Goal: Task Accomplishment & Management: Use online tool/utility

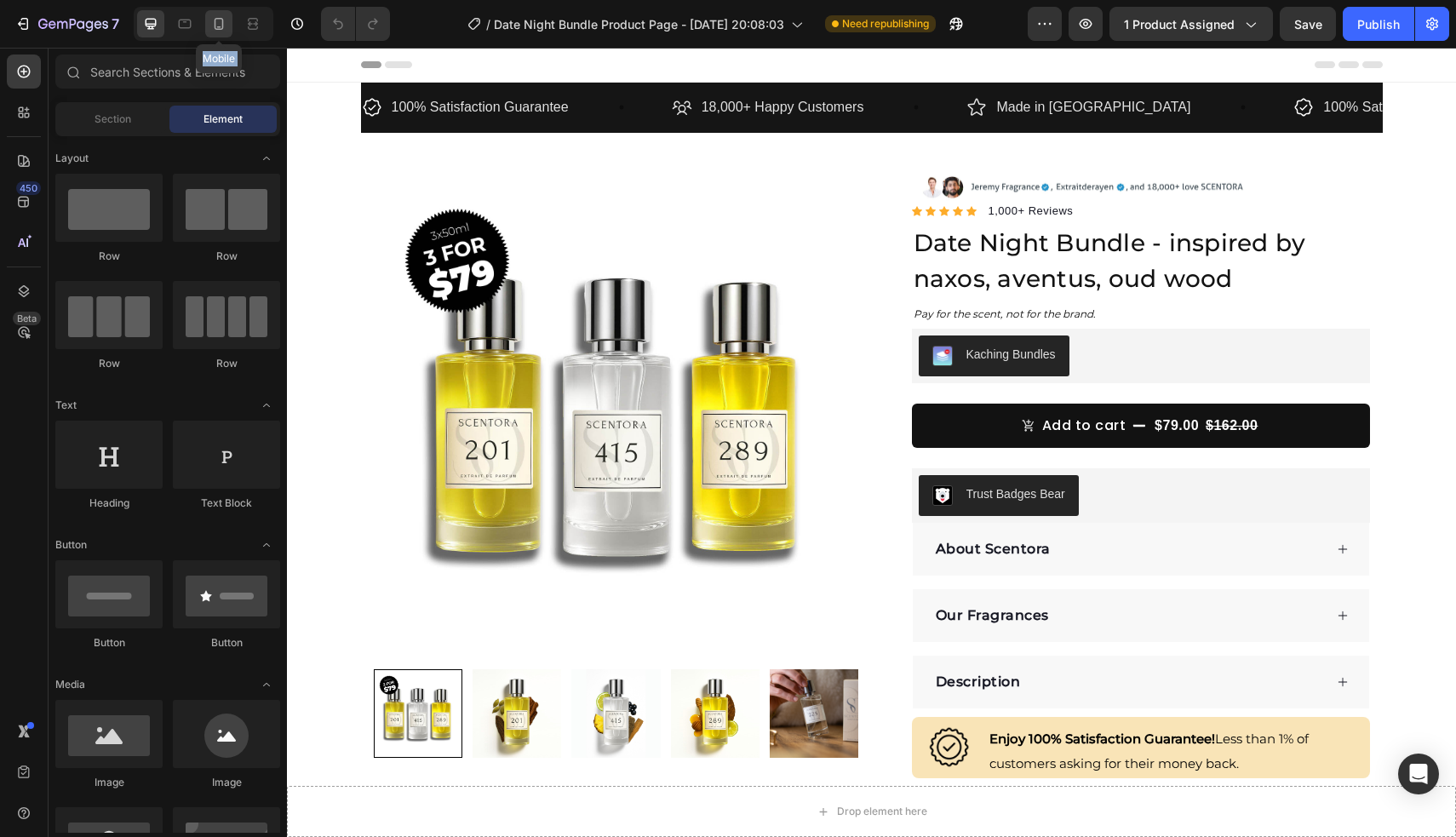
drag, startPoint x: 492, startPoint y: 46, endPoint x: 215, endPoint y: 28, distance: 277.6
click at [215, 28] on div "7 Mobile Version history / Date Night Bundle Product Page - [DATE] 20:08:03 Nee…" at bounding box center [728, 24] width 1456 height 49
click at [215, 28] on icon at bounding box center [218, 23] width 17 height 17
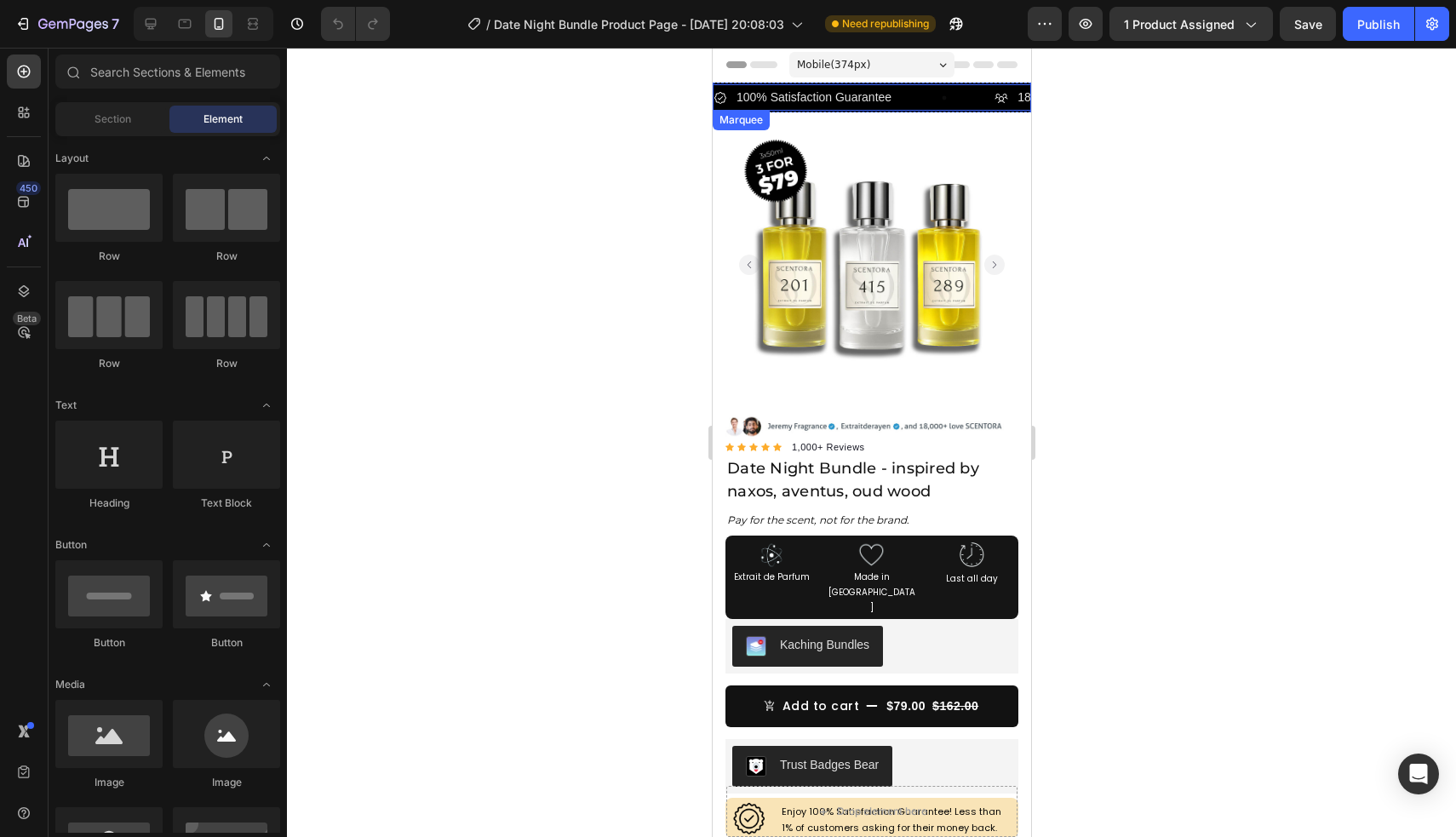
click at [909, 96] on div "100% Satisfaction Guarantee Item List" at bounding box center [853, 98] width 281 height 27
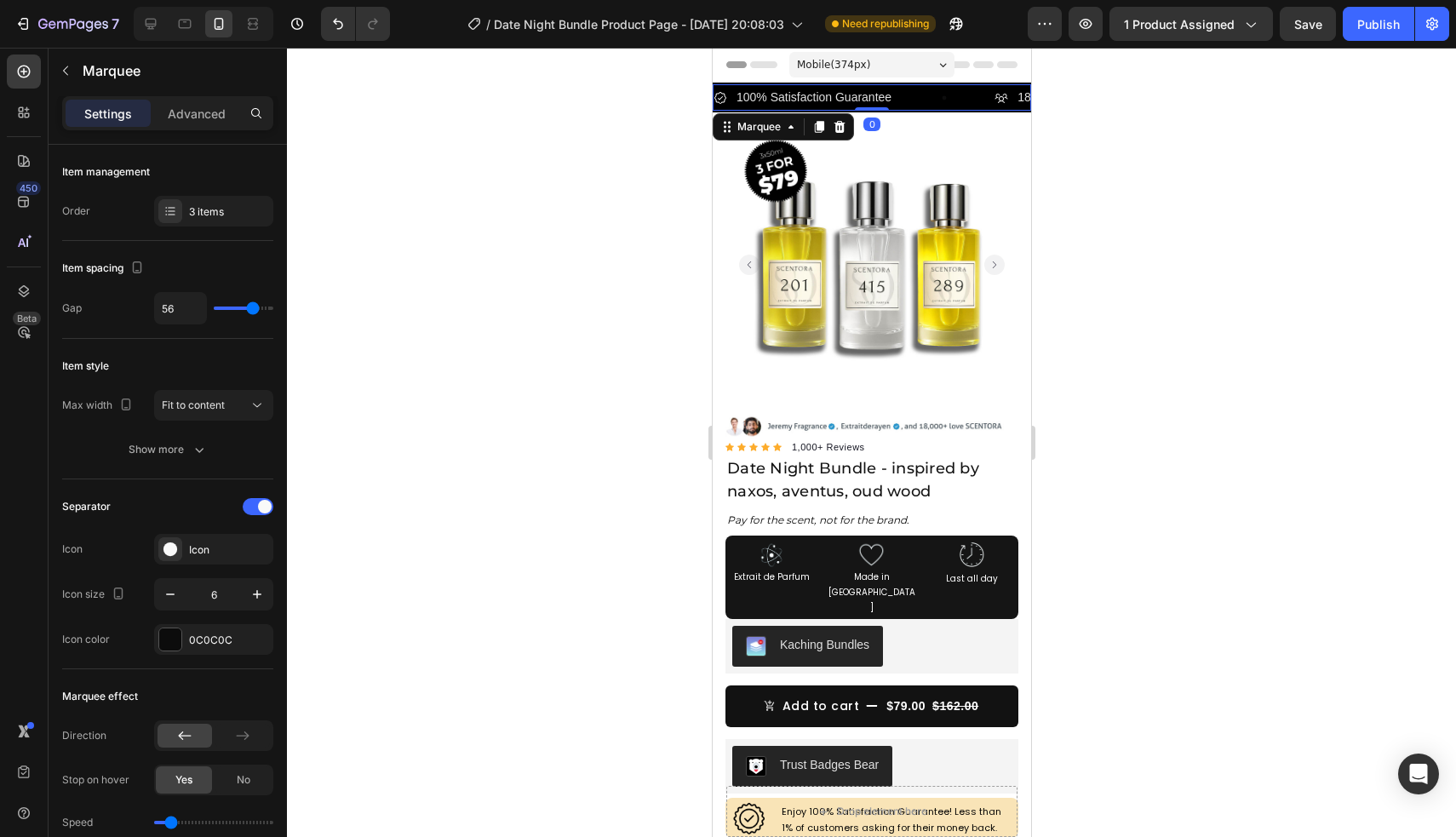
click at [1094, 118] on div at bounding box center [870, 442] width 1169 height 789
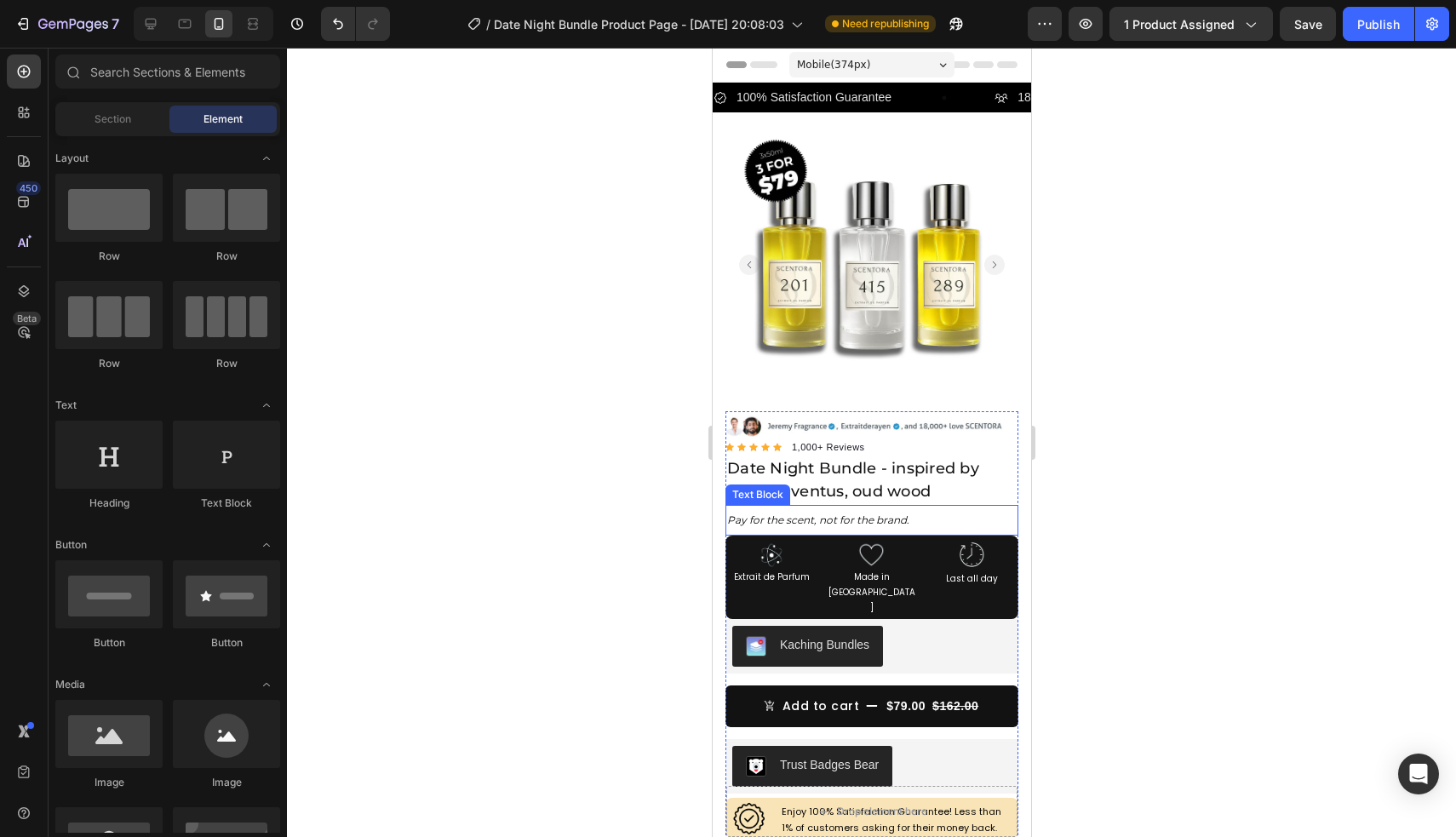
click at [893, 518] on icon "Pay for the scent, not for the brand" at bounding box center [815, 520] width 179 height 12
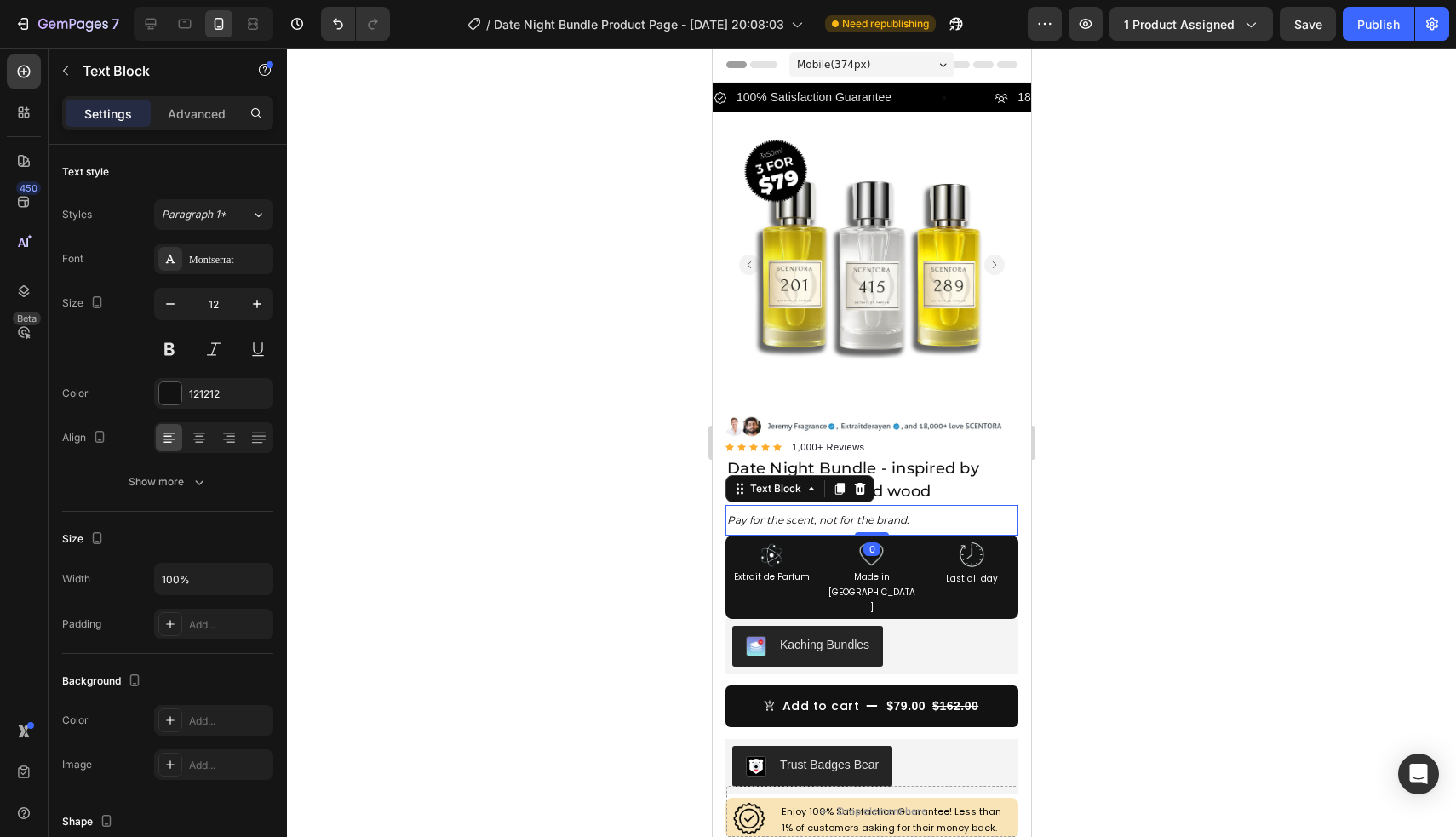
click at [912, 521] on p "Pay for the scent, not for the brand ." at bounding box center [870, 520] width 289 height 19
click at [833, 516] on icon "Pay for the scent, not for the brand" at bounding box center [815, 520] width 179 height 12
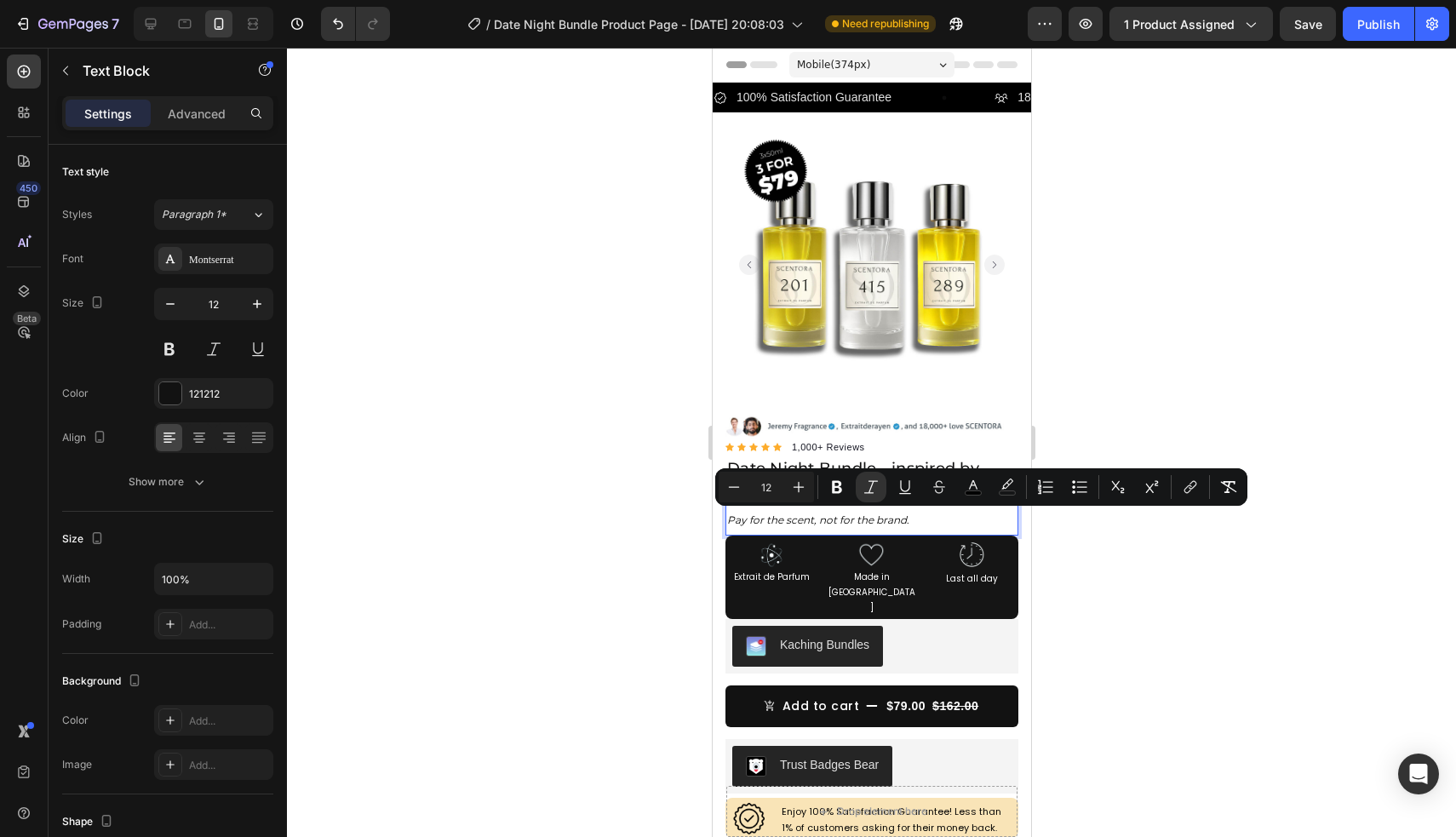
click at [906, 520] on span "Pay for the scent, not for the brand ." at bounding box center [816, 520] width 182 height 12
drag, startPoint x: 906, startPoint y: 520, endPoint x: 917, endPoint y: 517, distance: 11.4
click at [917, 517] on p "Pay for the scent, not for the brand ." at bounding box center [870, 520] width 289 height 19
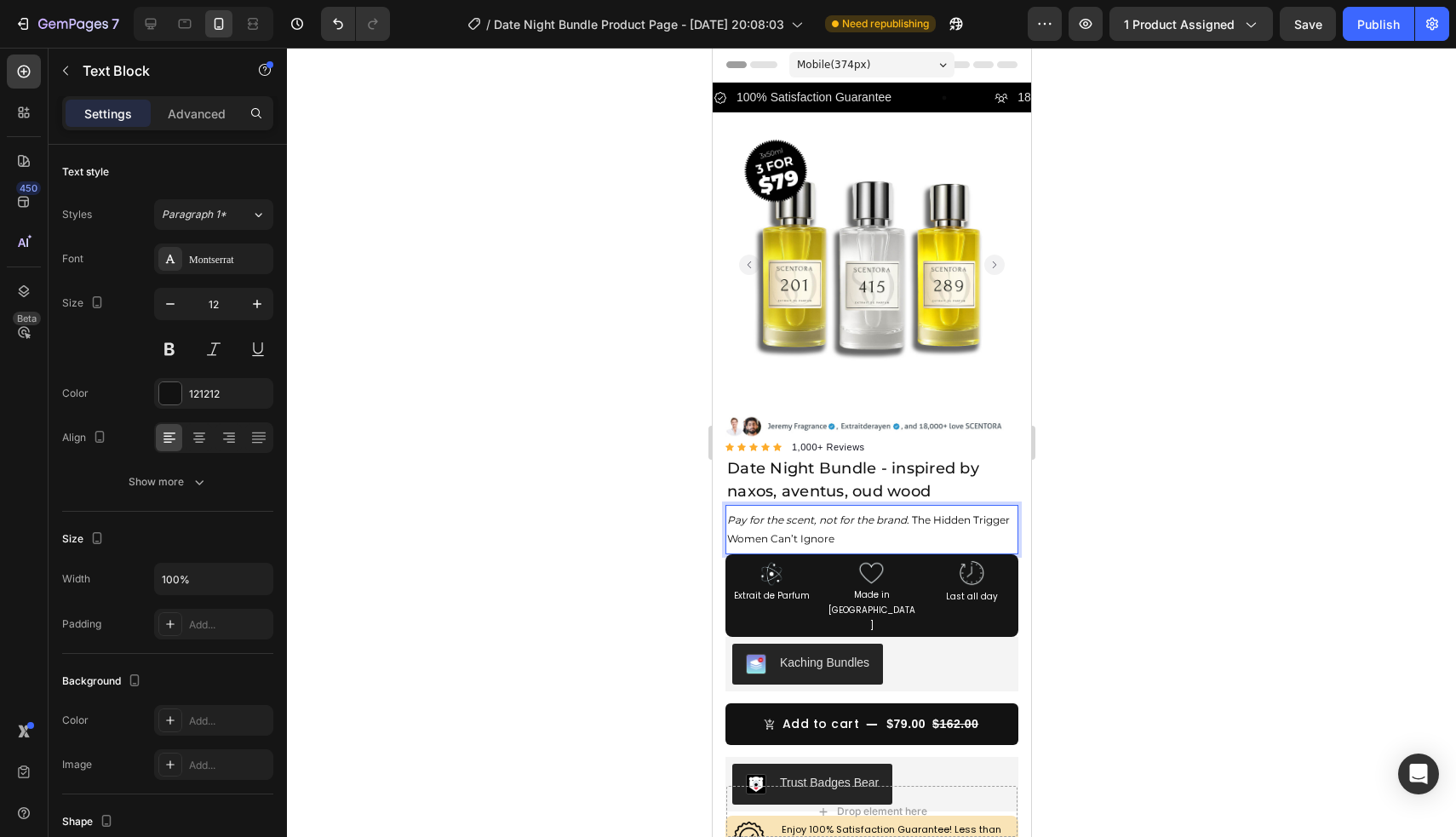
click at [915, 517] on span "Pay for the scent, not for the brand . The Hidden Trigger Women Can’t Ignore" at bounding box center [867, 529] width 283 height 31
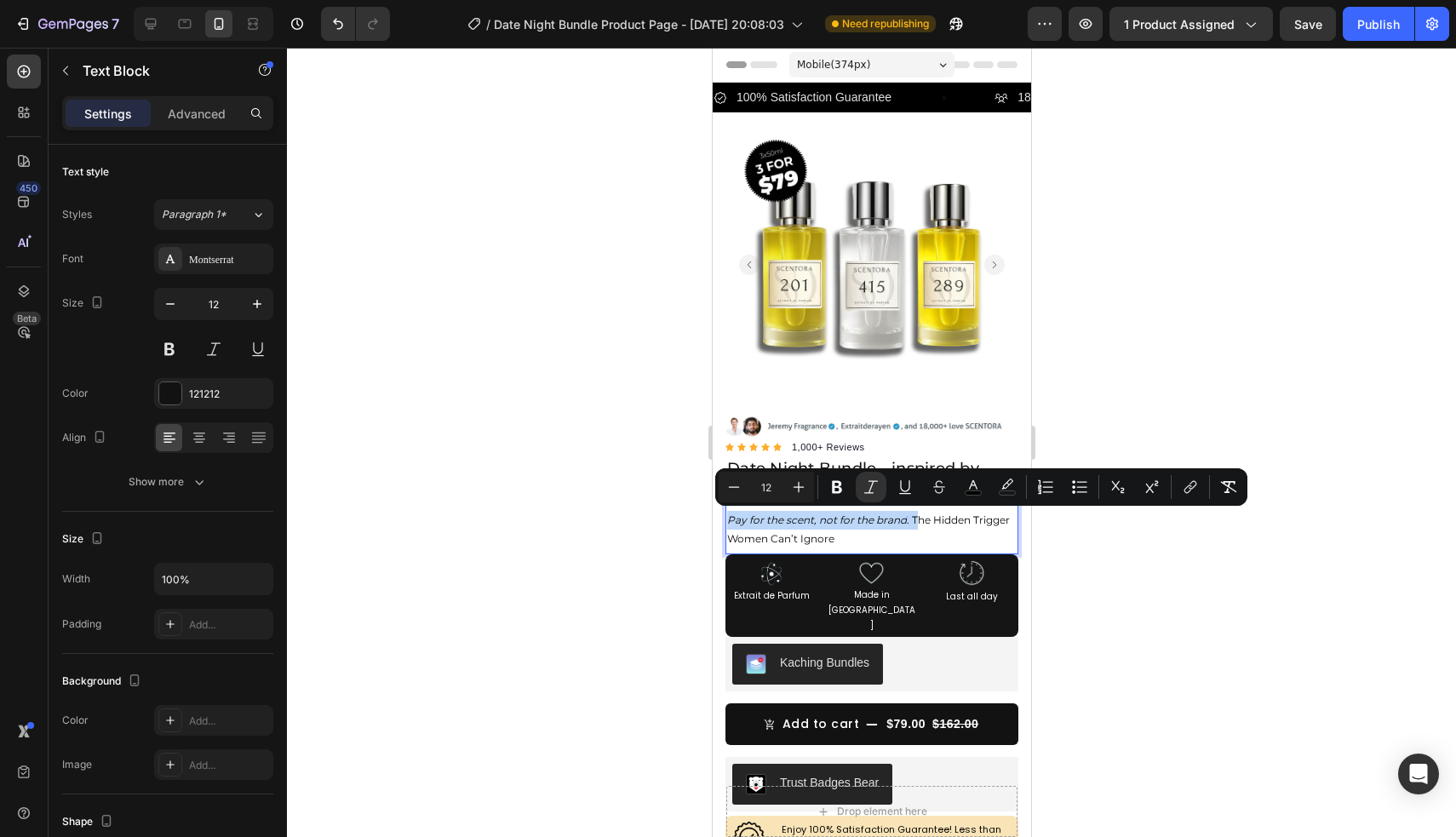
drag, startPoint x: 912, startPoint y: 518, endPoint x: 682, endPoint y: 521, distance: 230.0
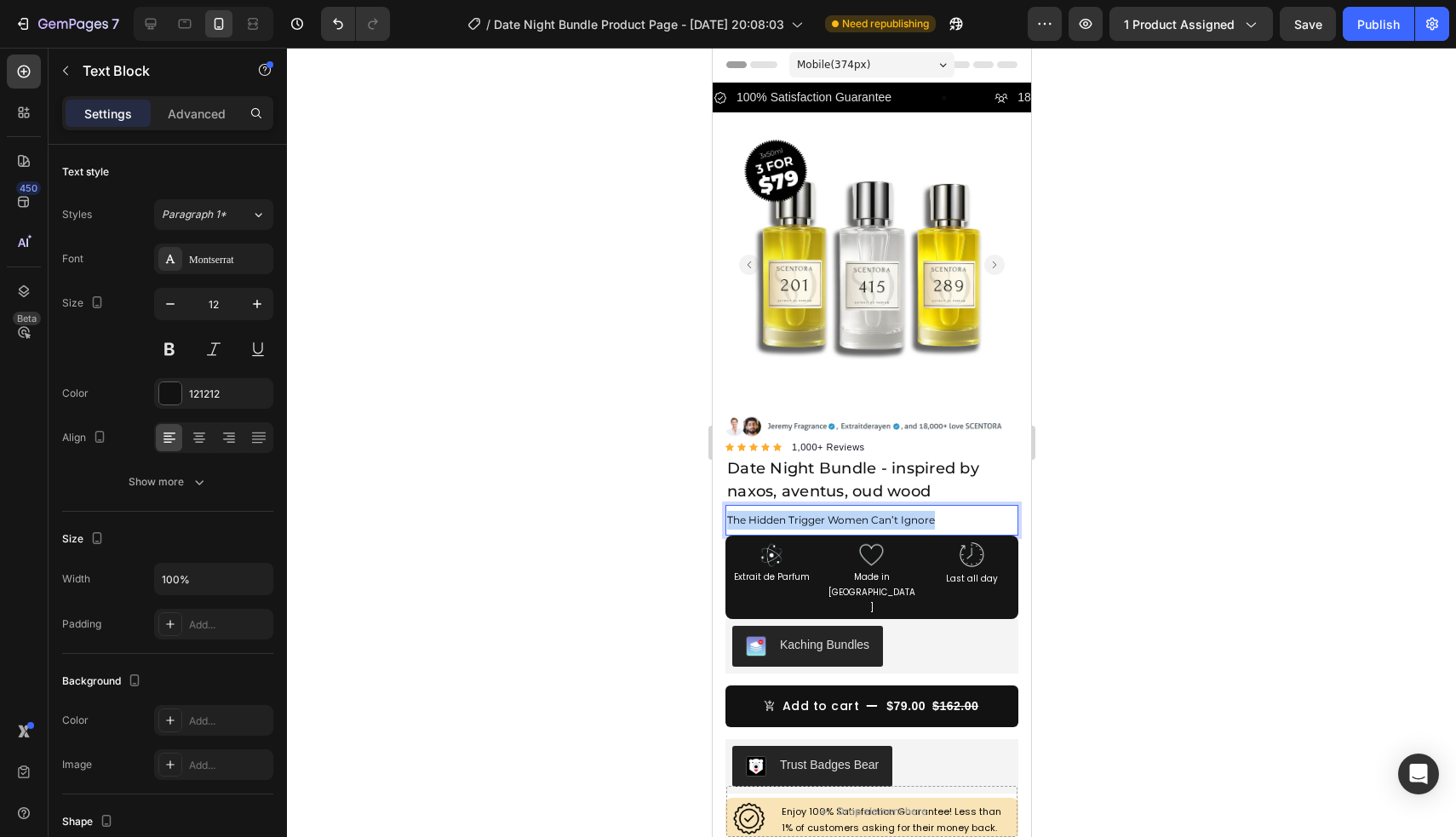
drag, startPoint x: 948, startPoint y: 517, endPoint x: 725, endPoint y: 516, distance: 223.0
click at [725, 516] on div "The Hidden Trigger Women Can’t Ignore" at bounding box center [870, 520] width 293 height 22
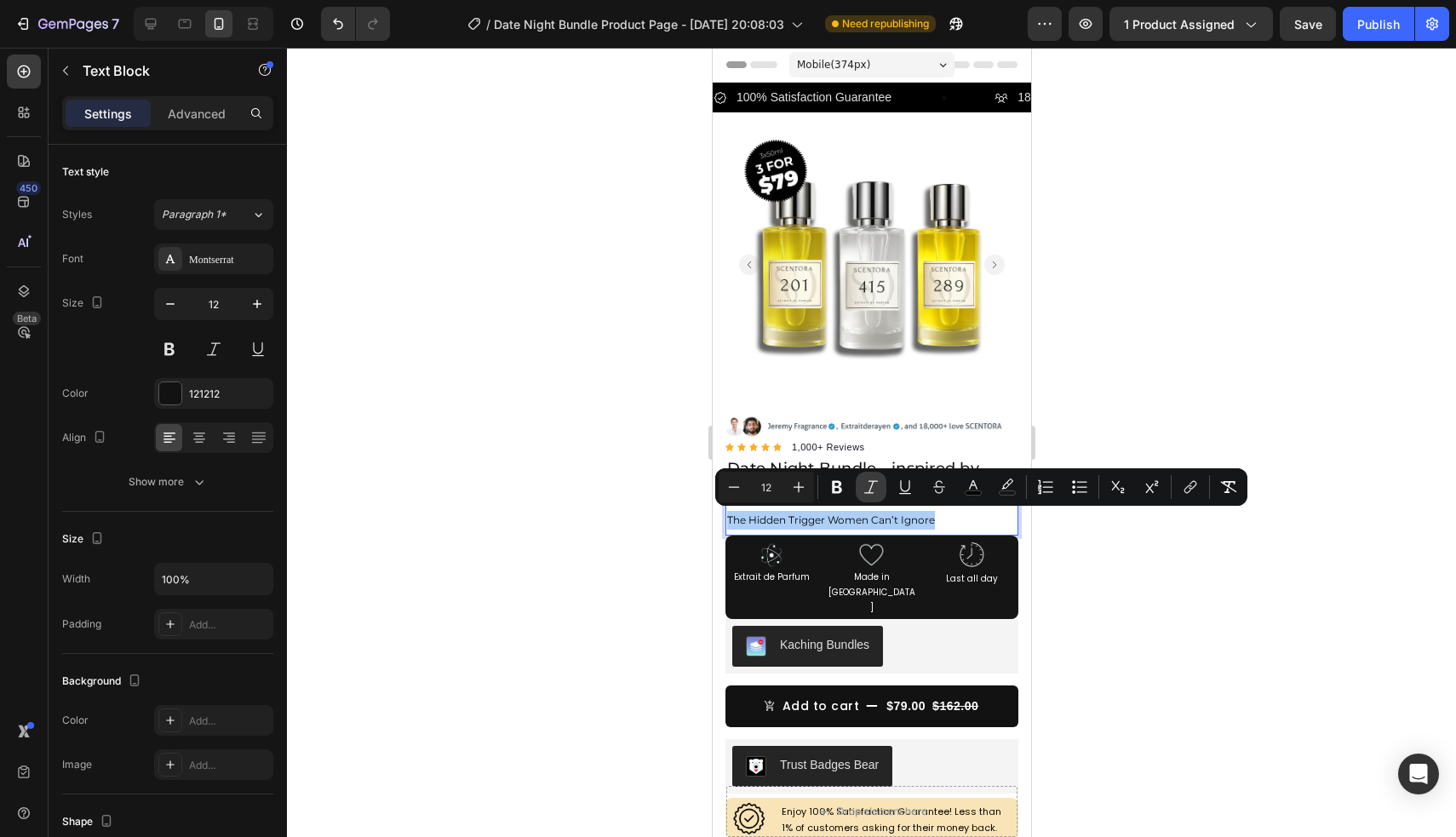
click at [871, 483] on icon "Editor contextual toolbar" at bounding box center [870, 486] width 17 height 17
click at [1118, 579] on div at bounding box center [870, 442] width 1169 height 789
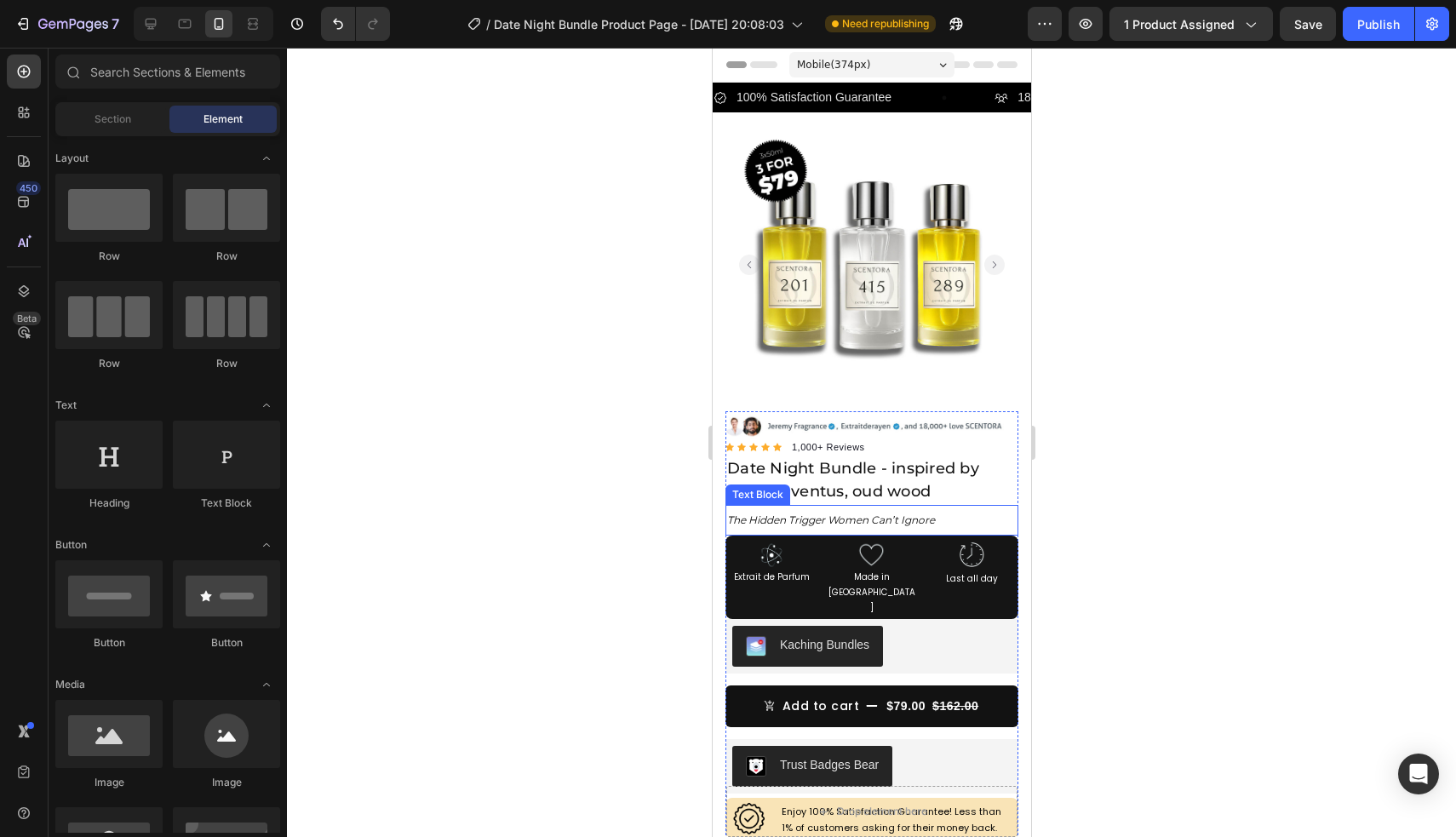
click at [956, 517] on p "The Hidden Trigger Women Can’t Ignore" at bounding box center [870, 520] width 289 height 19
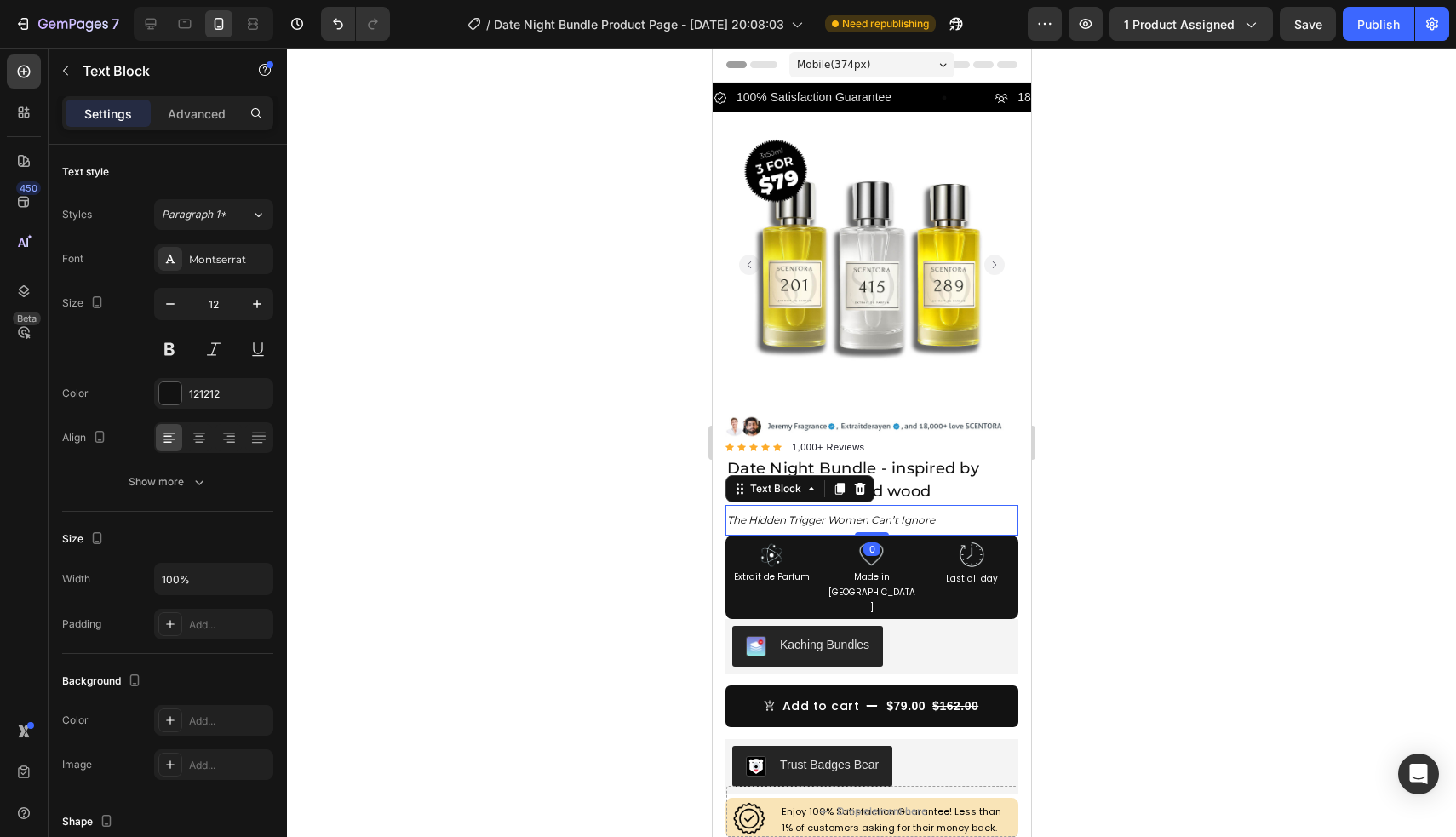
click at [1195, 522] on div at bounding box center [870, 442] width 1169 height 789
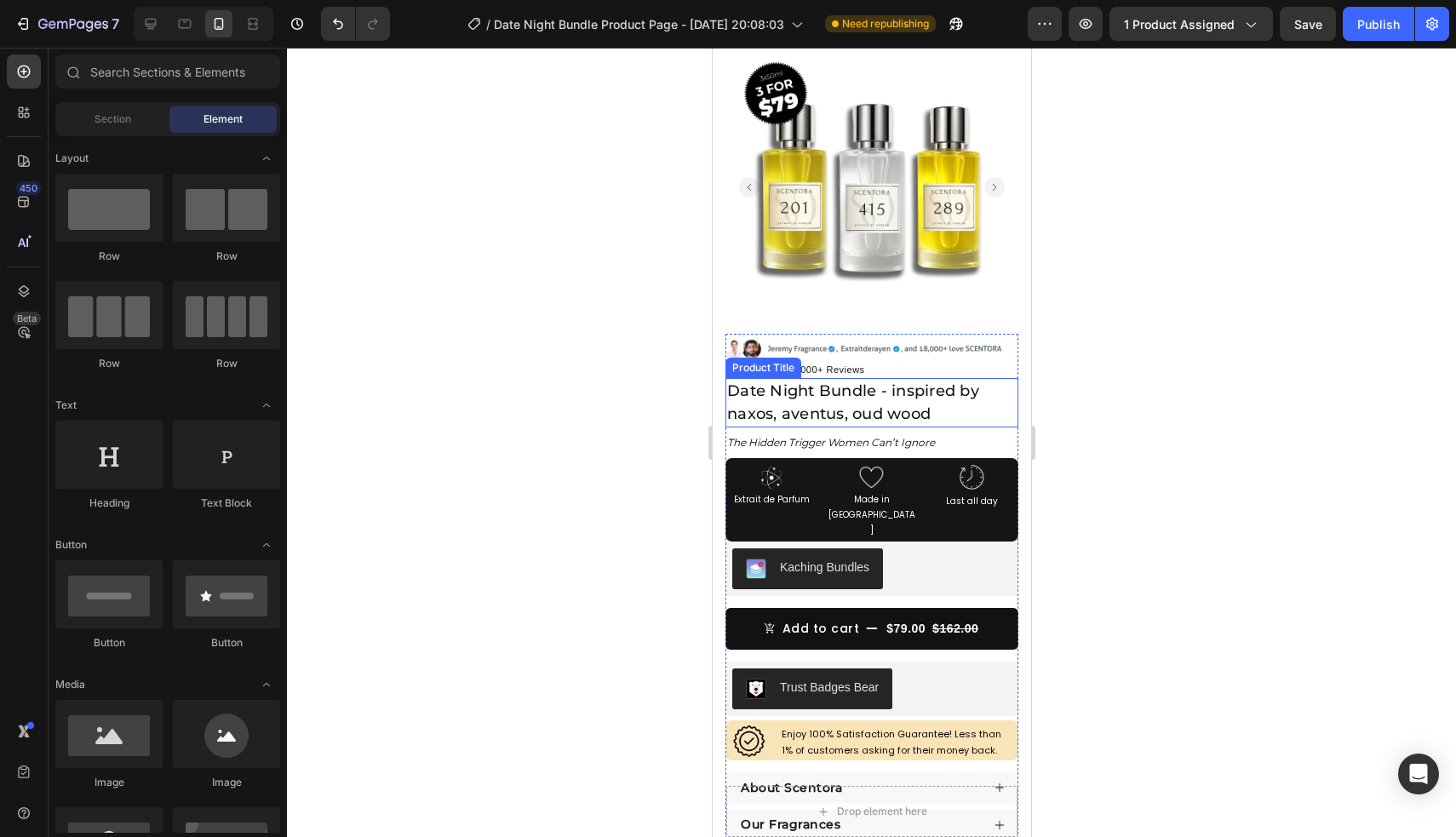
scroll to position [78, 0]
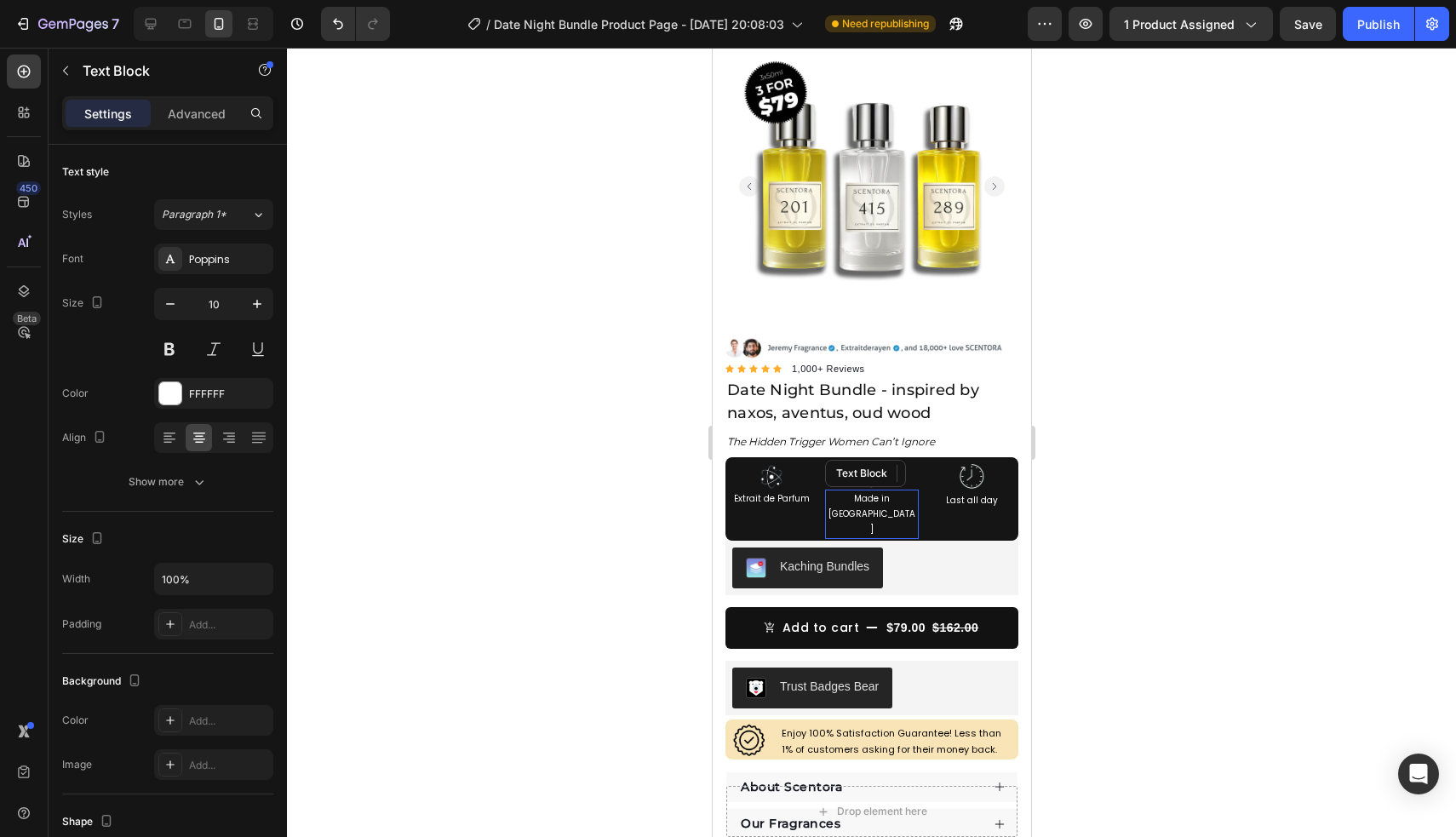
click at [901, 497] on span "Made in [GEOGRAPHIC_DATA]" at bounding box center [871, 514] width 87 height 43
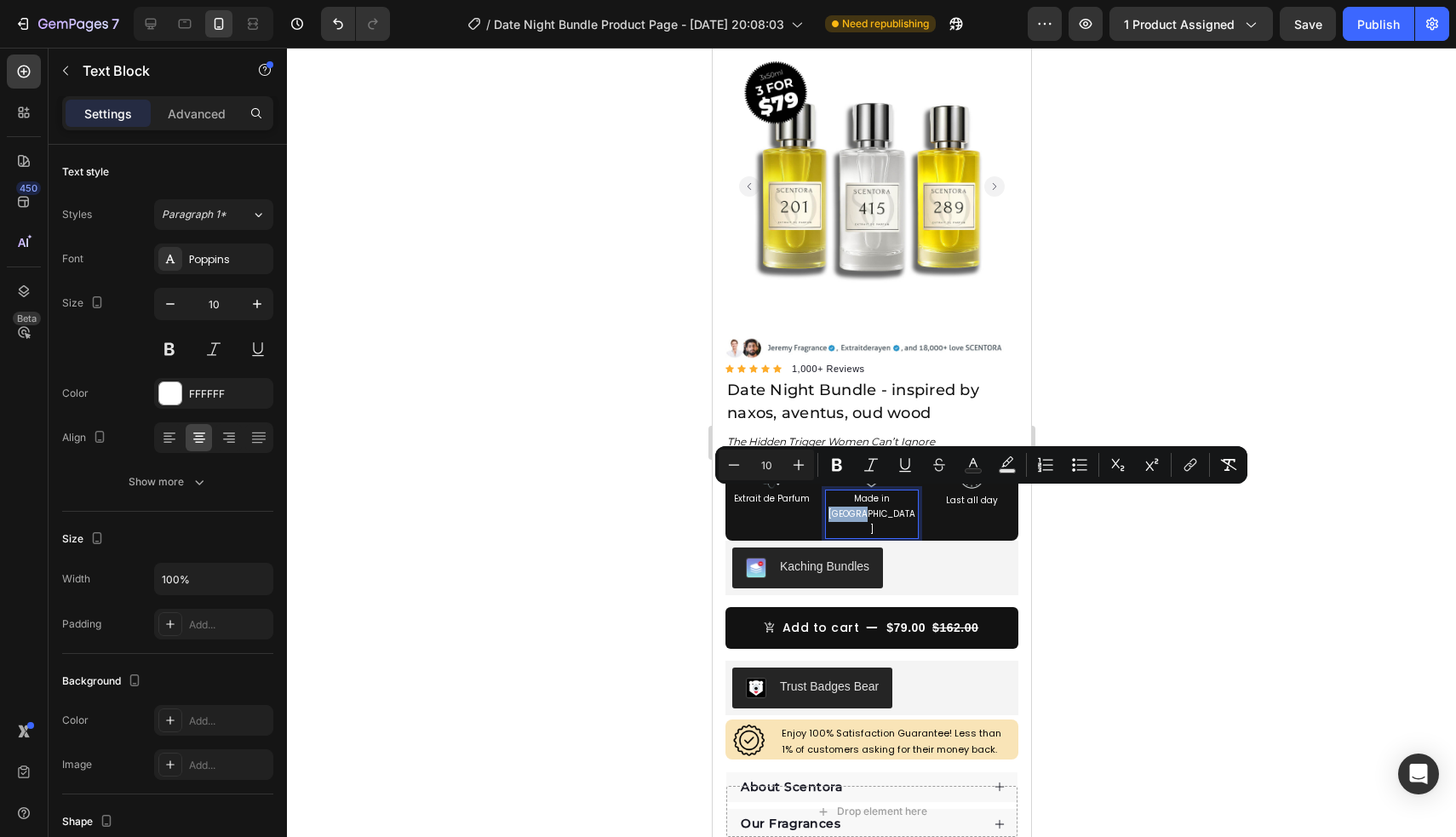
click at [901, 497] on span "Made in [GEOGRAPHIC_DATA]" at bounding box center [871, 514] width 87 height 43
drag, startPoint x: 909, startPoint y: 497, endPoint x: 830, endPoint y: 498, distance: 79.0
click at [830, 498] on p "Made in [GEOGRAPHIC_DATA]" at bounding box center [870, 515] width 90 height 46
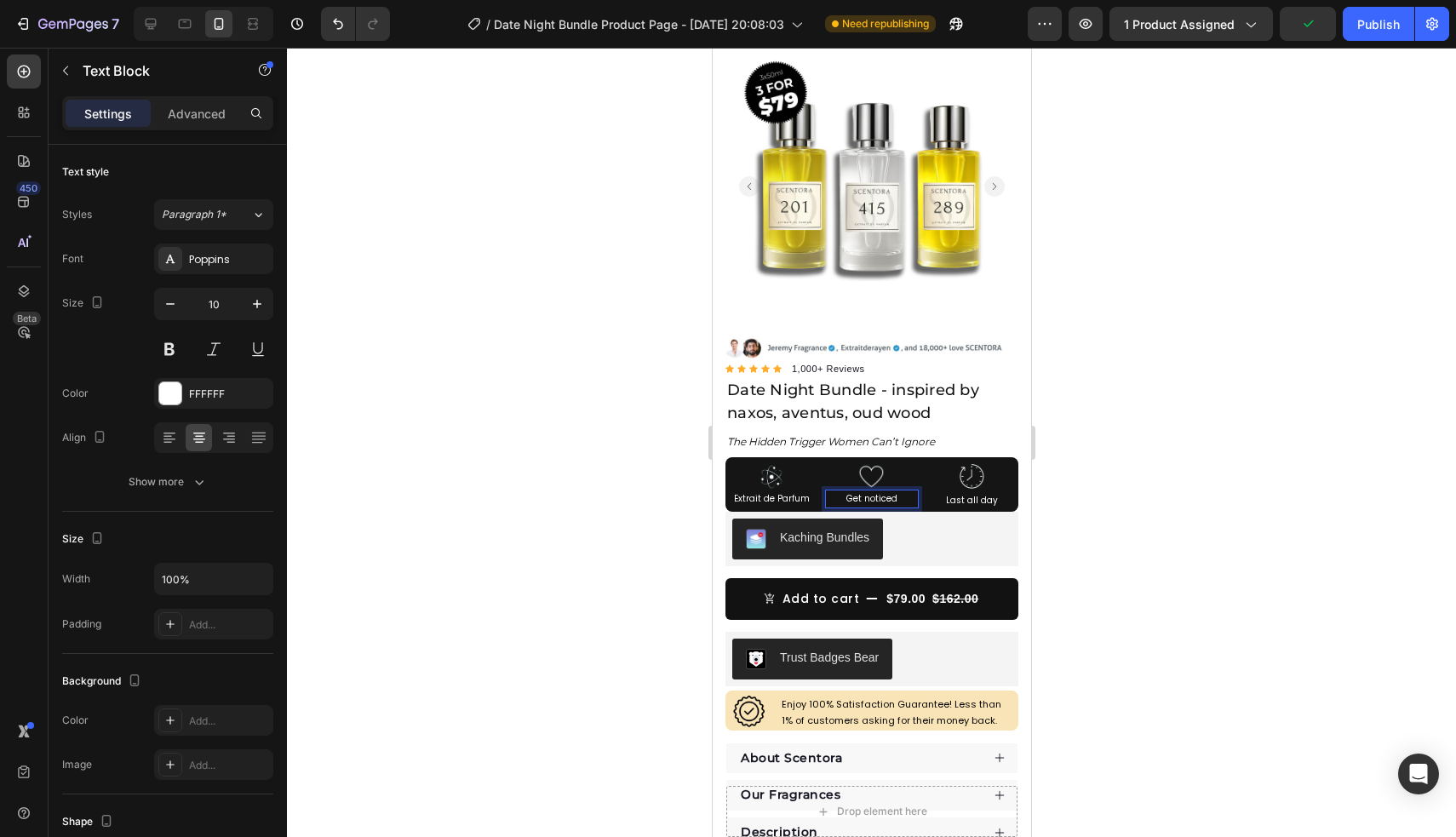
click at [1151, 620] on div at bounding box center [870, 442] width 1169 height 789
click at [791, 495] on span "Extrait de Parfum" at bounding box center [770, 499] width 75 height 12
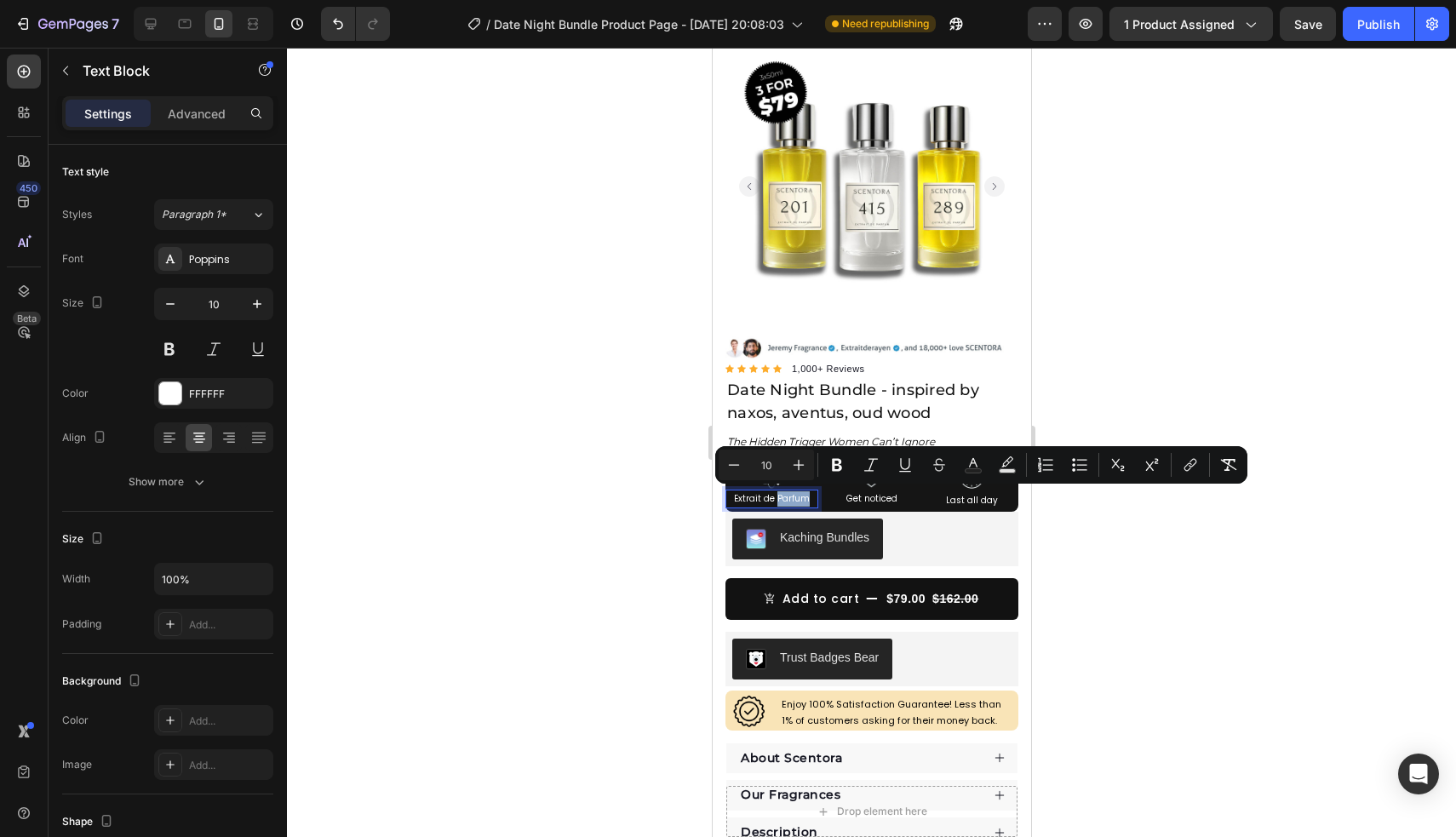
click at [791, 495] on span "Extrait de Parfum" at bounding box center [770, 499] width 75 height 12
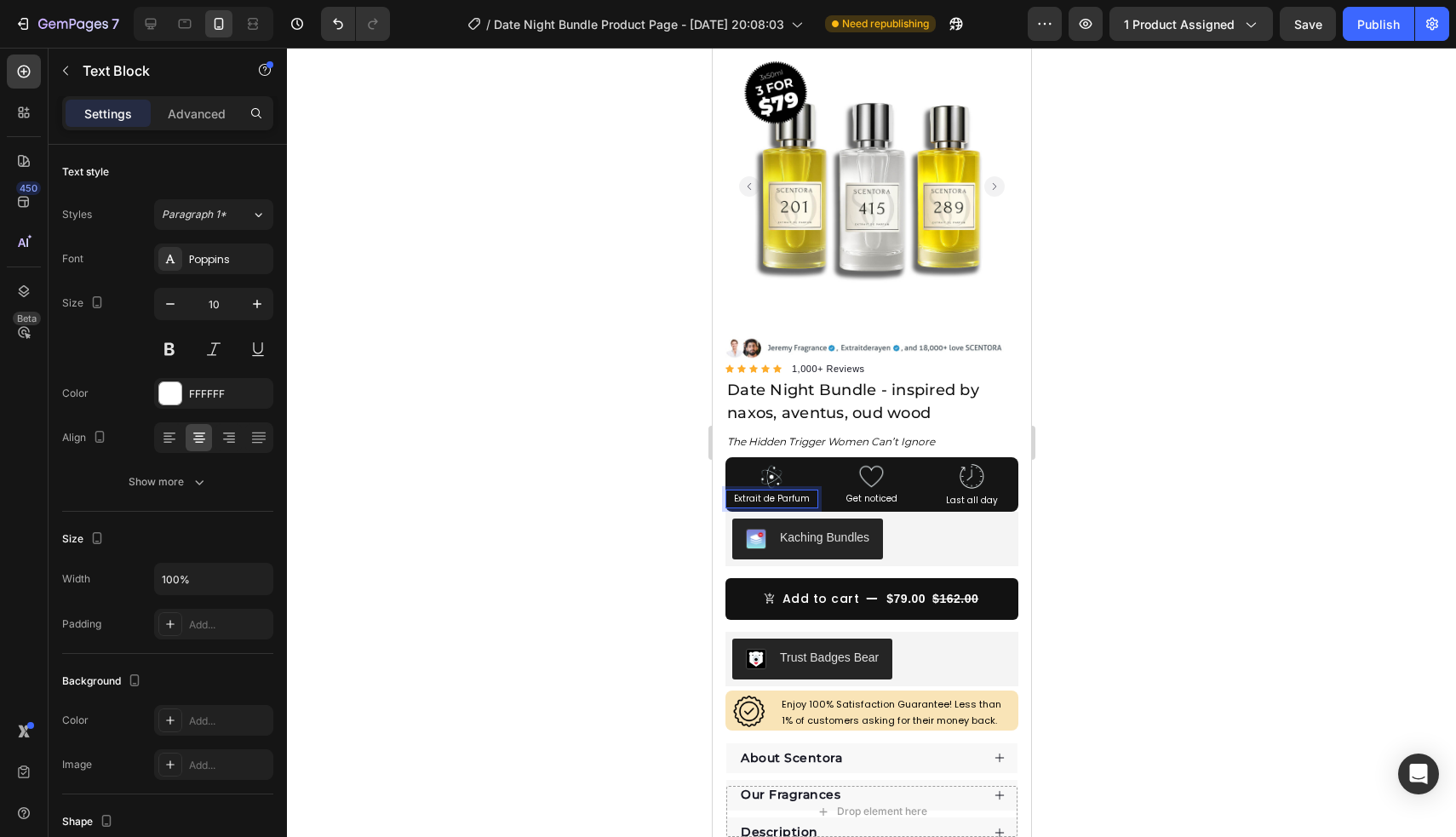
click at [790, 495] on span "Extrait de Parfum" at bounding box center [770, 499] width 75 height 12
click at [745, 501] on span "Proven attraction" at bounding box center [771, 499] width 76 height 12
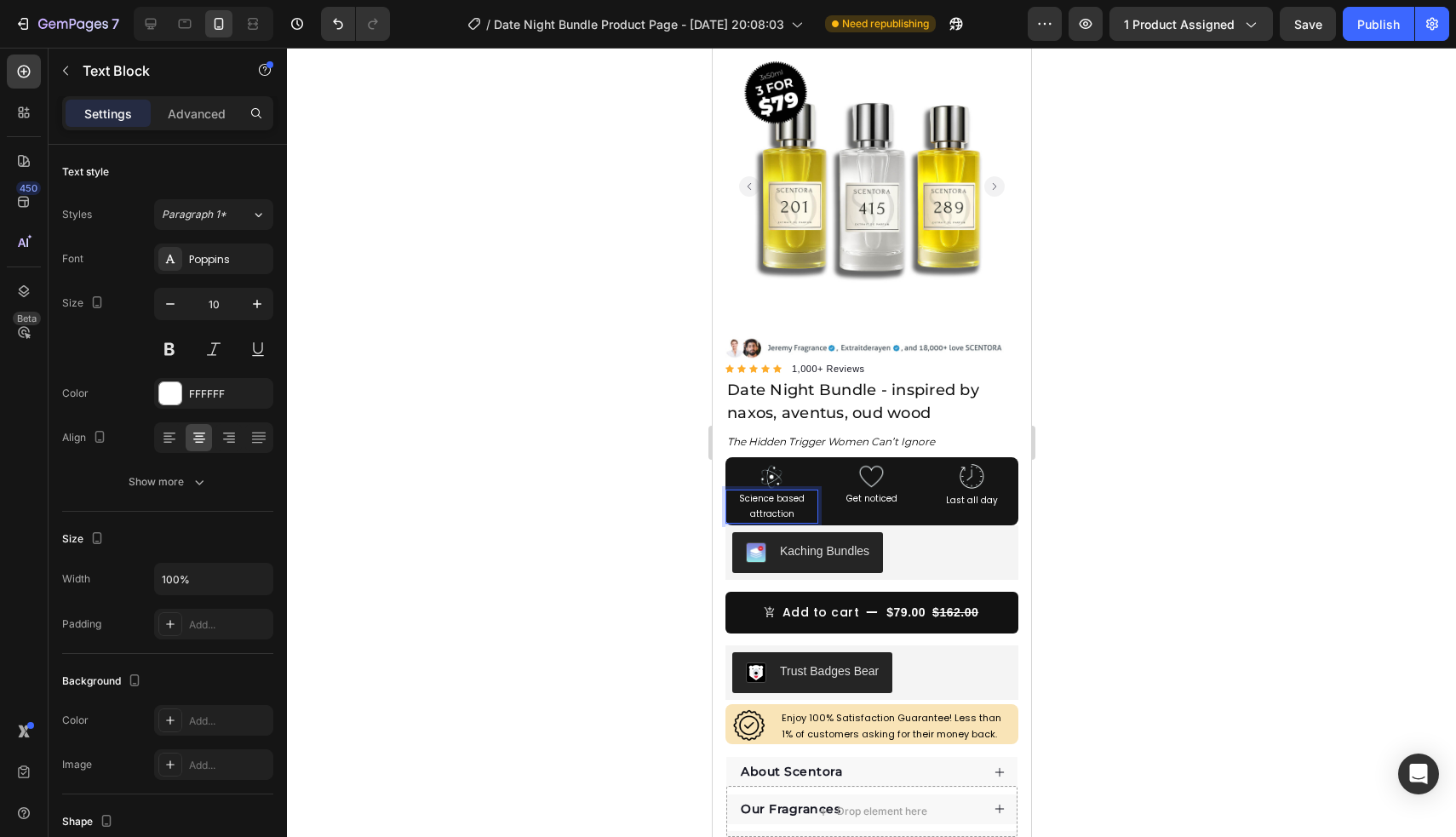
click at [1184, 579] on div at bounding box center [870, 442] width 1169 height 789
click at [898, 495] on p "Get noticed" at bounding box center [870, 499] width 90 height 15
click at [985, 497] on span "Last all day" at bounding box center [971, 500] width 52 height 12
click at [1003, 499] on p "Last all day" at bounding box center [971, 501] width 90 height 15
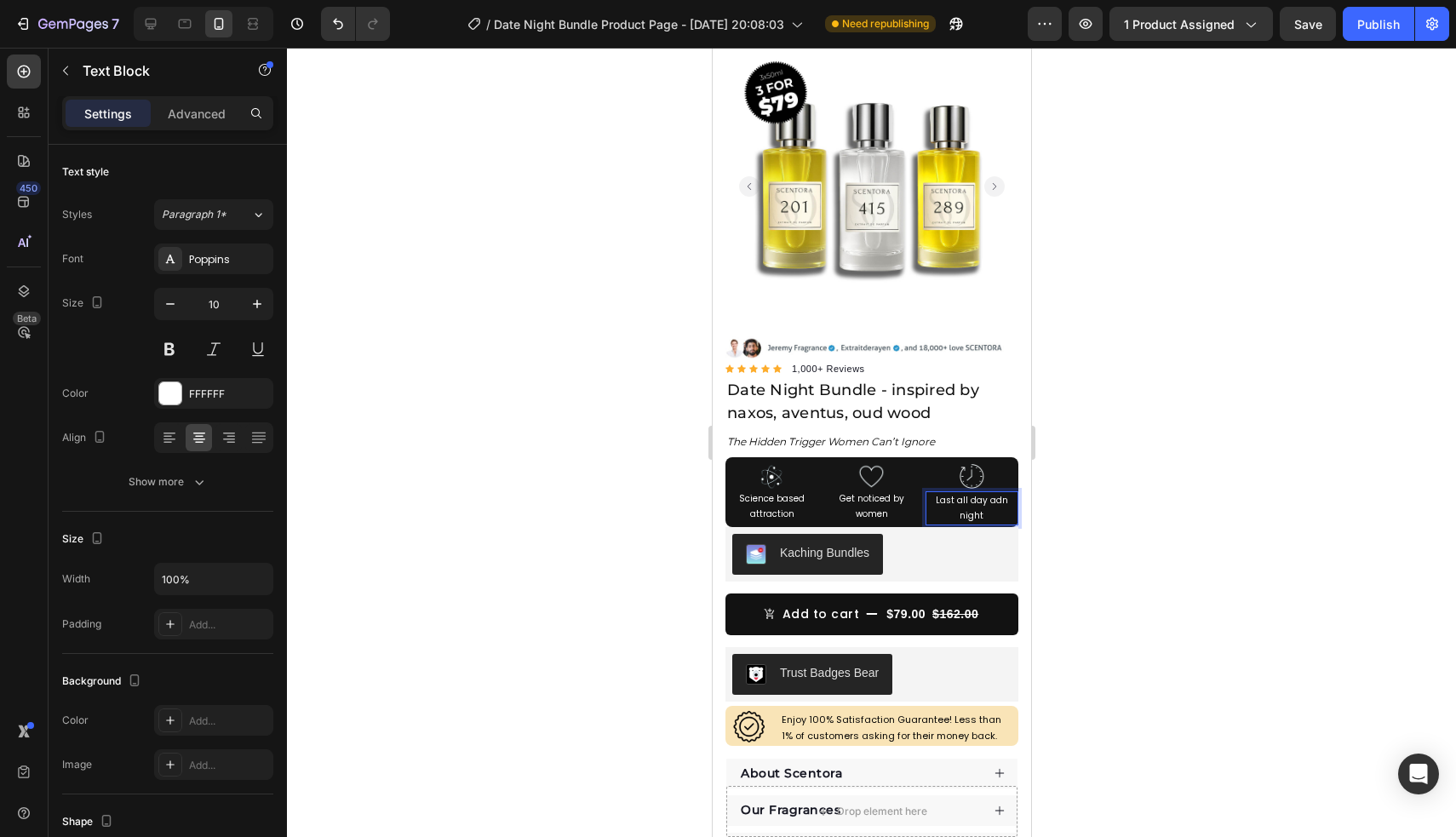
click at [1001, 501] on span "Last all day adn night" at bounding box center [971, 508] width 73 height 28
click at [992, 501] on span "Last all day adn night" at bounding box center [971, 508] width 73 height 28
click at [1162, 459] on div at bounding box center [870, 442] width 1169 height 789
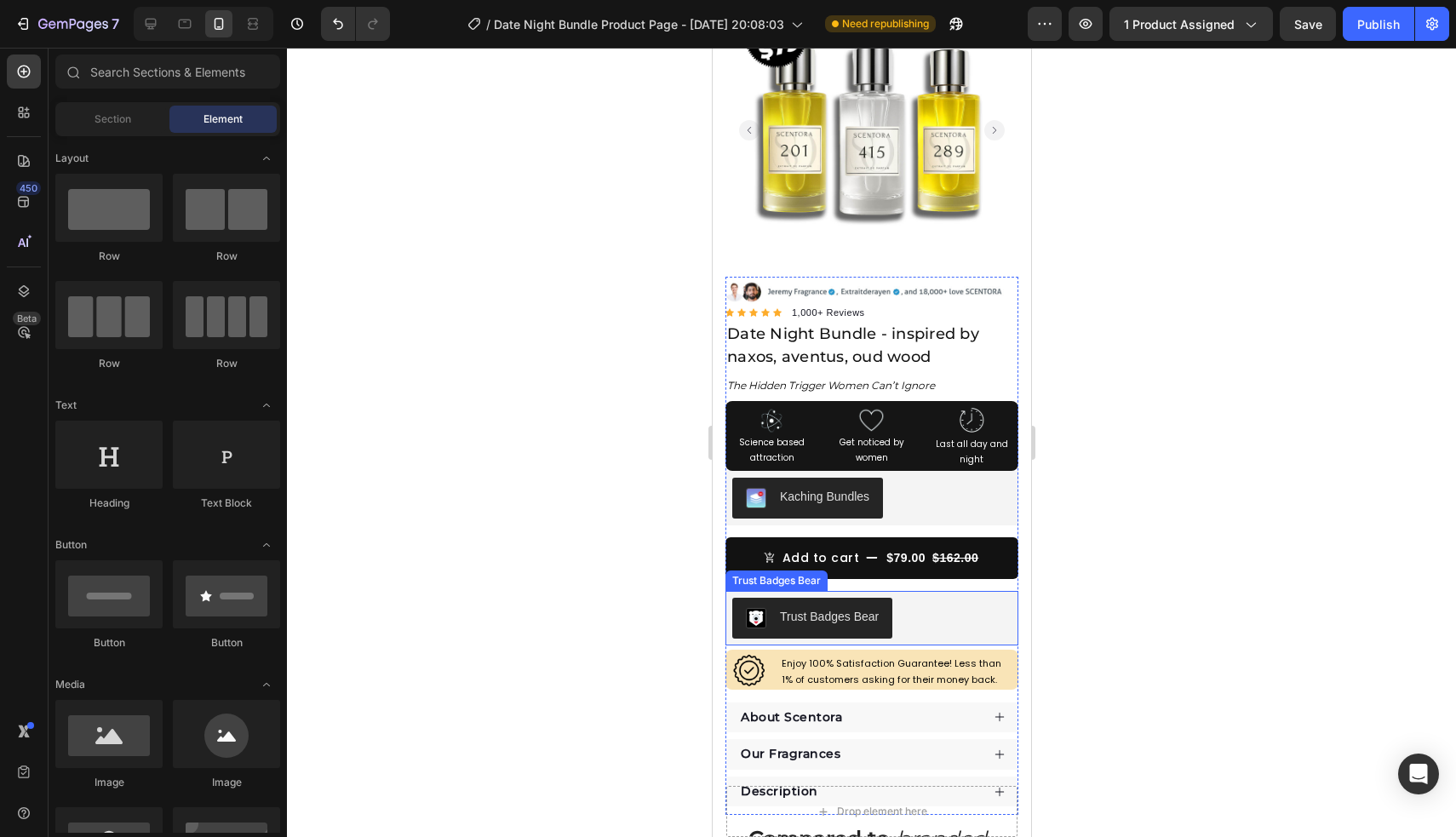
scroll to position [194, 0]
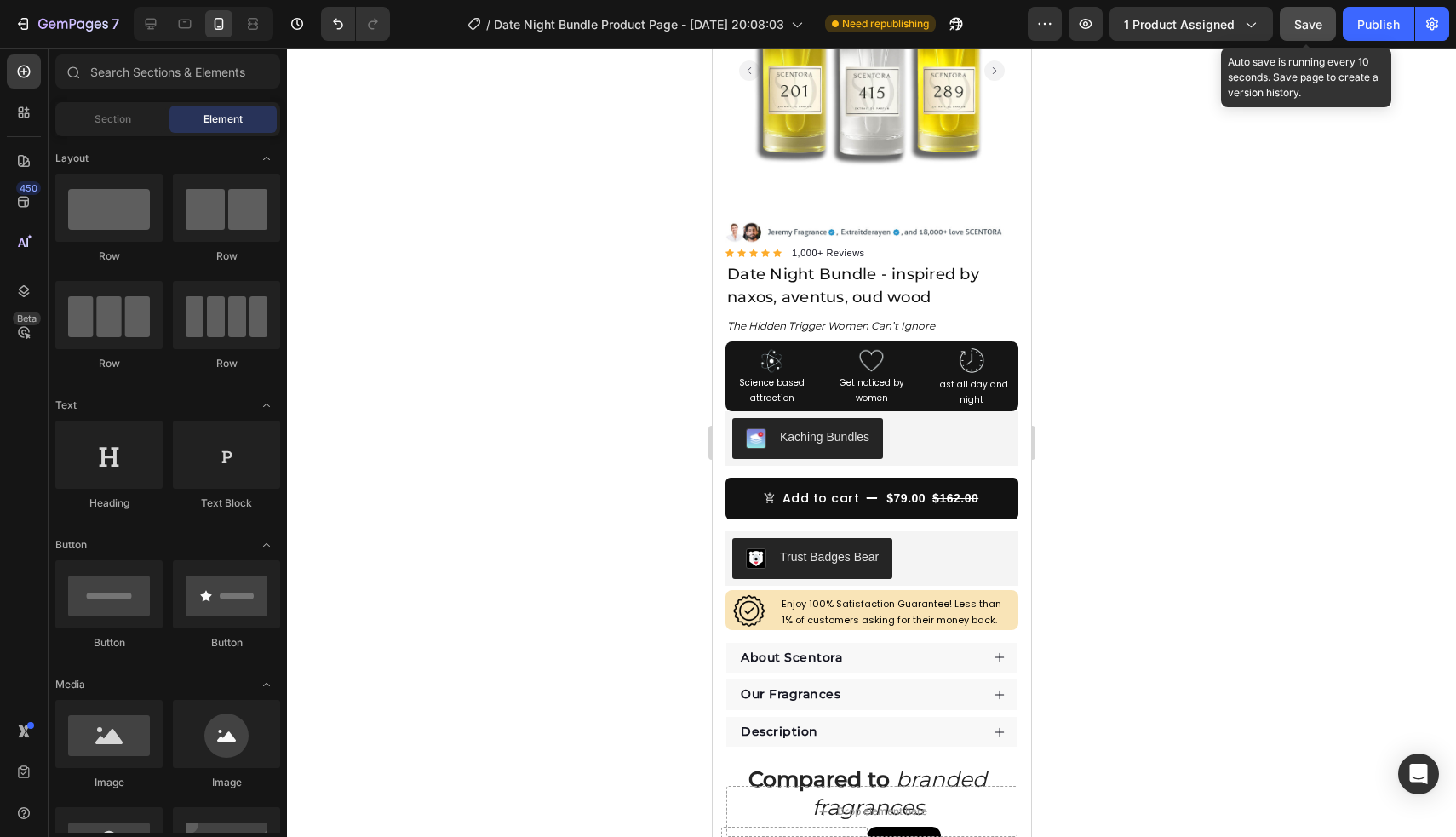
click at [1311, 33] on button "Save" at bounding box center [1307, 24] width 56 height 34
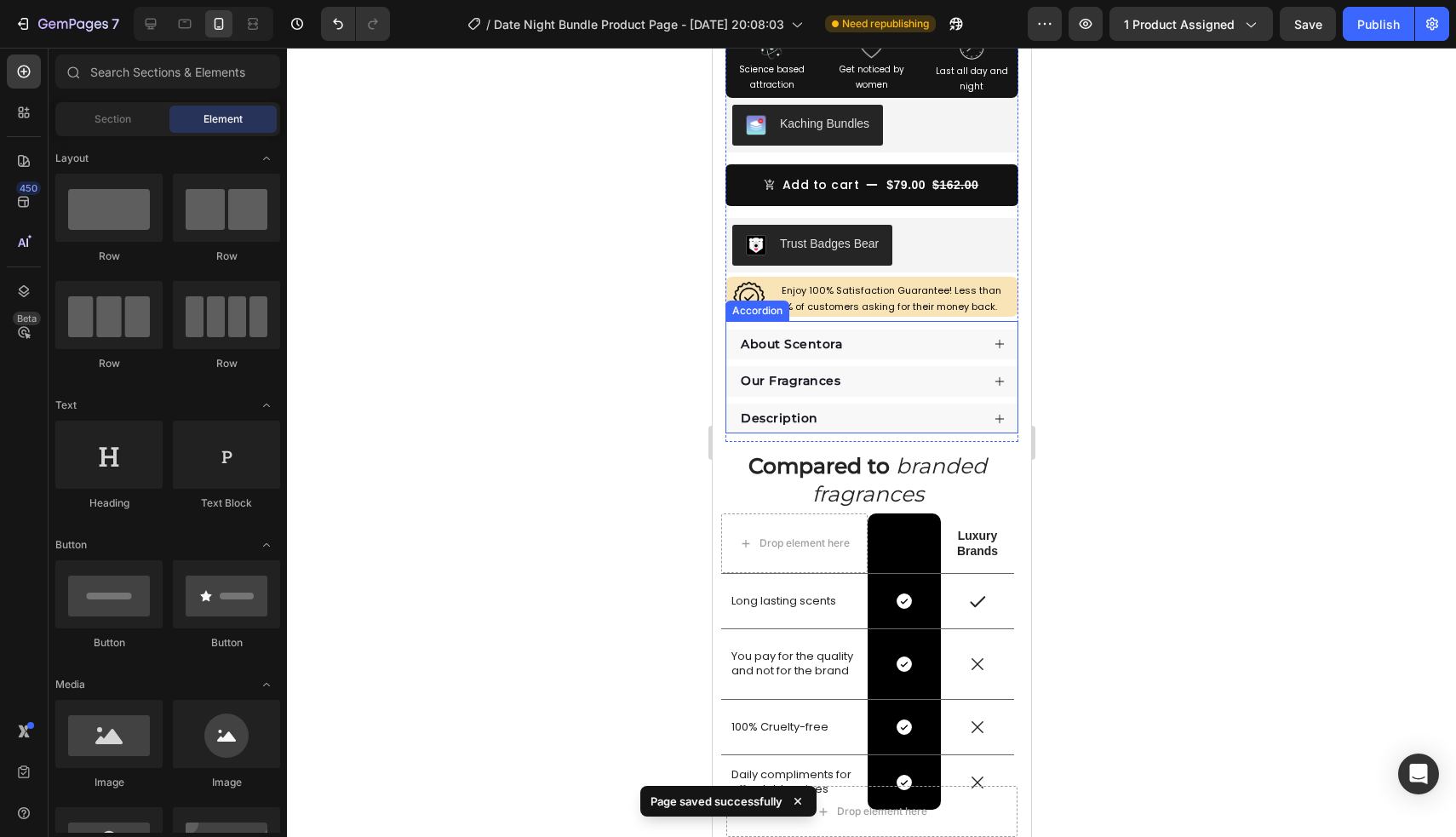
scroll to position [509, 0]
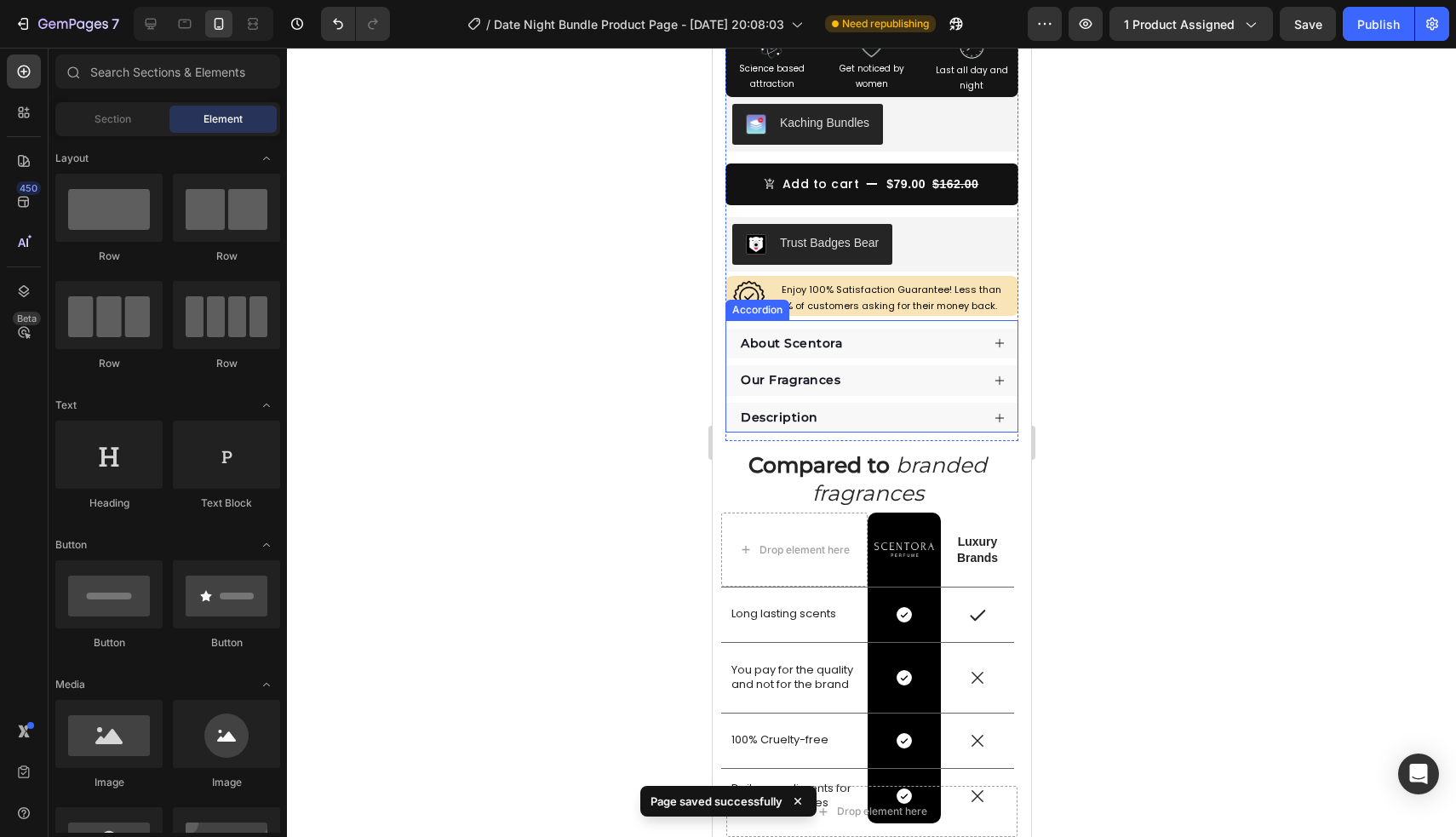
click at [857, 345] on div "About Scentora" at bounding box center [858, 343] width 241 height 22
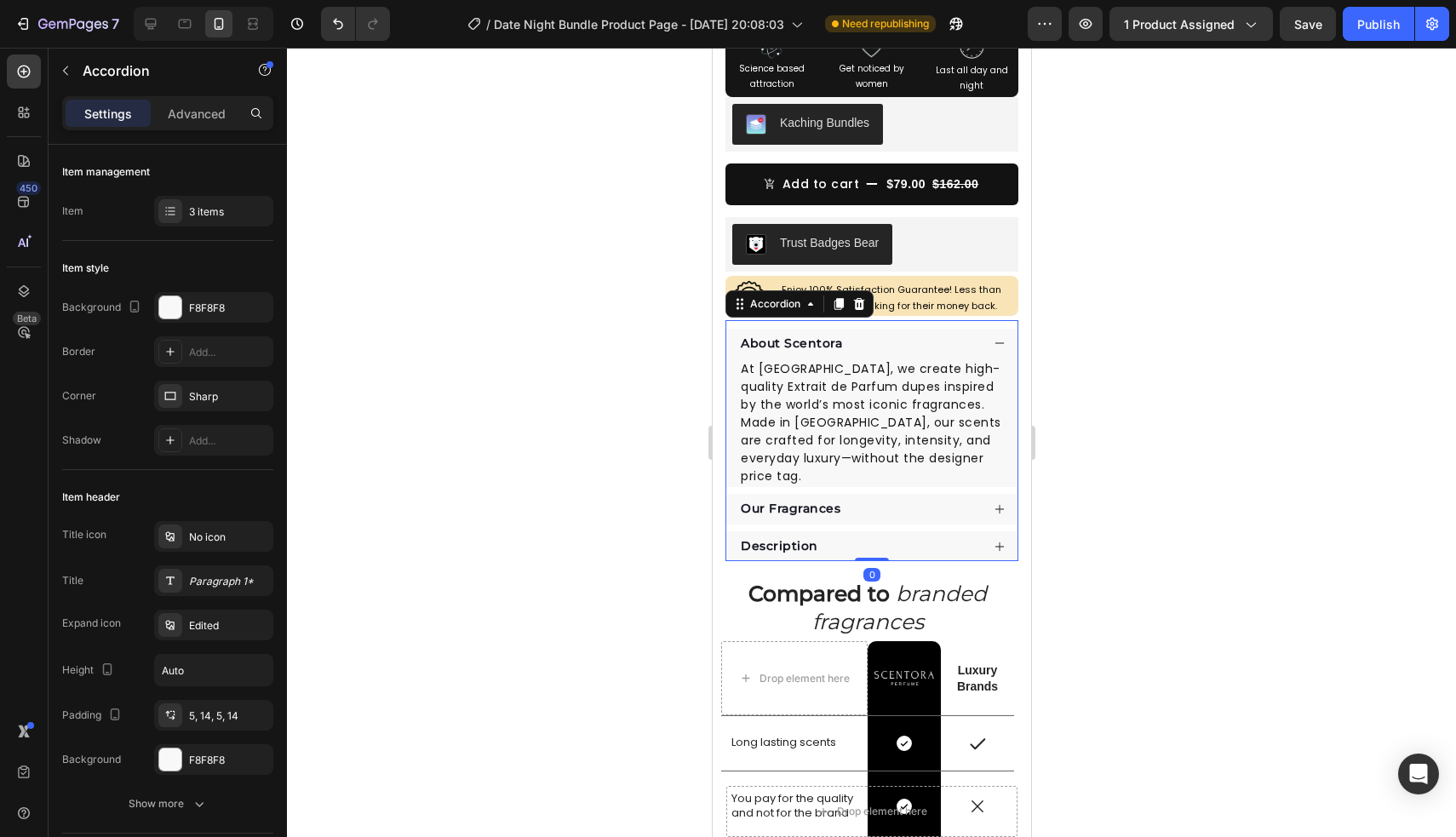
click at [874, 343] on div "About Scentora" at bounding box center [858, 343] width 241 height 22
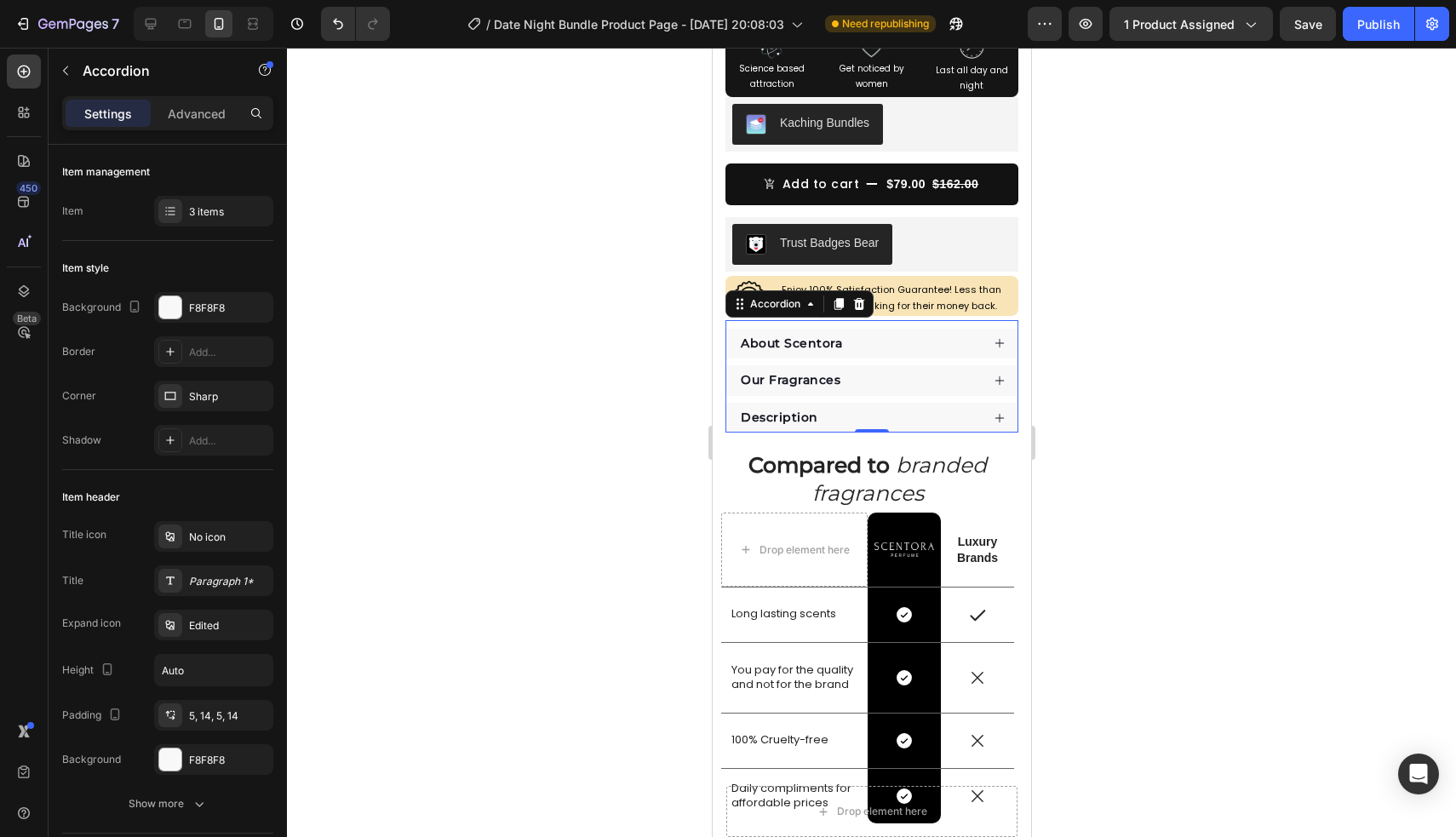
click at [870, 343] on div "About Scentora" at bounding box center [858, 343] width 241 height 22
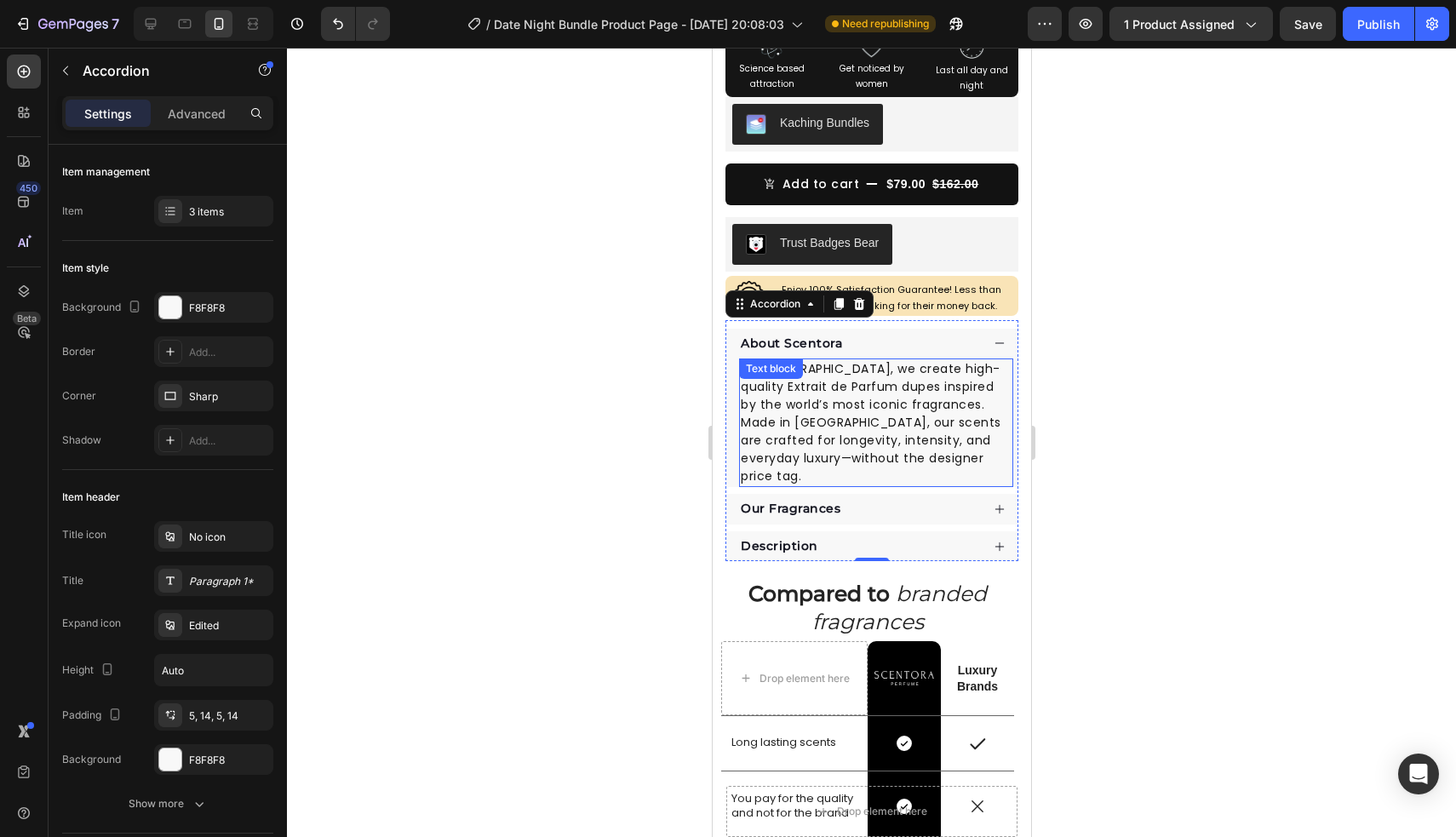
click at [822, 386] on div "At [GEOGRAPHIC_DATA], we create high-quality Extrait de Parfum dupes inspired b…" at bounding box center [875, 422] width 274 height 129
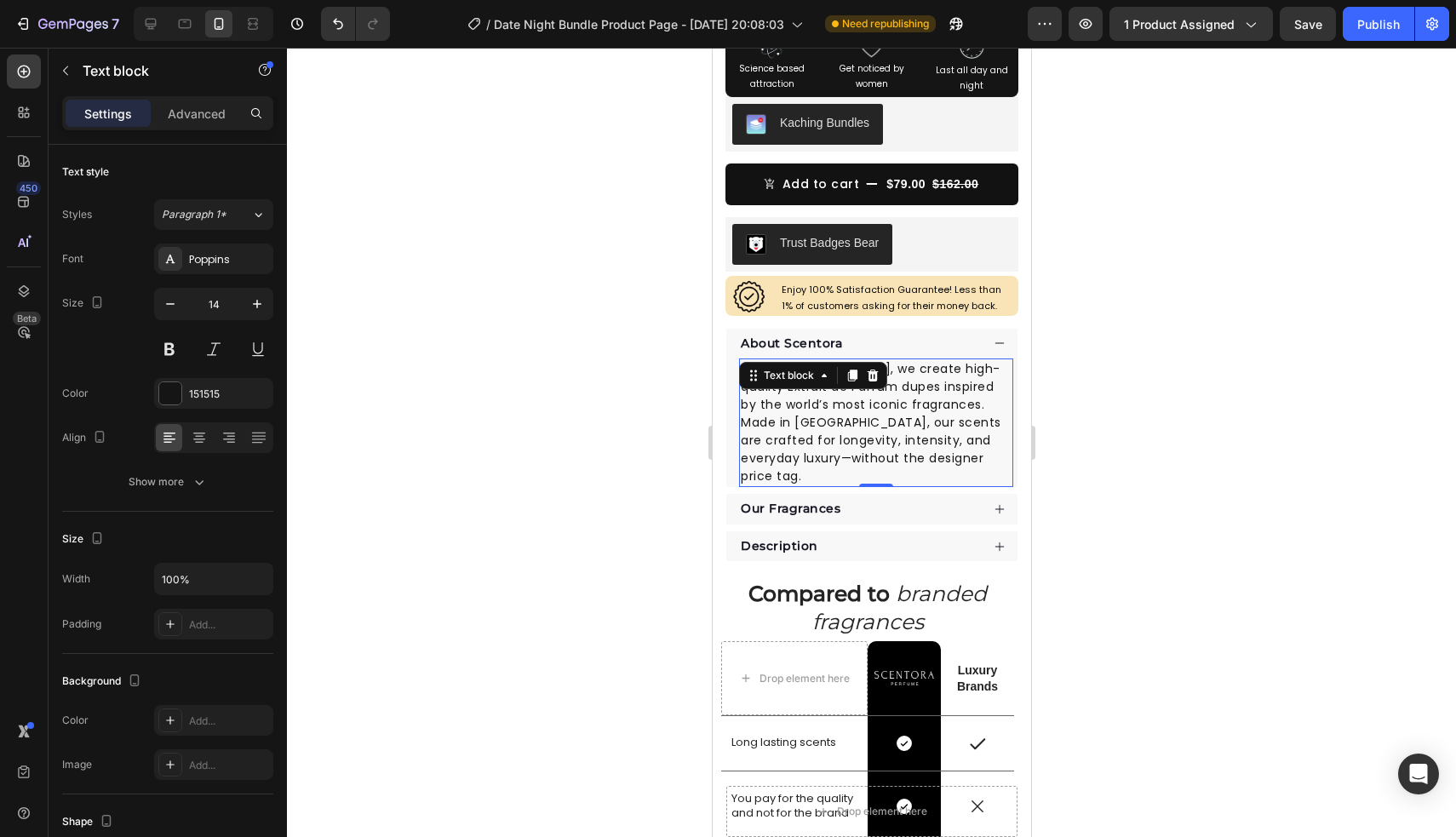
click at [822, 386] on div "Text block" at bounding box center [812, 375] width 148 height 28
click at [854, 396] on p "At [GEOGRAPHIC_DATA], we create high-quality Extrait de Parfum dupes inspired b…" at bounding box center [875, 422] width 271 height 125
click at [822, 387] on p "At [GEOGRAPHIC_DATA], we create high-quality Extrait de Parfum dupes inspired b…" at bounding box center [875, 422] width 271 height 125
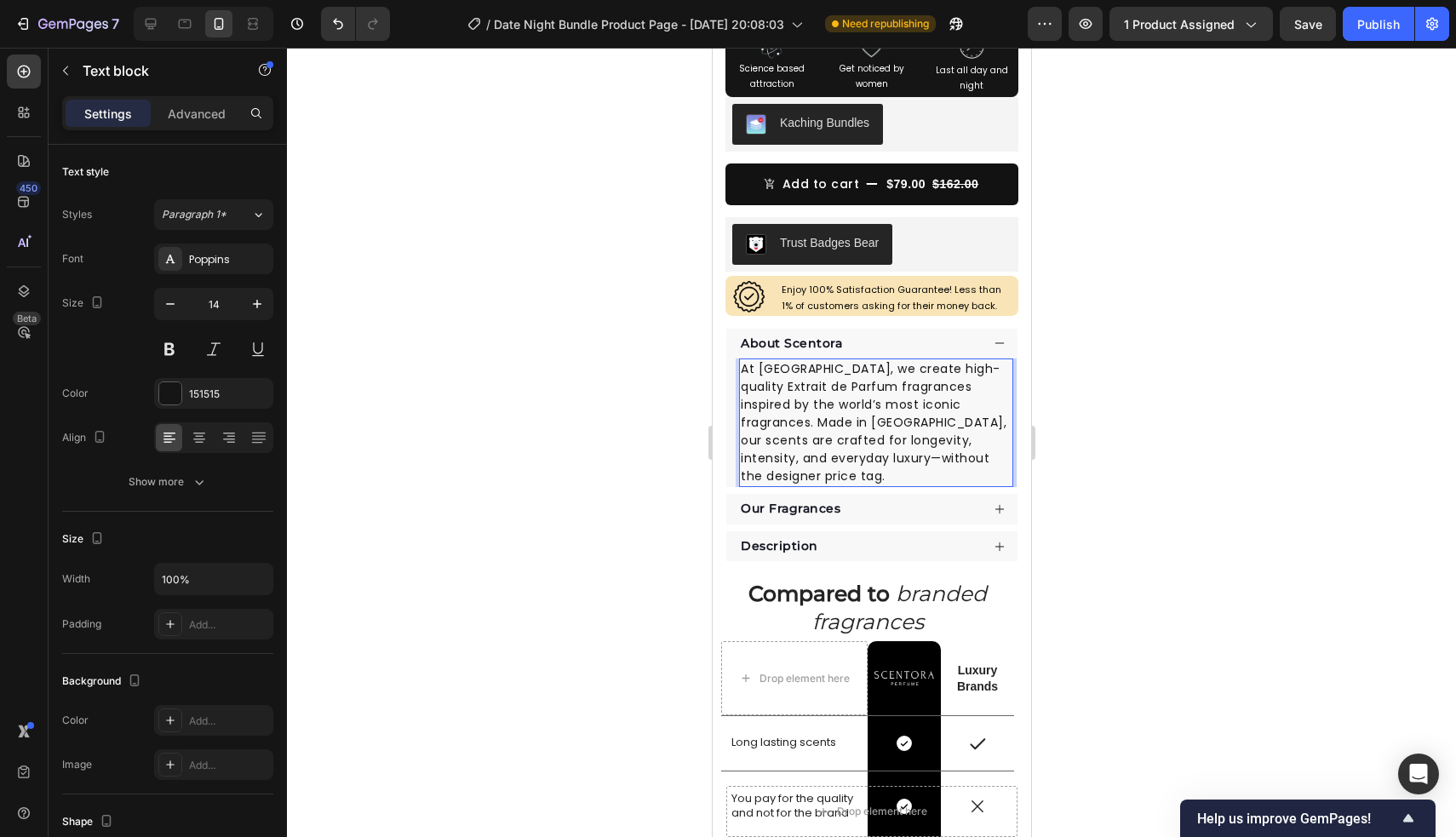
click at [1101, 435] on div at bounding box center [870, 442] width 1169 height 789
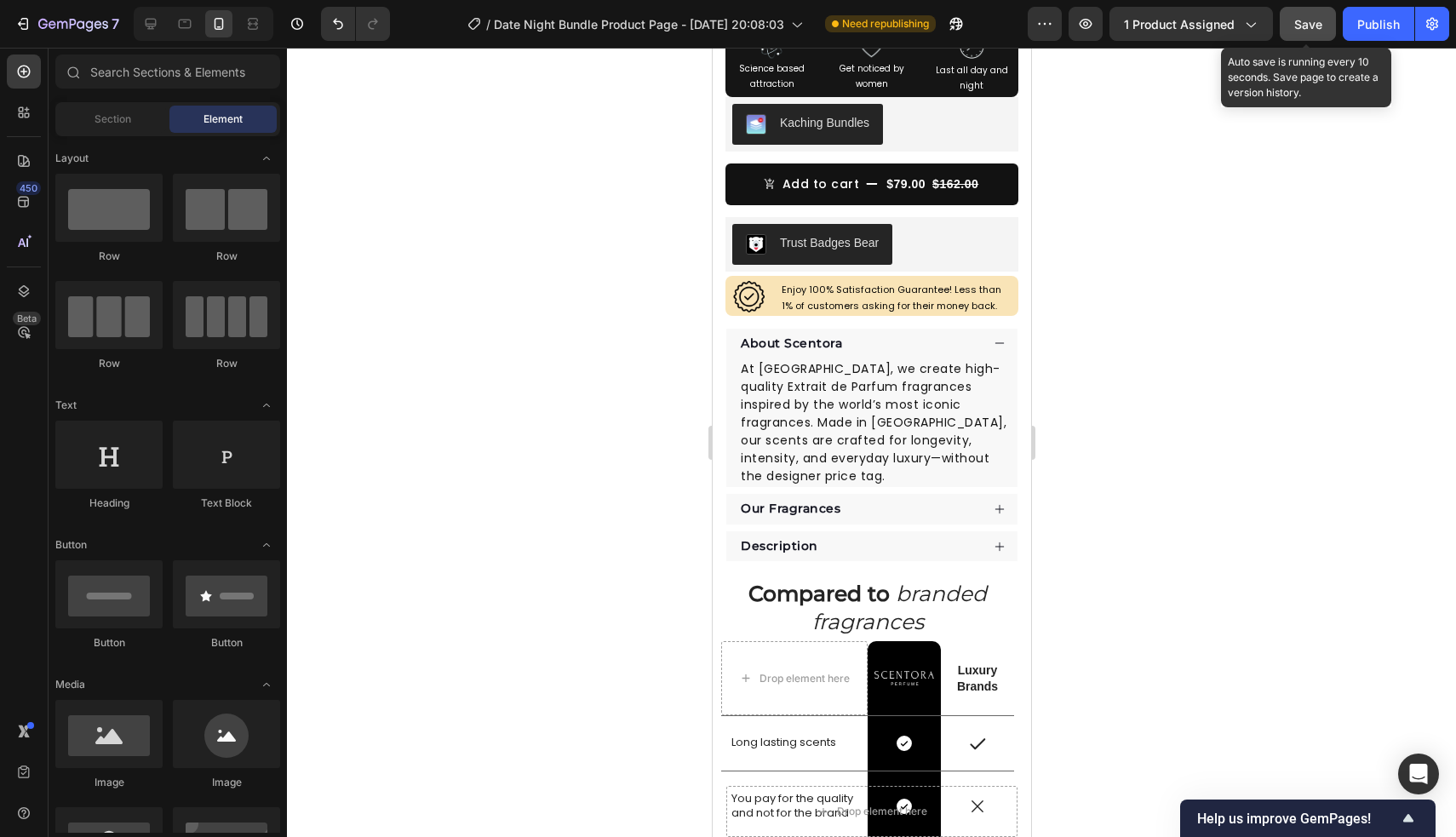
click at [1326, 31] on button "Save" at bounding box center [1307, 24] width 56 height 34
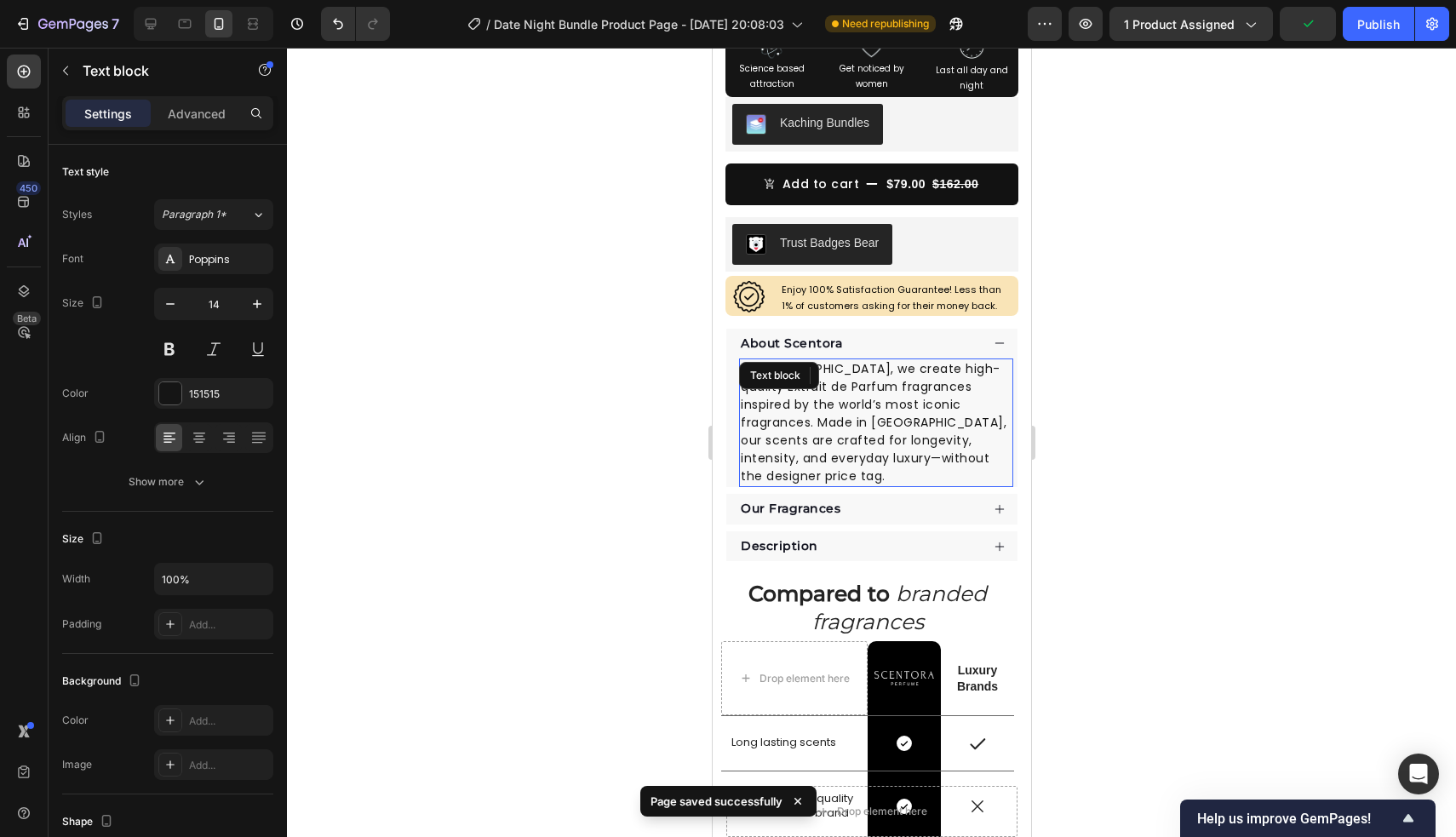
click at [846, 388] on div "At [GEOGRAPHIC_DATA], we create high-quality Extrait de Parfum fragrances inspi…" at bounding box center [875, 422] width 274 height 129
click at [818, 388] on div "Text block" at bounding box center [778, 375] width 80 height 28
click at [846, 388] on div "Text block" at bounding box center [812, 375] width 148 height 28
click at [912, 384] on p "At [GEOGRAPHIC_DATA], we create high-quality Extrait de Parfum fragrances inspi…" at bounding box center [875, 422] width 271 height 125
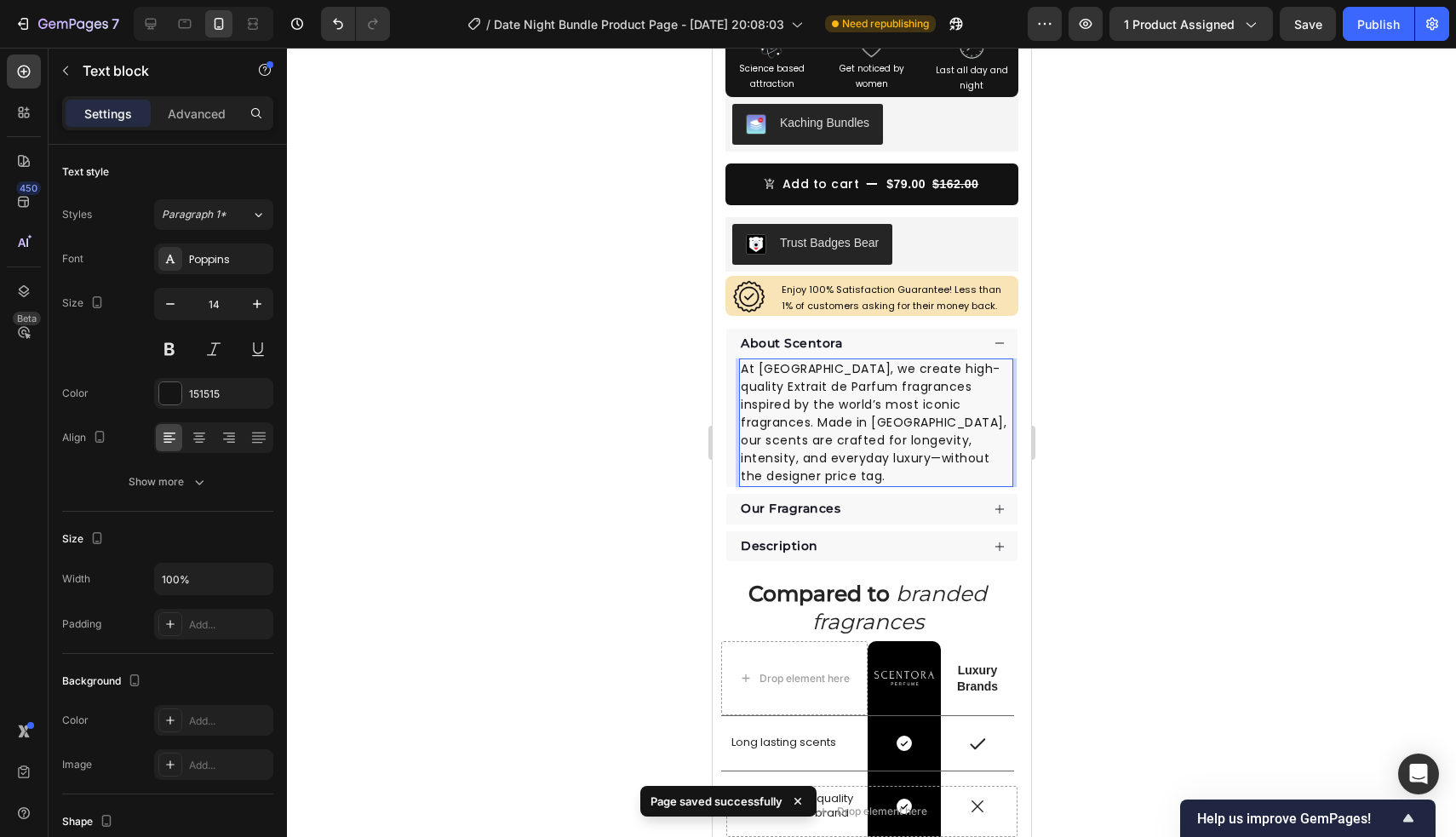
click at [838, 384] on p "At [GEOGRAPHIC_DATA], we create high-quality Extrait de Parfum fragrances inspi…" at bounding box center [875, 422] width 271 height 125
click at [1200, 439] on div at bounding box center [870, 442] width 1169 height 789
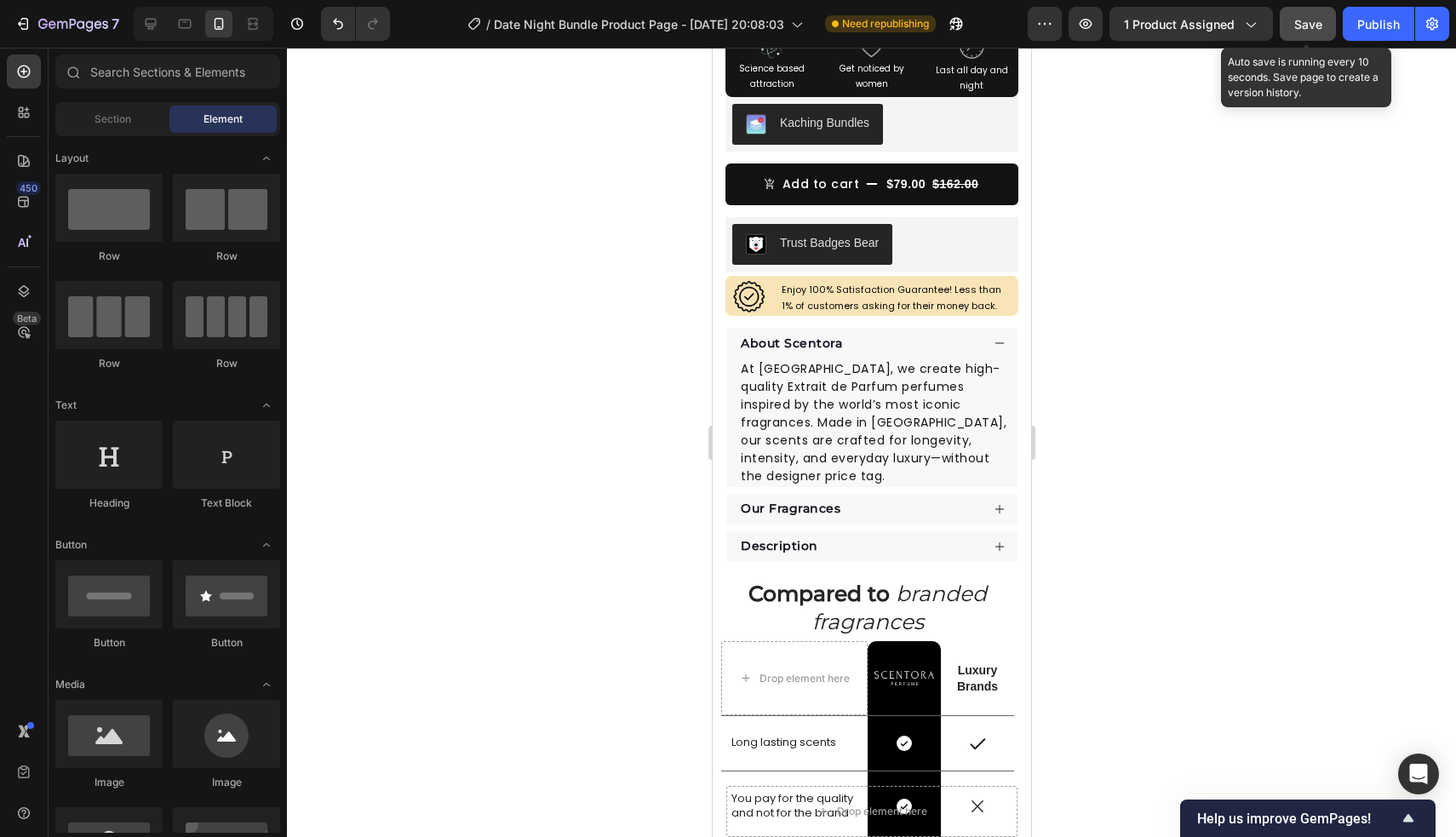
click at [1308, 17] on span "Save" at bounding box center [1308, 24] width 28 height 14
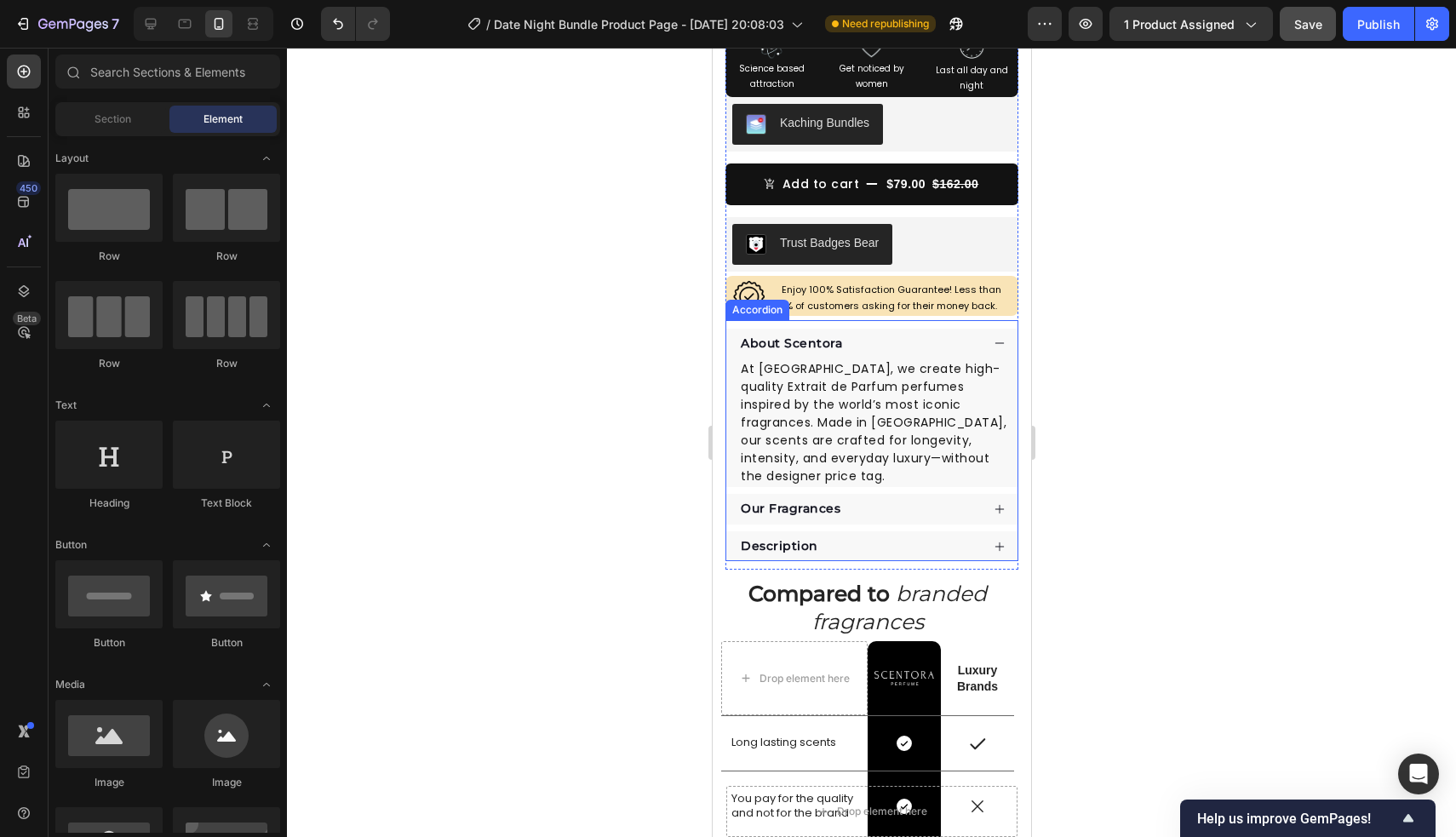
click at [870, 535] on div "Description" at bounding box center [858, 546] width 241 height 22
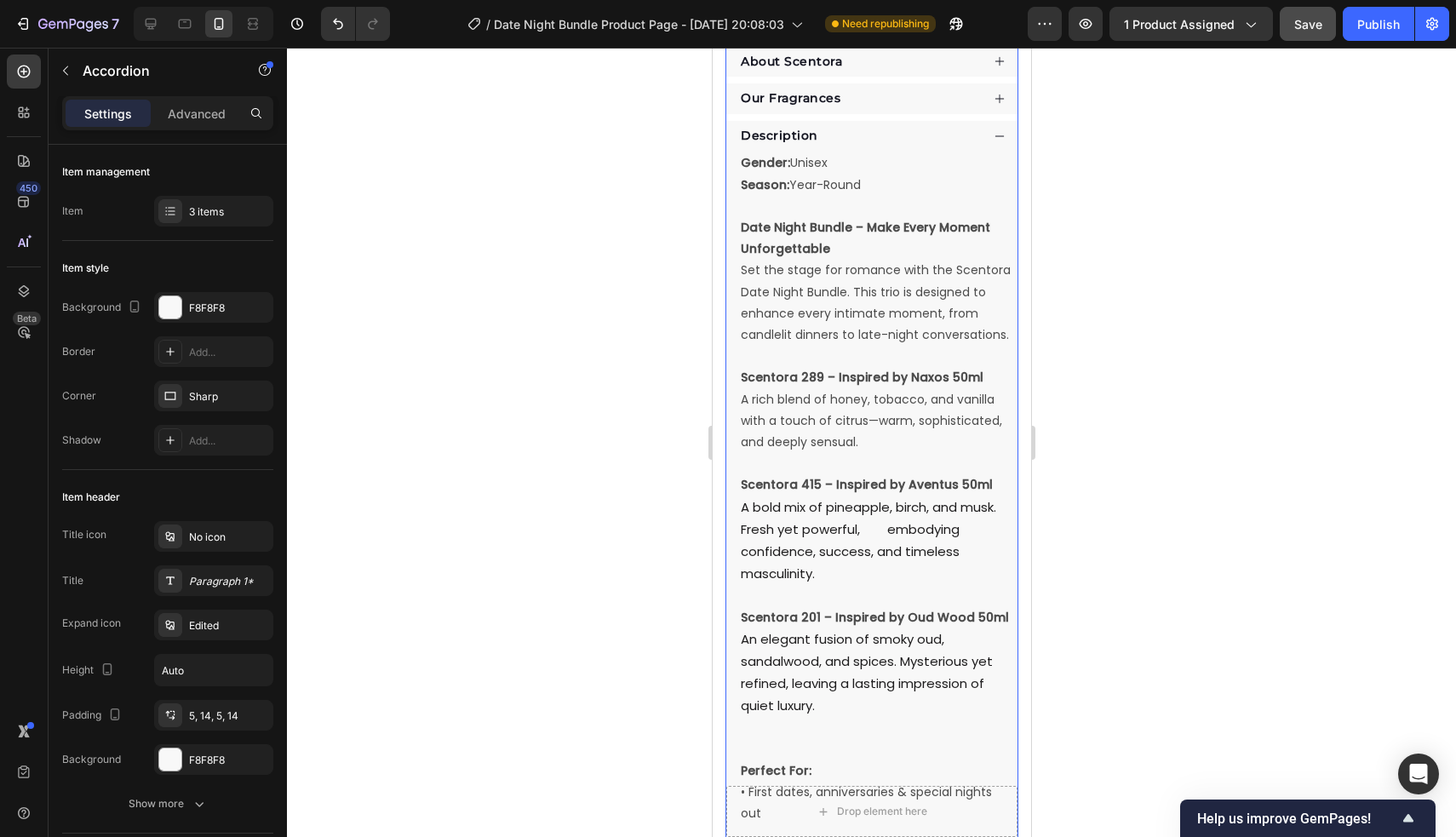
scroll to position [468, 0]
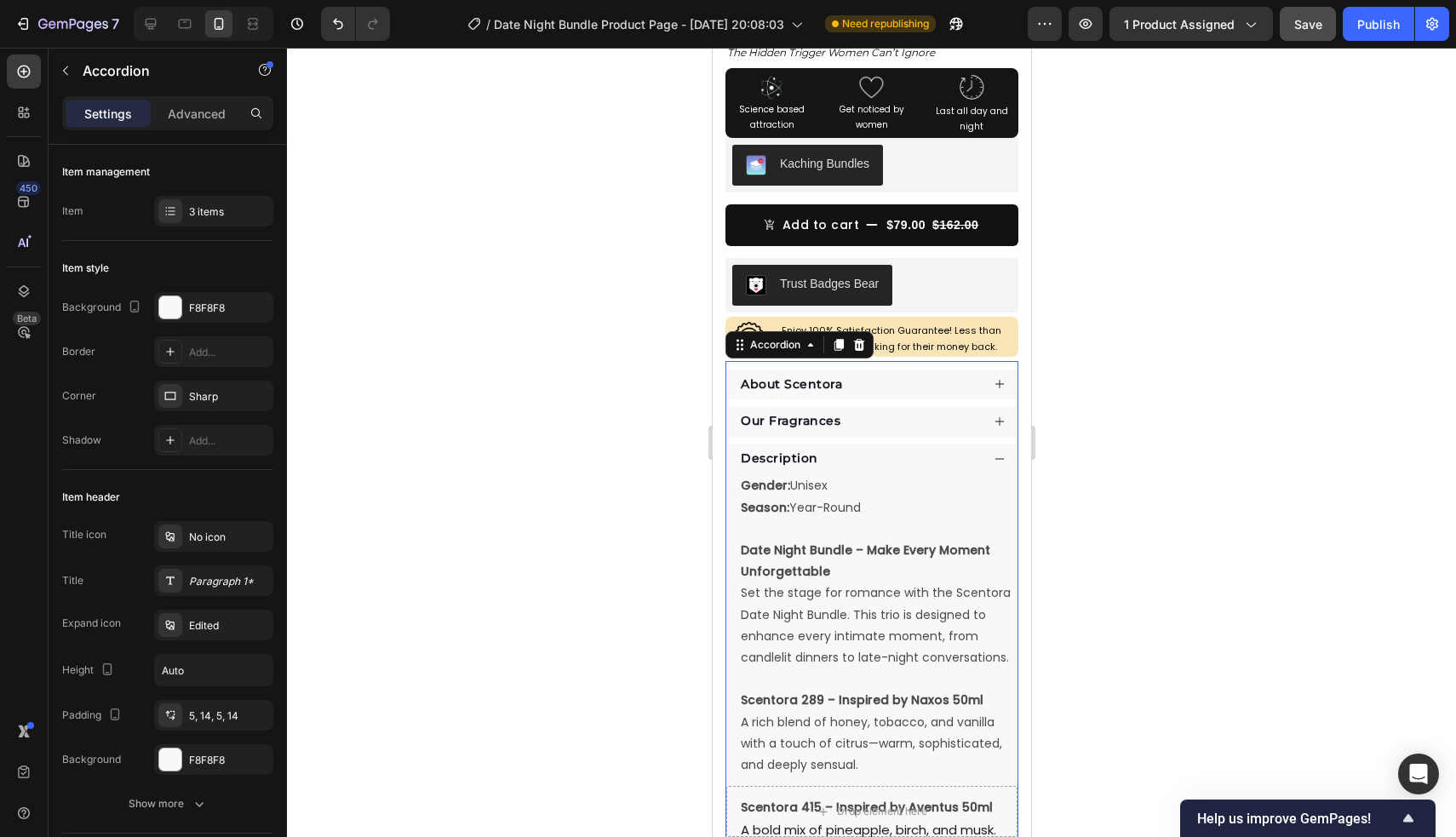
click at [950, 457] on div "Description" at bounding box center [858, 459] width 241 height 22
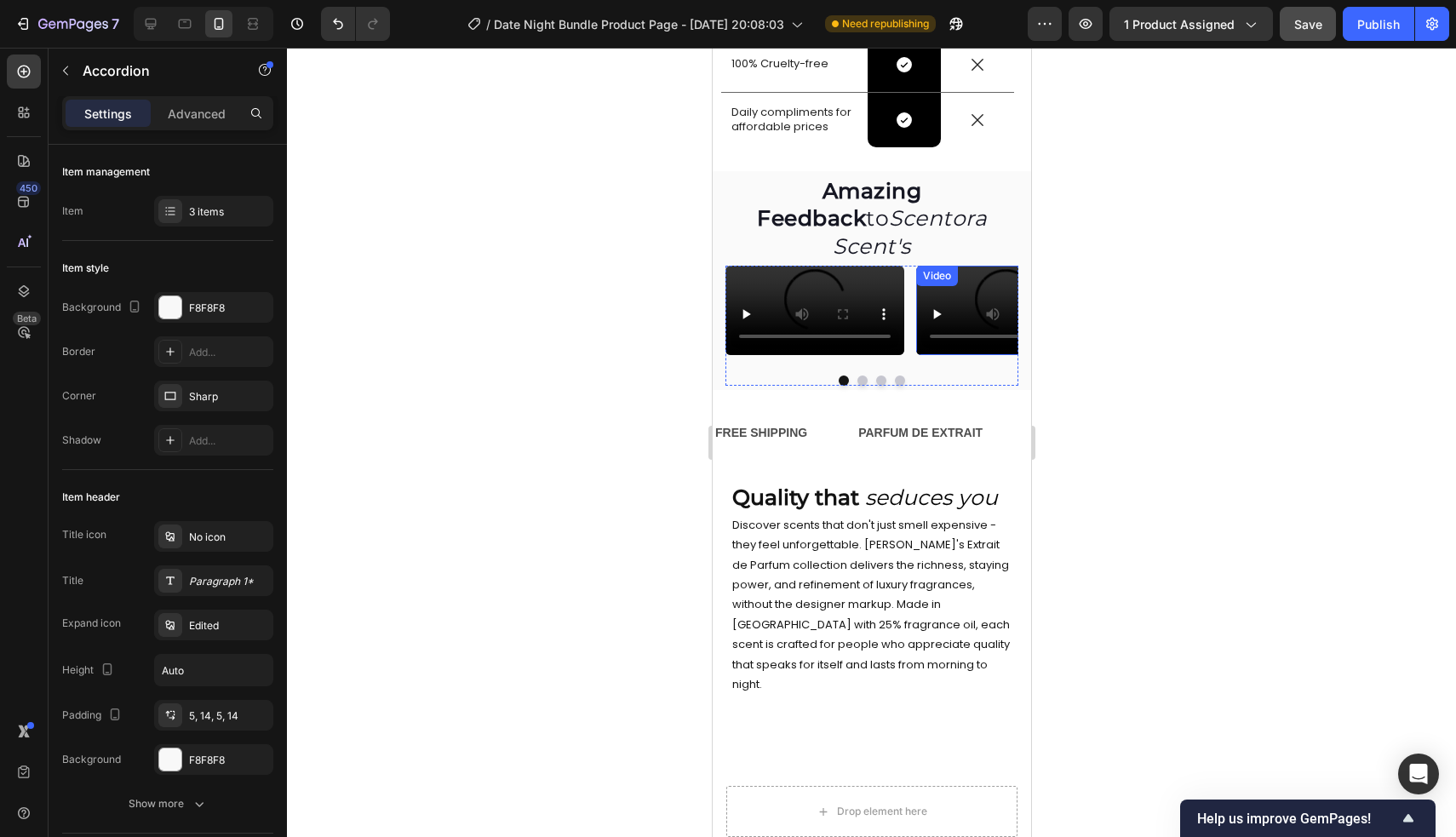
scroll to position [1180, 0]
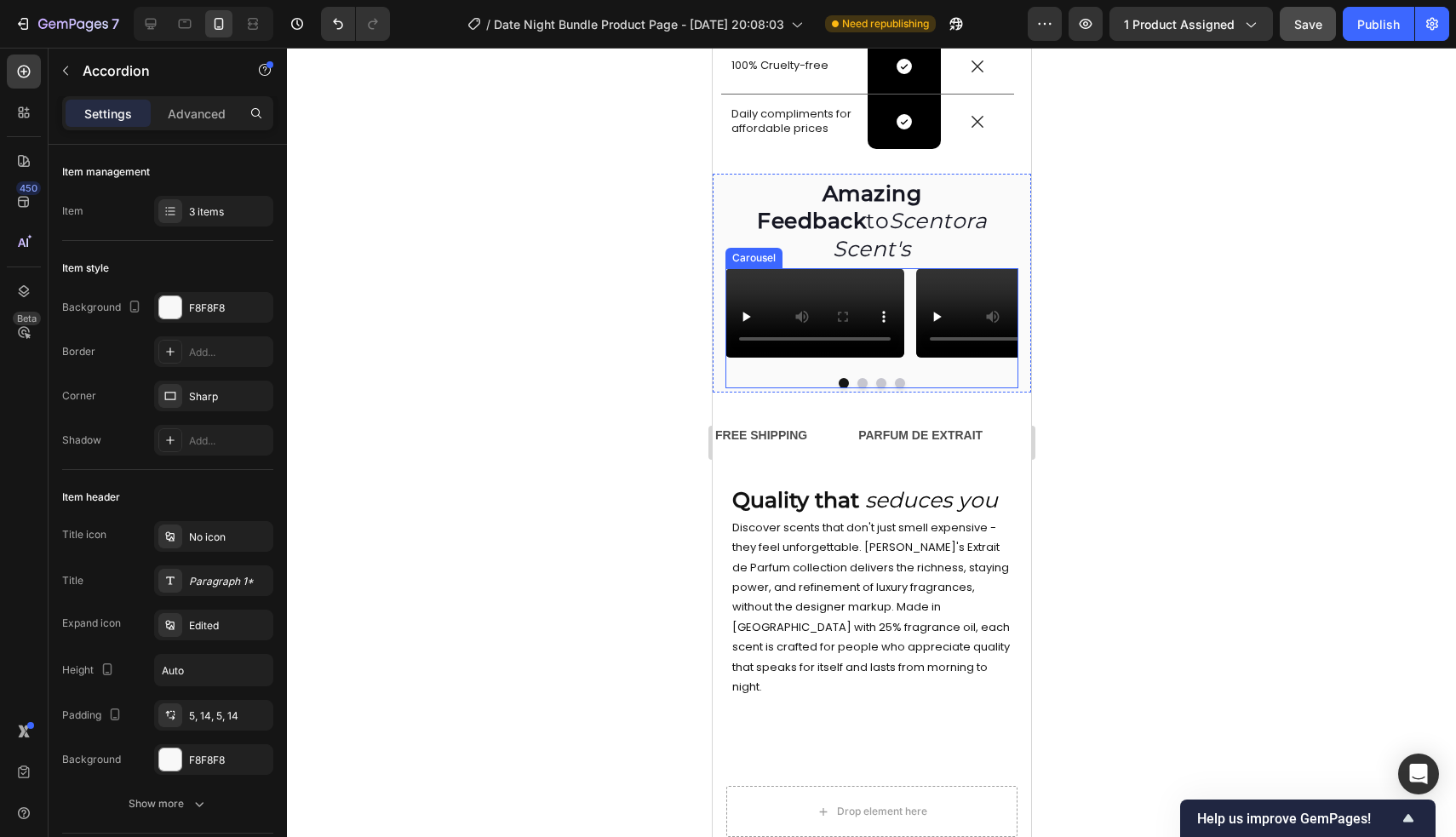
click at [863, 389] on button "Dot" at bounding box center [862, 383] width 11 height 11
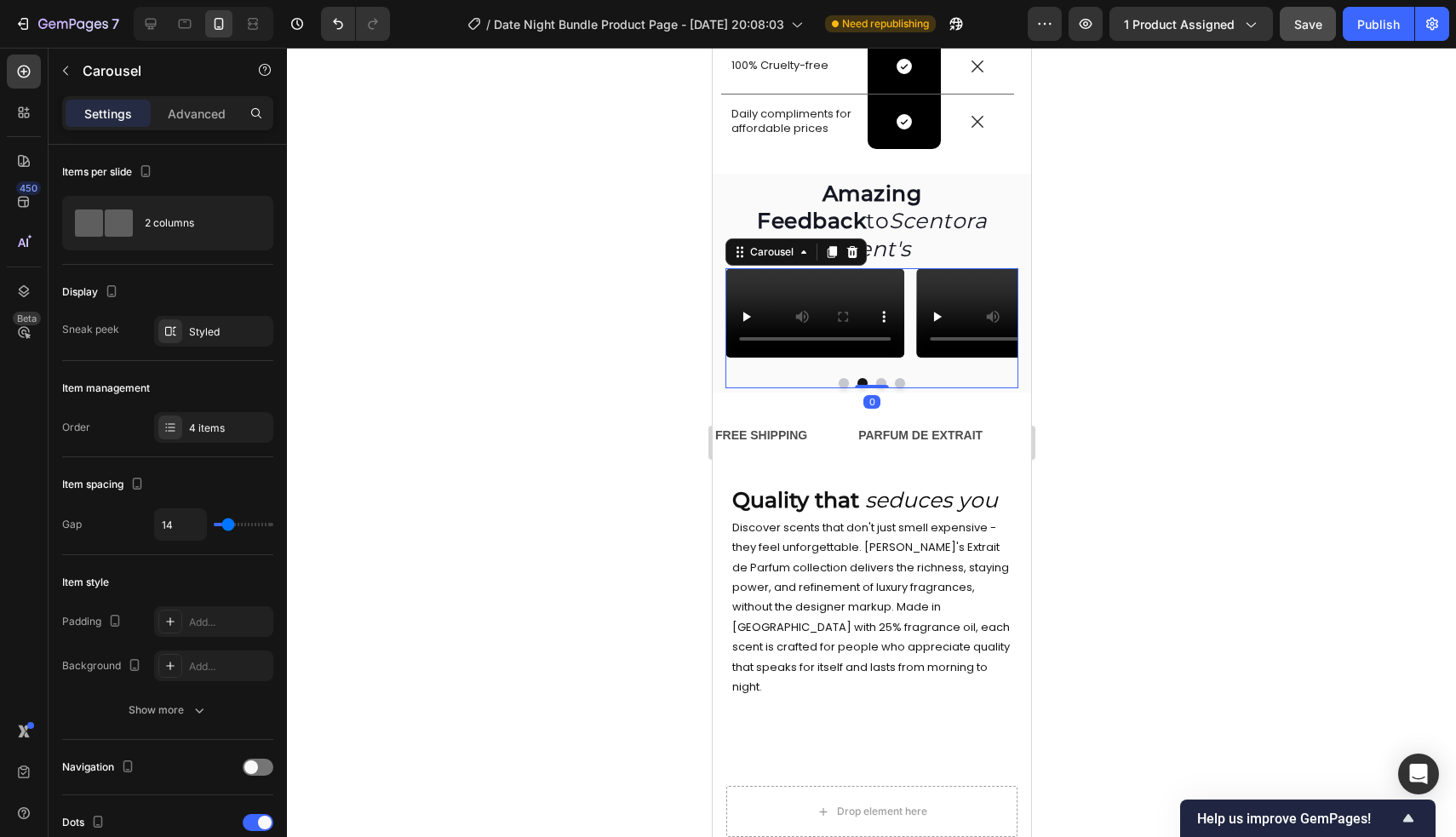
click at [879, 389] on button "Dot" at bounding box center [880, 383] width 11 height 11
click at [899, 389] on button "Dot" at bounding box center [899, 383] width 11 height 11
click at [843, 389] on button "Dot" at bounding box center [843, 383] width 11 height 11
click at [812, 358] on video at bounding box center [813, 312] width 178 height 90
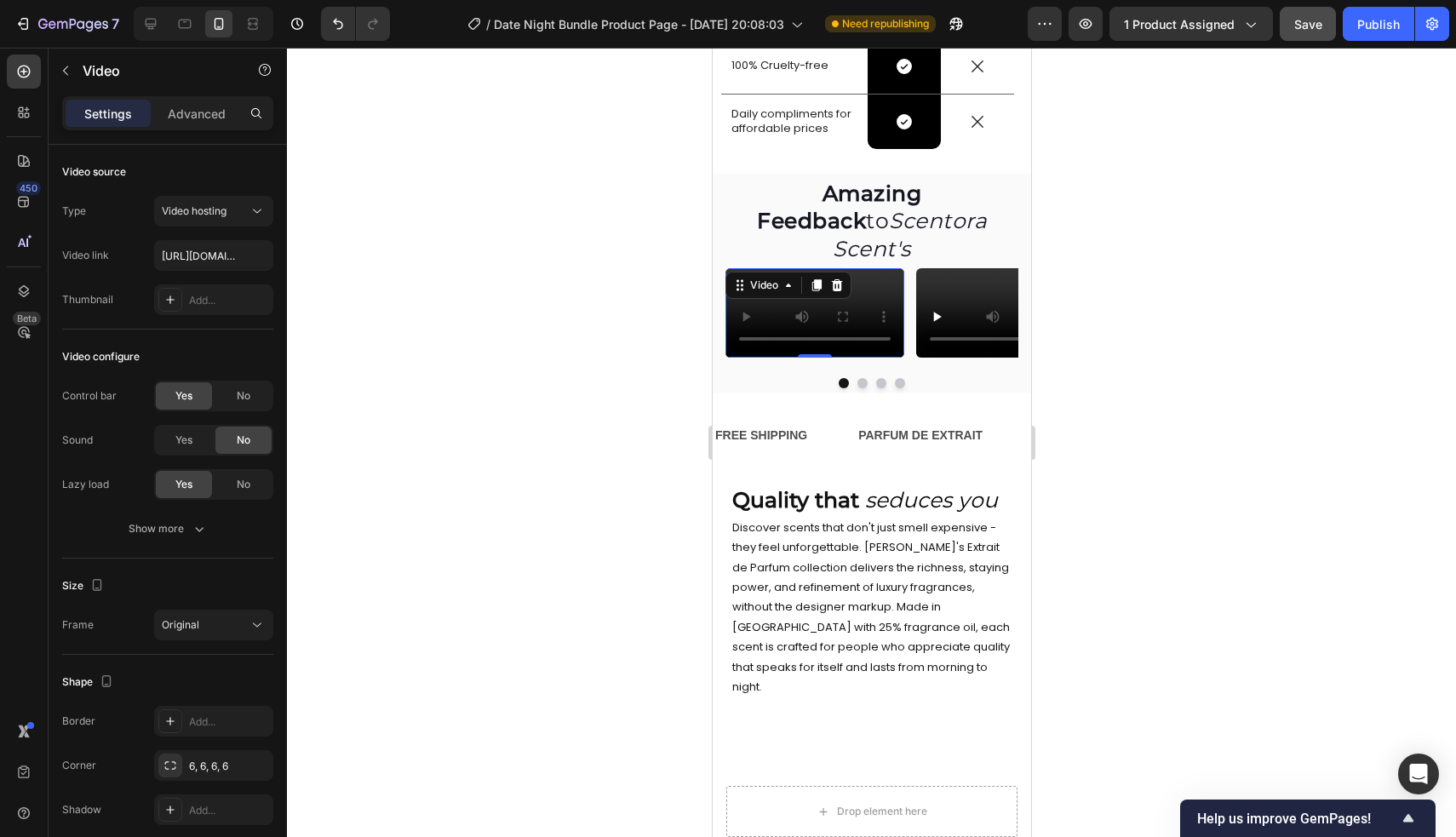
click at [867, 268] on video at bounding box center [813, 312] width 178 height 90
click at [748, 358] on video at bounding box center [813, 312] width 178 height 90
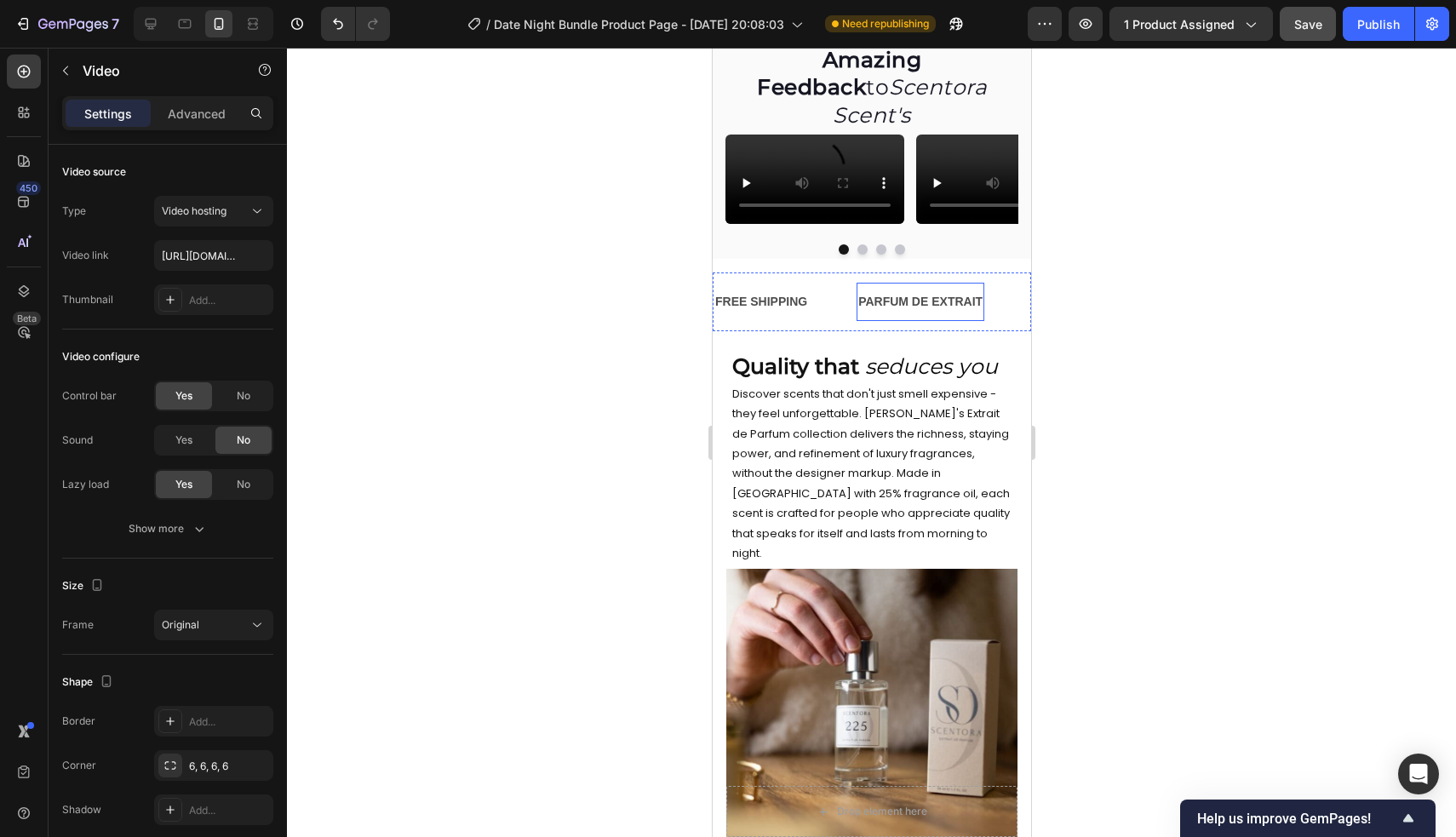
scroll to position [1353, 0]
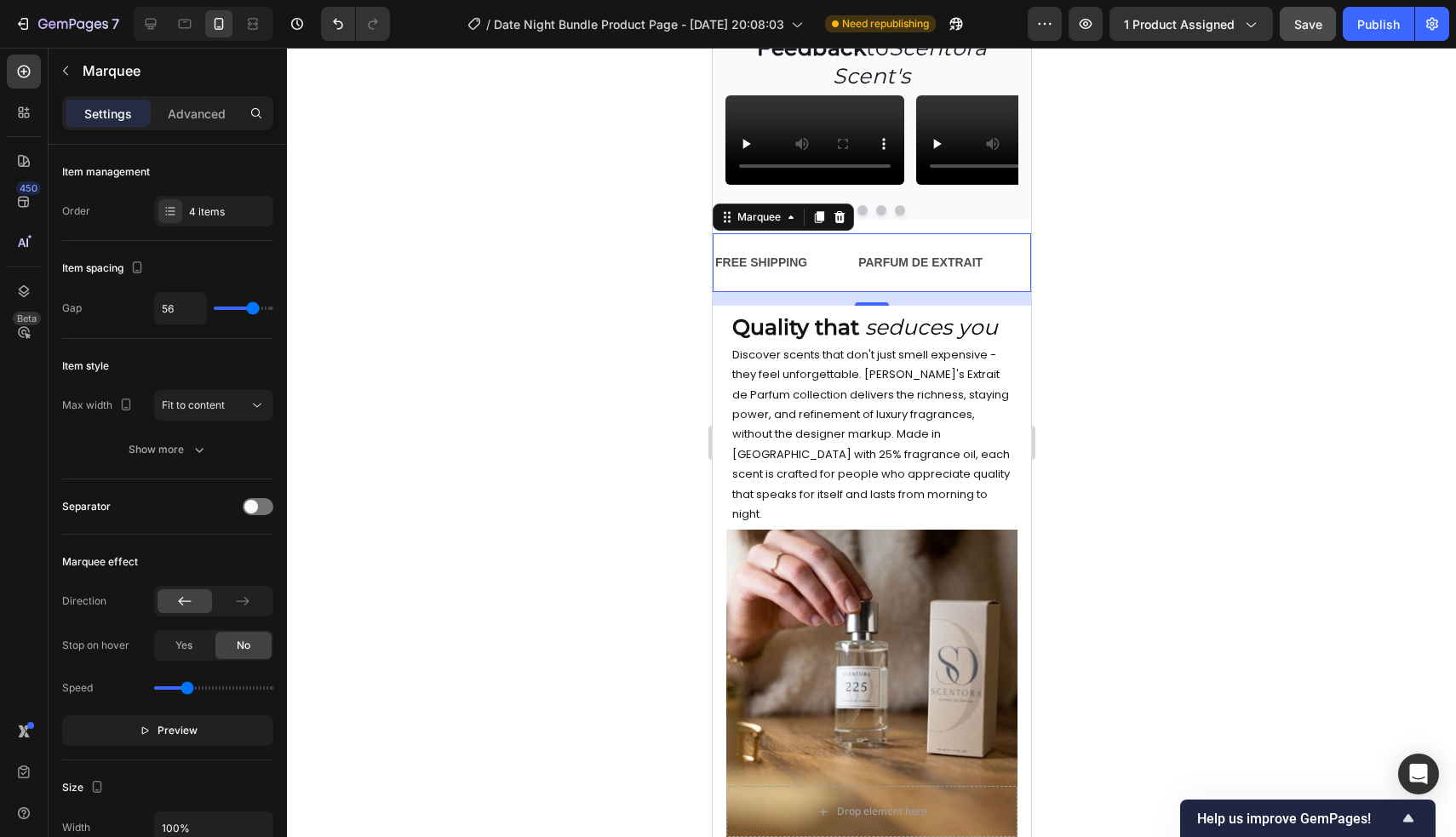
click at [982, 292] on div "FREE SHIPPING Text PARFUM DE EXTRAIT Text LIMITED TIME BUY 2 GET 3 OFFER Text 1…" at bounding box center [870, 263] width 319 height 59
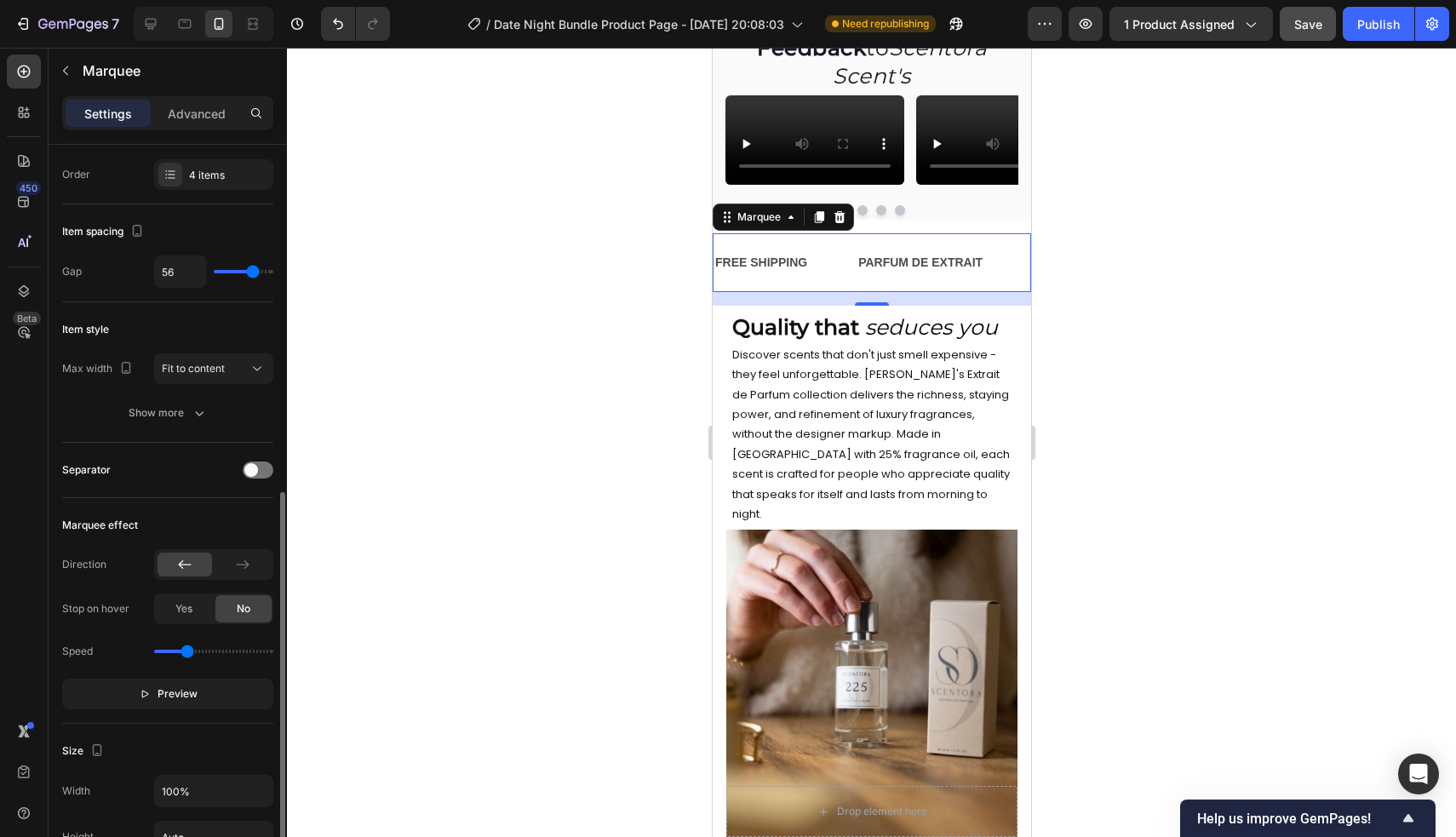
scroll to position [0, 0]
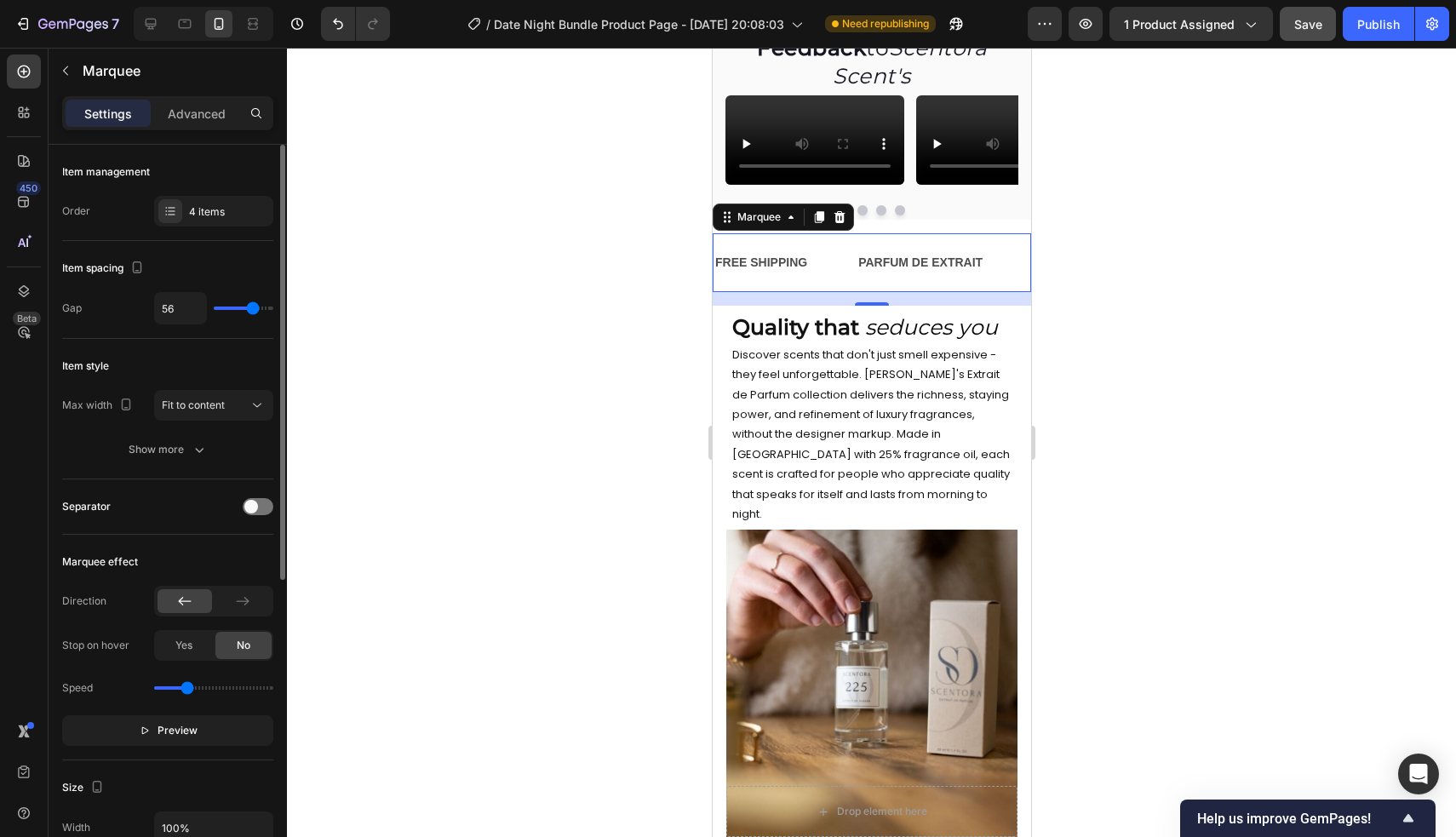
click at [820, 282] on div "FREE SHIPPING Text" at bounding box center [783, 262] width 143 height 38
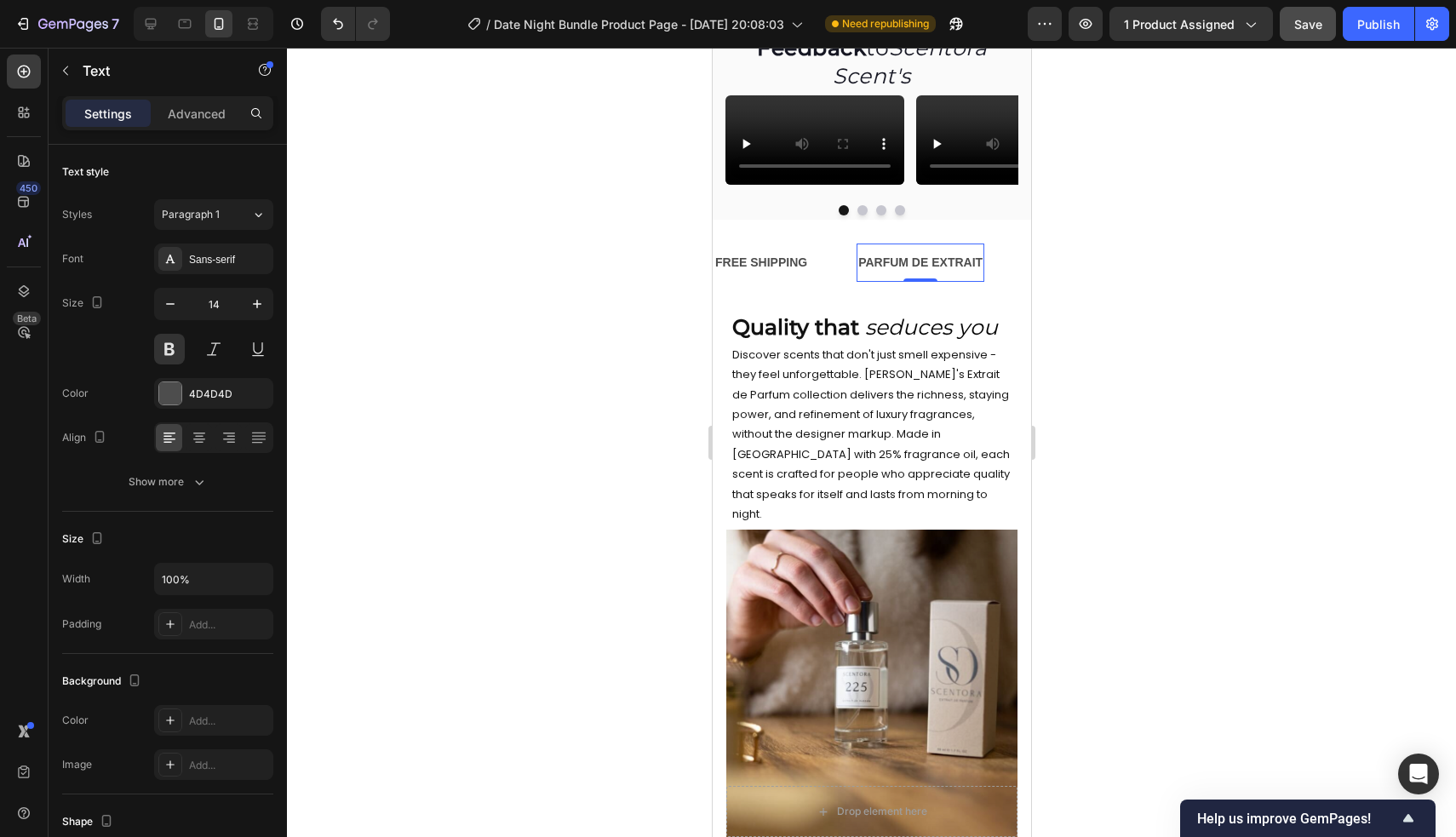
click at [961, 273] on p "PARFUM DE EXTRAIT" at bounding box center [919, 263] width 124 height 21
click at [998, 282] on div "PARFUM DE EXTRAIT Text 0" at bounding box center [943, 262] width 176 height 38
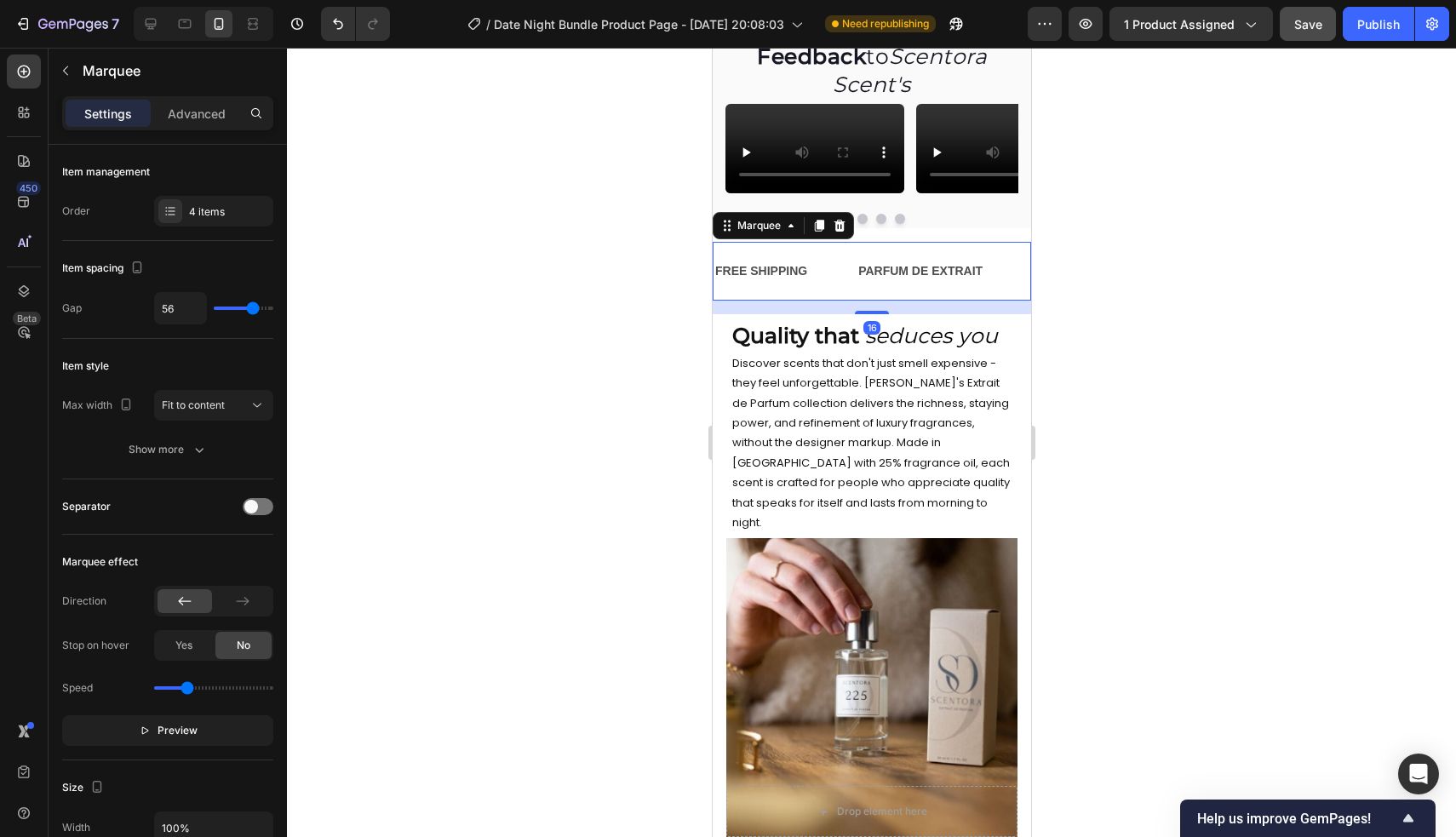
scroll to position [1342, 0]
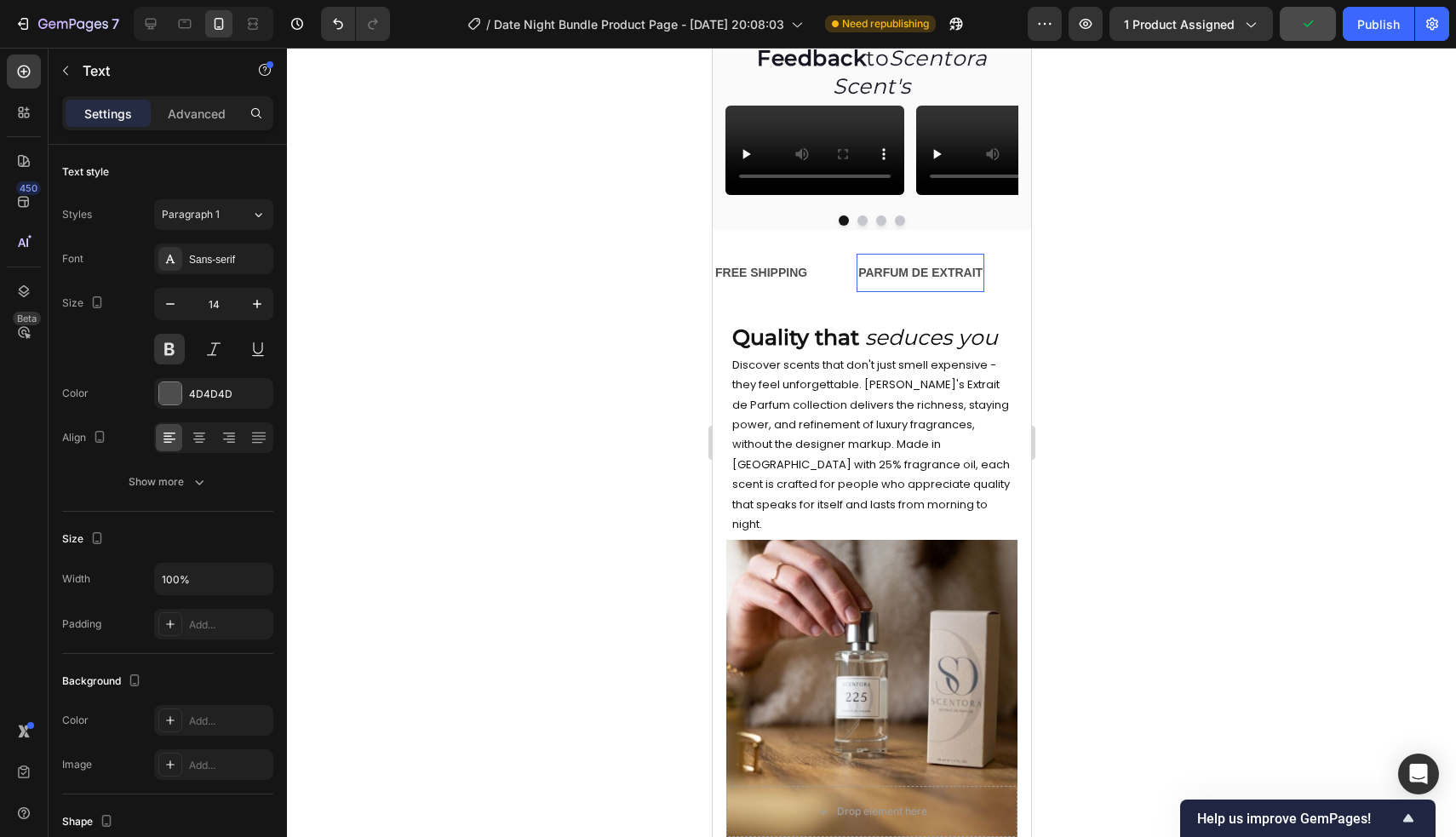
click at [948, 283] on p "PARFUM DE EXTRAIT" at bounding box center [919, 273] width 124 height 21
click at [830, 292] on div "FREE SHIPPING Text" at bounding box center [783, 272] width 143 height 38
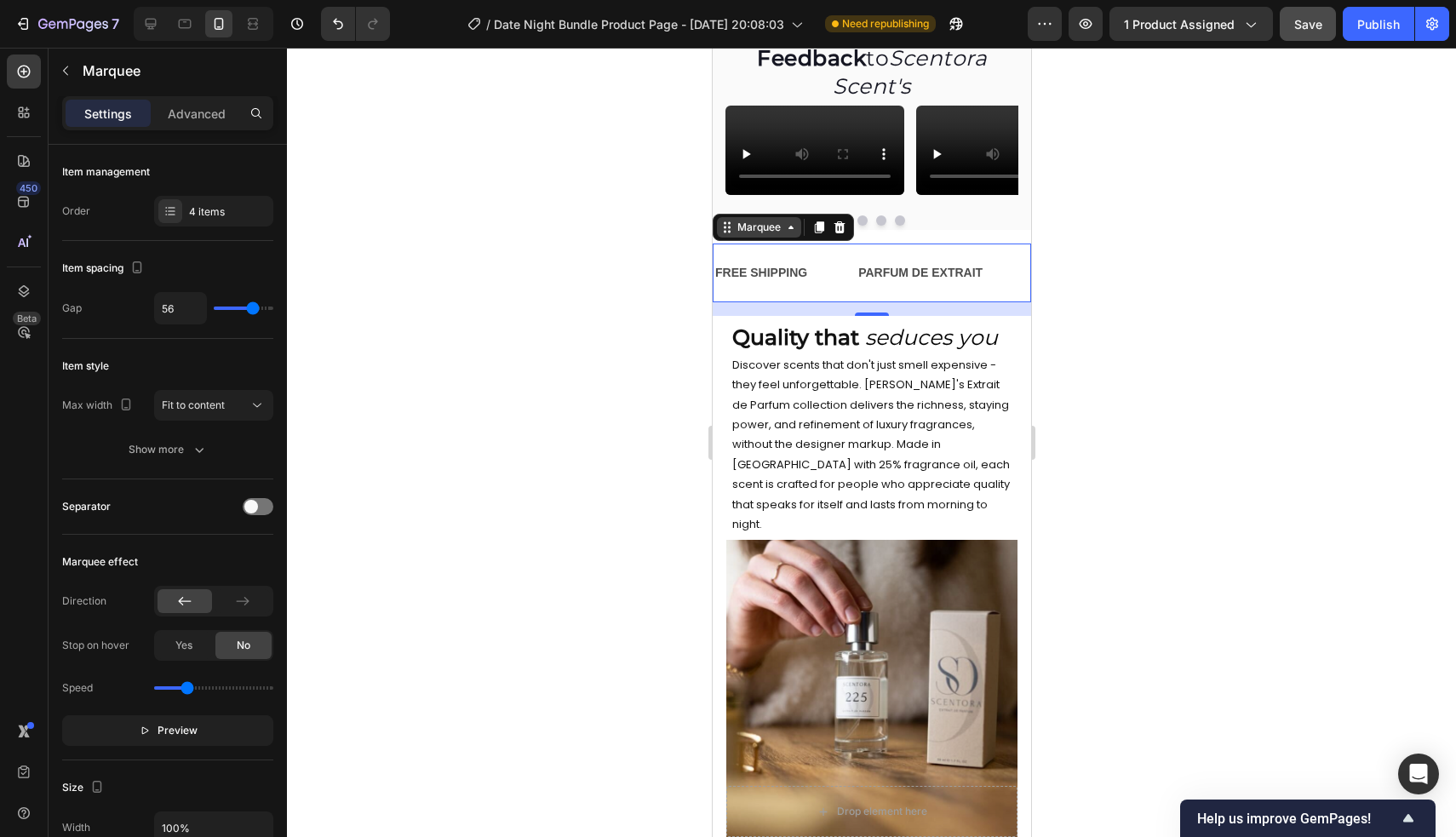
click at [755, 235] on div "Marquee" at bounding box center [758, 227] width 51 height 15
click at [773, 285] on div "FREE SHIPPING" at bounding box center [759, 273] width 95 height 25
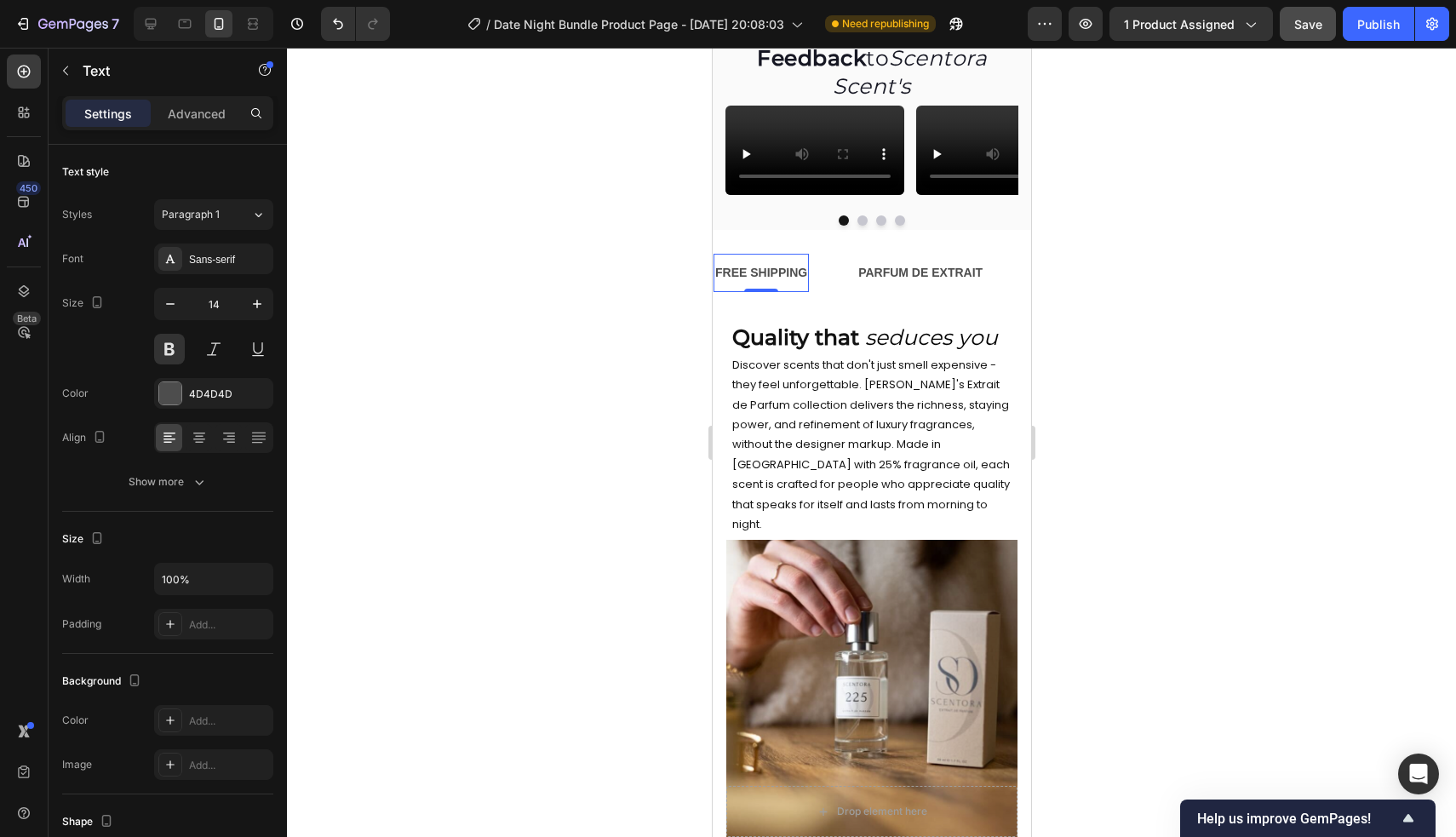
click at [773, 285] on div "FREE SHIPPING" at bounding box center [759, 273] width 95 height 25
click at [930, 283] on p "PARFUM DE EXTRAIT" at bounding box center [919, 273] width 124 height 21
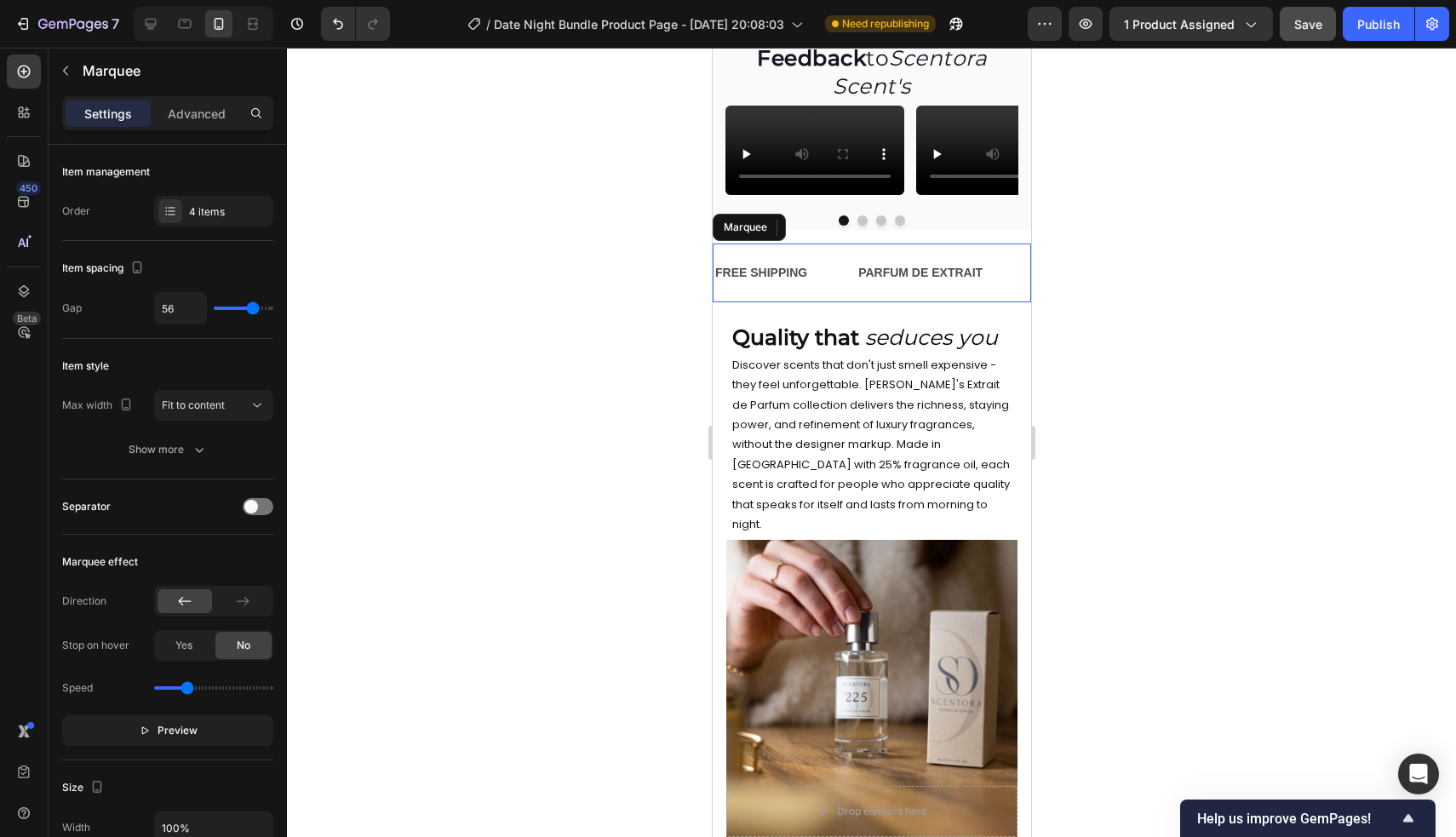
click at [830, 292] on div "FREE SHIPPING Text" at bounding box center [783, 272] width 143 height 38
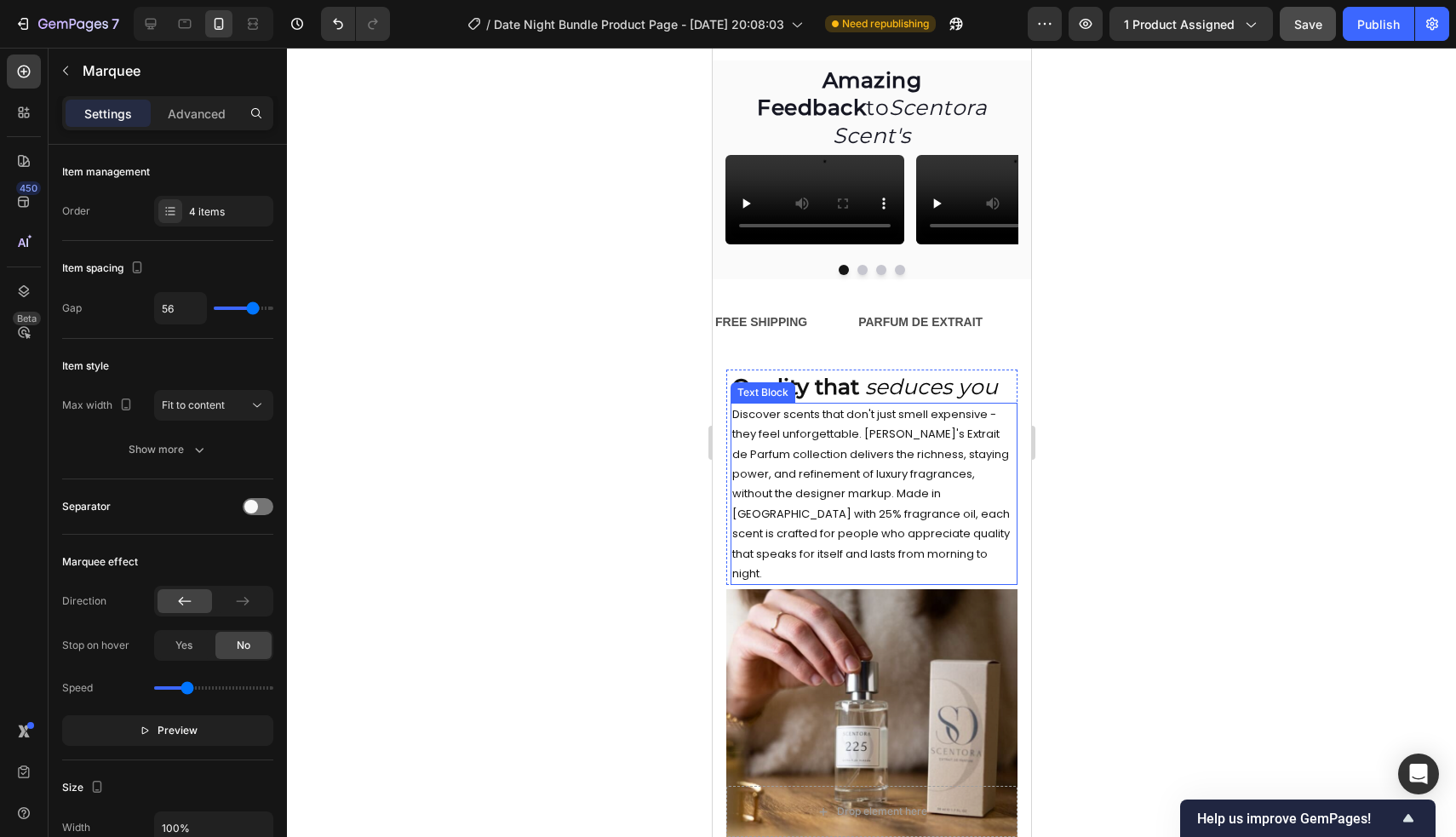
scroll to position [1286, 0]
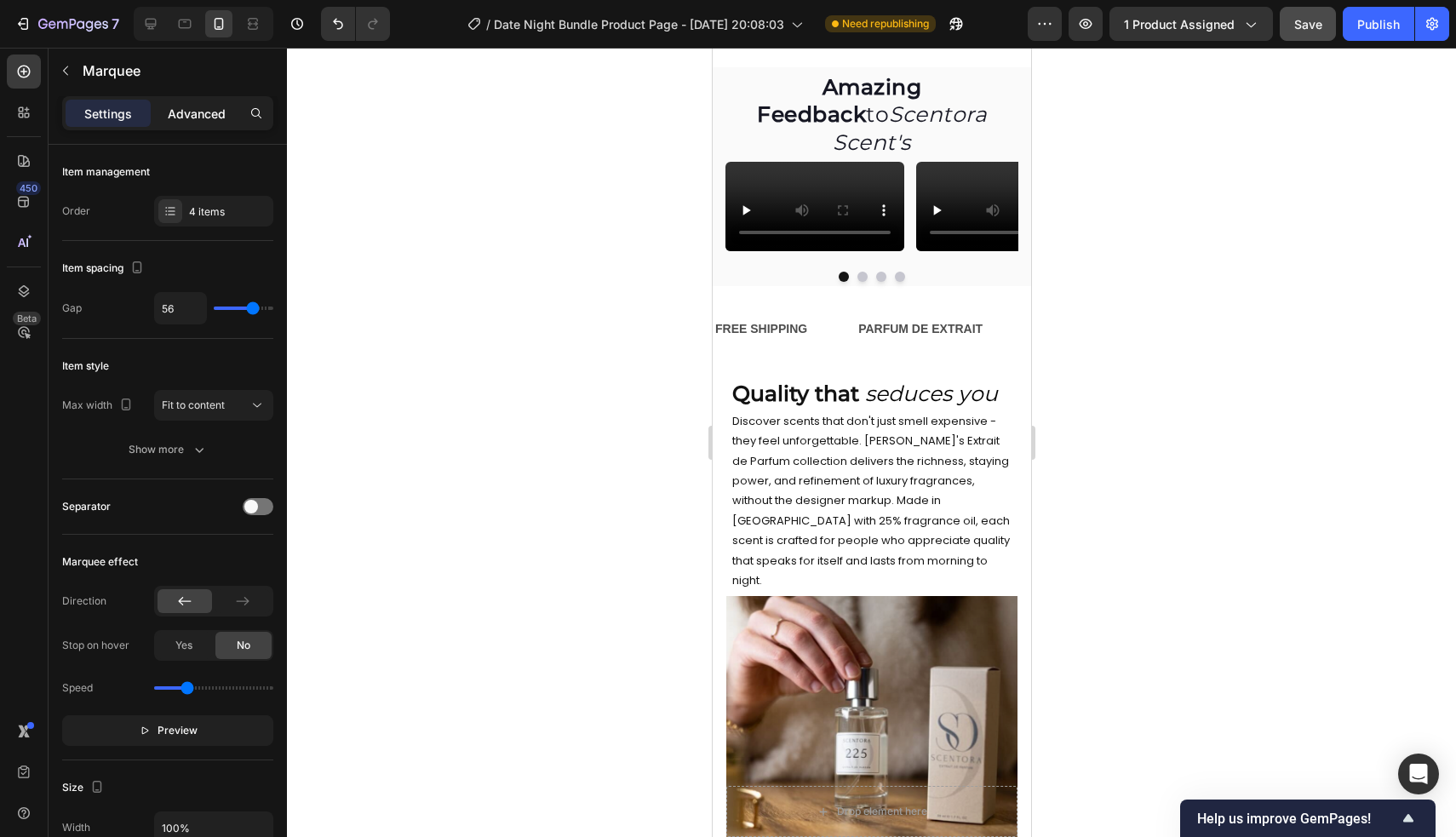
click at [195, 114] on p "Advanced" at bounding box center [196, 114] width 58 height 18
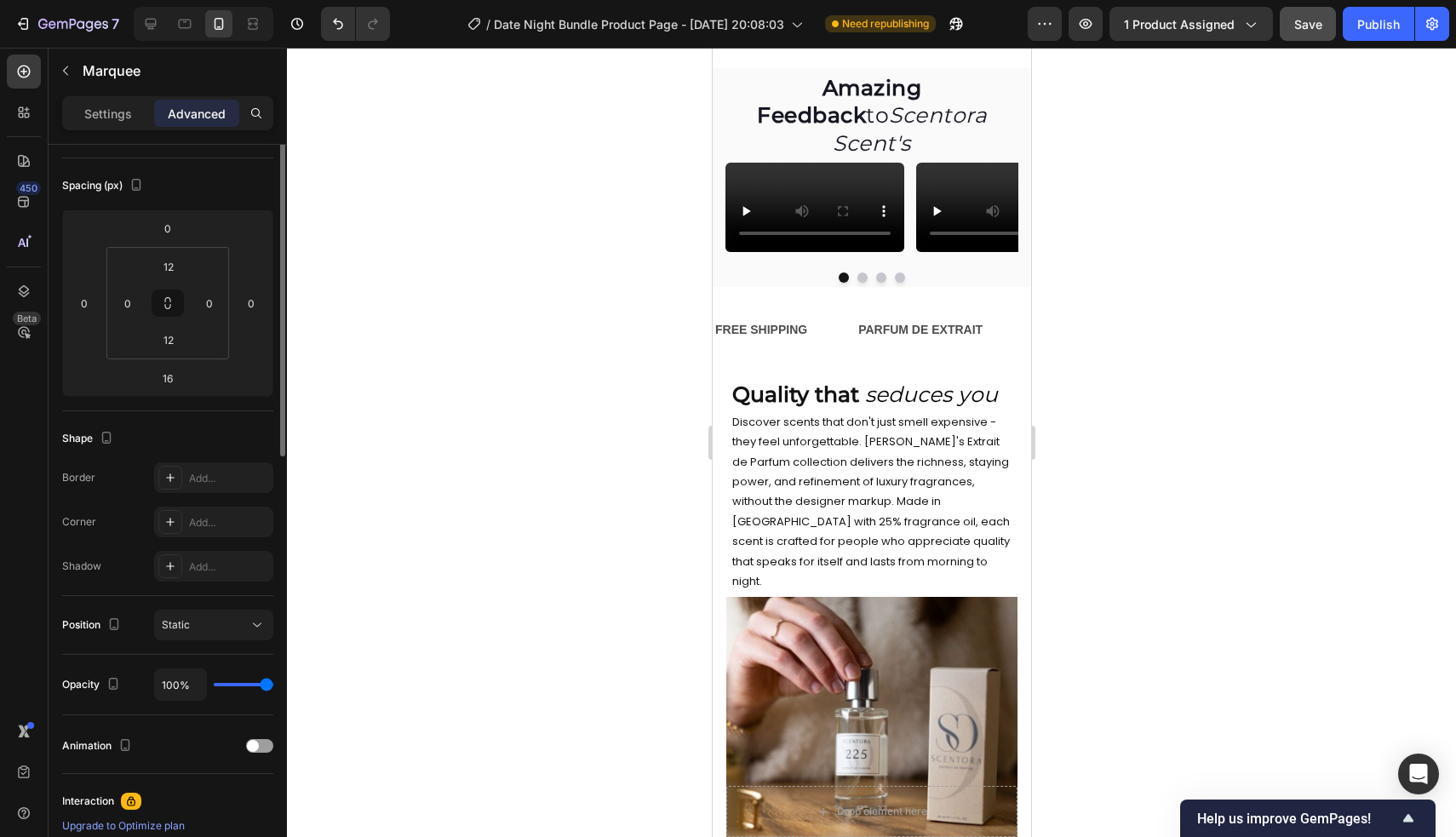
scroll to position [0, 0]
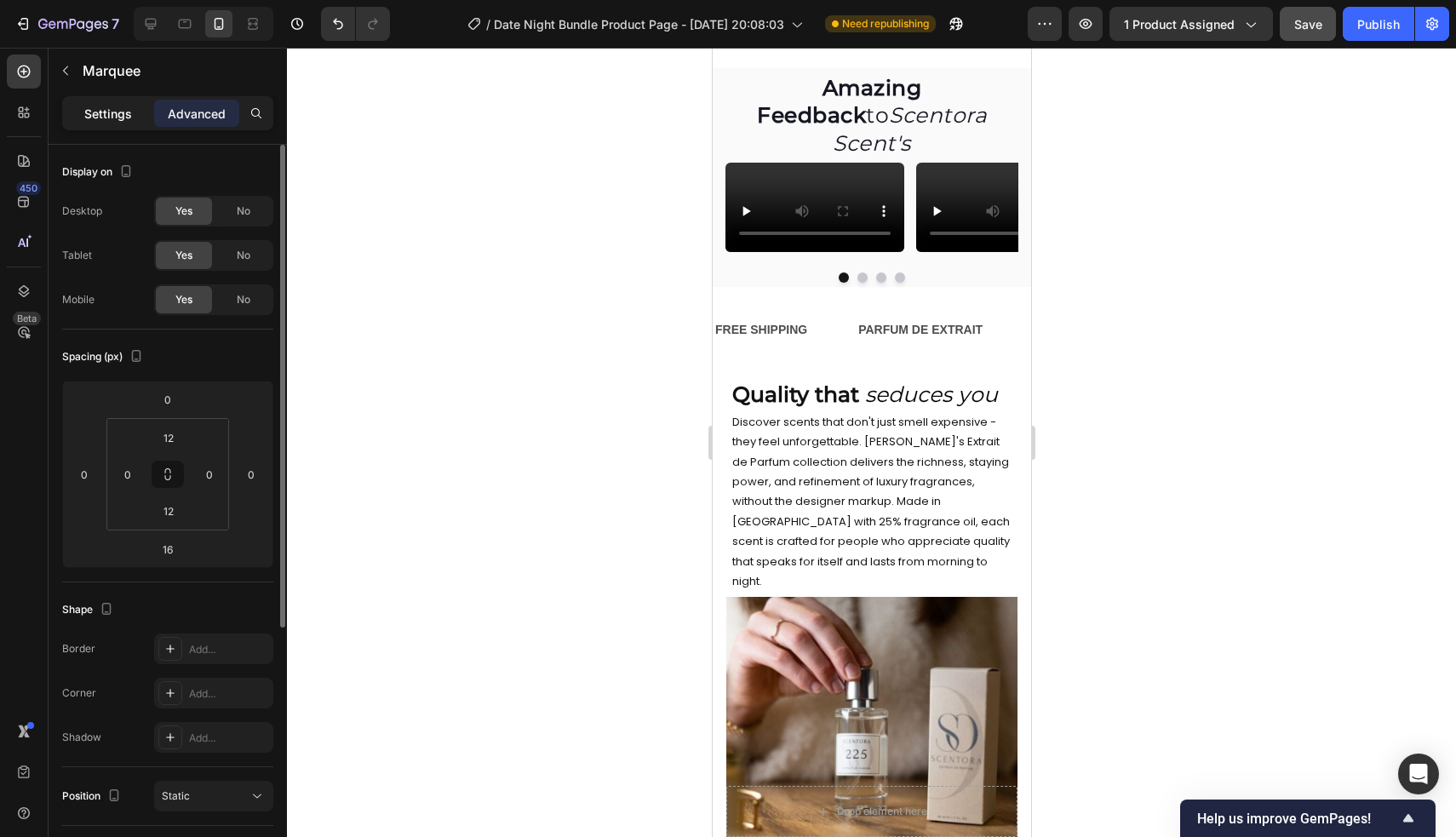
click at [111, 115] on p "Settings" at bounding box center [108, 114] width 48 height 18
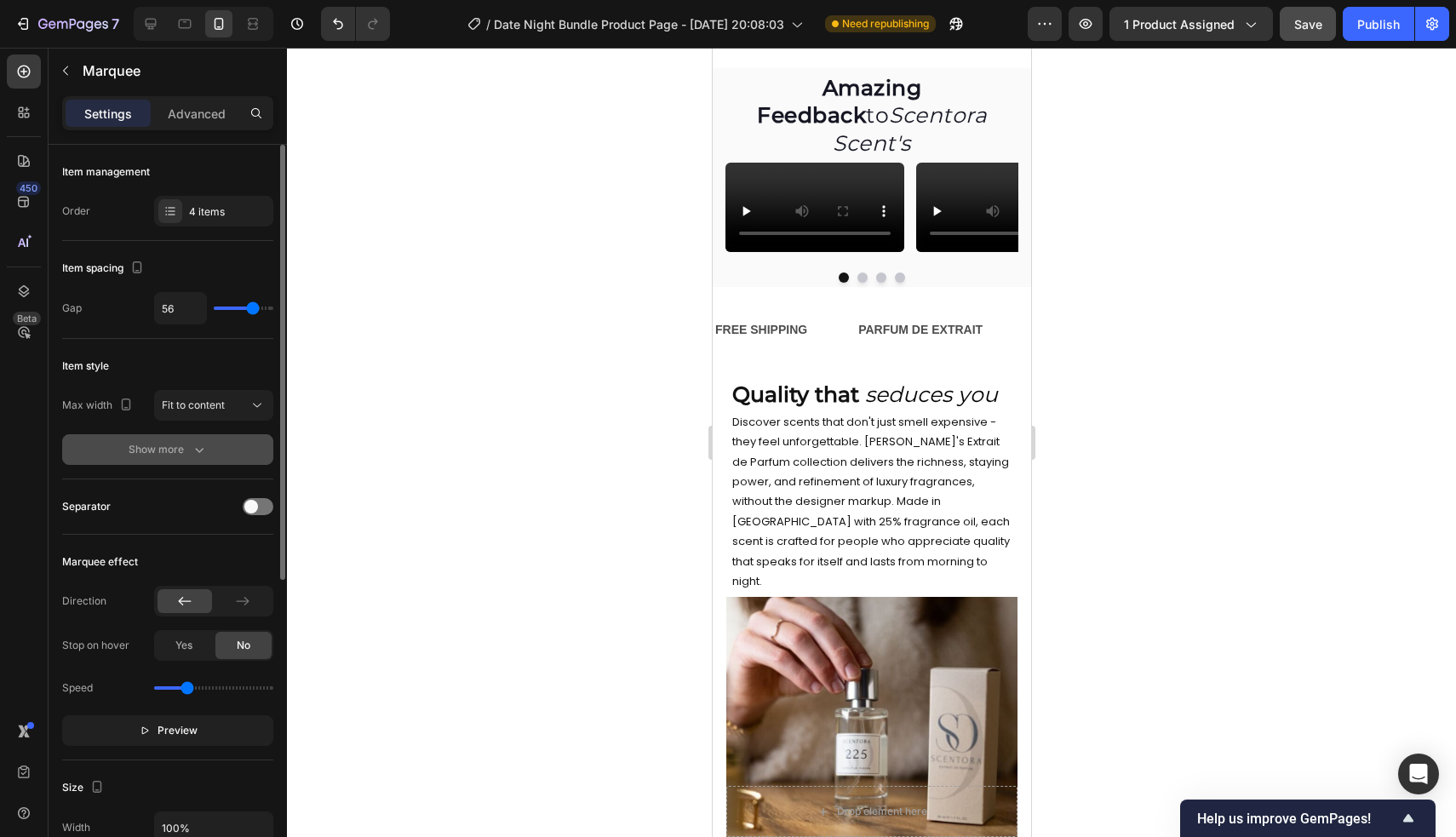
click at [178, 450] on div "Show more" at bounding box center [168, 449] width 79 height 17
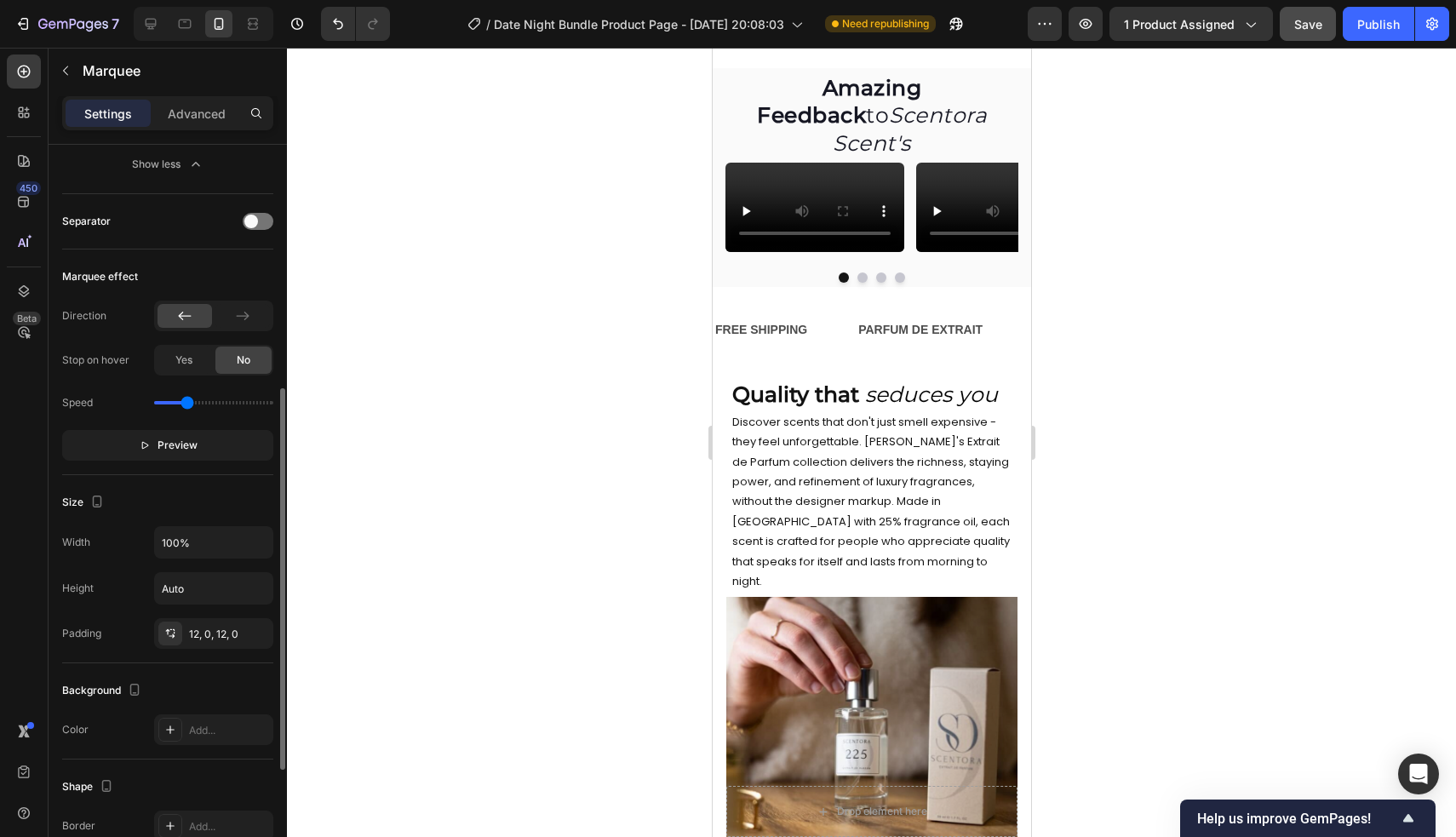
scroll to position [466, 0]
click at [209, 446] on button "Preview" at bounding box center [168, 442] width 211 height 31
click at [209, 446] on button "Pause" at bounding box center [168, 442] width 211 height 31
click at [795, 343] on div "FREE SHIPPING" at bounding box center [747, 330] width 95 height 25
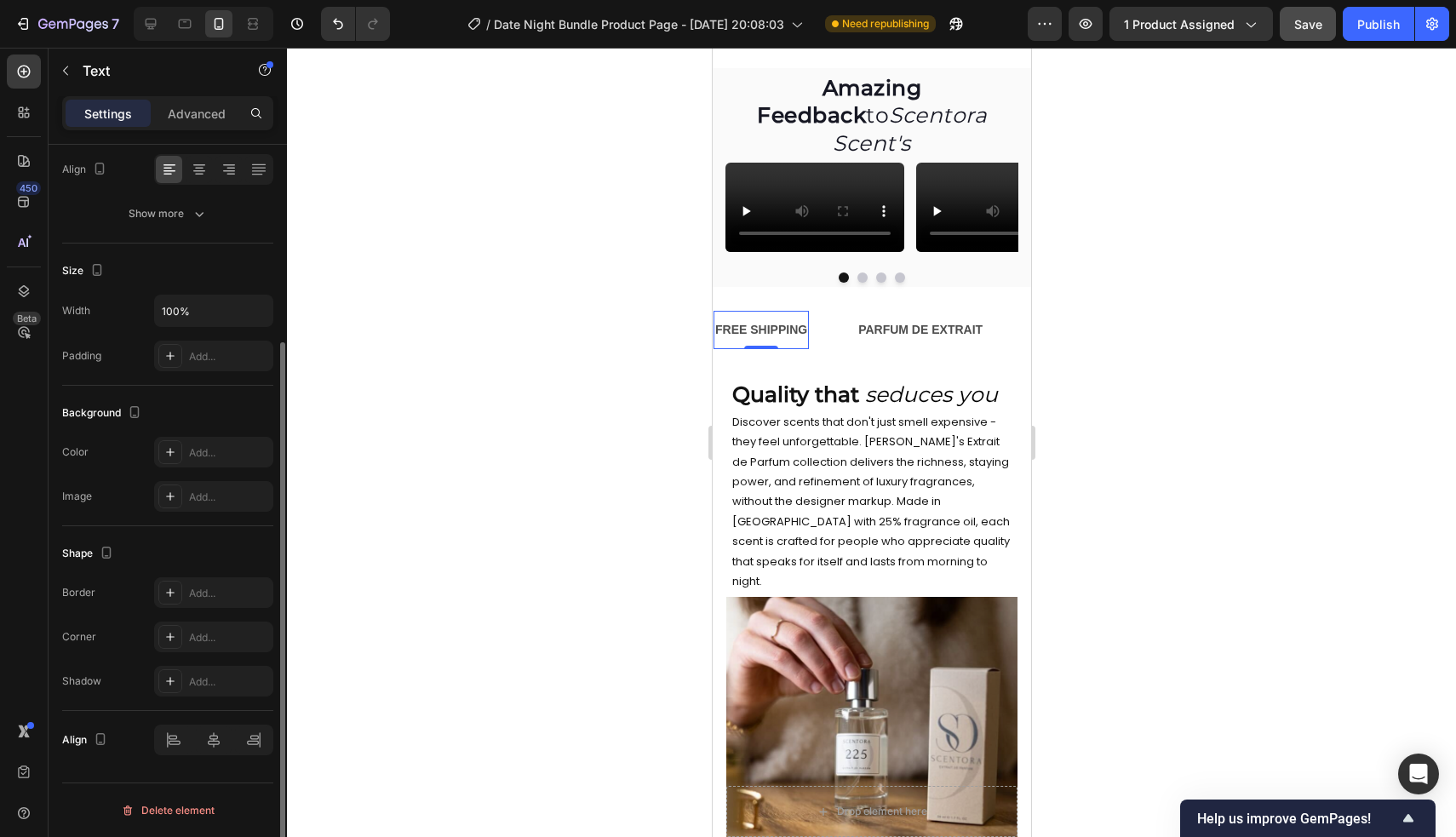
scroll to position [0, 0]
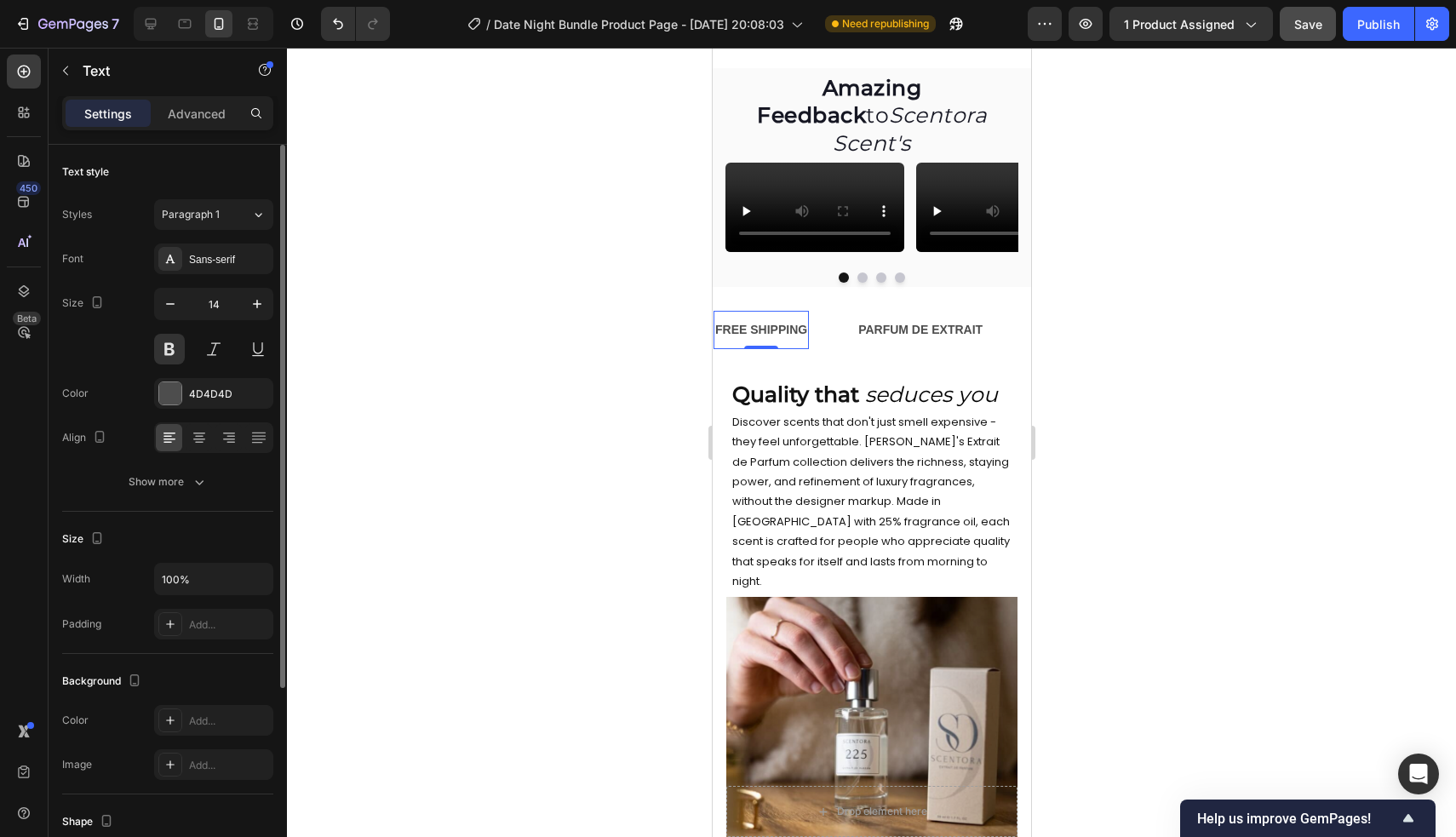
click at [826, 349] on div "FREE SHIPPING Text 0" at bounding box center [782, 329] width 143 height 38
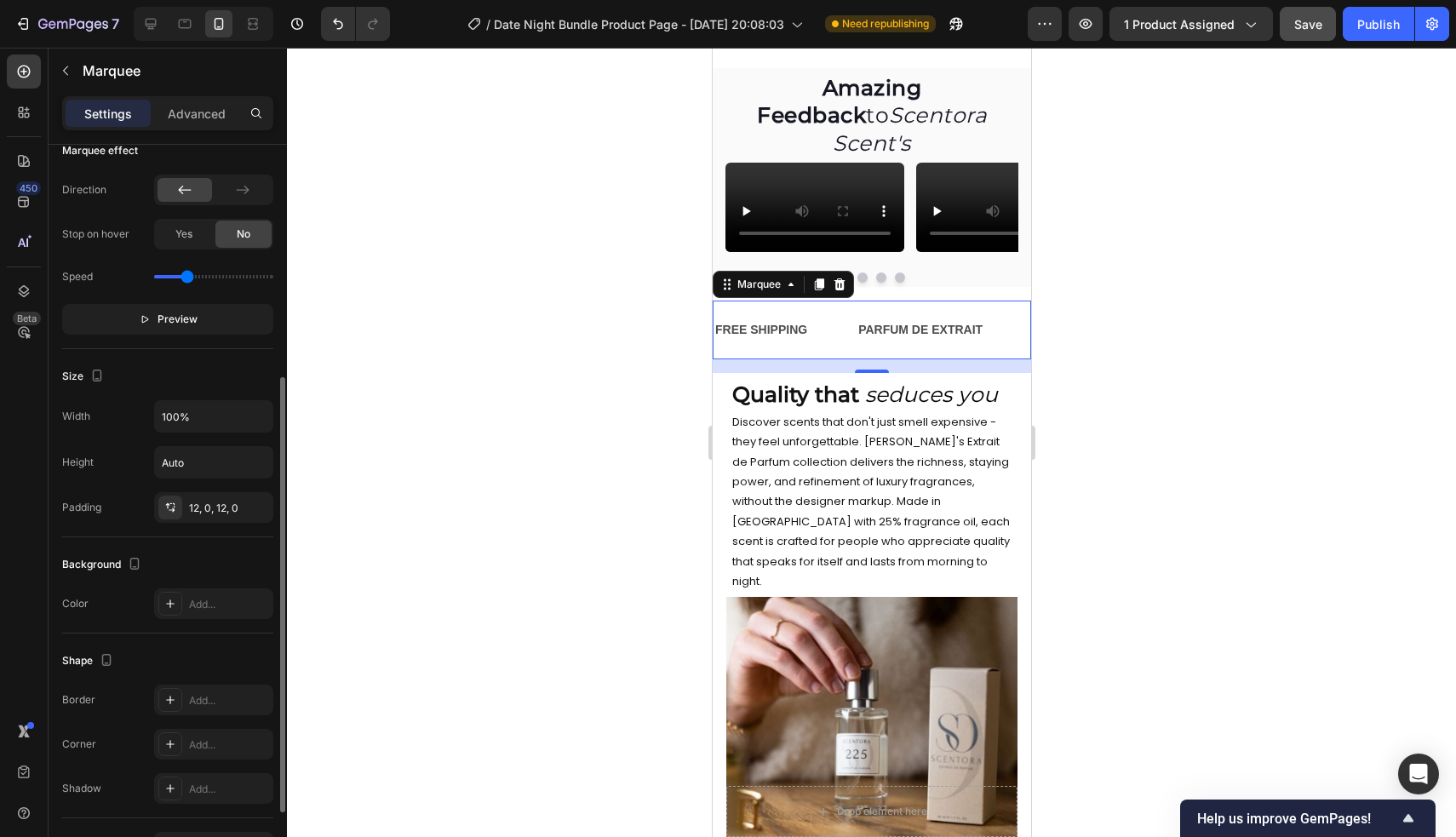
scroll to position [406, 0]
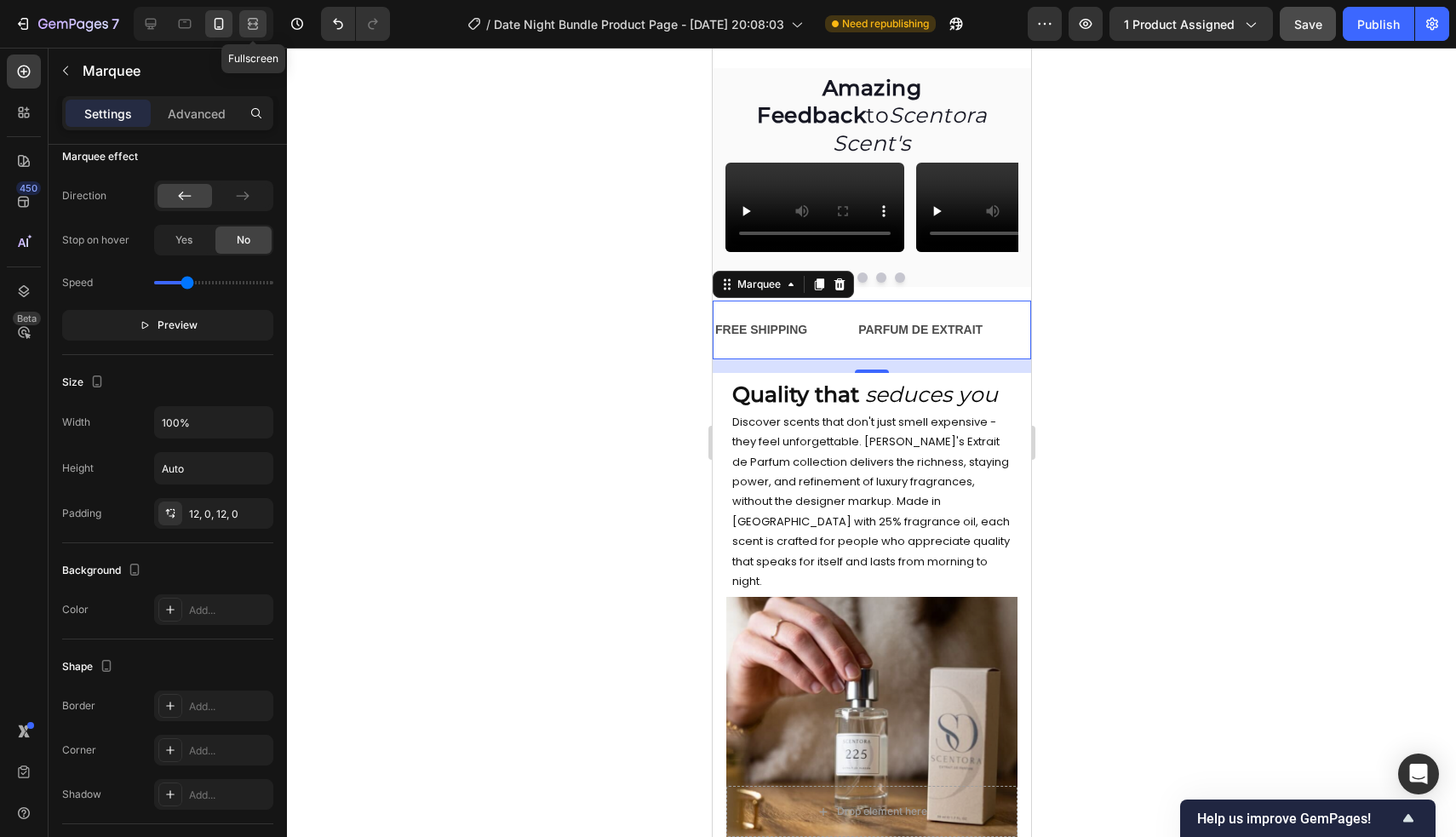
click at [257, 29] on icon at bounding box center [253, 28] width 11 height 4
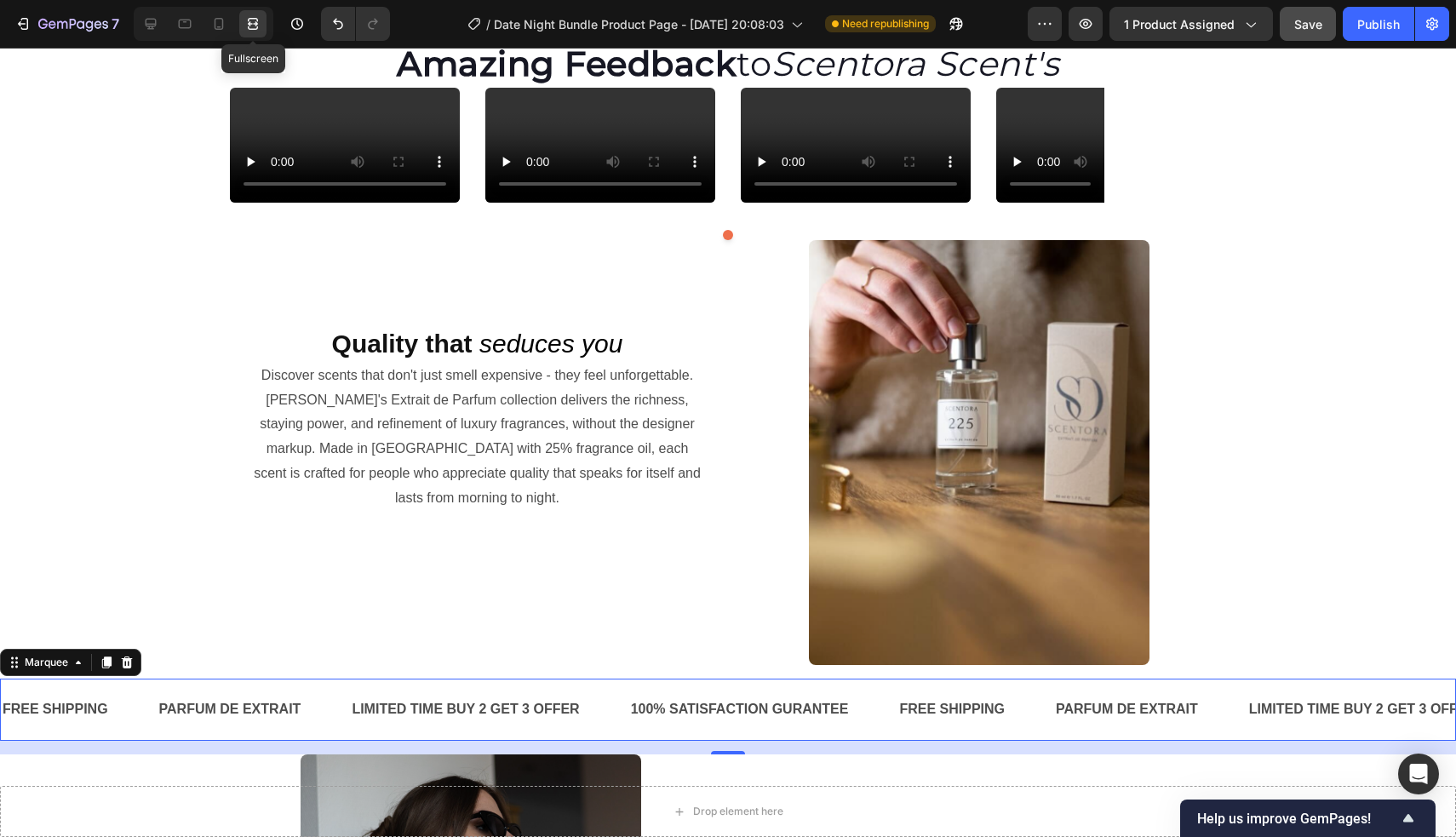
scroll to position [2152, 0]
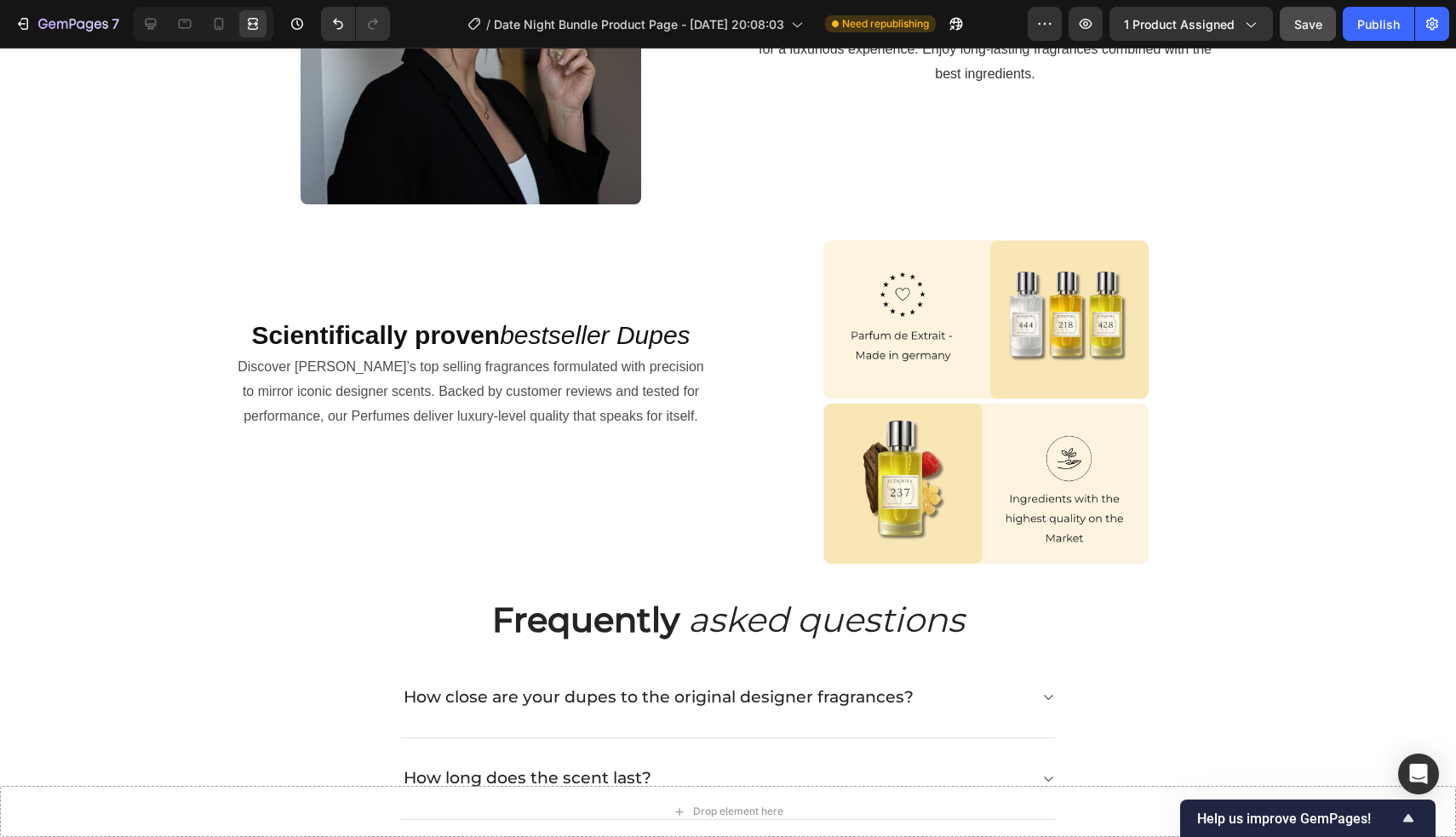
drag, startPoint x: 445, startPoint y: 138, endPoint x: 531, endPoint y: 138, distance: 86.0
click at [1310, 33] on button "Save" at bounding box center [1307, 24] width 56 height 34
click at [216, 23] on icon at bounding box center [219, 23] width 10 height 12
type input "14"
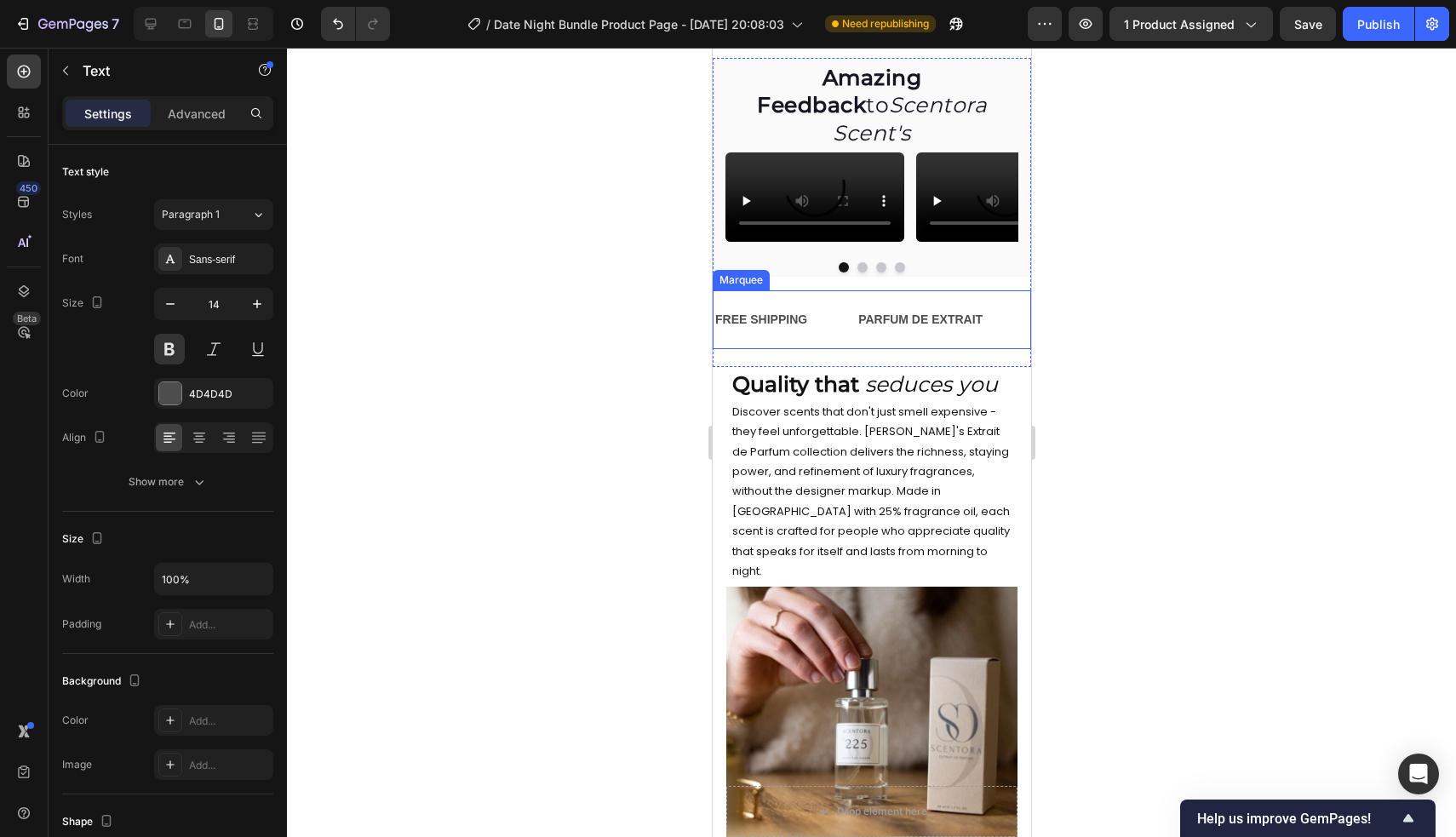
scroll to position [1299, 0]
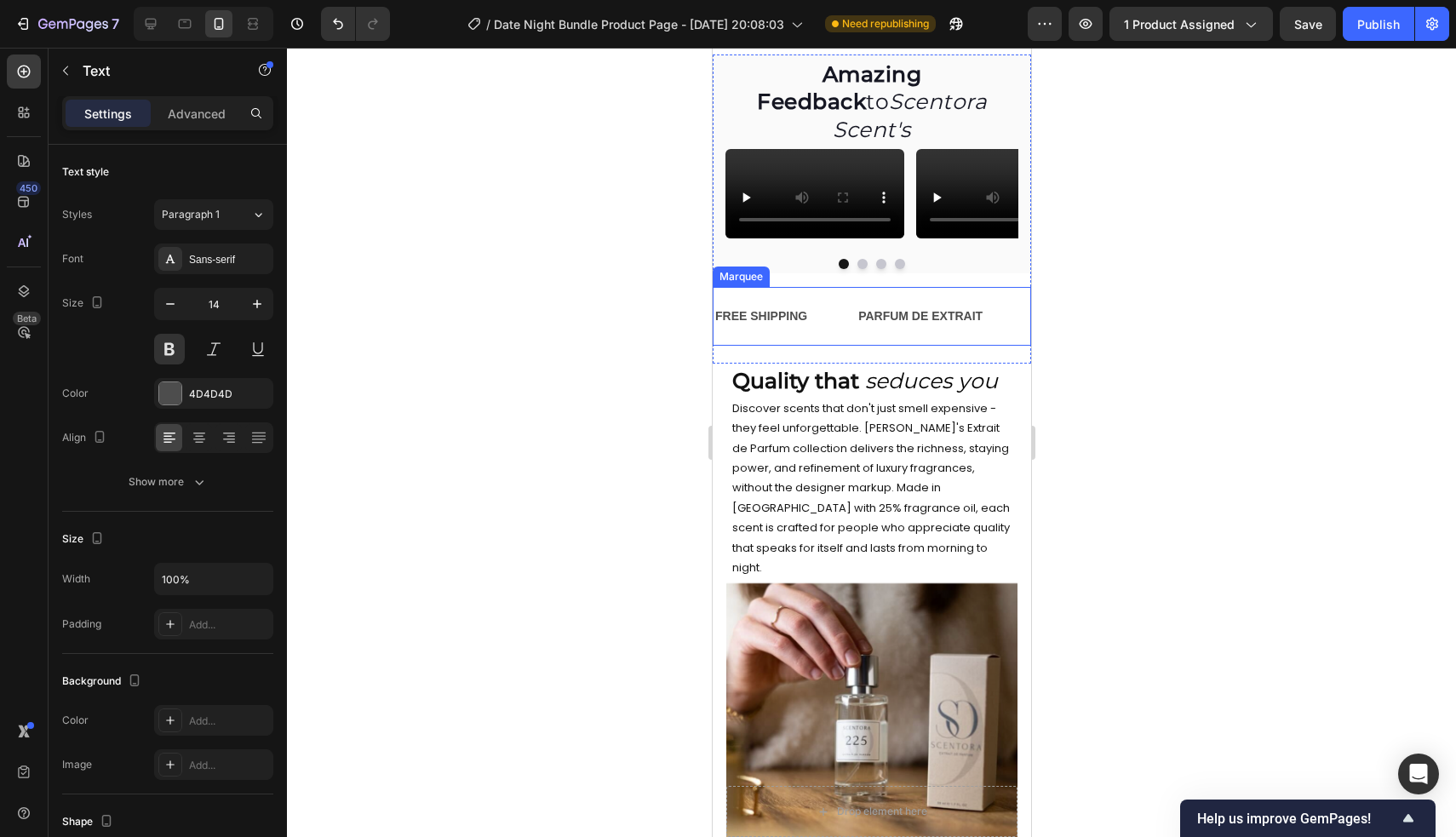
click at [815, 336] on div "FREE SHIPPING Text" at bounding box center [783, 316] width 143 height 38
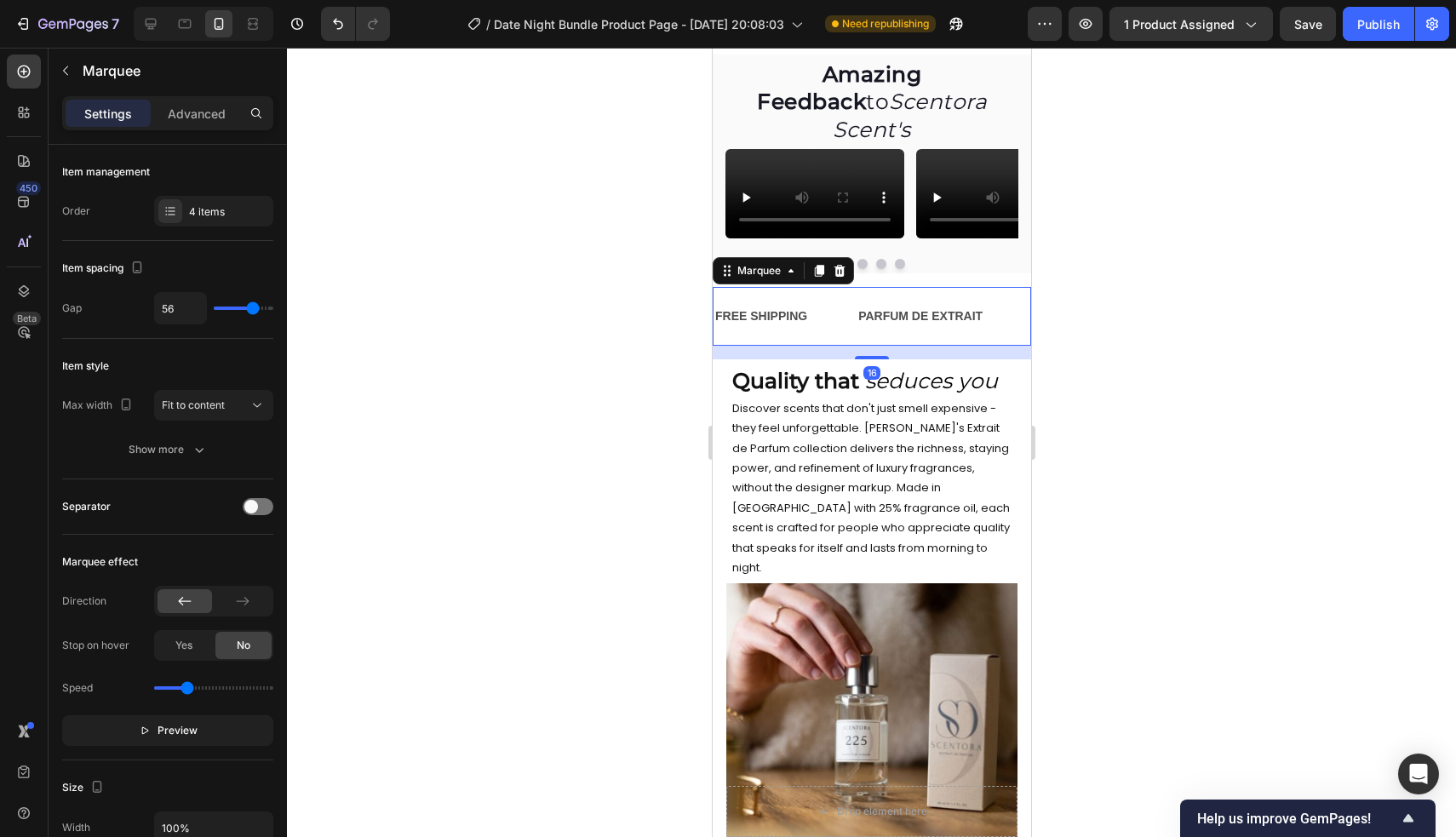
click at [611, 565] on div at bounding box center [870, 442] width 1169 height 789
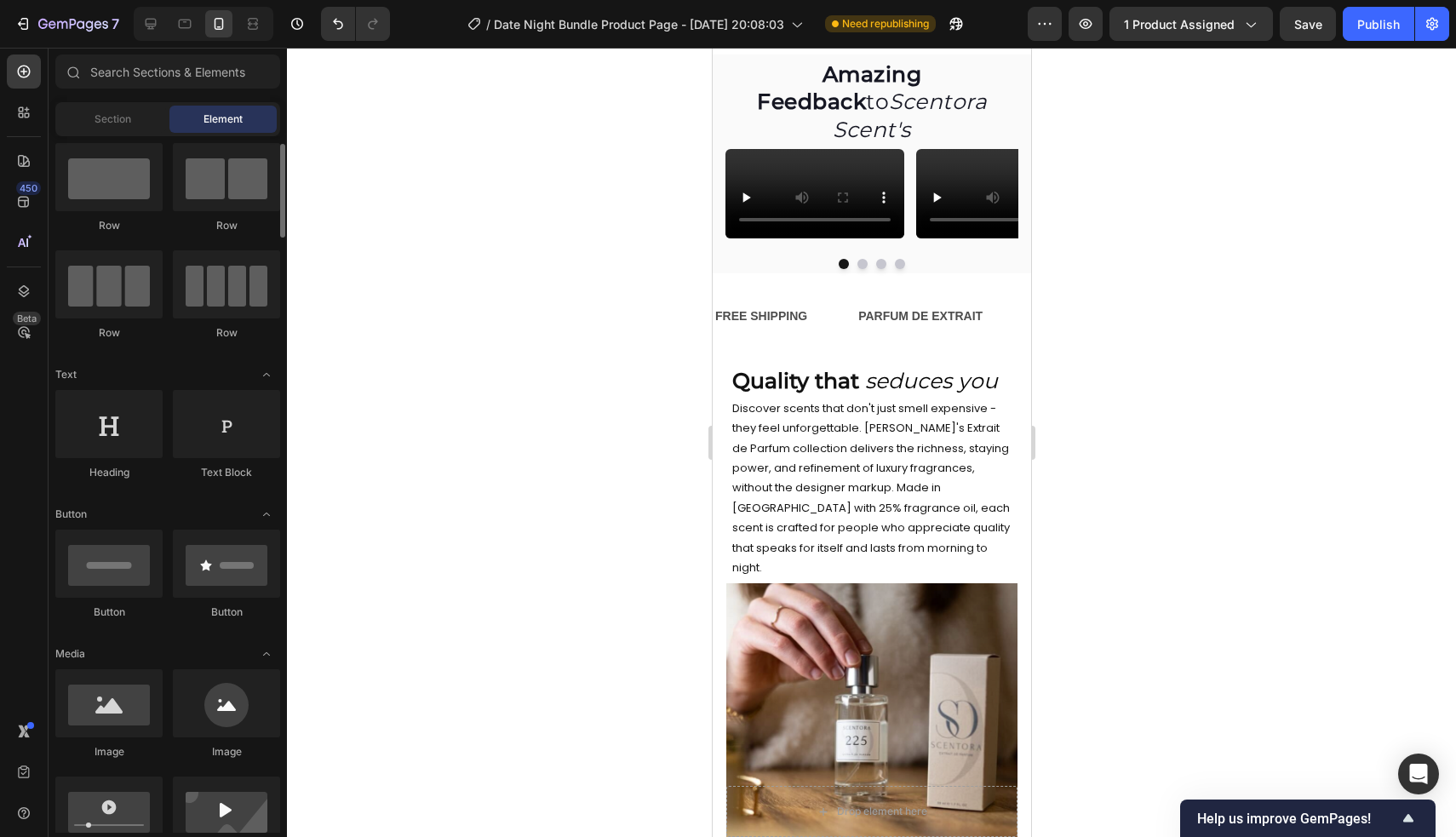
scroll to position [12, 0]
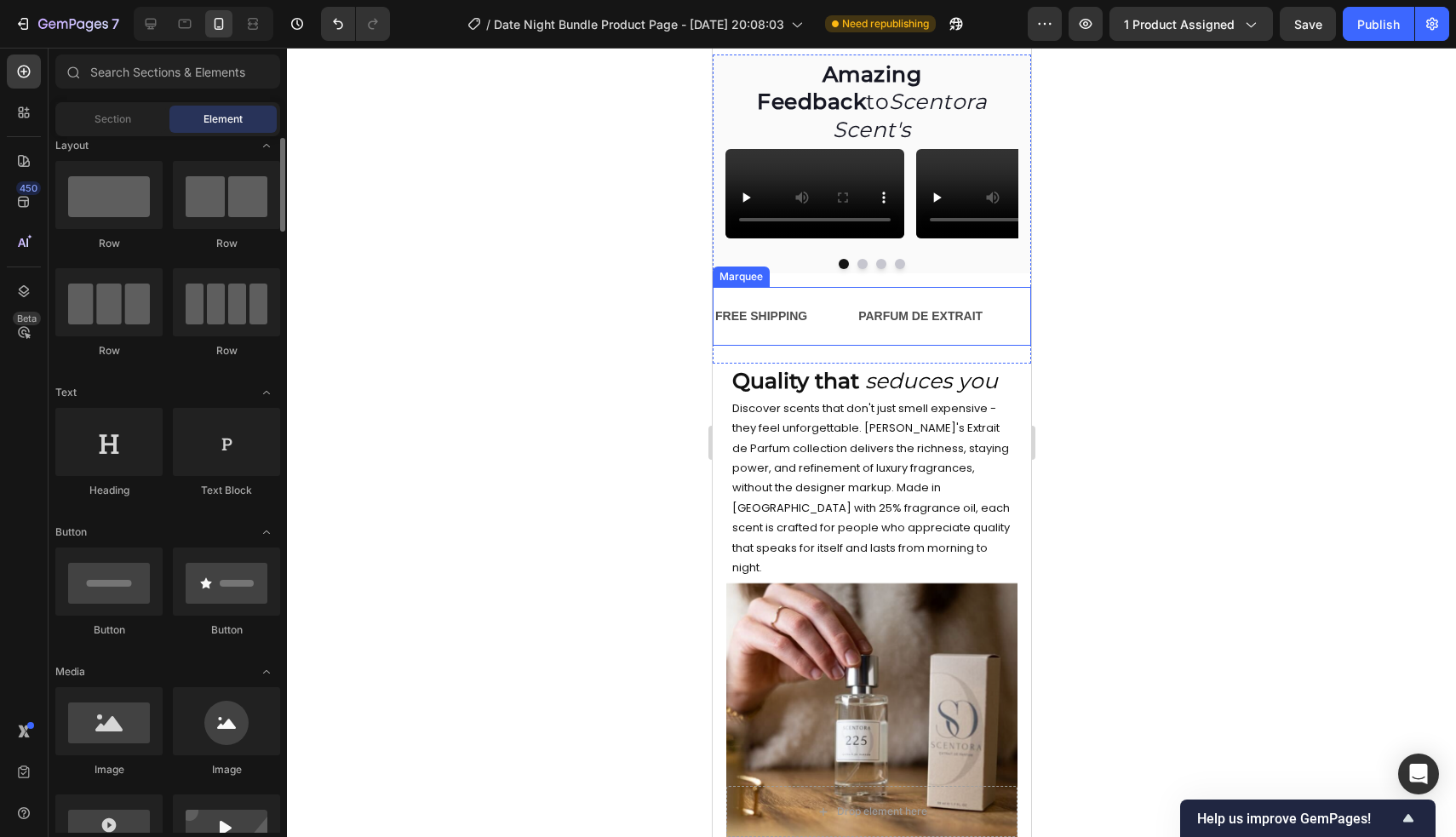
click at [842, 346] on div "FREE SHIPPING Text PARFUM DE EXTRAIT Text LIMITED TIME OFFER Text 100% SATISFAC…" at bounding box center [870, 316] width 319 height 59
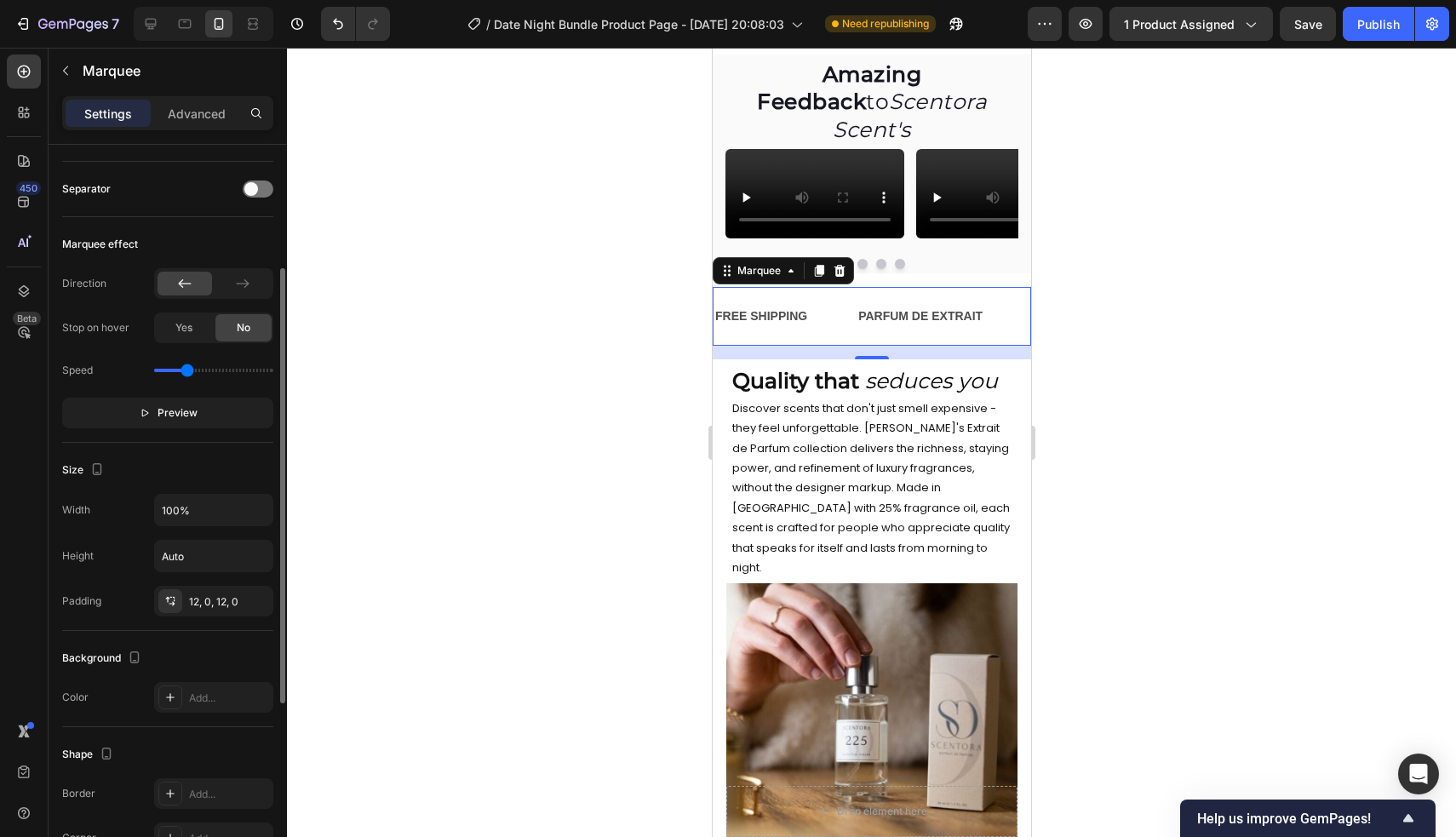
scroll to position [275, 0]
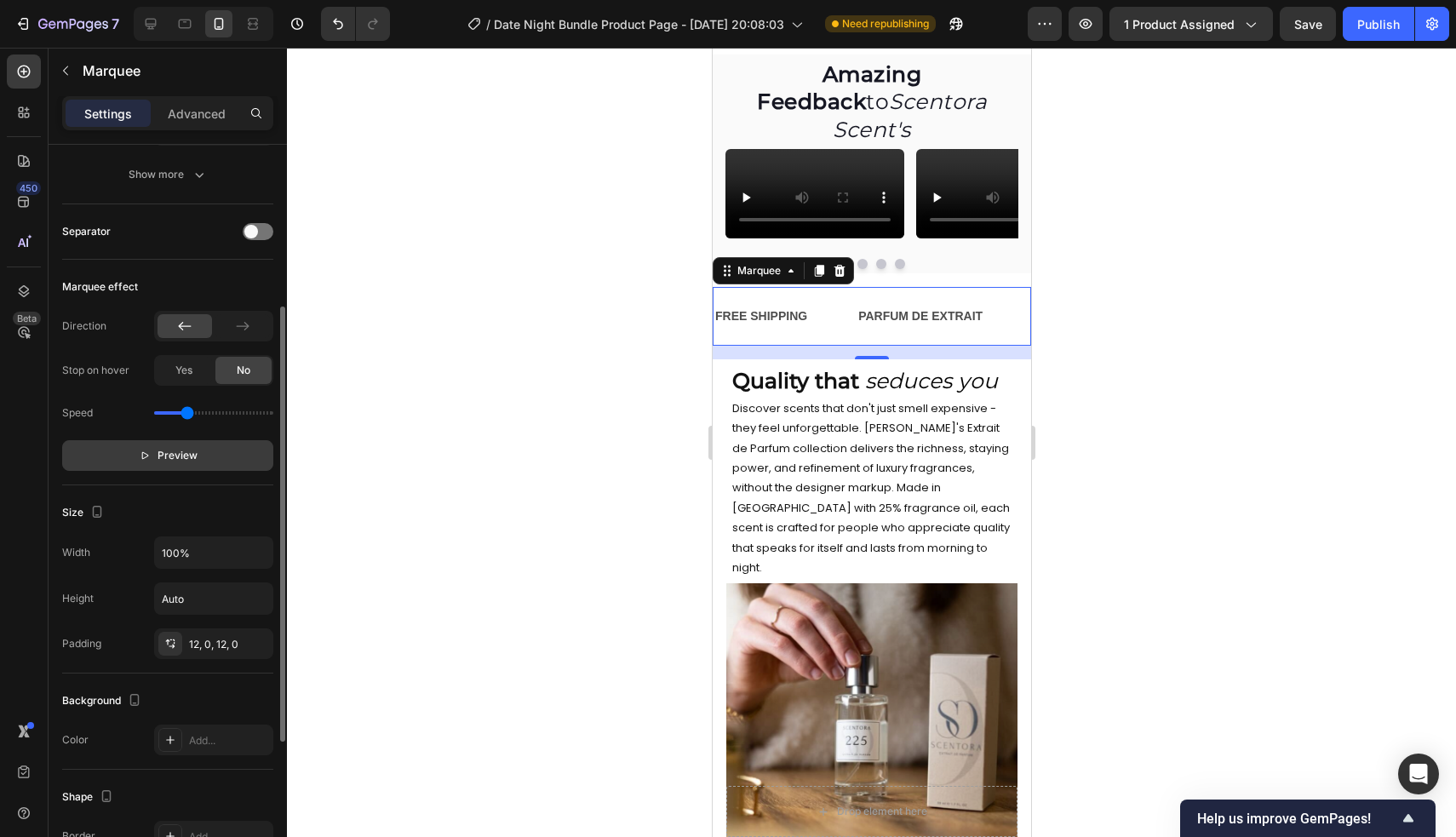
click at [183, 441] on button "Preview" at bounding box center [168, 455] width 211 height 31
click at [183, 454] on span "Pause" at bounding box center [177, 455] width 30 height 17
click at [1131, 488] on div at bounding box center [870, 442] width 1169 height 789
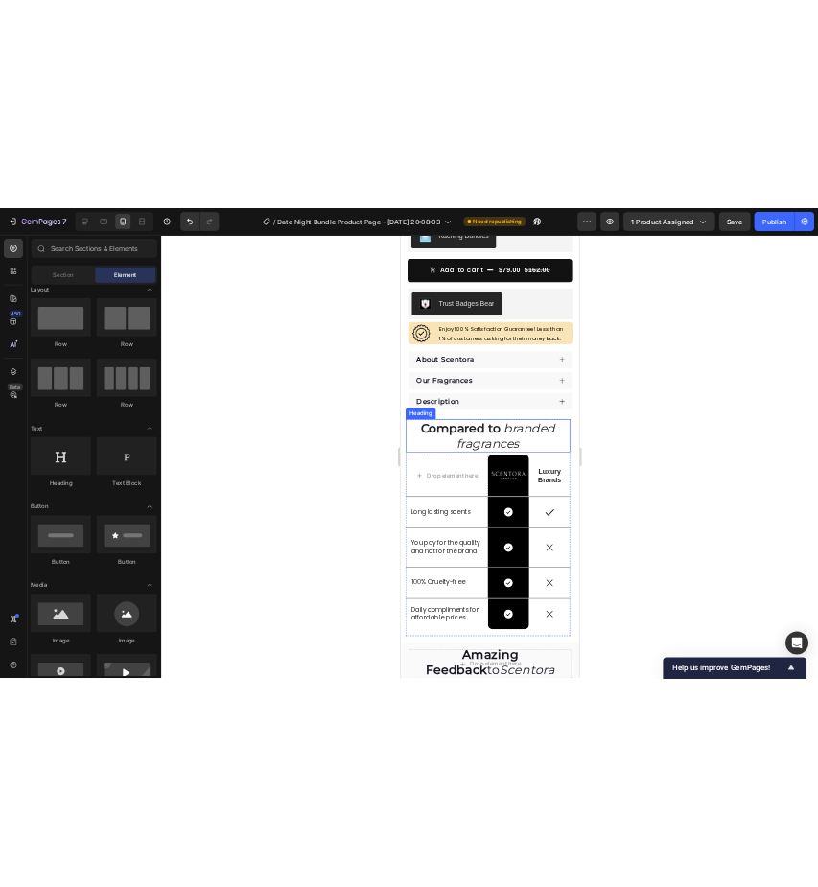
scroll to position [614, 0]
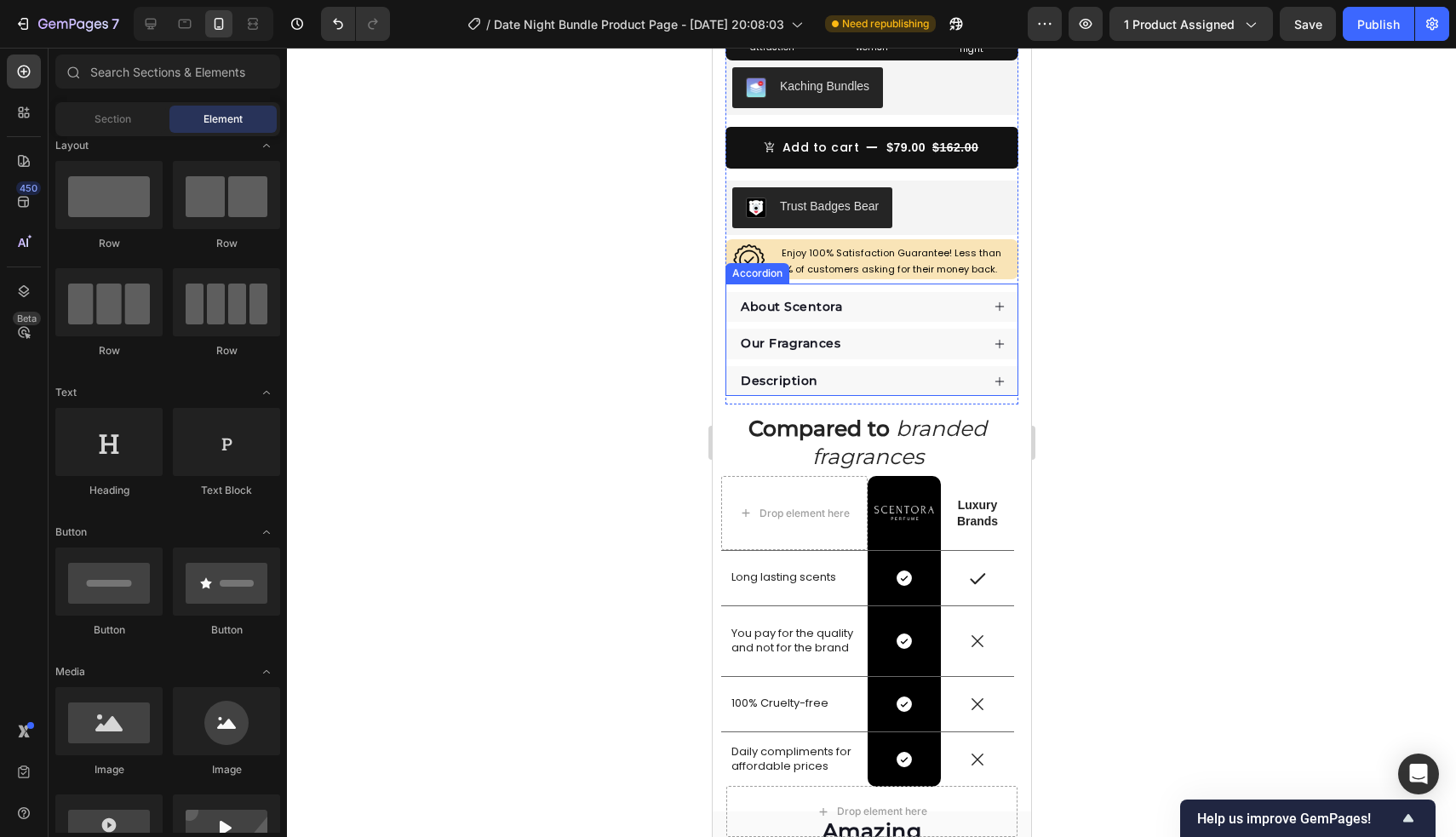
click at [865, 304] on div "About Scentora" at bounding box center [858, 307] width 241 height 22
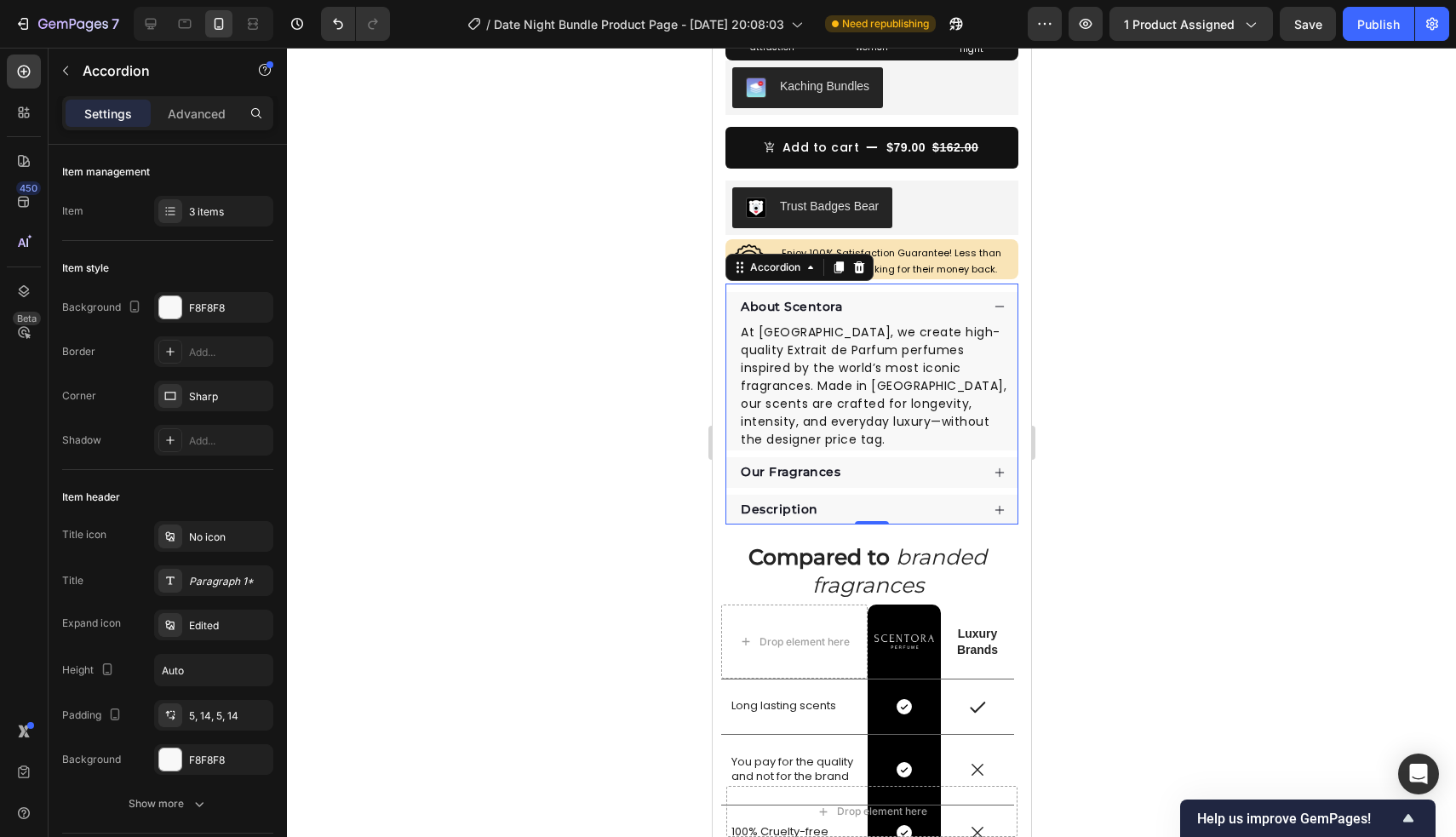
click at [829, 309] on strong "About Scentora" at bounding box center [791, 306] width 101 height 15
click at [830, 309] on strong "About Scentora" at bounding box center [791, 306] width 101 height 15
click at [1151, 300] on div at bounding box center [870, 442] width 1169 height 789
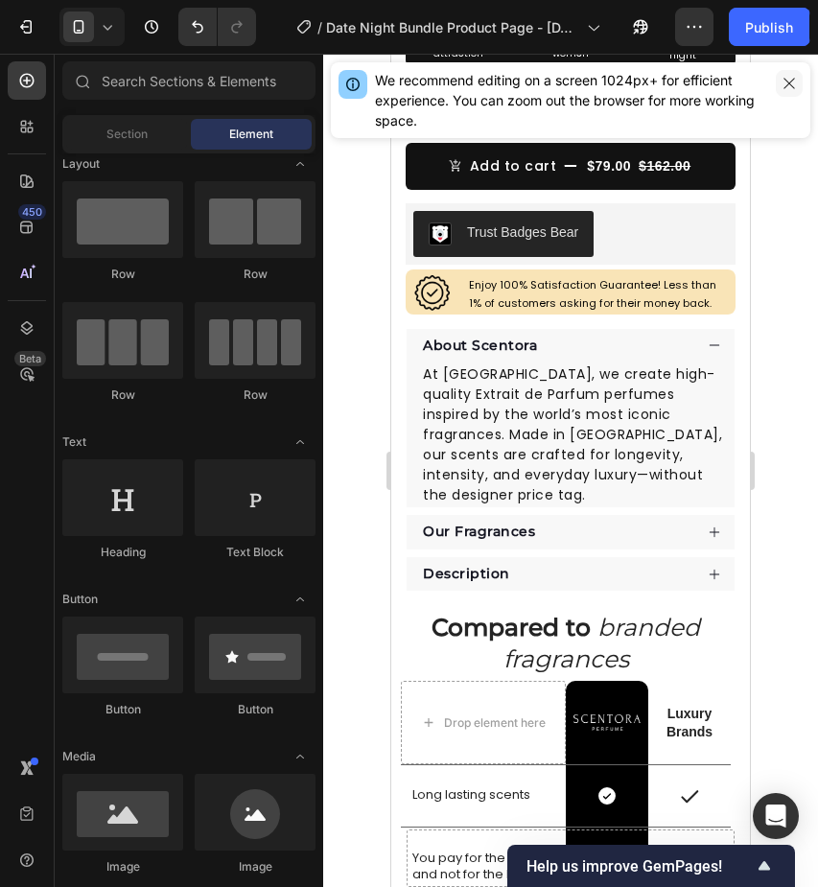
click at [791, 84] on icon "button" at bounding box center [789, 83] width 11 height 11
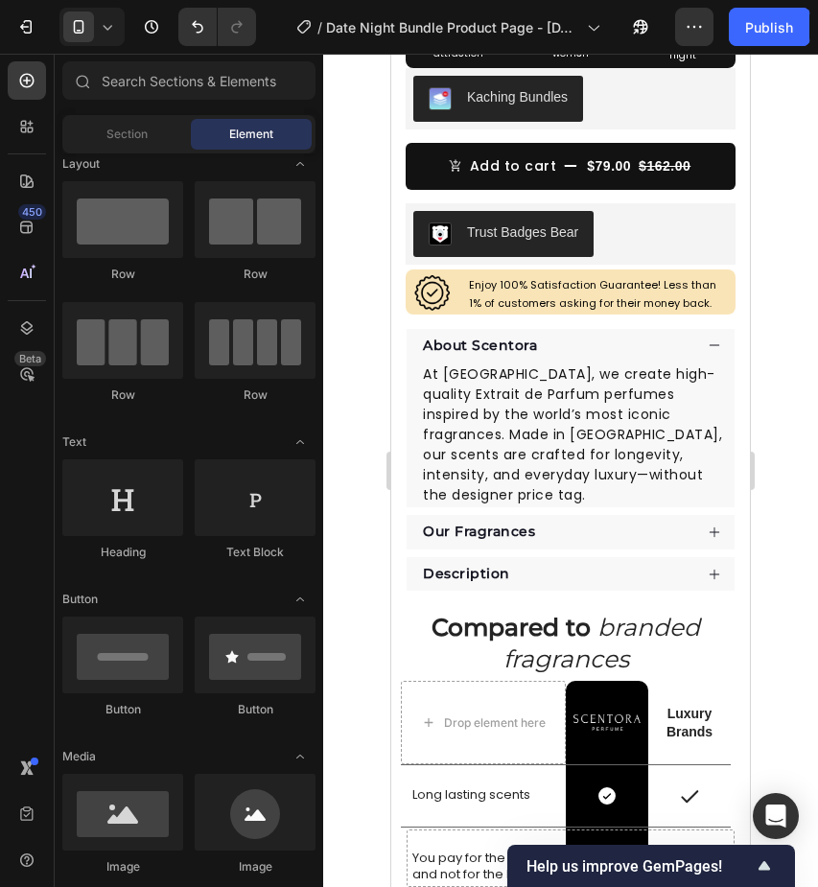
click at [781, 314] on div at bounding box center [570, 471] width 495 height 834
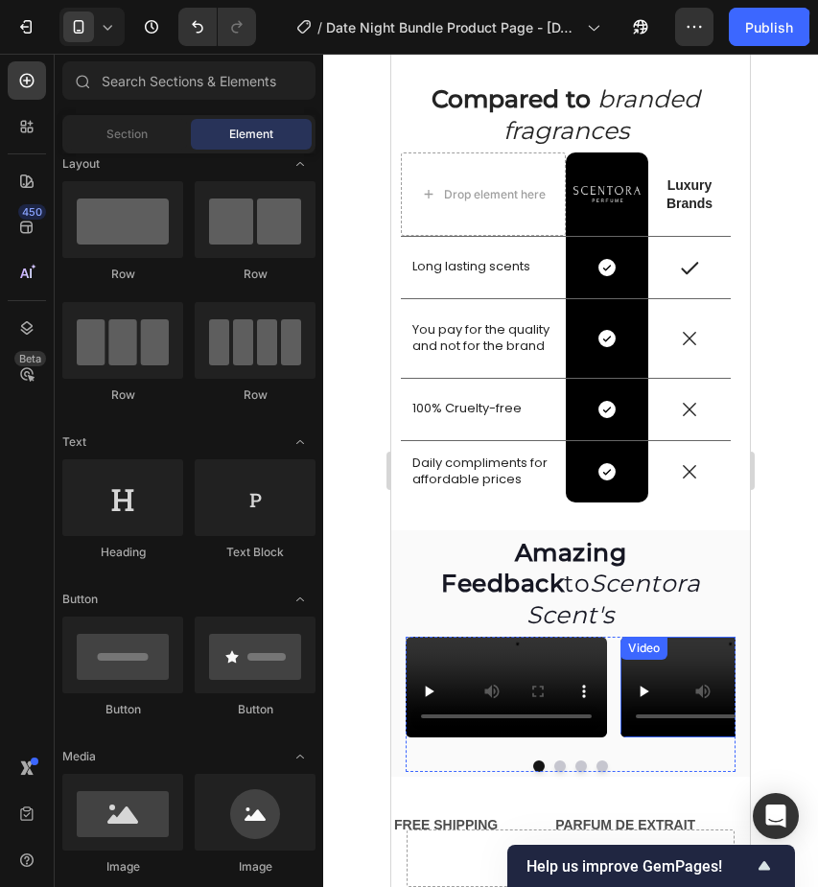
scroll to position [1276, 0]
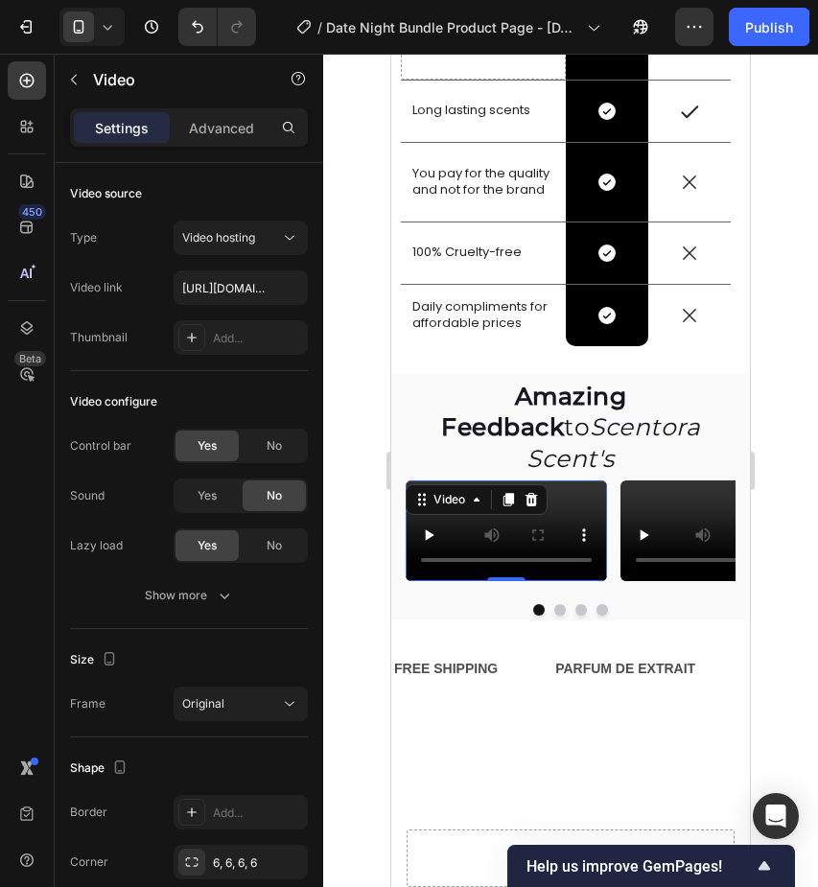
click at [592, 581] on video at bounding box center [506, 531] width 201 height 101
click at [507, 581] on video at bounding box center [506, 531] width 201 height 101
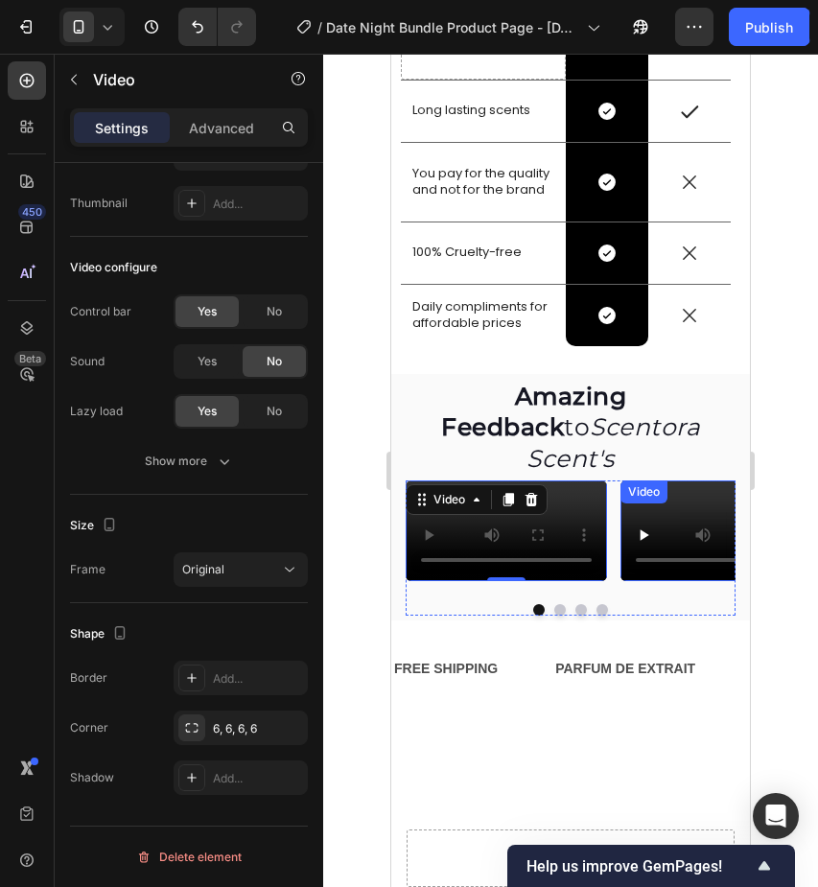
click at [696, 481] on div "Video" at bounding box center [721, 531] width 201 height 101
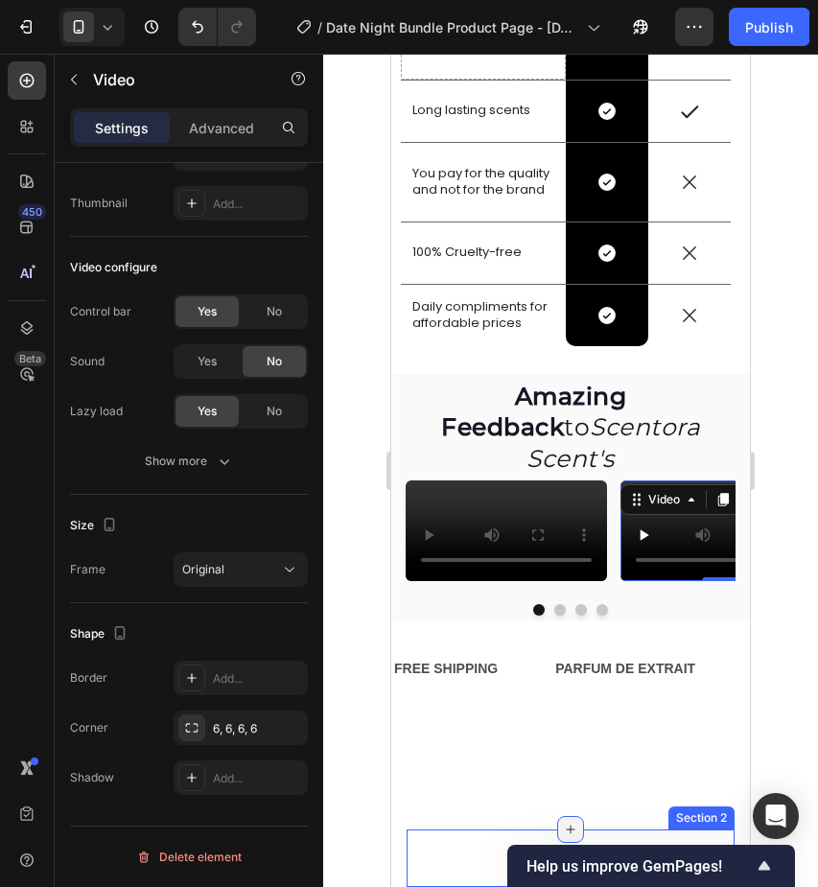
click at [559, 833] on div at bounding box center [570, 829] width 27 height 27
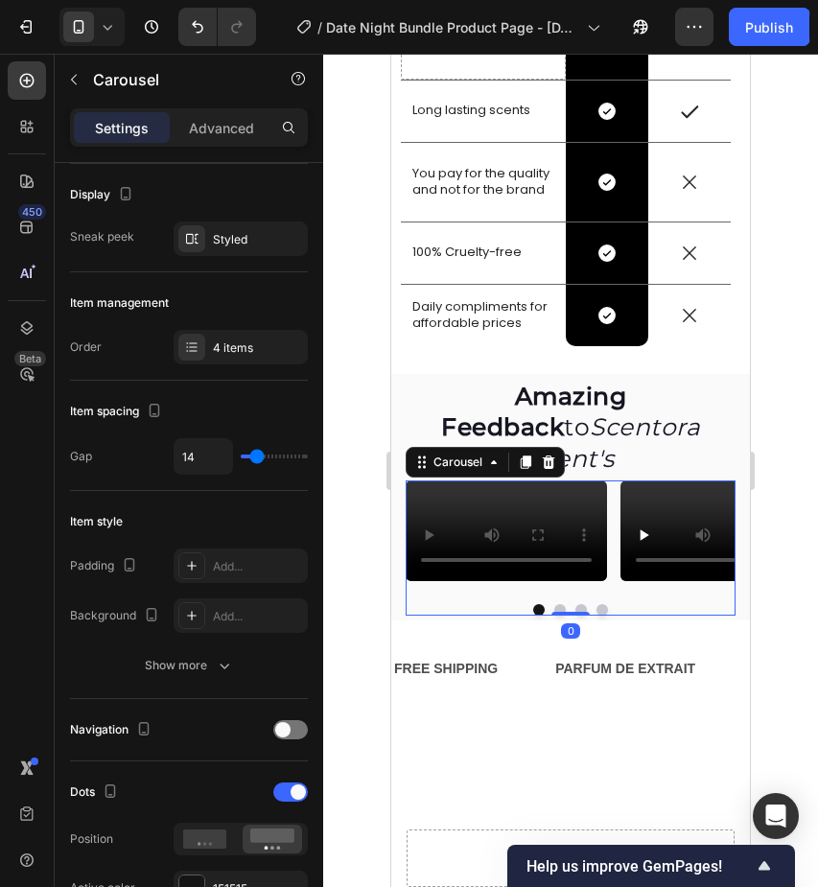
click at [622, 616] on div "Video Video Video Video Carousel 0" at bounding box center [571, 548] width 330 height 135
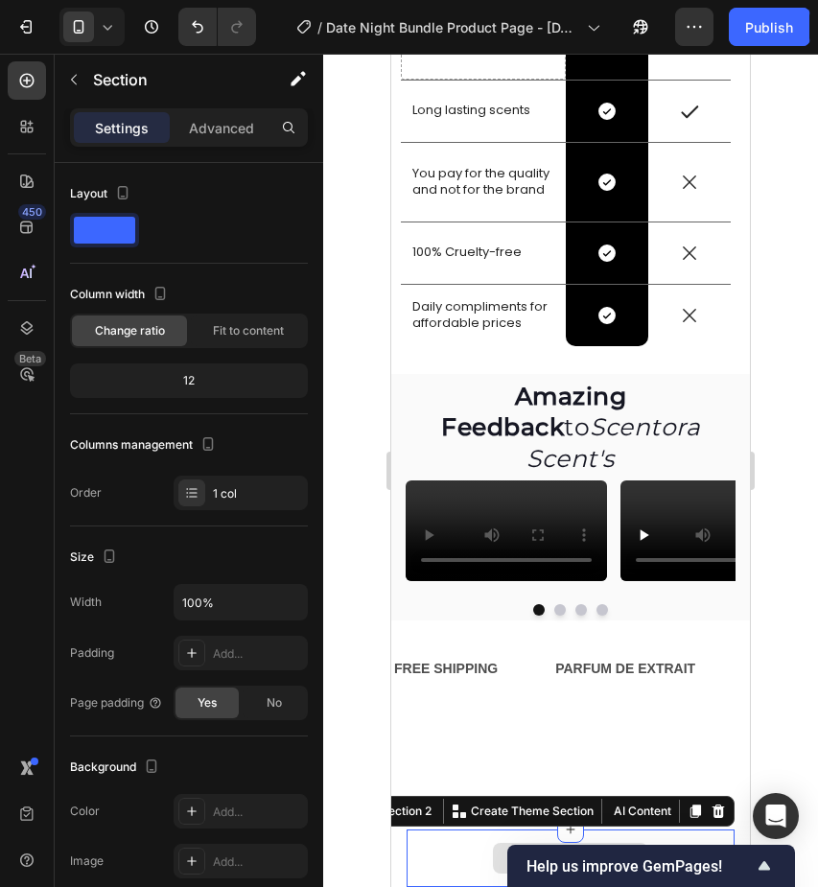
click at [602, 831] on div "Drop element here" at bounding box center [571, 859] width 328 height 58
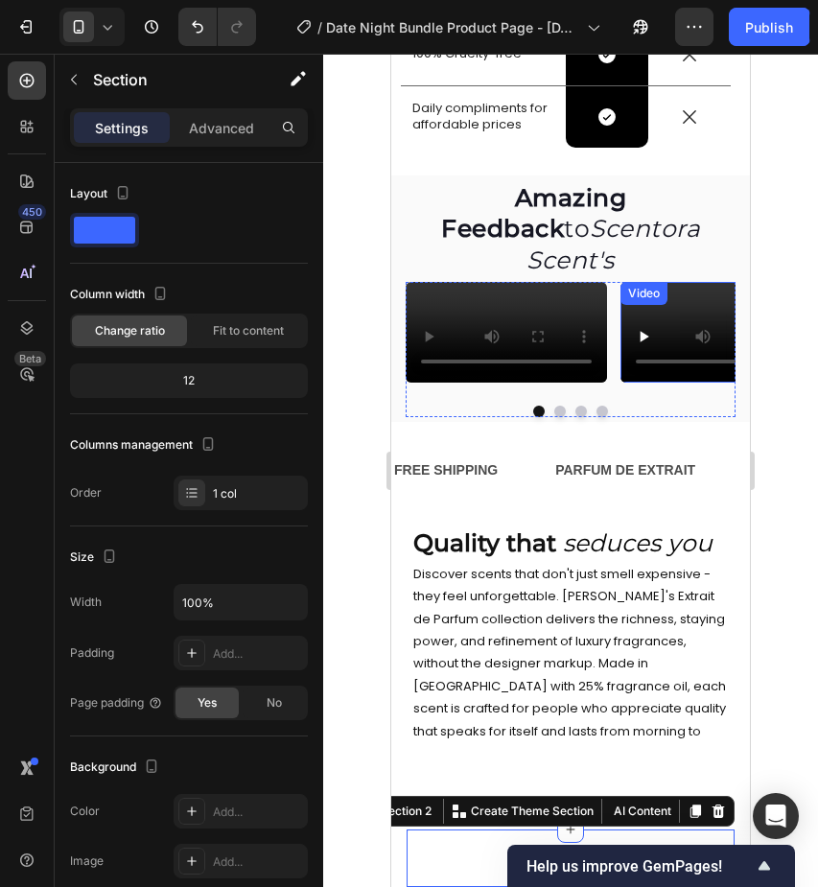
scroll to position [1477, 0]
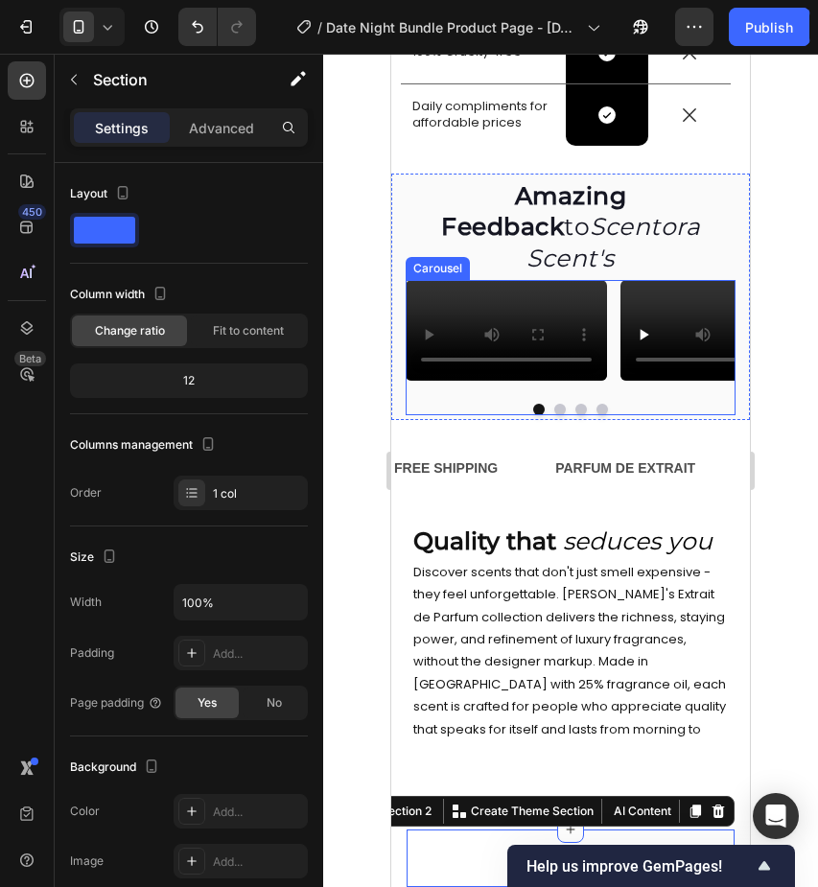
click at [603, 415] on button "Dot" at bounding box center [603, 410] width 12 height 12
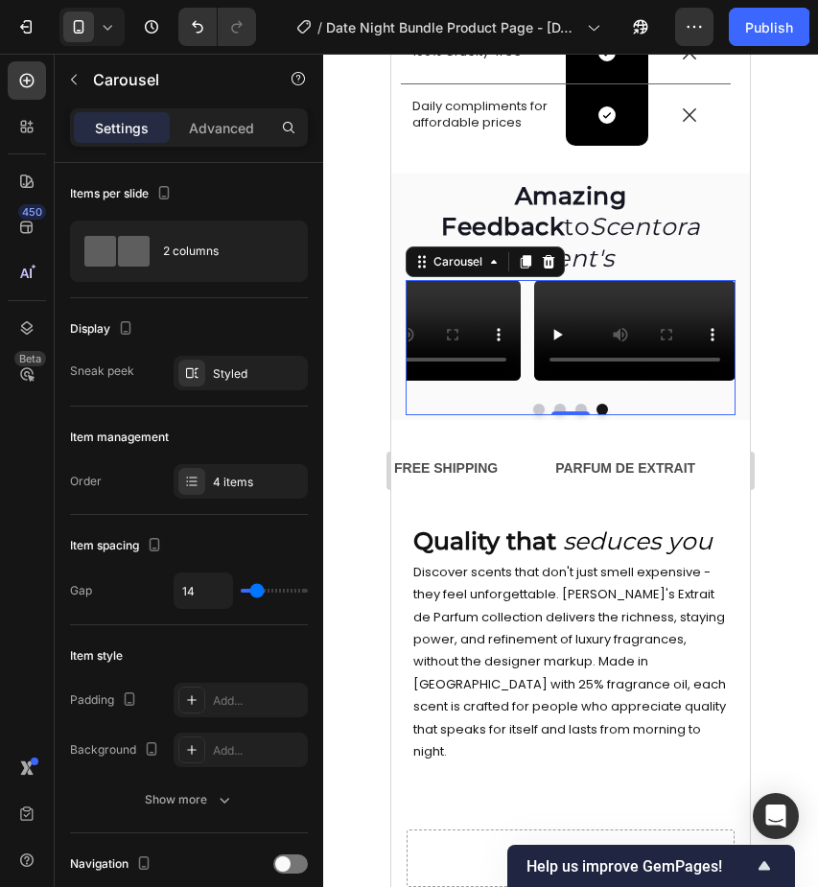
click at [580, 415] on button "Dot" at bounding box center [582, 410] width 12 height 12
click at [561, 415] on button "Dot" at bounding box center [561, 410] width 12 height 12
click at [538, 415] on button "Dot" at bounding box center [539, 410] width 12 height 12
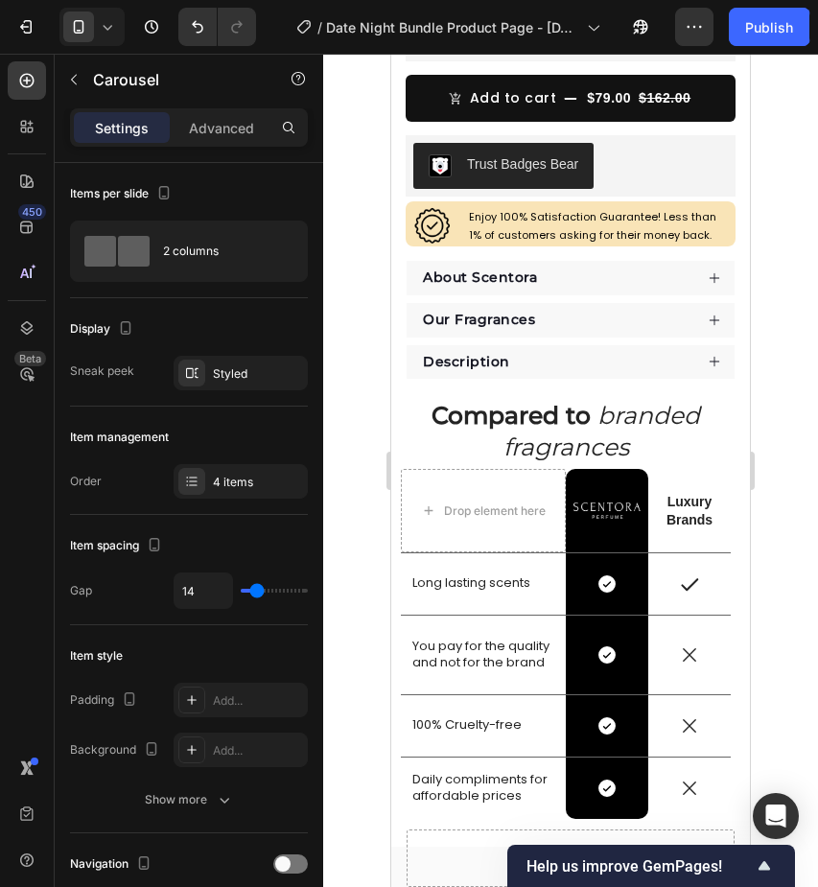
scroll to position [745, 0]
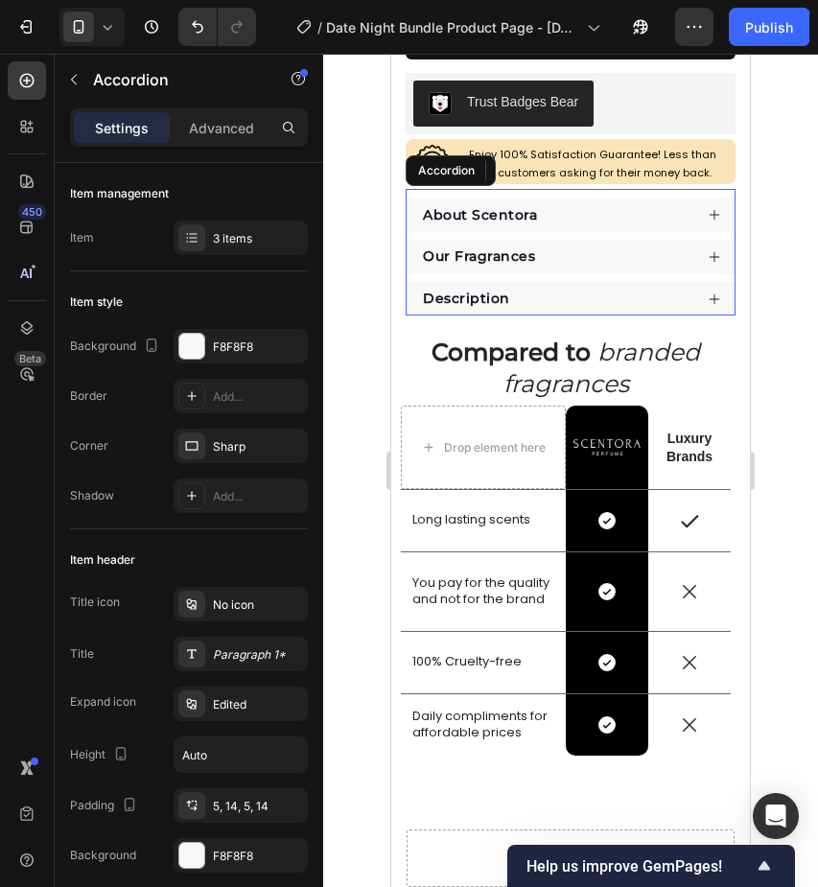
click at [627, 206] on div "About Scentora" at bounding box center [556, 215] width 272 height 25
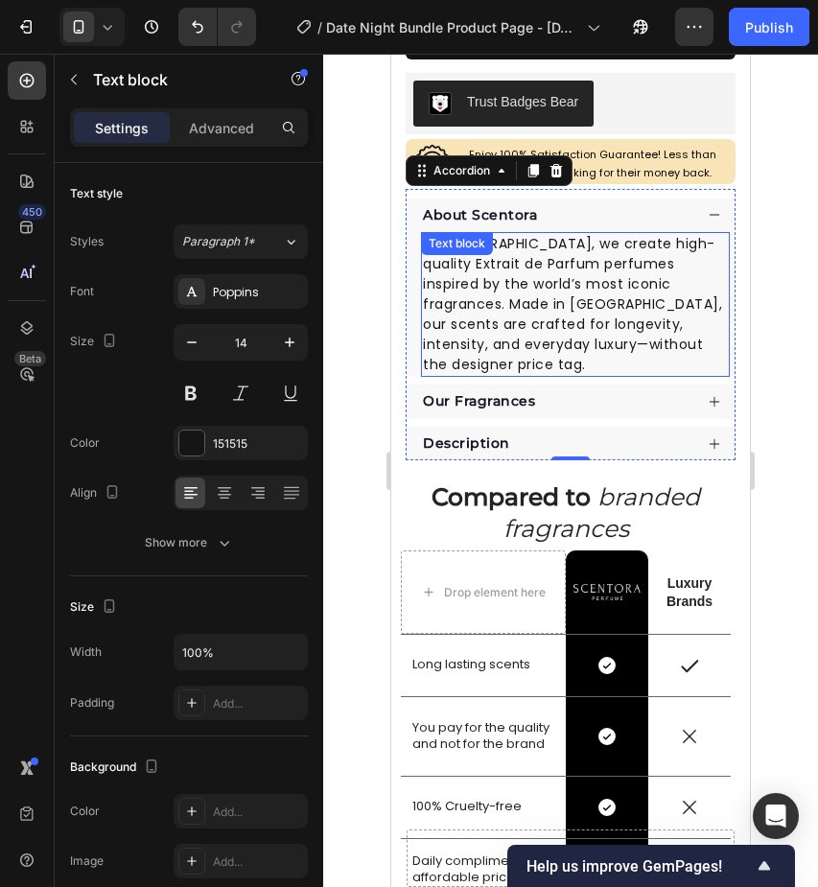
click at [618, 263] on p "At [GEOGRAPHIC_DATA], we create high-quality Extrait de Parfum perfumes inspire…" at bounding box center [575, 304] width 305 height 141
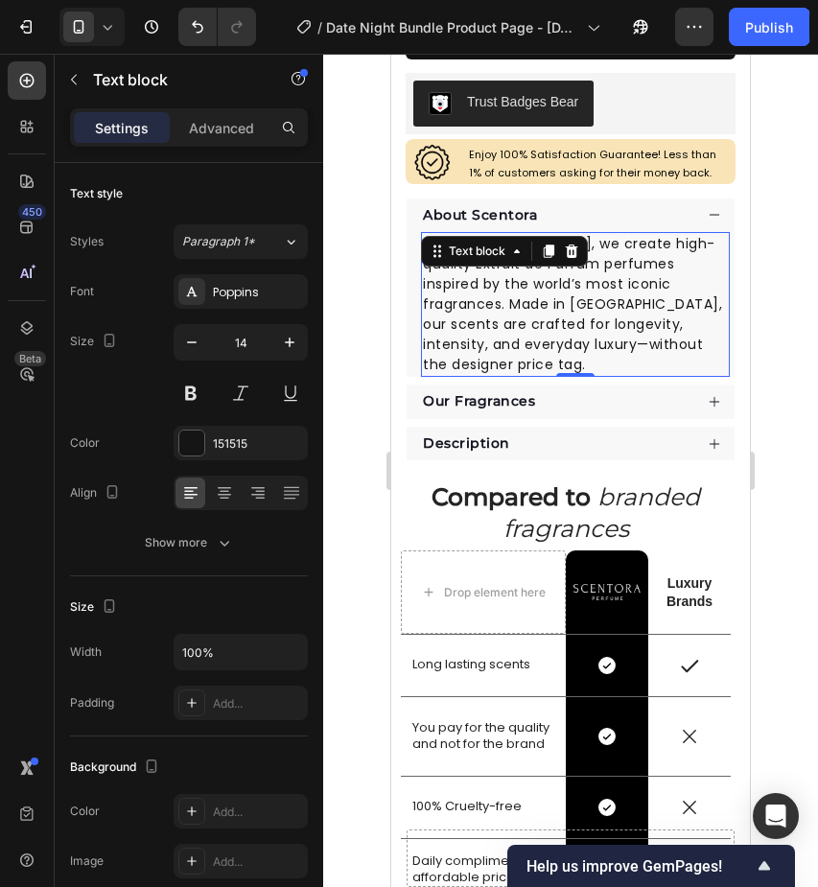
click at [777, 207] on div at bounding box center [570, 471] width 495 height 834
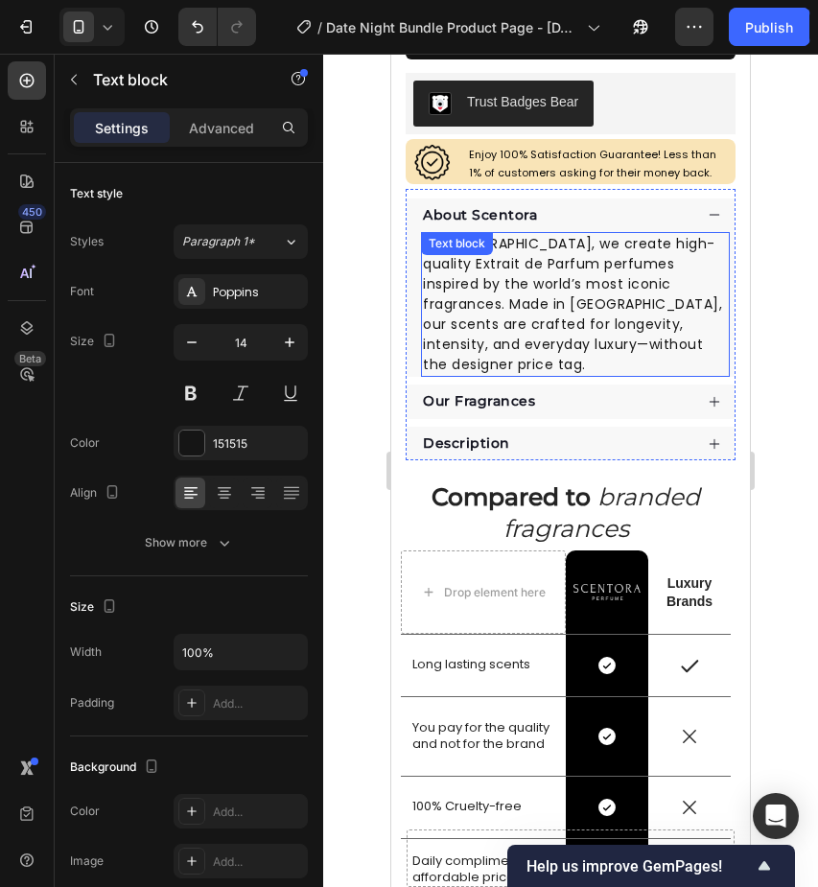
click at [650, 293] on p "At [GEOGRAPHIC_DATA], we create high-quality Extrait de Parfum perfumes inspire…" at bounding box center [575, 304] width 305 height 141
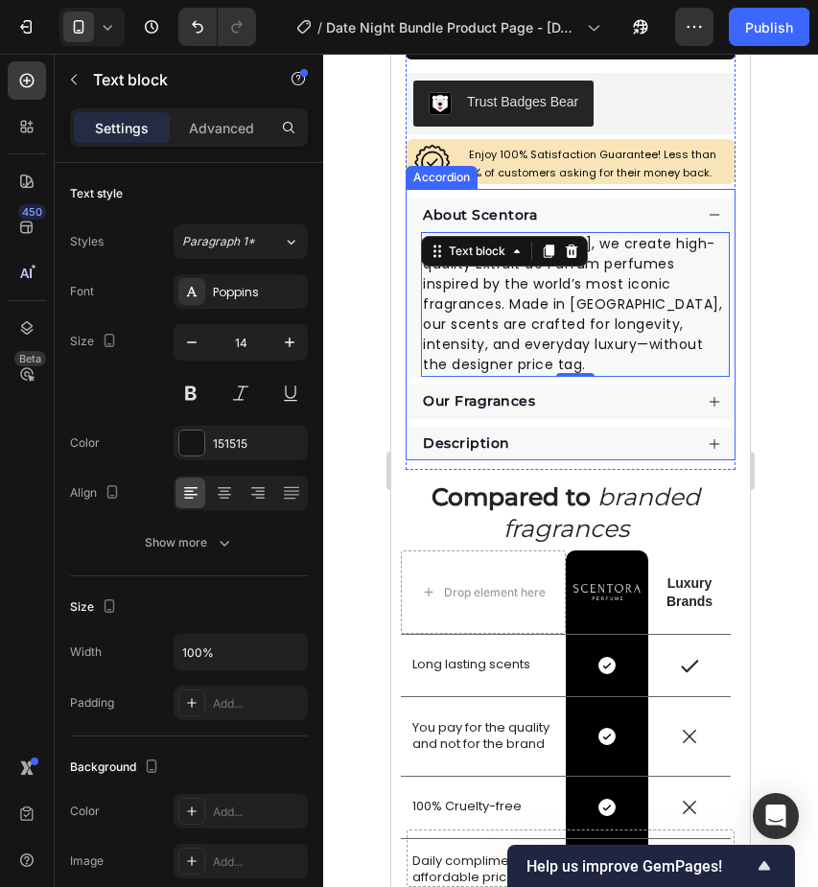
click at [487, 212] on strong "About Scentora" at bounding box center [480, 214] width 114 height 17
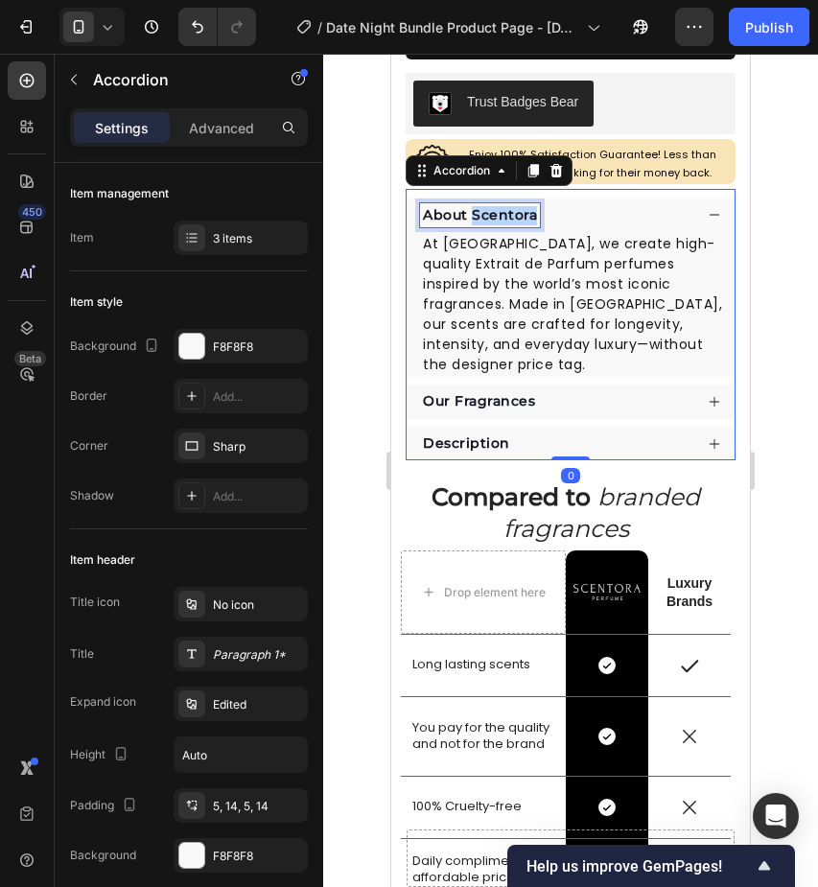
click at [487, 212] on strong "About Scentora" at bounding box center [480, 214] width 114 height 17
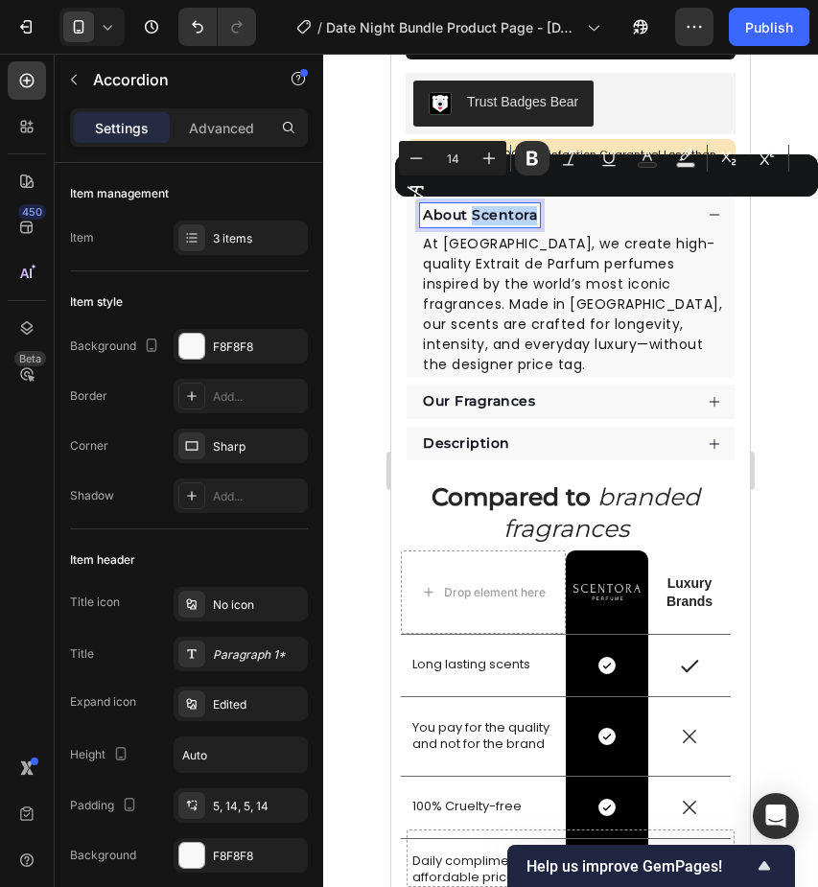
click at [487, 212] on strong "About Scentora" at bounding box center [480, 214] width 114 height 17
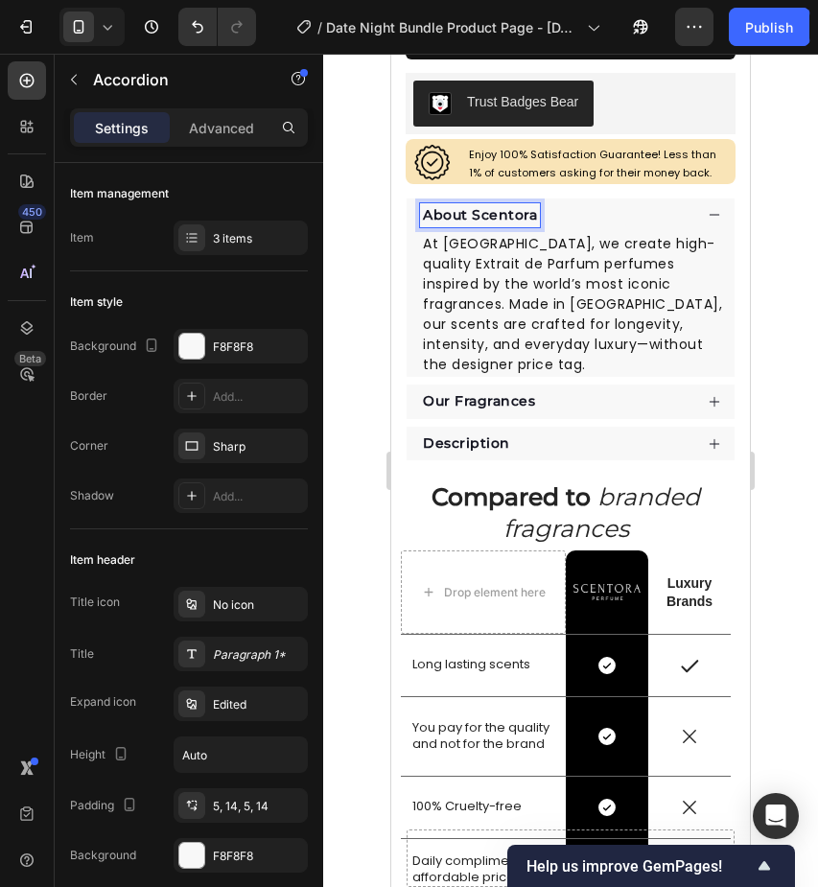
click at [536, 212] on strong "About Scentora" at bounding box center [480, 214] width 114 height 17
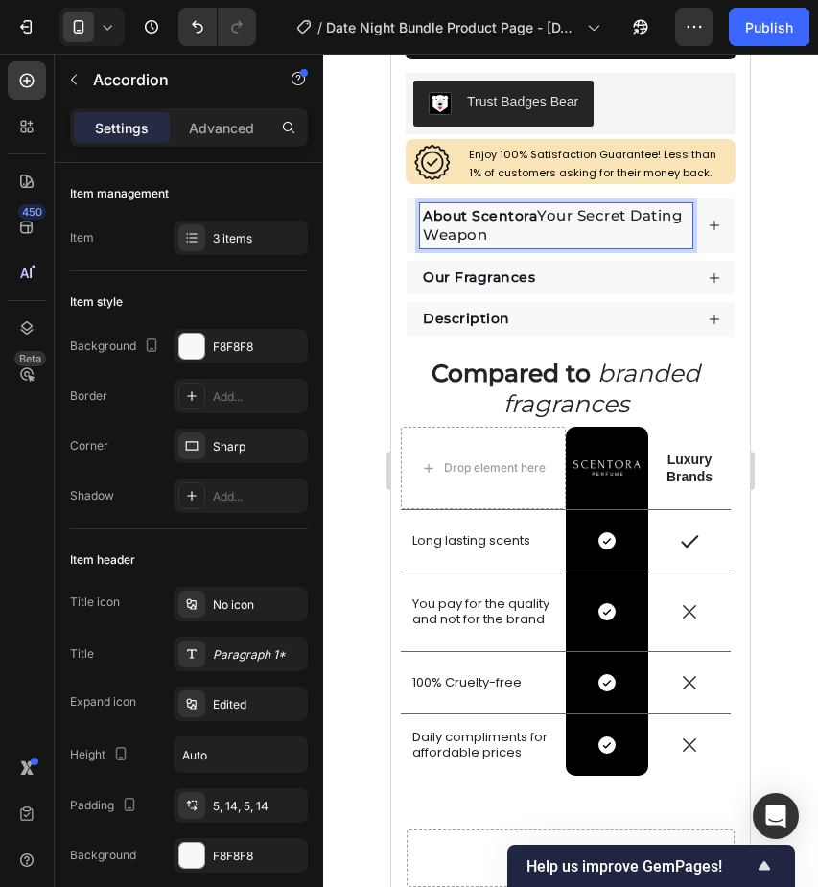
drag, startPoint x: 548, startPoint y: 212, endPoint x: 419, endPoint y: 206, distance: 128.7
click at [419, 206] on div "About Scentora Your Secret Dating Weapon" at bounding box center [571, 226] width 328 height 55
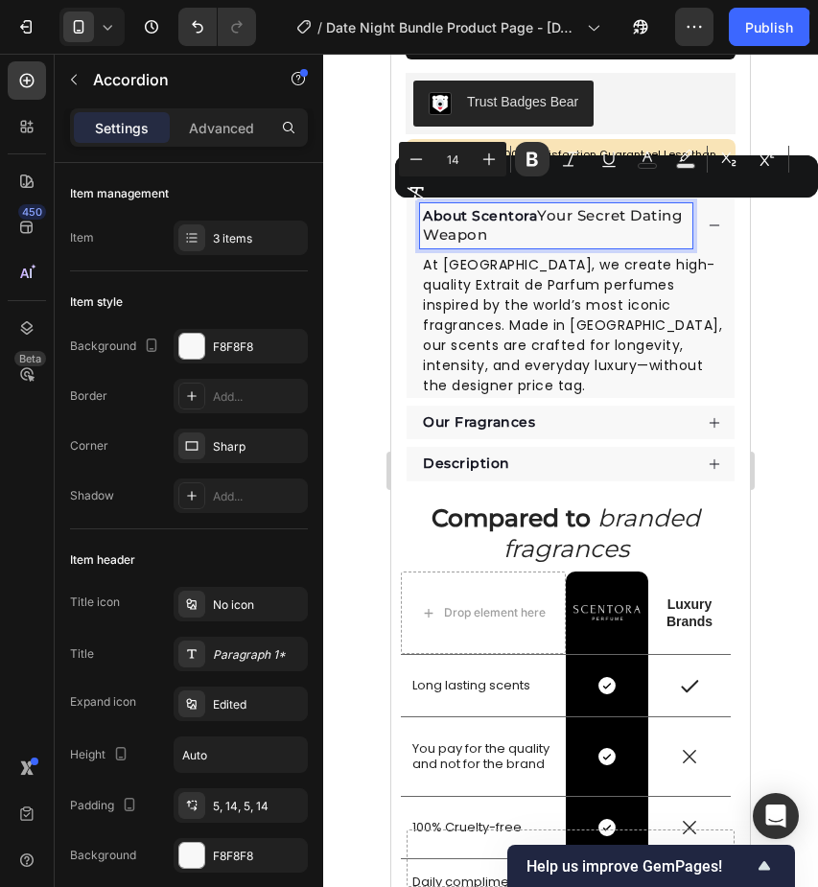
type input "15"
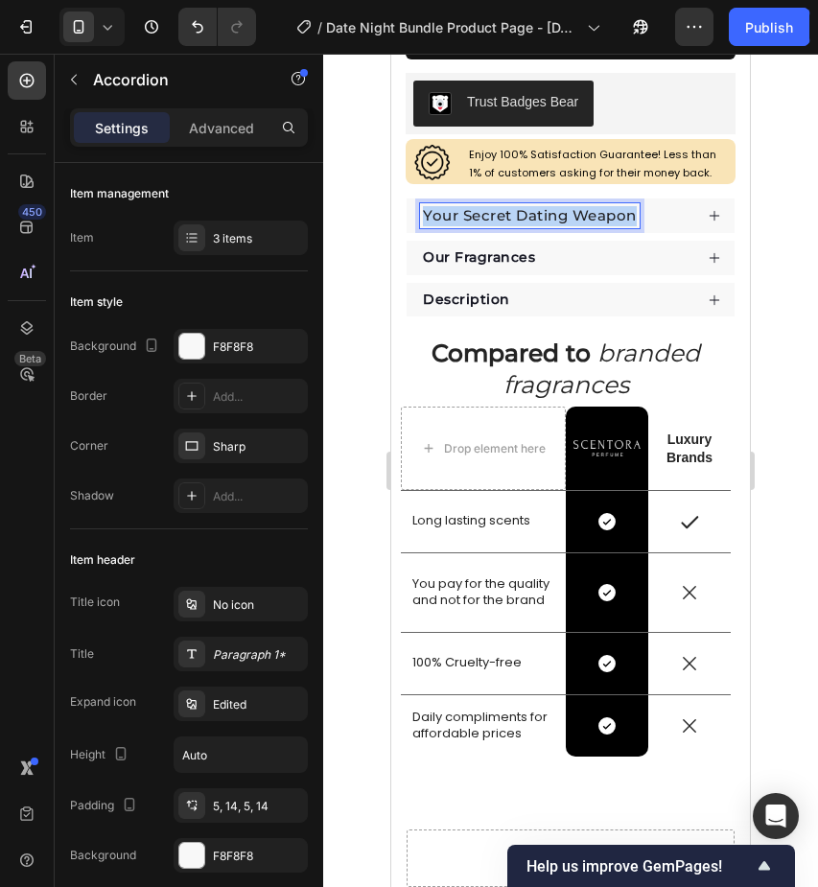
drag, startPoint x: 426, startPoint y: 209, endPoint x: 634, endPoint y: 211, distance: 208.2
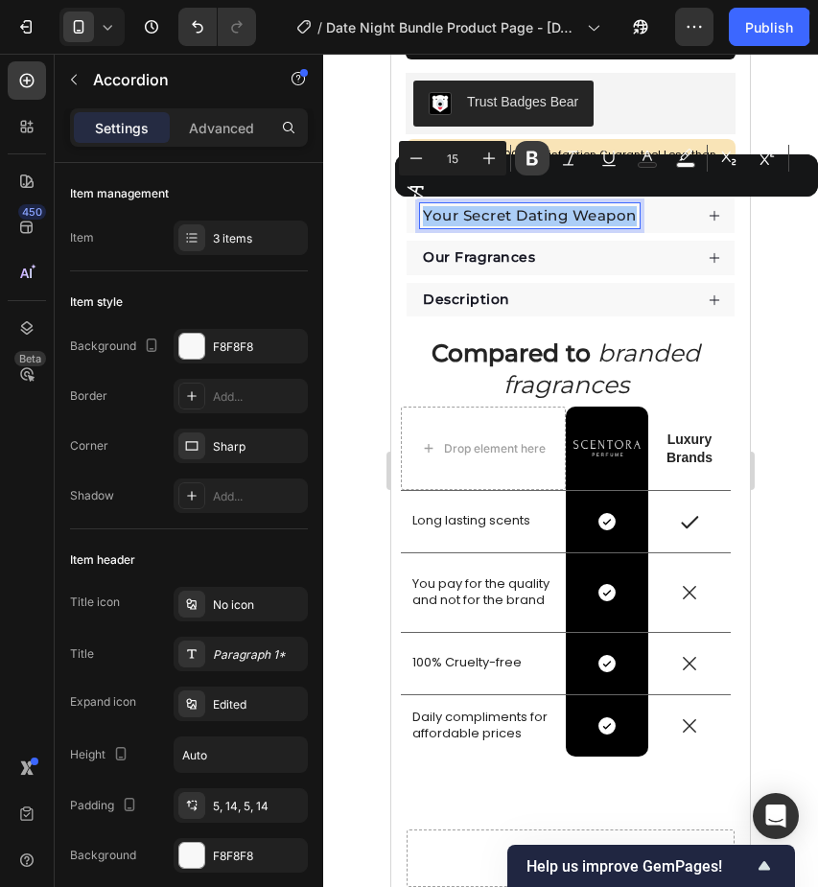
click at [534, 162] on icon "Editor contextual toolbar" at bounding box center [532, 158] width 19 height 19
click at [673, 215] on div "Your Secret Dating Weapon" at bounding box center [556, 216] width 272 height 26
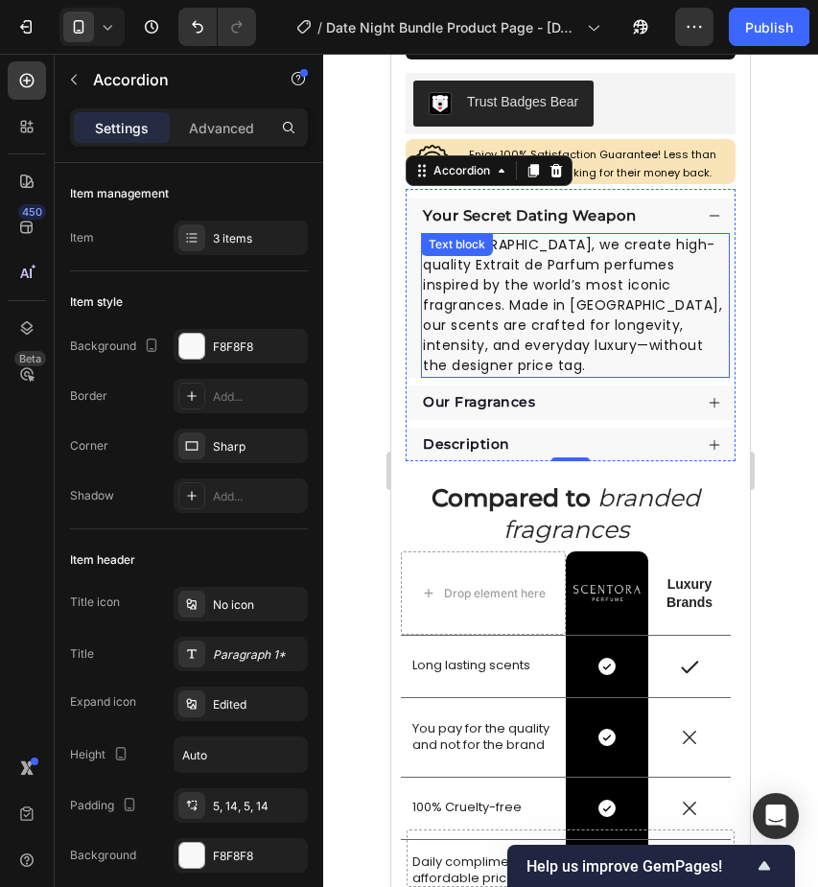
click at [602, 272] on p "At [GEOGRAPHIC_DATA], we create high-quality Extrait de Parfum perfumes inspire…" at bounding box center [575, 305] width 305 height 141
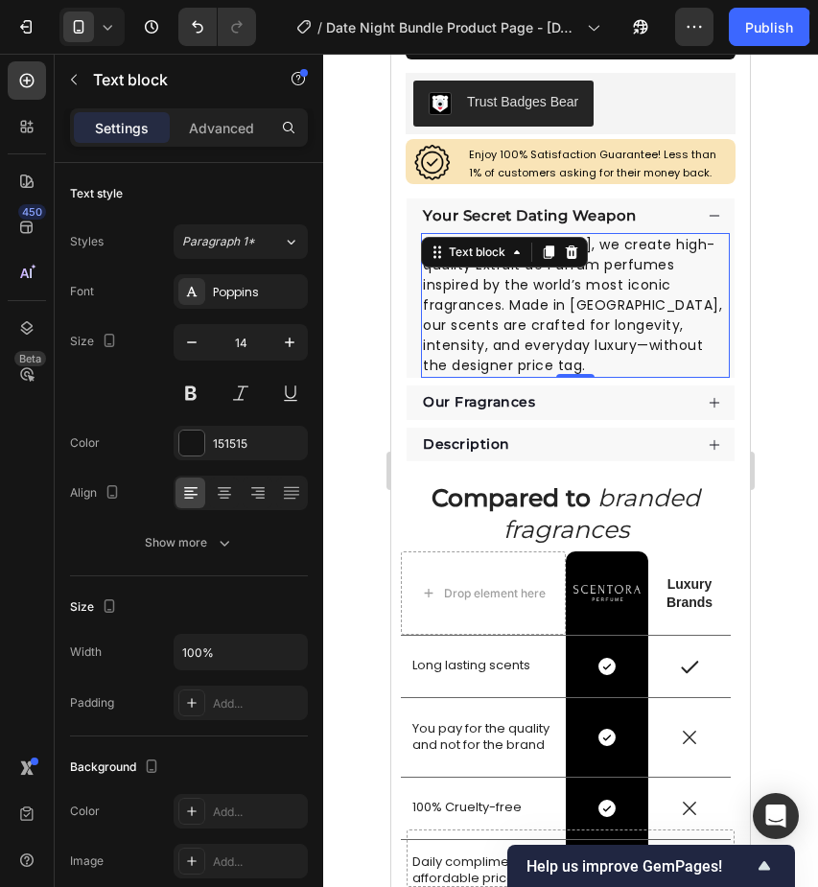
click at [531, 272] on p "At [GEOGRAPHIC_DATA], we create high-quality Extrait de Parfum perfumes inspire…" at bounding box center [575, 305] width 305 height 141
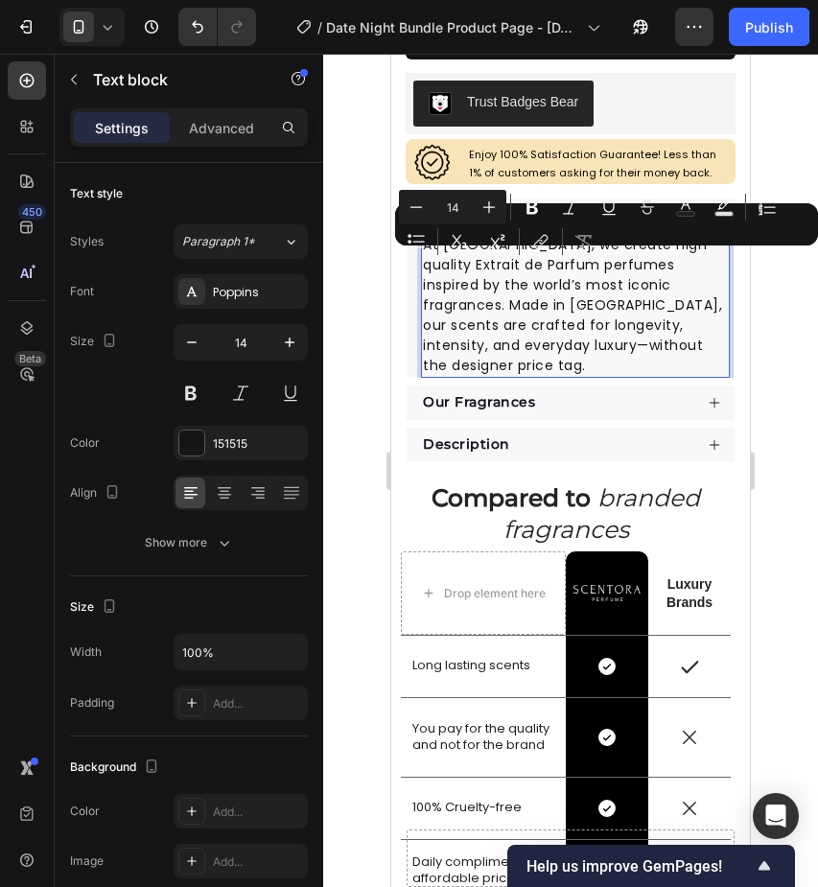
click at [504, 277] on p "At [GEOGRAPHIC_DATA], we create high-quality Extrait de Parfum perfumes inspire…" at bounding box center [575, 305] width 305 height 141
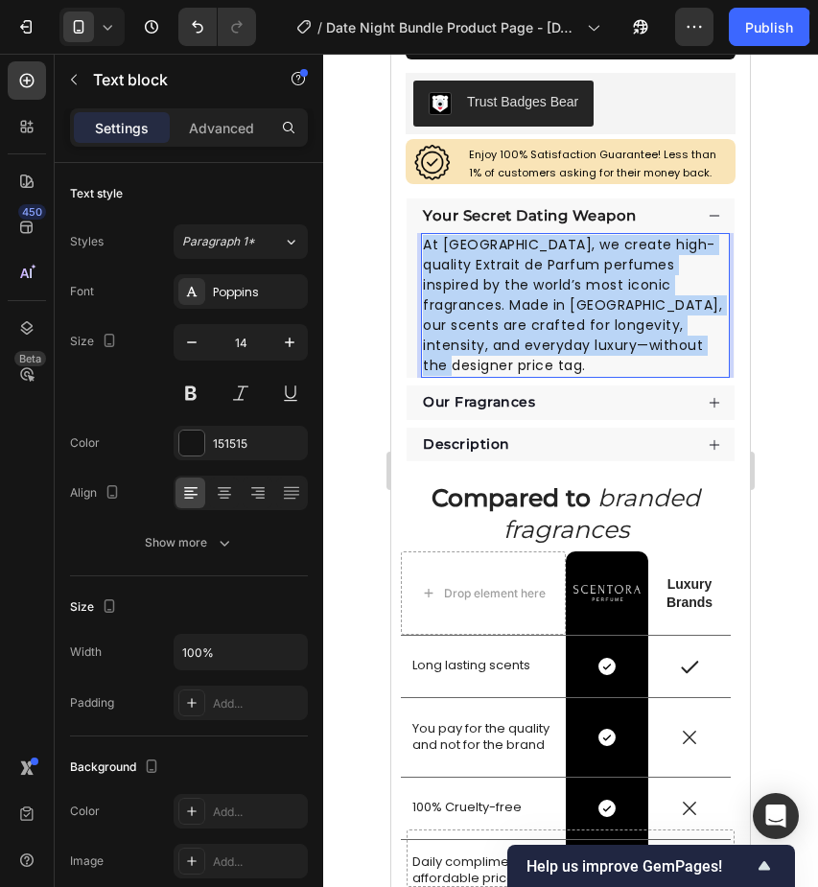
drag, startPoint x: 427, startPoint y: 243, endPoint x: 658, endPoint y: 336, distance: 249.3
click at [659, 336] on p "At [GEOGRAPHIC_DATA], we create high-quality Extrait de Parfum perfumes inspire…" at bounding box center [575, 305] width 305 height 141
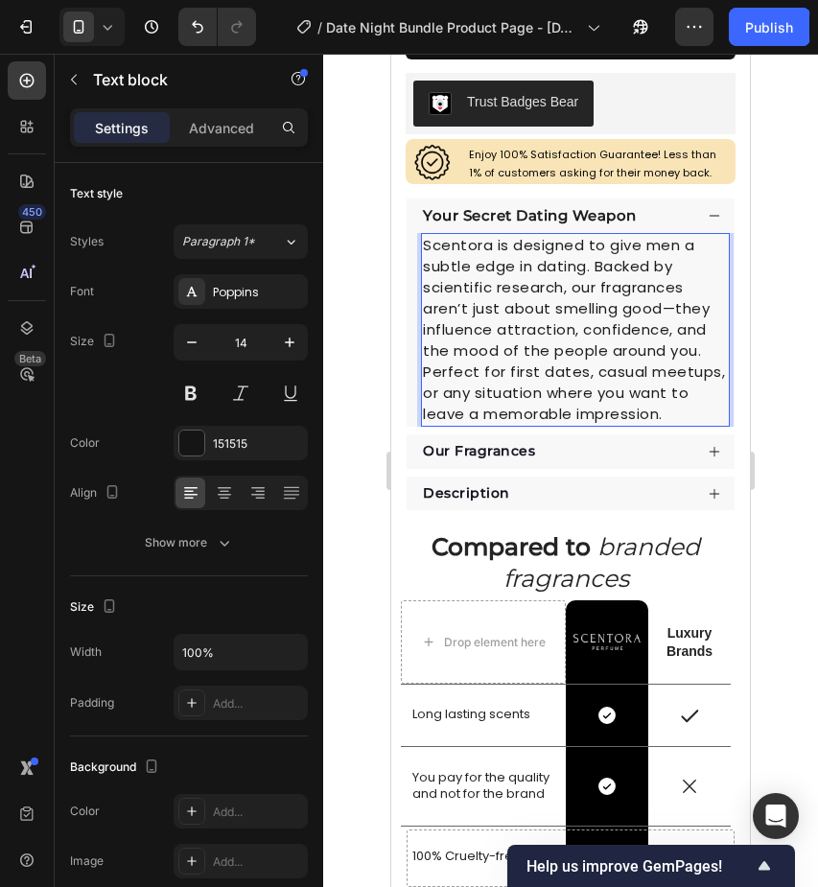
click at [793, 353] on div at bounding box center [570, 471] width 495 height 834
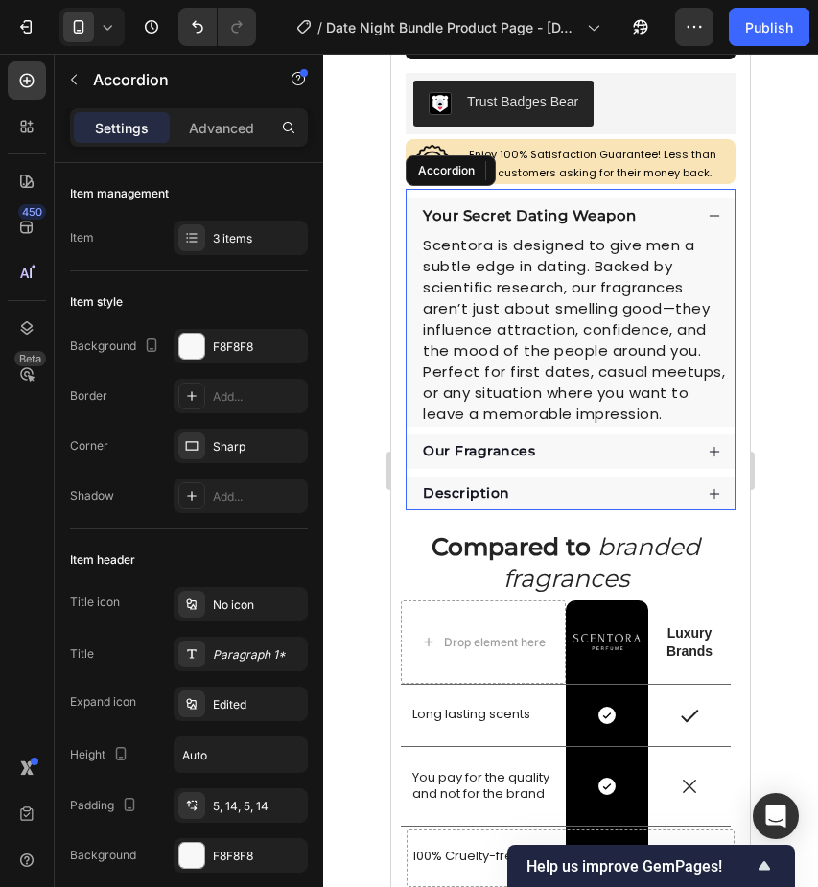
click at [617, 446] on div "Our Fragrances" at bounding box center [556, 451] width 272 height 25
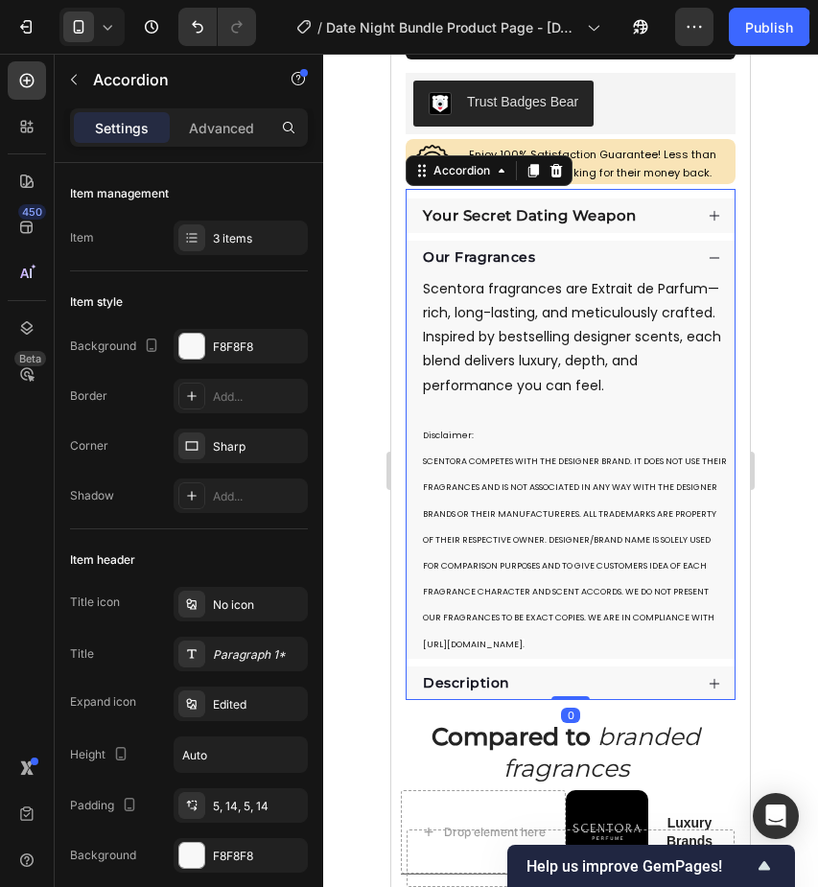
click at [598, 243] on div "Our Fragrances" at bounding box center [571, 258] width 328 height 35
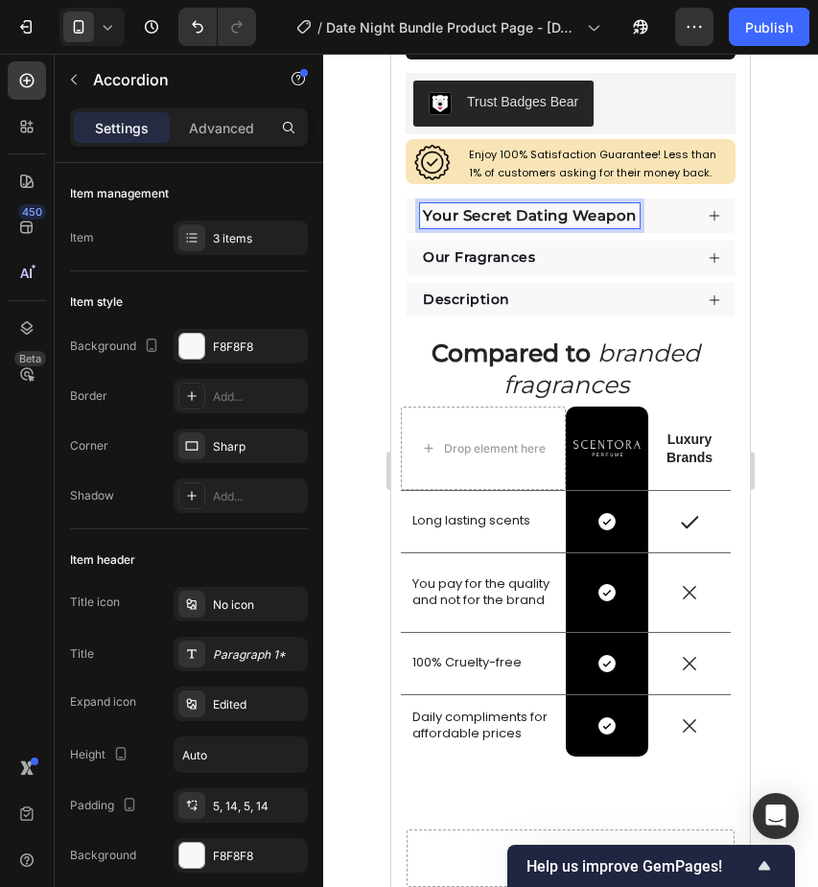
click at [666, 215] on div "Your Secret Dating Weapon" at bounding box center [556, 216] width 272 height 26
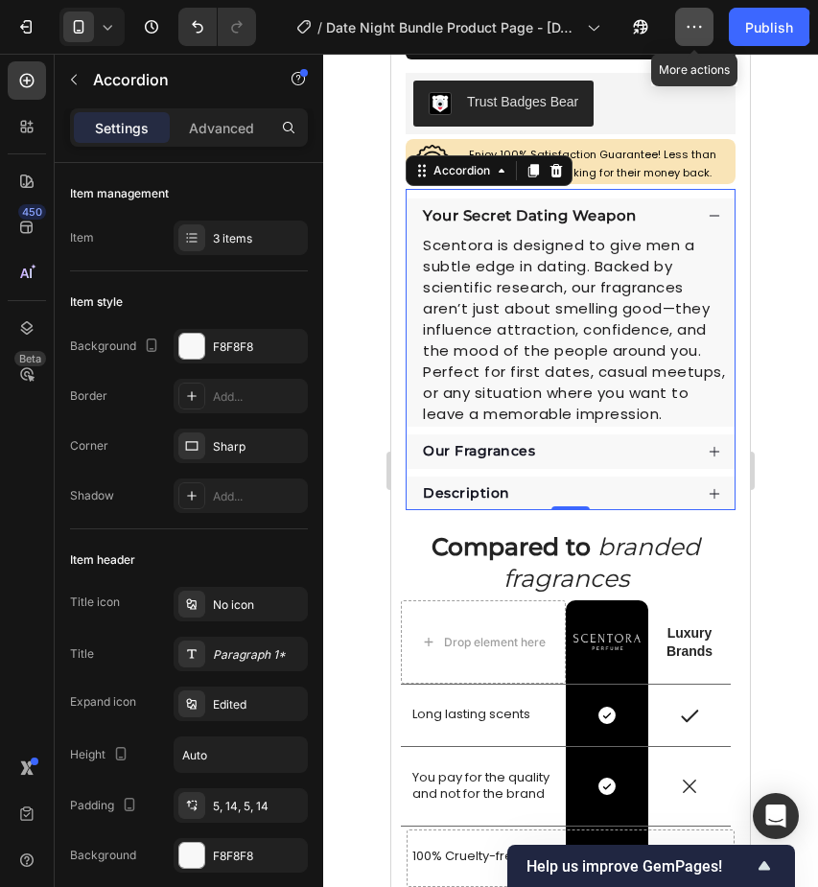
click at [698, 34] on icon "button" at bounding box center [694, 26] width 19 height 19
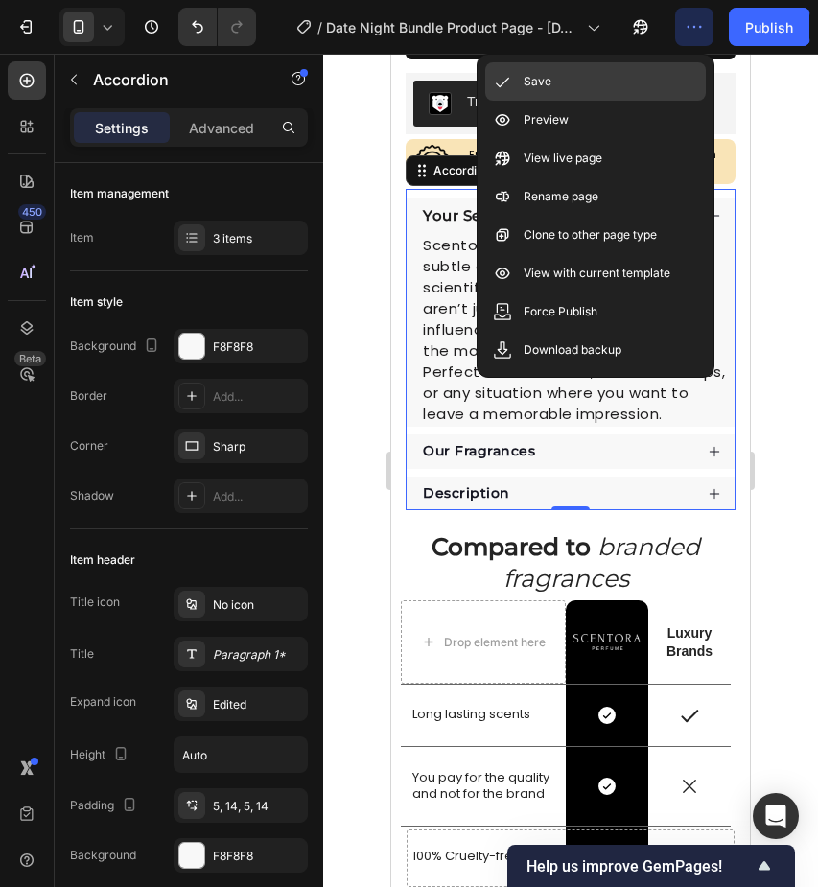
click at [572, 89] on div "Save" at bounding box center [595, 81] width 221 height 38
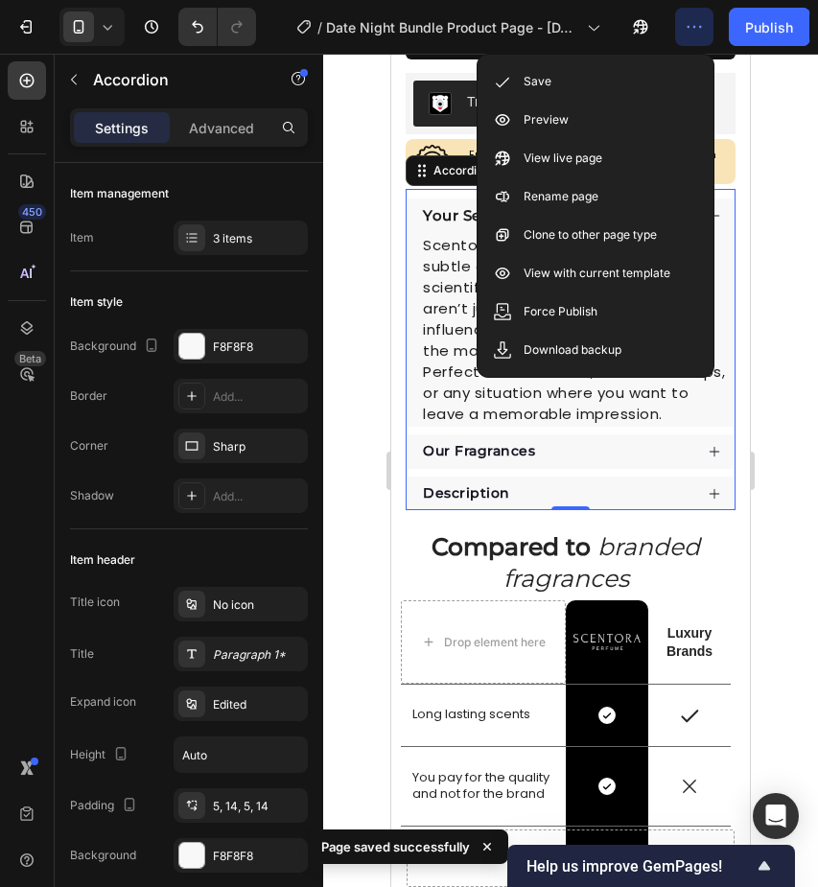
click at [699, 32] on icon "button" at bounding box center [694, 26] width 19 height 19
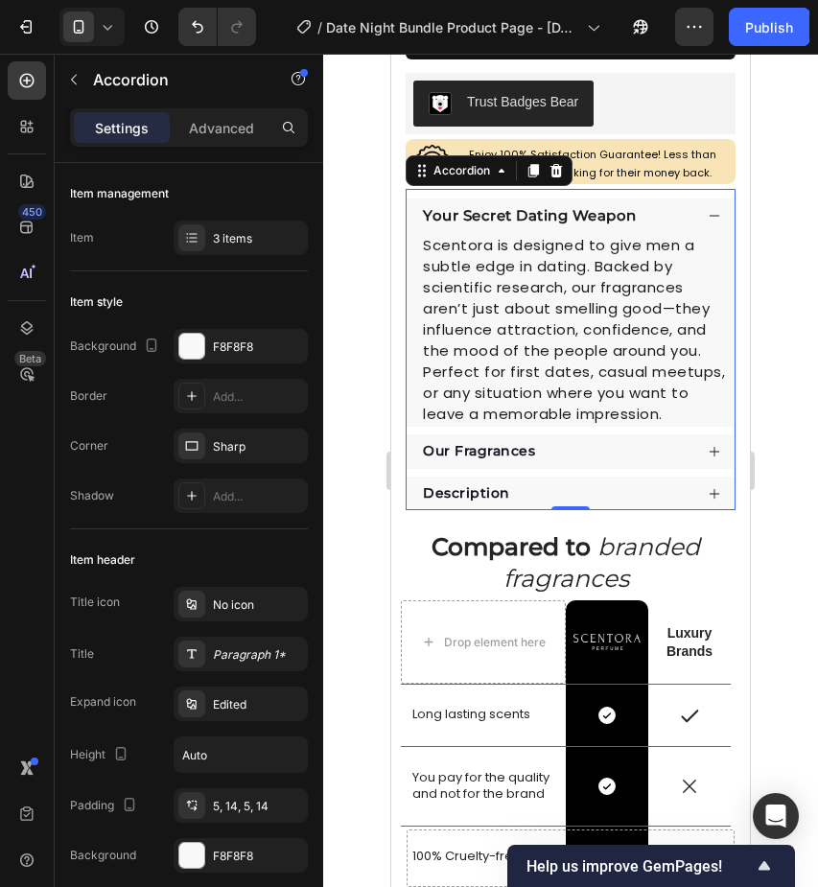
click at [709, 209] on icon at bounding box center [714, 215] width 13 height 13
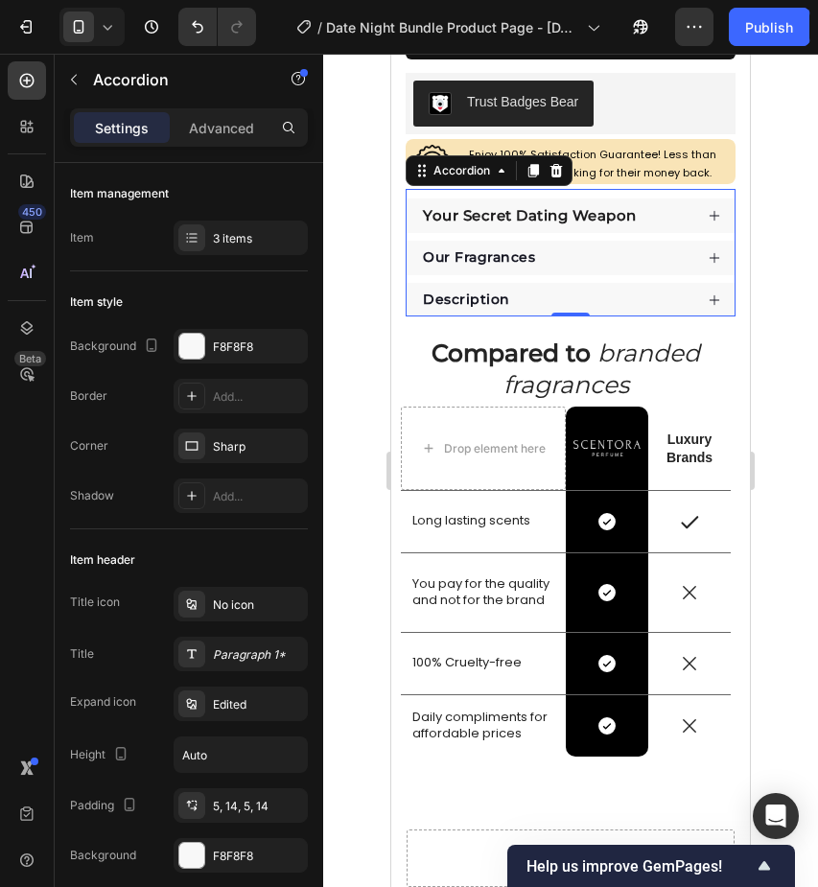
click at [683, 250] on div "Our Fragrances" at bounding box center [556, 258] width 272 height 25
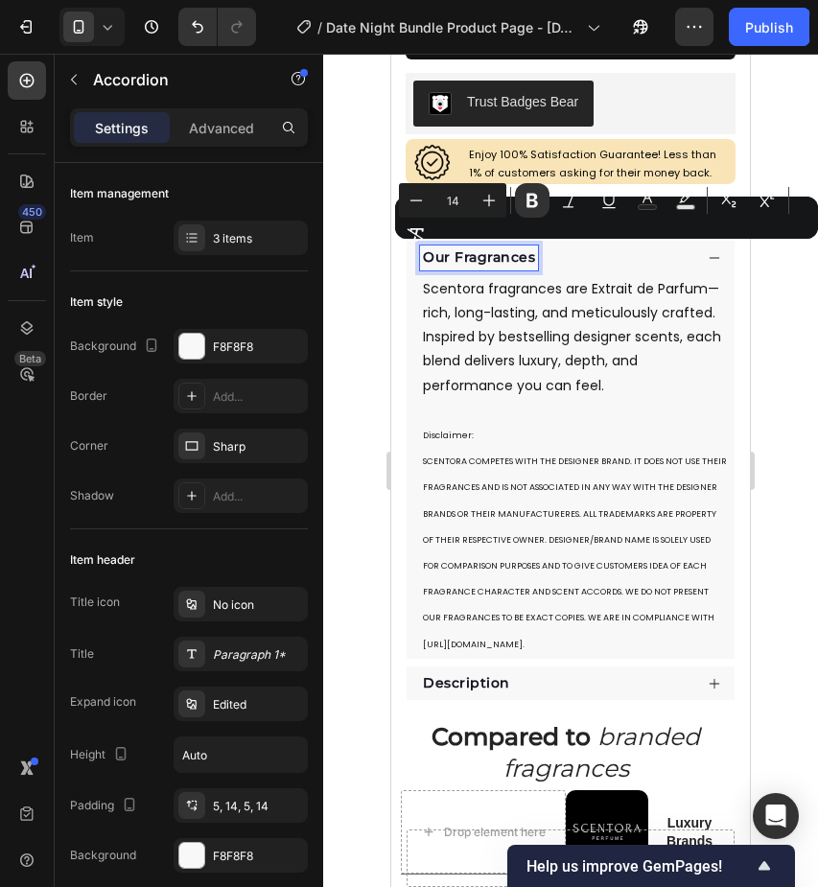
click at [509, 253] on strong "Our Fragrances" at bounding box center [479, 256] width 112 height 17
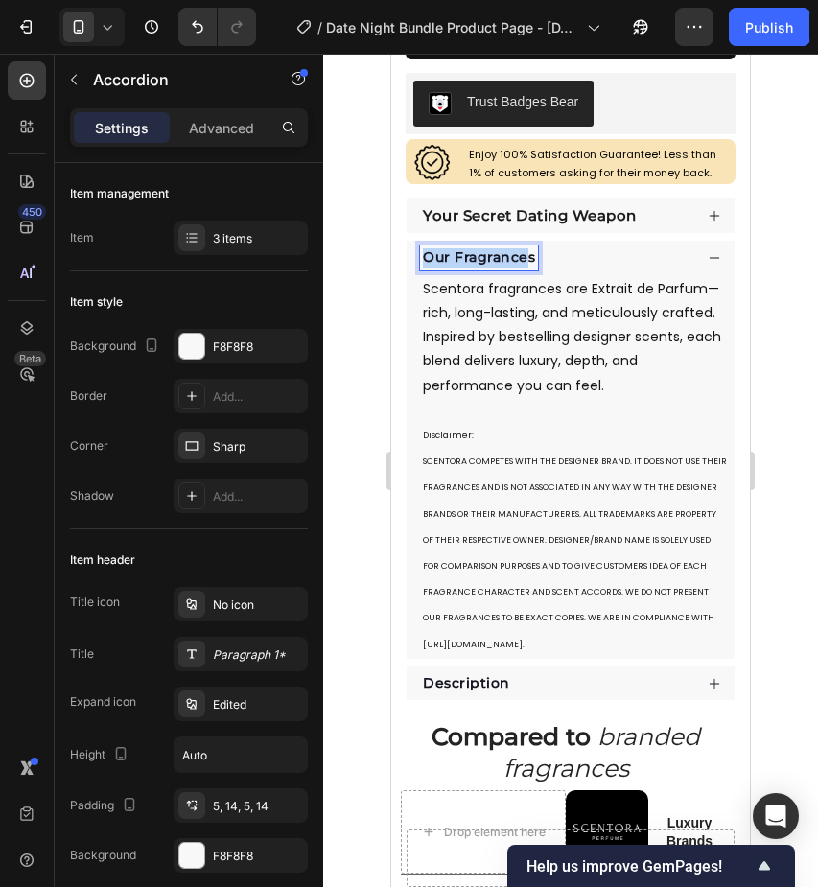
drag, startPoint x: 535, startPoint y: 256, endPoint x: 417, endPoint y: 255, distance: 118.0
click at [416, 255] on div "Our Fragrances" at bounding box center [571, 258] width 328 height 35
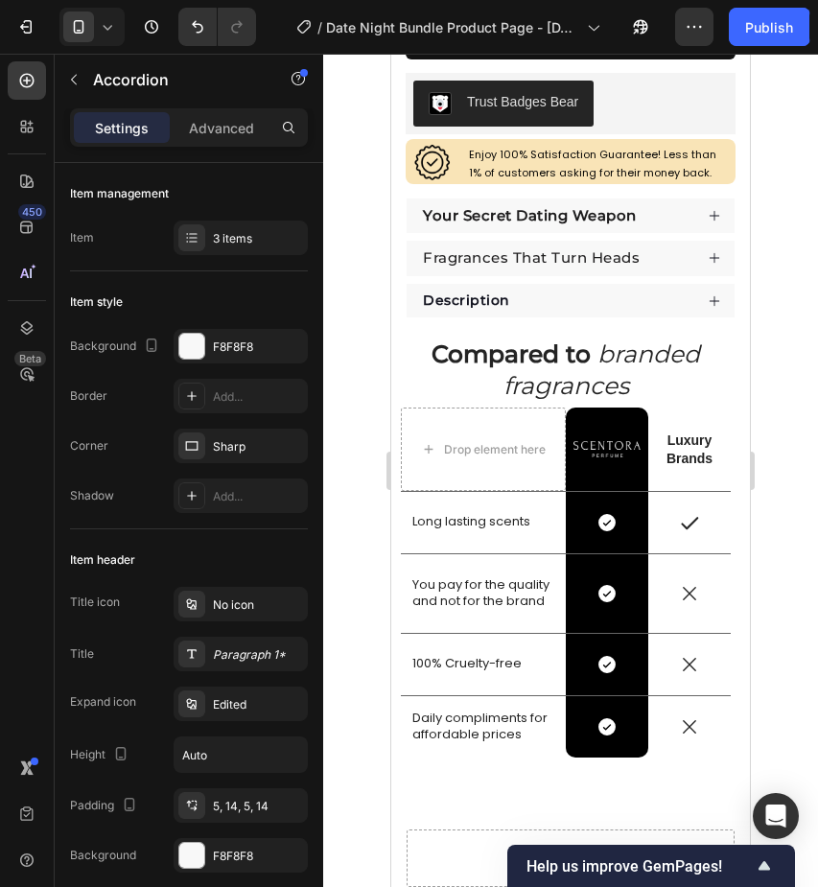
click at [442, 252] on span "Fragrances That Turn Heads" at bounding box center [531, 257] width 217 height 18
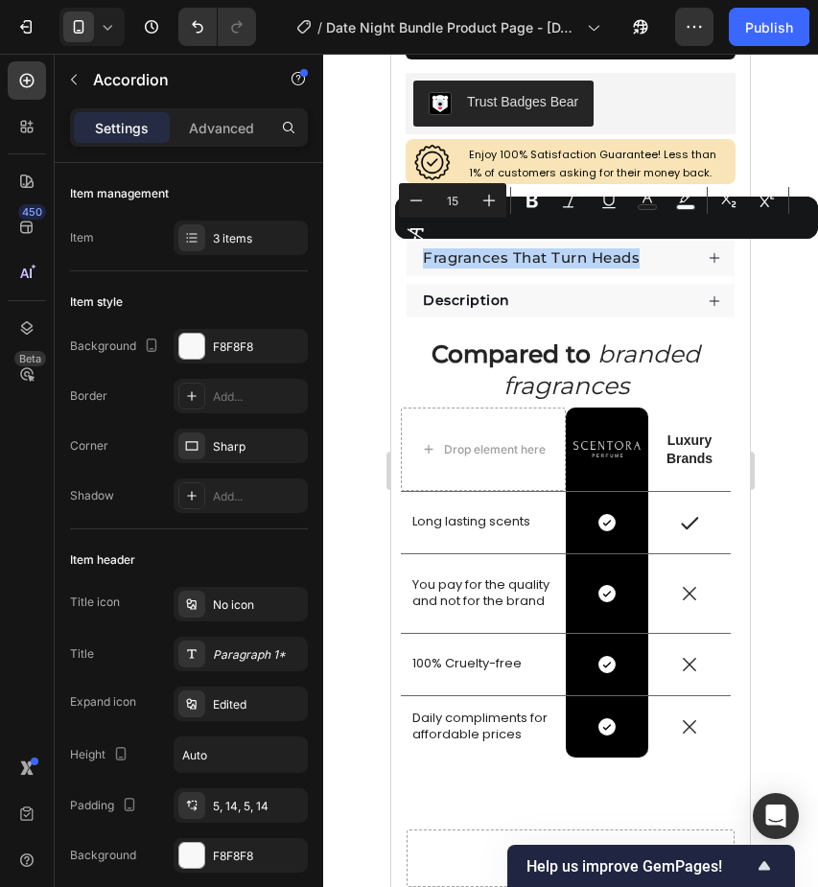
click at [423, 255] on span "Fragrances That Turn Heads" at bounding box center [531, 257] width 217 height 18
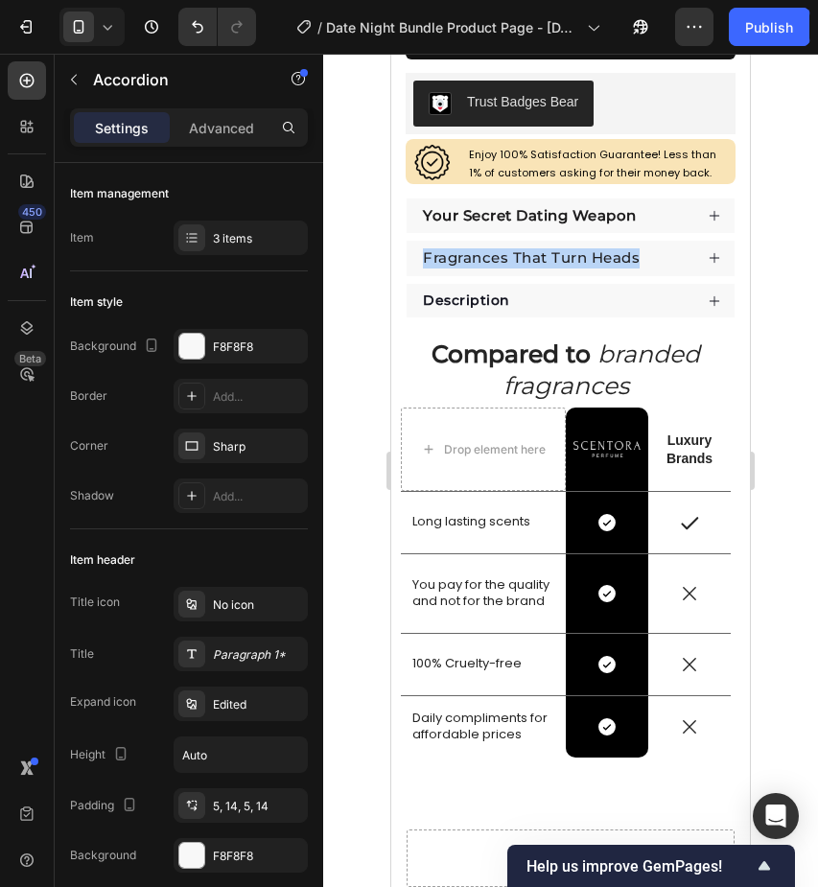
drag, startPoint x: 423, startPoint y: 255, endPoint x: 647, endPoint y: 259, distance: 223.6
click at [647, 259] on div "Fragrances That Turn Heads" at bounding box center [556, 259] width 272 height 26
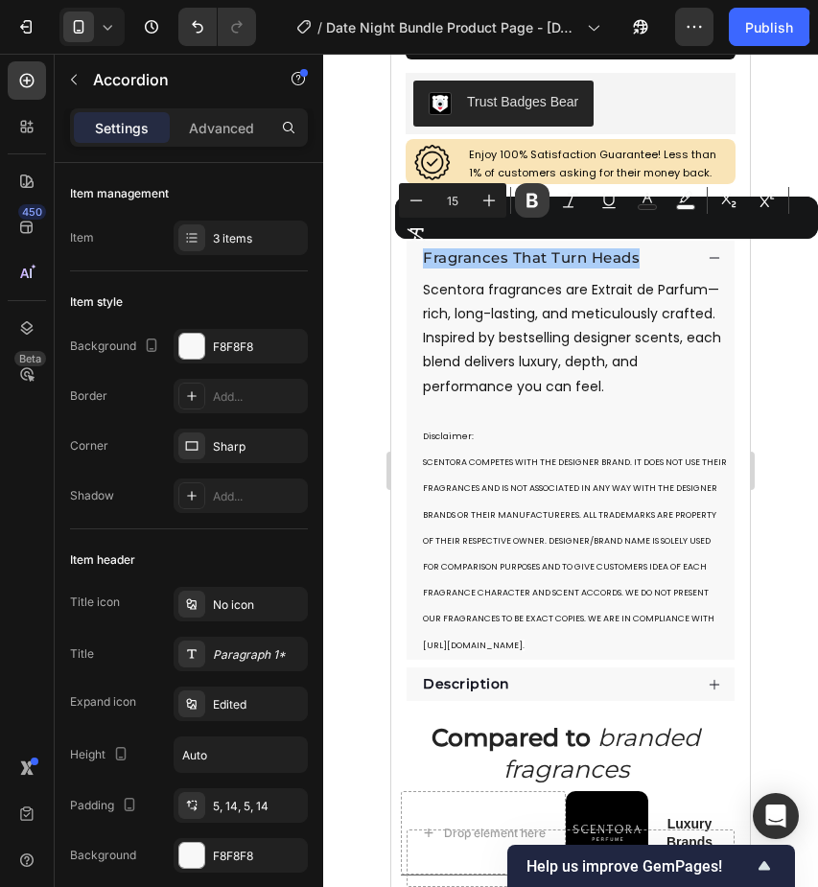
click at [538, 213] on button "Bold" at bounding box center [532, 200] width 35 height 35
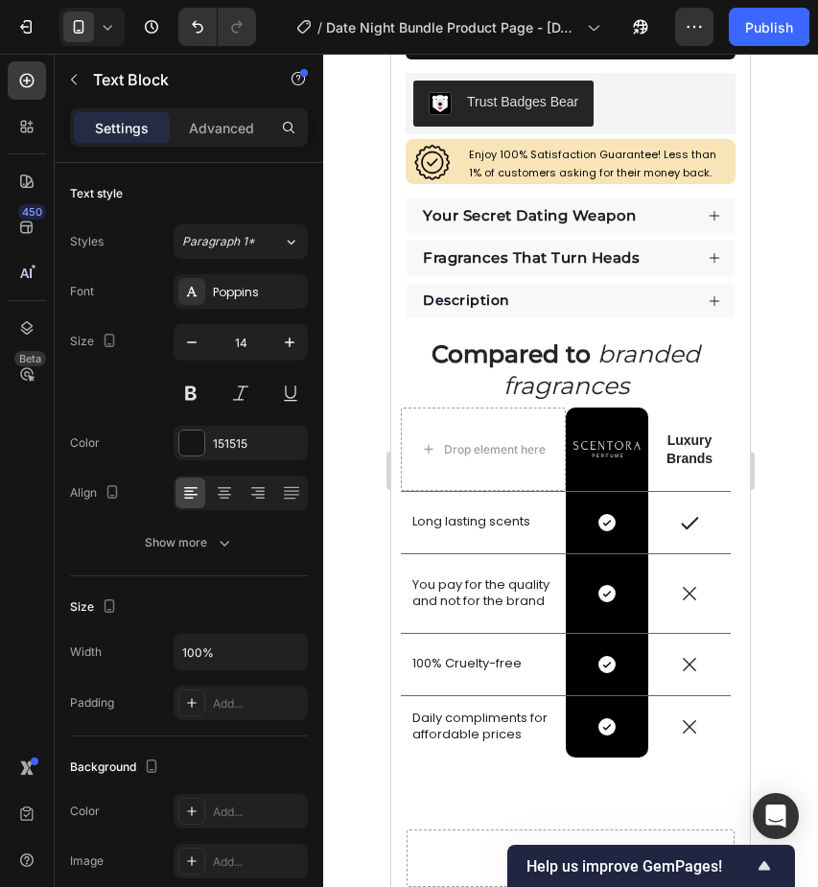
click at [690, 319] on div "Your Secret Dating Weapon Fragrances That Turn Heads Scentora fragrances are Ex…" at bounding box center [571, 259] width 330 height 120
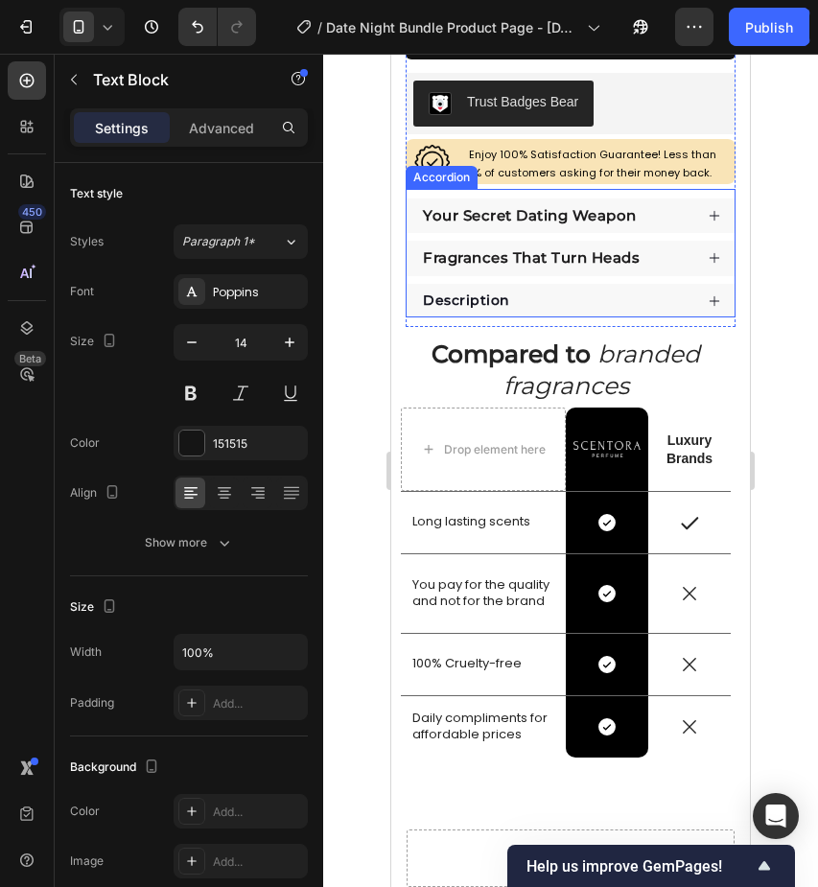
click at [640, 260] on strong "Fragrances That Turn Heads" at bounding box center [531, 257] width 217 height 18
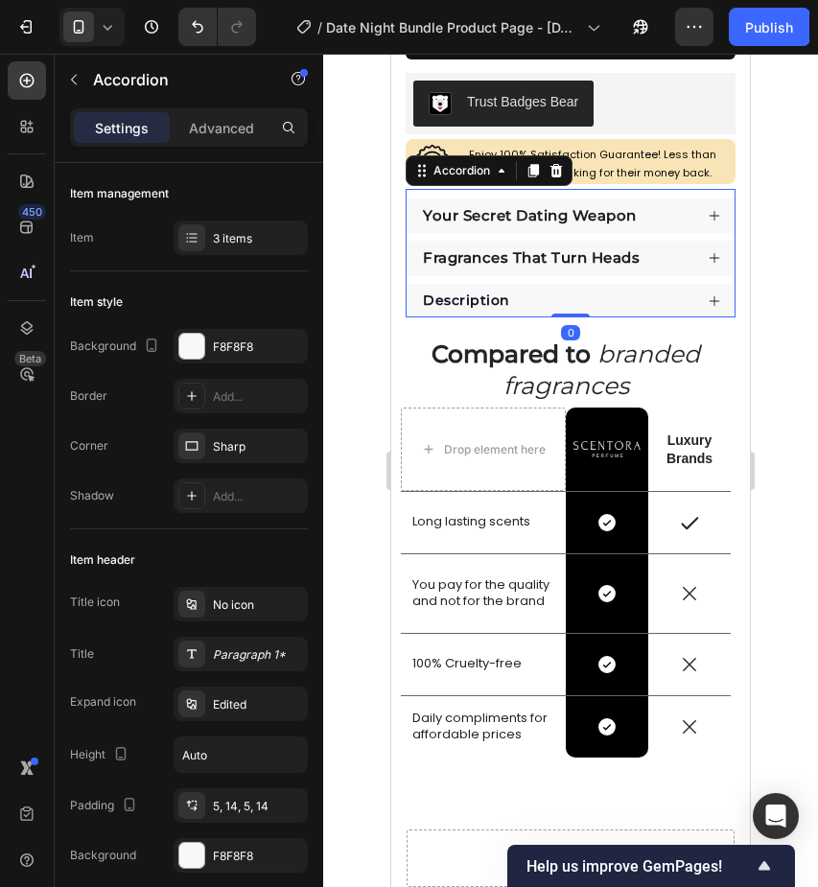
click at [677, 260] on div "Fragrances That Turn Heads" at bounding box center [556, 259] width 272 height 26
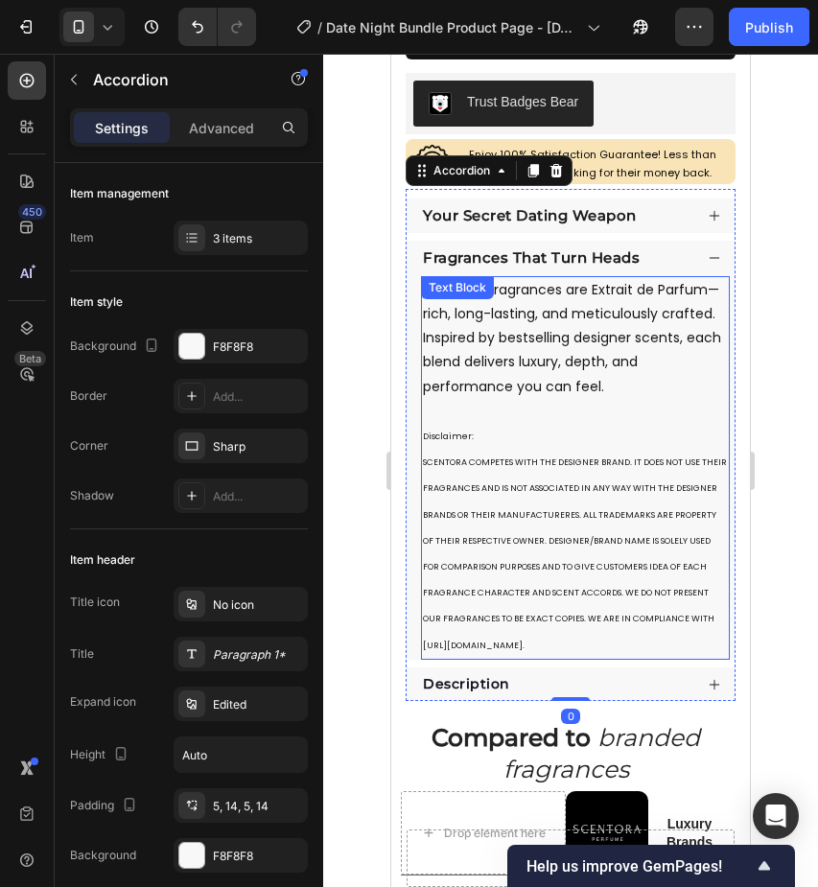
click at [623, 320] on p "Scentora fragrances are Extrait de Parfum—rich, long-lasting, and meticulously …" at bounding box center [575, 338] width 305 height 121
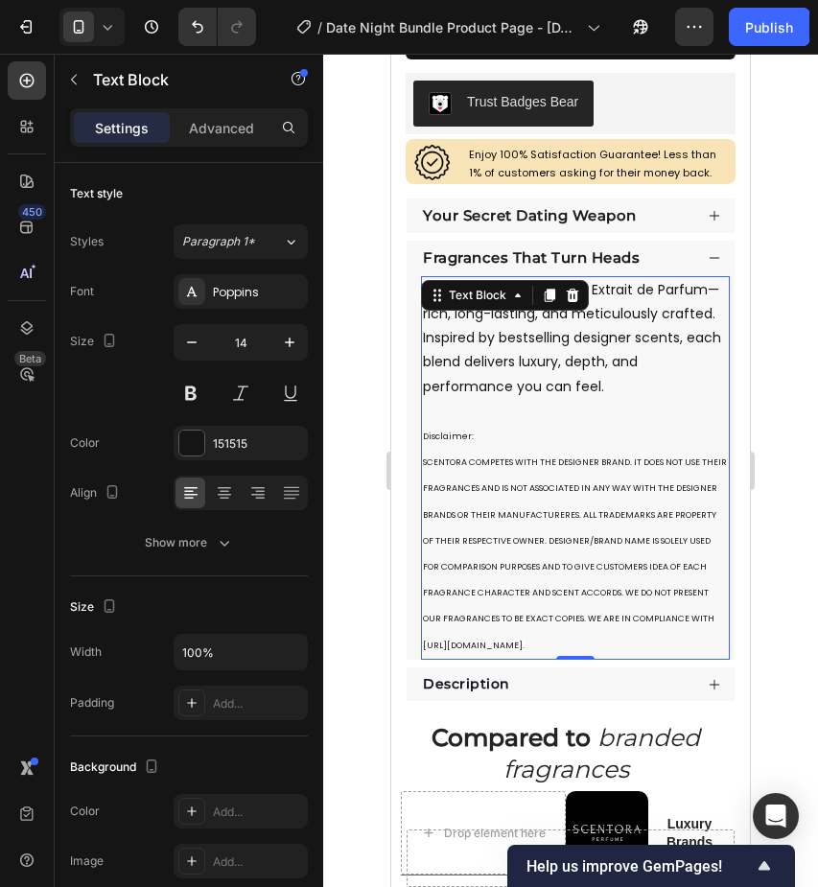
click at [607, 390] on p "Scentora fragrances are Extrait de Parfum—rich, long-lasting, and meticulously …" at bounding box center [575, 338] width 305 height 121
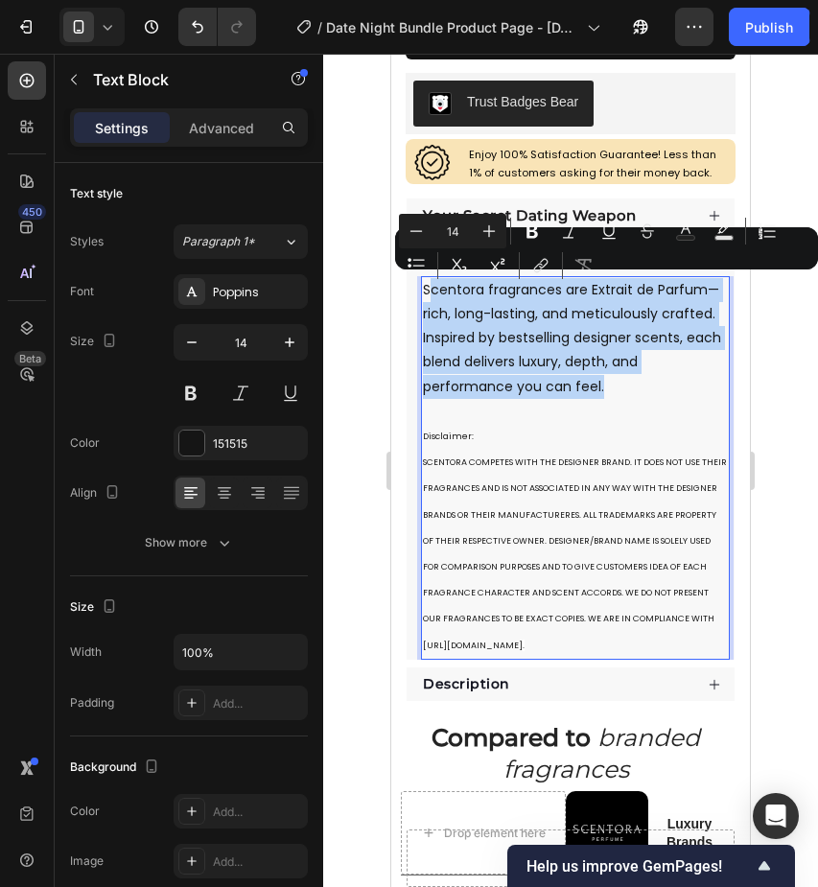
drag, startPoint x: 608, startPoint y: 382, endPoint x: 429, endPoint y: 289, distance: 202.1
click at [429, 289] on p "Scentora fragrances are Extrait de Parfum—rich, long-lasting, and meticulously …" at bounding box center [575, 338] width 305 height 121
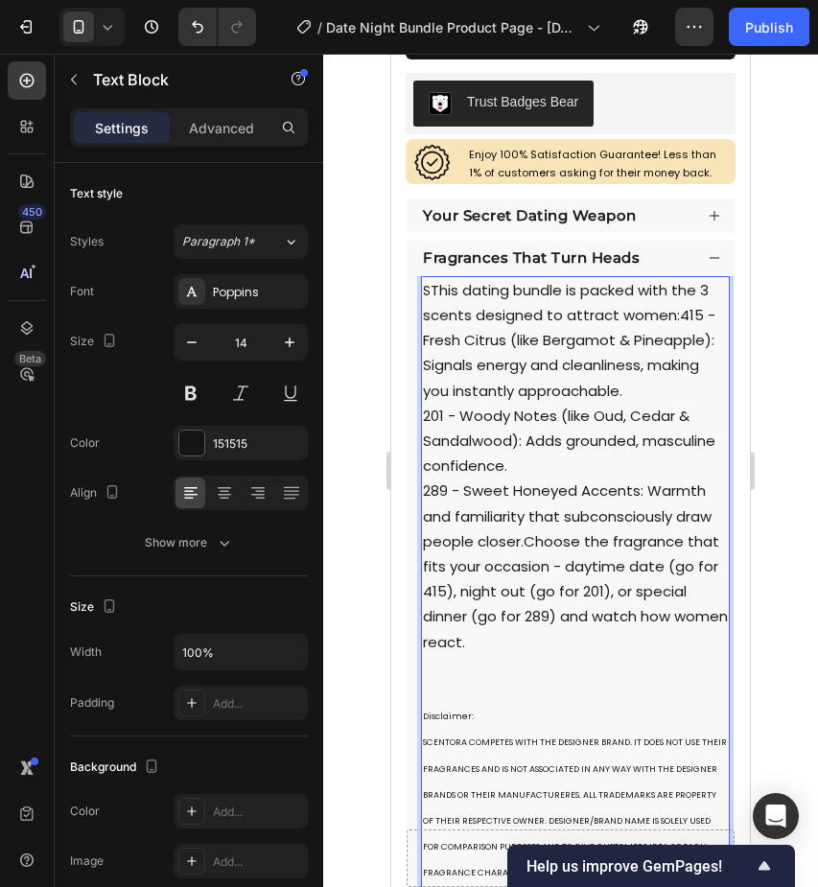
click at [429, 289] on p "S This dating bundle is packed with the 3 scents designed to attract women:415 …" at bounding box center [575, 478] width 305 height 401
click at [674, 311] on span "This dating bundle is packed with the 3 scents designed to attract women:415 - …" at bounding box center [569, 340] width 293 height 121
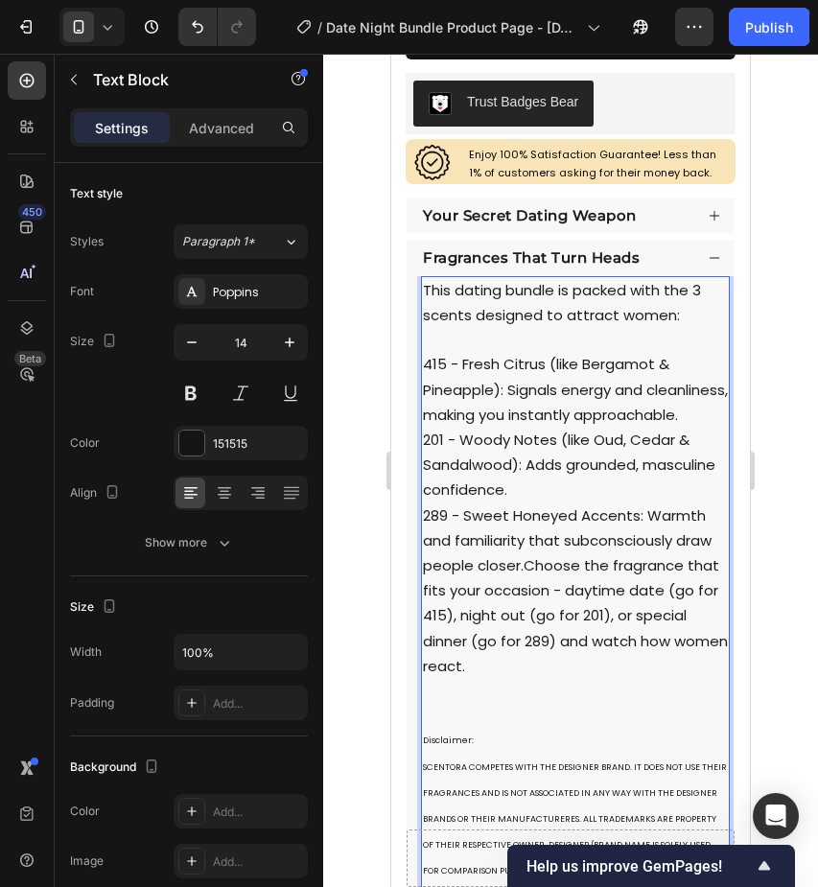
click at [669, 427] on p "This dating bundle is packed with the 3 scents designed to attract women: 415 -…" at bounding box center [575, 490] width 305 height 425
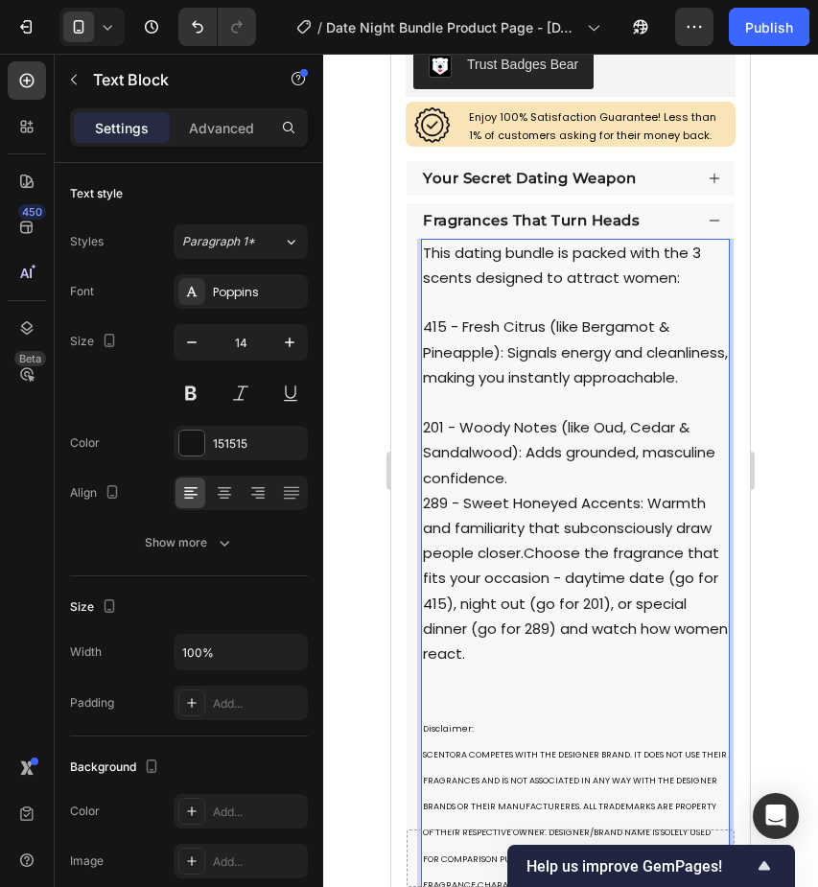
scroll to position [783, 0]
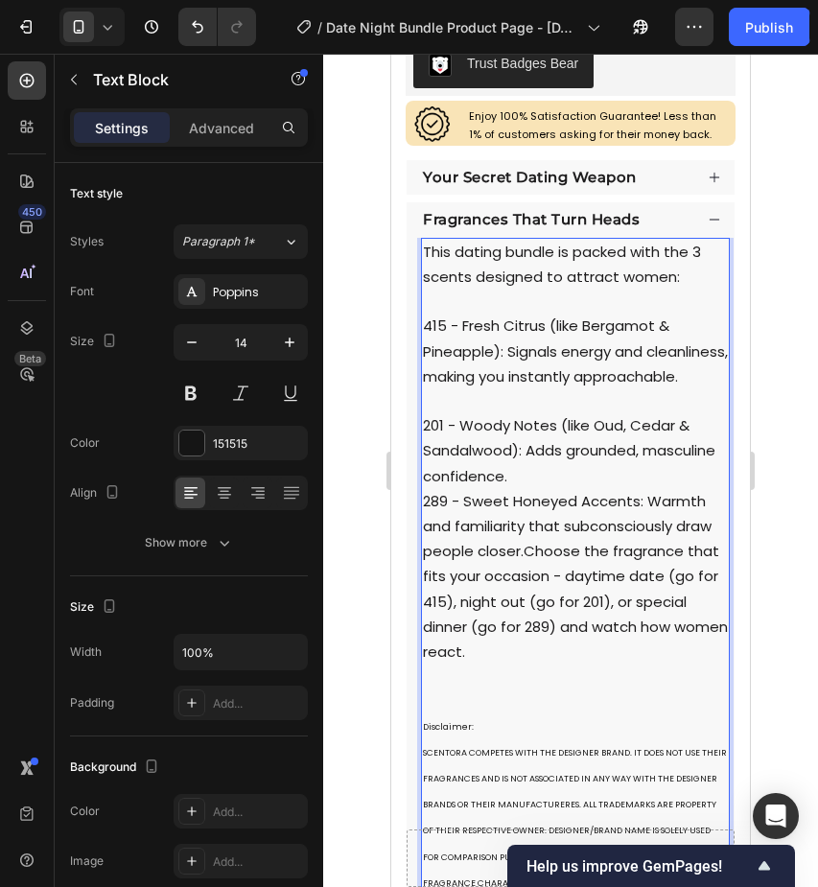
click at [588, 500] on p "This dating bundle is packed with the 3 scents designed to attract women: 415 -…" at bounding box center [575, 465] width 305 height 450
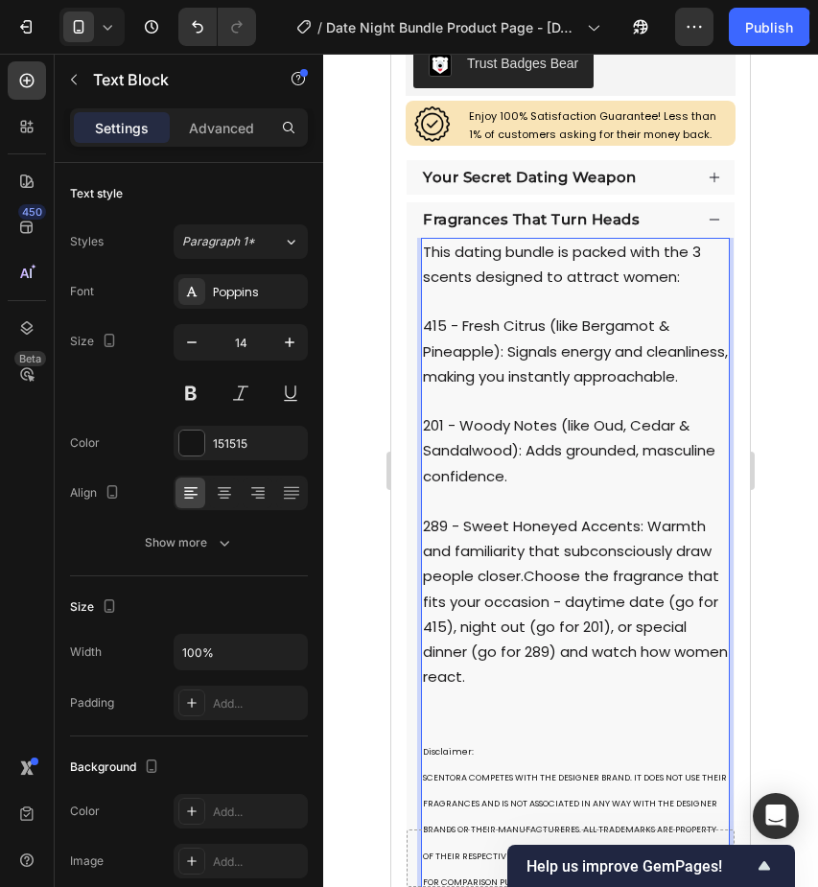
scroll to position [828, 0]
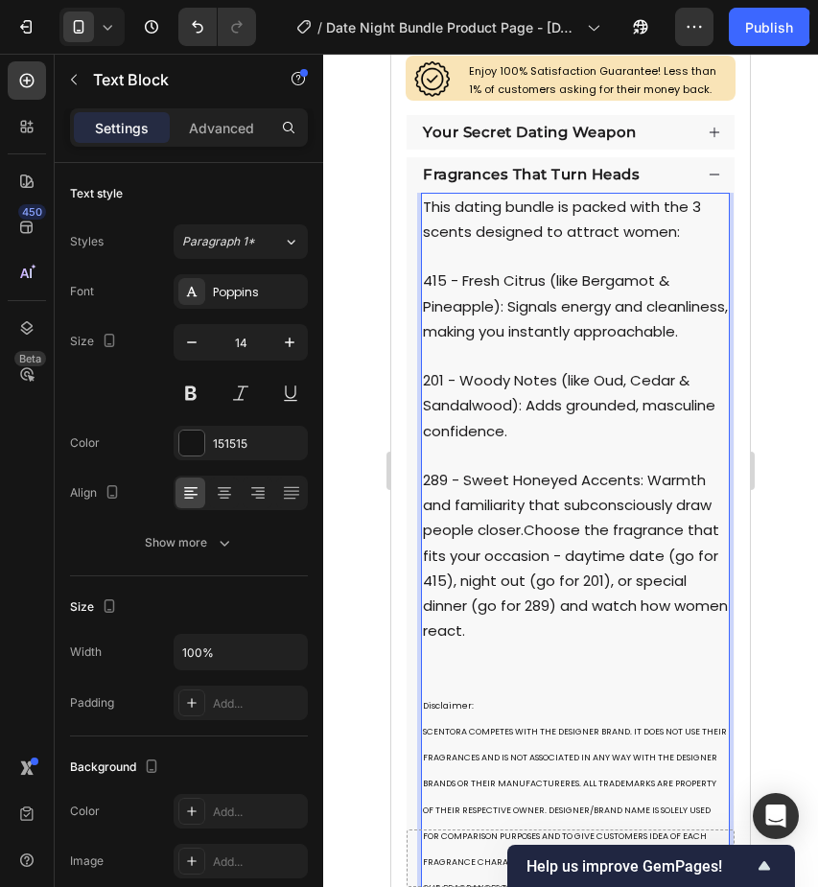
click at [567, 669] on p "This dating bundle is packed with the 3 scents designed to attract women: 415 -…" at bounding box center [575, 432] width 305 height 474
click at [526, 553] on span "289 - Sweet Honeyed Accents: Warmth and familiarity that subconsciously draw pe…" at bounding box center [575, 555] width 305 height 171
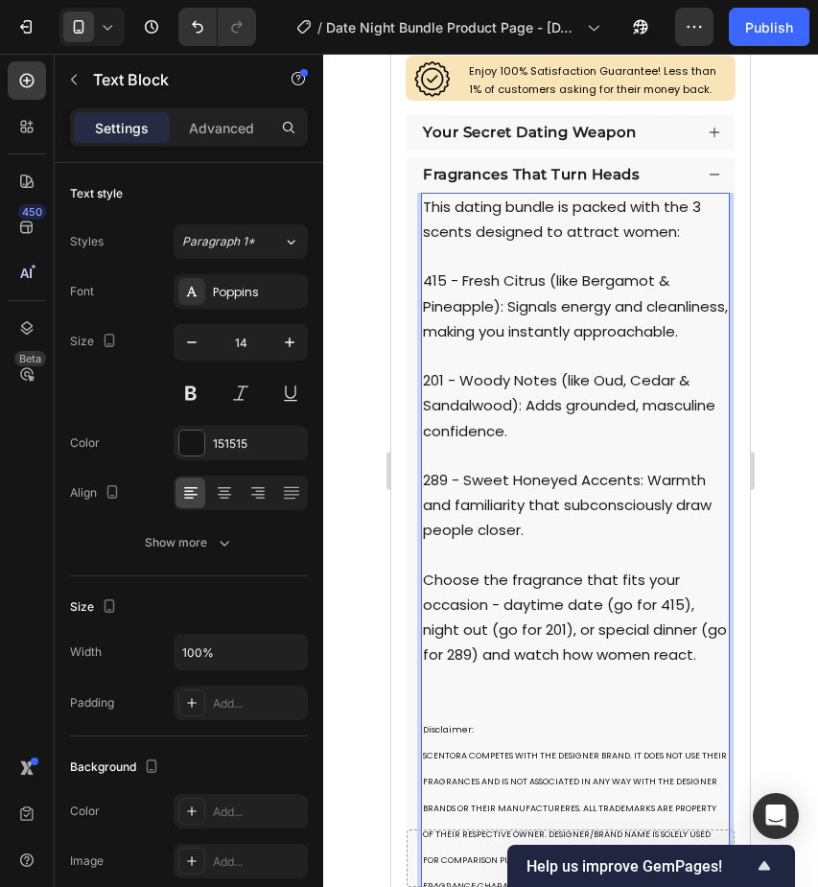
click at [611, 389] on p "This dating bundle is packed with the 3 scents designed to attract women: 415 -…" at bounding box center [575, 444] width 305 height 498
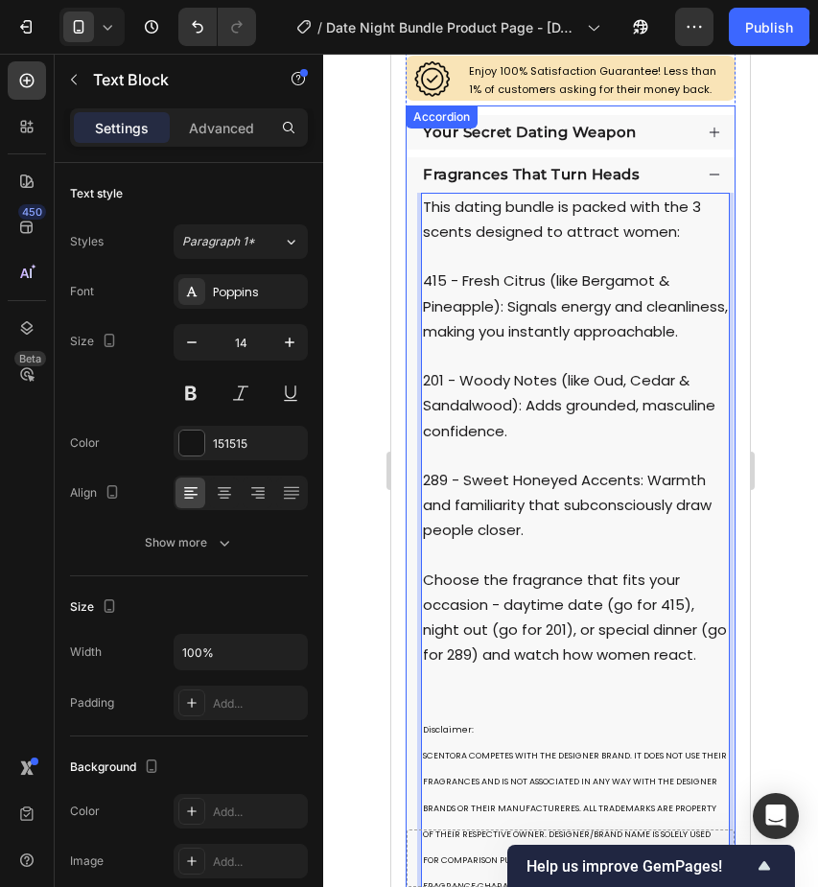
click at [606, 177] on strong "Fragrances That Turn Heads" at bounding box center [531, 174] width 217 height 18
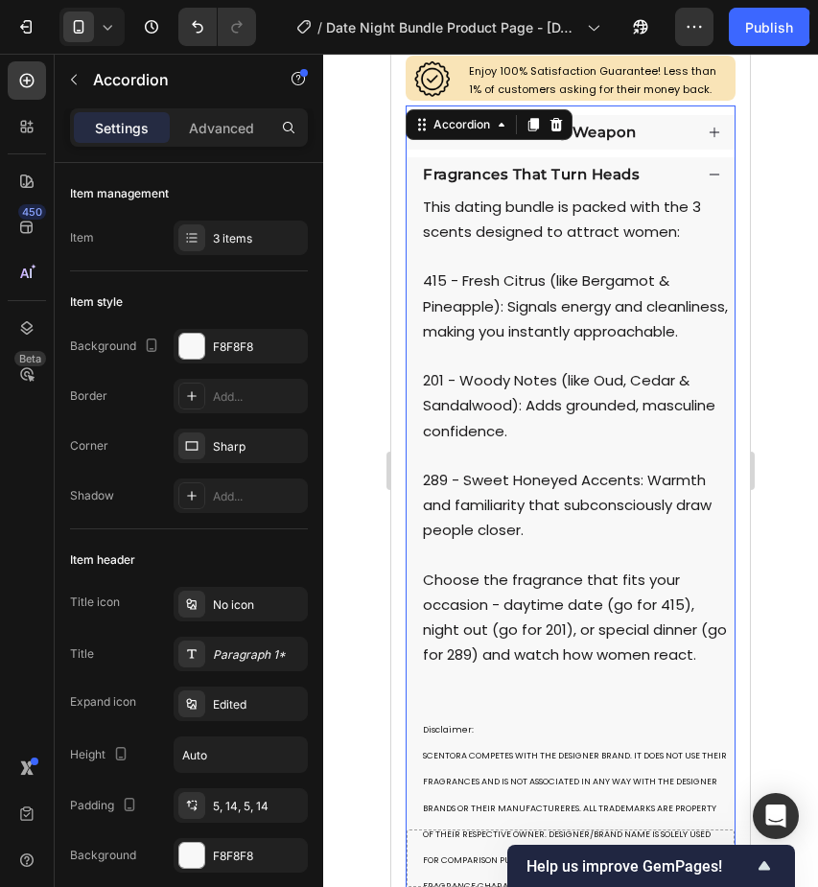
click at [663, 178] on div "Fragrances That Turn Heads" at bounding box center [556, 175] width 272 height 26
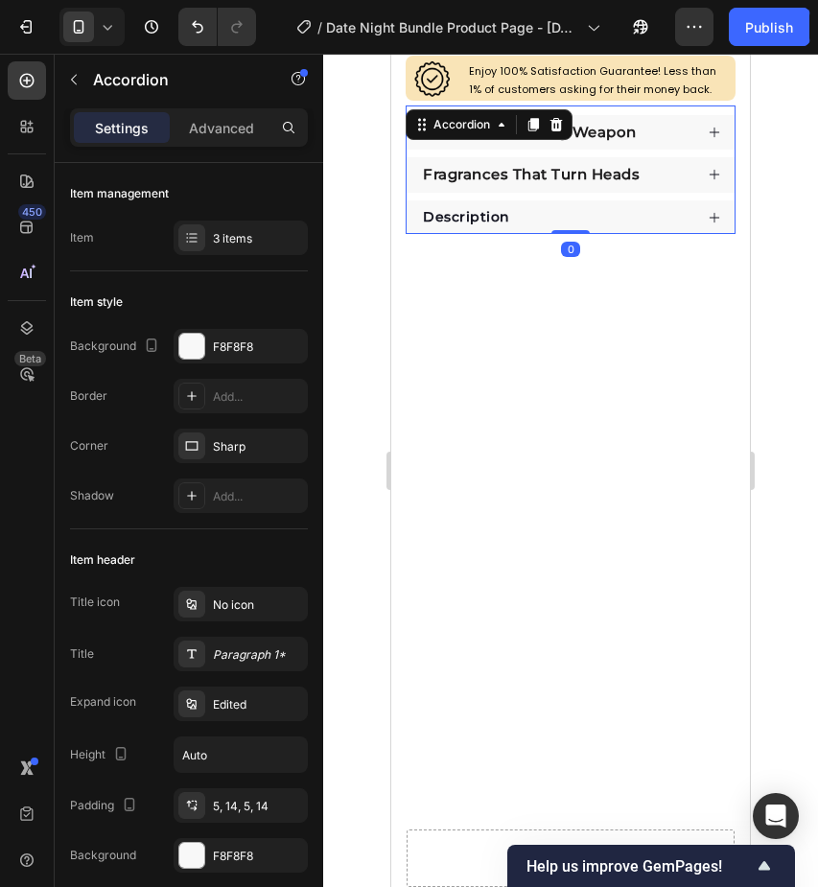
click at [640, 201] on div "Description" at bounding box center [571, 218] width 328 height 35
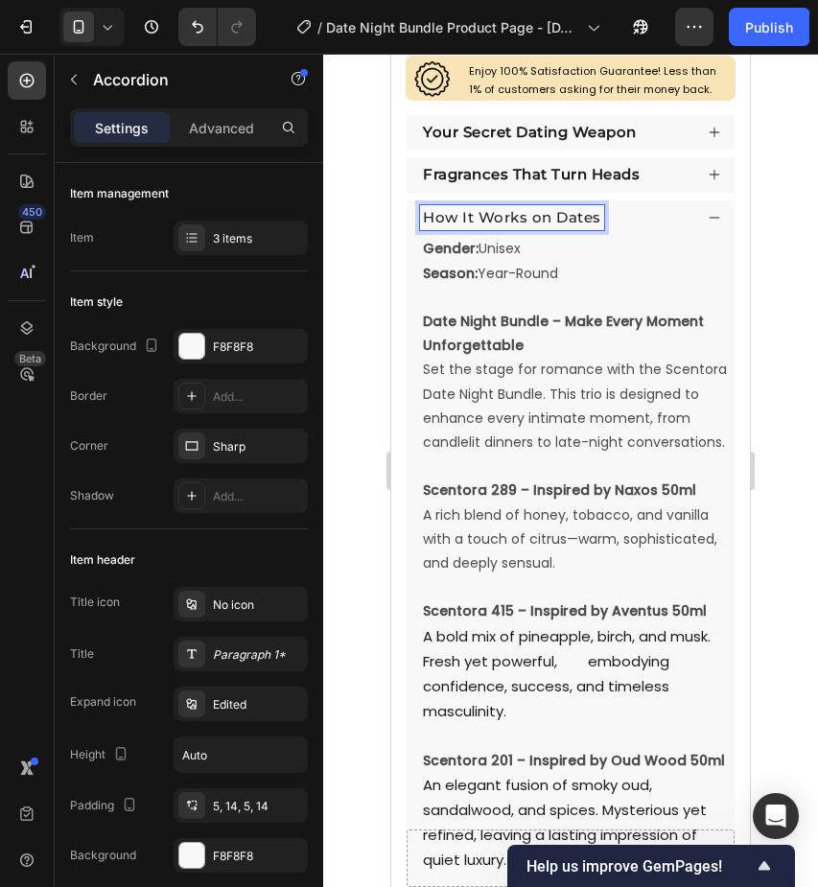
click at [496, 260] on div "Gender: Unisex Season: Year-Round Date Night Bundle – Make Every Moment Unforge…" at bounding box center [575, 712] width 309 height 955
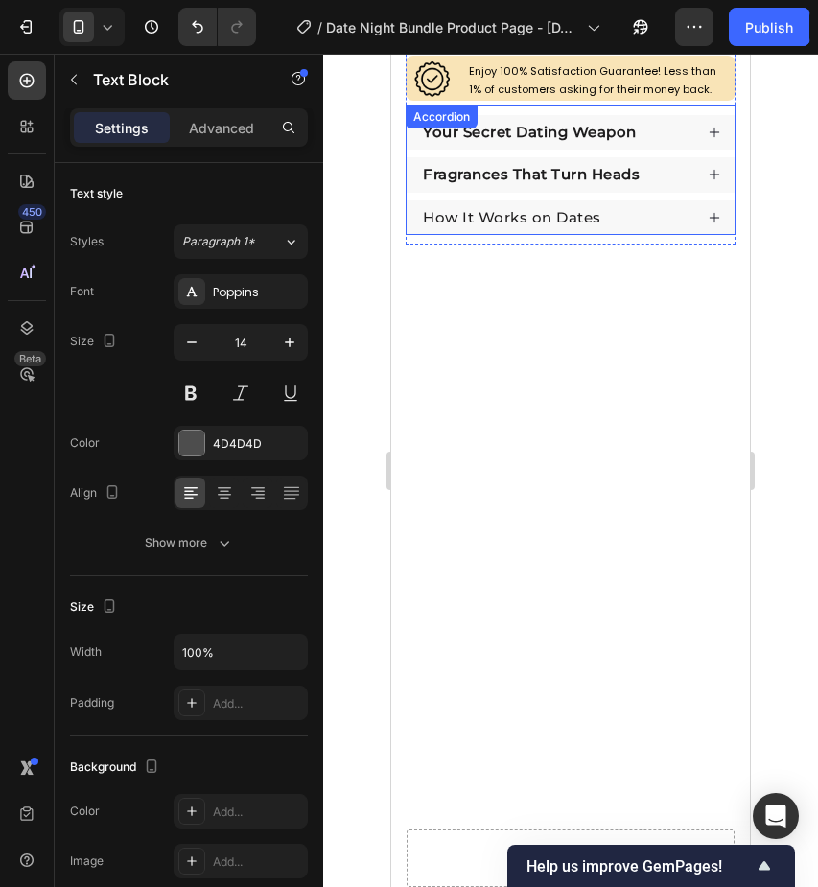
click at [643, 226] on div "How It Works on Dates" at bounding box center [556, 218] width 272 height 26
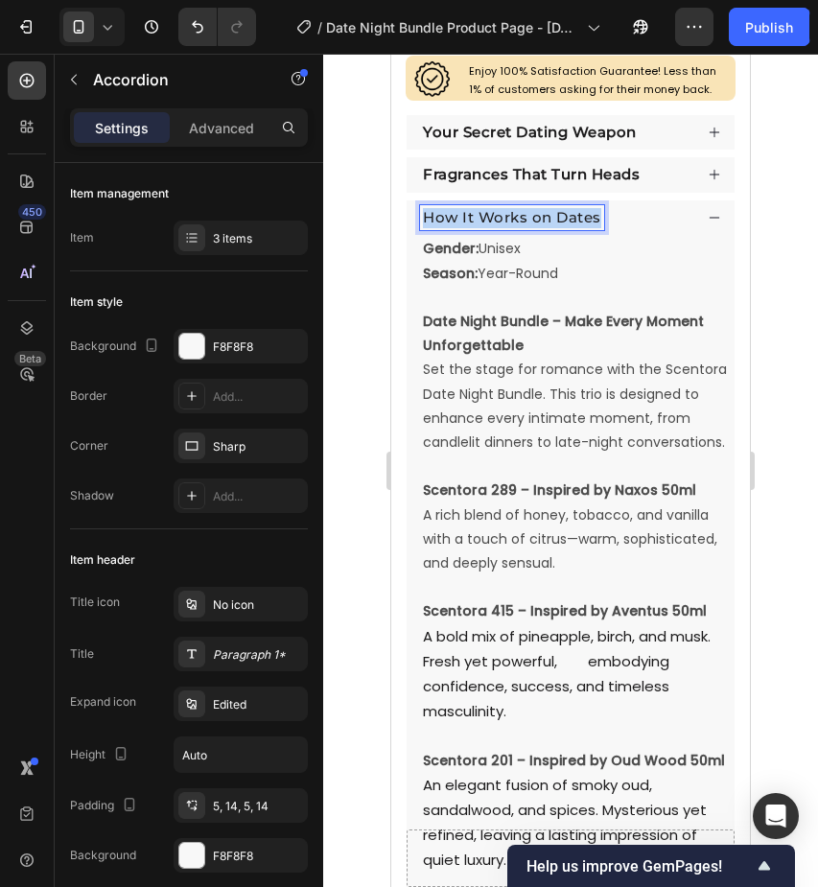
drag, startPoint x: 426, startPoint y: 215, endPoint x: 601, endPoint y: 213, distance: 174.6
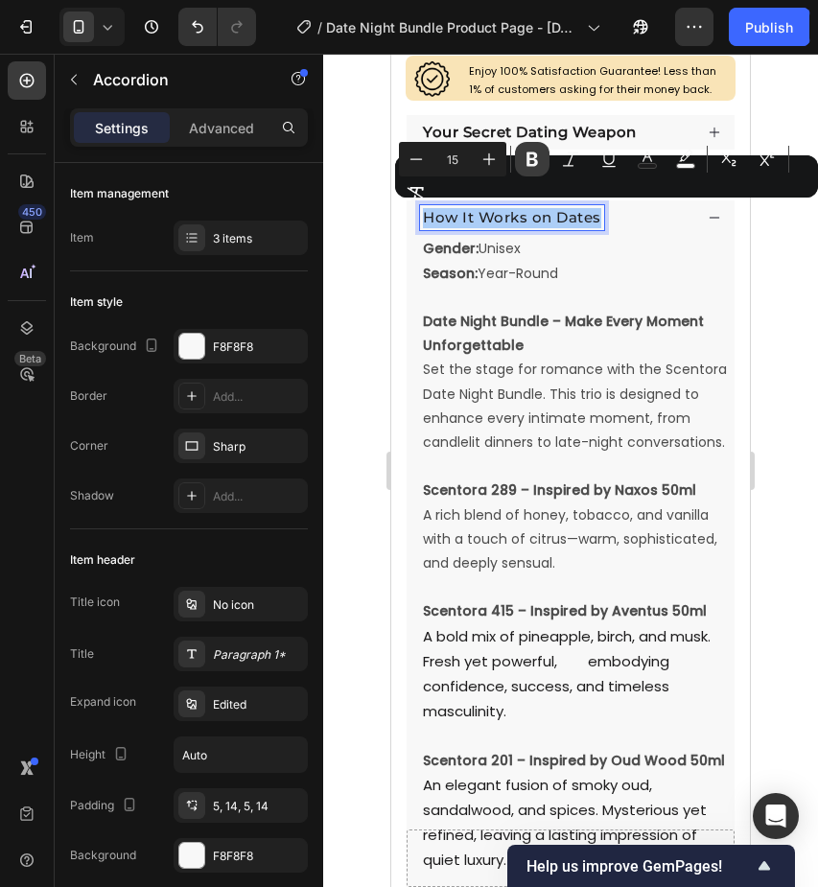
click at [529, 168] on icon "Editor contextual toolbar" at bounding box center [532, 159] width 19 height 19
click at [580, 332] on p "Date Night Bundle – Make Every Moment Unforgettable" at bounding box center [575, 334] width 305 height 48
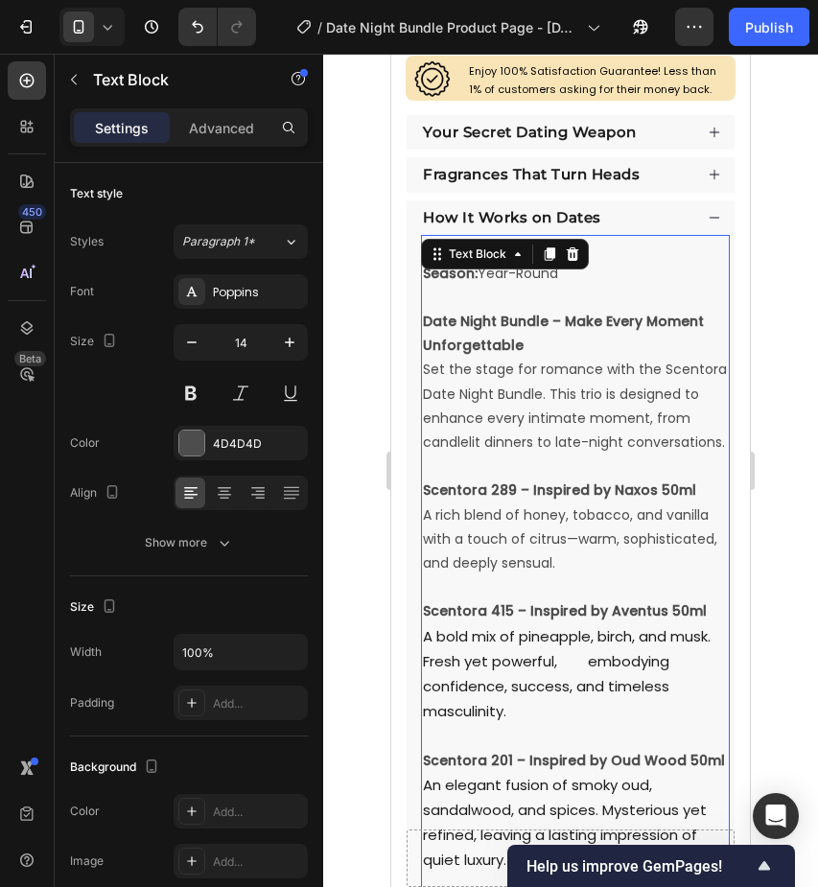
click at [471, 289] on p "Rich Text Editor. Editing area: main" at bounding box center [575, 298] width 305 height 24
click at [594, 322] on strong "Date Night Bundle – Make Every Moment Unforgettable" at bounding box center [563, 333] width 281 height 43
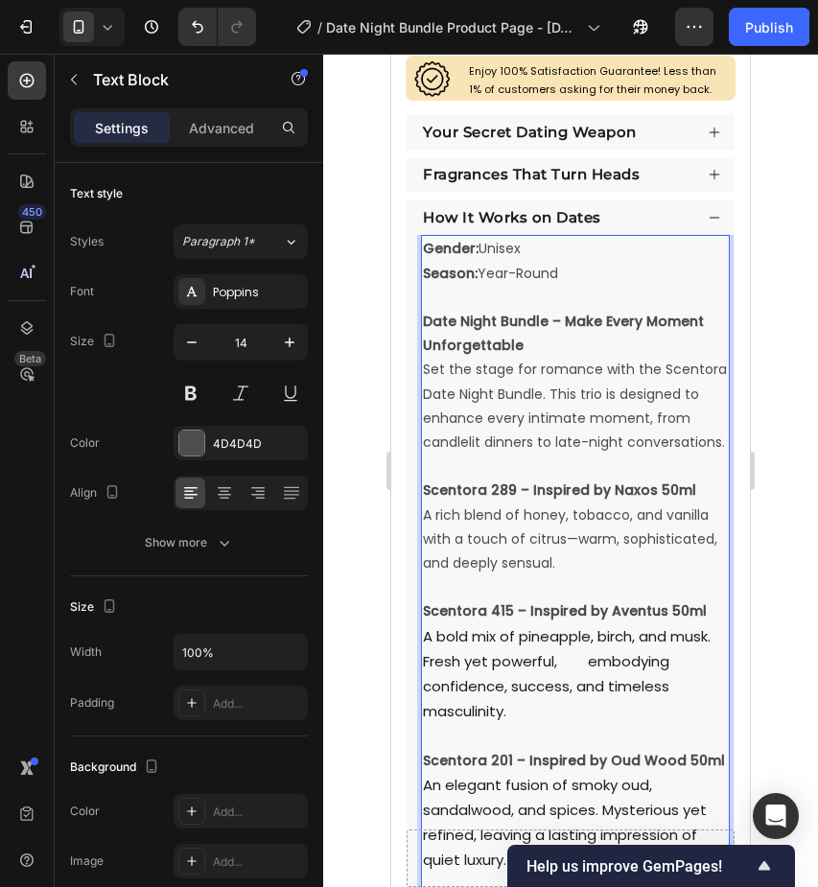
click at [430, 246] on strong "Gender:" at bounding box center [451, 248] width 56 height 19
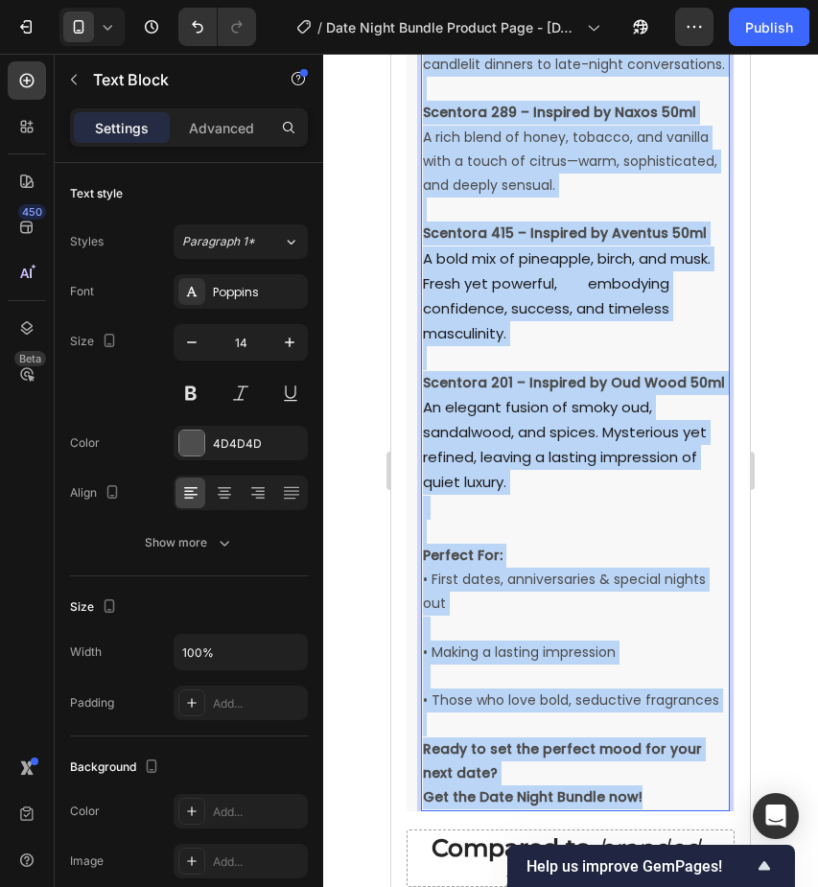
scroll to position [1408, 0]
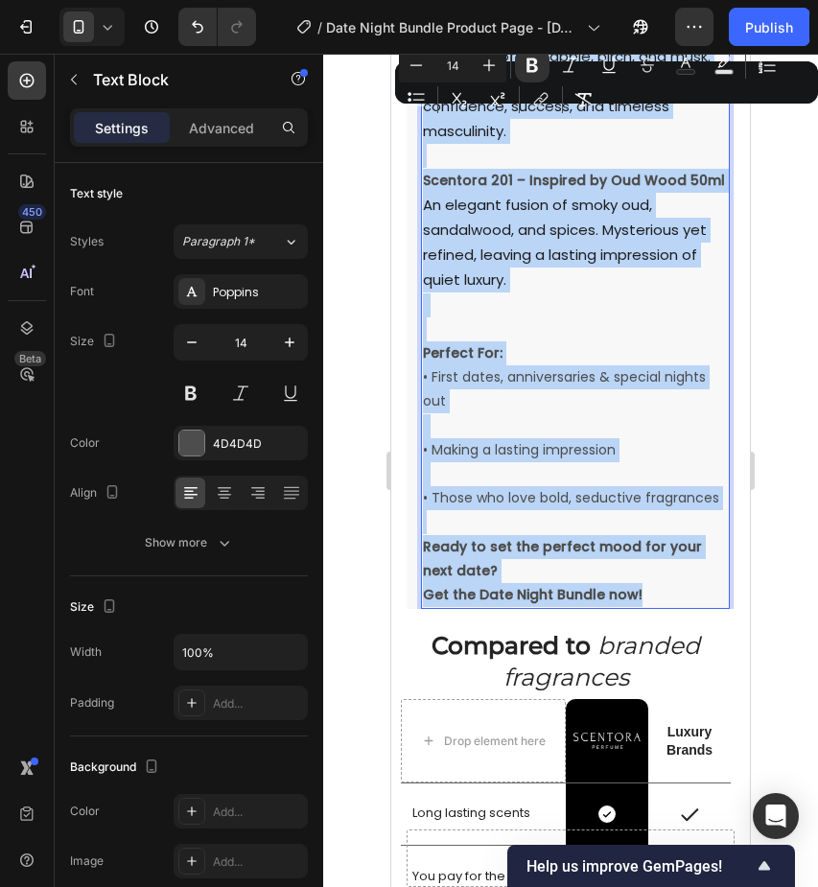
drag, startPoint x: 425, startPoint y: 247, endPoint x: 667, endPoint y: 600, distance: 427.9
click at [667, 600] on div "Gender: Unisex Season: Year-Round Date Night Bundle – Make Every Moment Unforge…" at bounding box center [575, 132] width 309 height 955
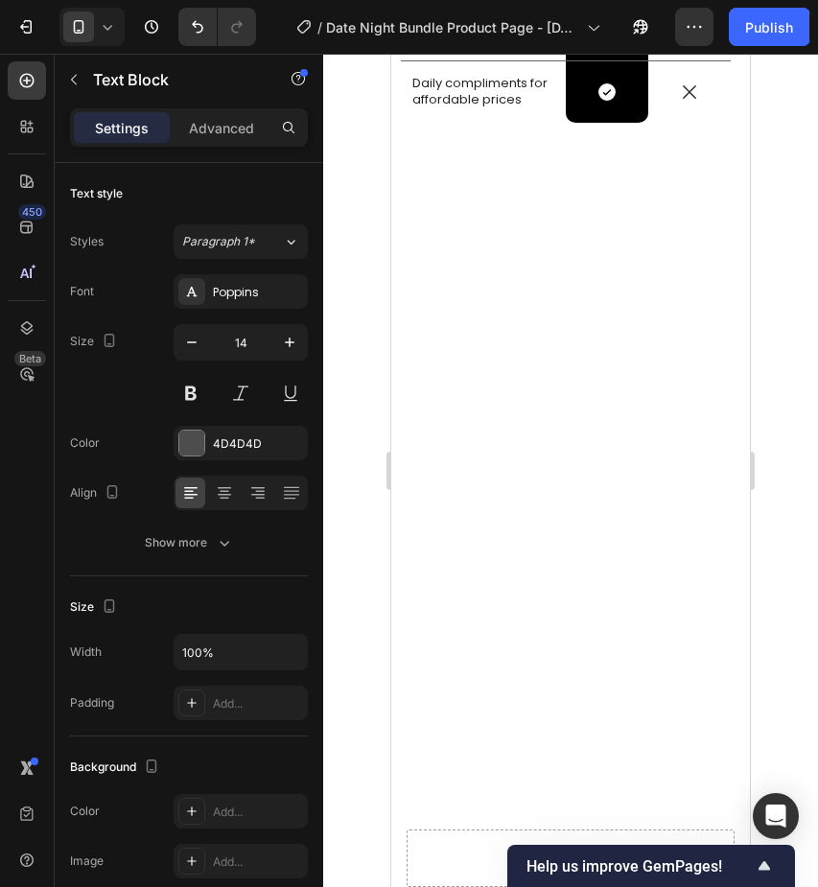
scroll to position [603, 0]
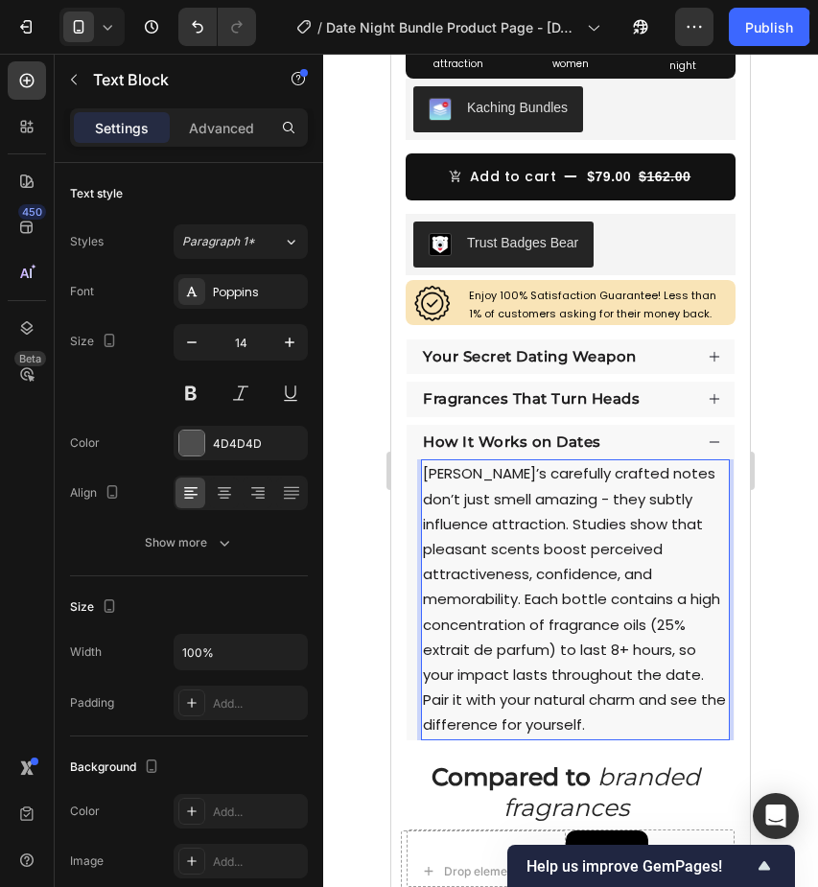
click at [503, 524] on span "[PERSON_NAME]’s carefully crafted notes don’t just smell amazing - they subtly …" at bounding box center [574, 599] width 303 height 272
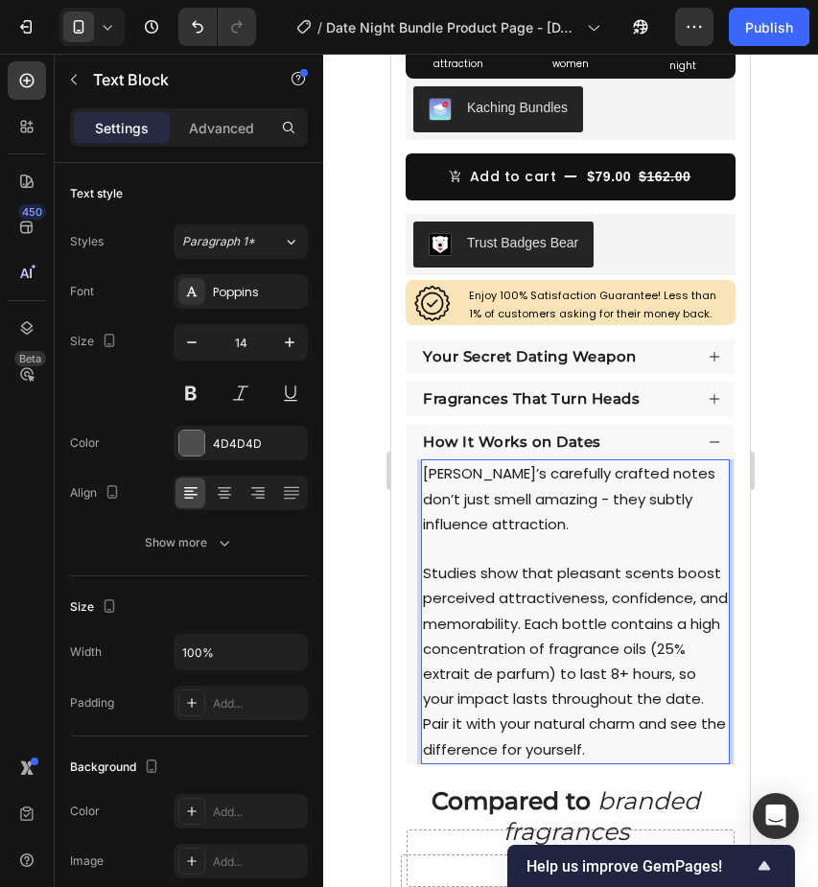
click at [710, 693] on p "[PERSON_NAME]’s carefully crafted notes don’t just smell amazing - they subtly …" at bounding box center [575, 611] width 305 height 300
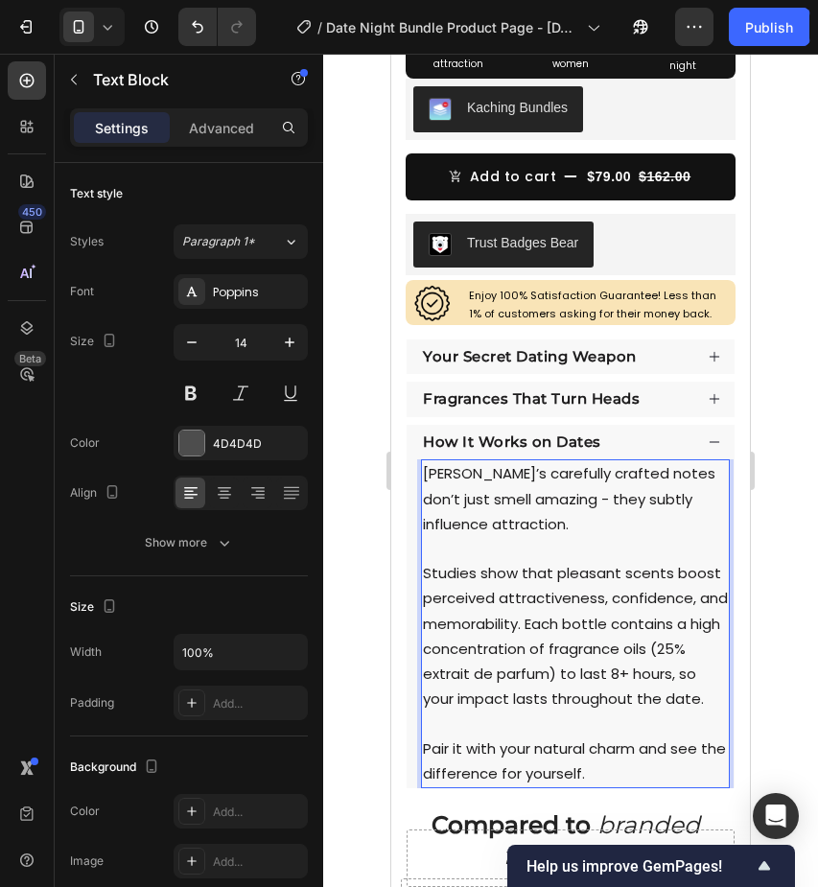
click at [783, 106] on div at bounding box center [570, 471] width 495 height 834
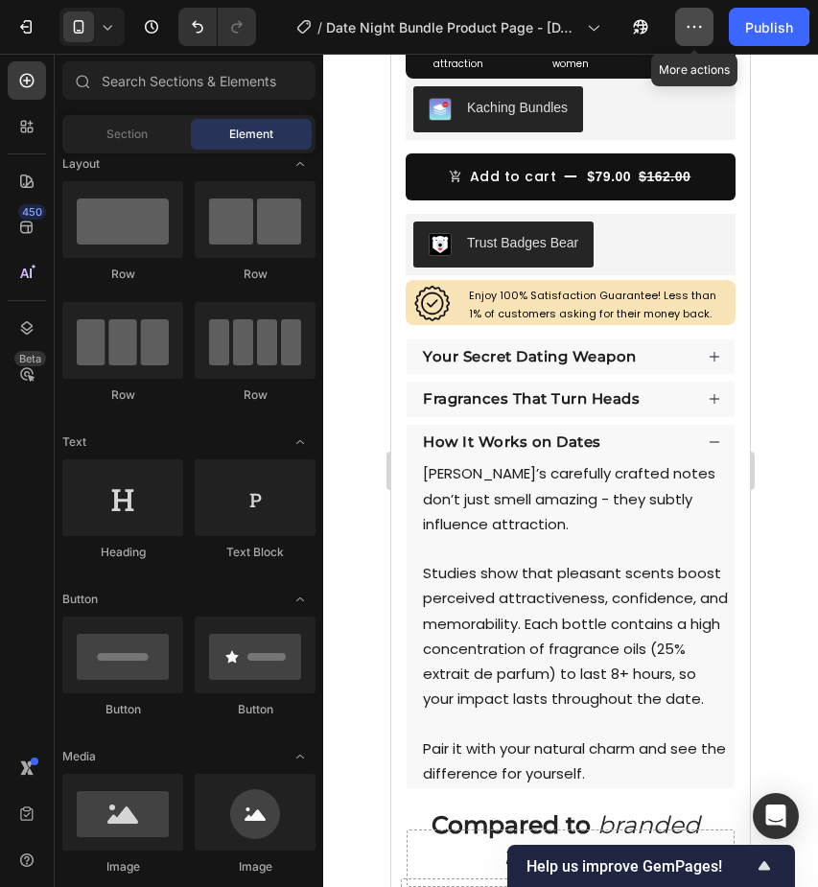
click at [694, 24] on icon "button" at bounding box center [694, 26] width 19 height 19
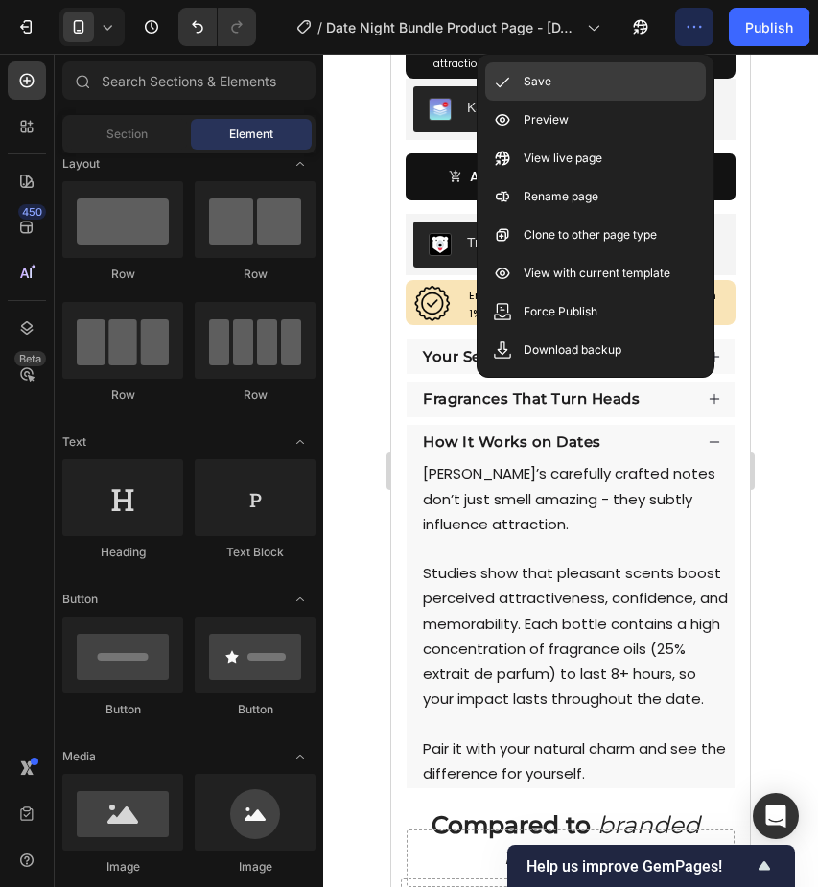
click at [654, 82] on div "Save" at bounding box center [595, 81] width 221 height 38
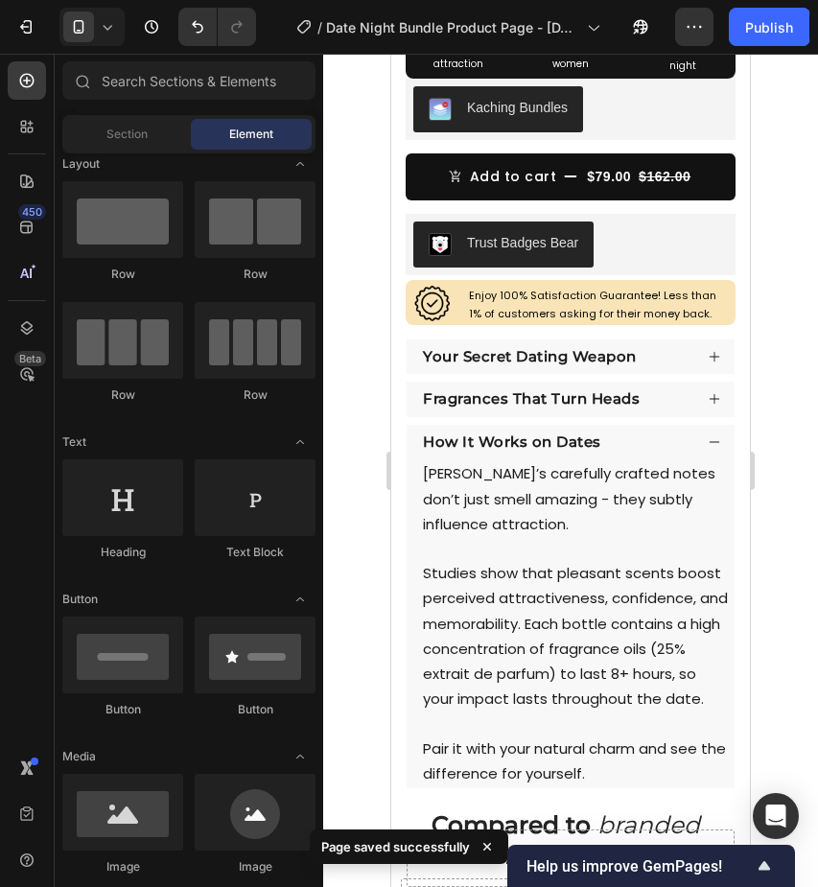
click at [769, 149] on div at bounding box center [570, 471] width 495 height 834
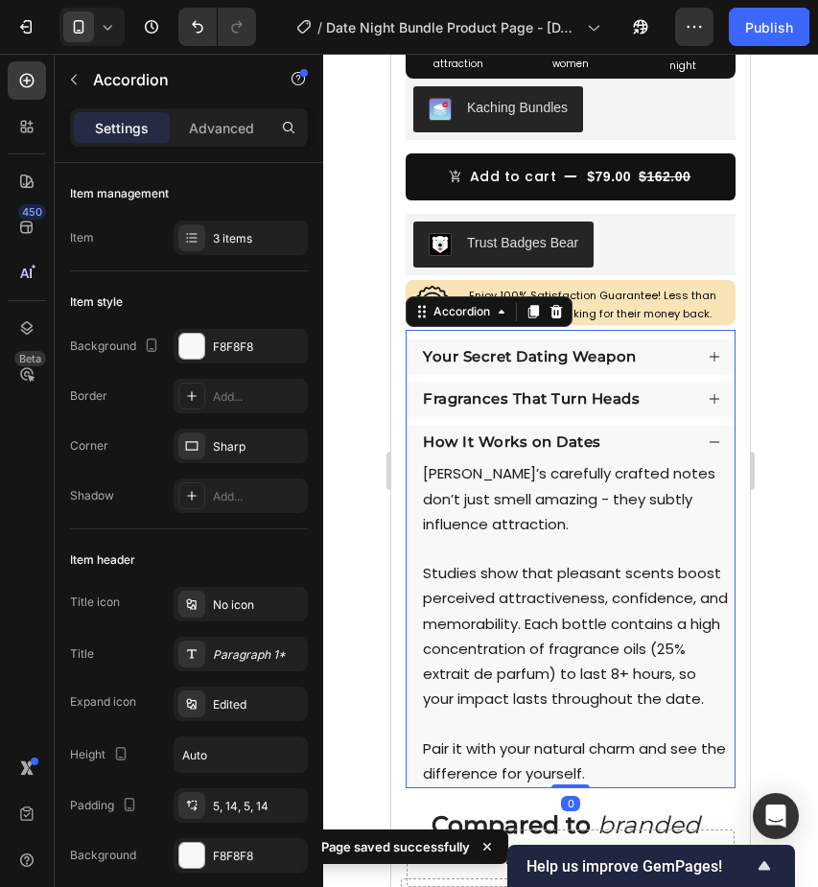
click at [641, 441] on div "How It Works on Dates" at bounding box center [556, 443] width 272 height 26
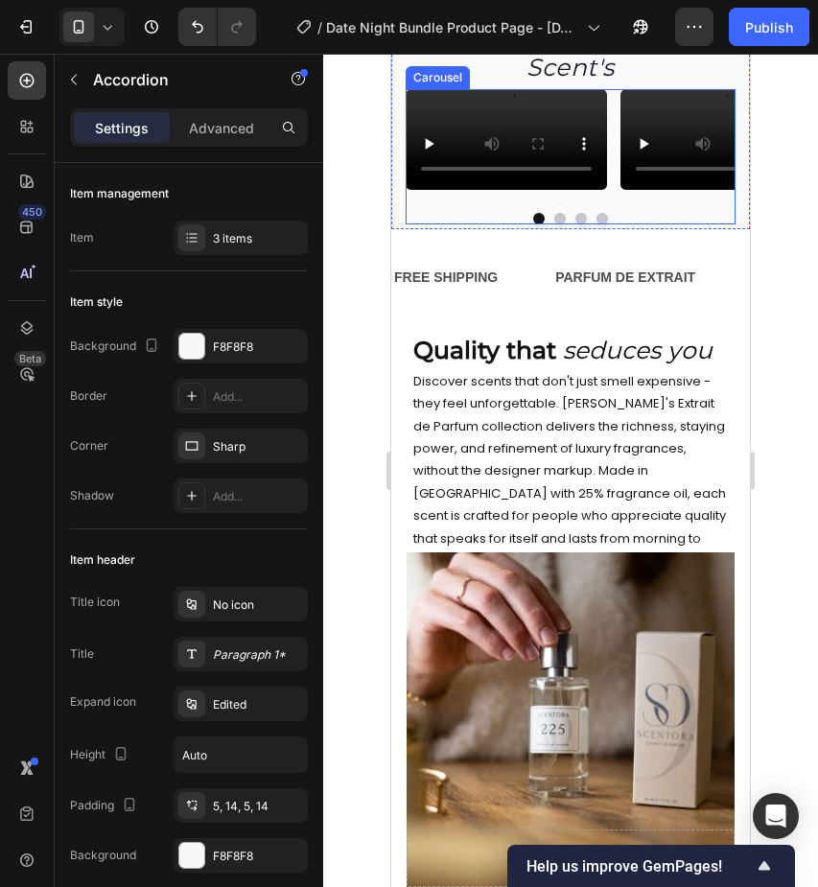
scroll to position [1579, 0]
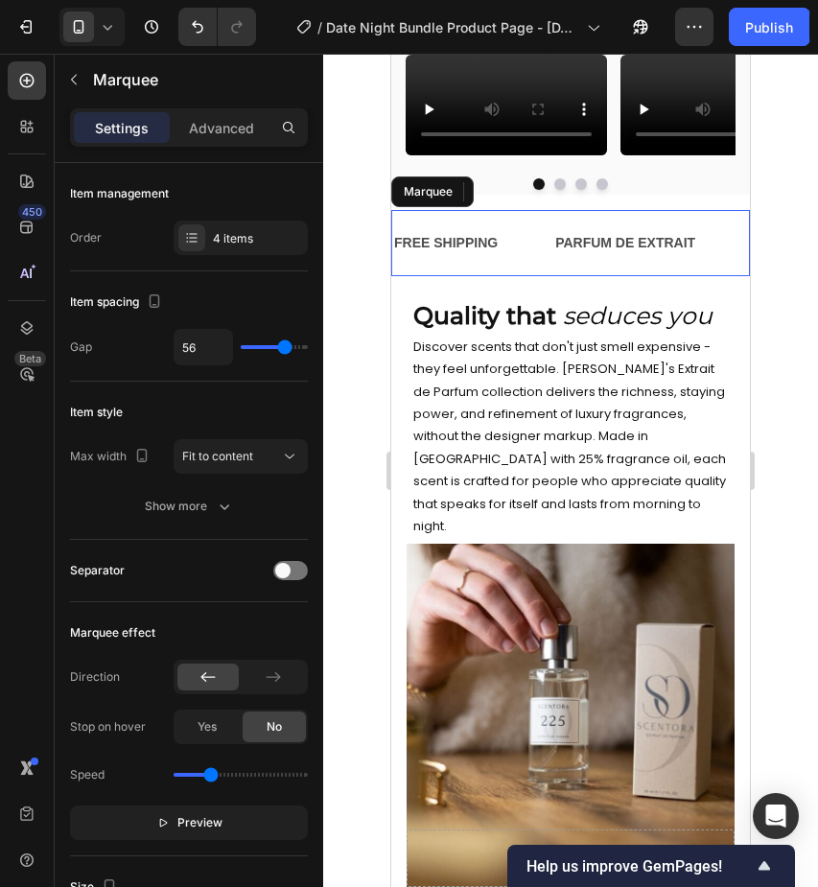
click at [719, 265] on div "PARFUM DE EXTRAIT Text" at bounding box center [653, 243] width 198 height 43
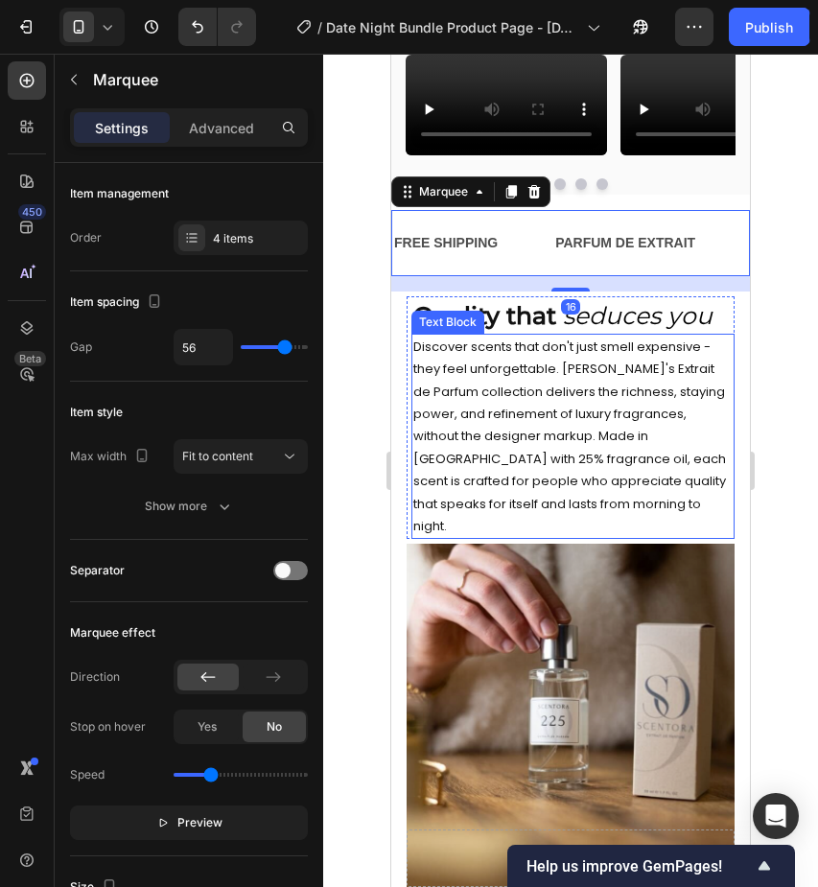
scroll to position [1644, 0]
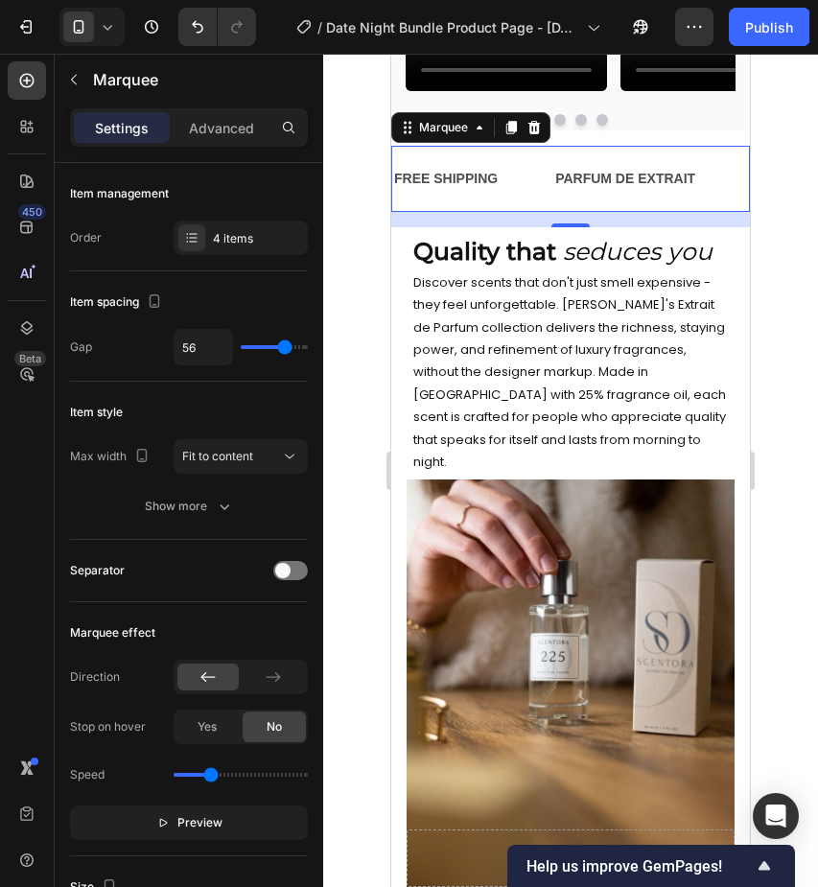
click at [719, 201] on div "PARFUM DE EXTRAIT Text" at bounding box center [653, 178] width 198 height 43
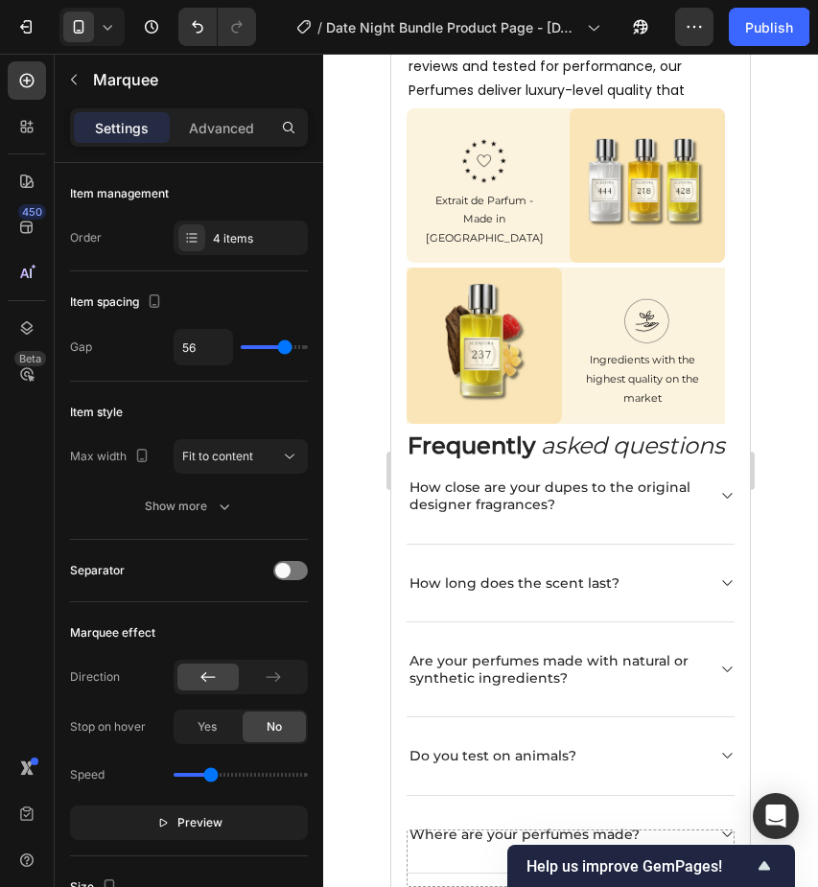
scroll to position [3348, 0]
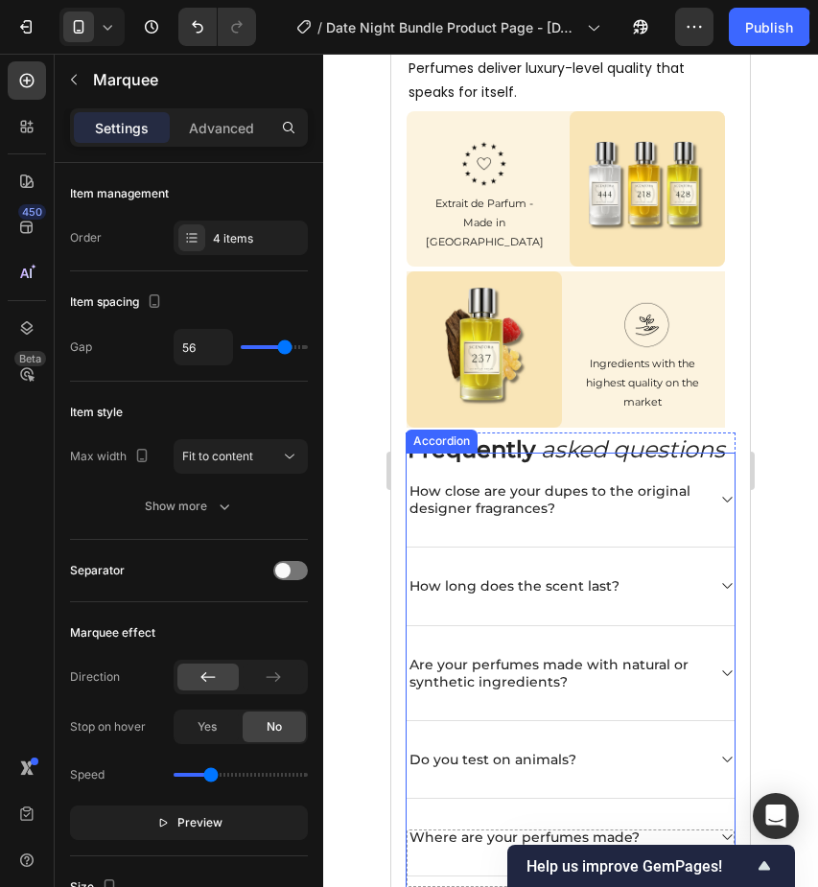
click at [620, 500] on p "How close are your dupes to the original designer fragrances?" at bounding box center [556, 500] width 292 height 35
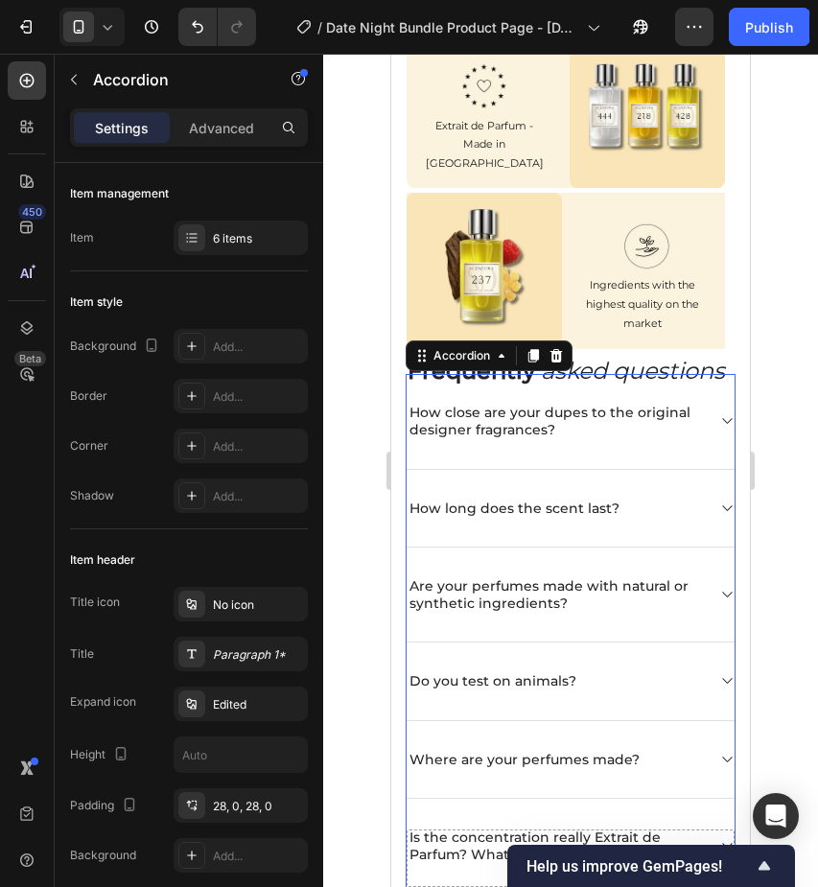
scroll to position [3409, 0]
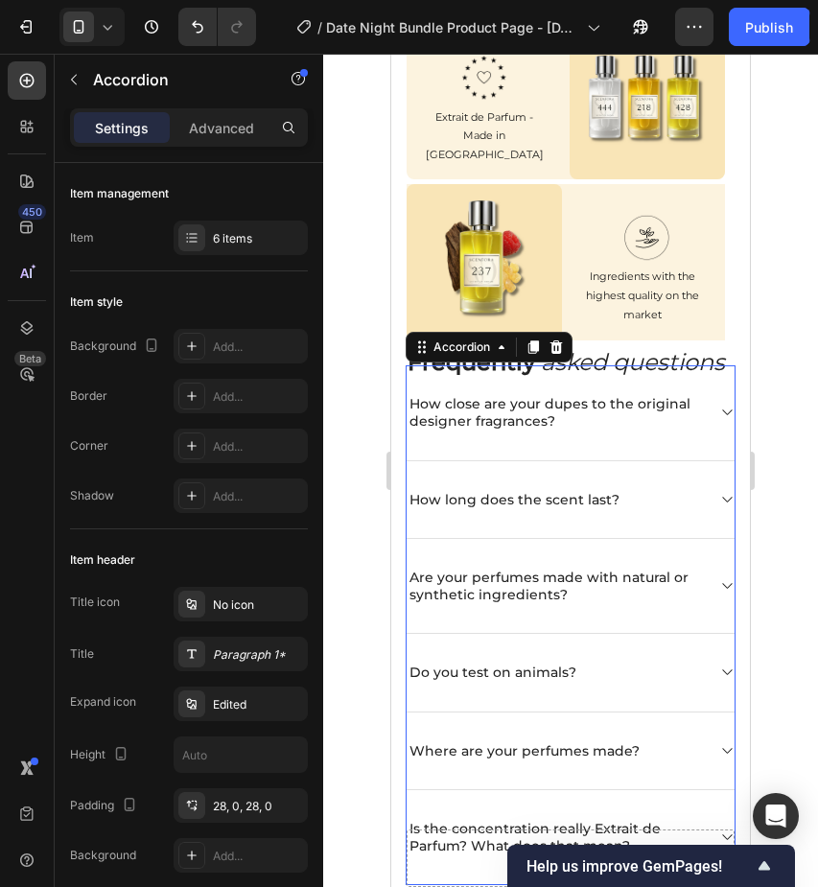
click at [727, 416] on icon at bounding box center [727, 414] width 10 height 6
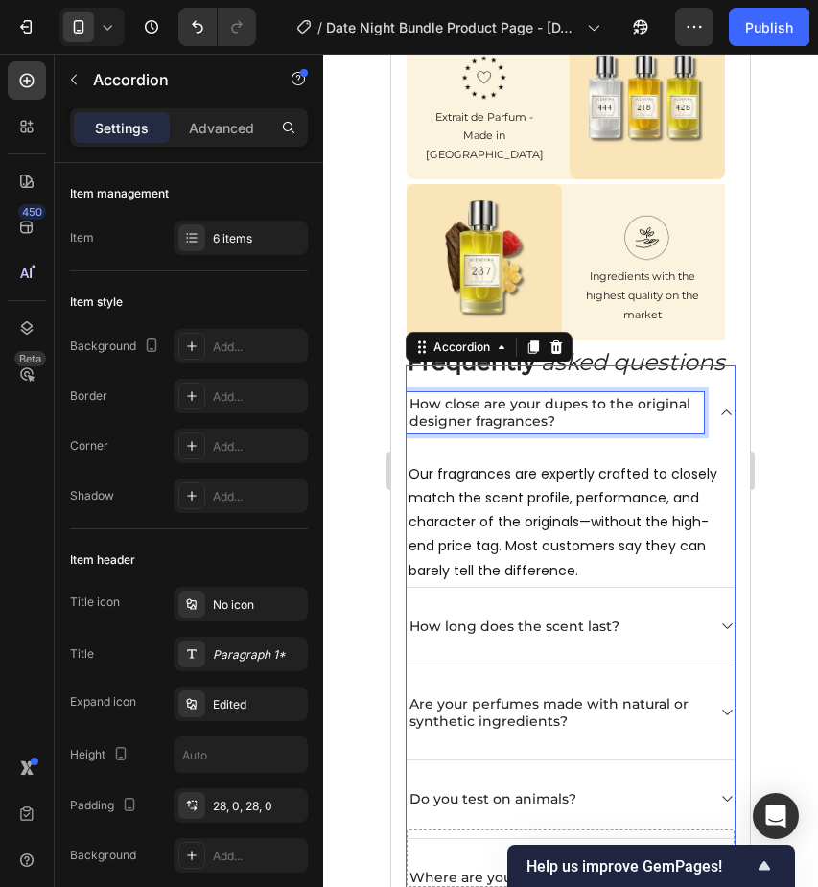
click at [658, 430] on p "How close are your dupes to the original designer fragrances?" at bounding box center [556, 412] width 292 height 35
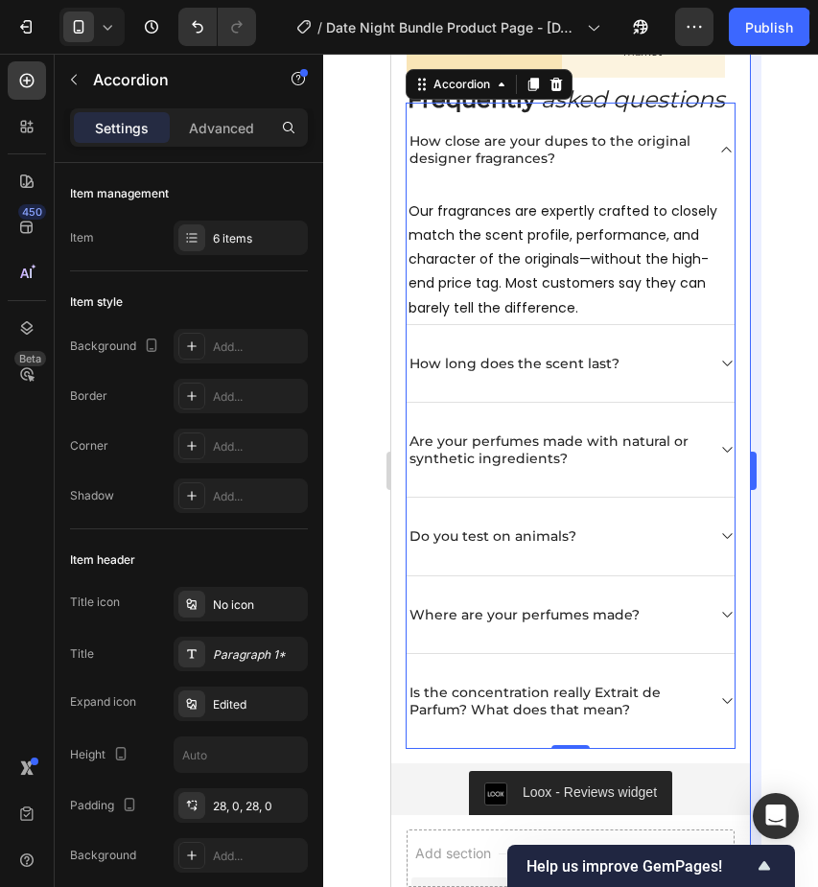
scroll to position [3667, 0]
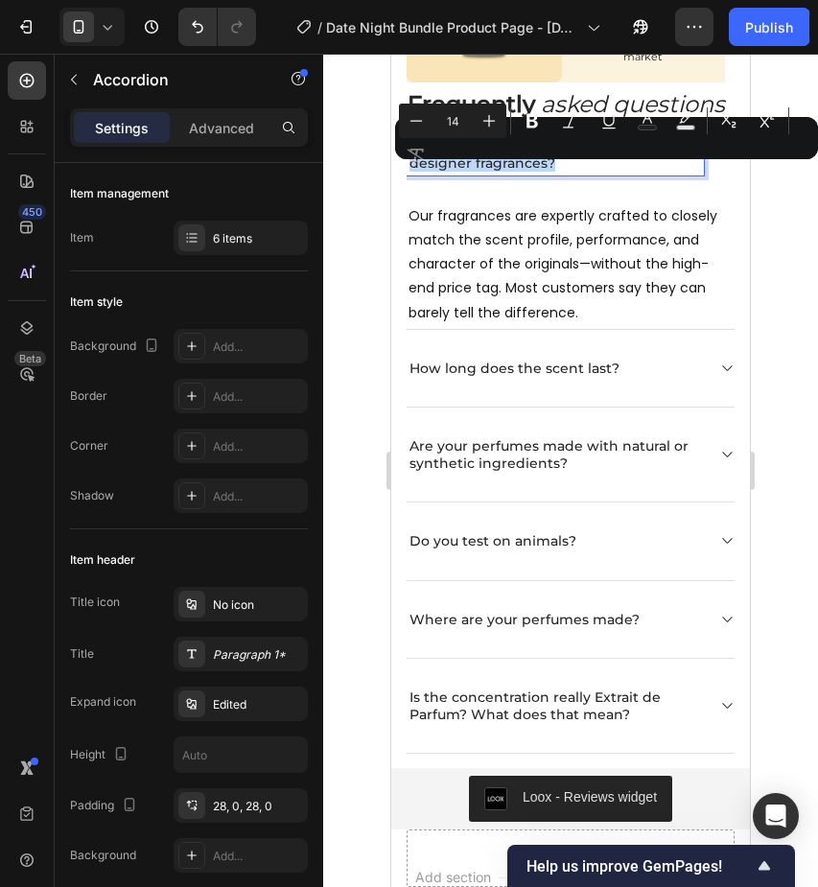
drag, startPoint x: 413, startPoint y: 174, endPoint x: 584, endPoint y: 197, distance: 173.3
click at [584, 172] on p "How close are your dupes to the original designer fragrances?" at bounding box center [556, 154] width 292 height 35
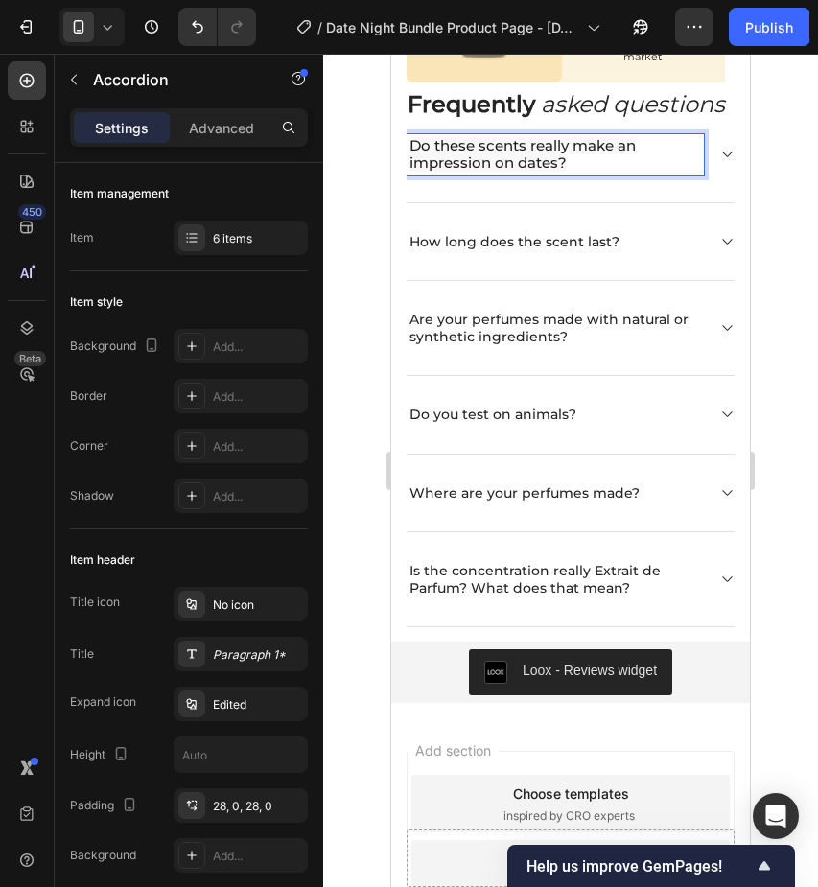
click at [723, 162] on icon at bounding box center [727, 154] width 14 height 15
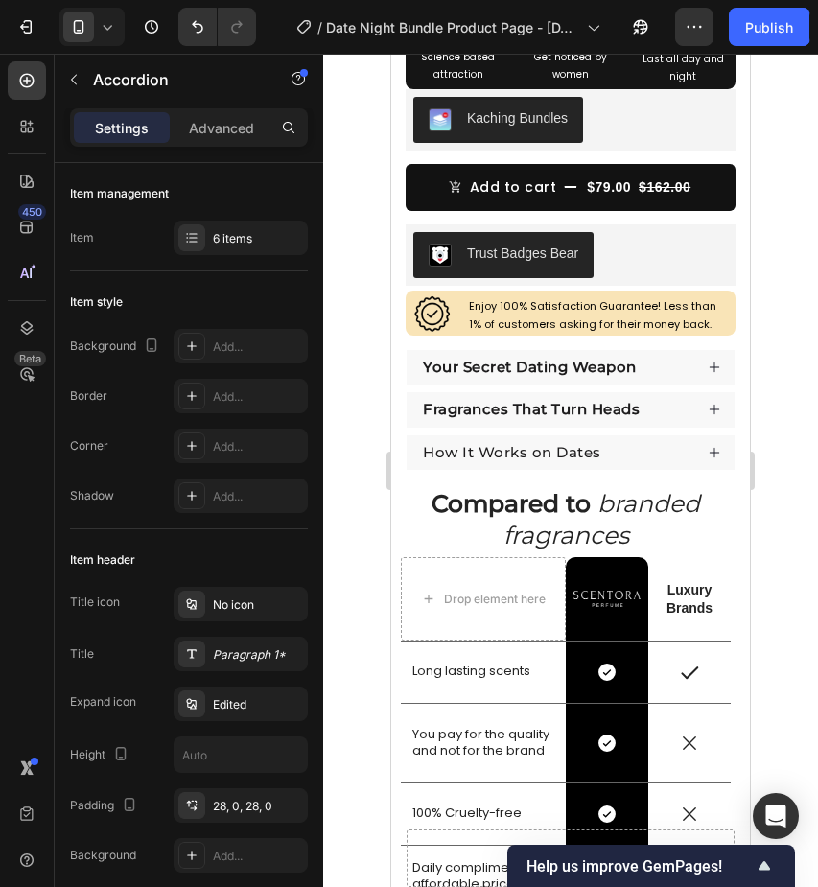
scroll to position [591, 0]
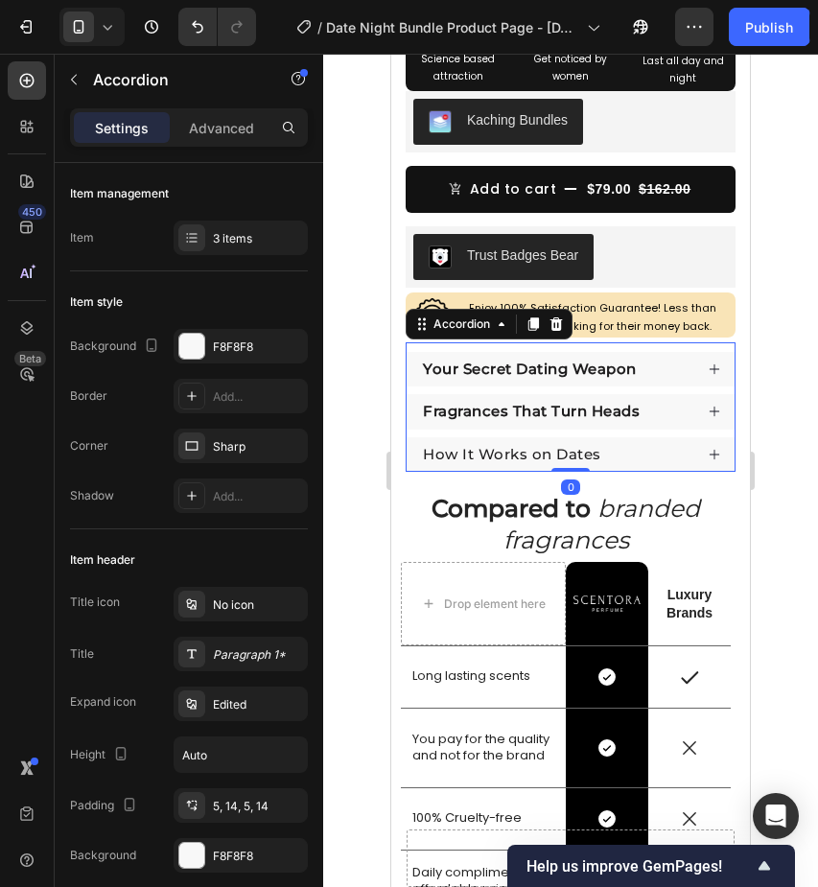
click at [611, 451] on div "How It Works on Dates" at bounding box center [556, 455] width 272 height 26
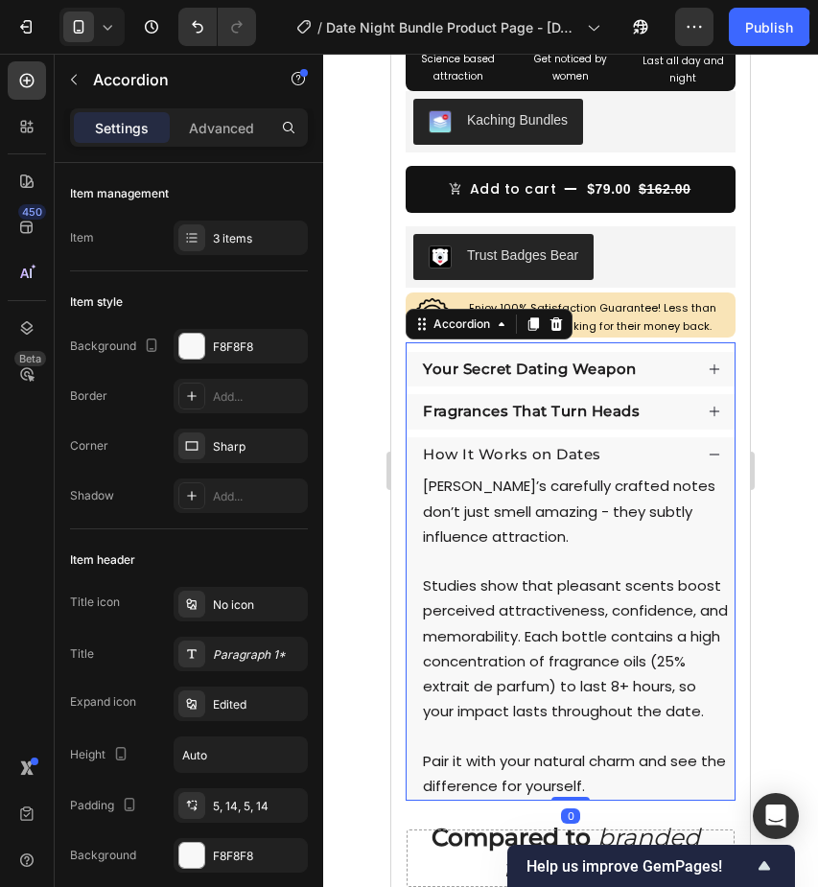
click at [604, 449] on div "How It Works on Dates" at bounding box center [556, 455] width 272 height 26
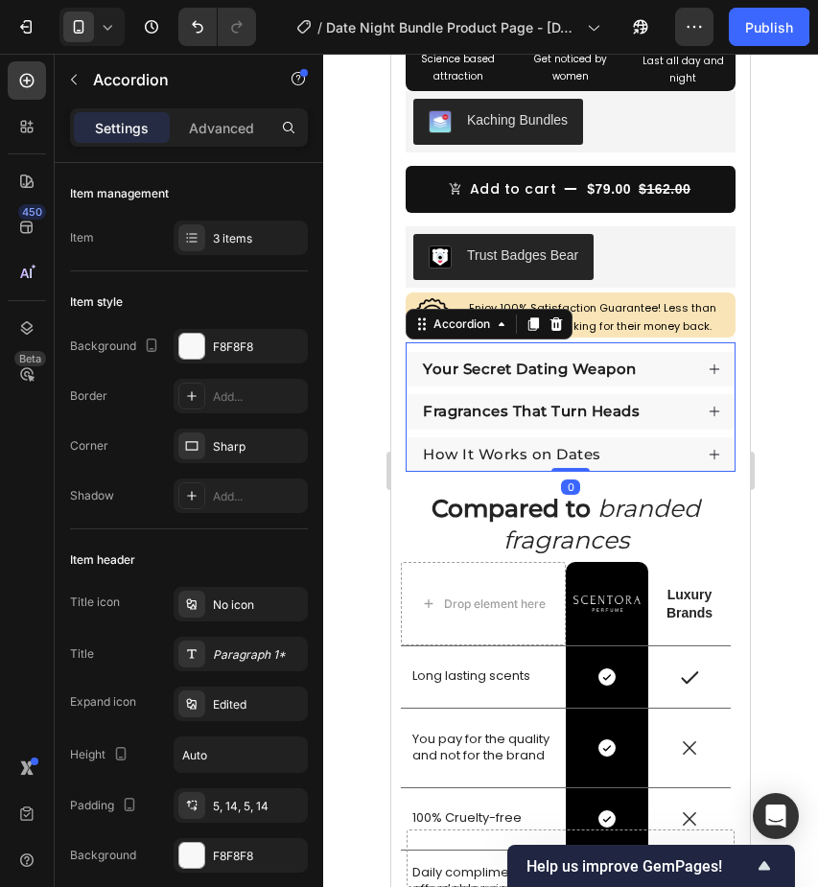
click at [607, 452] on div "How It Works on Dates" at bounding box center [556, 455] width 272 height 26
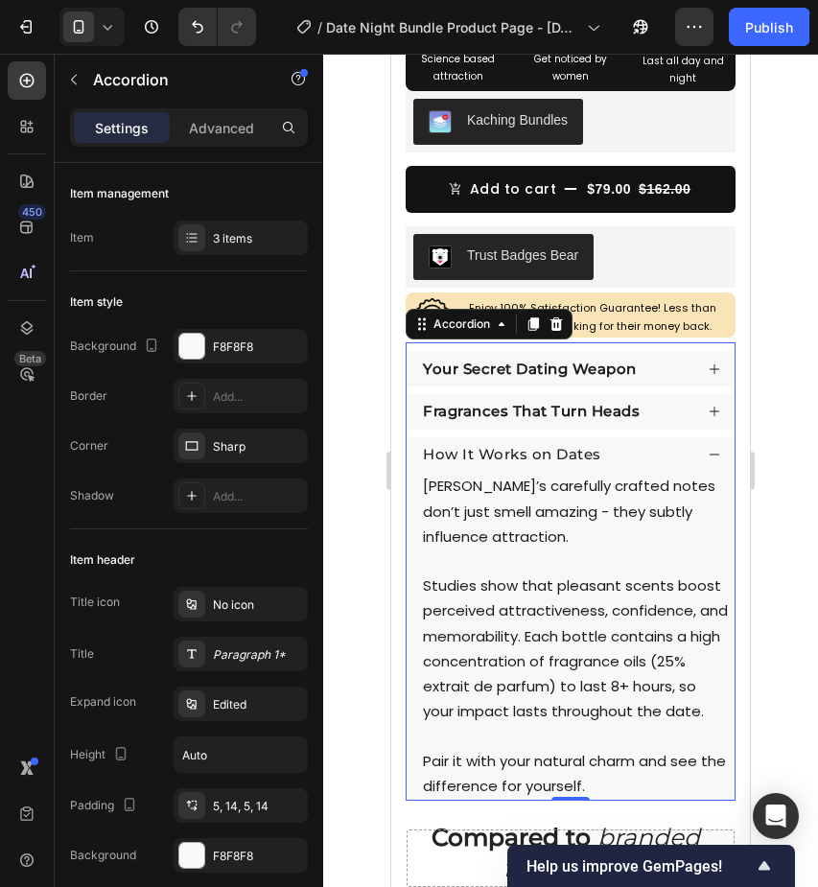
click at [606, 452] on div "How It Works on Dates" at bounding box center [556, 455] width 272 height 26
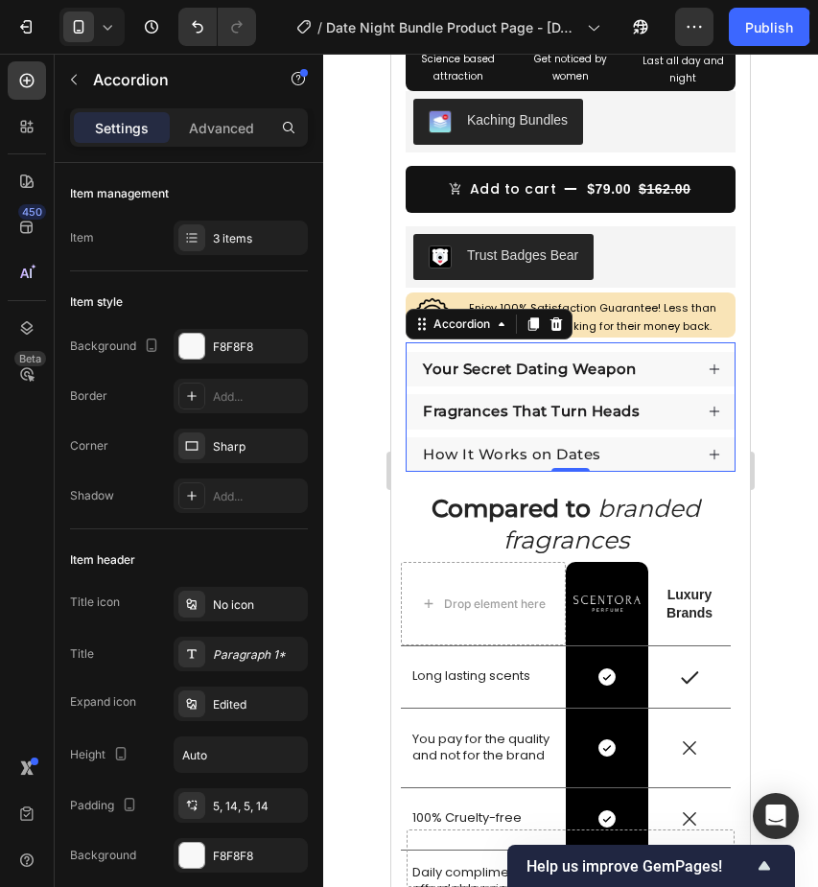
click at [606, 452] on div "How It Works on Dates" at bounding box center [556, 455] width 272 height 26
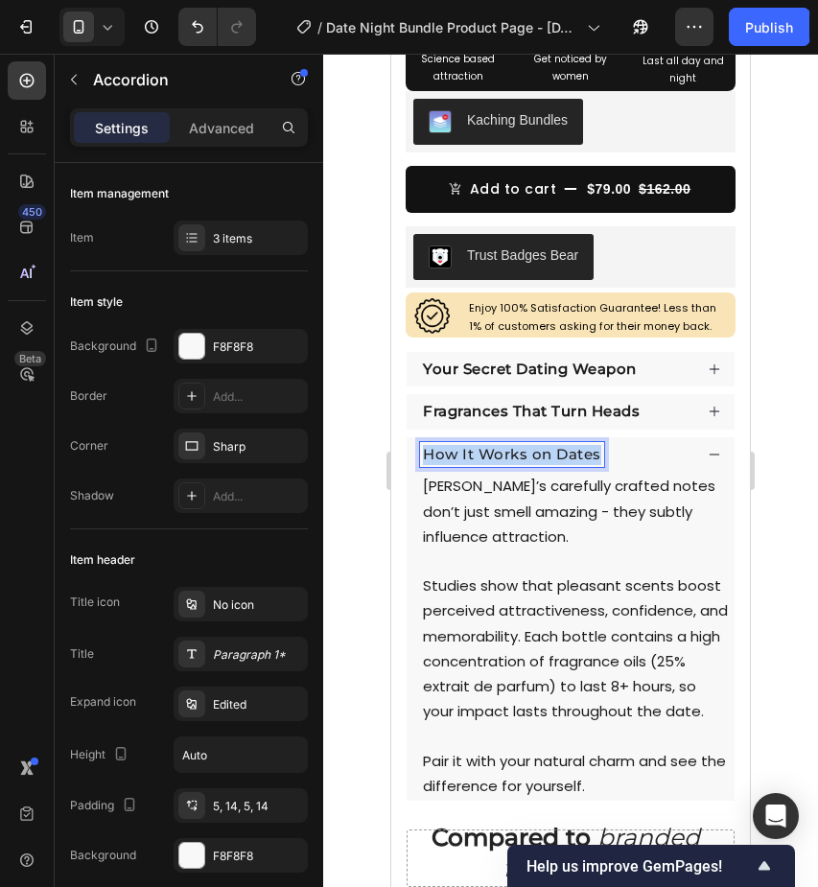
drag, startPoint x: 597, startPoint y: 454, endPoint x: 421, endPoint y: 449, distance: 175.6
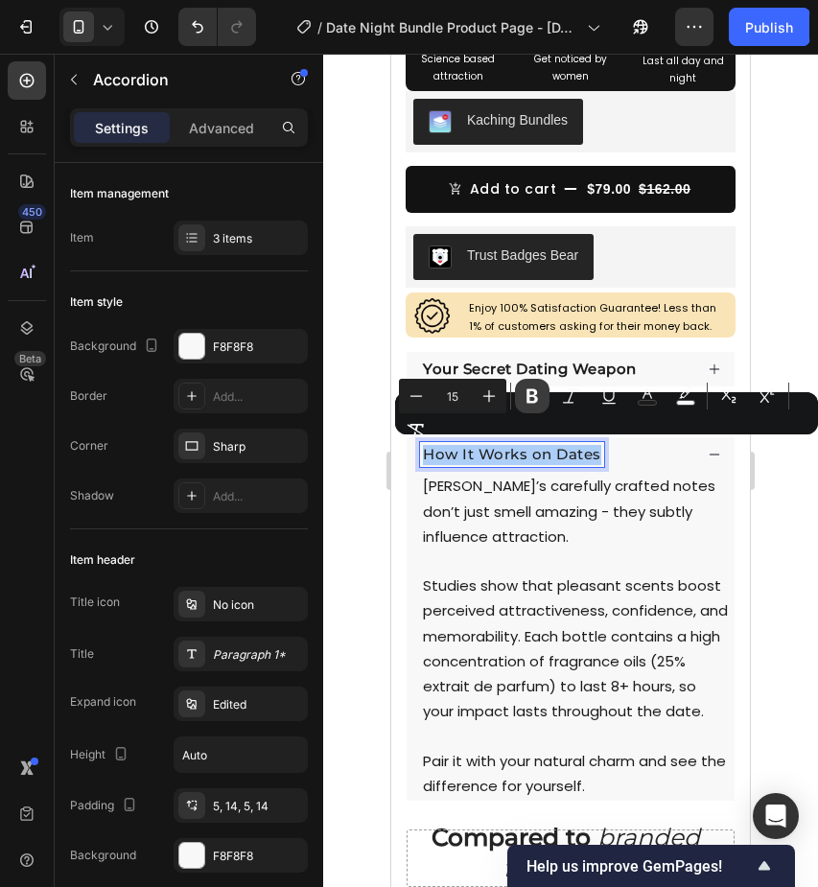
click at [539, 399] on icon "Editor contextual toolbar" at bounding box center [532, 396] width 19 height 19
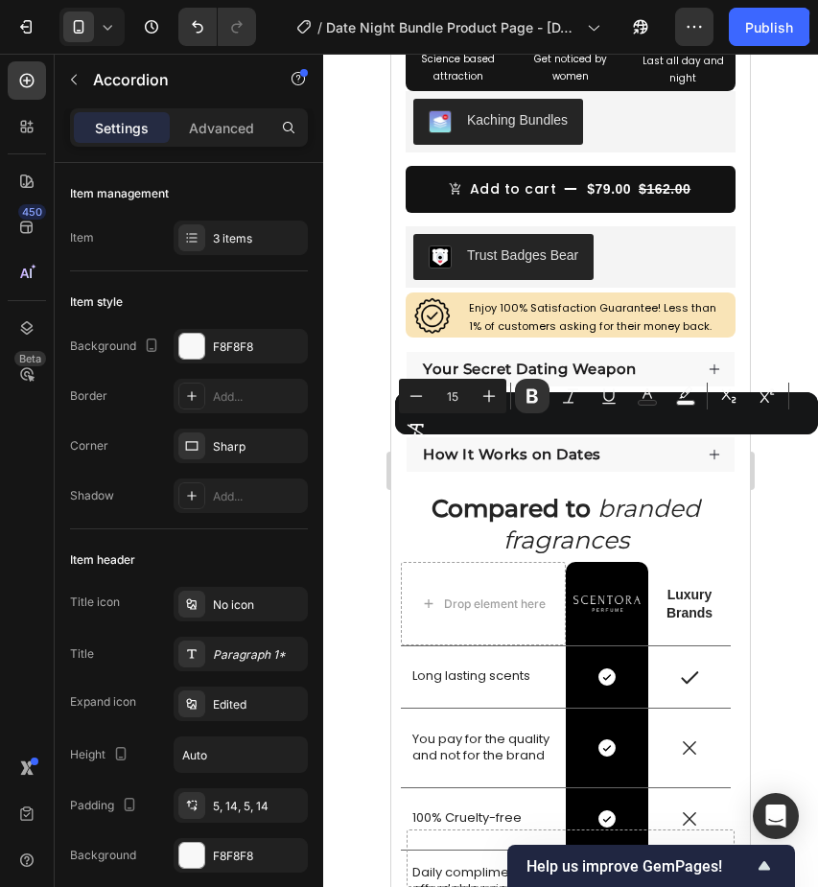
click at [798, 152] on div at bounding box center [570, 471] width 495 height 834
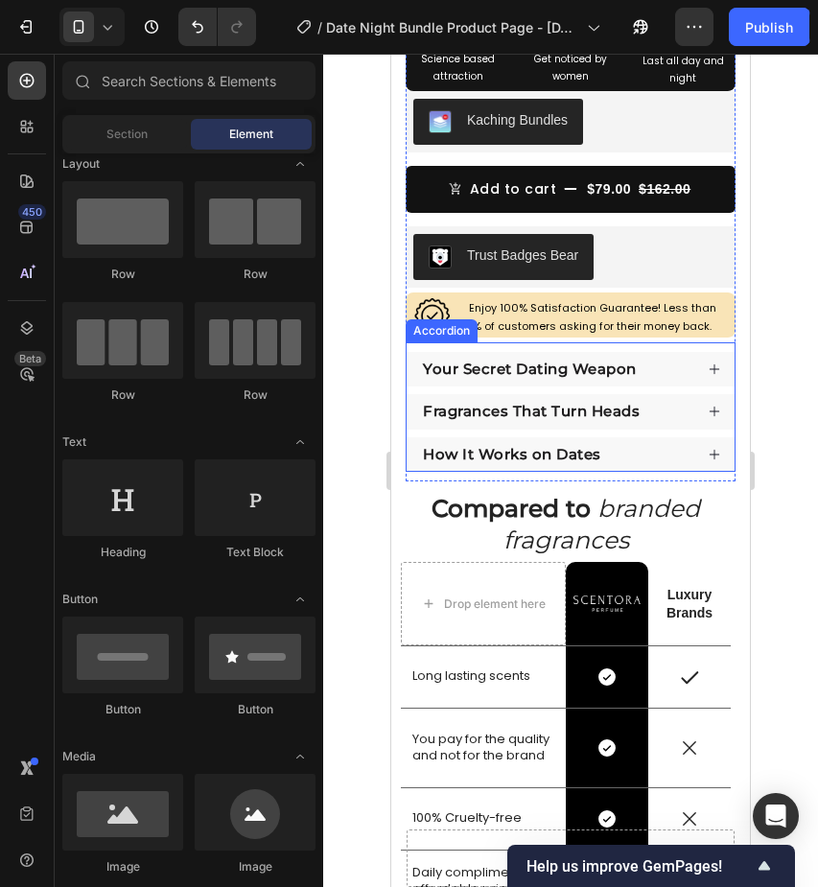
click at [678, 448] on div "How It Works on Dates" at bounding box center [556, 455] width 272 height 26
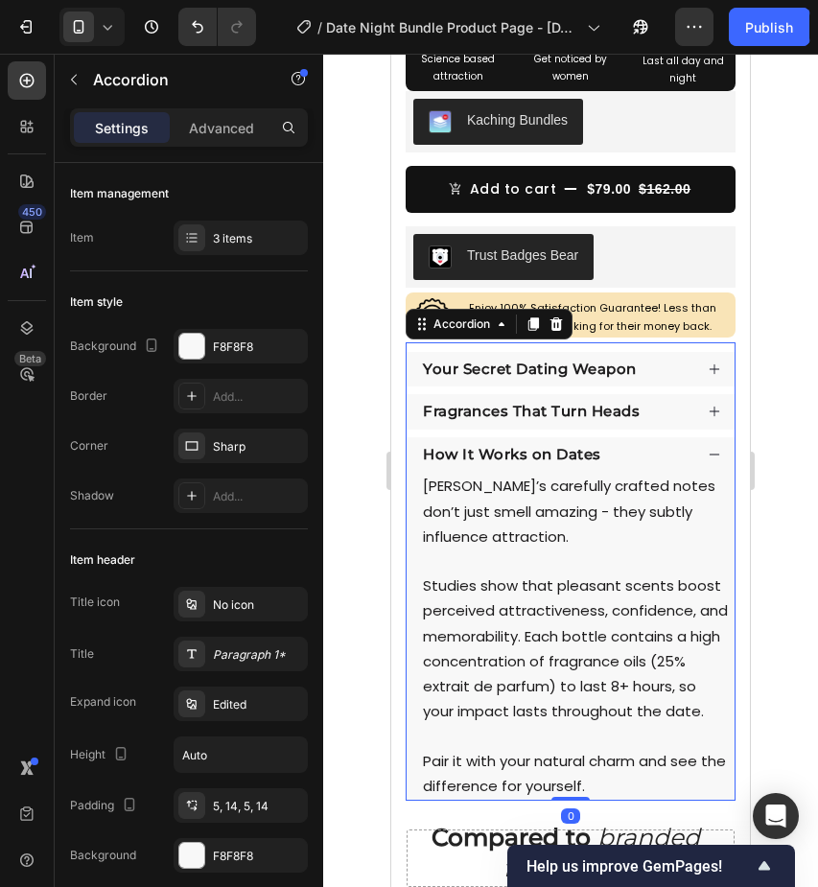
click at [678, 448] on div "How It Works on Dates" at bounding box center [556, 455] width 272 height 26
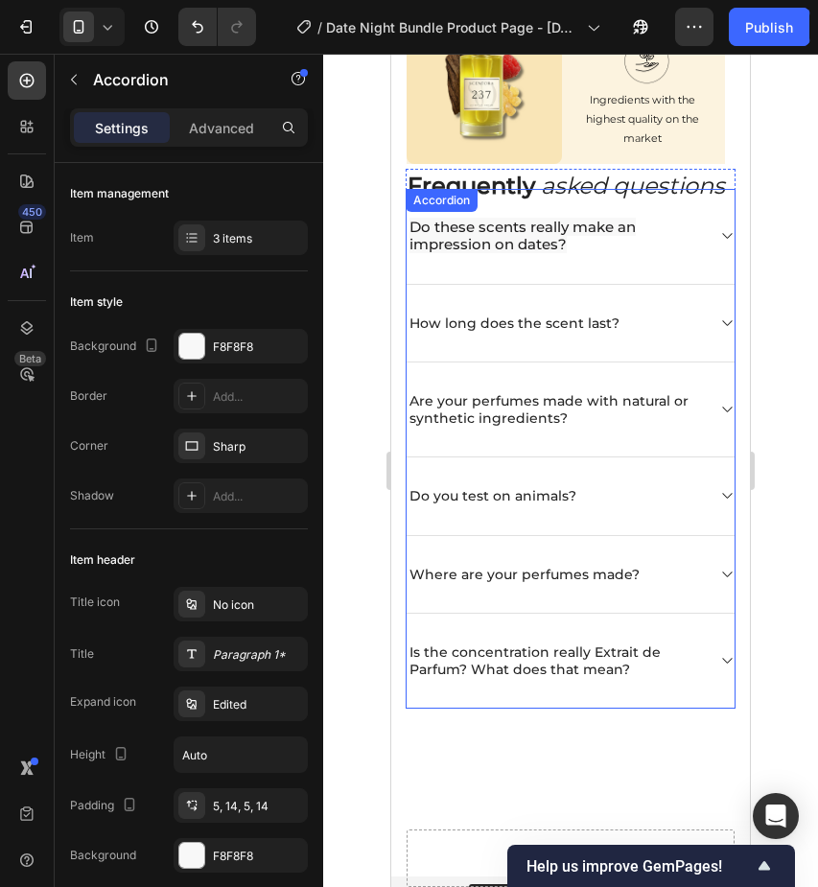
scroll to position [3583, 0]
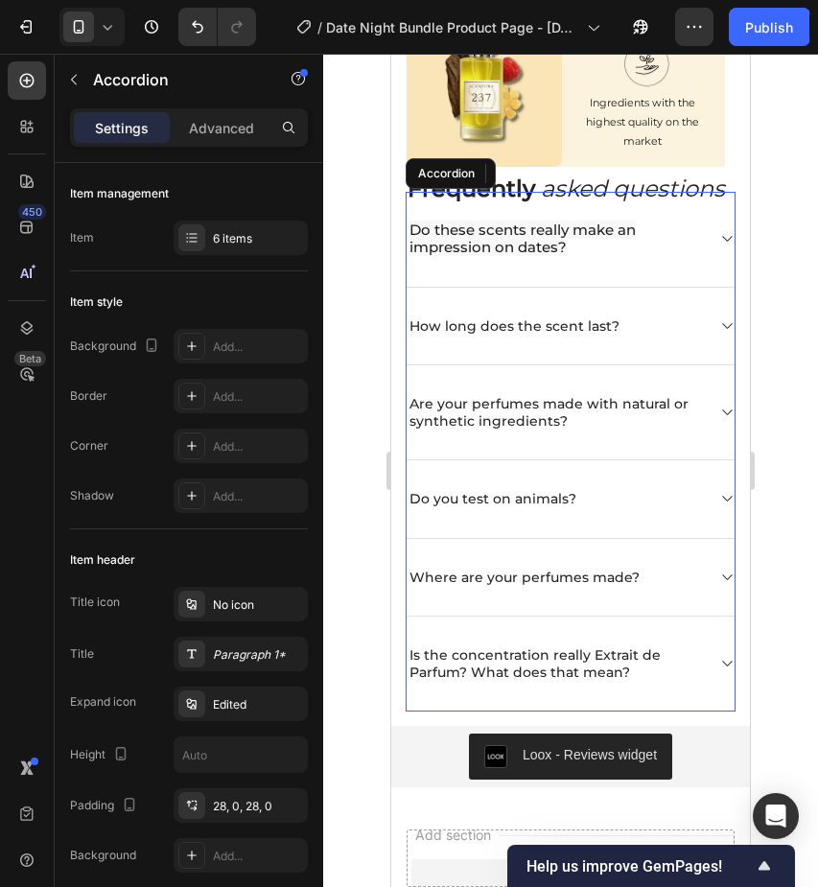
click at [621, 256] on span "Do these scents really make an impression on dates?" at bounding box center [523, 238] width 226 height 35
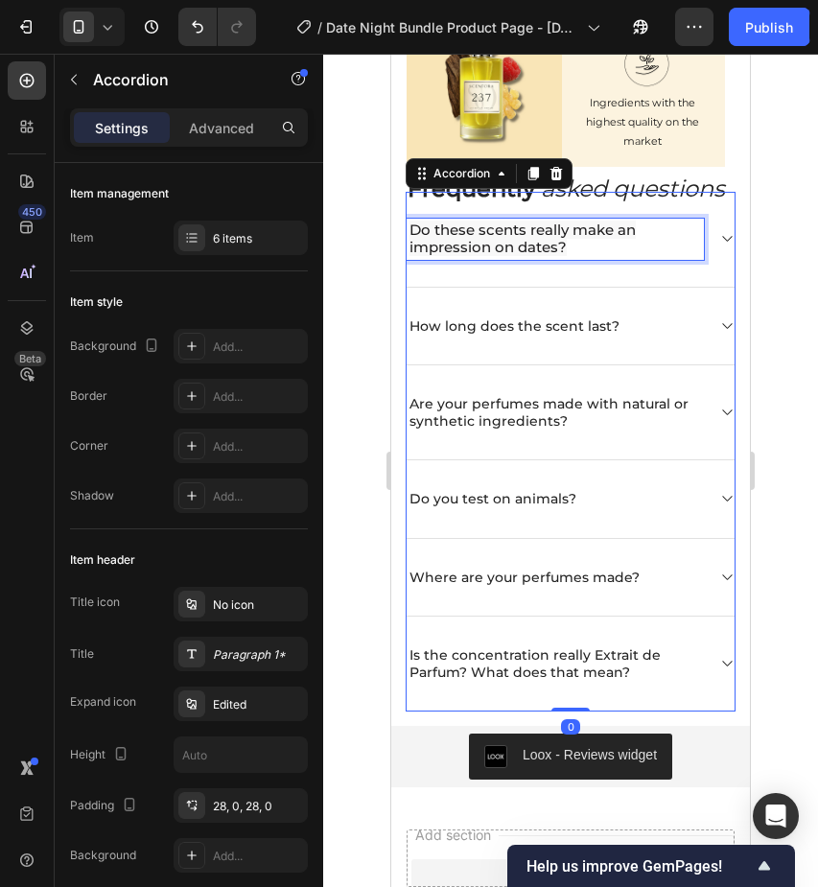
click at [485, 256] on span "Do these scents really make an impression on dates?" at bounding box center [523, 238] width 226 height 35
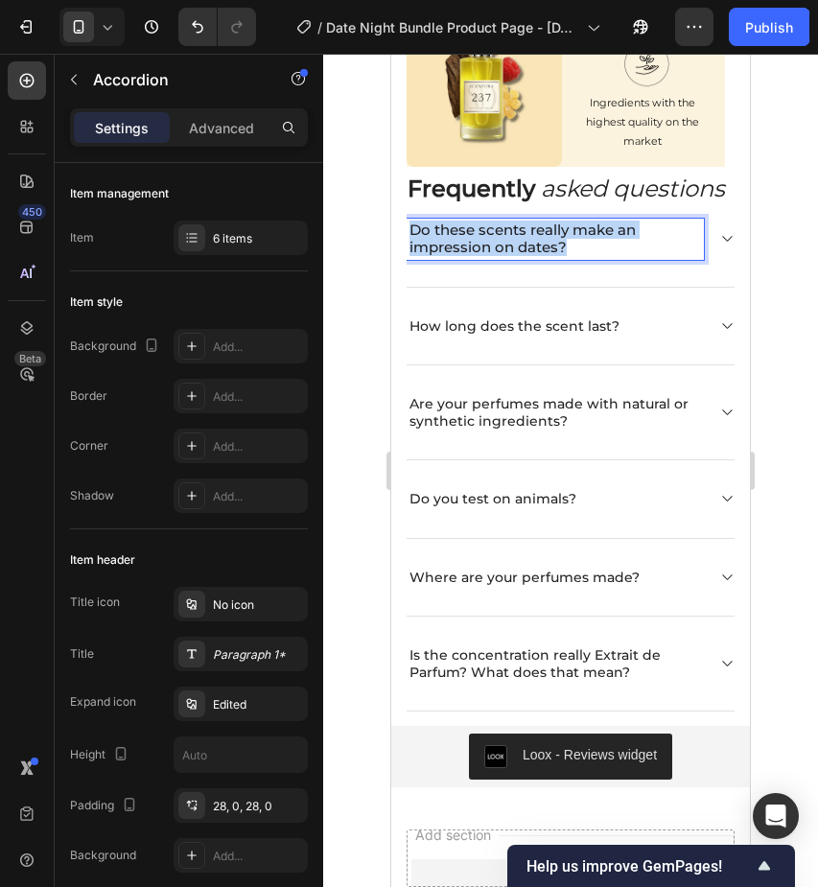
drag, startPoint x: 411, startPoint y: 254, endPoint x: 596, endPoint y: 273, distance: 186.2
click at [596, 256] on p "Do these scents really make an impression on dates?" at bounding box center [556, 239] width 292 height 35
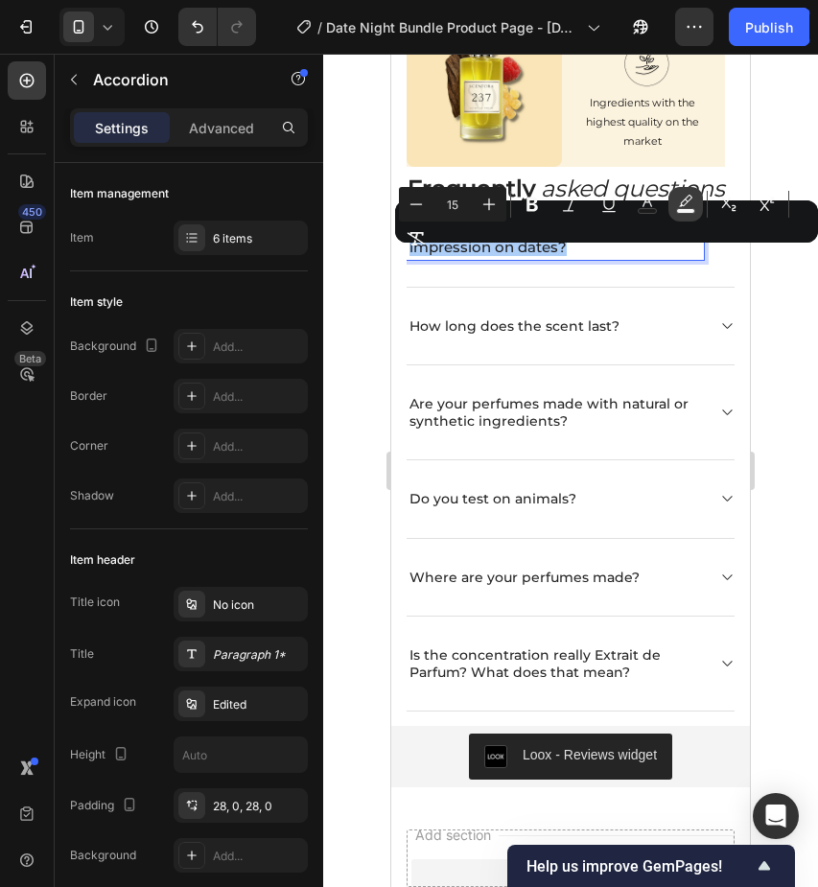
click at [684, 206] on icon "Editor contextual toolbar" at bounding box center [685, 201] width 13 height 12
type input "F8F8F8"
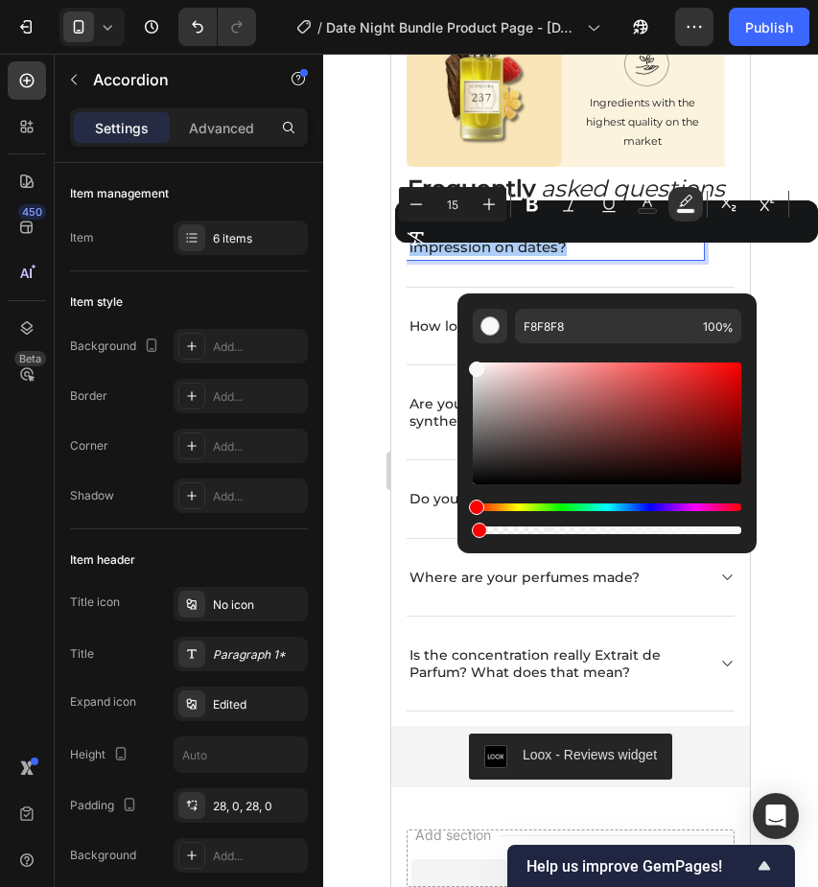
click at [475, 532] on div "Editor contextual toolbar" at bounding box center [607, 531] width 269 height 8
drag, startPoint x: 872, startPoint y: 585, endPoint x: 450, endPoint y: 532, distance: 425.4
type input "0"
click at [685, 256] on p "Do these scents really make an impression on dates?" at bounding box center [556, 239] width 292 height 35
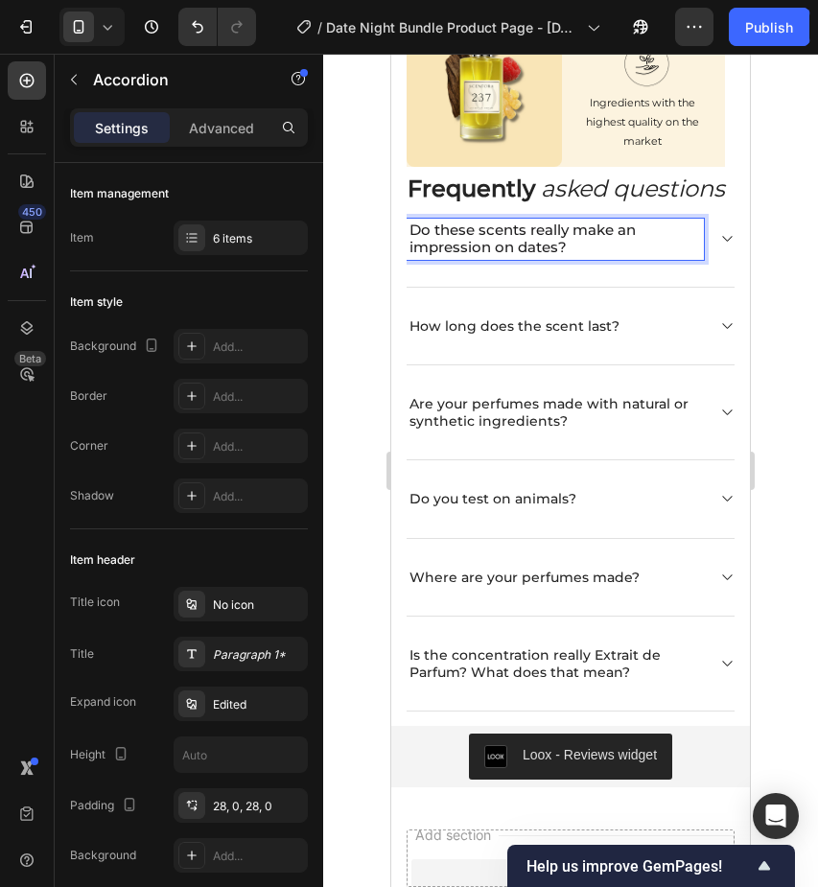
click at [731, 247] on icon at bounding box center [727, 238] width 14 height 15
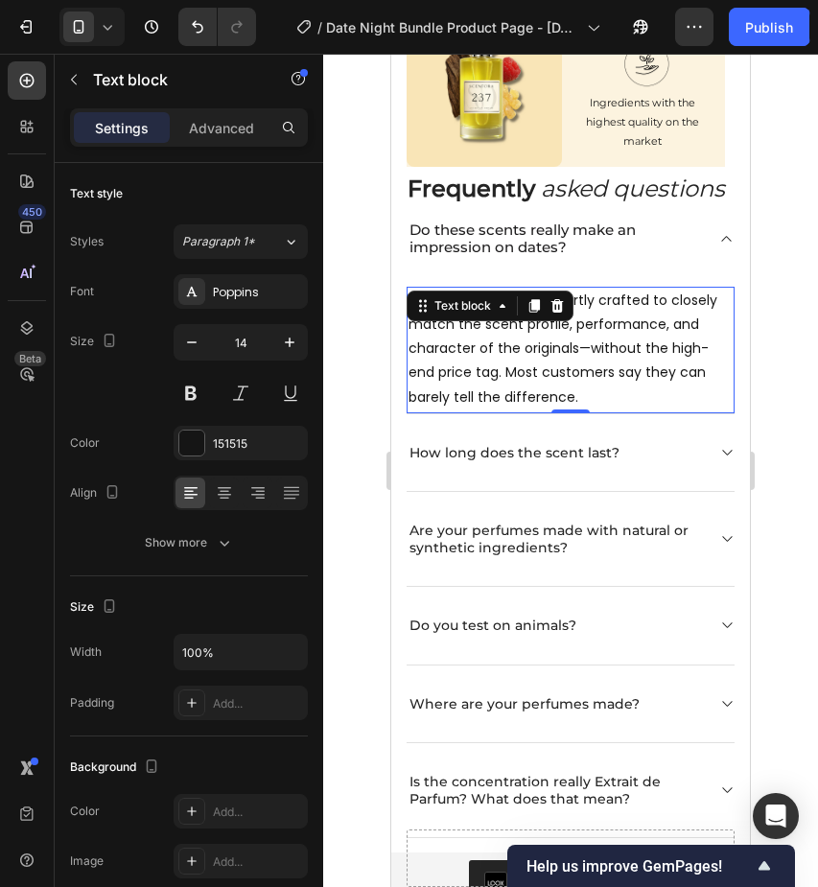
click at [447, 364] on p "Our fragrances are expertly crafted to closely match the scent profile, perform…" at bounding box center [571, 349] width 324 height 121
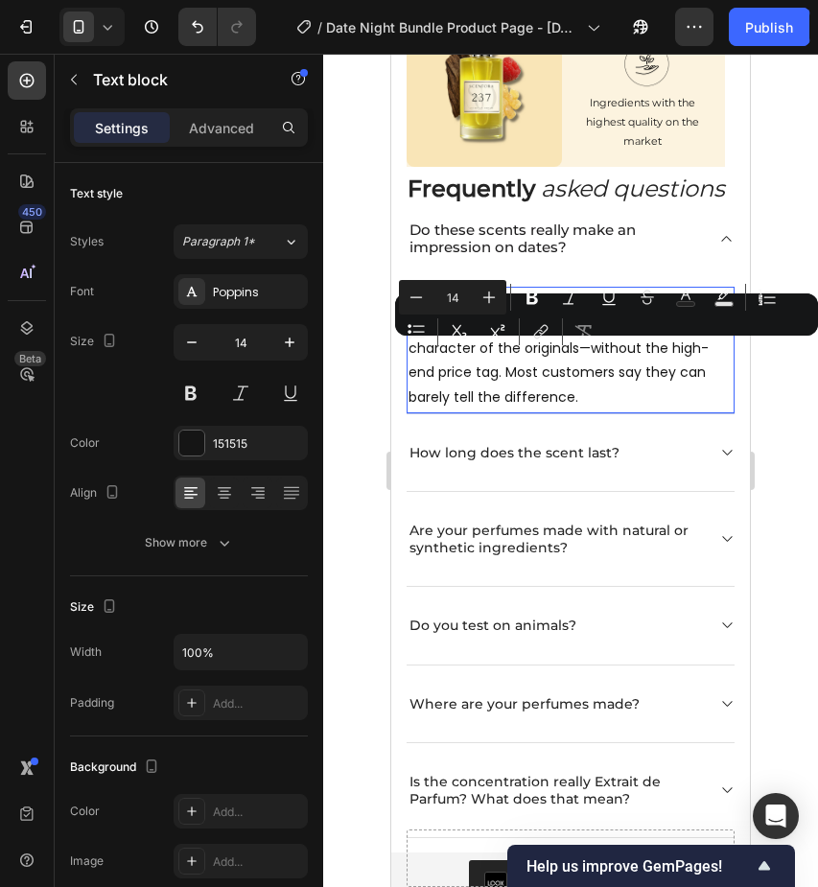
click at [437, 357] on p "Our fragrances are expertly crafted to closely match the scent profile, perform…" at bounding box center [571, 349] width 324 height 121
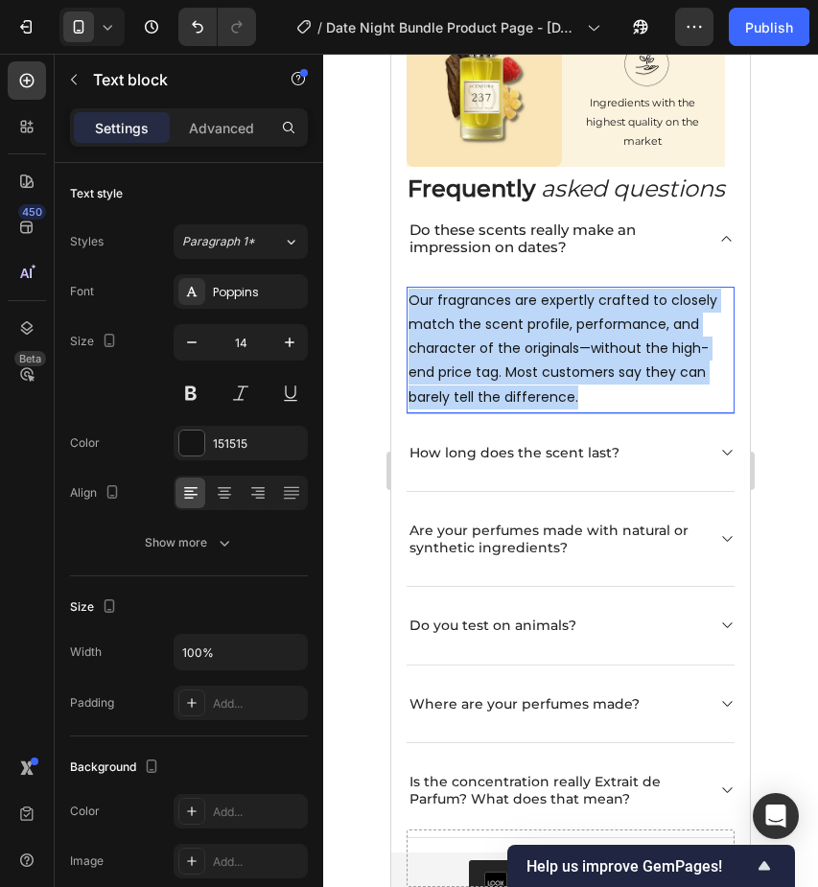
drag, startPoint x: 410, startPoint y: 326, endPoint x: 582, endPoint y: 429, distance: 200.9
click at [583, 410] on p "Our fragrances are expertly crafted to closely match the scent profile, perform…" at bounding box center [571, 349] width 324 height 121
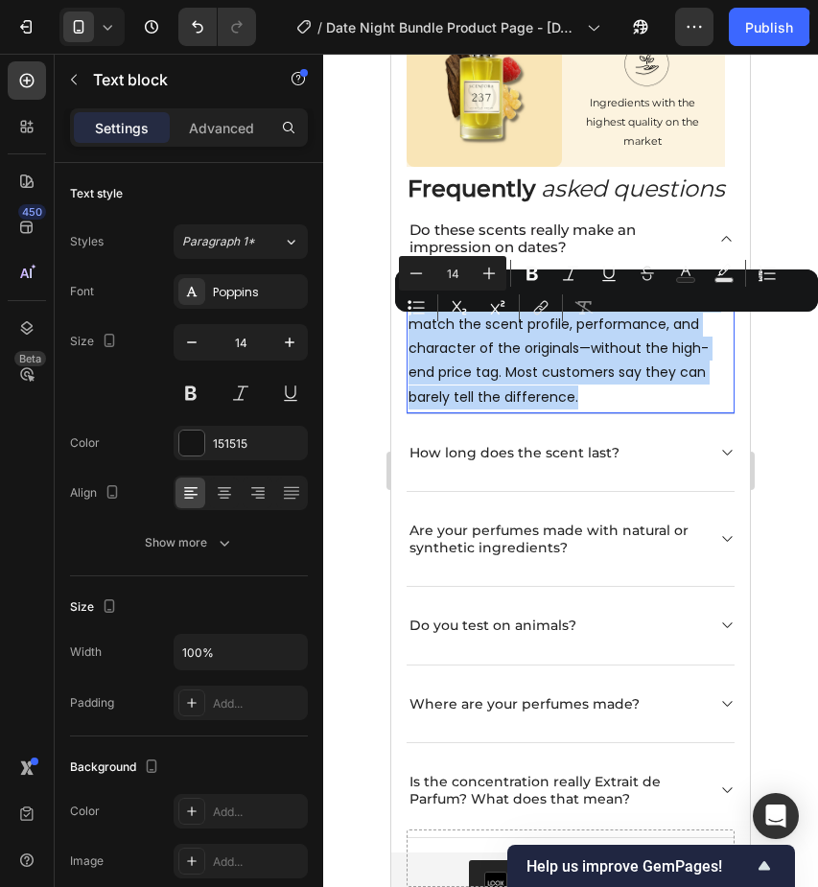
type input "15"
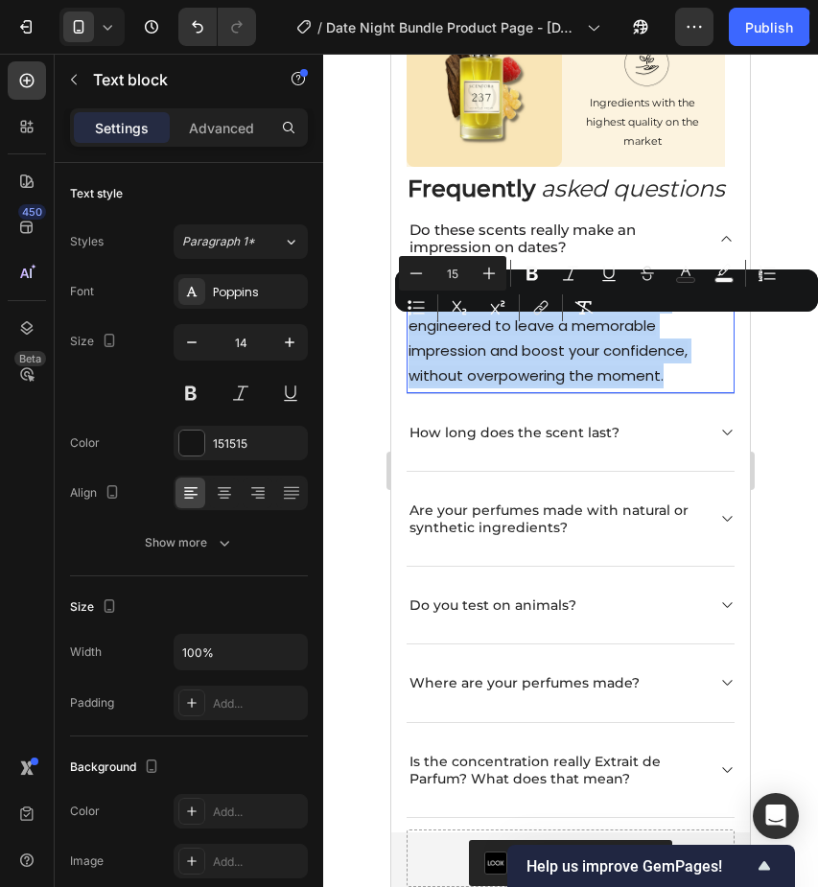
drag, startPoint x: 674, startPoint y: 406, endPoint x: 405, endPoint y: 317, distance: 284.0
click at [405, 317] on div "Frequently asked questions Heading Do these scents really make an impression on…" at bounding box center [570, 495] width 359 height 656
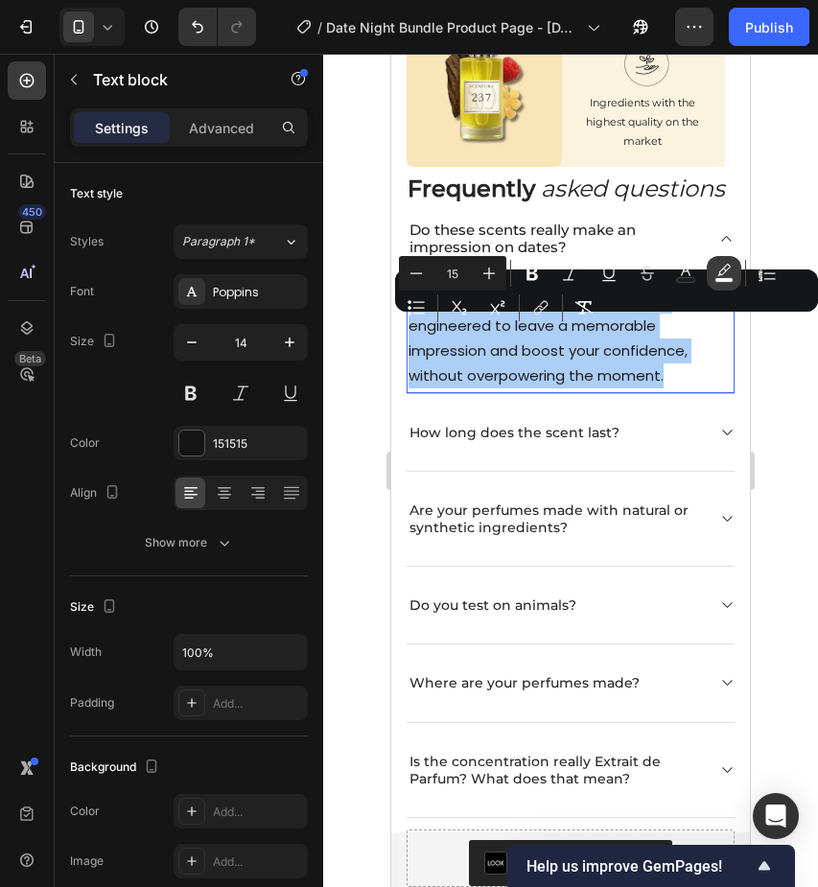
click at [716, 273] on icon "Editor contextual toolbar" at bounding box center [724, 273] width 19 height 19
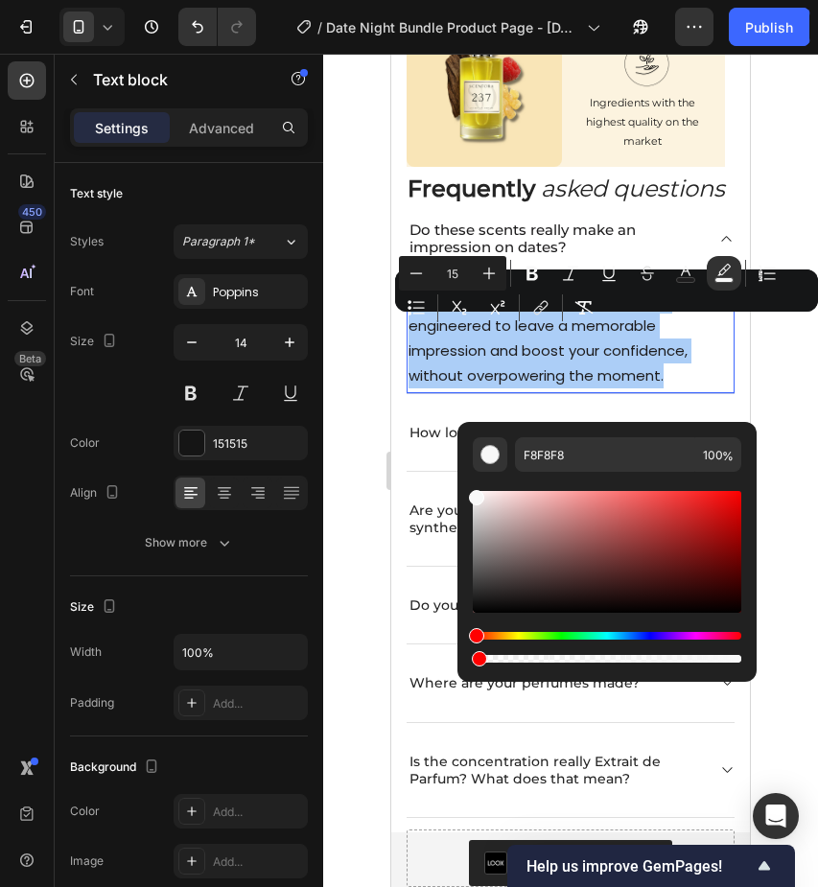
click at [476, 661] on div "Editor contextual toolbar" at bounding box center [607, 659] width 269 height 8
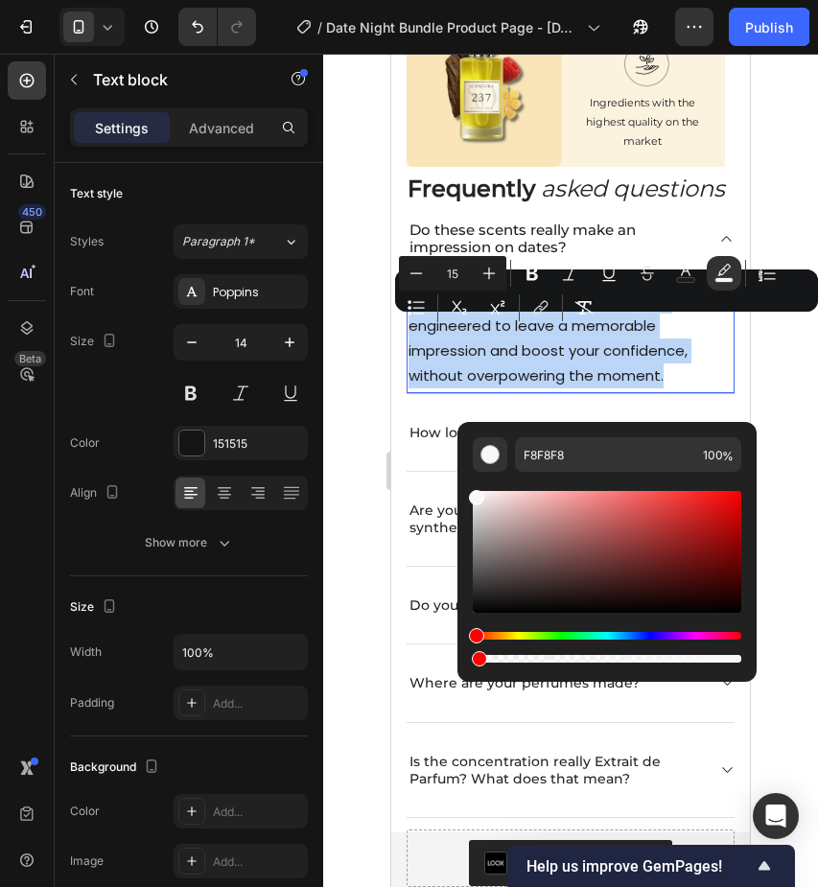
type input "1"
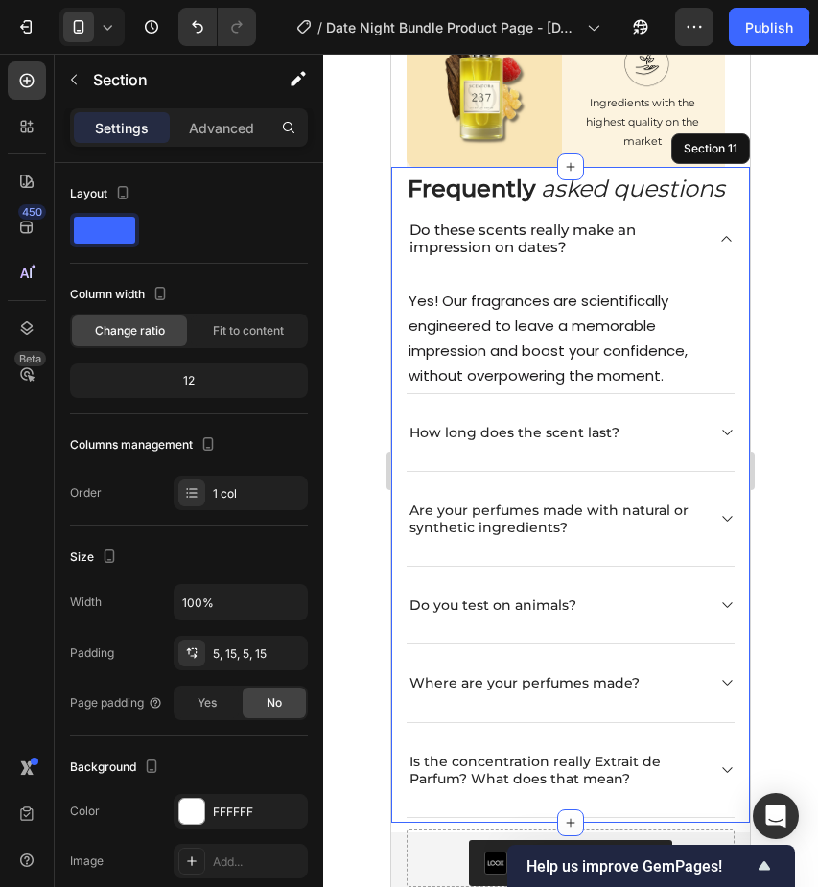
click at [740, 354] on div "Frequently asked questions Heading Do these scents really make an impression on…" at bounding box center [570, 495] width 359 height 656
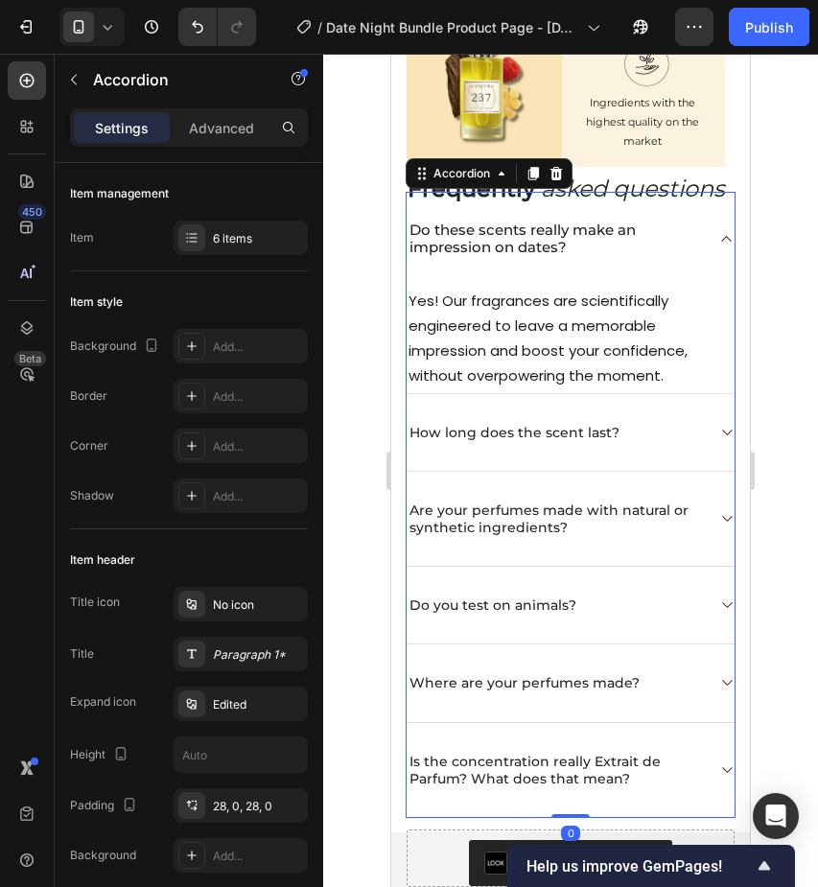
click at [729, 247] on icon at bounding box center [727, 238] width 14 height 15
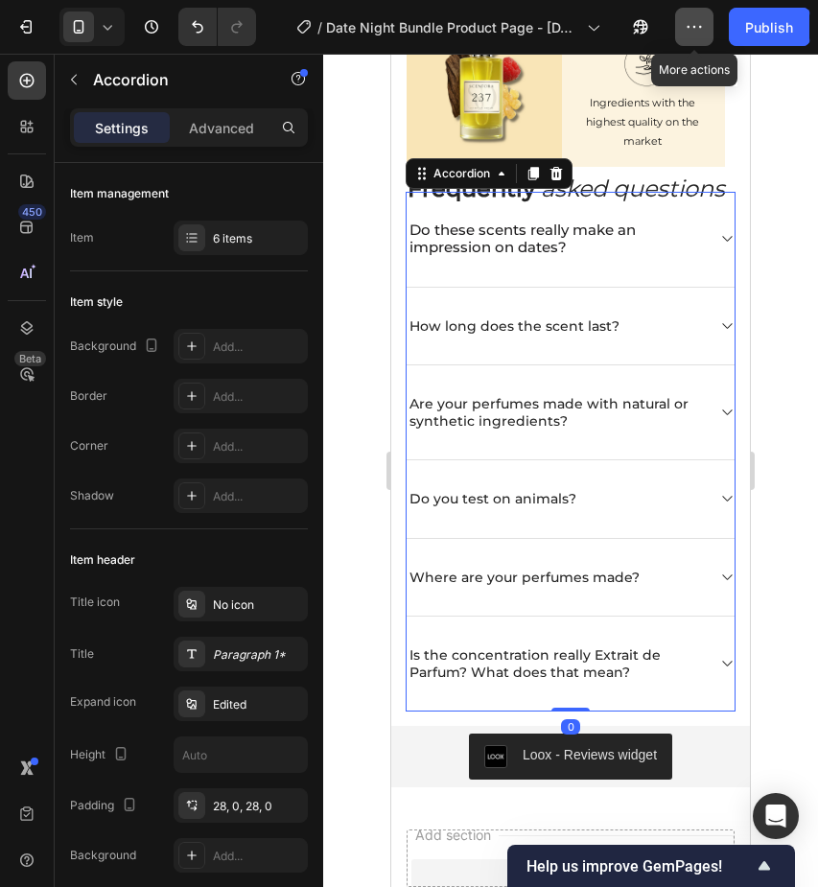
click at [685, 16] on button "button" at bounding box center [694, 27] width 38 height 38
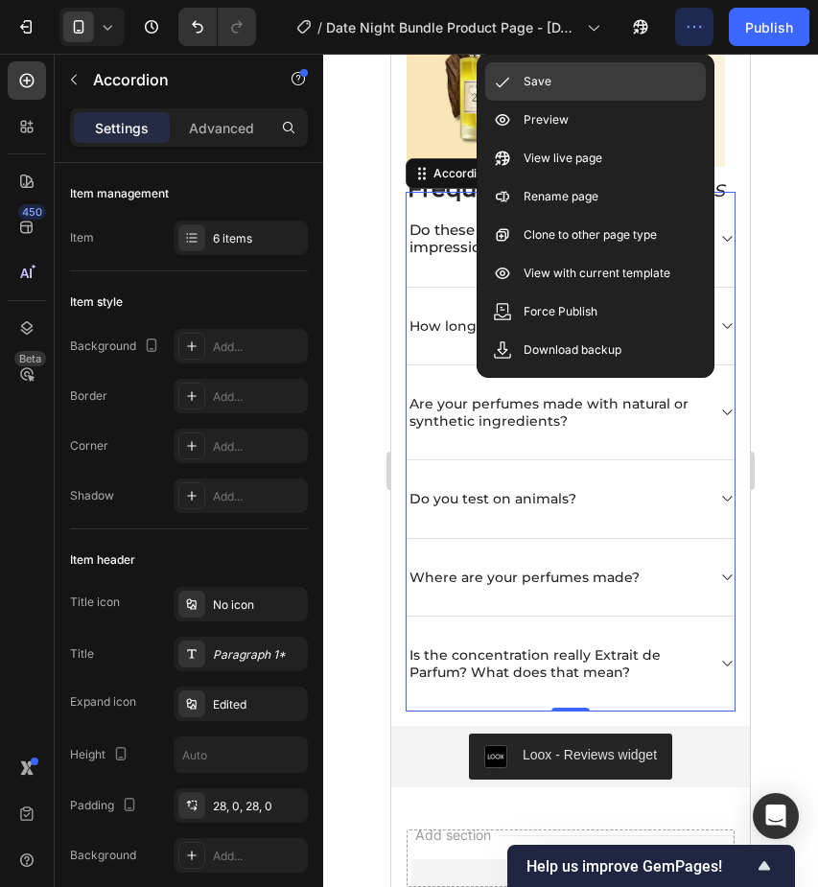
click at [629, 93] on div "Save" at bounding box center [595, 81] width 221 height 38
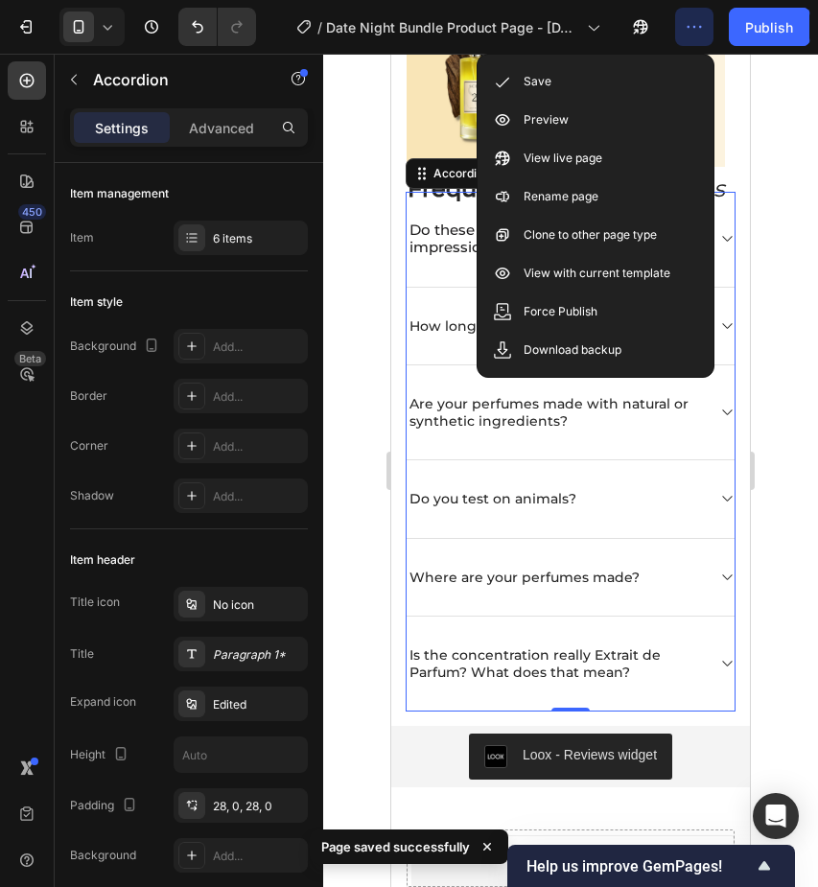
click at [726, 334] on icon at bounding box center [727, 326] width 14 height 15
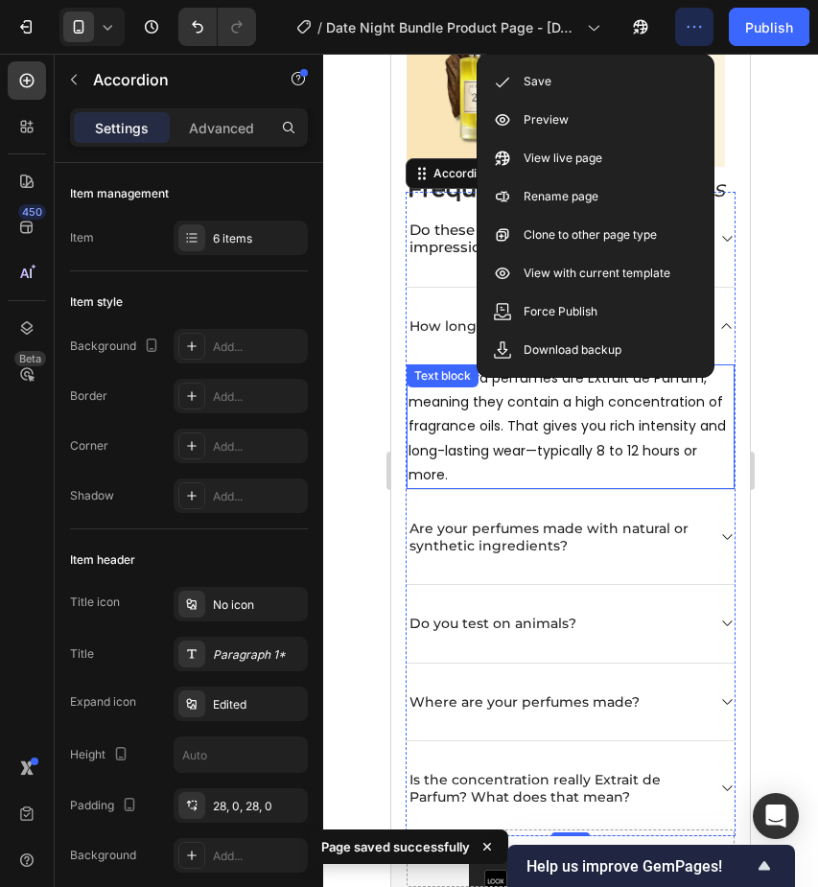
click at [572, 443] on p "All Scentora perfumes are Extrait de Parfum, meaning they contain a high concen…" at bounding box center [571, 427] width 324 height 121
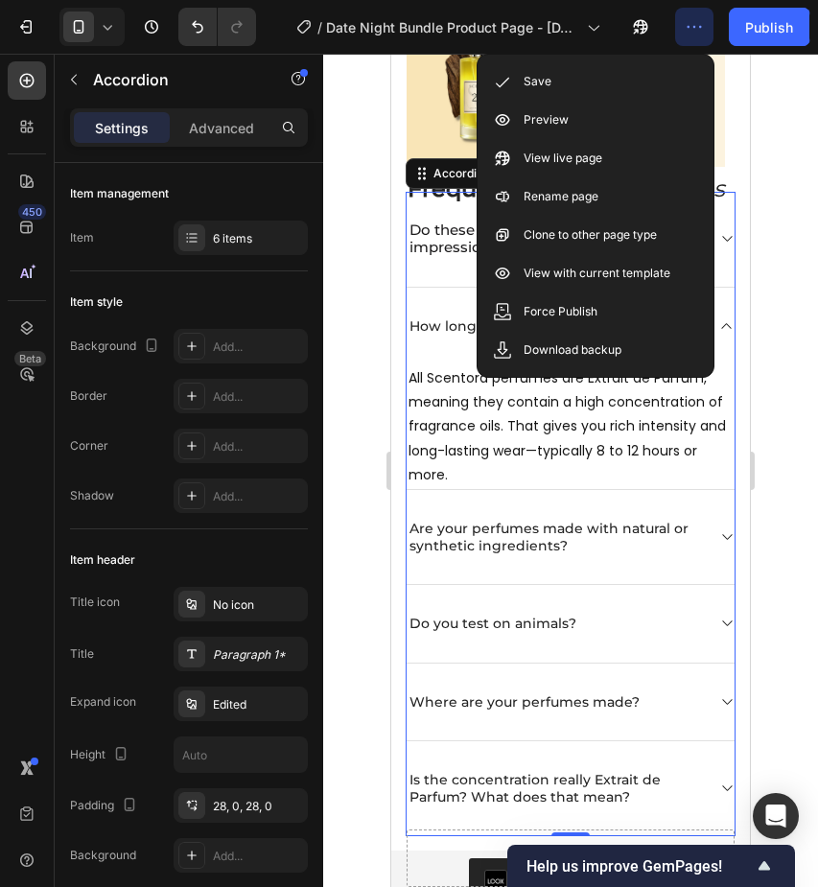
click at [436, 335] on p "How long does the scent last?" at bounding box center [515, 326] width 210 height 17
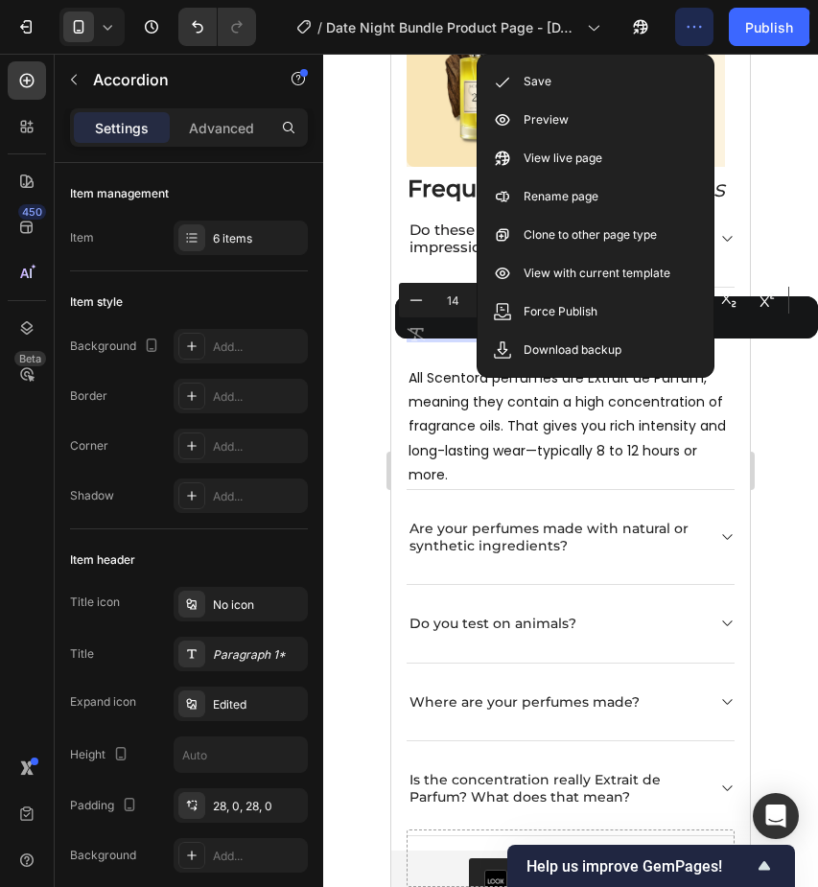
click at [451, 365] on div "How long does the scent last?" at bounding box center [571, 326] width 328 height 77
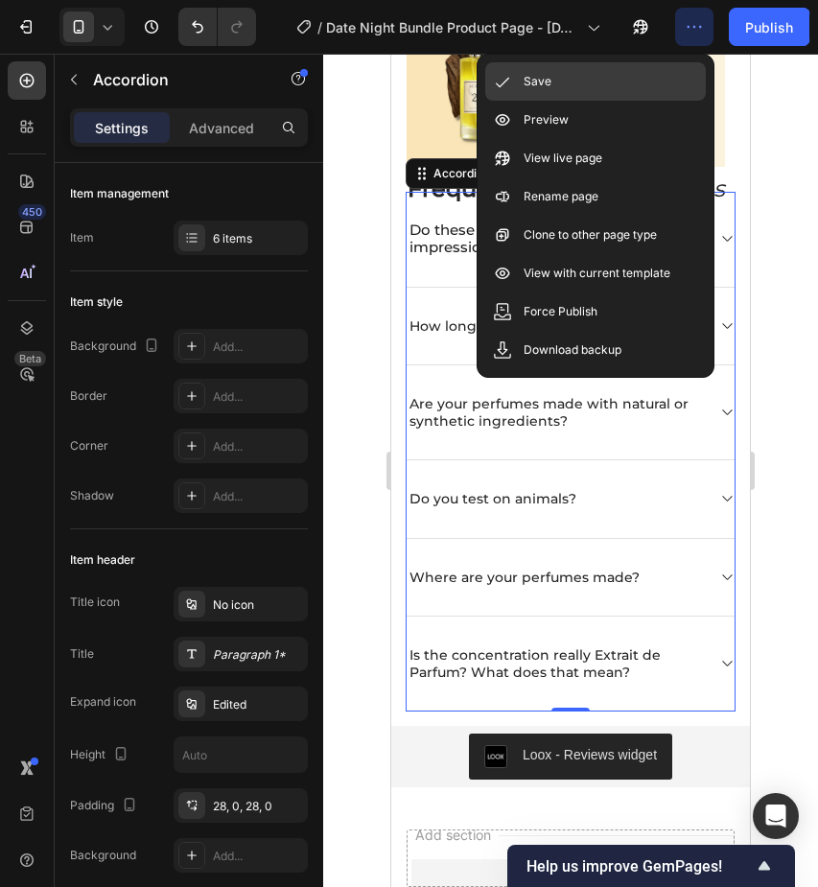
click at [567, 77] on div "Save" at bounding box center [595, 81] width 221 height 38
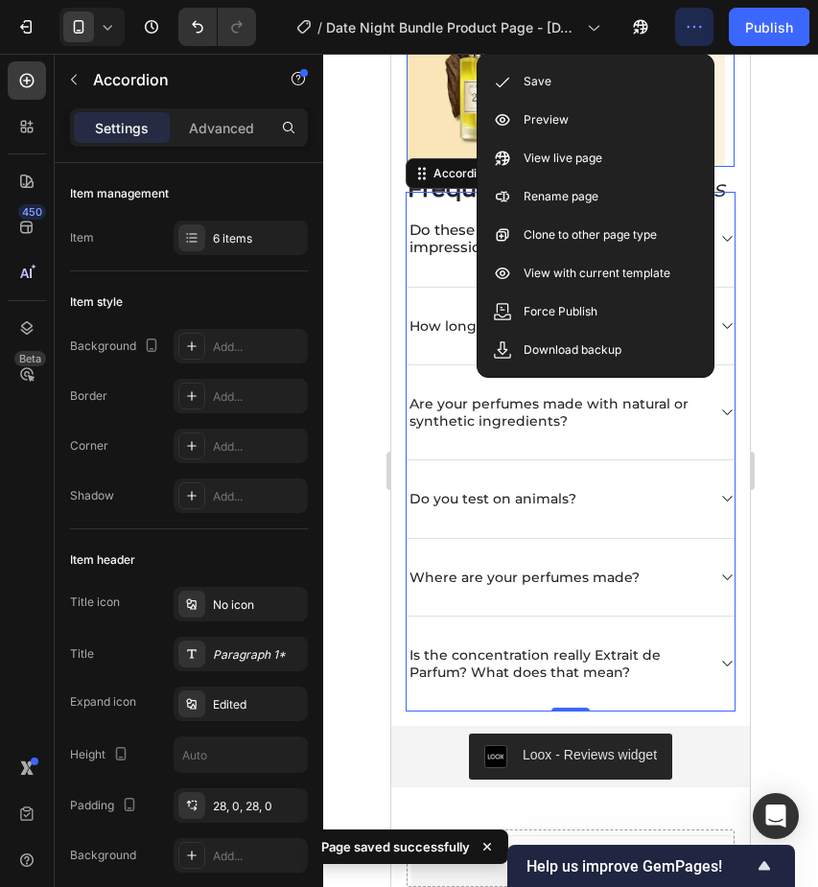
click at [732, 80] on div "Image Extrait de Parfum - Made in [GEOGRAPHIC_DATA] Text Block Image Row Image …" at bounding box center [571, 9] width 328 height 316
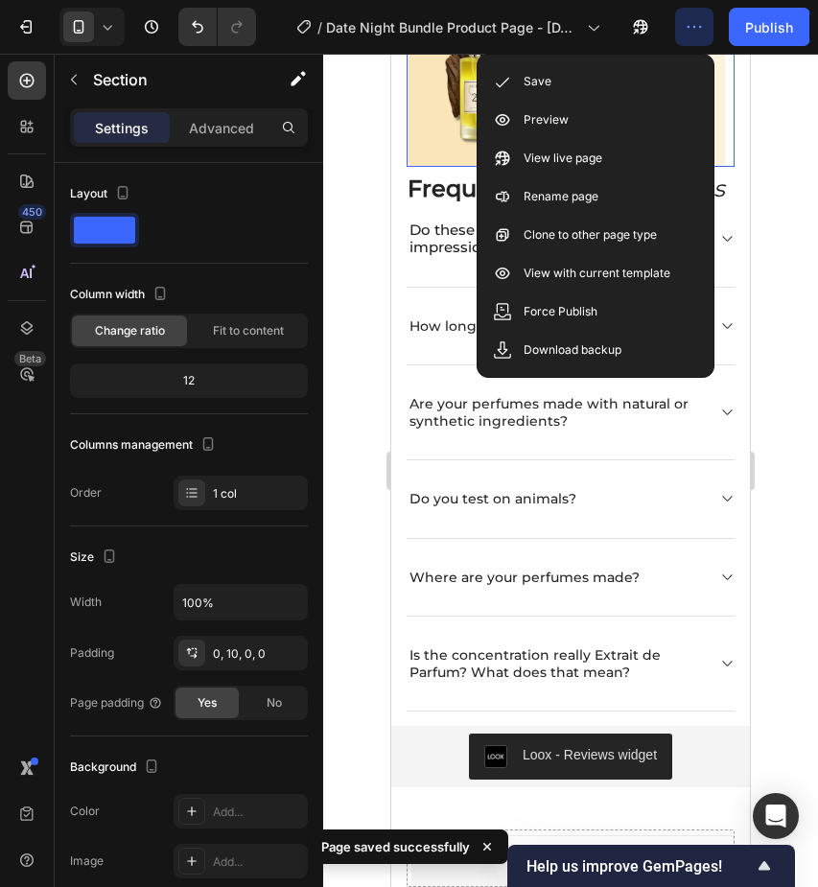
click at [688, 28] on icon "button" at bounding box center [694, 26] width 19 height 19
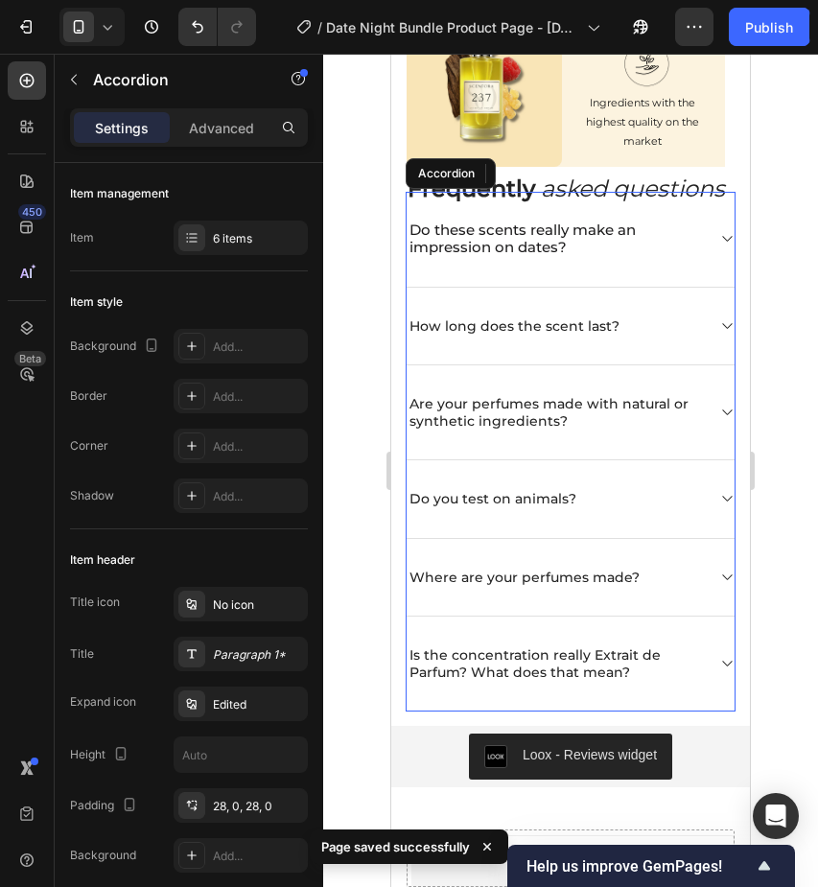
click at [525, 335] on p "How long does the scent last?" at bounding box center [515, 326] width 210 height 17
click at [680, 338] on div "How long does the scent last?" at bounding box center [555, 326] width 297 height 23
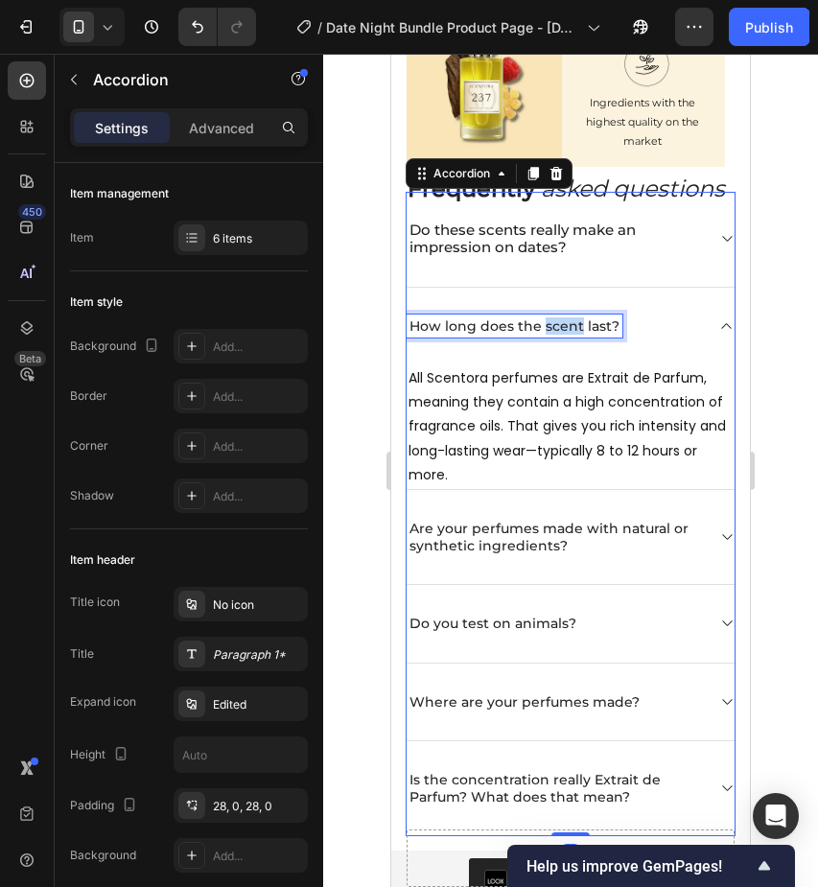
click at [558, 335] on p "How long does the scent last?" at bounding box center [515, 326] width 210 height 17
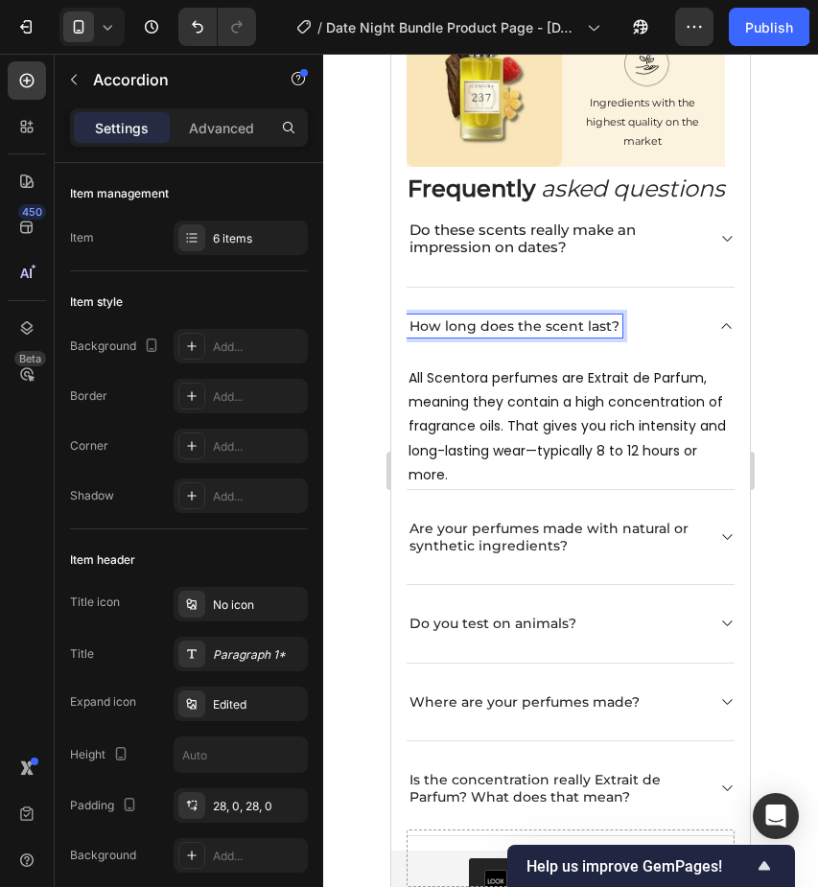
click at [422, 335] on p "How long does the scent last?" at bounding box center [515, 326] width 210 height 17
drag, startPoint x: 410, startPoint y: 357, endPoint x: 616, endPoint y: 353, distance: 206.3
click at [616, 338] on div "How long does the scent last?" at bounding box center [515, 326] width 216 height 23
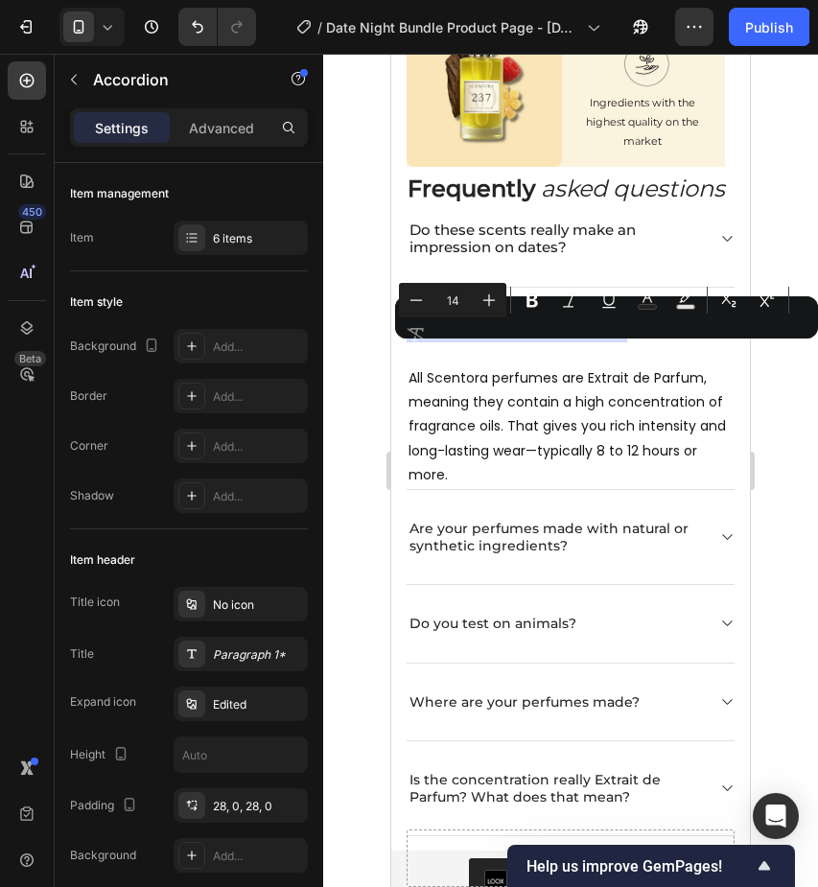
type input "15"
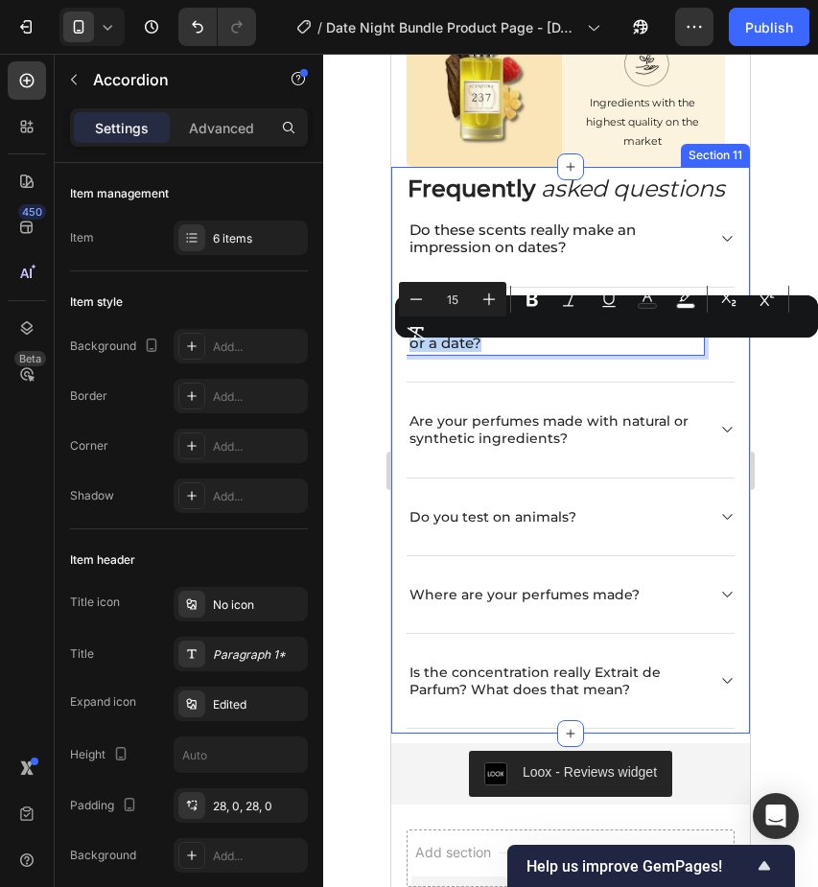
drag, startPoint x: 496, startPoint y: 367, endPoint x: 403, endPoint y: 349, distance: 94.7
click at [403, 346] on div "Frequently asked questions Heading Do these scents really make an impression on…" at bounding box center [570, 450] width 359 height 567
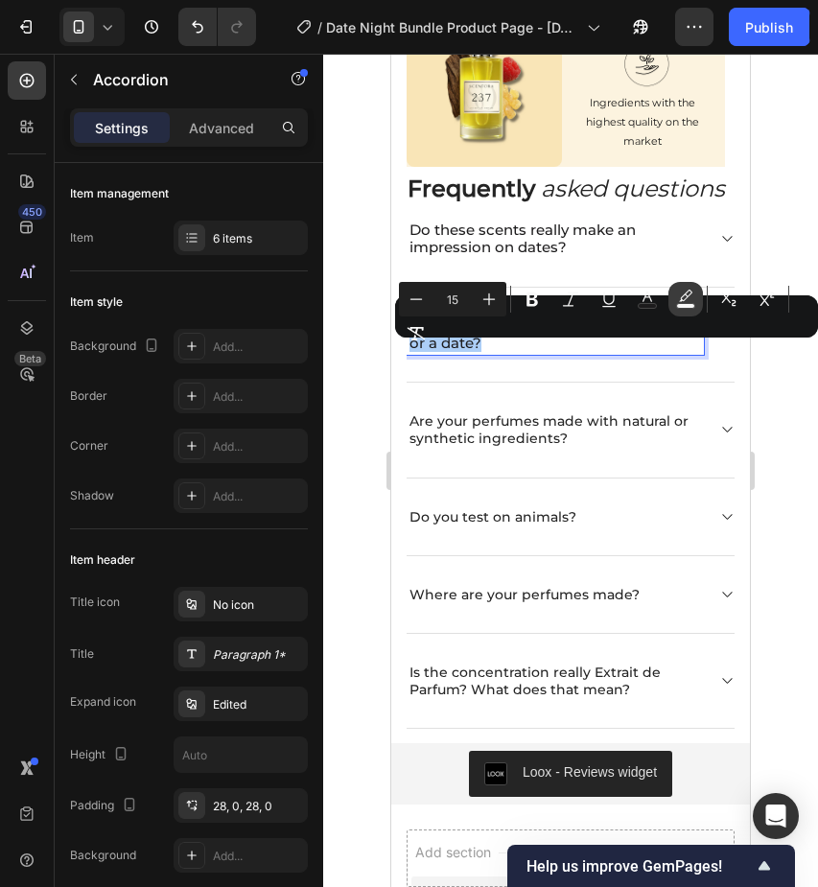
click at [693, 301] on icon "Editor contextual toolbar" at bounding box center [685, 299] width 19 height 19
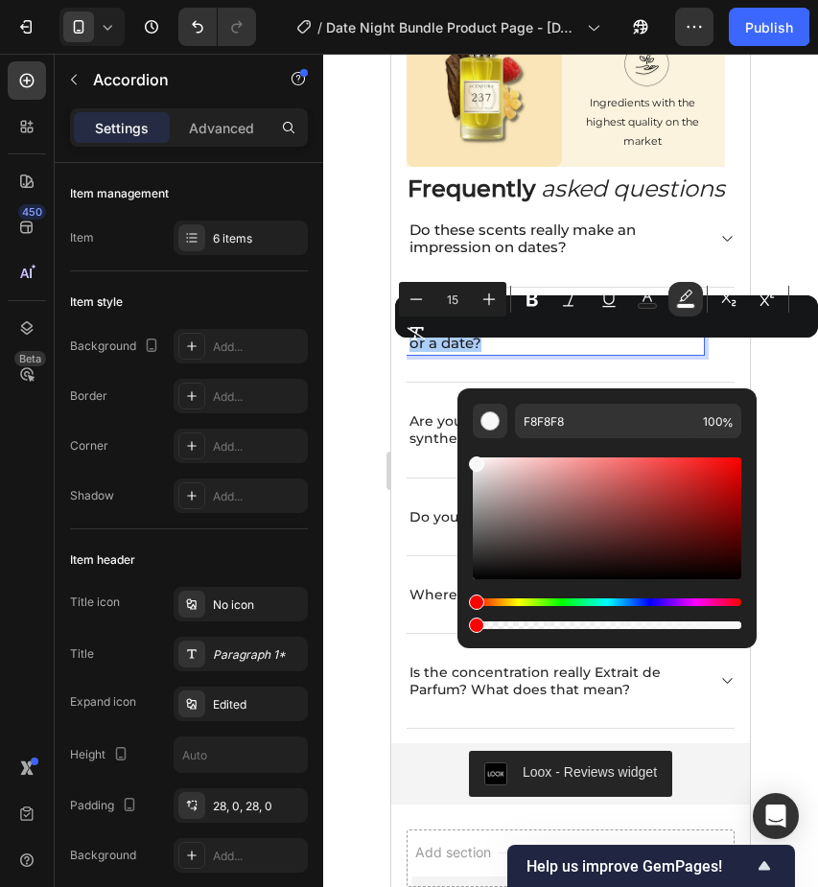
click at [473, 627] on div "Editor contextual toolbar" at bounding box center [607, 626] width 269 height 8
type input "0"
click at [446, 352] on span "Will my scent last through a night out or a date?" at bounding box center [547, 334] width 275 height 35
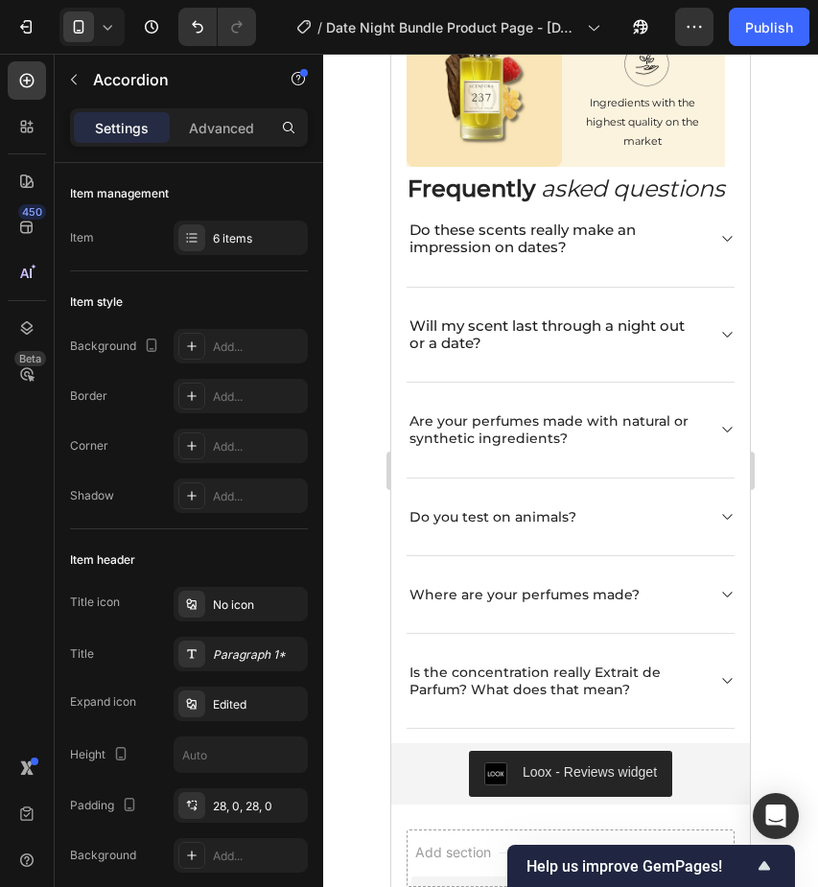
click at [735, 358] on div "Do these scents really make an impression on dates? Will my scent last through …" at bounding box center [571, 460] width 330 height 537
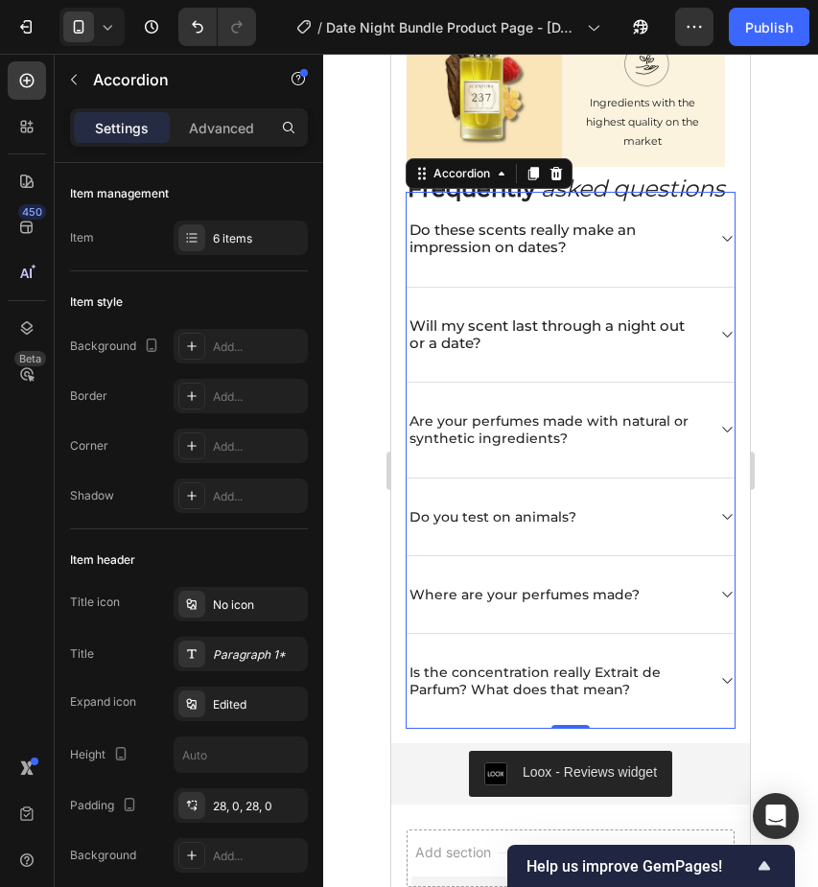
click at [727, 343] on icon at bounding box center [727, 334] width 14 height 15
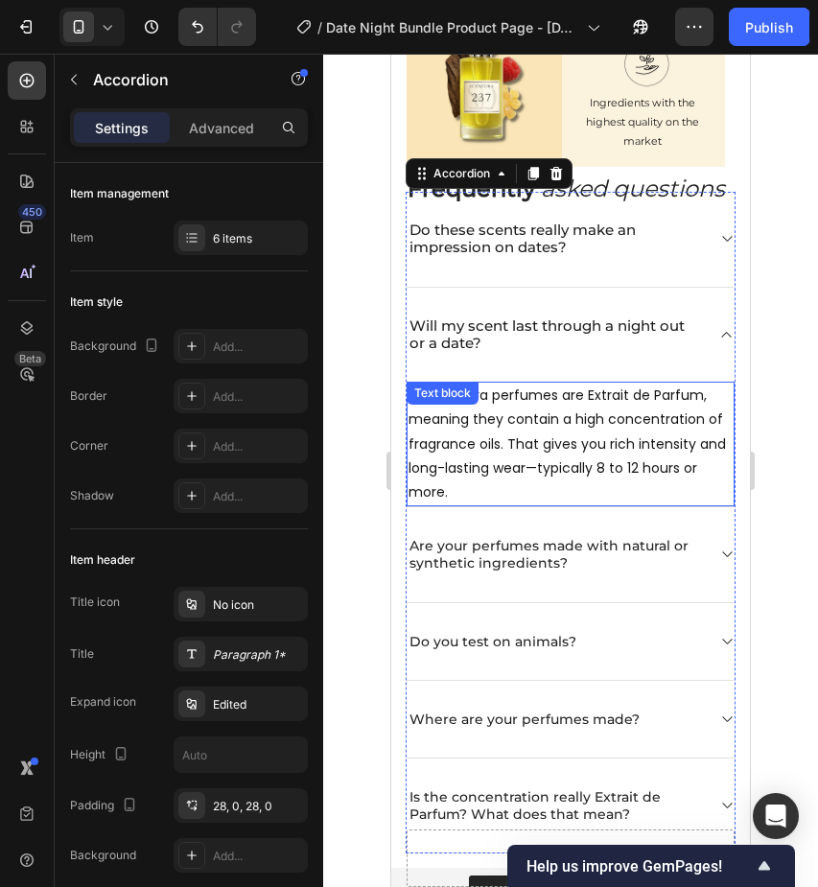
click at [411, 405] on div "Text block" at bounding box center [443, 393] width 72 height 23
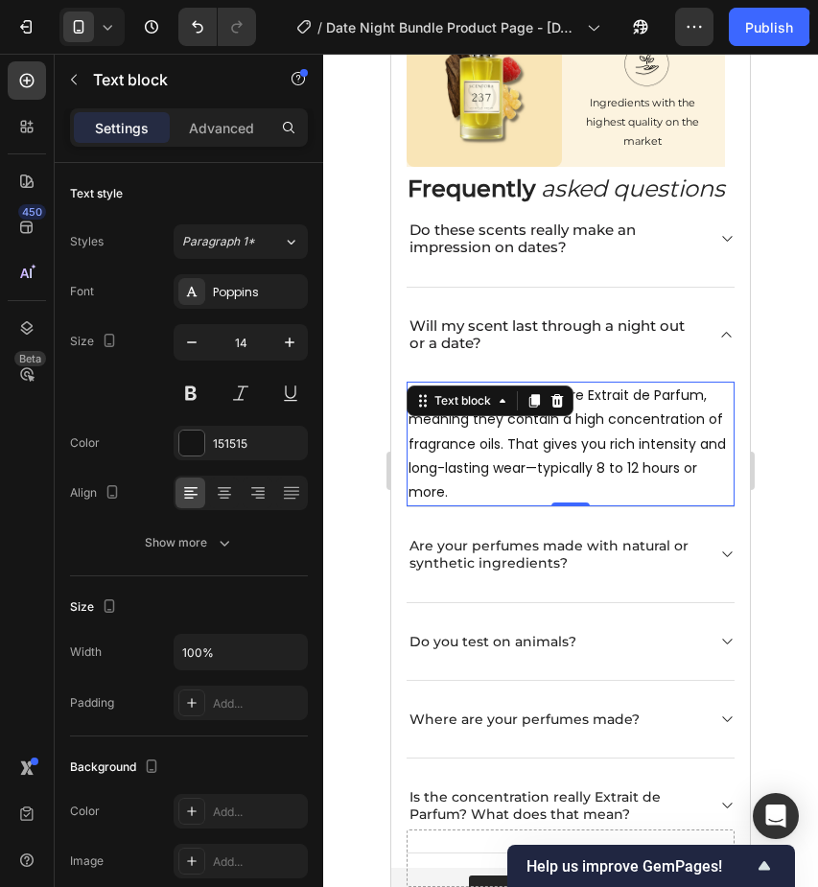
click at [433, 469] on p "All Scentora perfumes are Extrait de Parfum, meaning they contain a high concen…" at bounding box center [571, 444] width 324 height 121
drag, startPoint x: 411, startPoint y: 422, endPoint x: 452, endPoint y: 488, distance: 78.0
click at [435, 460] on p "All Scentora perfumes are Extrait de Parfum, meaning they contain a high concen…" at bounding box center [571, 444] width 324 height 121
click at [452, 490] on p "All Scentora perfumes are Extrait de Parfum, meaning they contain a high concen…" at bounding box center [571, 444] width 324 height 121
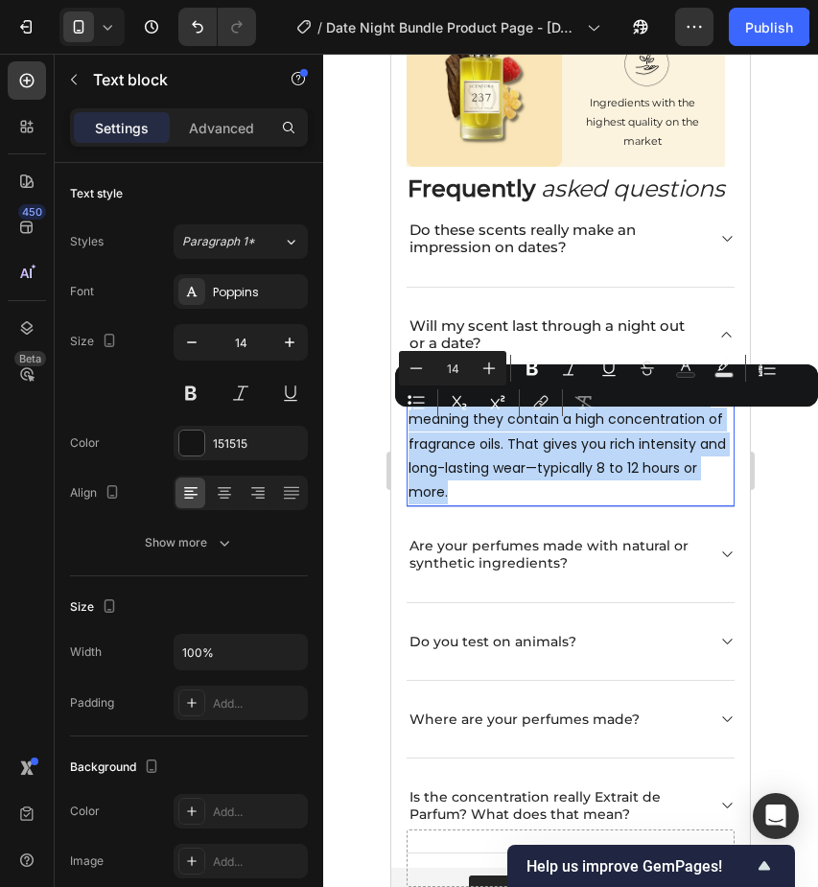
drag, startPoint x: 463, startPoint y: 527, endPoint x: 408, endPoint y: 420, distance: 120.2
click at [408, 420] on div "All Scentora perfumes are Extrait de Parfum, meaning they contain a high concen…" at bounding box center [571, 444] width 328 height 125
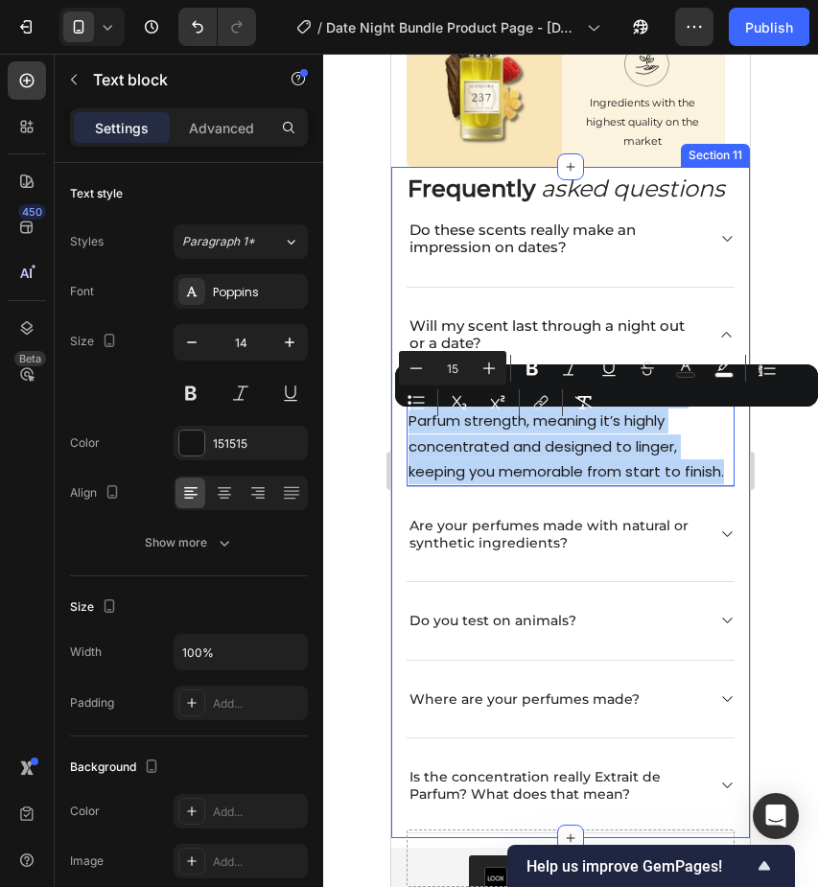
drag, startPoint x: 725, startPoint y: 504, endPoint x: 404, endPoint y: 422, distance: 331.6
click at [404, 422] on div "Frequently asked questions Heading Do these scents really make an impression on…" at bounding box center [570, 503] width 359 height 672
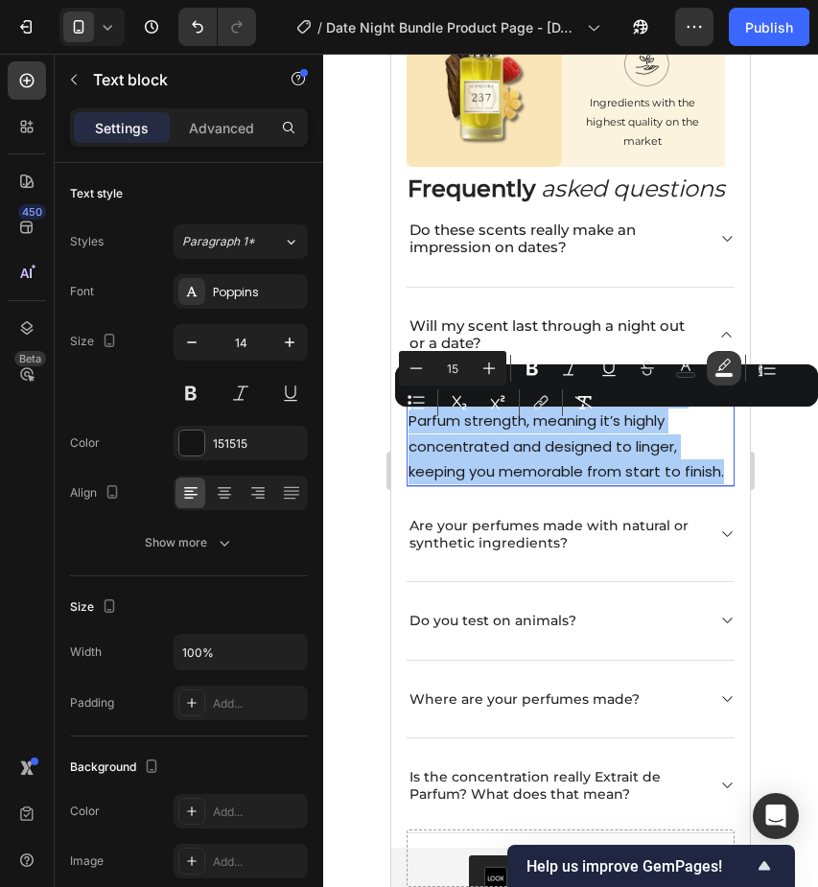
click at [724, 366] on icon "Editor contextual toolbar" at bounding box center [724, 368] width 19 height 19
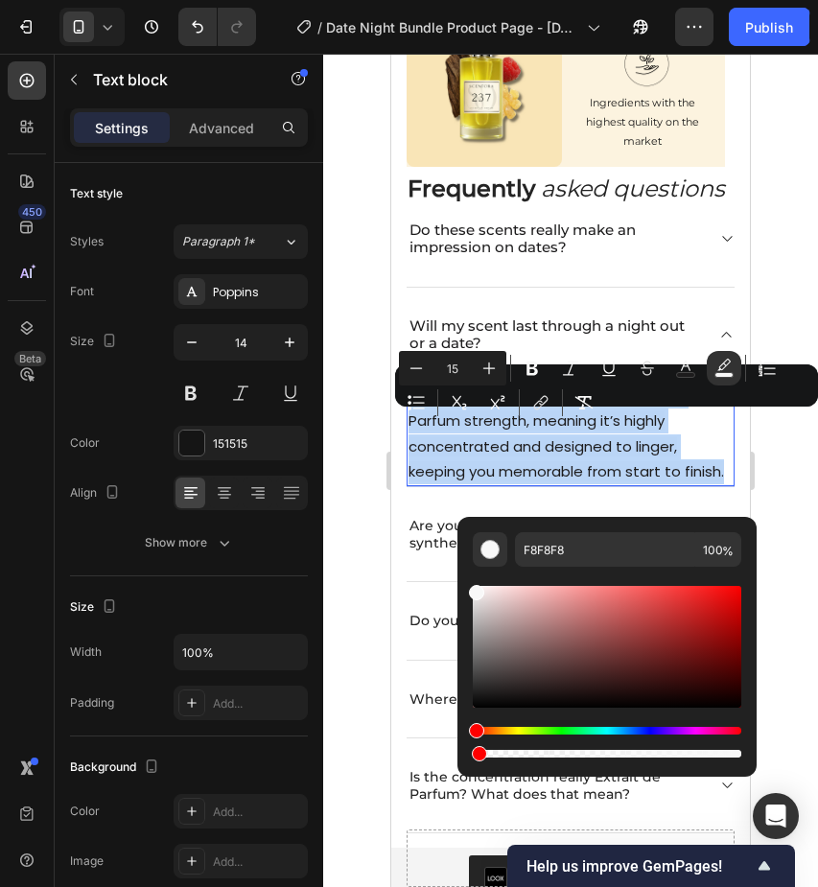
click at [476, 754] on div "Editor contextual toolbar" at bounding box center [607, 754] width 269 height 8
type input "1"
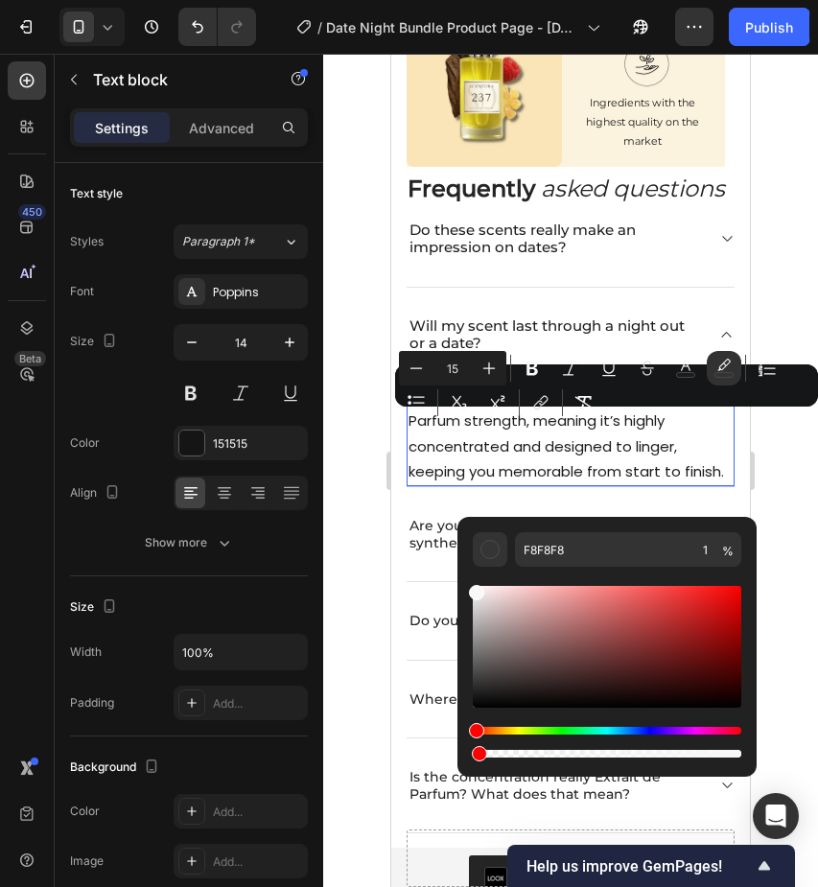
click at [664, 455] on span "Absolutely! Each fragrance is Extrait de Parfum strength, meaning it’s highly c…" at bounding box center [567, 434] width 316 height 96
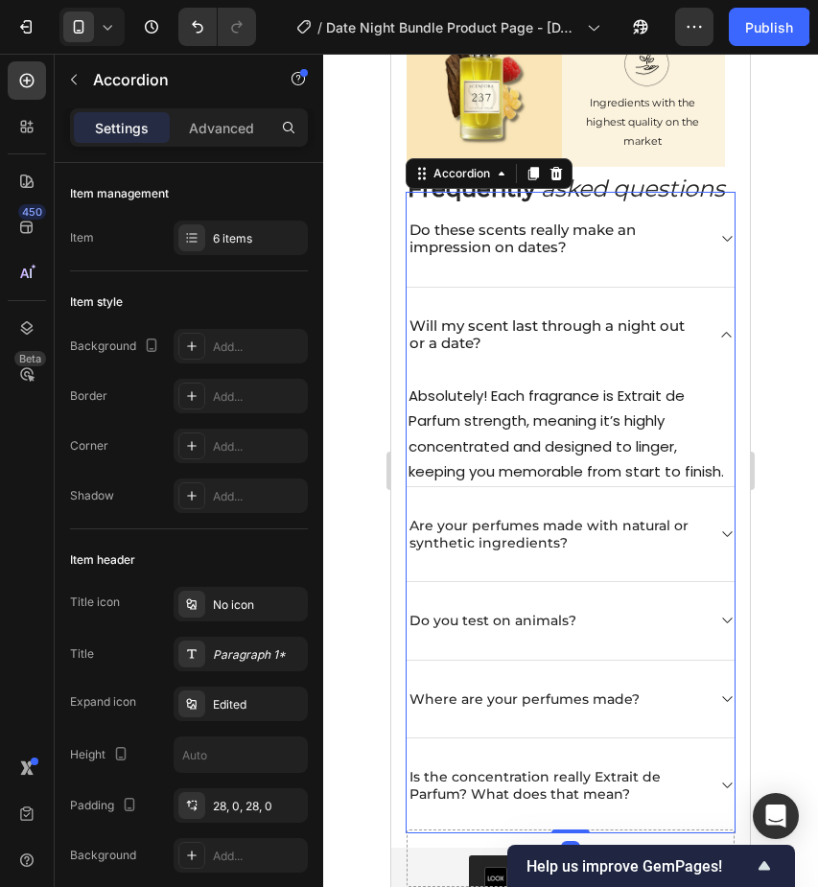
click at [718, 365] on div "Will my scent last through a night out or a date?" at bounding box center [571, 335] width 328 height 94
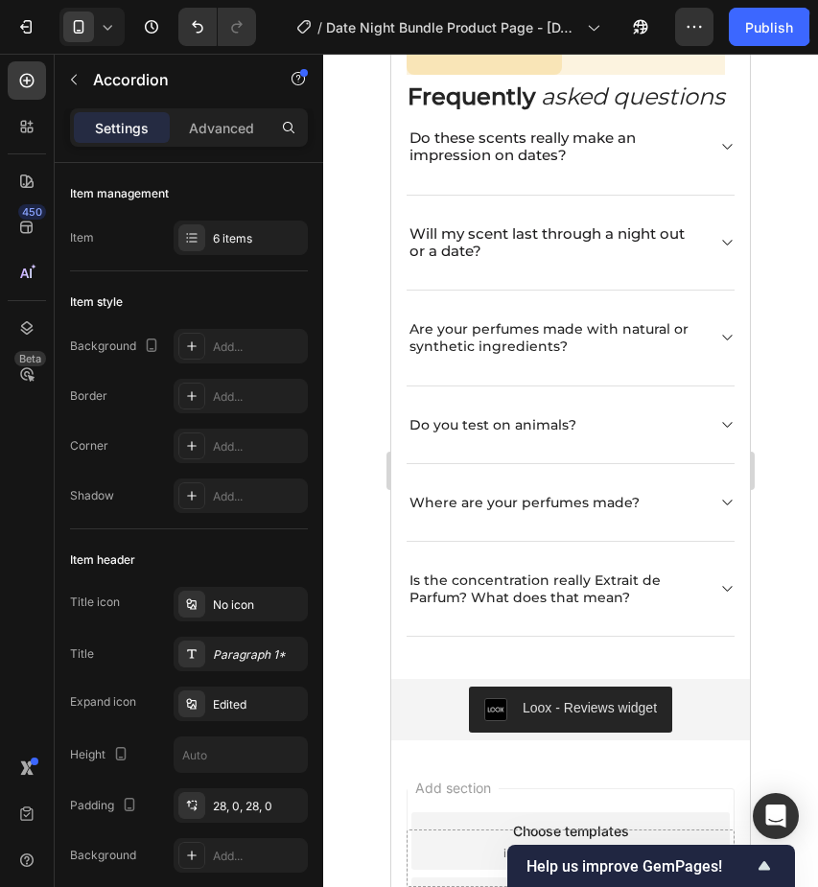
scroll to position [3674, 0]
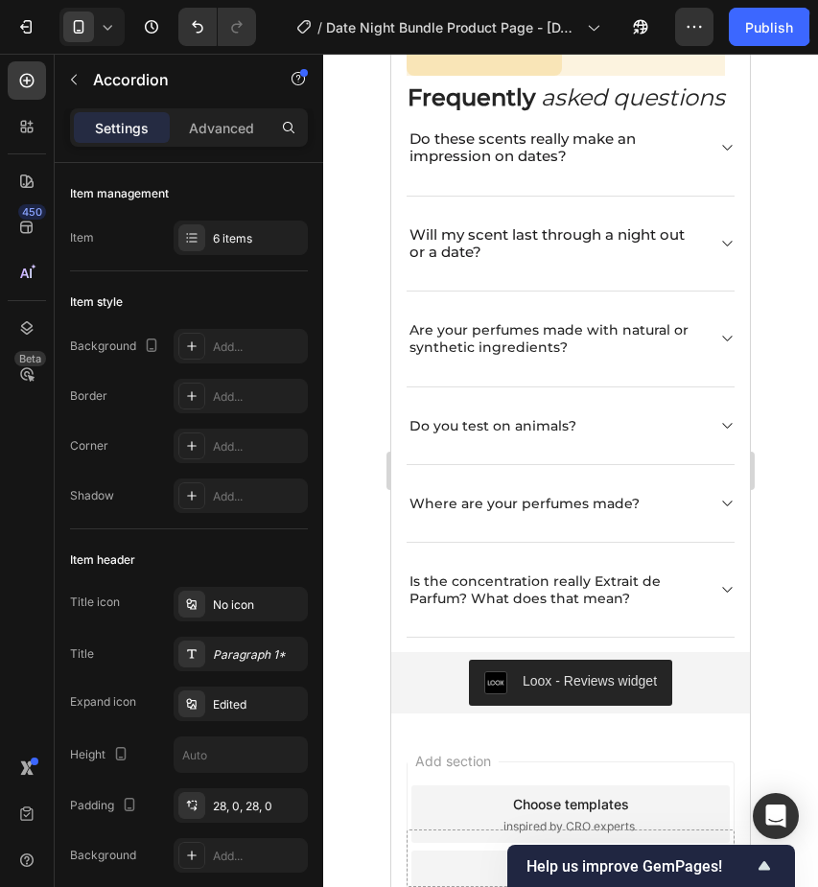
click at [727, 251] on icon at bounding box center [727, 243] width 14 height 15
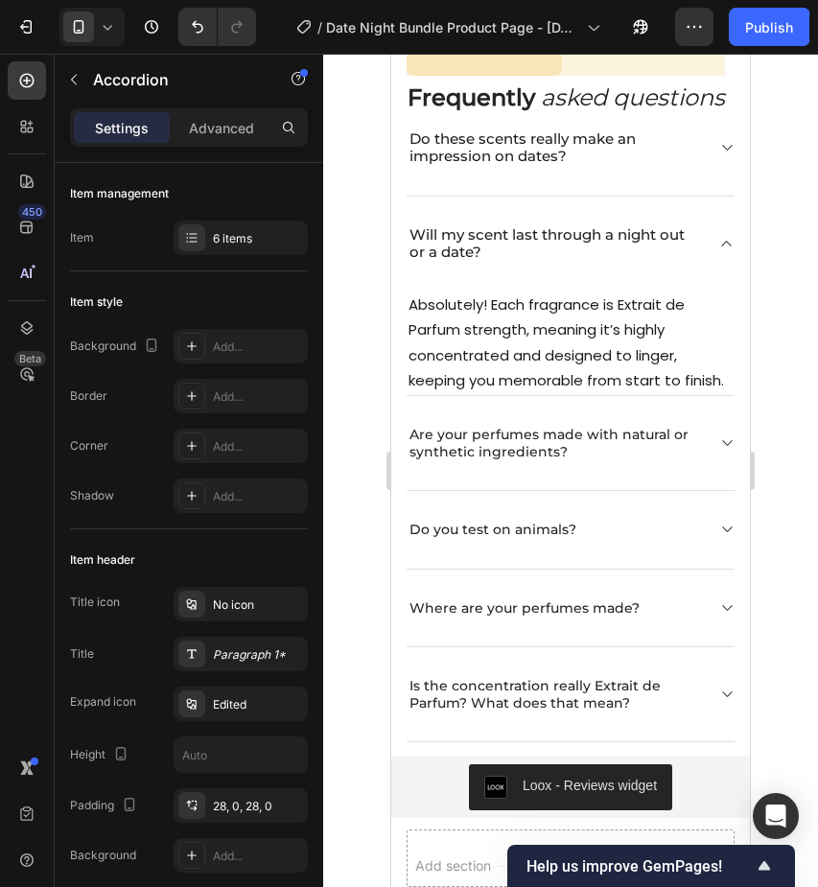
click at [729, 251] on icon at bounding box center [727, 243] width 14 height 15
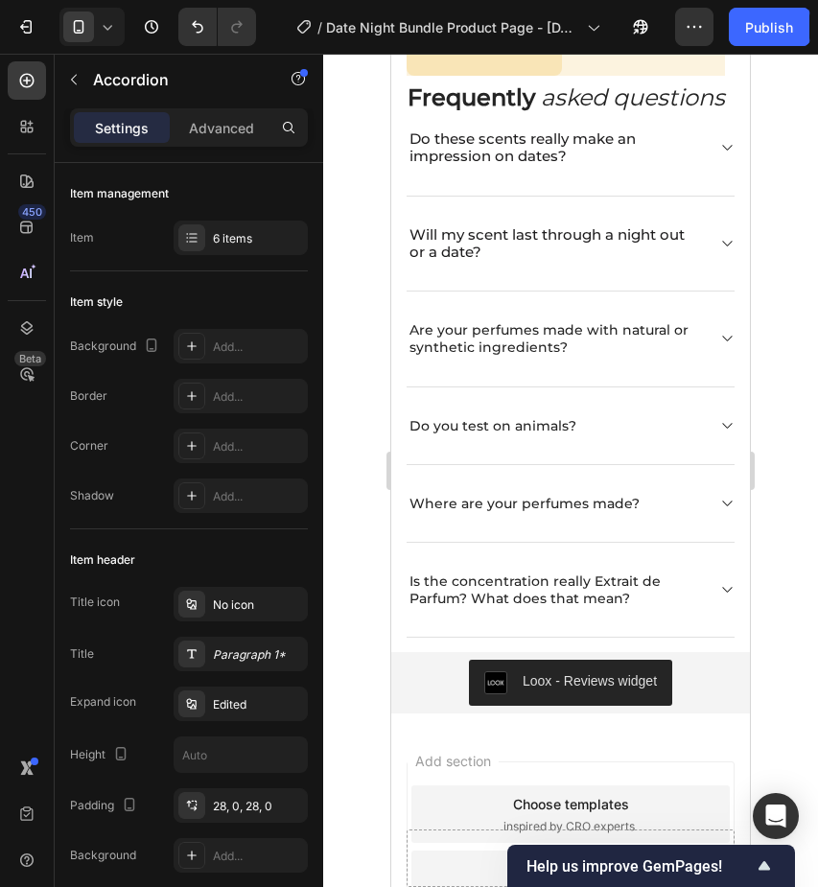
click at [722, 155] on icon at bounding box center [727, 147] width 14 height 15
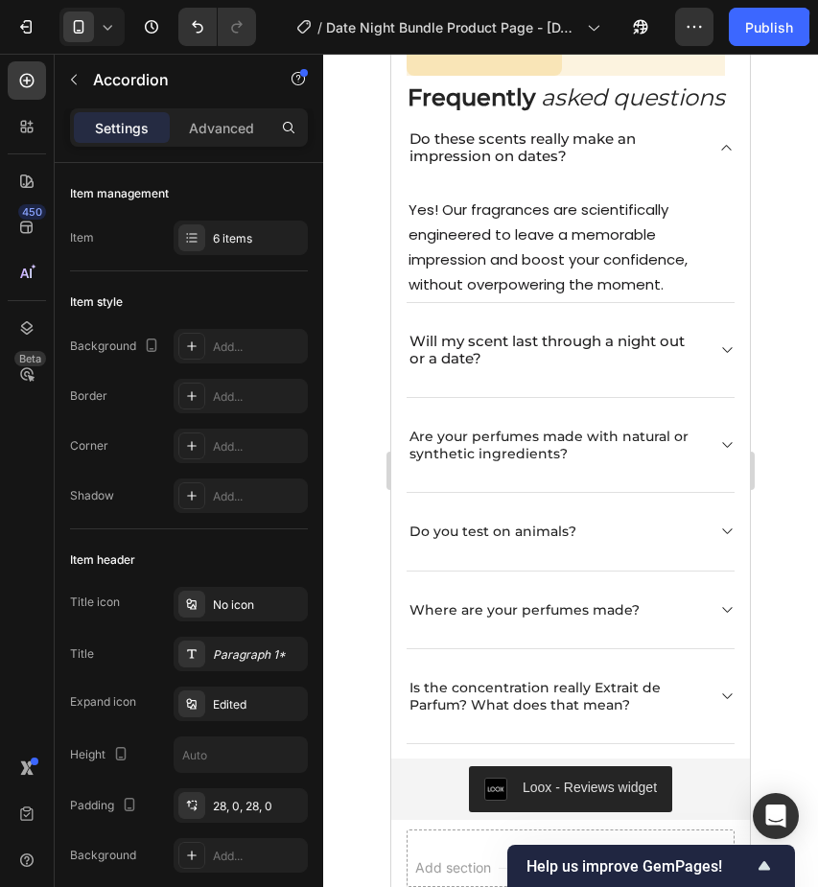
click at [722, 155] on icon at bounding box center [727, 147] width 14 height 15
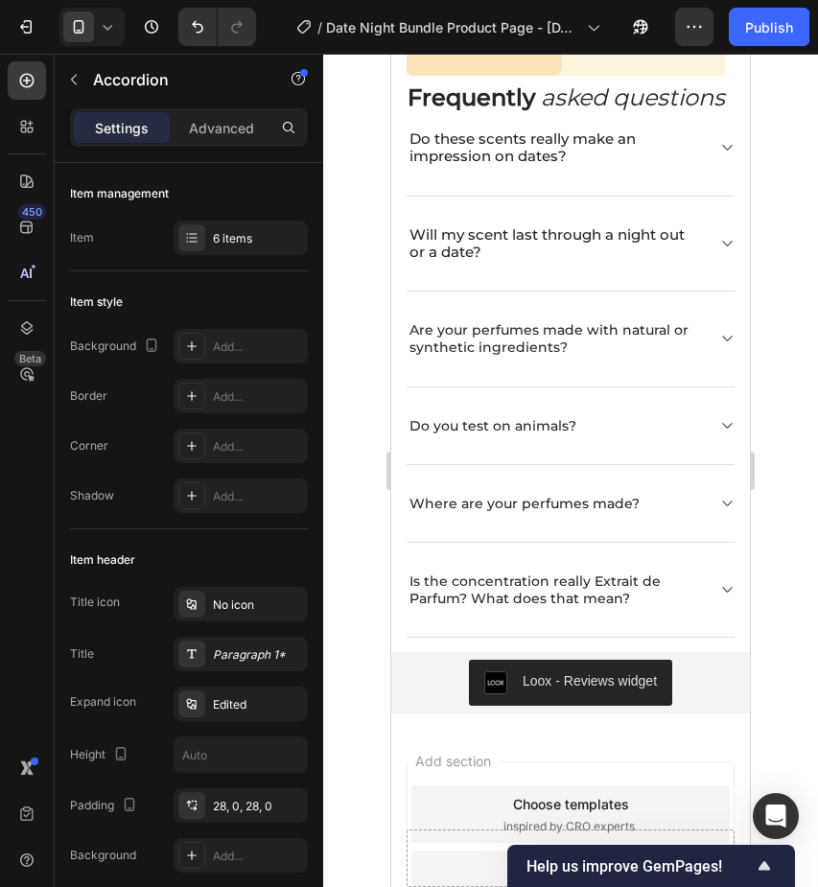
click at [725, 251] on icon at bounding box center [727, 243] width 14 height 15
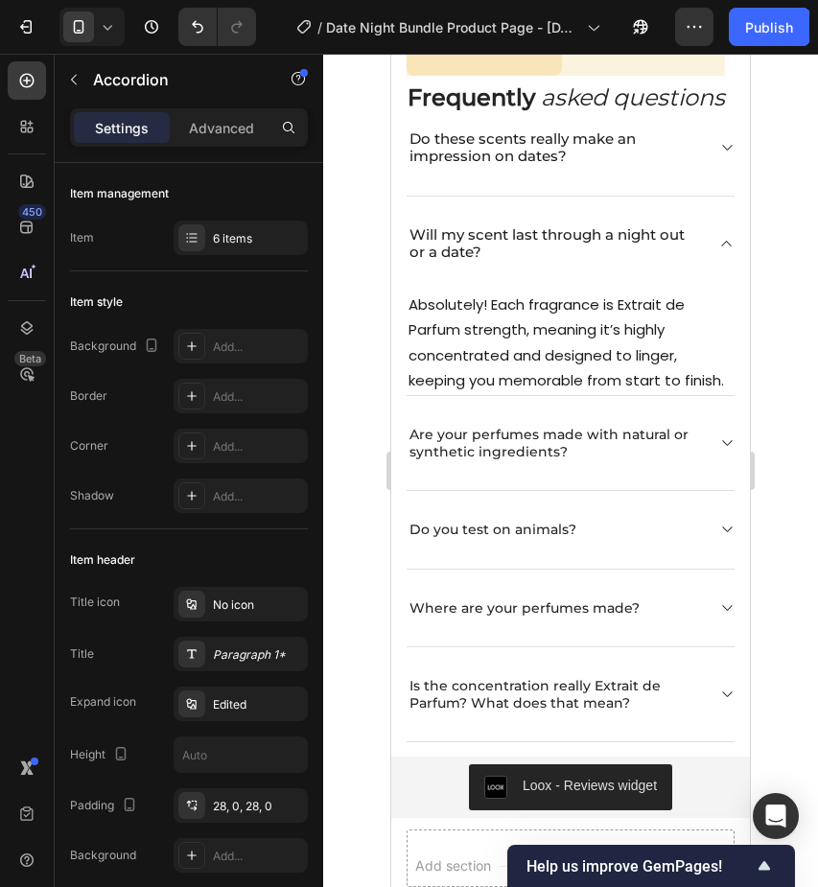
click at [725, 247] on icon at bounding box center [727, 244] width 10 height 6
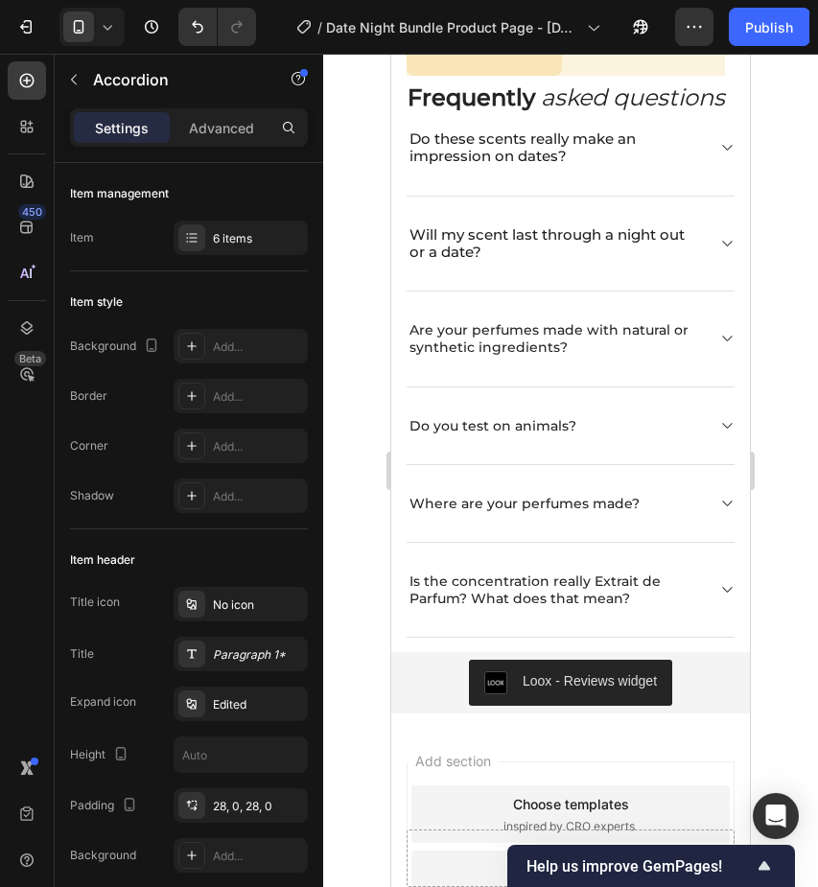
click at [727, 346] on icon at bounding box center [727, 338] width 14 height 15
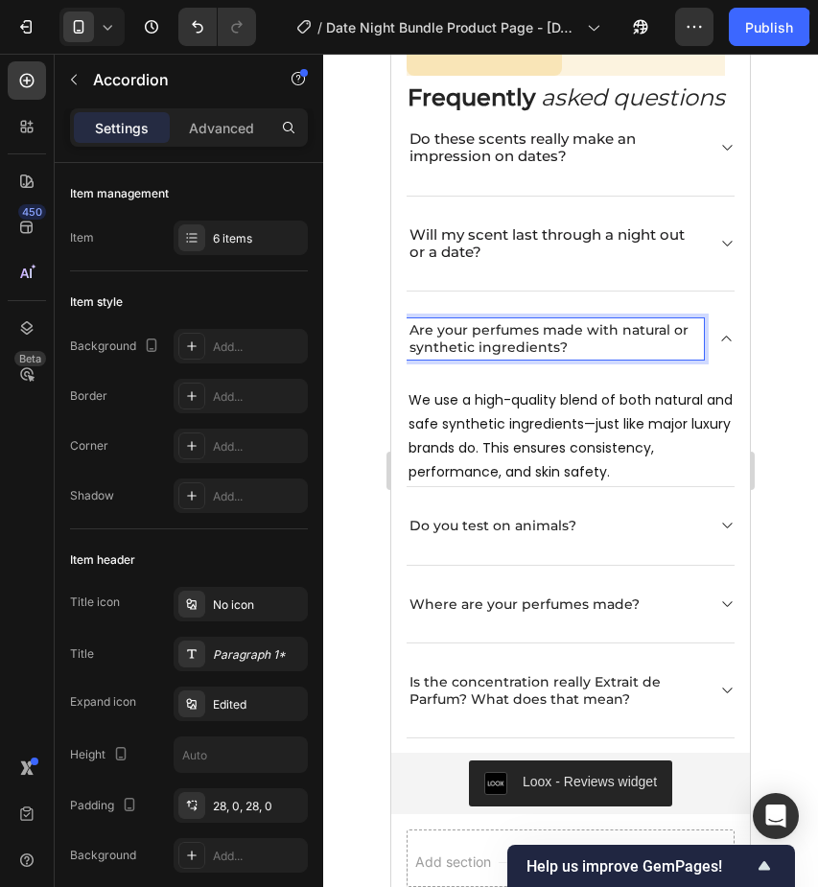
click at [610, 356] on p "Are your perfumes made with natural or synthetic ingredients?" at bounding box center [556, 338] width 292 height 35
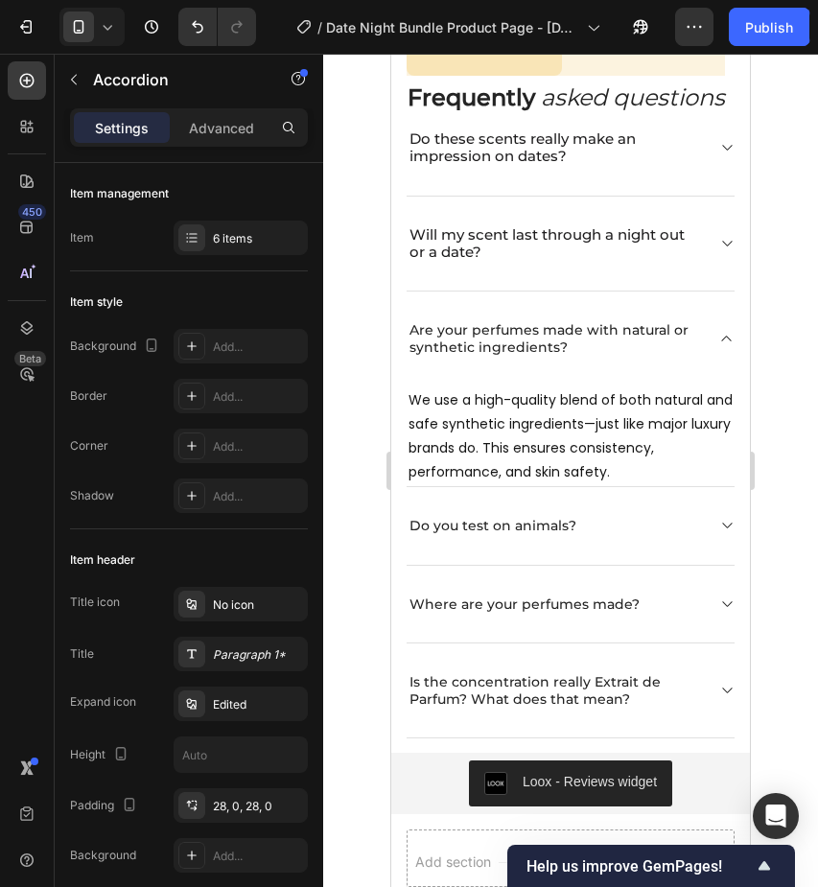
click at [476, 356] on p "Are your perfumes made with natural or synthetic ingredients?" at bounding box center [556, 338] width 292 height 35
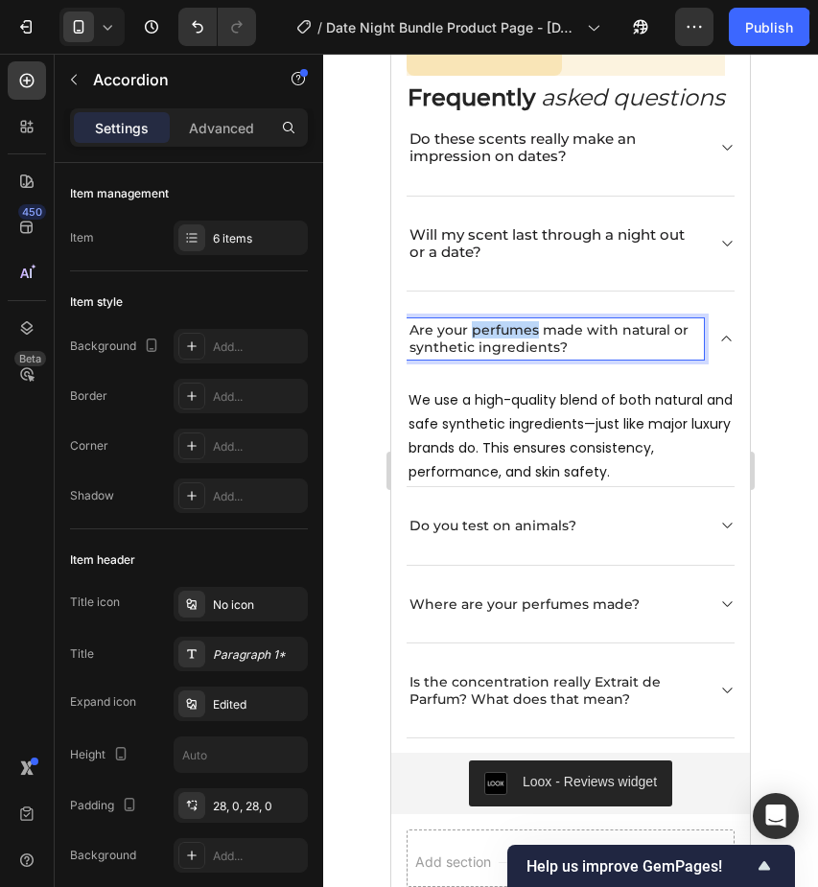
click at [476, 356] on p "Are your perfumes made with natural or synthetic ingredients?" at bounding box center [556, 338] width 292 height 35
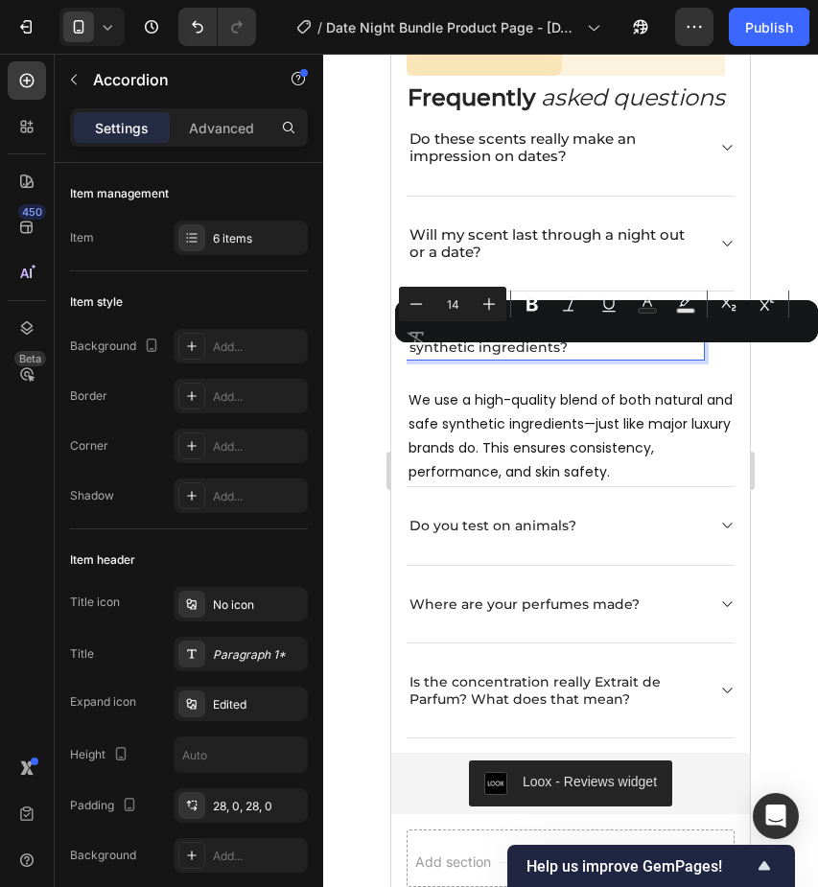
click at [420, 356] on p "Are your perfumes made with natural or synthetic ingredients?" at bounding box center [556, 338] width 292 height 35
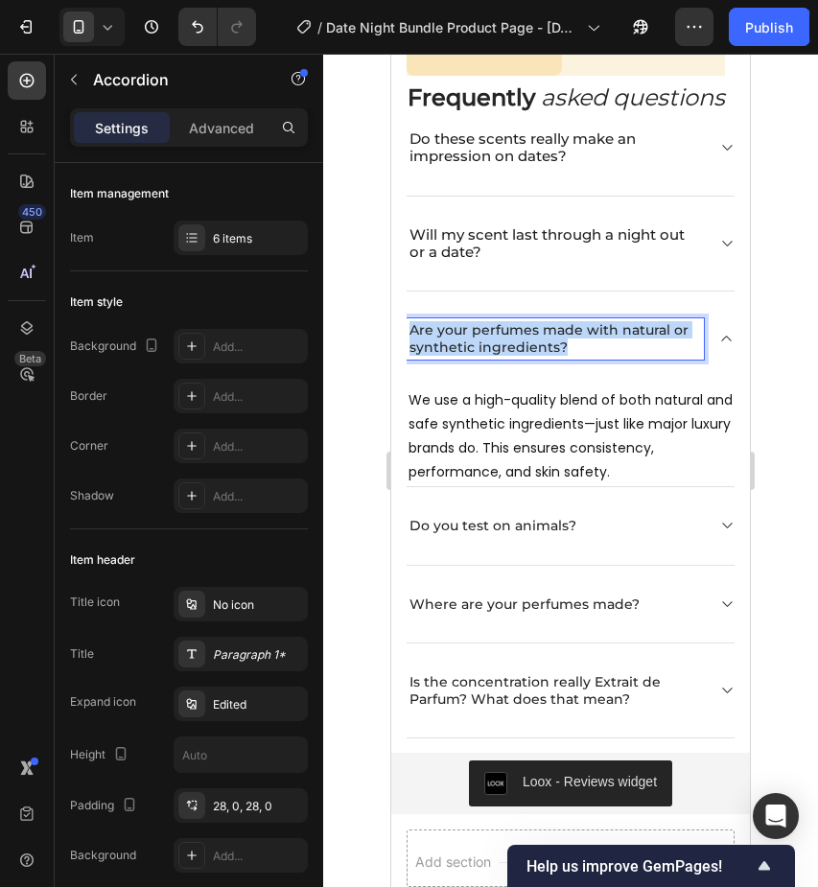
drag, startPoint x: 409, startPoint y: 363, endPoint x: 559, endPoint y: 383, distance: 152.0
click at [559, 359] on div "Are your perfumes made with natural or synthetic ingredients?" at bounding box center [555, 339] width 297 height 40
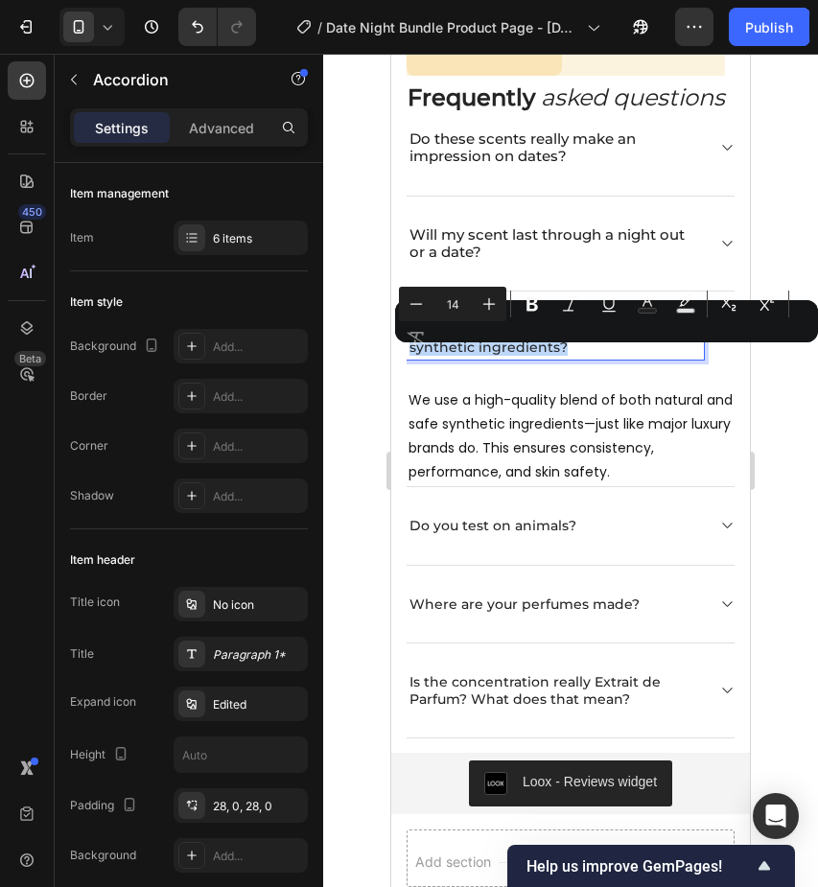
type input "15"
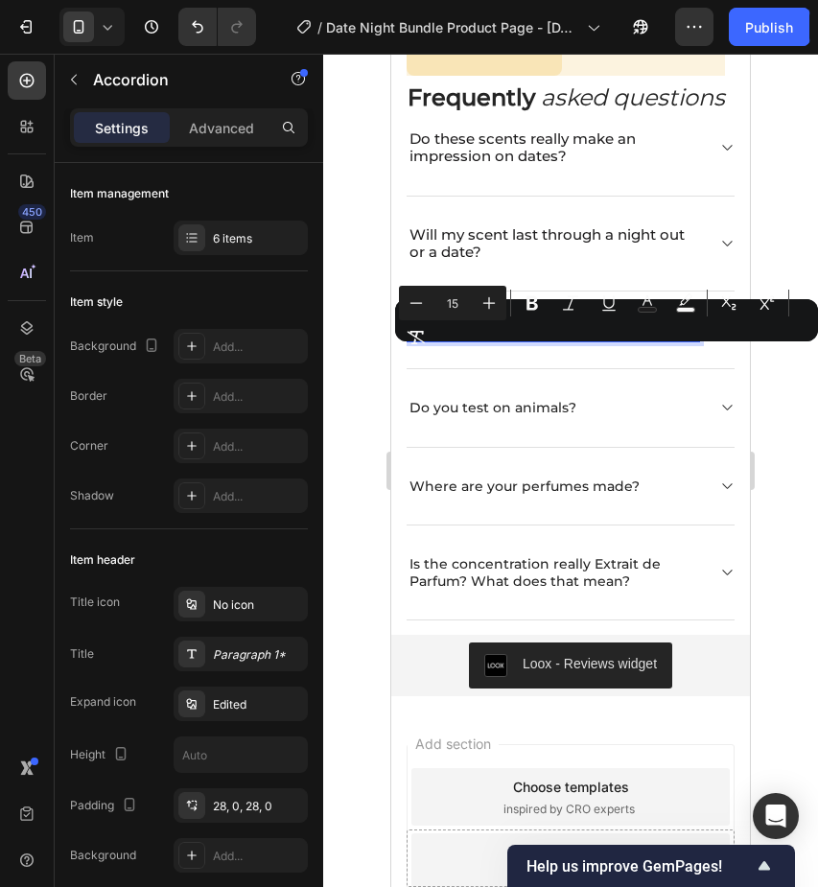
drag, startPoint x: 696, startPoint y: 359, endPoint x: 408, endPoint y: 348, distance: 288.0
click at [407, 342] on div "Are these scents safe for sensitive skin?" at bounding box center [553, 330] width 293 height 23
click at [691, 302] on icon "Editor contextual toolbar" at bounding box center [685, 303] width 19 height 19
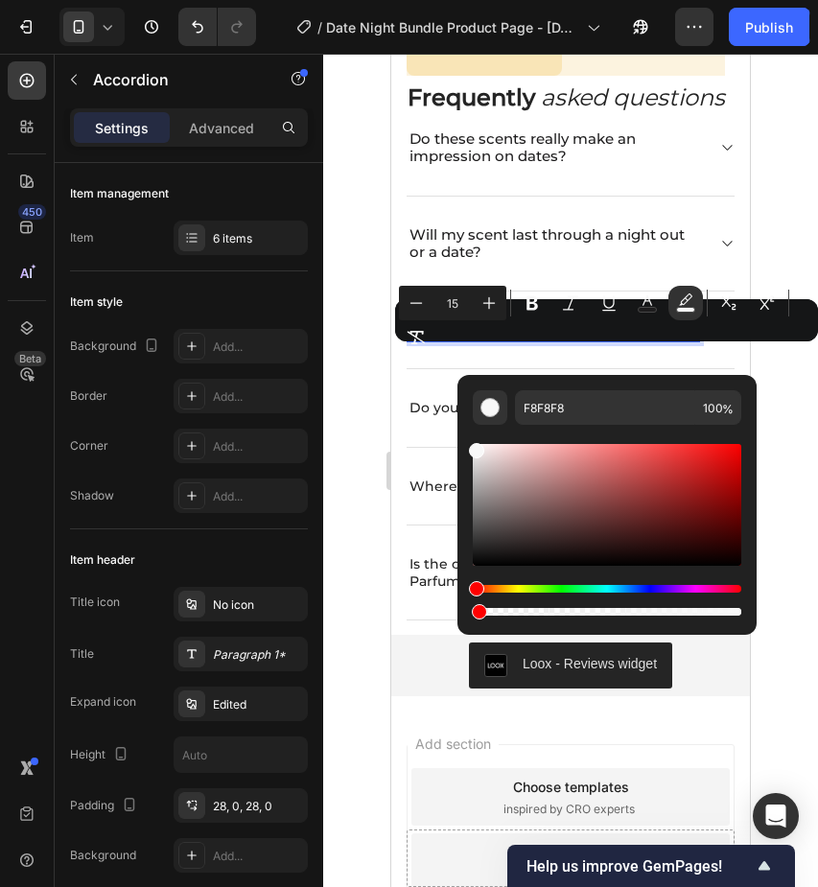
click at [476, 611] on div "Editor contextual toolbar" at bounding box center [607, 612] width 269 height 8
type input "1"
click at [724, 333] on icon at bounding box center [727, 330] width 10 height 6
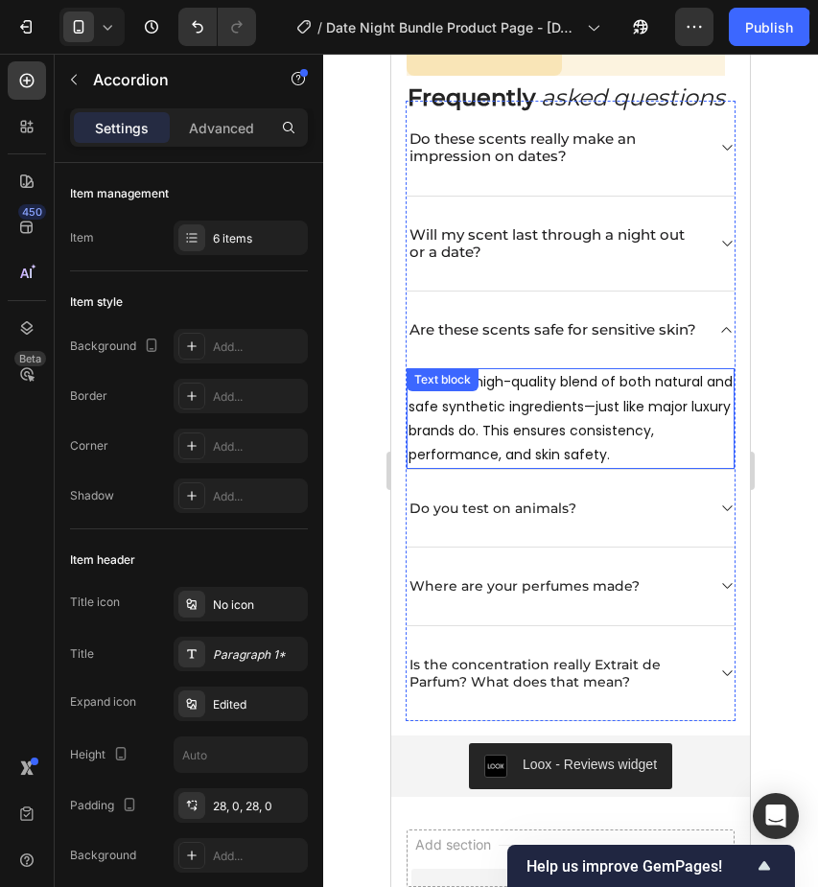
click at [617, 467] on p "We use a high-quality blend of both natural and safe synthetic ingredients—just…" at bounding box center [571, 418] width 324 height 97
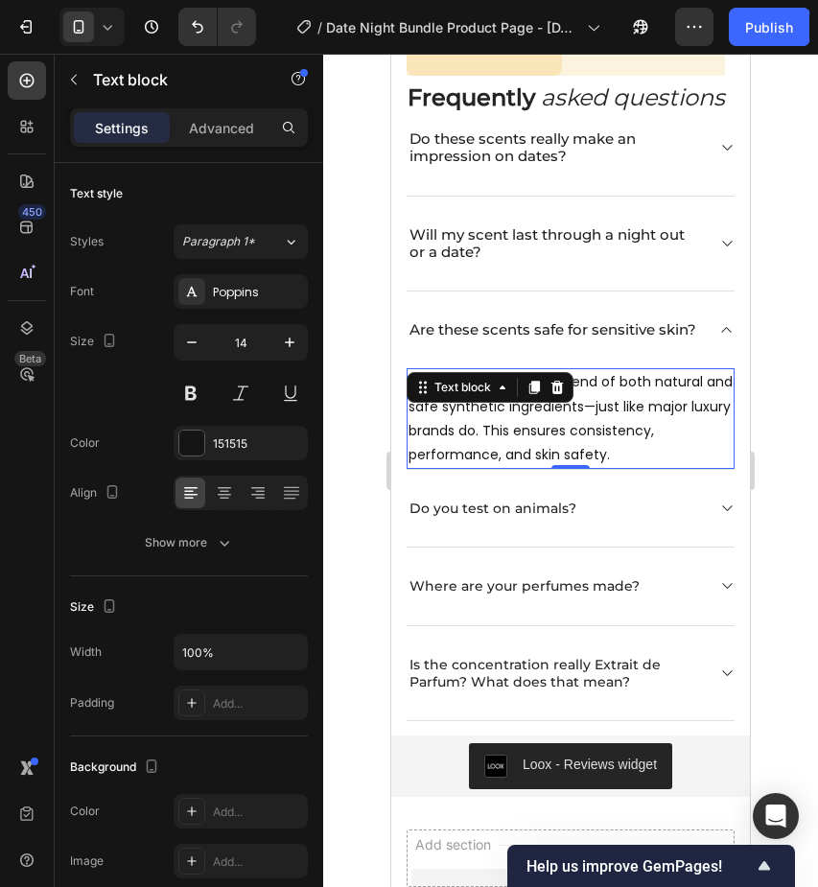
click at [617, 467] on p "We use a high-quality blend of both natural and safe synthetic ingredients—just…" at bounding box center [571, 418] width 324 height 97
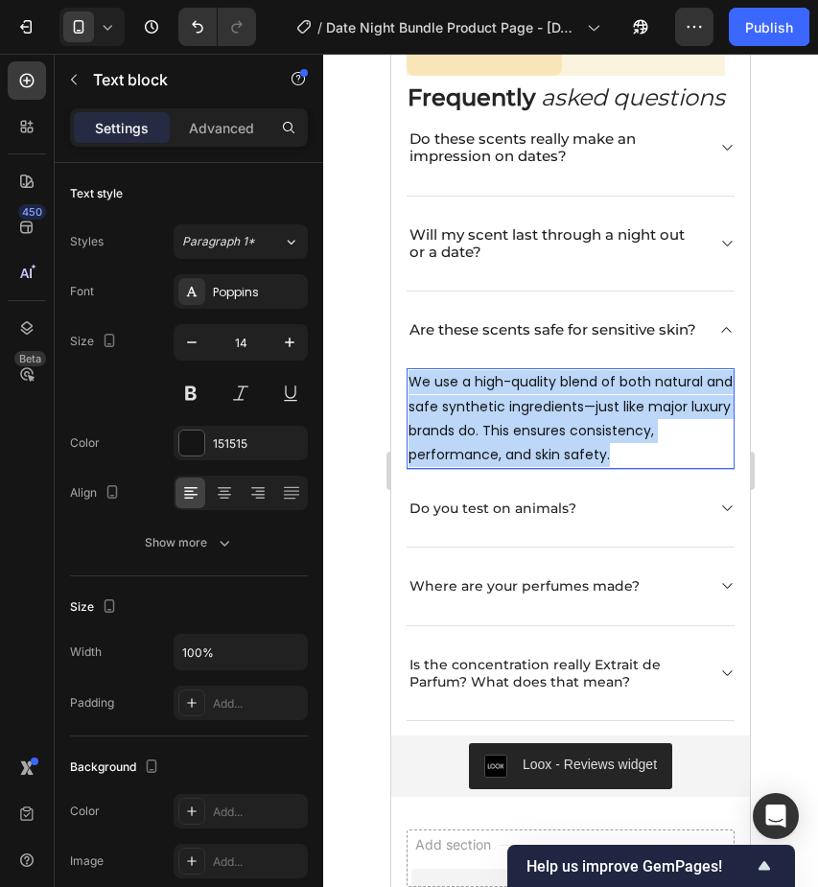
drag, startPoint x: 615, startPoint y: 480, endPoint x: 409, endPoint y: 406, distance: 219.1
click at [409, 406] on p "We use a high-quality blend of both natural and safe synthetic ingredients—just…" at bounding box center [571, 418] width 324 height 97
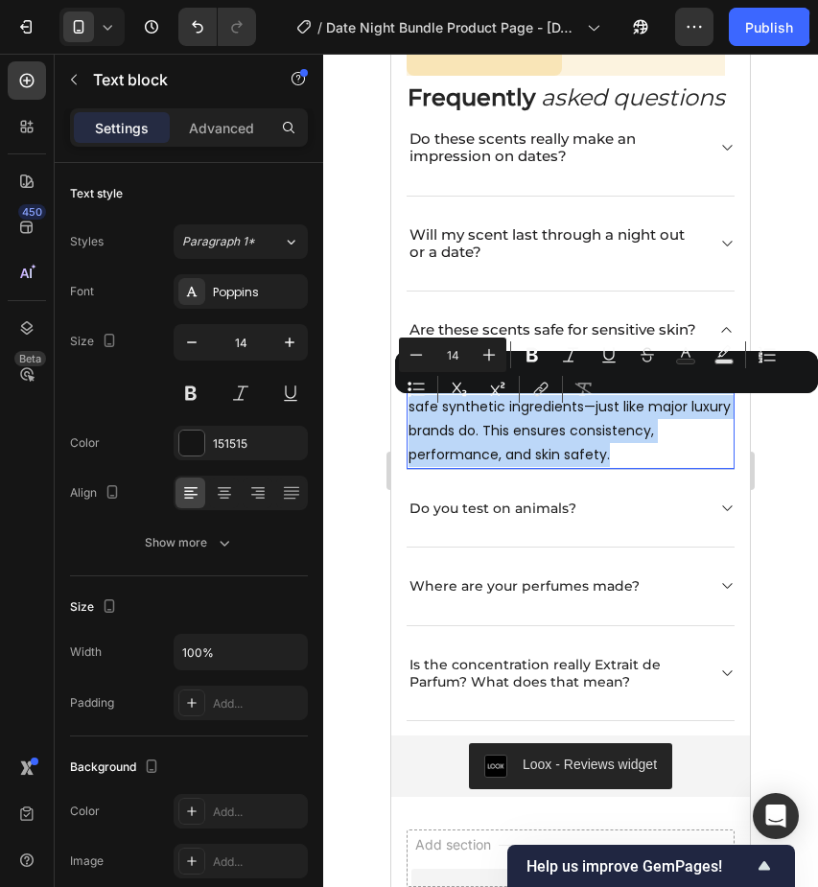
type input "15"
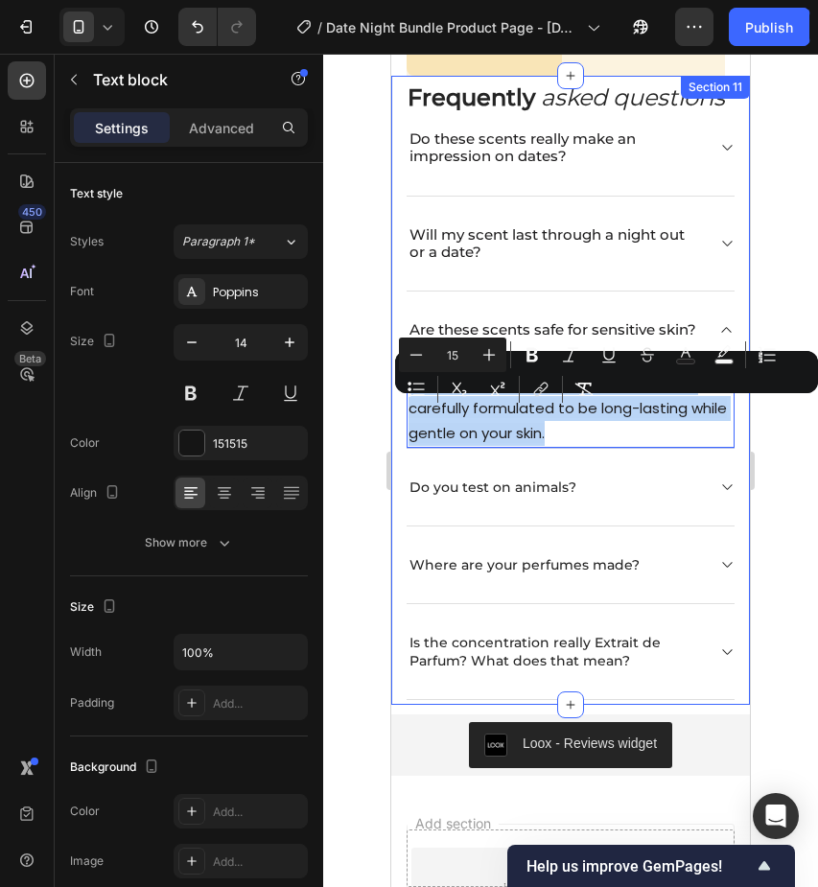
drag, startPoint x: 563, startPoint y: 461, endPoint x: 402, endPoint y: 414, distance: 167.9
click at [402, 414] on div "Frequently asked questions Heading Do these scents really make an impression on…" at bounding box center [570, 390] width 359 height 629
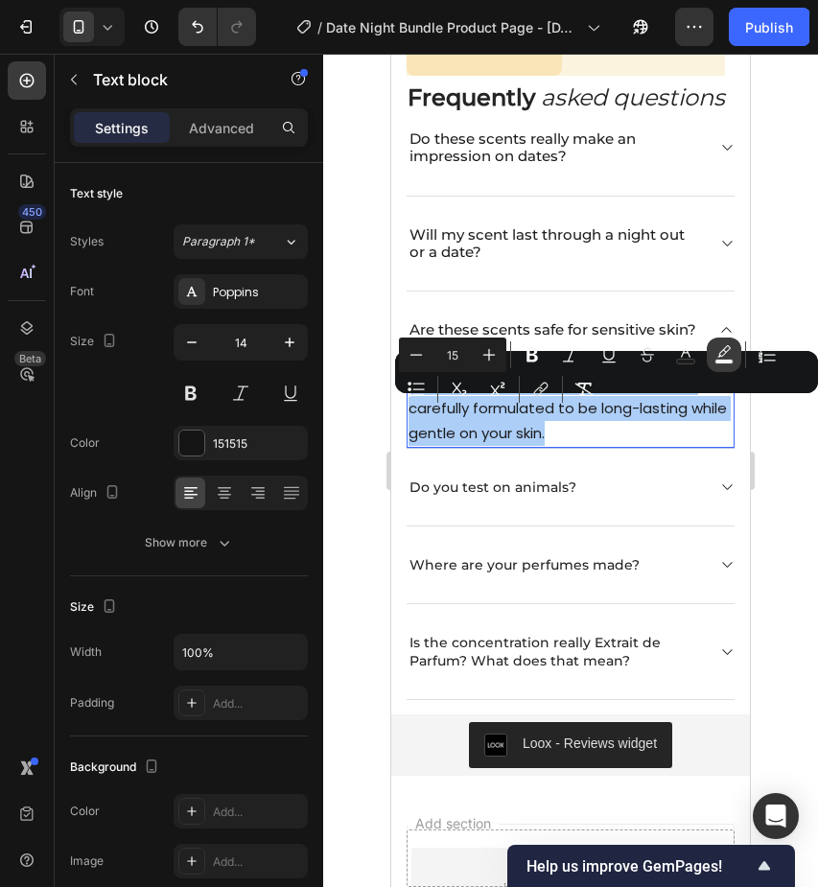
click at [721, 351] on icon "Editor contextual toolbar" at bounding box center [724, 354] width 19 height 19
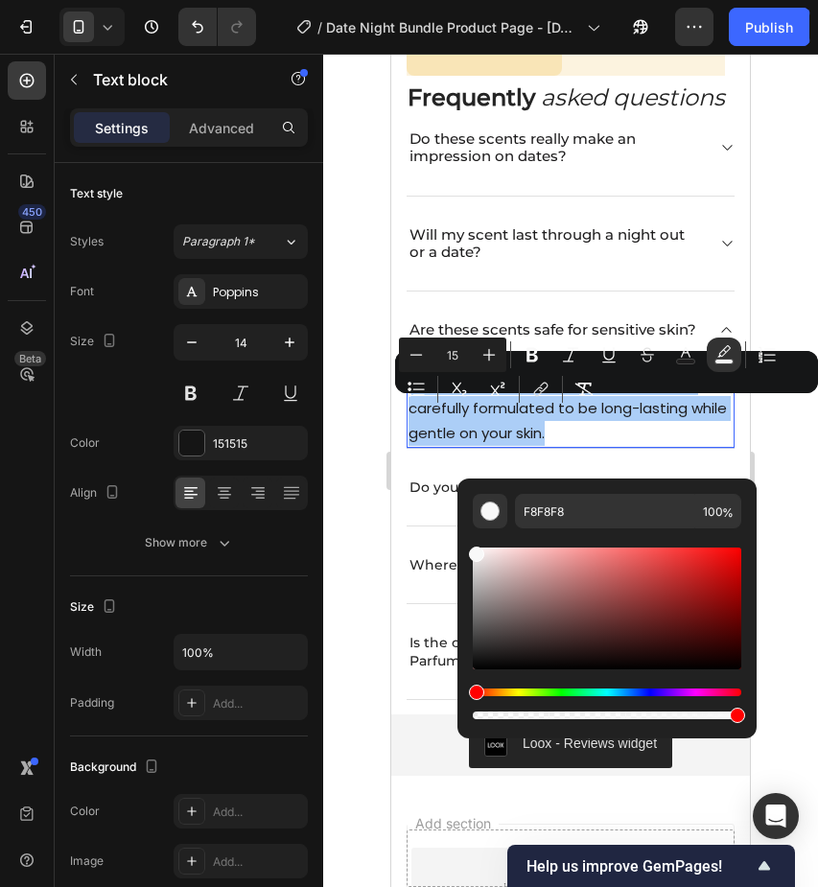
click at [477, 716] on div "Editor contextual toolbar" at bounding box center [607, 716] width 269 height 8
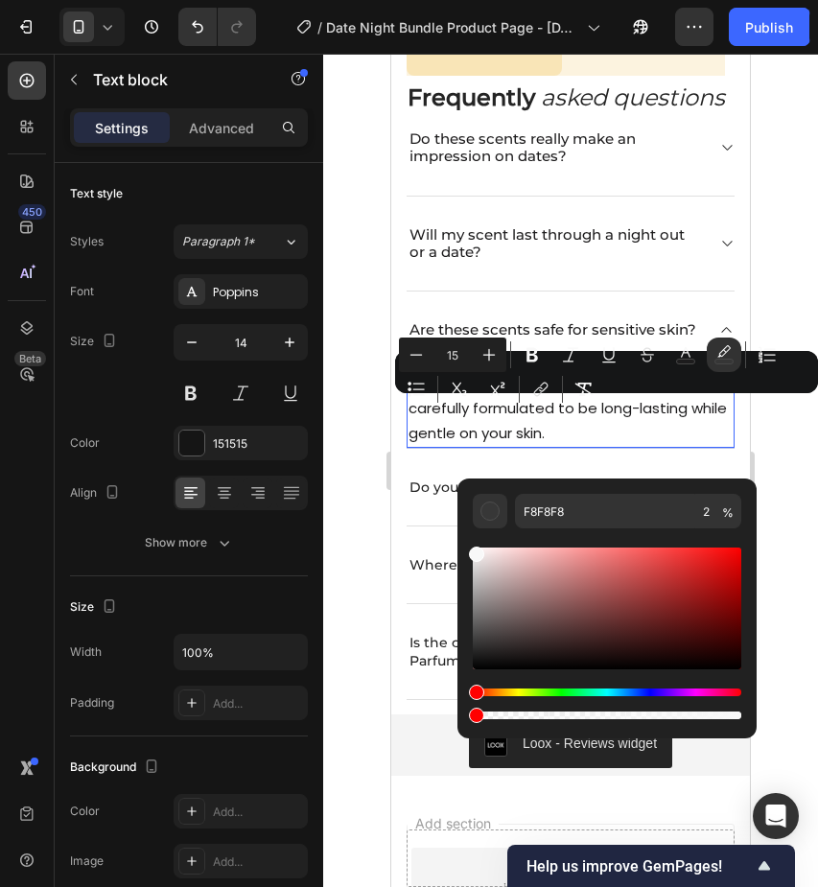
drag, startPoint x: 478, startPoint y: 716, endPoint x: 460, endPoint y: 716, distance: 18.2
click at [460, 716] on div "F8F8F8 2 %" at bounding box center [607, 601] width 299 height 245
type input "0"
click at [715, 438] on span "Our perfumes use skin-safe ingredients, carefully formulated to be long-lasting…" at bounding box center [568, 407] width 319 height 70
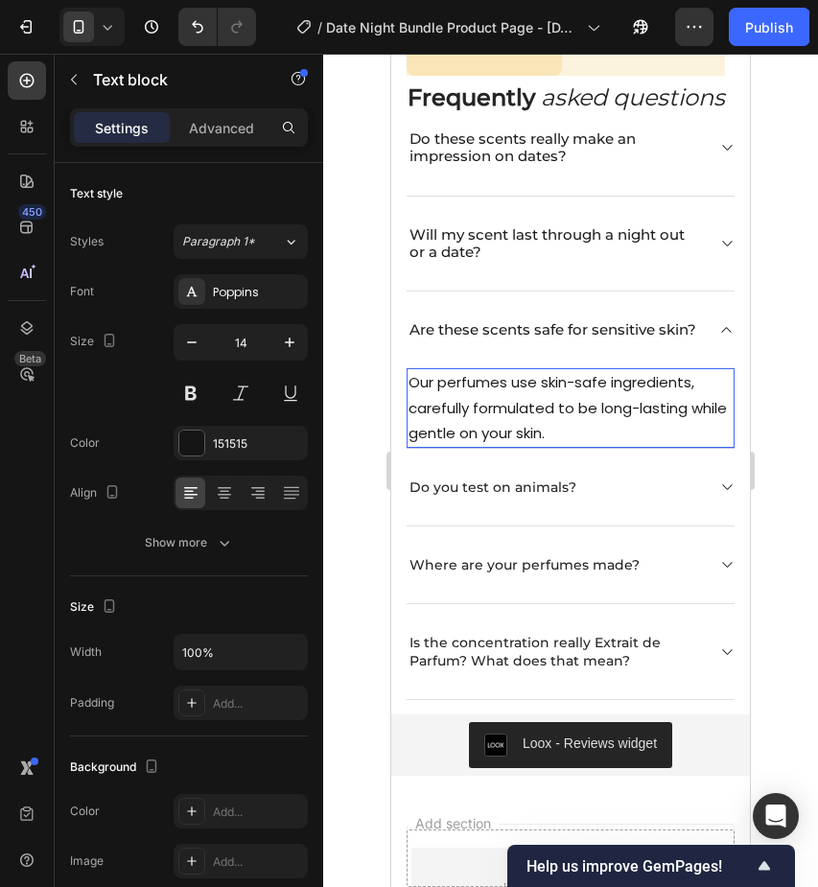
click at [667, 446] on p "Our perfumes use skin-safe ingredients, carefully formulated to be long-lasting…" at bounding box center [571, 408] width 324 height 76
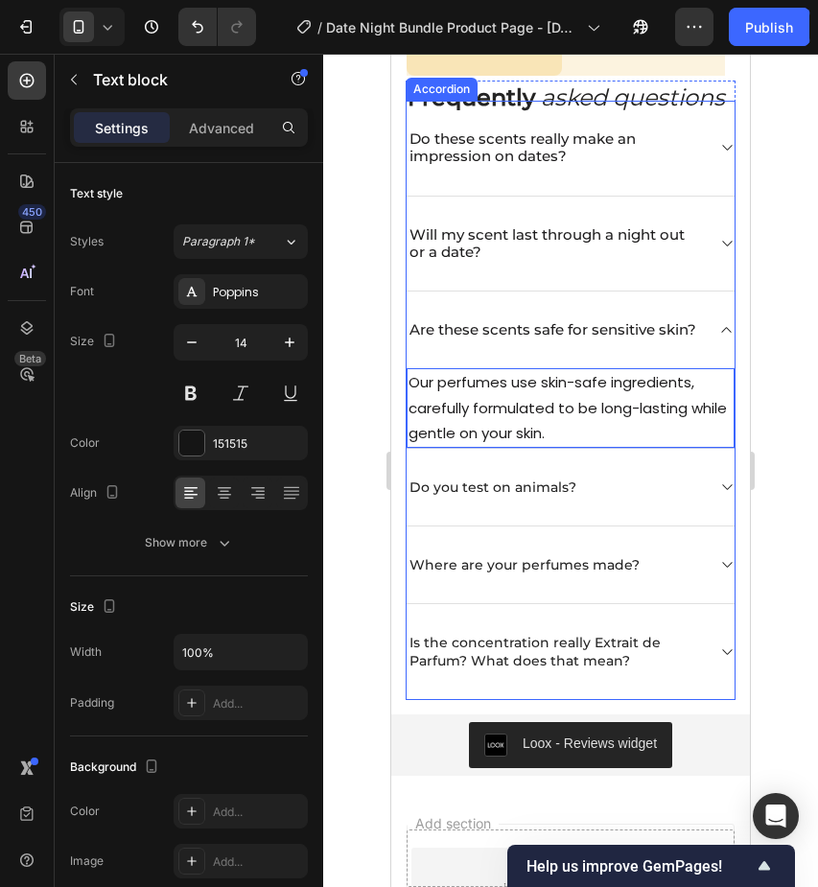
click at [723, 338] on icon at bounding box center [727, 329] width 14 height 15
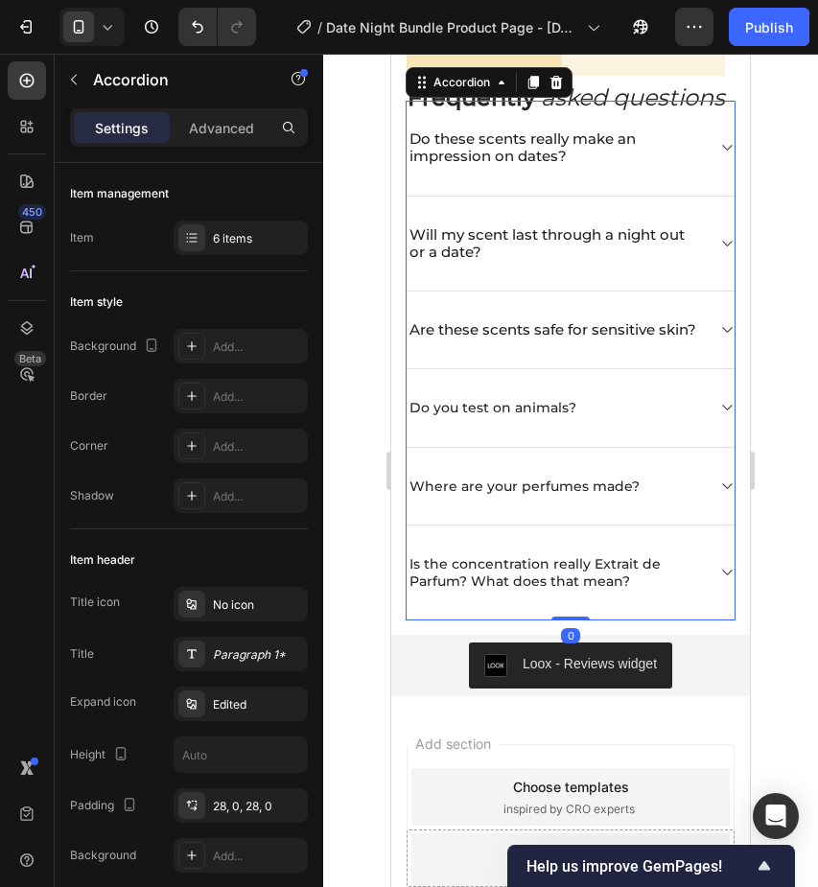
click at [708, 433] on div "Do you test on animals?" at bounding box center [571, 408] width 328 height 78
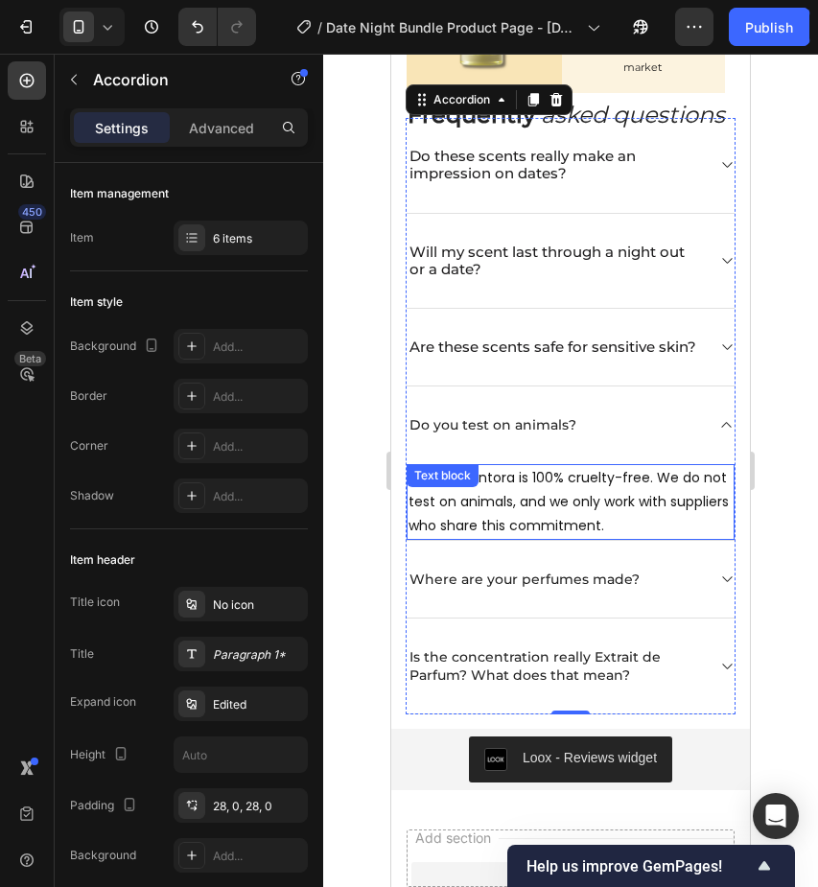
scroll to position [3654, 0]
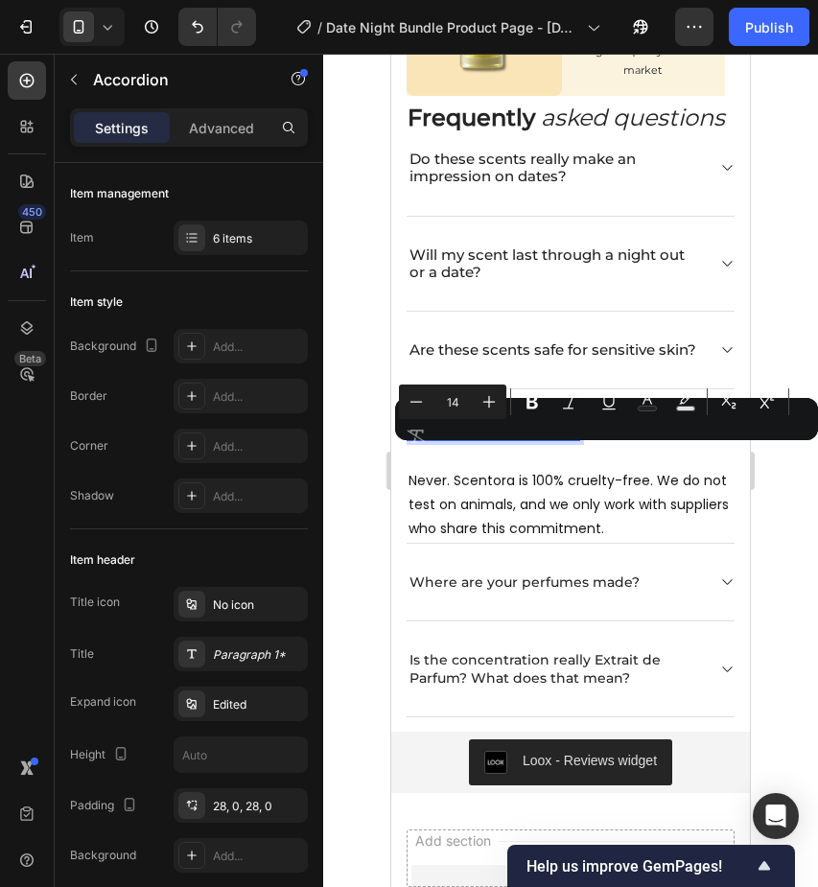
drag, startPoint x: 414, startPoint y: 456, endPoint x: 574, endPoint y: 457, distance: 160.2
click at [574, 439] on div "Do you test on animals?" at bounding box center [493, 427] width 173 height 23
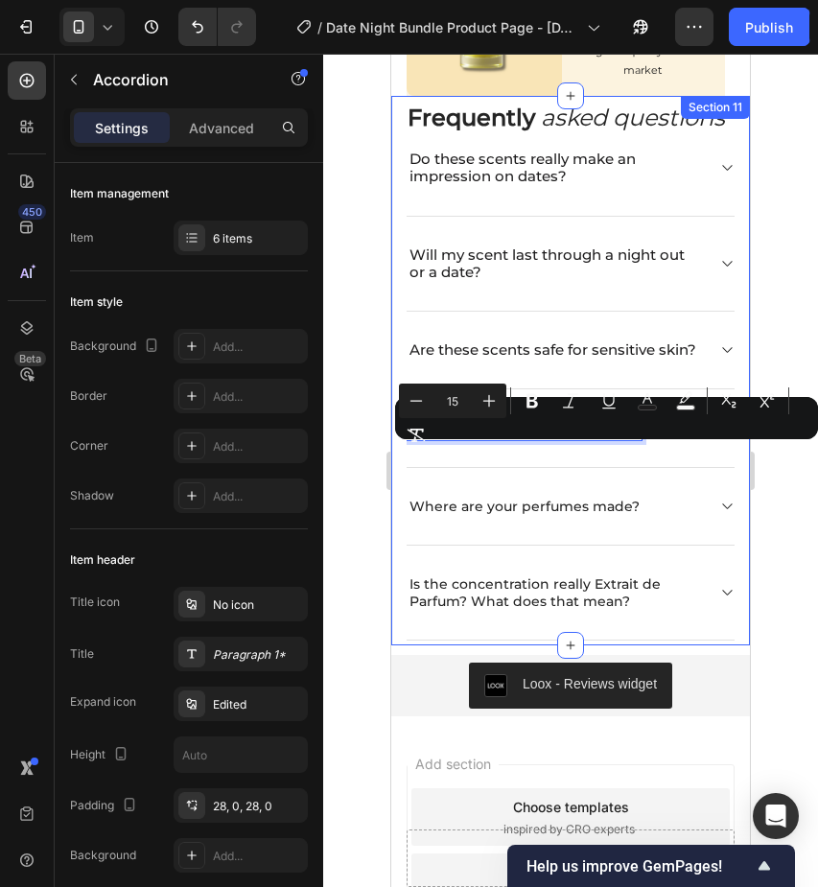
drag, startPoint x: 643, startPoint y: 460, endPoint x: 403, endPoint y: 461, distance: 239.9
click at [403, 461] on div "Frequently asked questions Heading Do these scents really make an impression on…" at bounding box center [570, 371] width 359 height 550
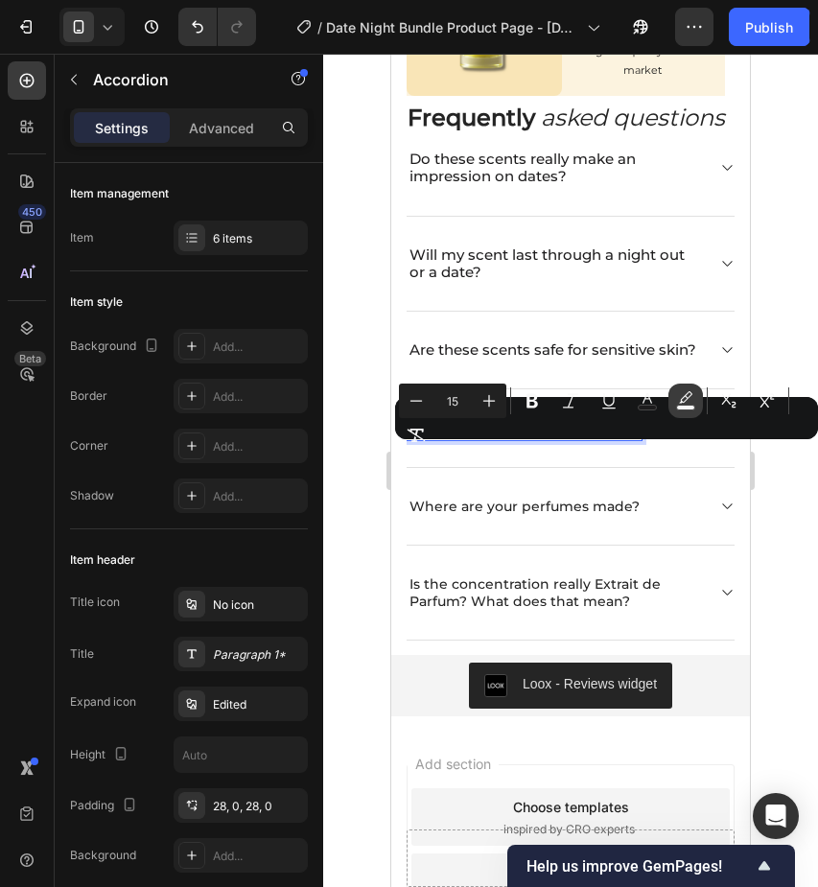
click at [679, 406] on rect "Editor contextual toolbar" at bounding box center [686, 408] width 18 height 5
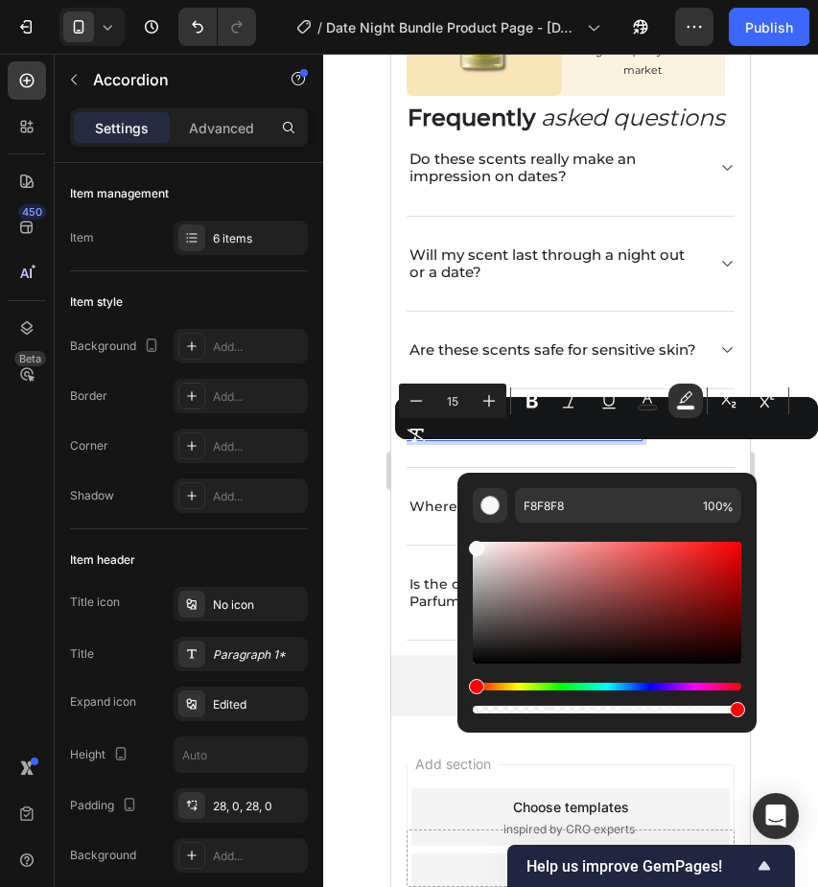
click at [476, 710] on div "Editor contextual toolbar" at bounding box center [607, 710] width 269 height 8
type input "1"
click at [661, 450] on div "Minus 15 Plus Bold Italic Underline color color Subscript Superscript Remove Fo…" at bounding box center [606, 418] width 415 height 69
click at [703, 450] on div "Minus 15 Plus Bold Italic Underline color color Subscript Superscript Remove Fo…" at bounding box center [606, 418] width 415 height 69
click at [719, 450] on div "Minus 15 Plus Bold Italic Underline color color Subscript Superscript Remove Fo…" at bounding box center [606, 418] width 415 height 69
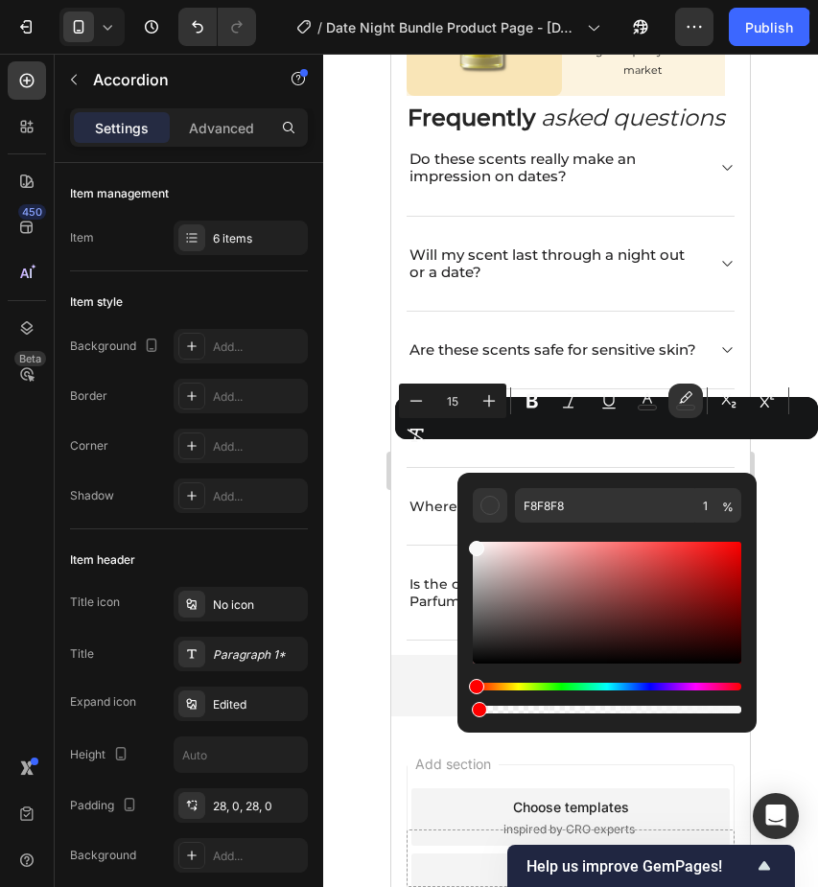
click at [637, 474] on div "F8F8F8 1 %" at bounding box center [607, 595] width 299 height 245
click at [691, 445] on div "Minus 15 Plus Bold Italic Underline color color Subscript Superscript Remove Fo…" at bounding box center [606, 418] width 415 height 69
click at [726, 445] on div "Minus 15 Plus Bold Italic Underline color color Subscript Superscript Remove Fo…" at bounding box center [606, 418] width 415 height 69
click at [722, 436] on icon at bounding box center [727, 427] width 14 height 15
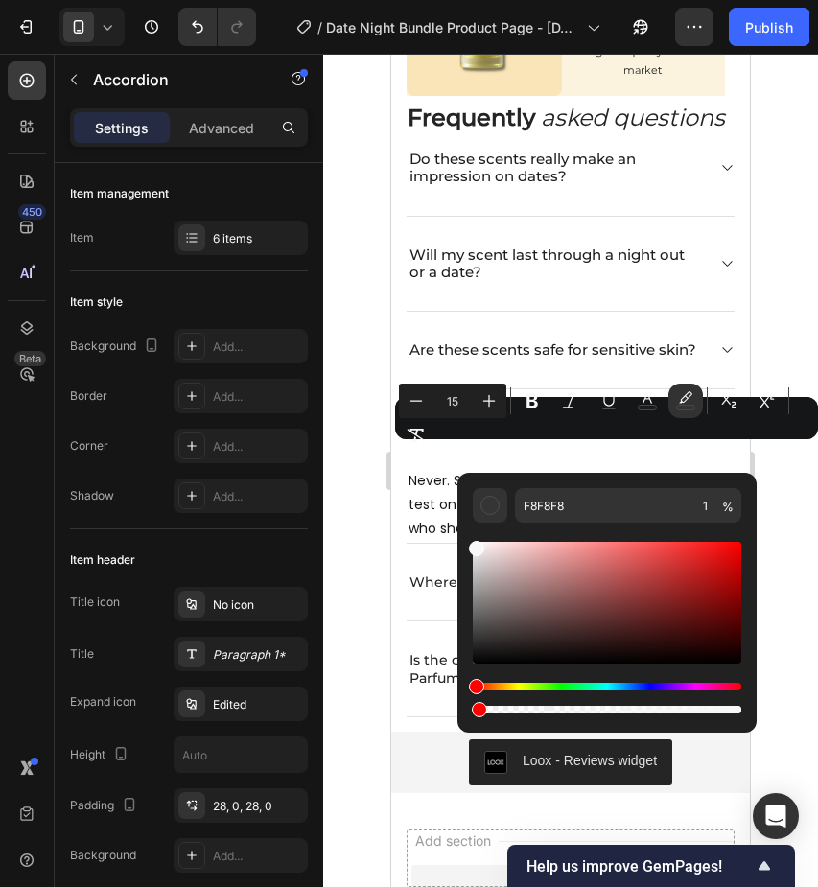
click at [795, 469] on div at bounding box center [570, 471] width 495 height 834
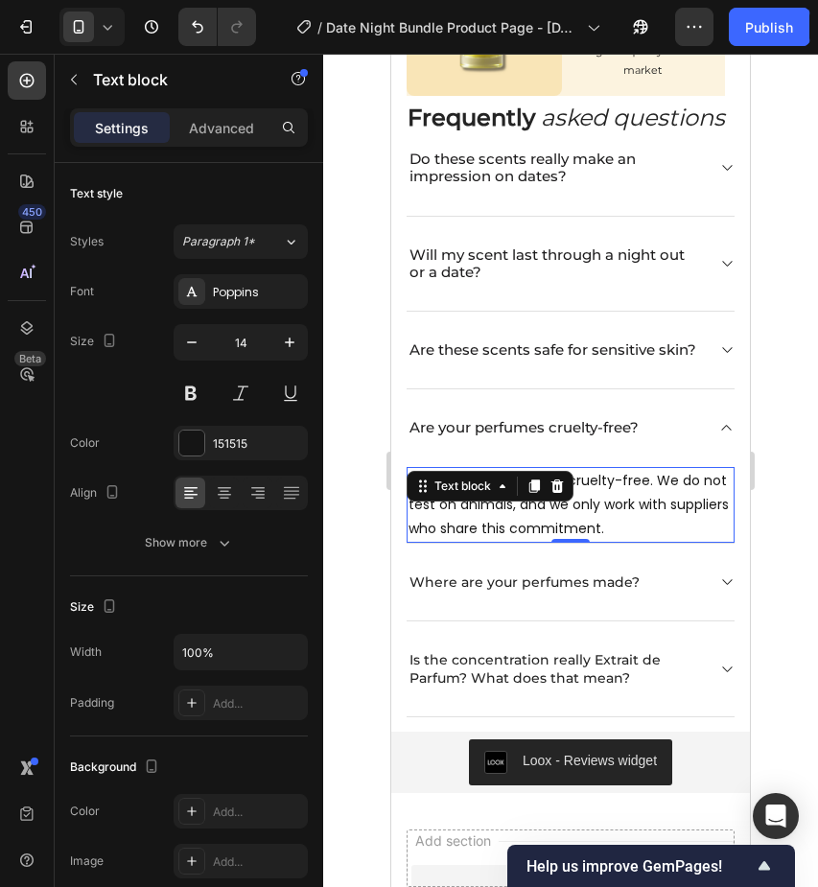
click at [585, 542] on p "Never. Scentora is 100% cruelty-free. We do not test on animals, and we only wo…" at bounding box center [571, 505] width 324 height 73
click at [602, 542] on p "Never. Scentora is 100% cruelty-free. We do not test on animals, and we only wo…" at bounding box center [571, 505] width 324 height 73
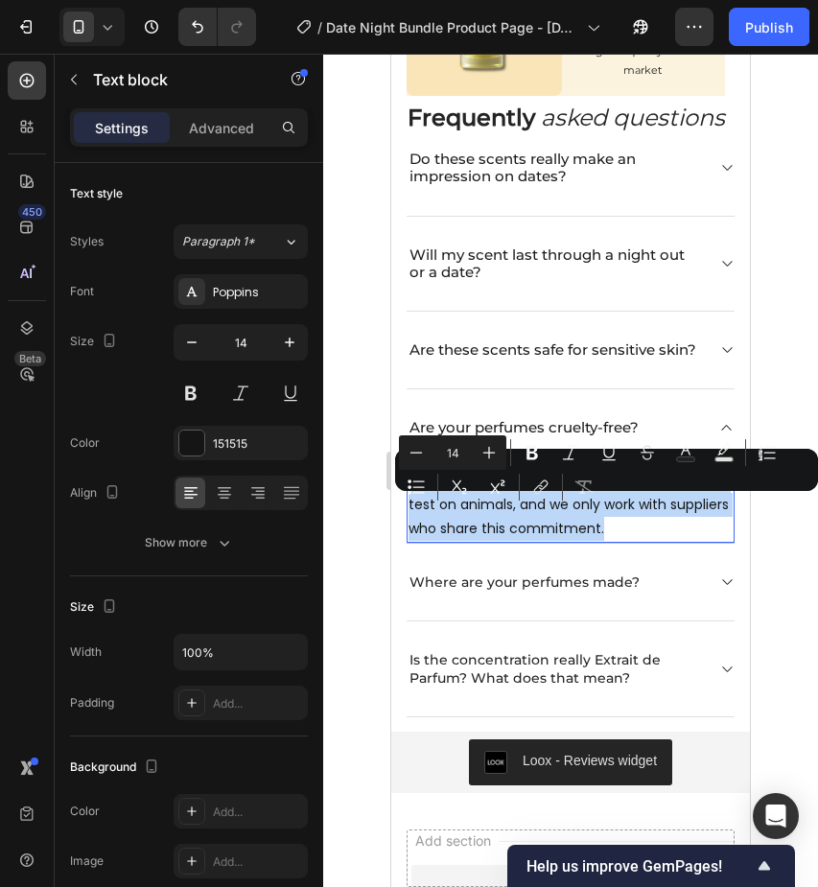
drag, startPoint x: 602, startPoint y: 554, endPoint x: 408, endPoint y: 508, distance: 199.2
click at [408, 507] on div "Never. Scentora is 100% cruelty-free. We do not test on animals, and we only wo…" at bounding box center [571, 505] width 328 height 77
type input "15"
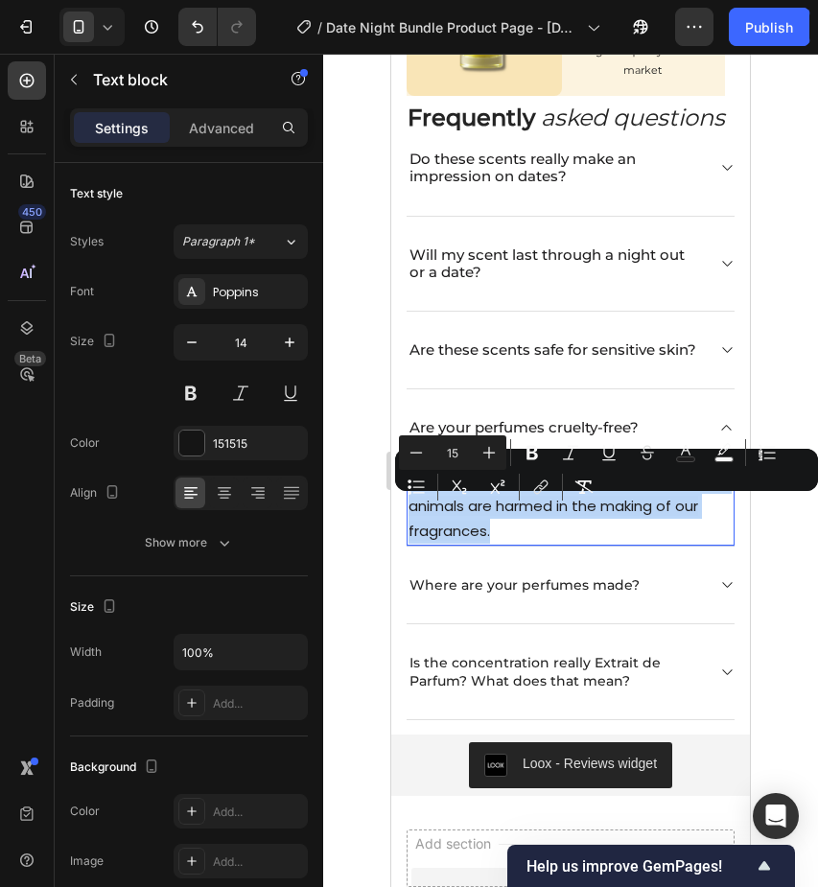
drag, startPoint x: 501, startPoint y: 556, endPoint x: 408, endPoint y: 509, distance: 104.3
click at [408, 509] on div "Yes! Scentora is completely cruelty-free -no animals are harmed in the making o…" at bounding box center [571, 507] width 328 height 80
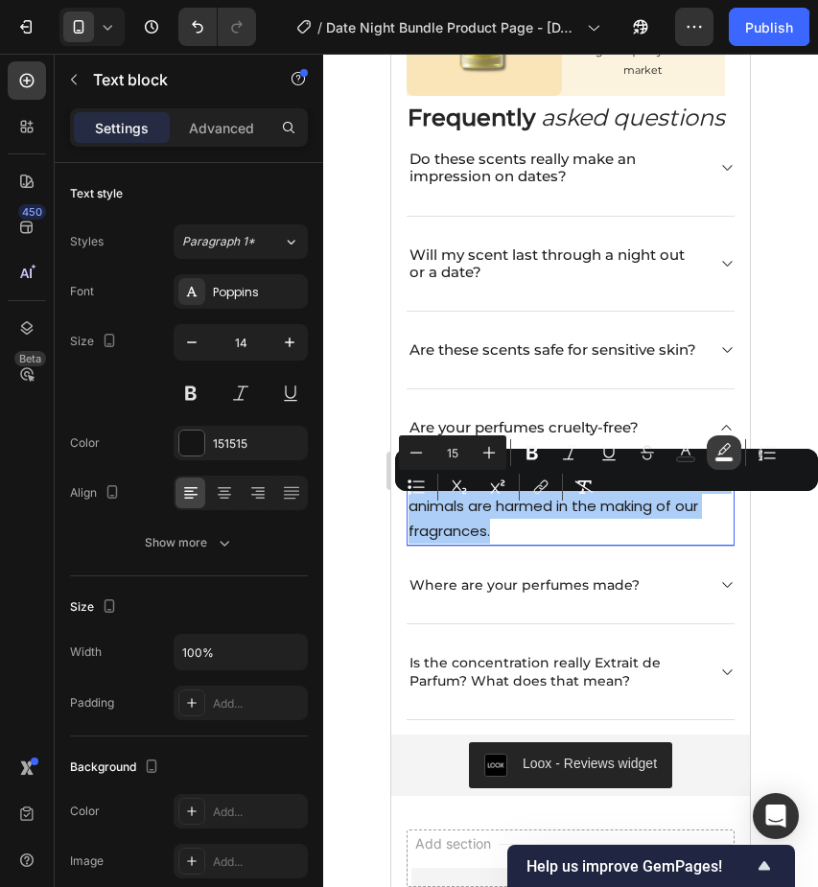
click at [731, 454] on icon "Editor contextual toolbar" at bounding box center [724, 452] width 19 height 19
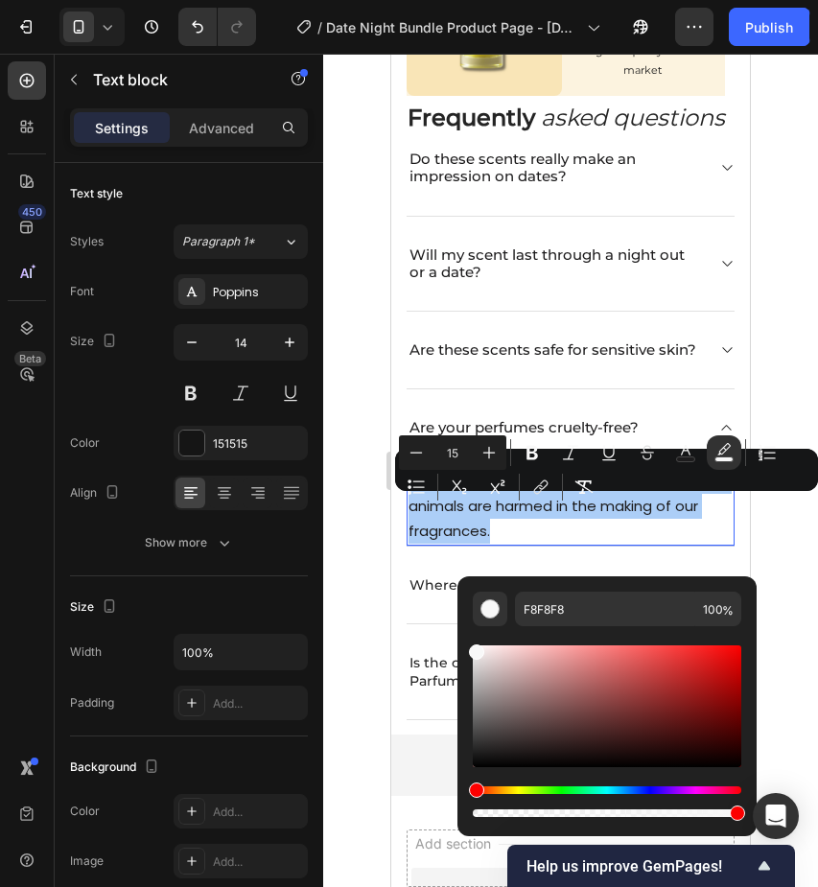
click at [480, 813] on div "Editor contextual toolbar" at bounding box center [607, 814] width 269 height 8
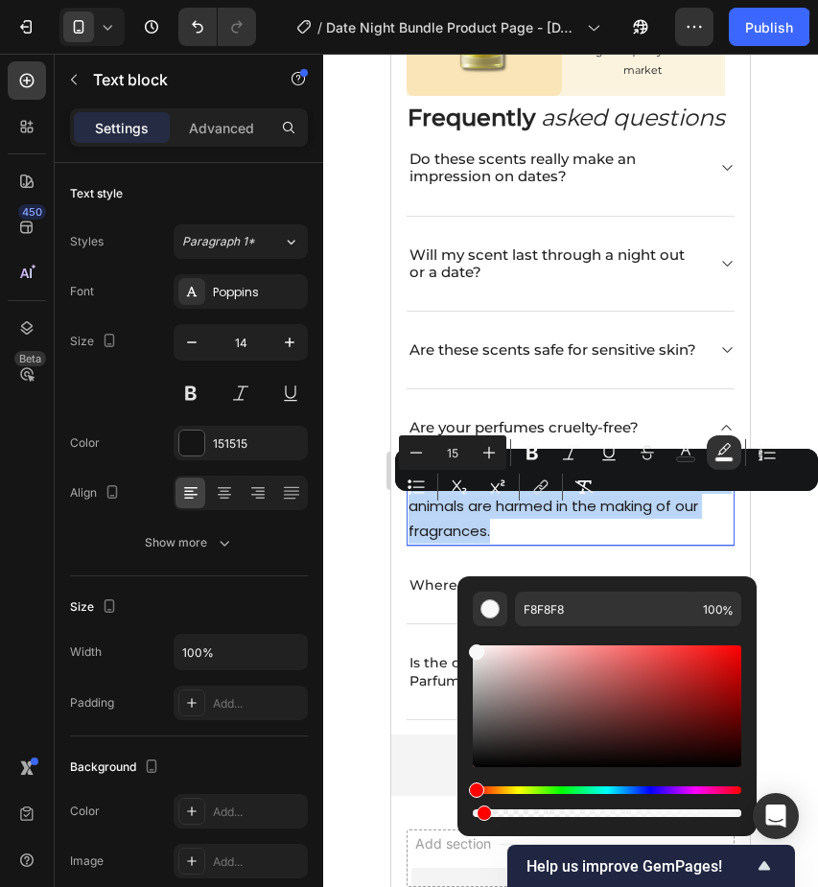
type input "3"
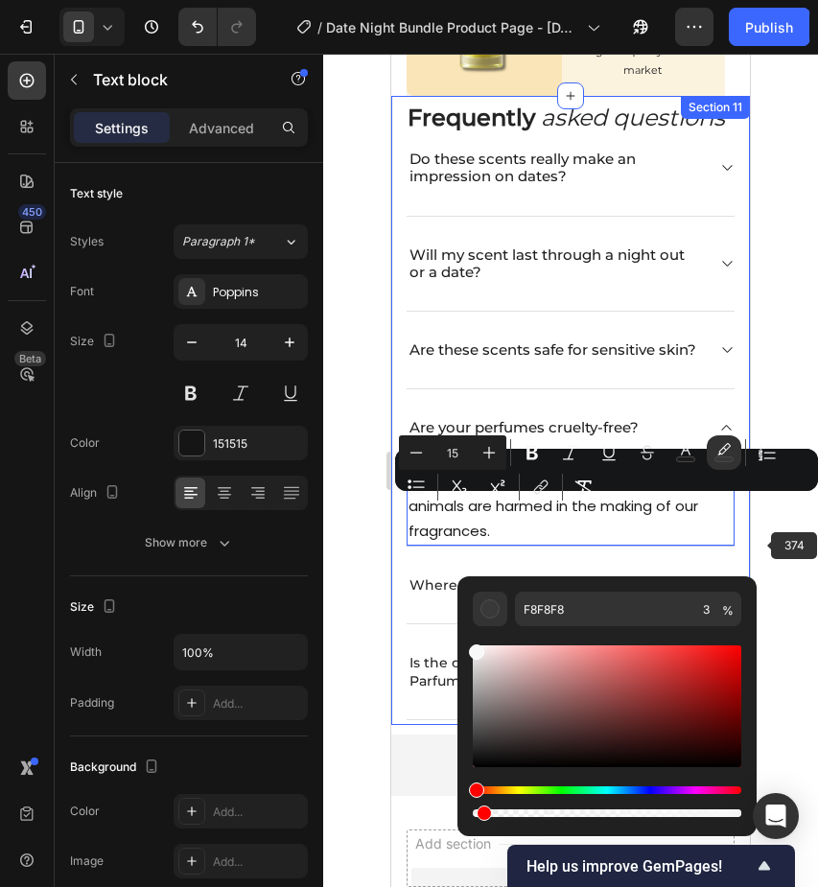
click at [773, 536] on div at bounding box center [570, 471] width 495 height 834
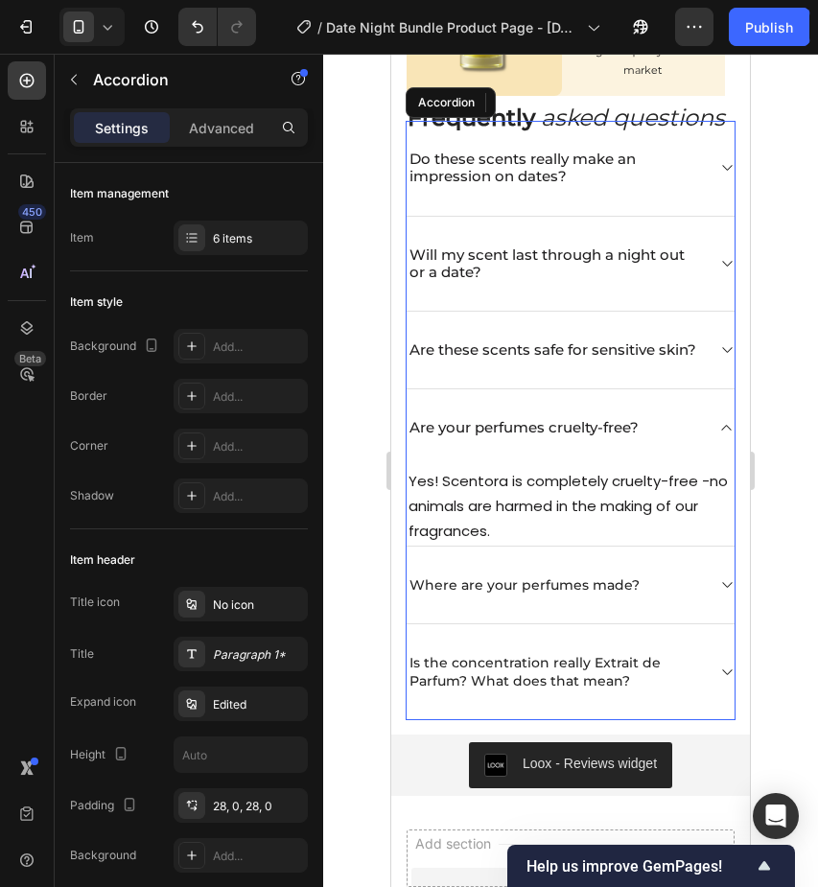
click at [726, 436] on icon at bounding box center [727, 427] width 14 height 15
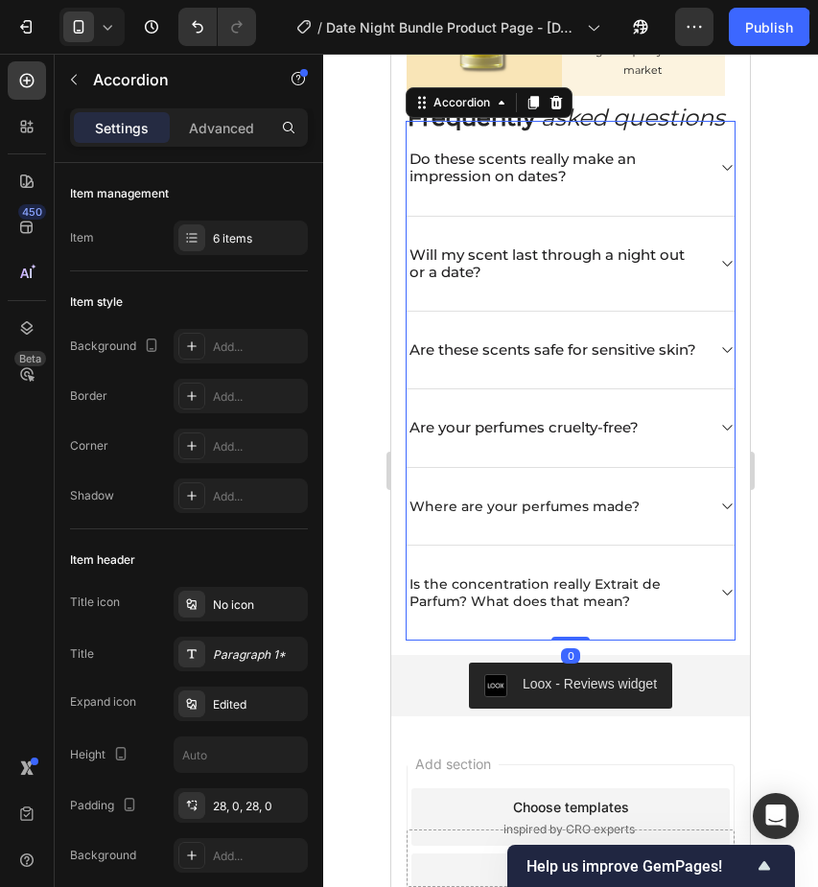
click at [662, 522] on div "Where are your perfumes made?" at bounding box center [571, 507] width 328 height 78
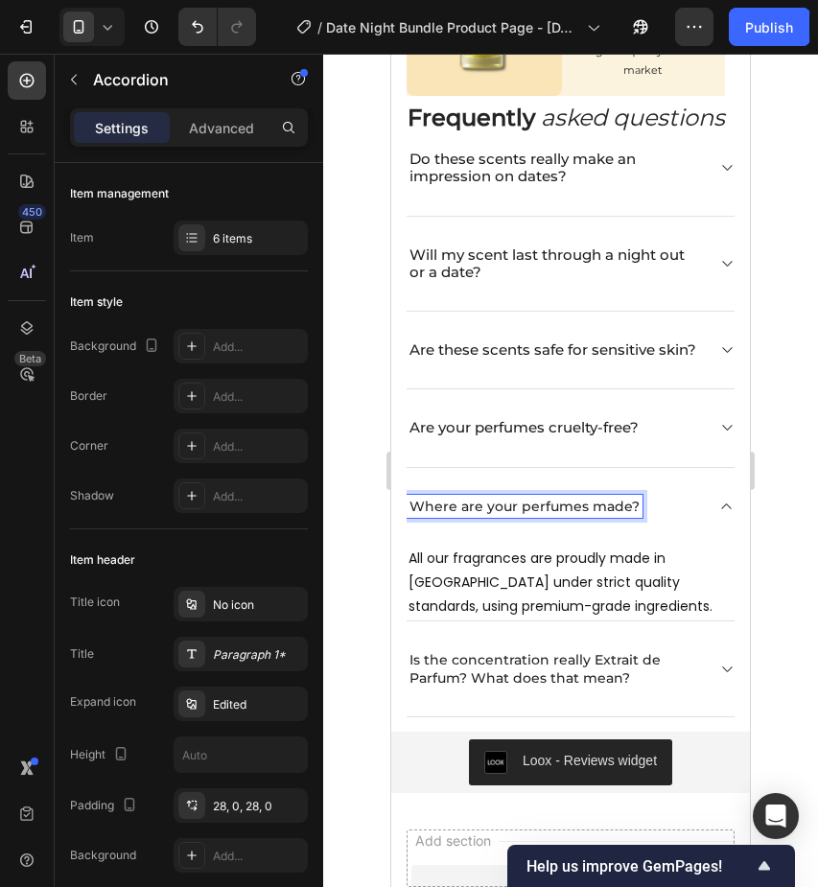
click at [630, 515] on p "Where are your perfumes made?" at bounding box center [525, 506] width 230 height 17
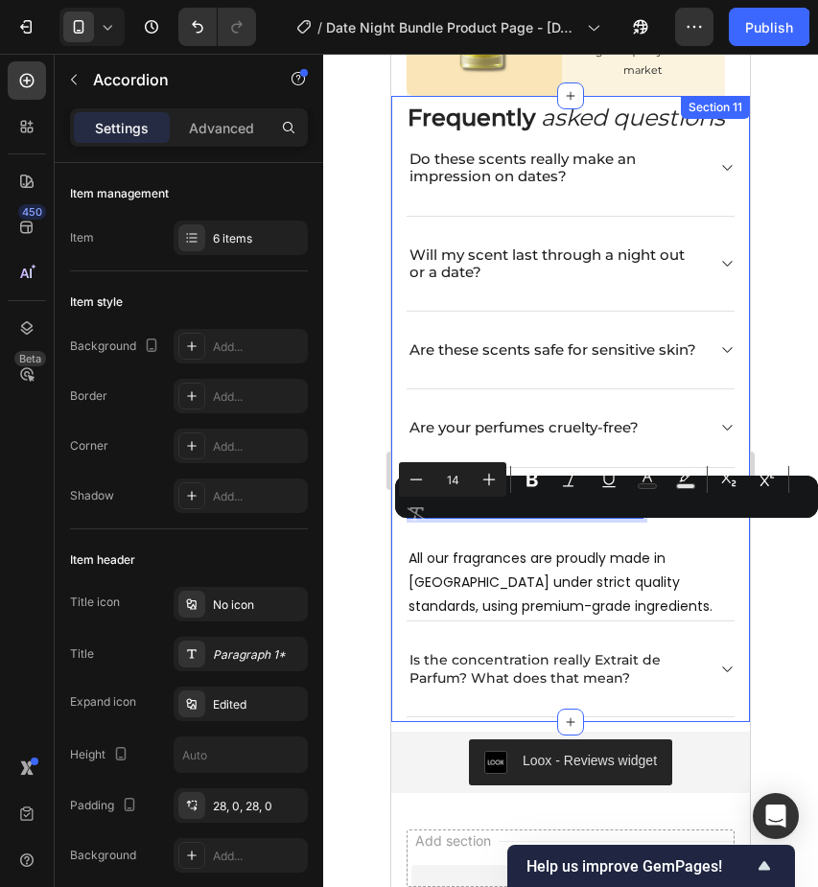
drag, startPoint x: 634, startPoint y: 534, endPoint x: 403, endPoint y: 532, distance: 231.2
click at [402, 532] on div "Frequently asked questions Heading Do these scents really make an impression on…" at bounding box center [570, 409] width 359 height 627
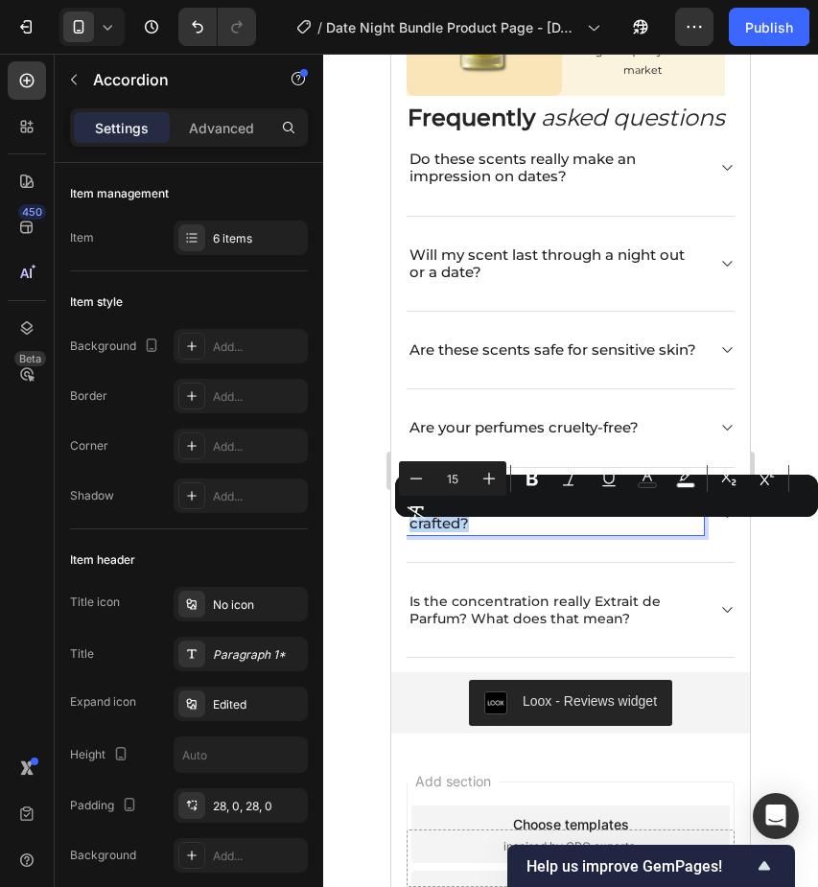
drag, startPoint x: 475, startPoint y: 549, endPoint x: 800, endPoint y: 582, distance: 327.0
click at [408, 529] on div "Where are these high-quality scents crafted?" at bounding box center [555, 515] width 297 height 40
click at [691, 474] on icon "Editor contextual toolbar" at bounding box center [685, 475] width 13 height 12
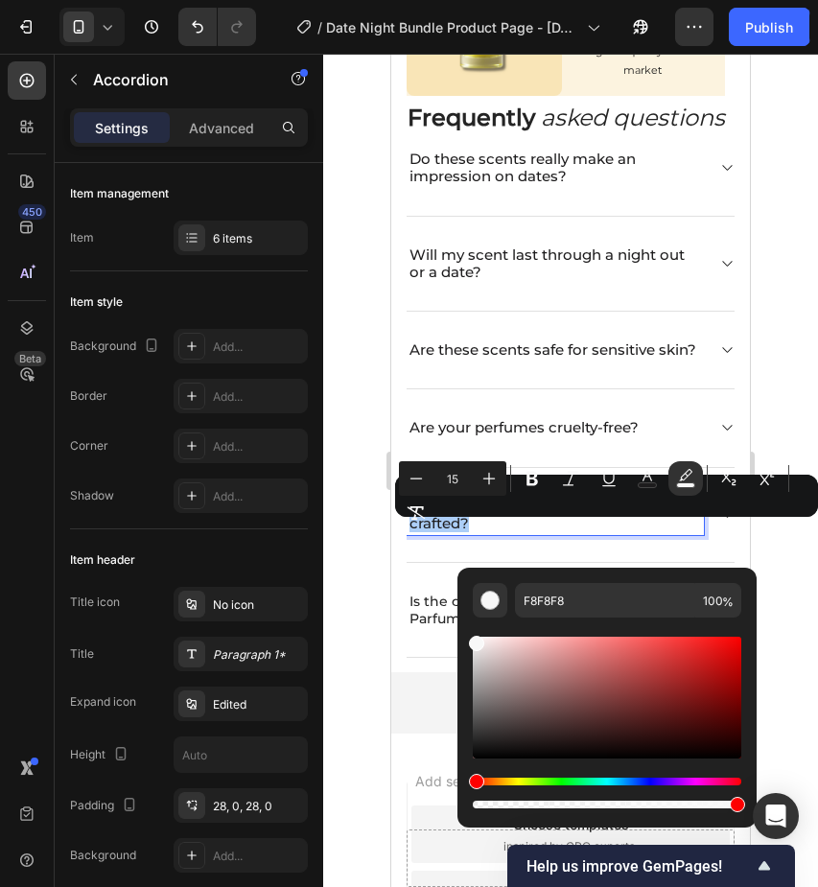
click at [476, 806] on div "Editor contextual toolbar" at bounding box center [607, 805] width 269 height 8
type input "1"
click at [636, 531] on span "Where are these high-quality scents crafted?" at bounding box center [541, 514] width 262 height 35
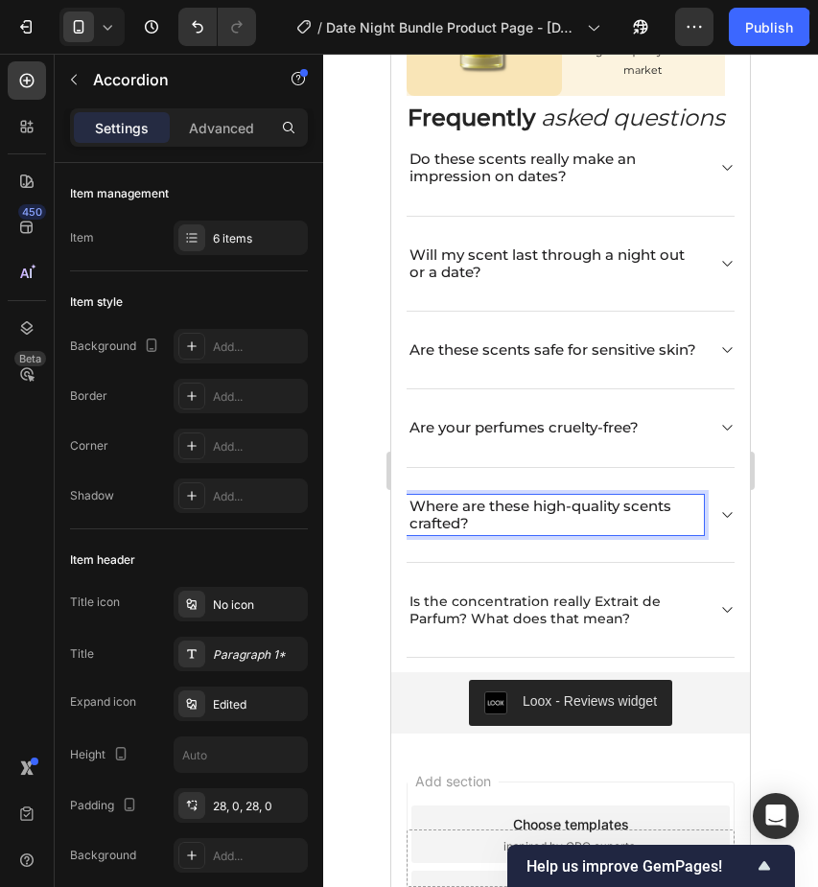
click at [728, 523] on icon at bounding box center [727, 515] width 14 height 15
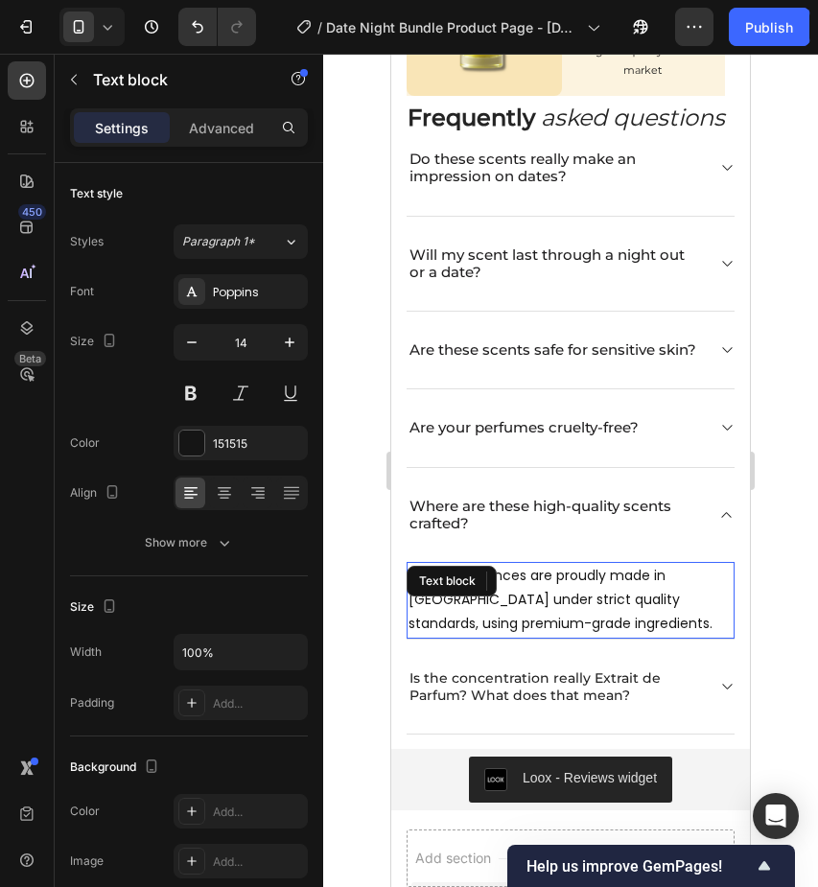
click at [608, 598] on p "All our fragrances are proudly made in [GEOGRAPHIC_DATA] under strict quality s…" at bounding box center [571, 600] width 324 height 73
click at [600, 637] on p "All our fragrances are proudly made in [GEOGRAPHIC_DATA] under strict quality s…" at bounding box center [571, 600] width 324 height 73
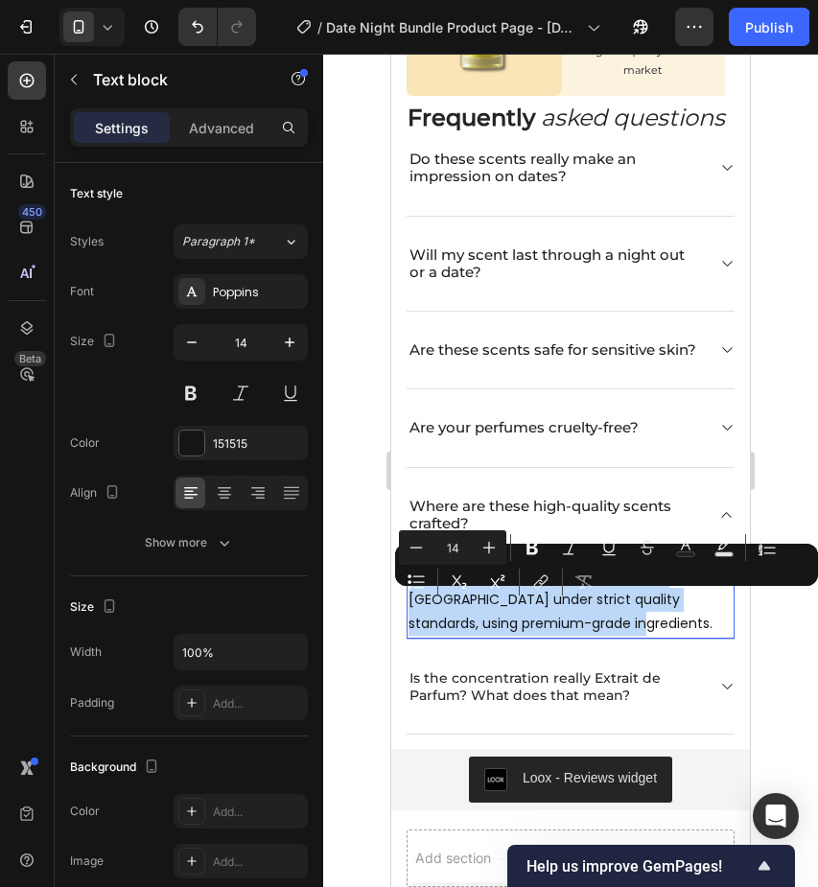
drag, startPoint x: 600, startPoint y: 656, endPoint x: 411, endPoint y: 605, distance: 195.7
click at [411, 605] on p "All our fragrances are proudly made in [GEOGRAPHIC_DATA] under strict quality s…" at bounding box center [571, 600] width 324 height 73
type input "15"
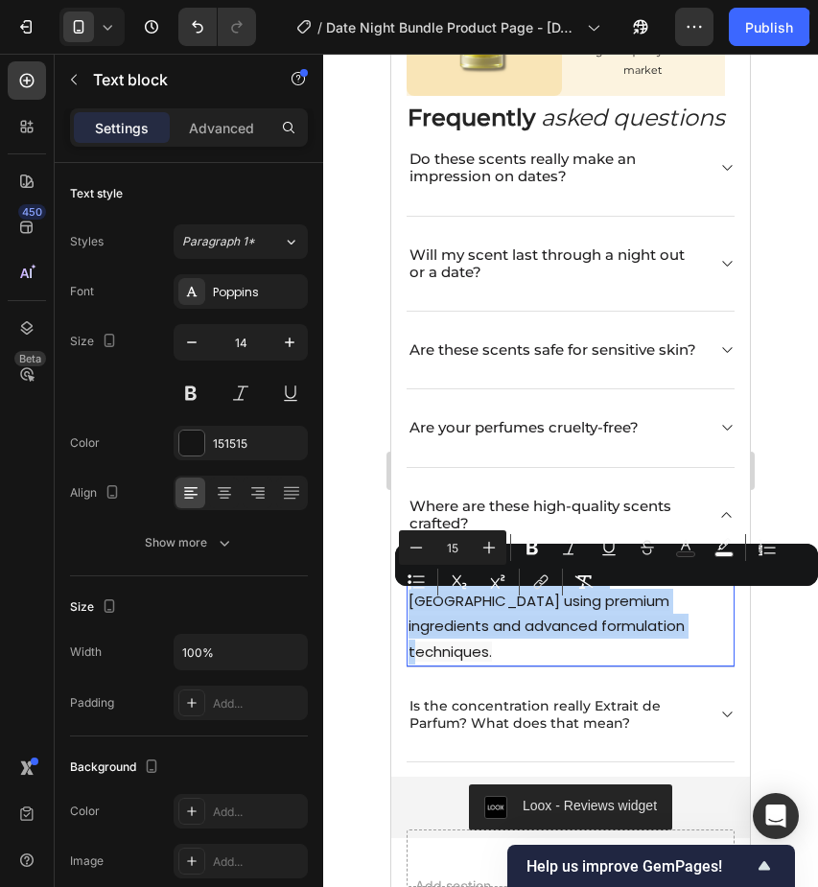
drag, startPoint x: 598, startPoint y: 652, endPoint x: 409, endPoint y: 602, distance: 195.7
click at [409, 602] on p "Our fragrances are made in [GEOGRAPHIC_DATA] using premium ingredients and adva…" at bounding box center [571, 614] width 324 height 101
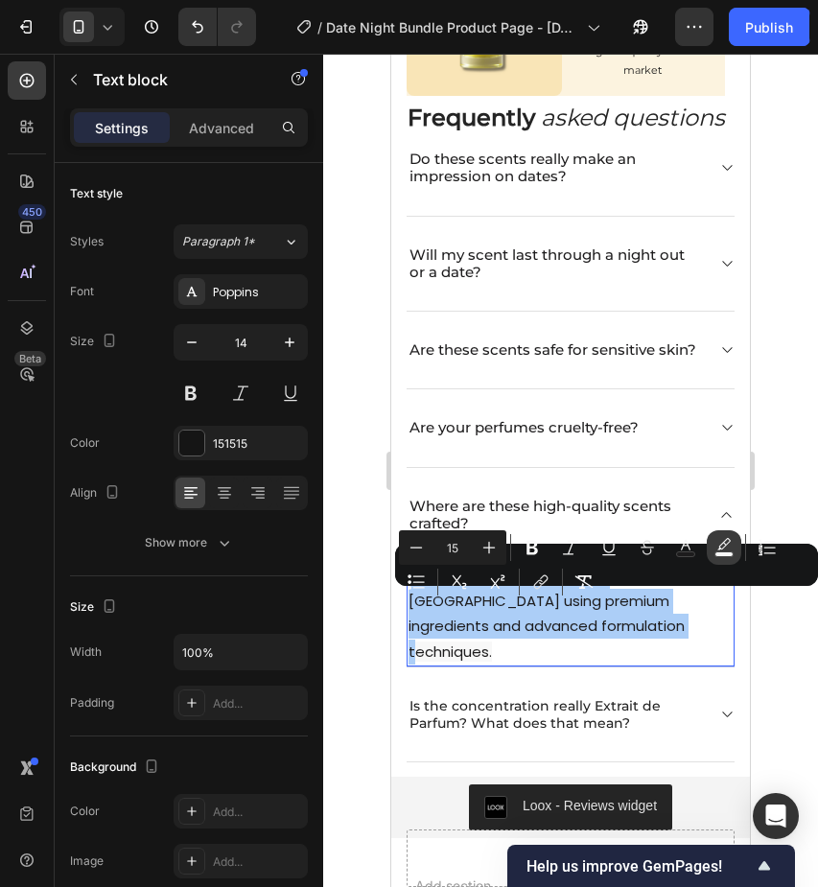
click at [715, 546] on icon "Editor contextual toolbar" at bounding box center [724, 547] width 19 height 19
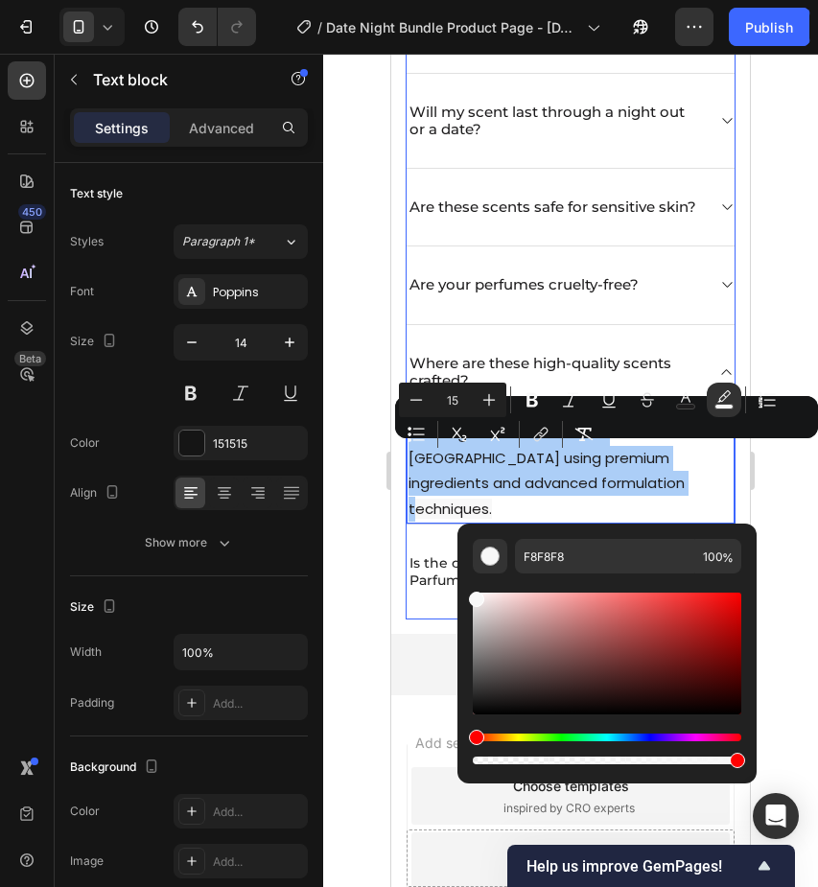
scroll to position [3801, 0]
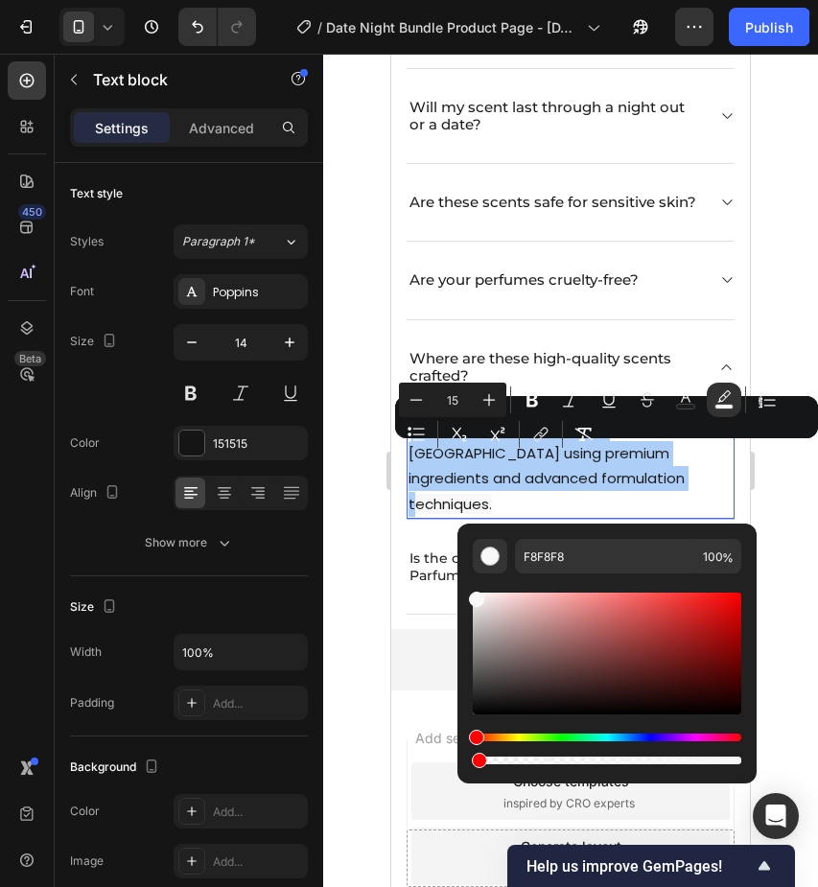
click at [476, 761] on div "Editor contextual toolbar" at bounding box center [607, 761] width 269 height 8
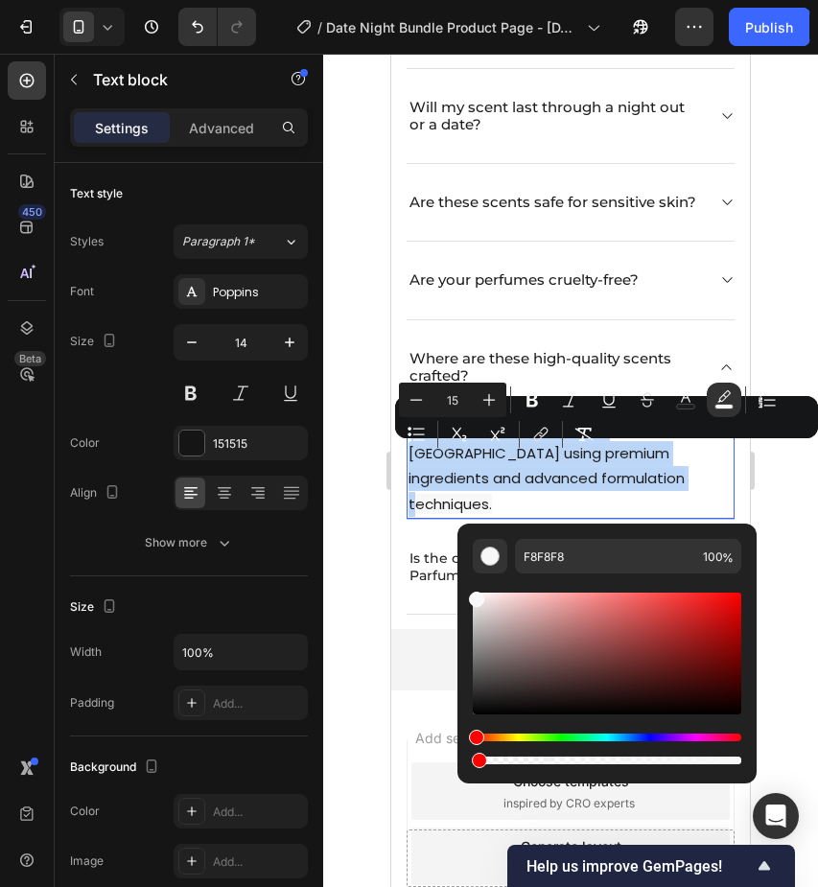
type input "1"
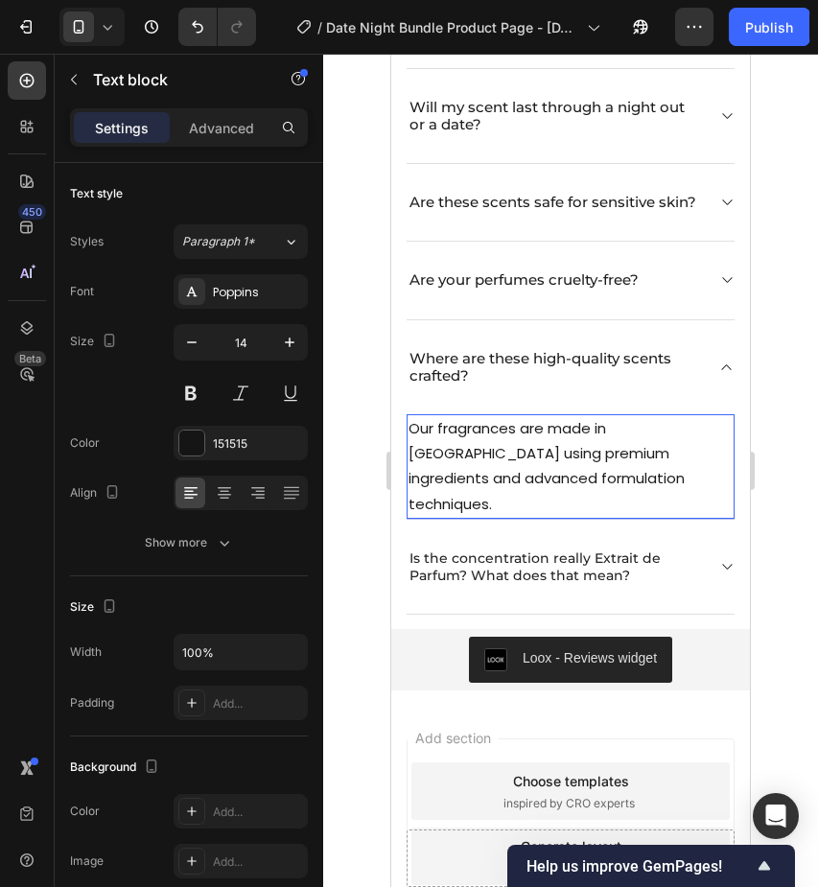
click at [683, 502] on p "Our fragrances are made in [GEOGRAPHIC_DATA] using premium ingredients and adva…" at bounding box center [571, 466] width 324 height 101
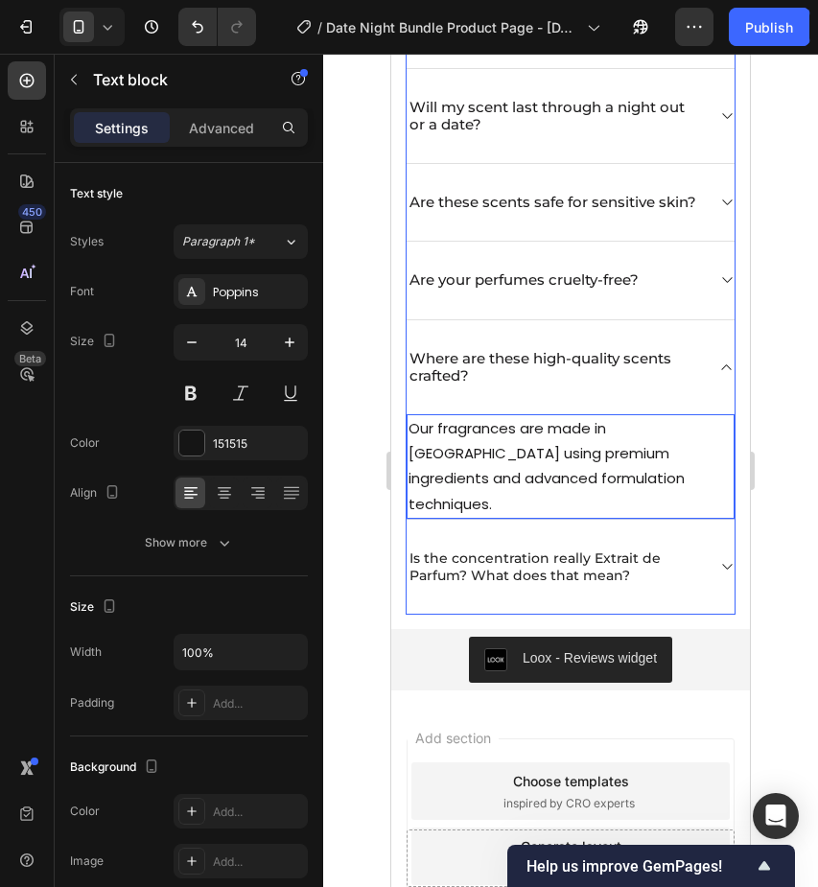
click at [718, 404] on div "Where are these high-quality scents crafted?" at bounding box center [571, 367] width 328 height 94
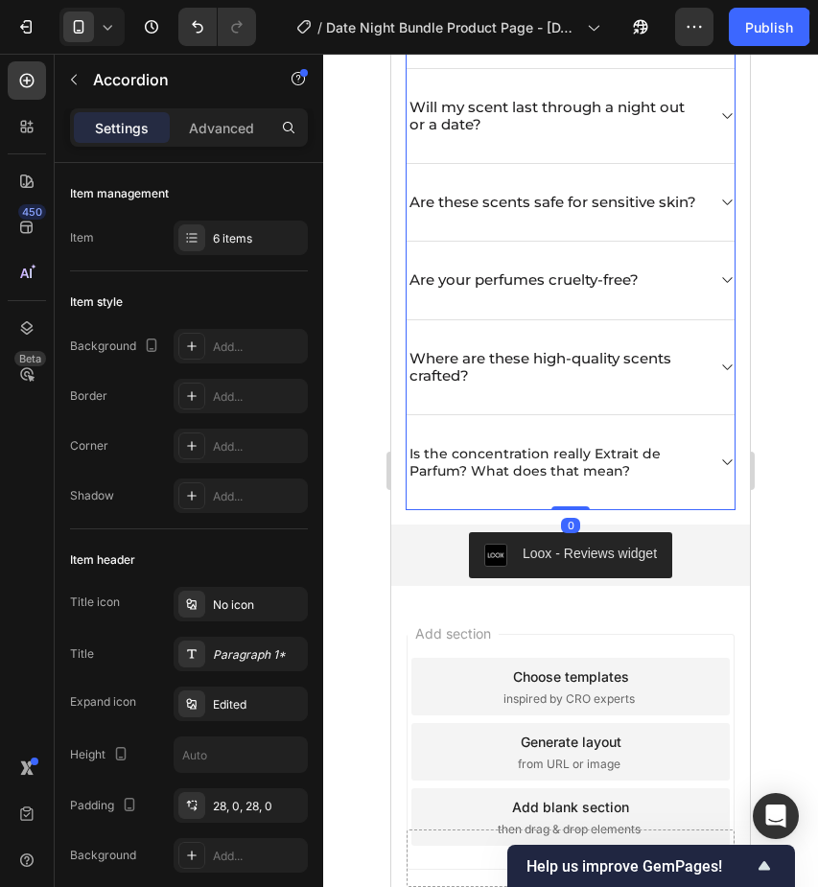
click at [714, 487] on div "Is the concentration really Extrait de Parfum? What does that mean?" at bounding box center [571, 462] width 328 height 95
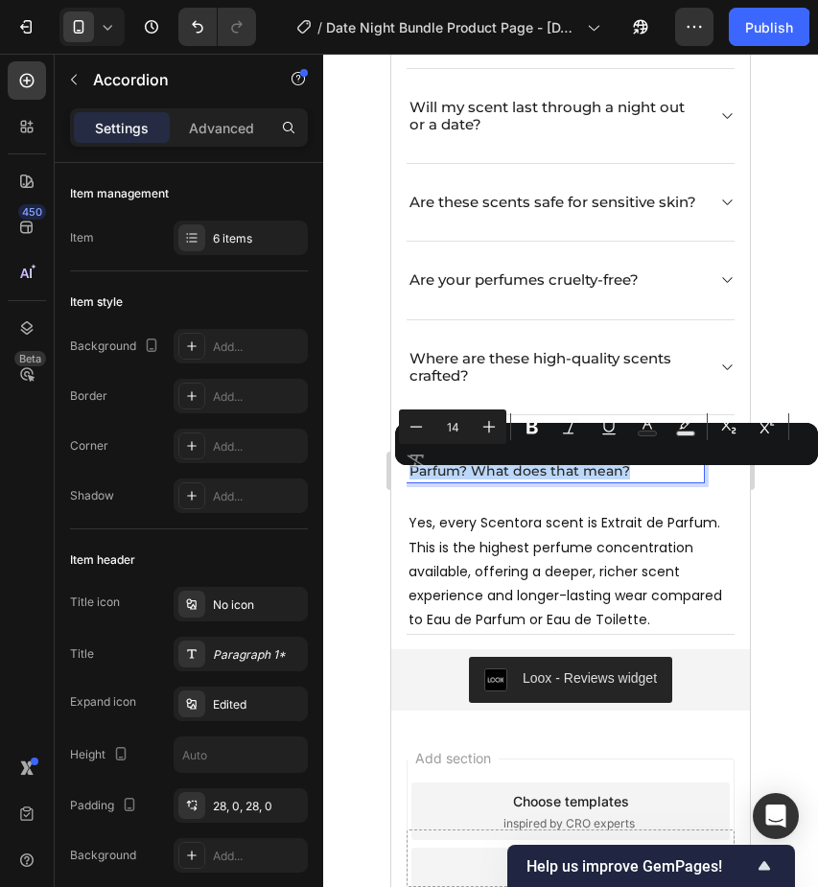
drag, startPoint x: 410, startPoint y: 483, endPoint x: 667, endPoint y: 497, distance: 257.5
click at [668, 480] on p "Is the concentration really Extrait de Parfum? What does that mean?" at bounding box center [556, 462] width 292 height 35
type input "15"
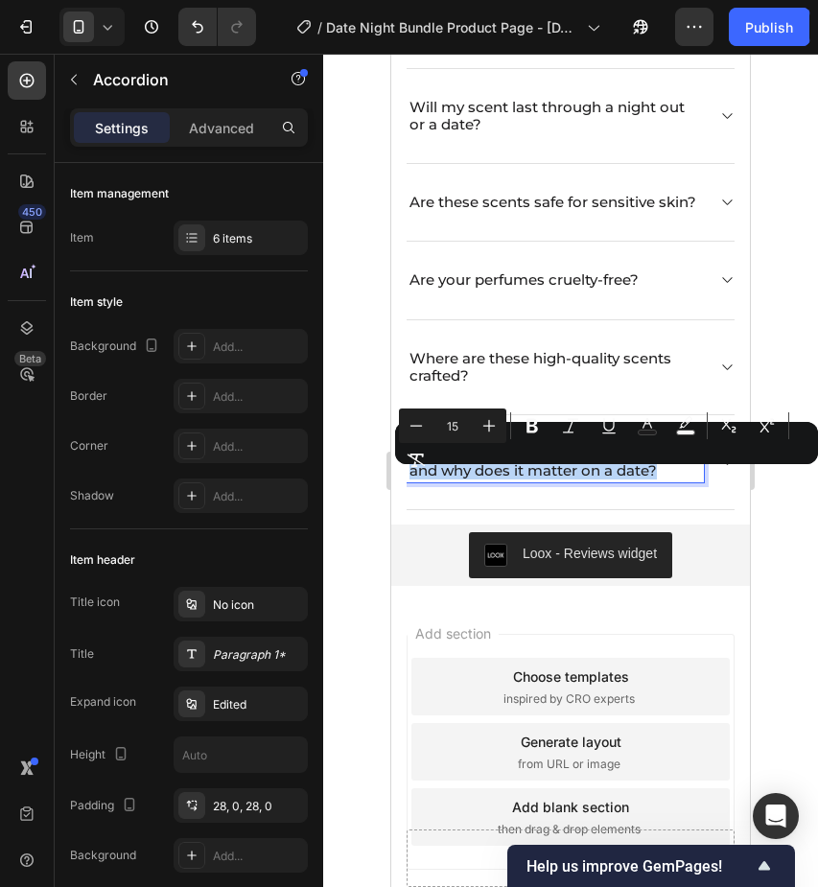
drag, startPoint x: 673, startPoint y: 512, endPoint x: 410, endPoint y: 485, distance: 264.4
click at [410, 480] on p "What makes Extrait de Parfum different, and why does it matter on a date?" at bounding box center [556, 462] width 292 height 35
click at [691, 428] on icon "Editor contextual toolbar" at bounding box center [685, 425] width 19 height 19
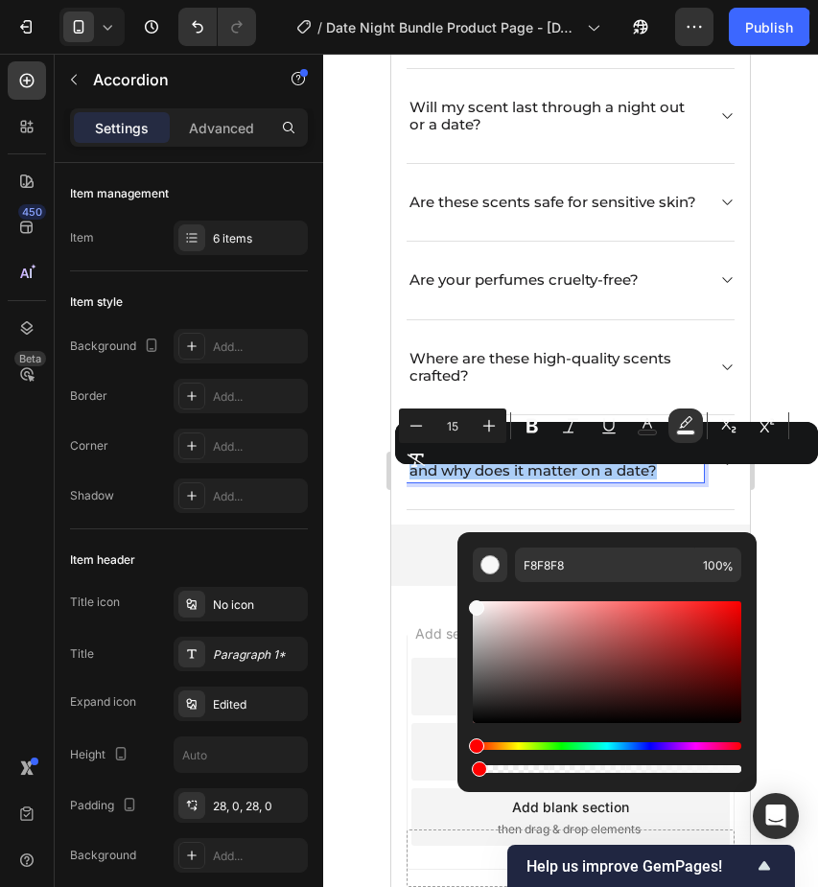
click at [476, 770] on div "Editor contextual toolbar" at bounding box center [607, 770] width 269 height 8
type input "1"
click at [433, 510] on div "What makes Extrait de Parfum different, and why does it matter on a date?" at bounding box center [571, 462] width 328 height 95
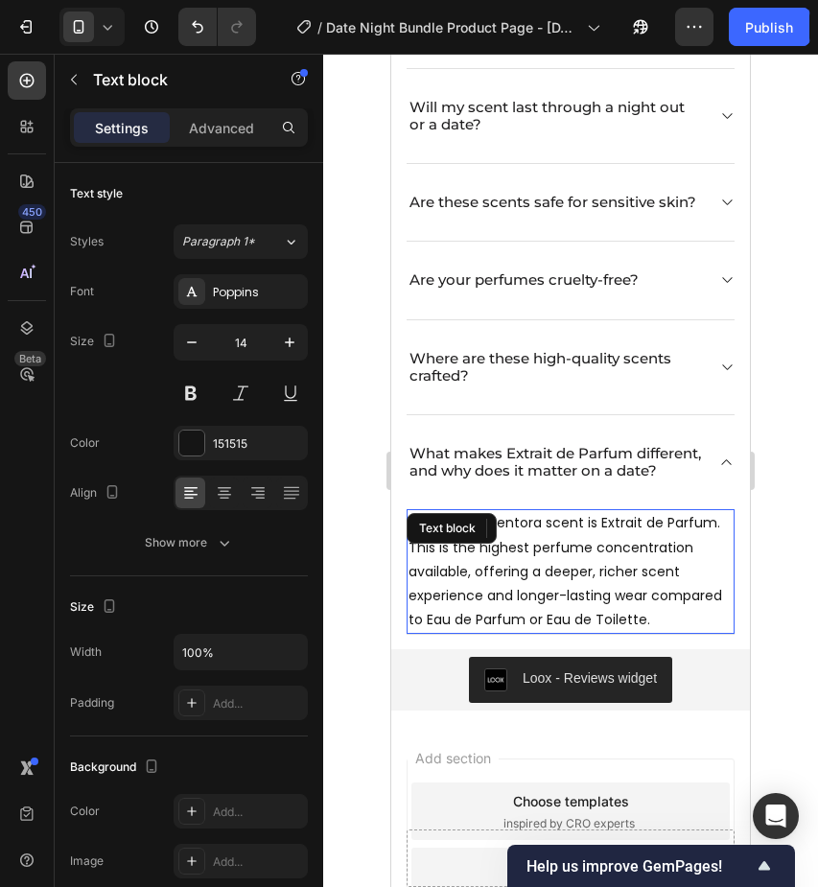
click at [531, 622] on p "Yes, every Scentora scent is Extrait de Parfum. This is the highest perfume con…" at bounding box center [571, 571] width 324 height 121
click at [603, 589] on p "Yes, every Scentora scent is Extrait de Parfum. This is the highest perfume con…" at bounding box center [571, 571] width 324 height 121
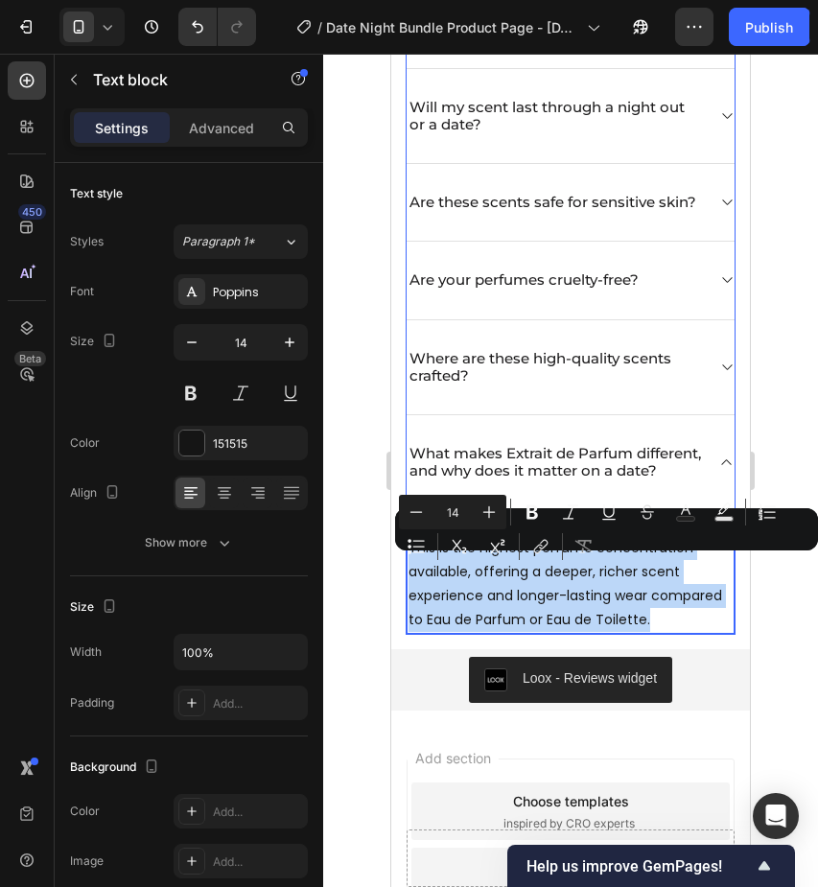
drag, startPoint x: 655, startPoint y: 662, endPoint x: 406, endPoint y: 565, distance: 267.6
click at [406, 565] on div "Do these scents really make an impression on dates? Will my scent last through …" at bounding box center [571, 304] width 330 height 662
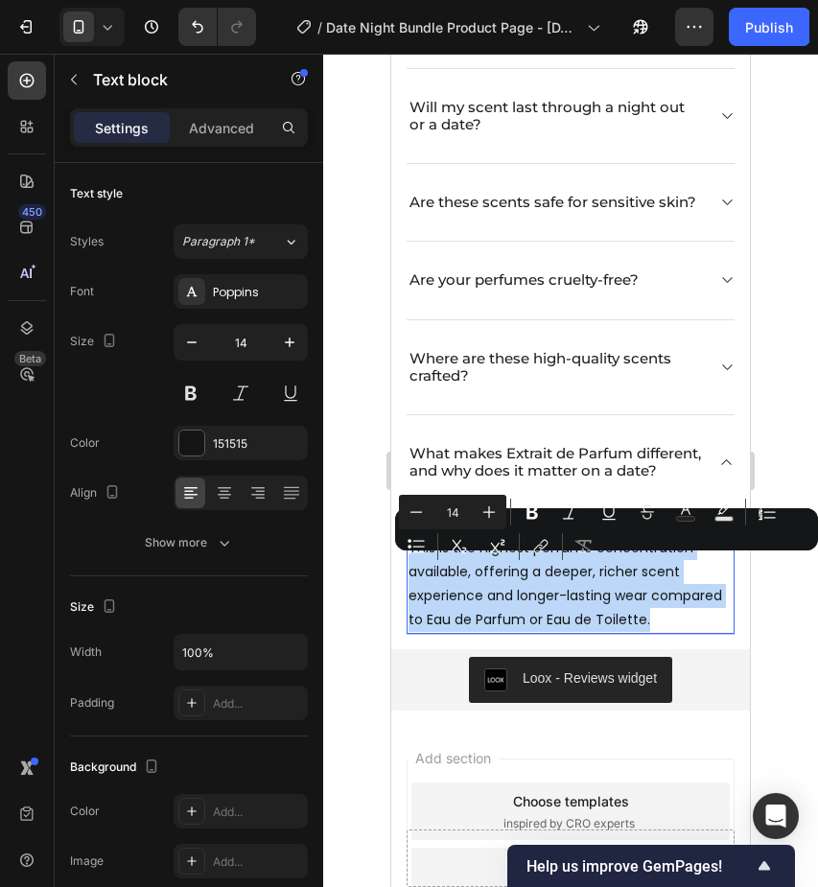
type input "15"
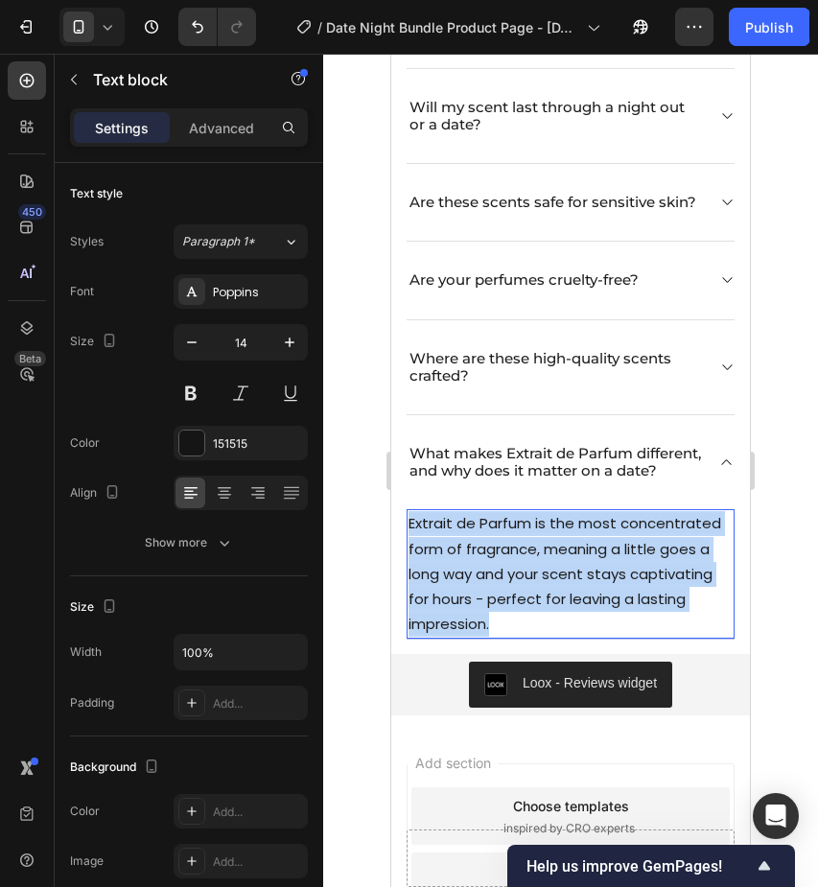
drag, startPoint x: 501, startPoint y: 668, endPoint x: 409, endPoint y: 566, distance: 137.2
click at [408, 566] on div "Extrait de Parfum is the most concentrated form of fragrance, meaning a little …" at bounding box center [571, 574] width 328 height 130
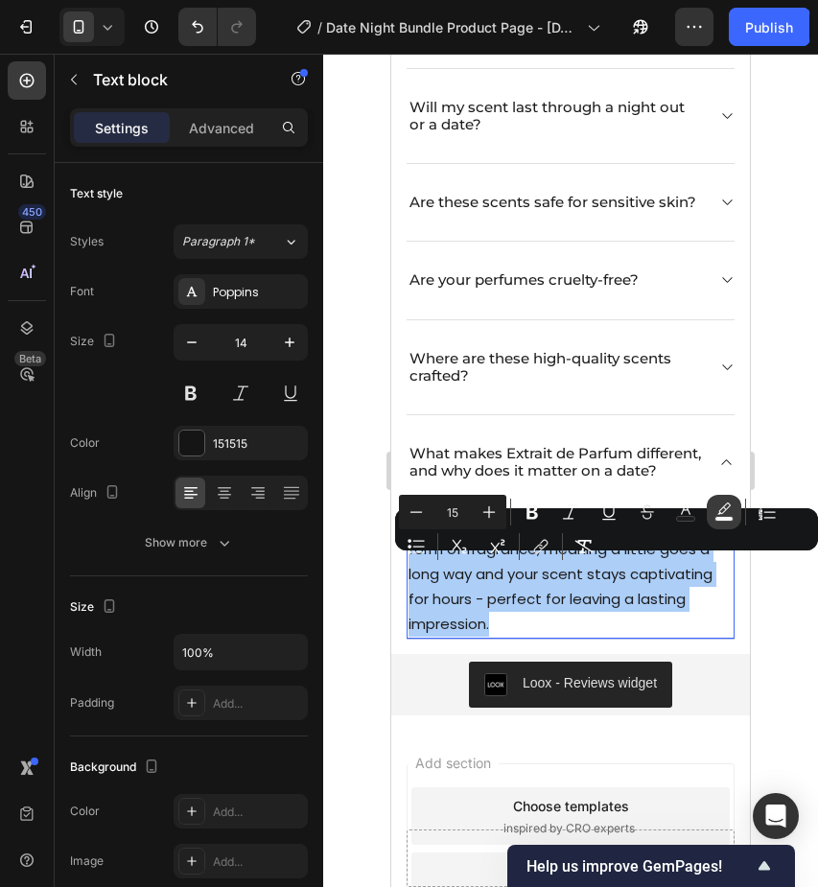
click at [737, 522] on button "color" at bounding box center [724, 512] width 35 height 35
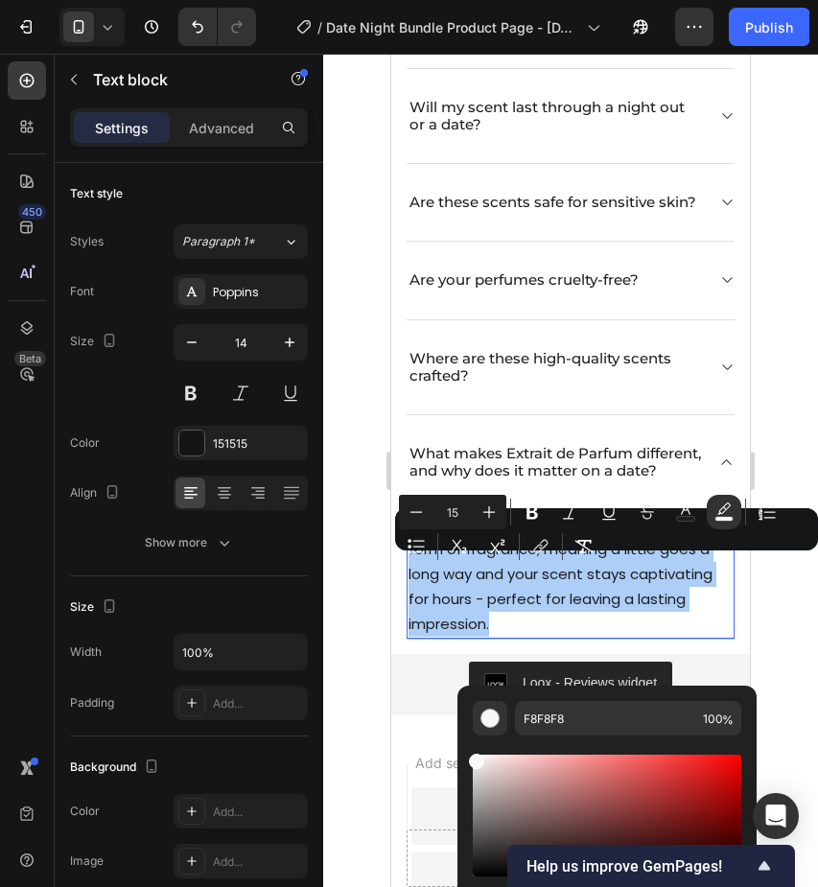
click at [791, 668] on div at bounding box center [570, 471] width 495 height 834
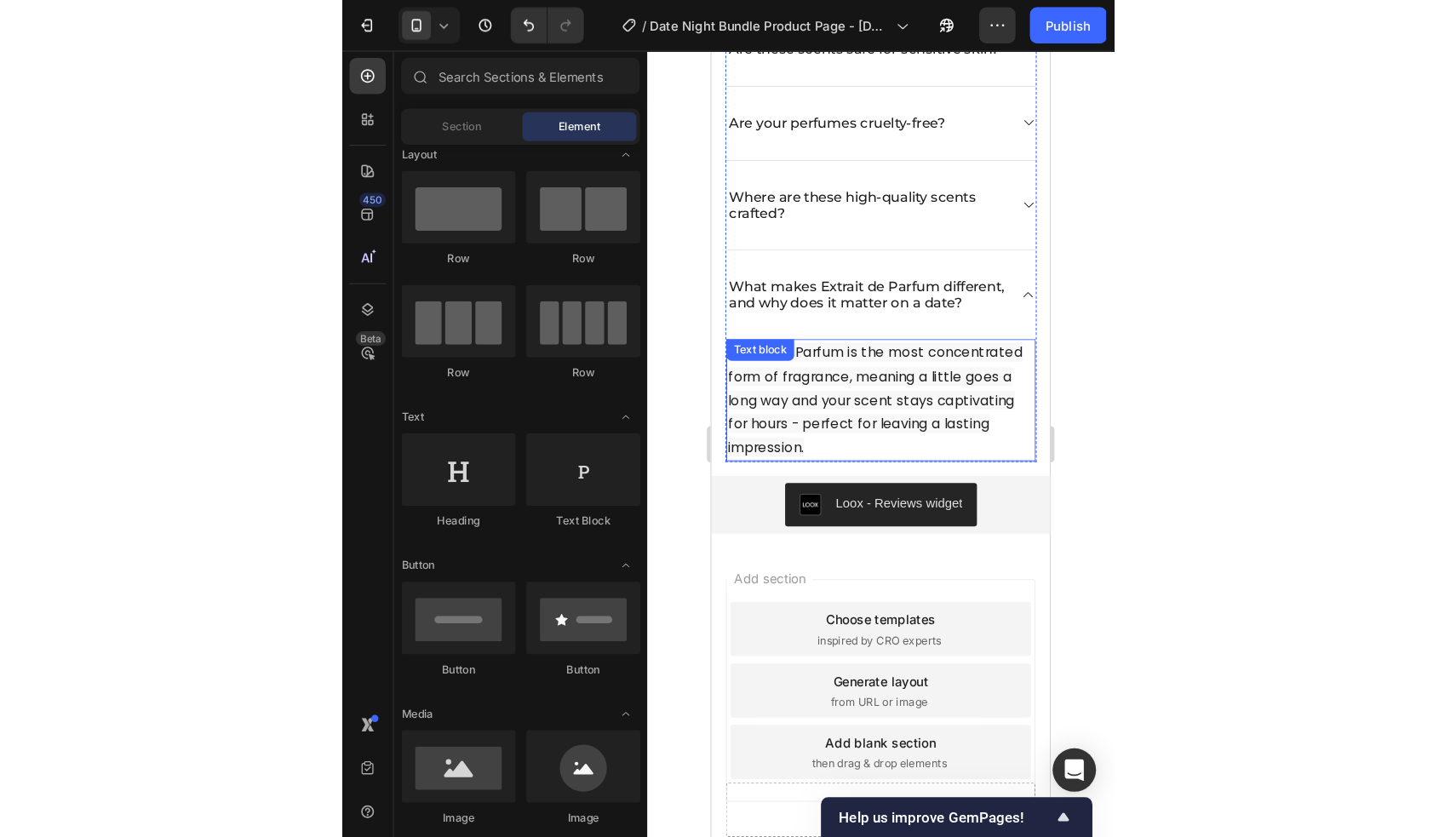
scroll to position [3516, 0]
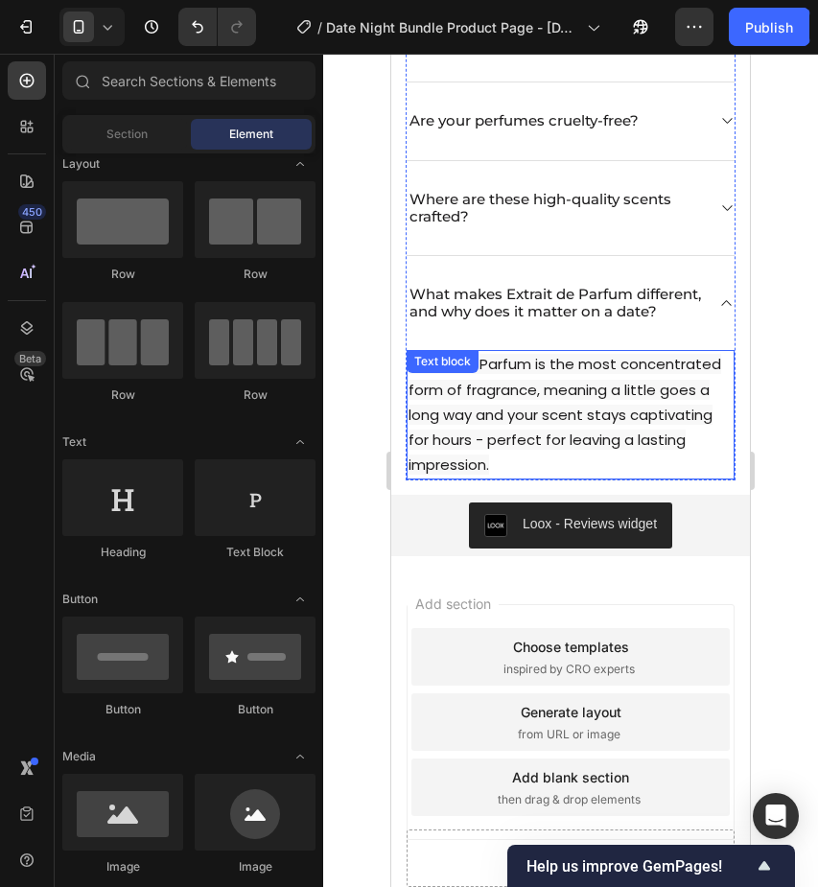
click at [586, 475] on span "Extrait de Parfum is the most concentrated form of fragrance, meaning a little …" at bounding box center [565, 414] width 313 height 121
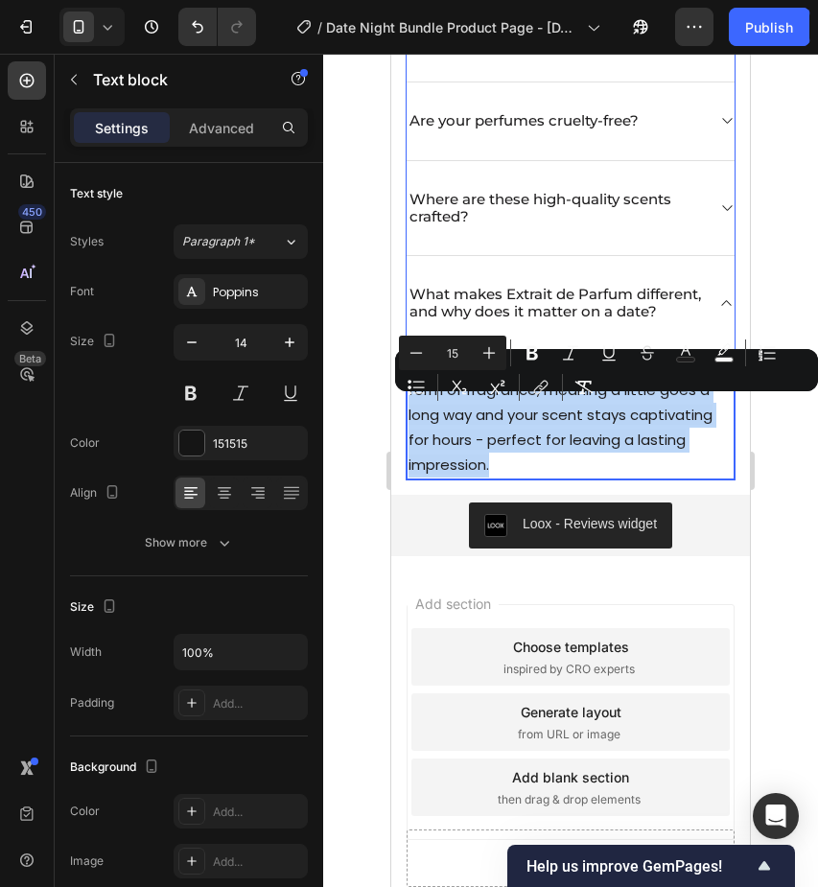
drag, startPoint x: 504, startPoint y: 506, endPoint x: 405, endPoint y: 402, distance: 143.2
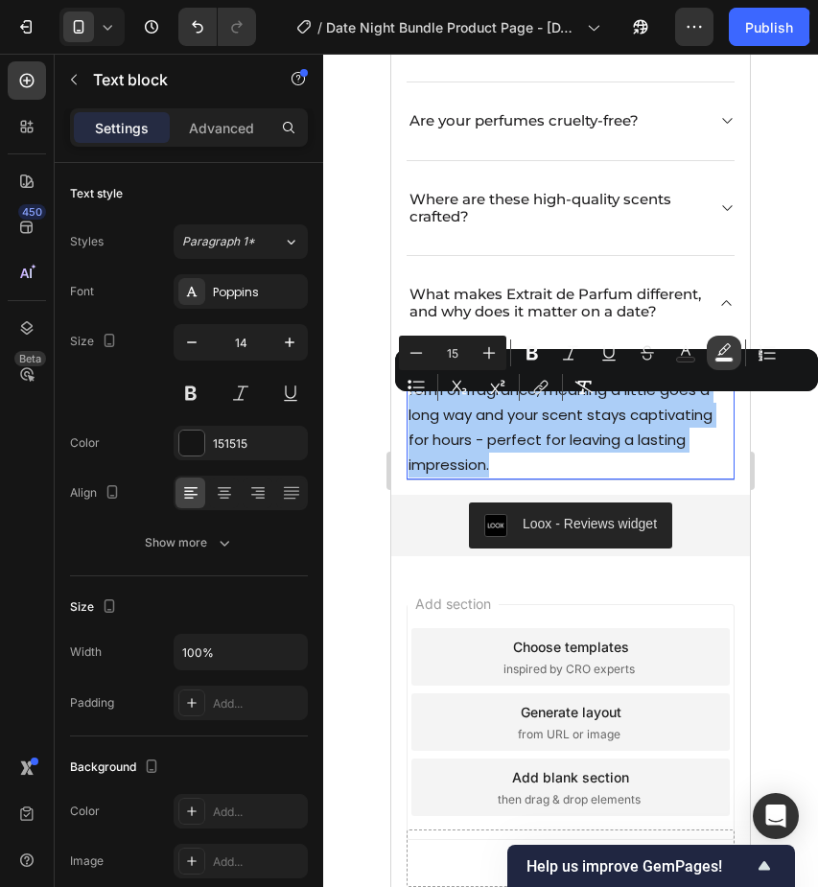
click at [719, 356] on icon "Editor contextual toolbar" at bounding box center [724, 352] width 19 height 19
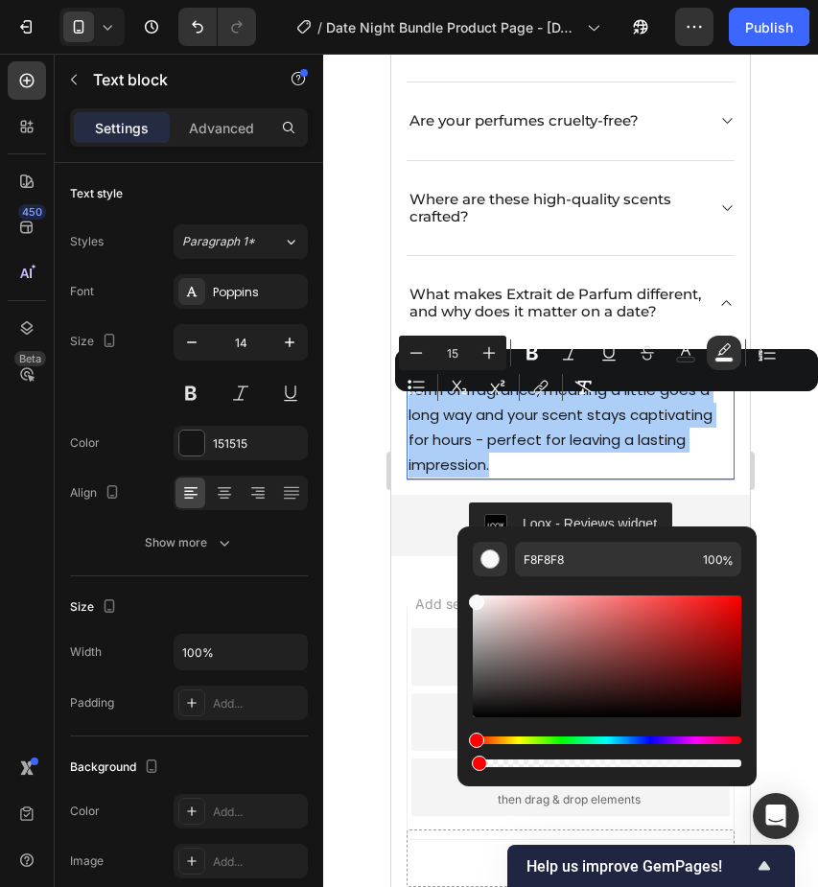
click at [474, 763] on div "Editor contextual toolbar" at bounding box center [607, 764] width 269 height 8
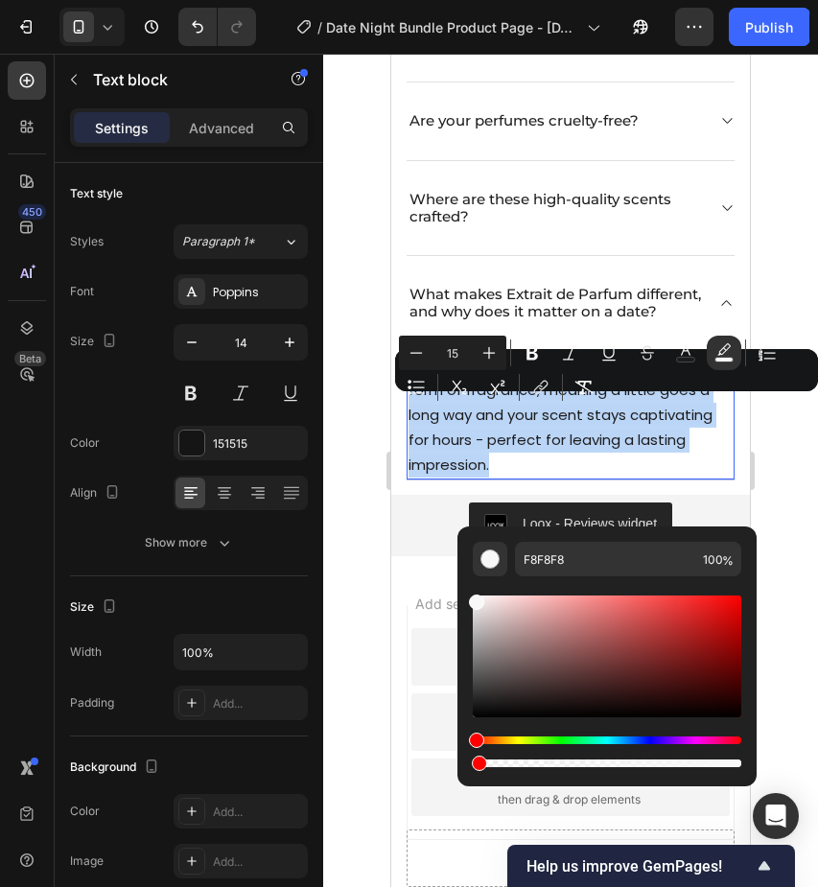
type input "1"
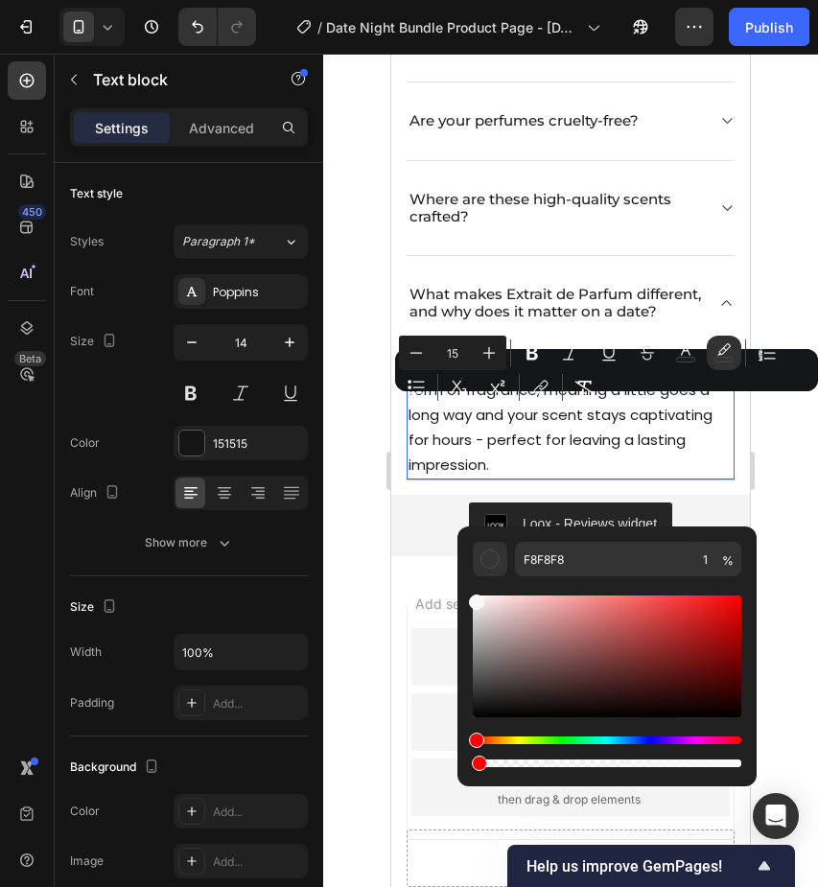
click at [779, 472] on div at bounding box center [570, 471] width 495 height 834
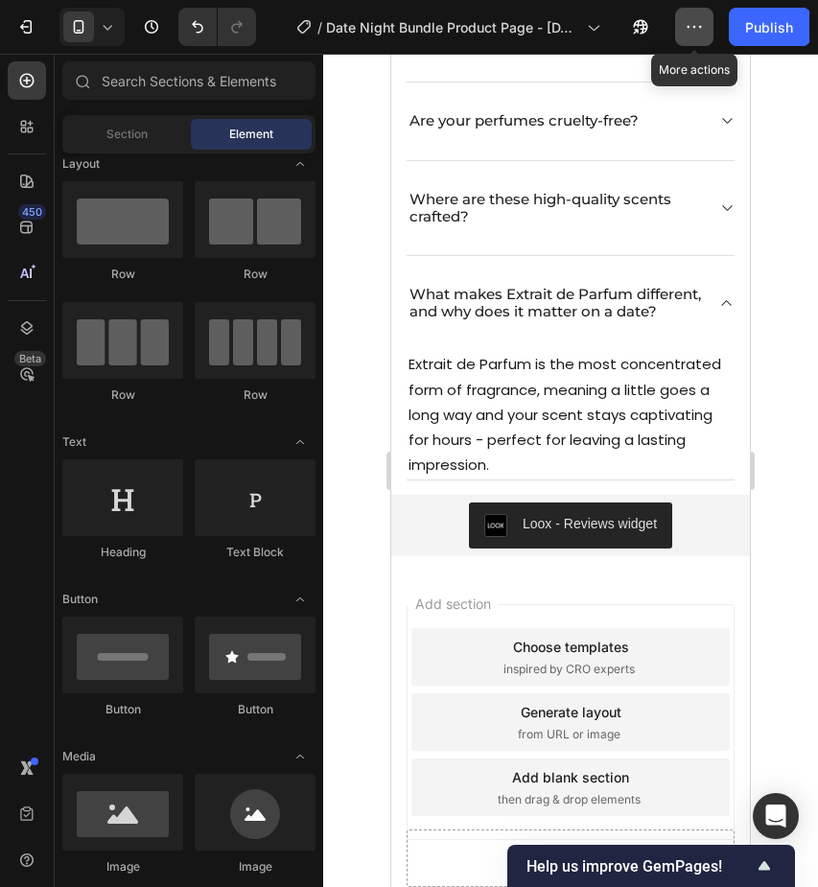
click at [702, 23] on icon "button" at bounding box center [694, 26] width 19 height 19
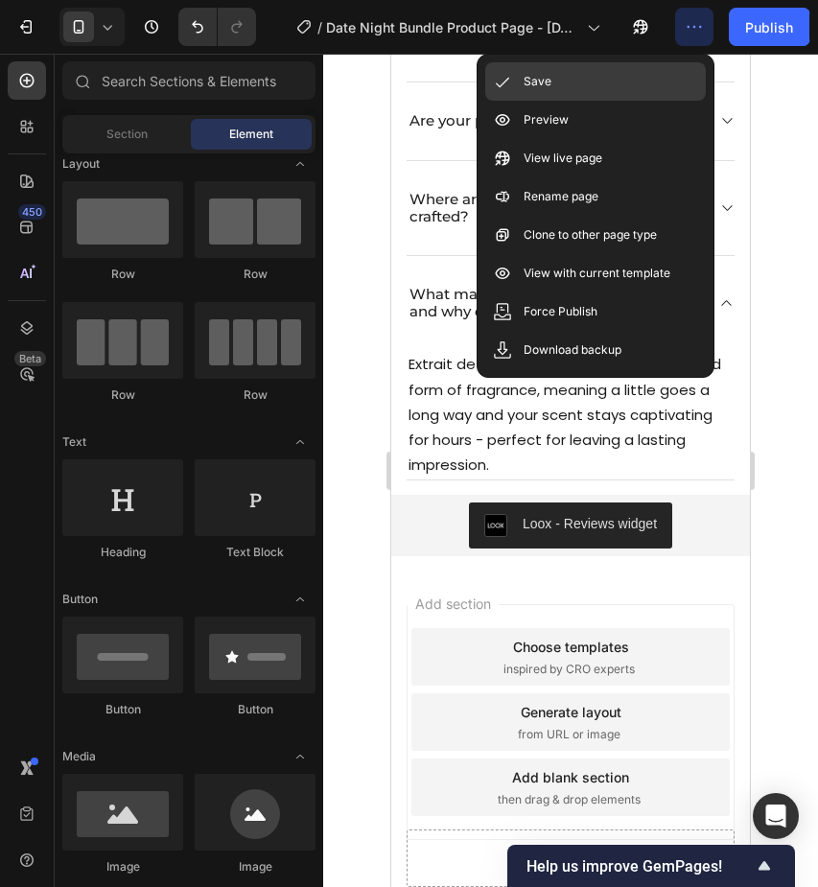
click at [651, 76] on div "Save" at bounding box center [595, 81] width 221 height 38
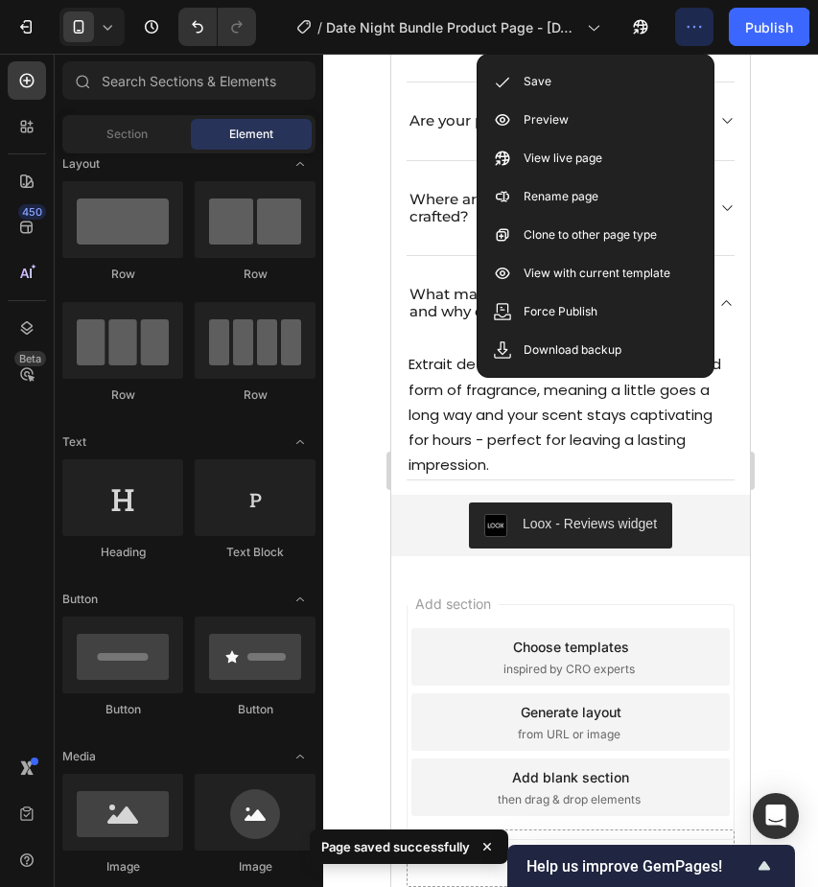
click at [787, 234] on div at bounding box center [570, 471] width 495 height 834
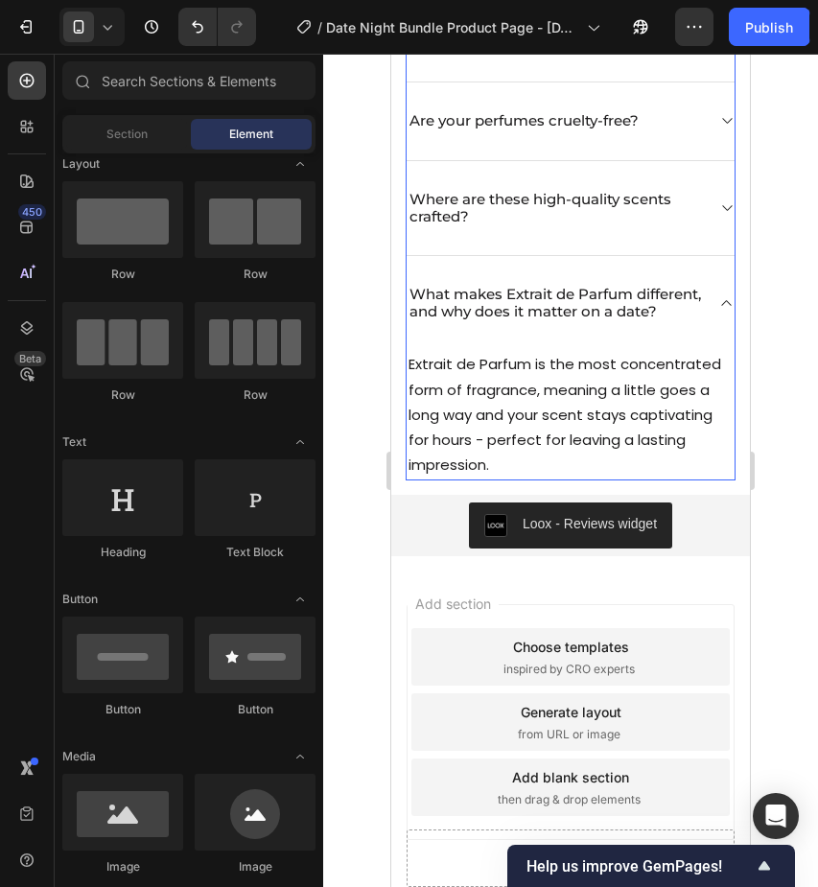
click at [723, 311] on icon at bounding box center [727, 303] width 14 height 15
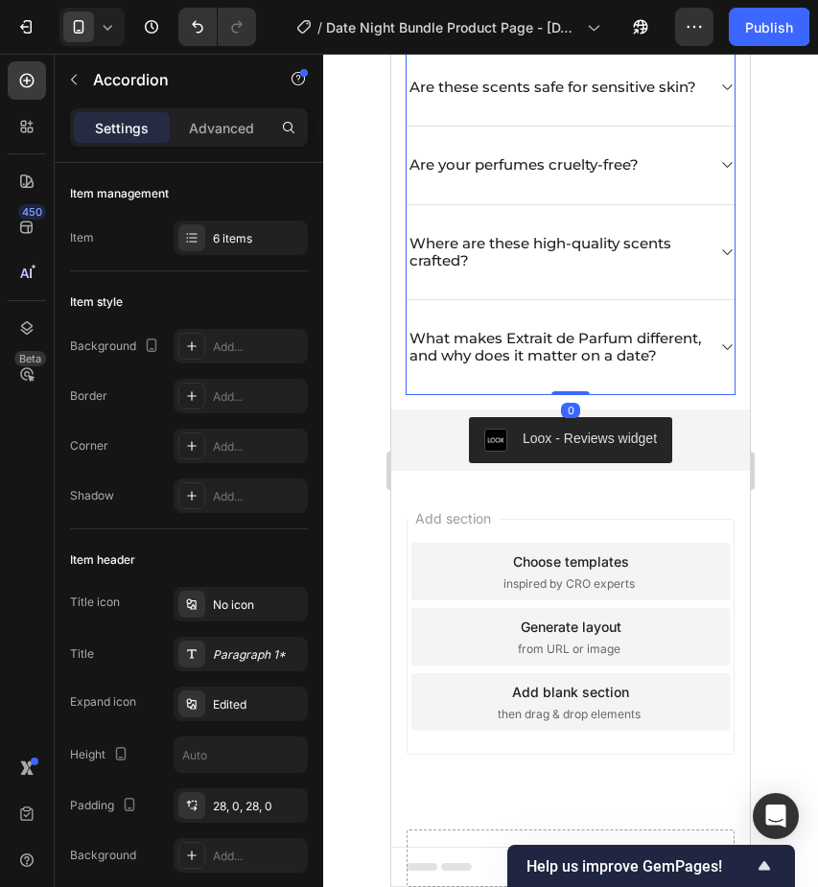
click at [723, 344] on icon at bounding box center [727, 347] width 14 height 15
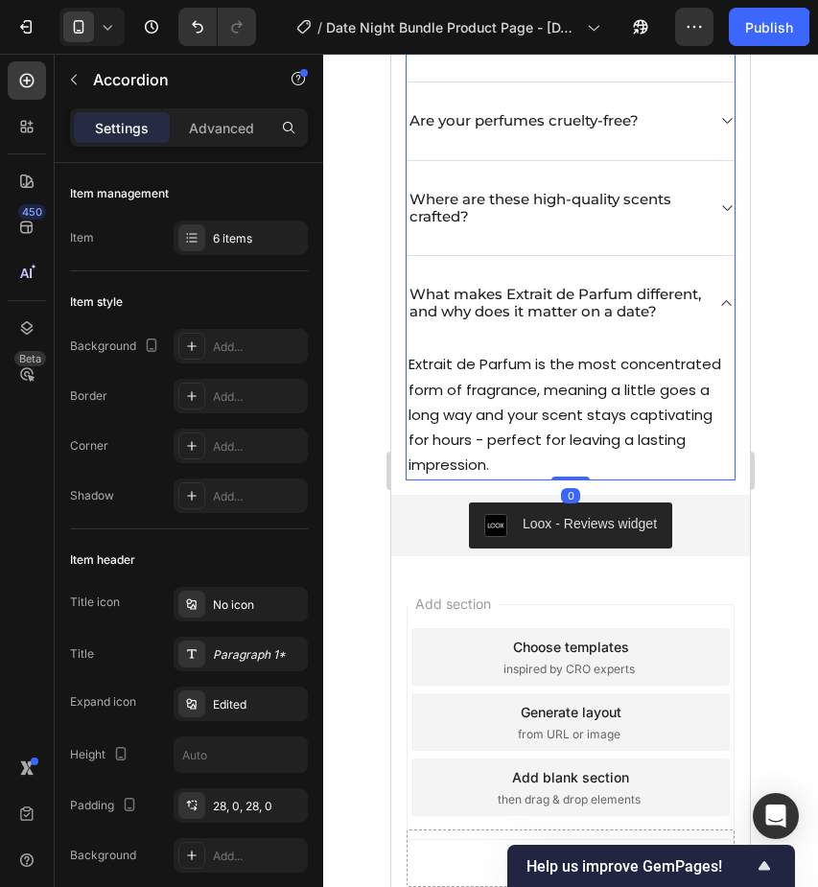
click at [724, 311] on icon at bounding box center [727, 303] width 14 height 15
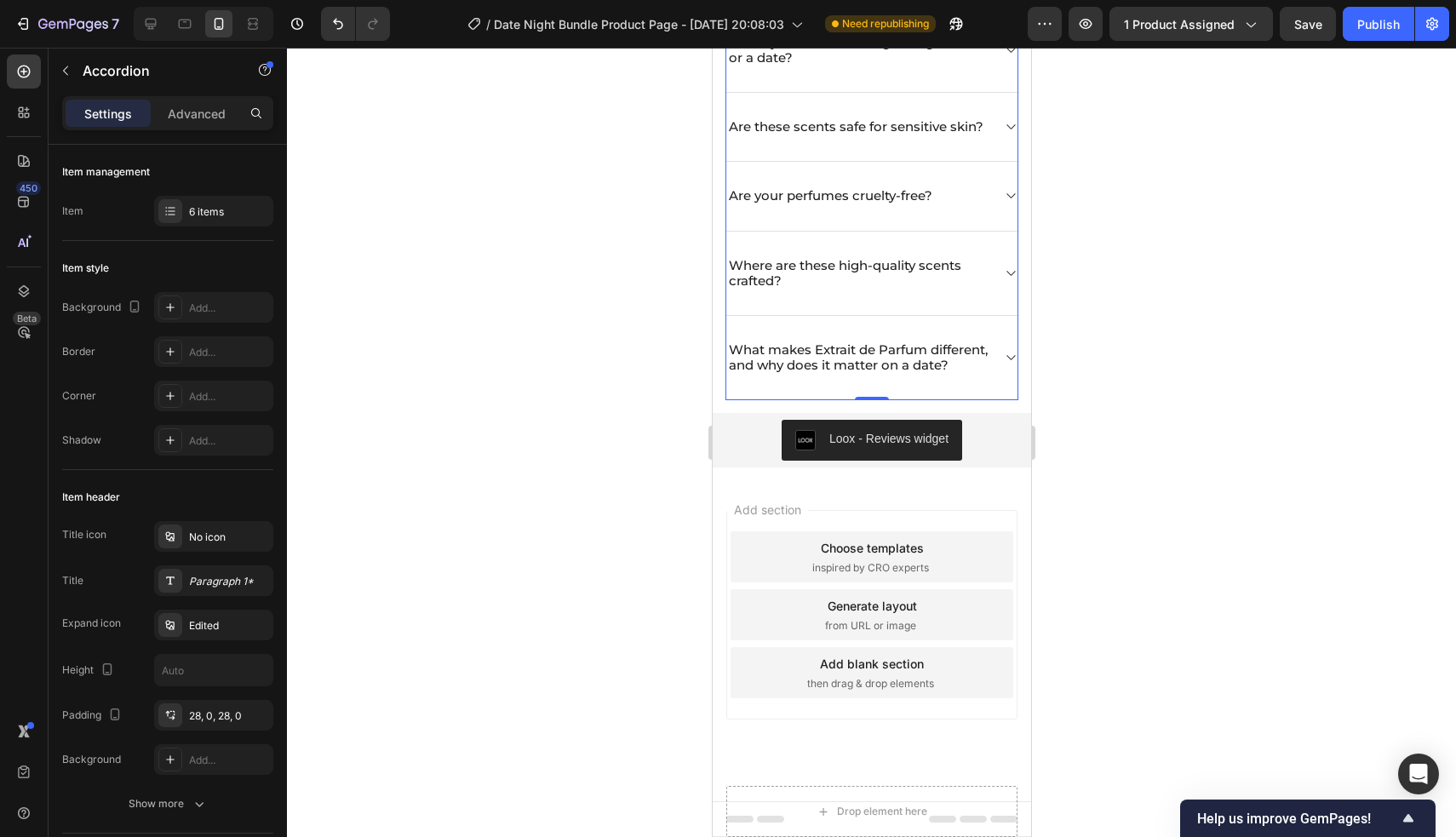
scroll to position [3467, 0]
click at [1213, 452] on div at bounding box center [870, 442] width 1169 height 789
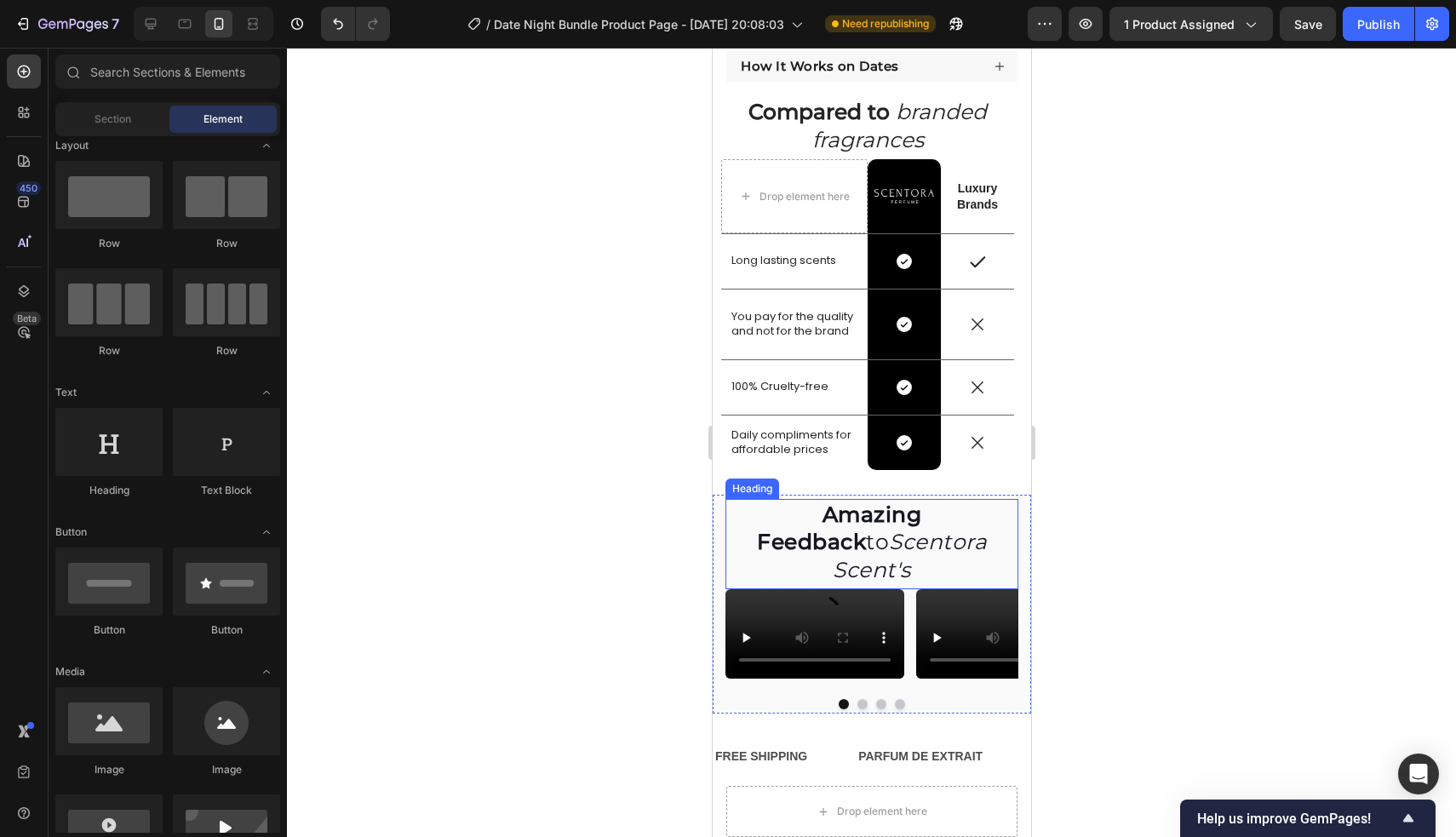
scroll to position [861, 0]
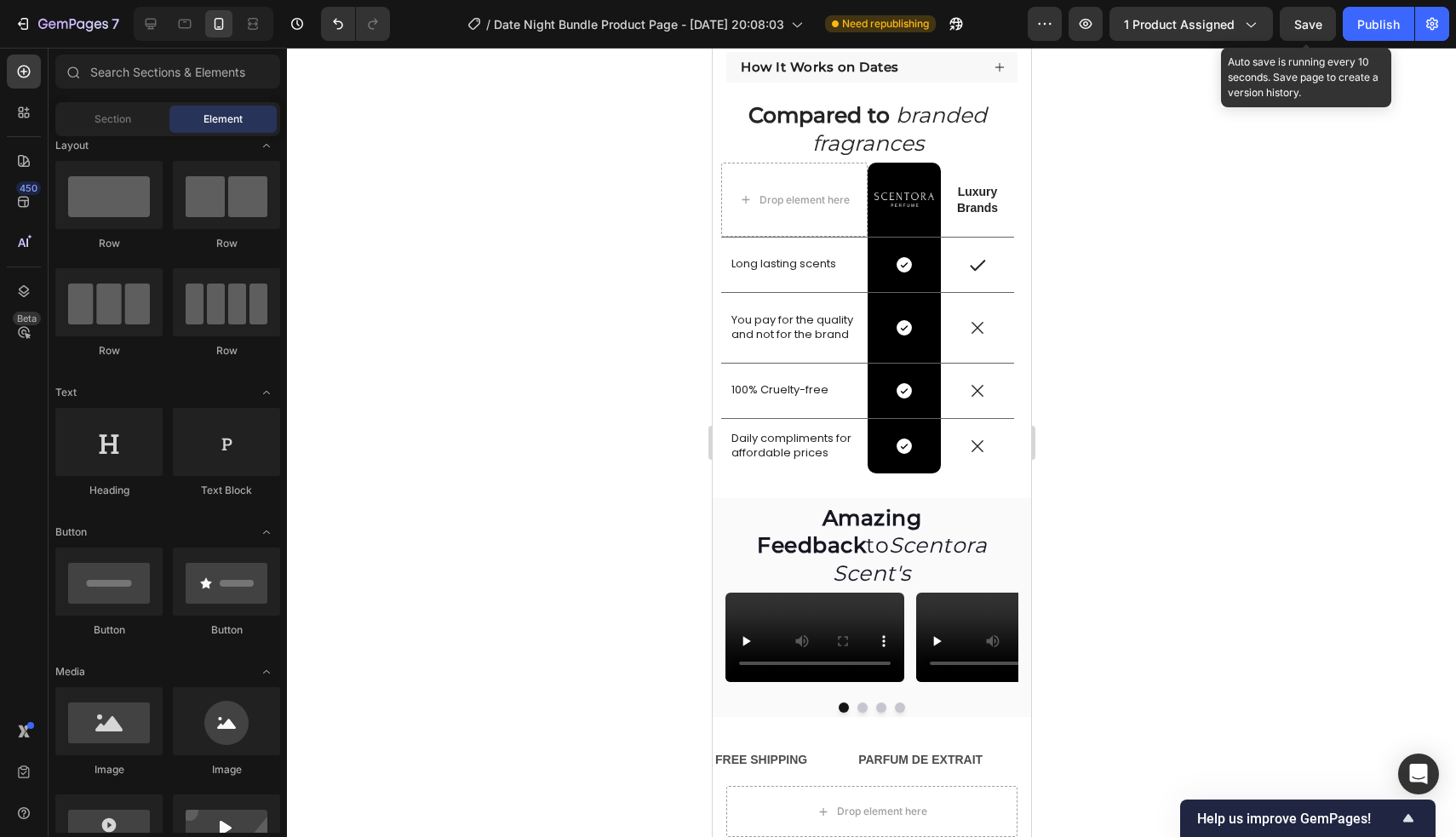
click at [1316, 26] on span "Save" at bounding box center [1308, 24] width 28 height 14
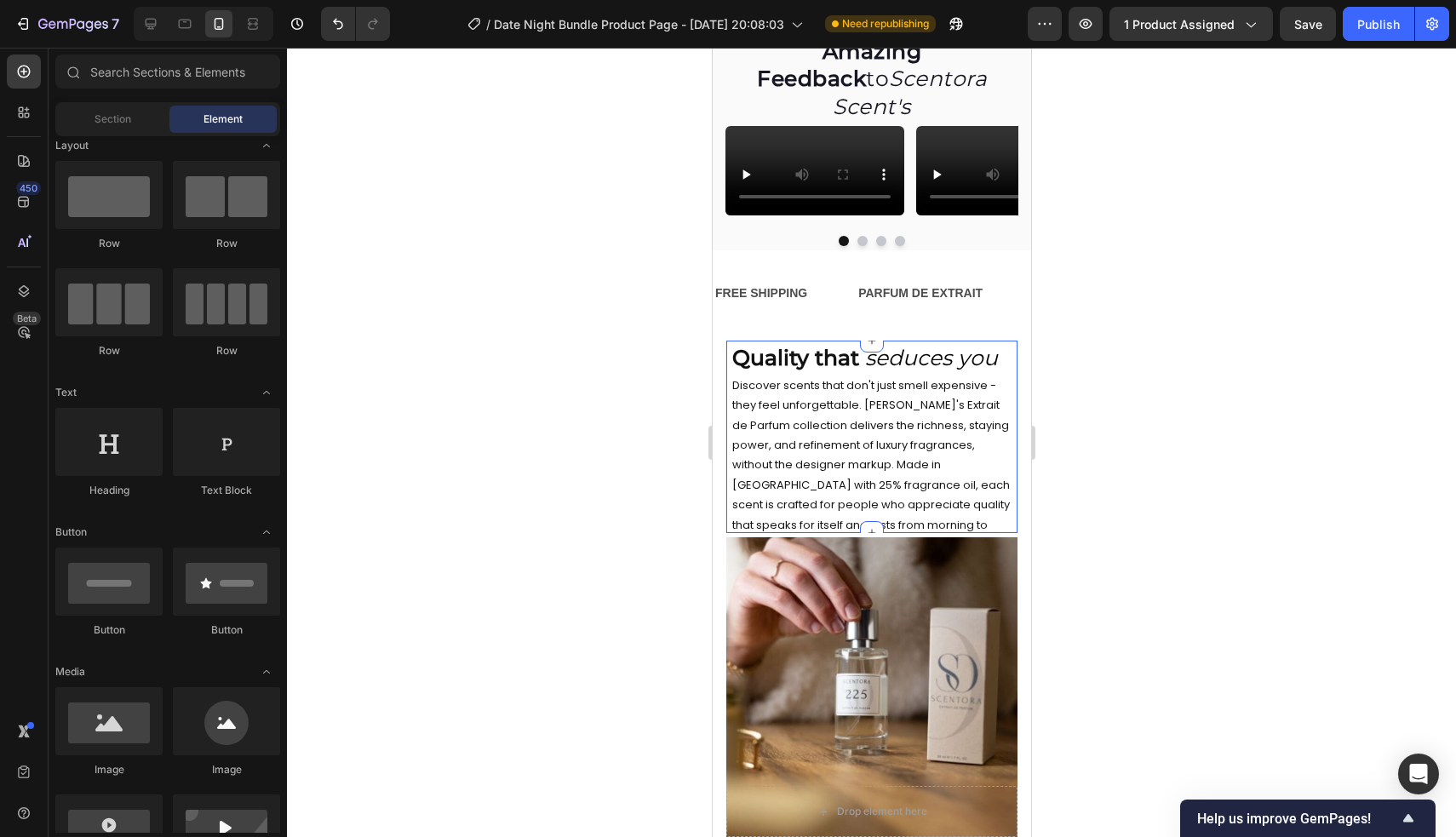
scroll to position [1463, 0]
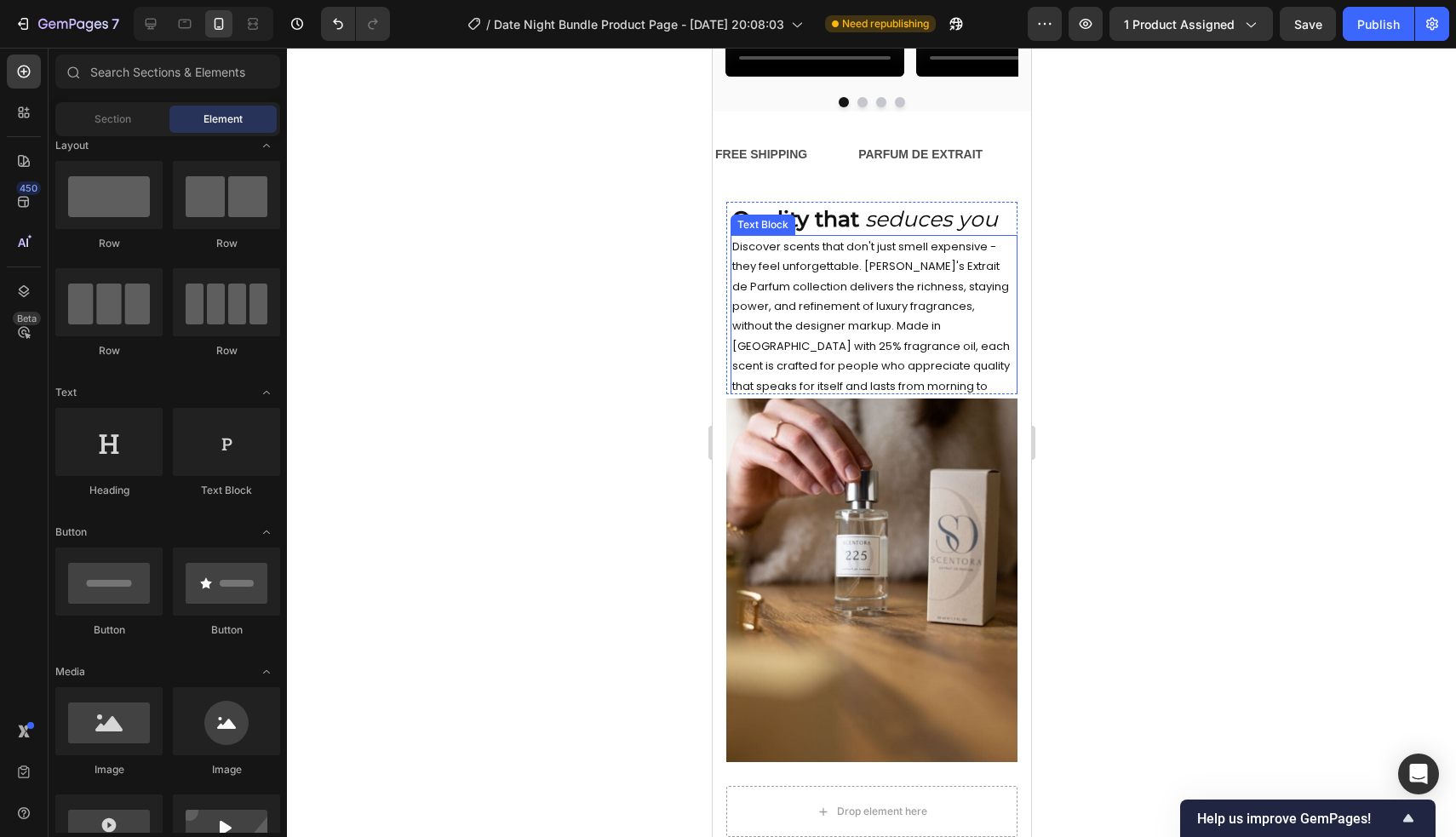
click at [837, 416] on p "Discover scents that don't just smell expensive - they feel unforgettable. [PER…" at bounding box center [872, 327] width 283 height 179
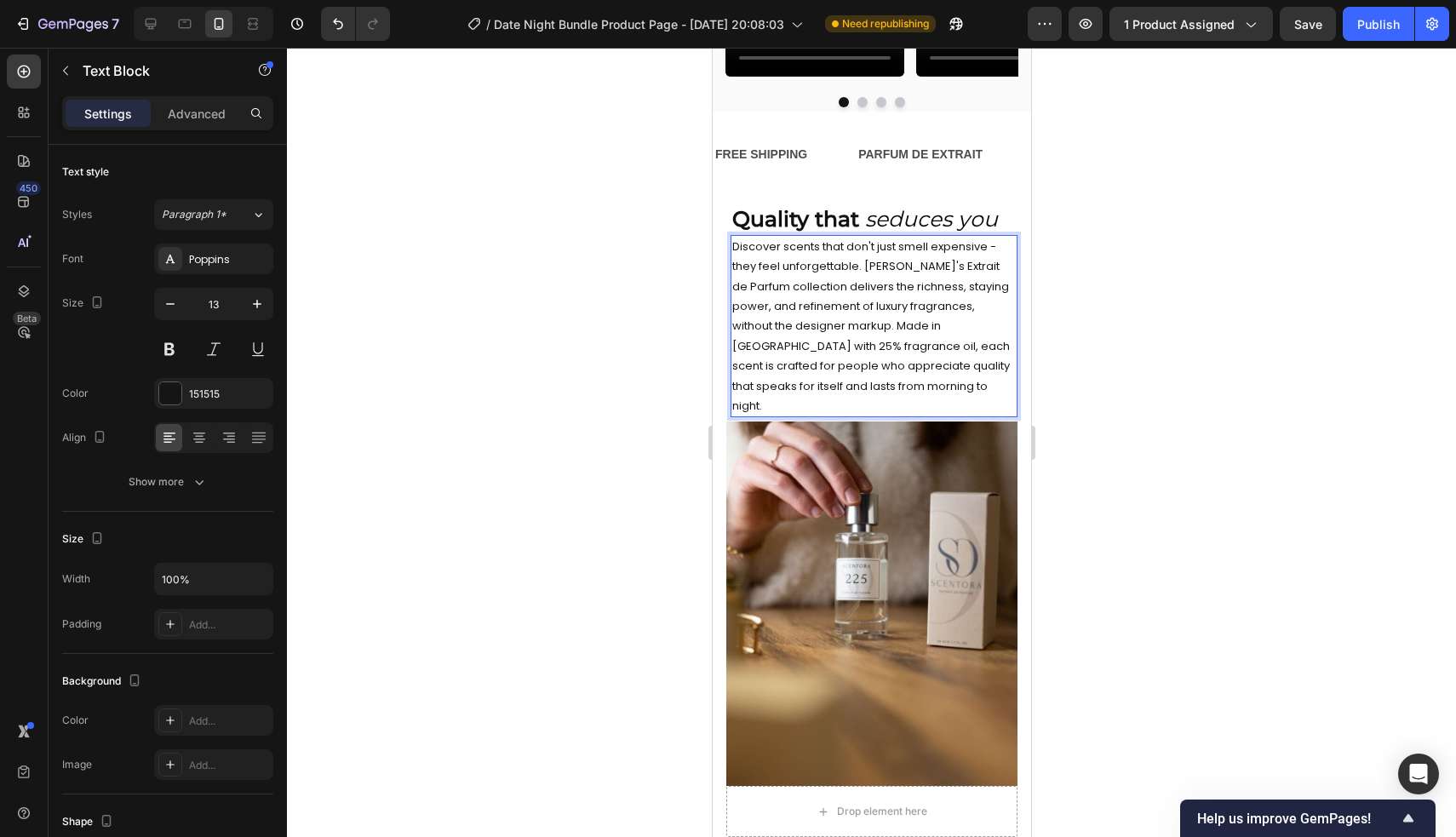
click at [937, 416] on p "Discover scents that don't just smell expensive - they feel unforgettable. [PER…" at bounding box center [872, 327] width 283 height 179
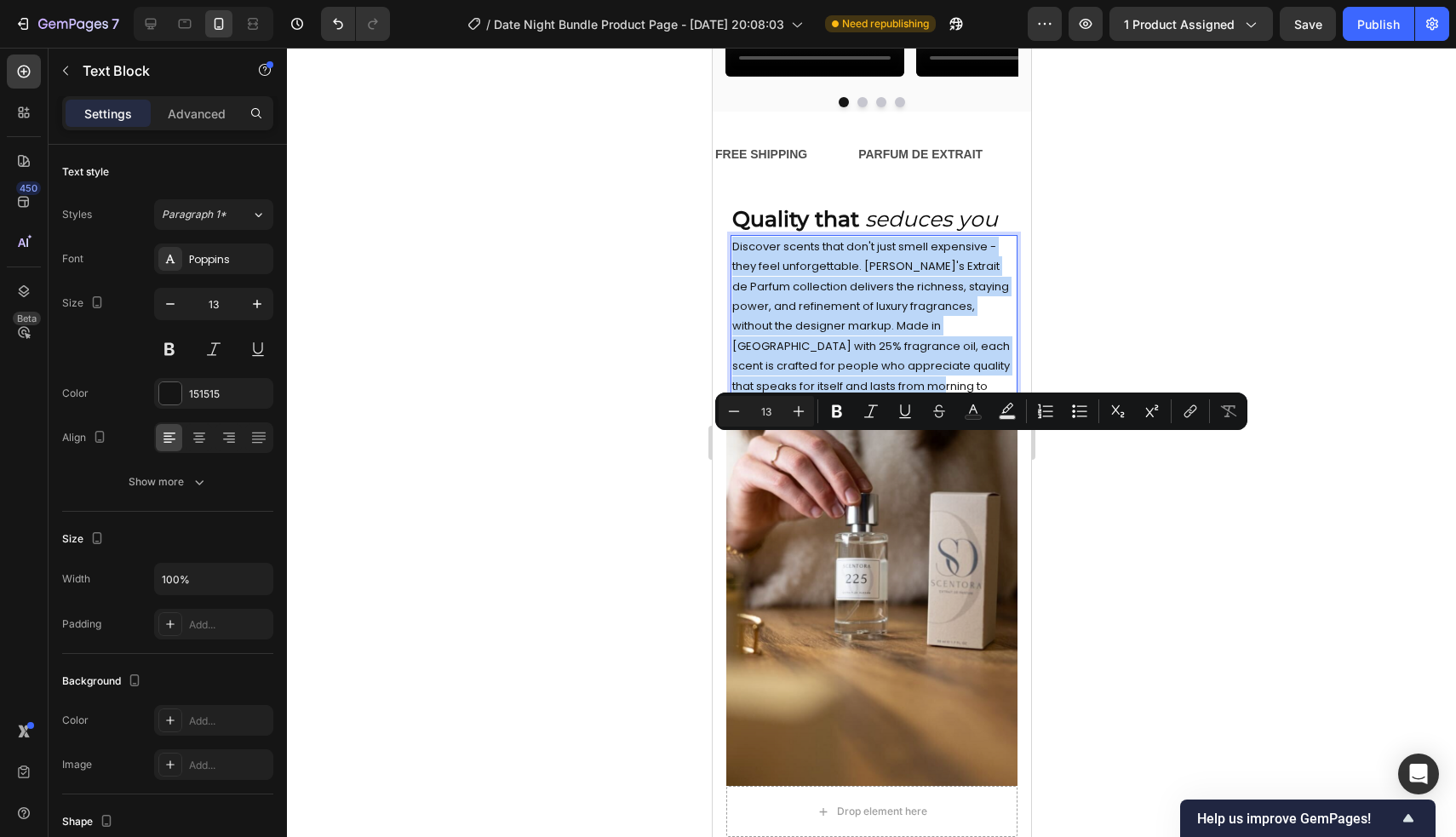
drag, startPoint x: 937, startPoint y: 580, endPoint x: 731, endPoint y: 446, distance: 245.7
click at [731, 416] on p "Discover scents that don't just smell expensive - they feel unforgettable. [PER…" at bounding box center [872, 327] width 283 height 179
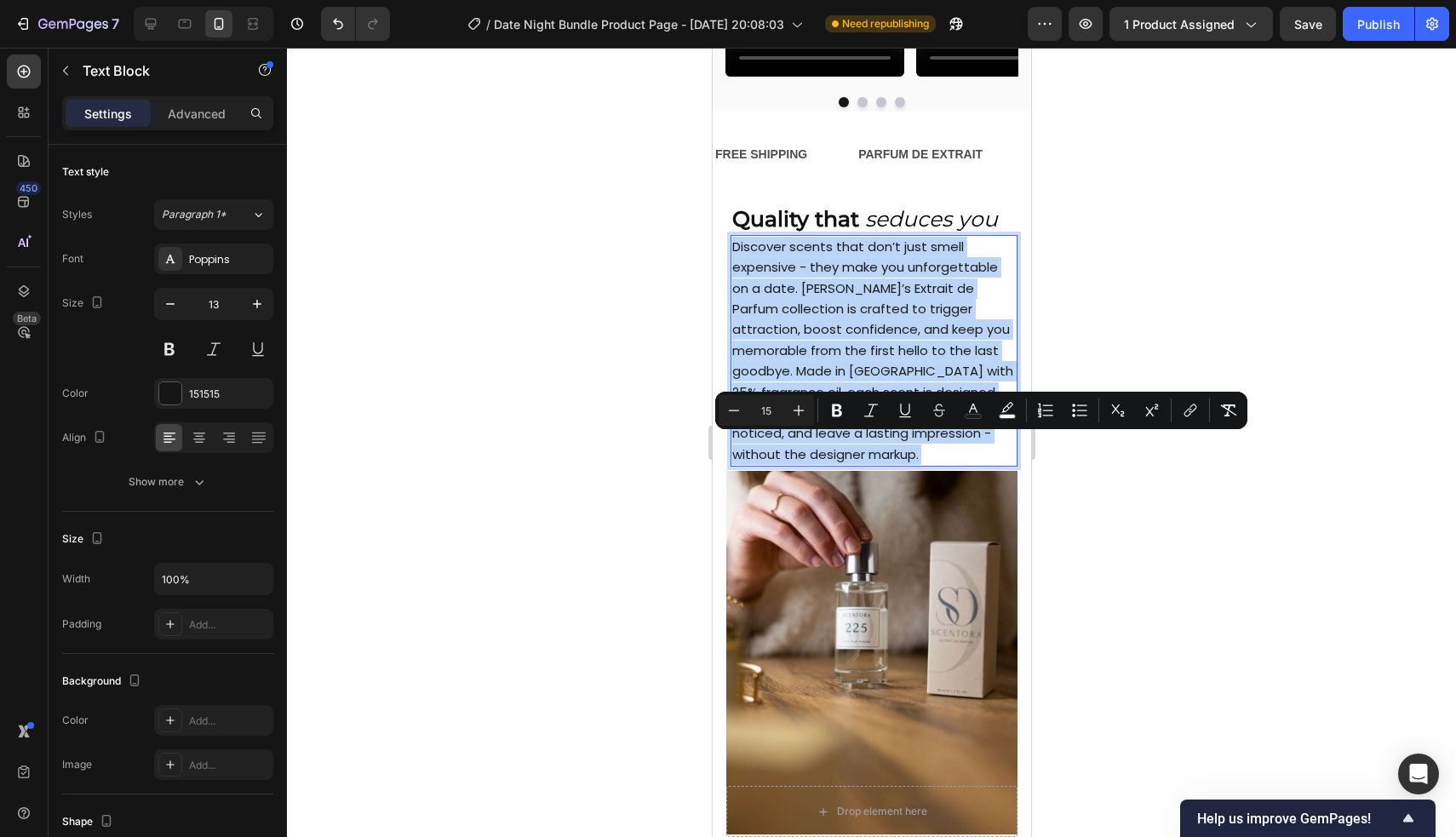
drag, startPoint x: 1008, startPoint y: 633, endPoint x: 733, endPoint y: 439, distance: 336.5
click at [733, 439] on p "Discover scents that don’t just smell expensive - they make you unforgettable o…" at bounding box center [872, 351] width 283 height 228
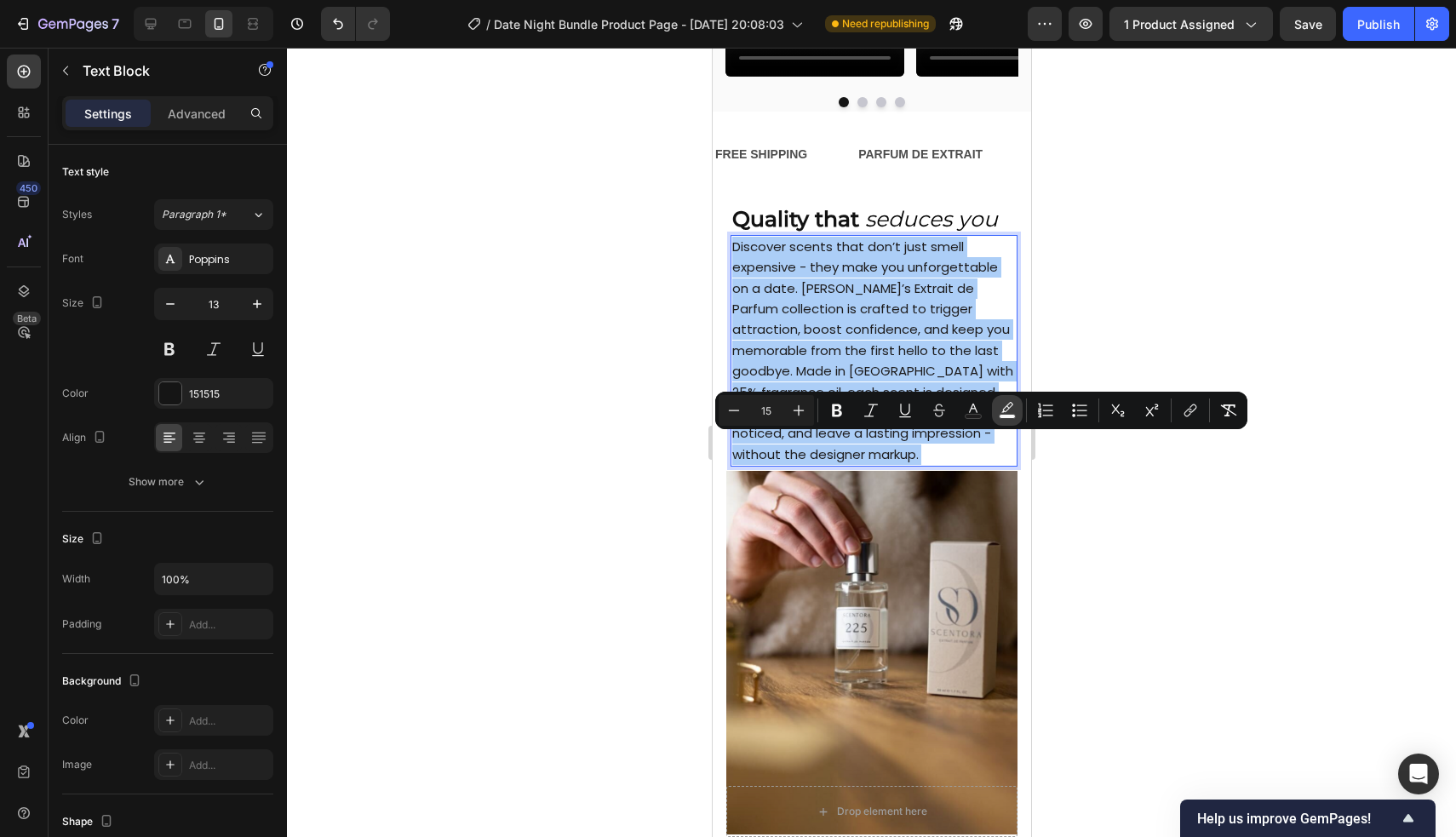
click at [1012, 400] on button "color" at bounding box center [1007, 410] width 31 height 31
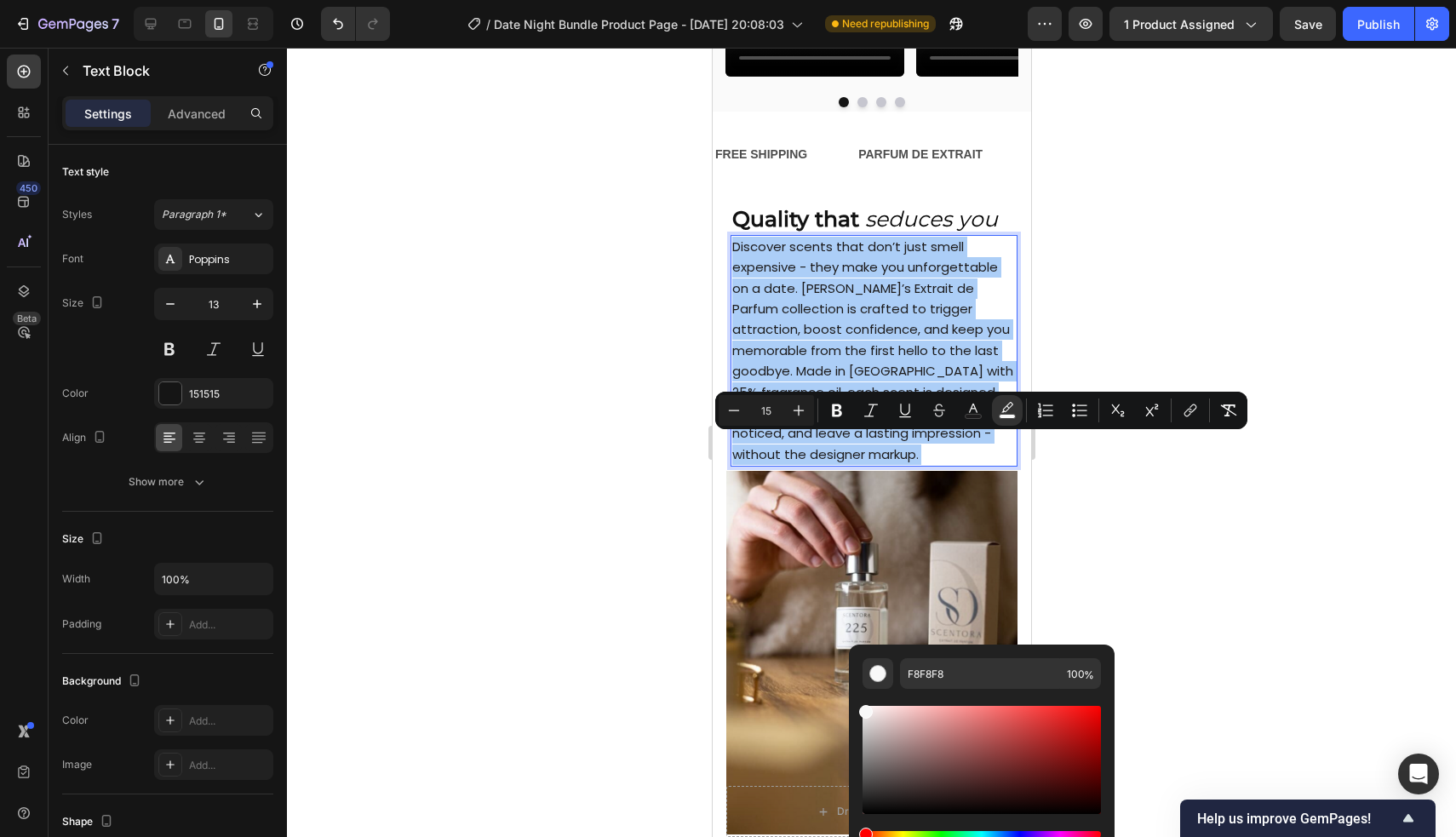
click at [1091, 616] on div at bounding box center [870, 442] width 1169 height 789
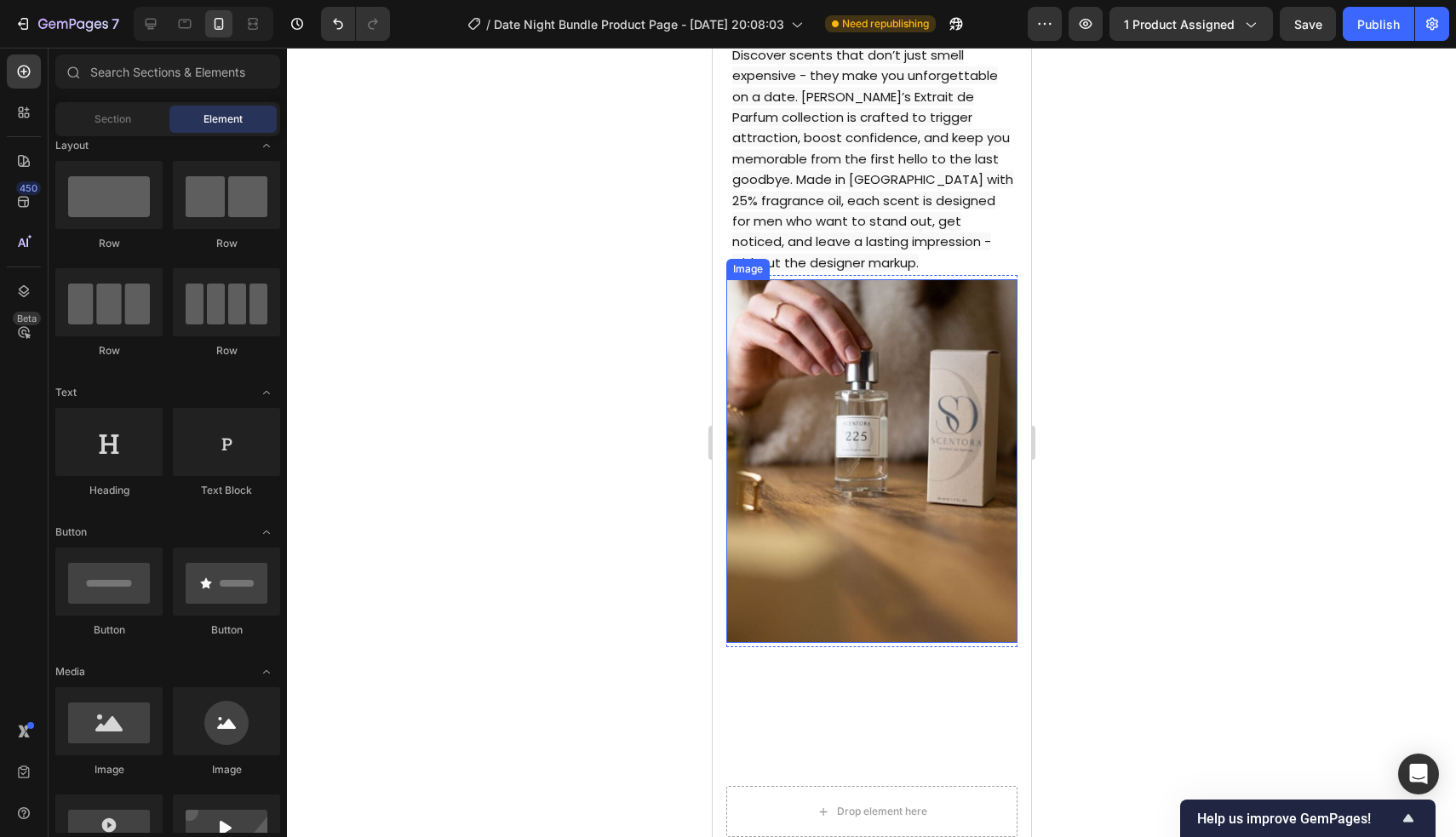
scroll to position [1660, 0]
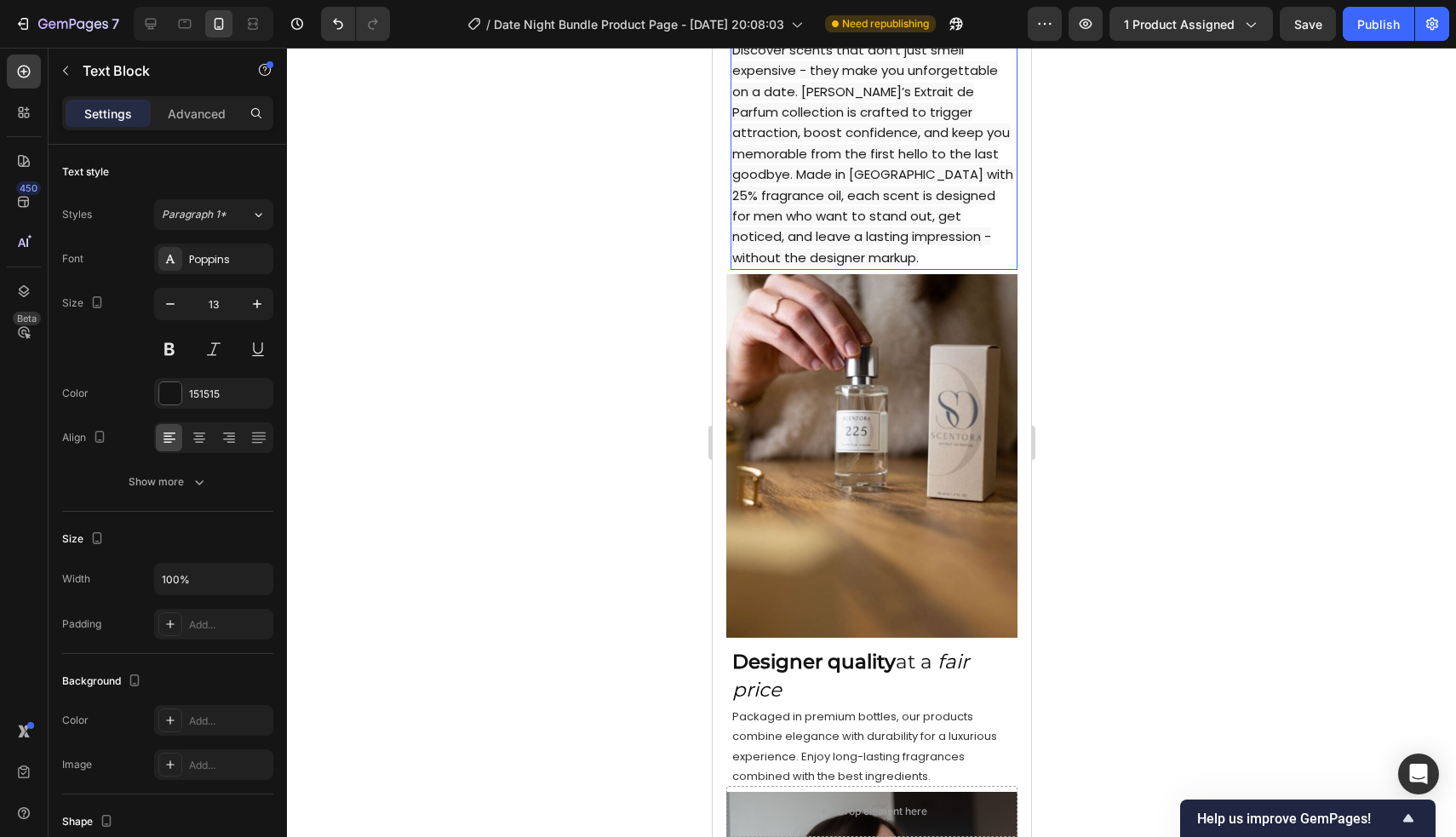
click at [895, 266] on span "Discover scents that don’t just smell expensive - they make you unforgettable o…" at bounding box center [871, 154] width 281 height 225
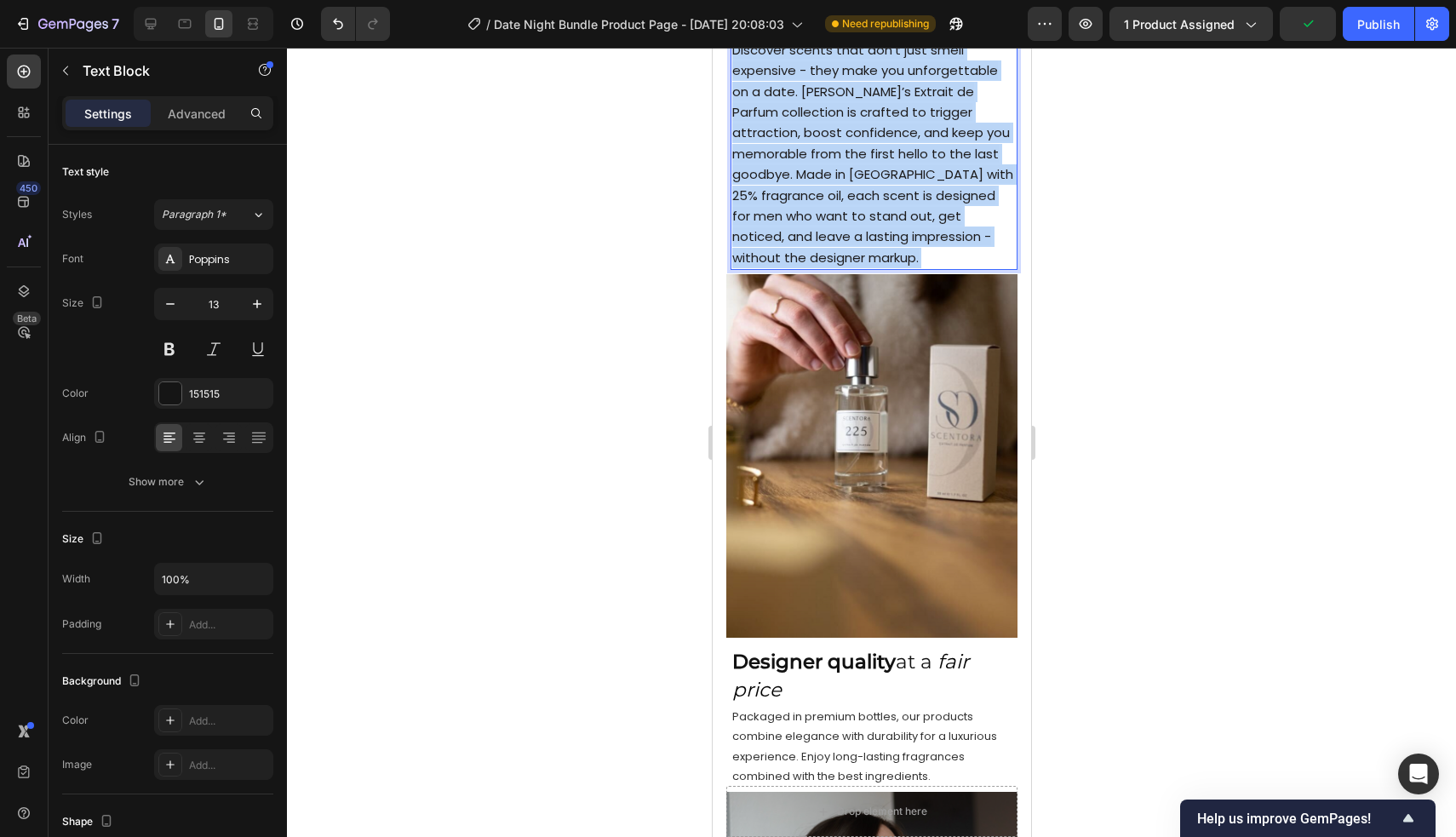
drag, startPoint x: 733, startPoint y: 249, endPoint x: 1009, endPoint y: 435, distance: 332.8
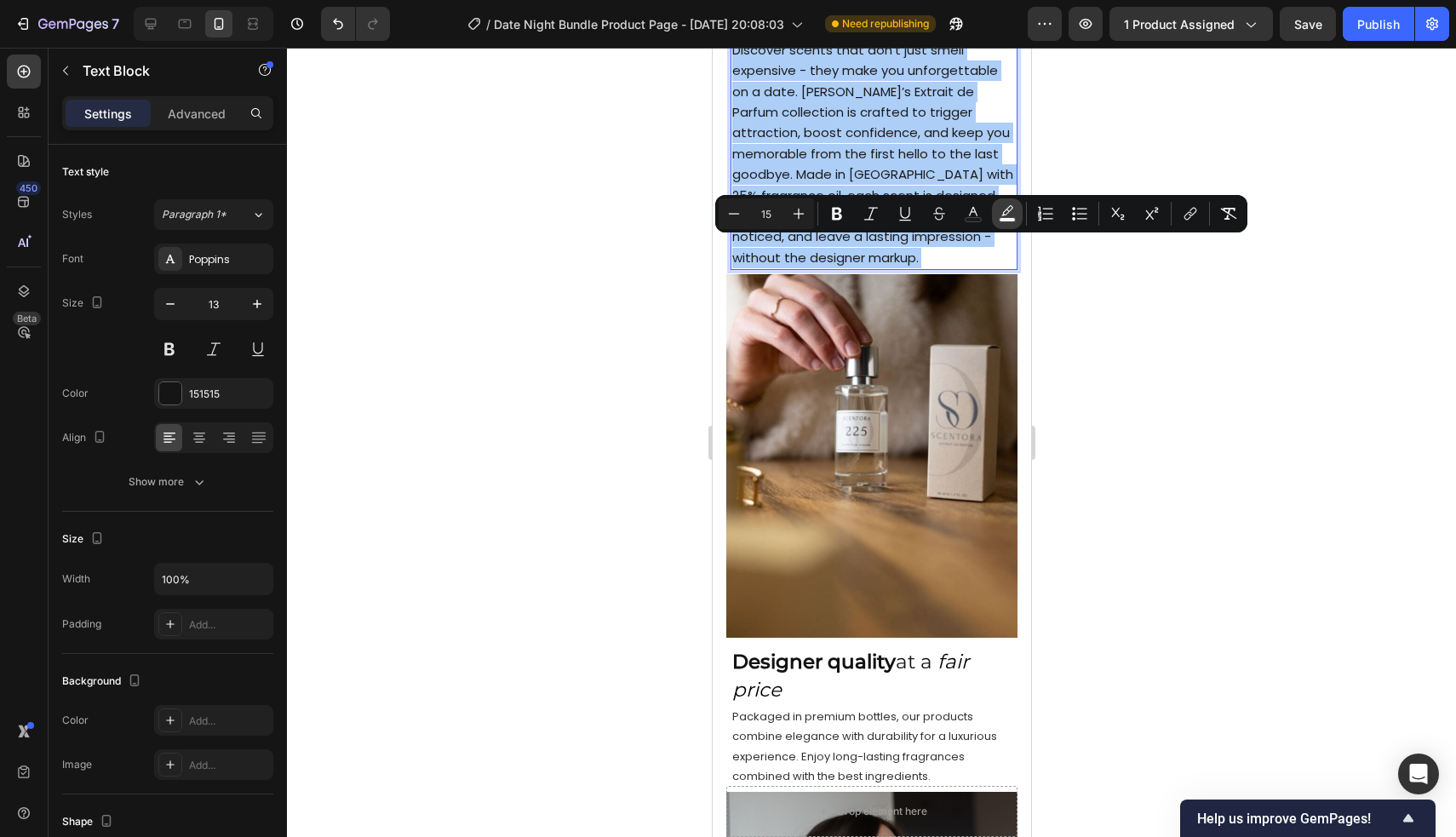
click at [1011, 201] on button "color" at bounding box center [1007, 214] width 31 height 31
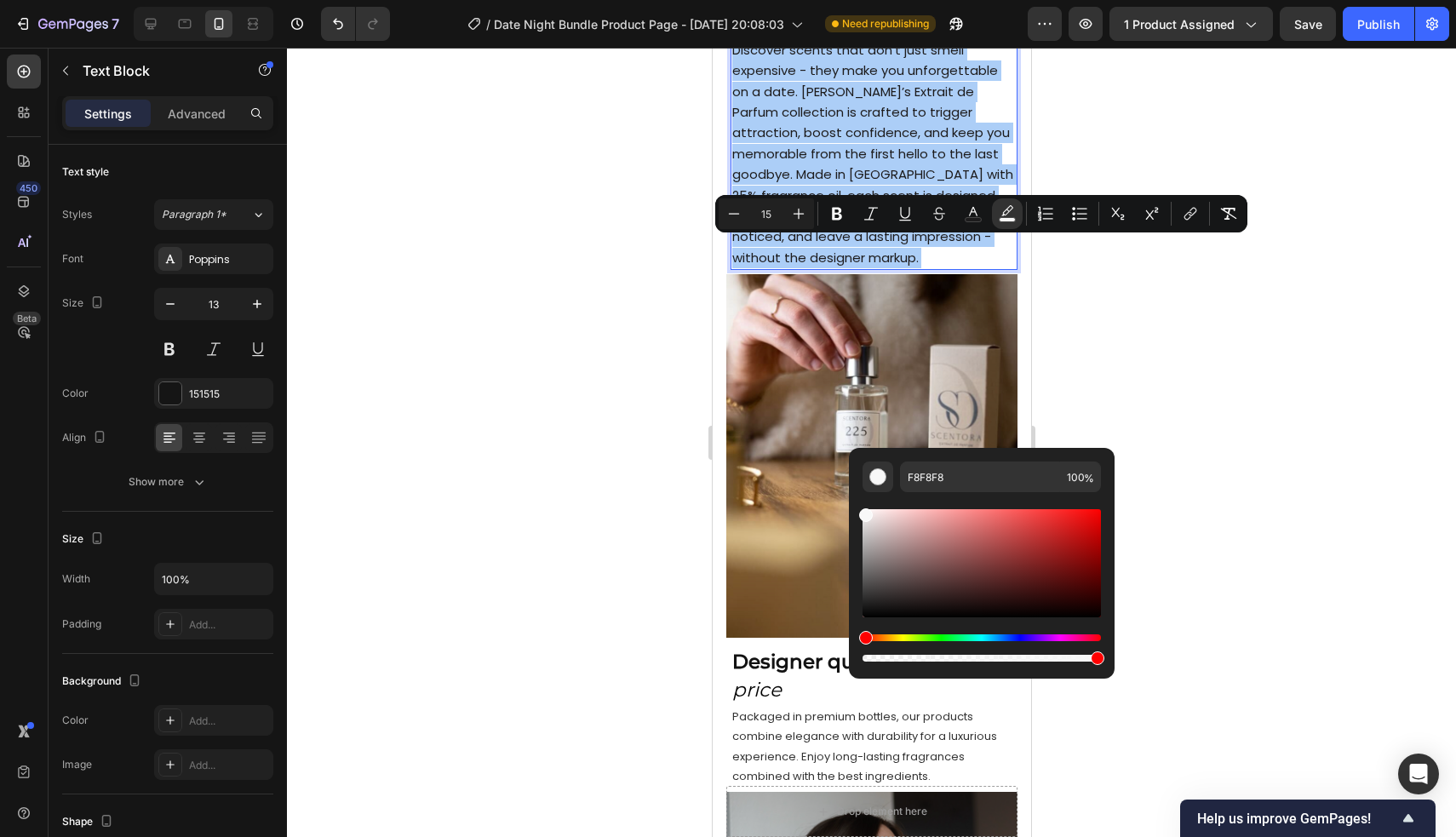
click at [864, 657] on div "Editor contextual toolbar" at bounding box center [981, 659] width 239 height 7
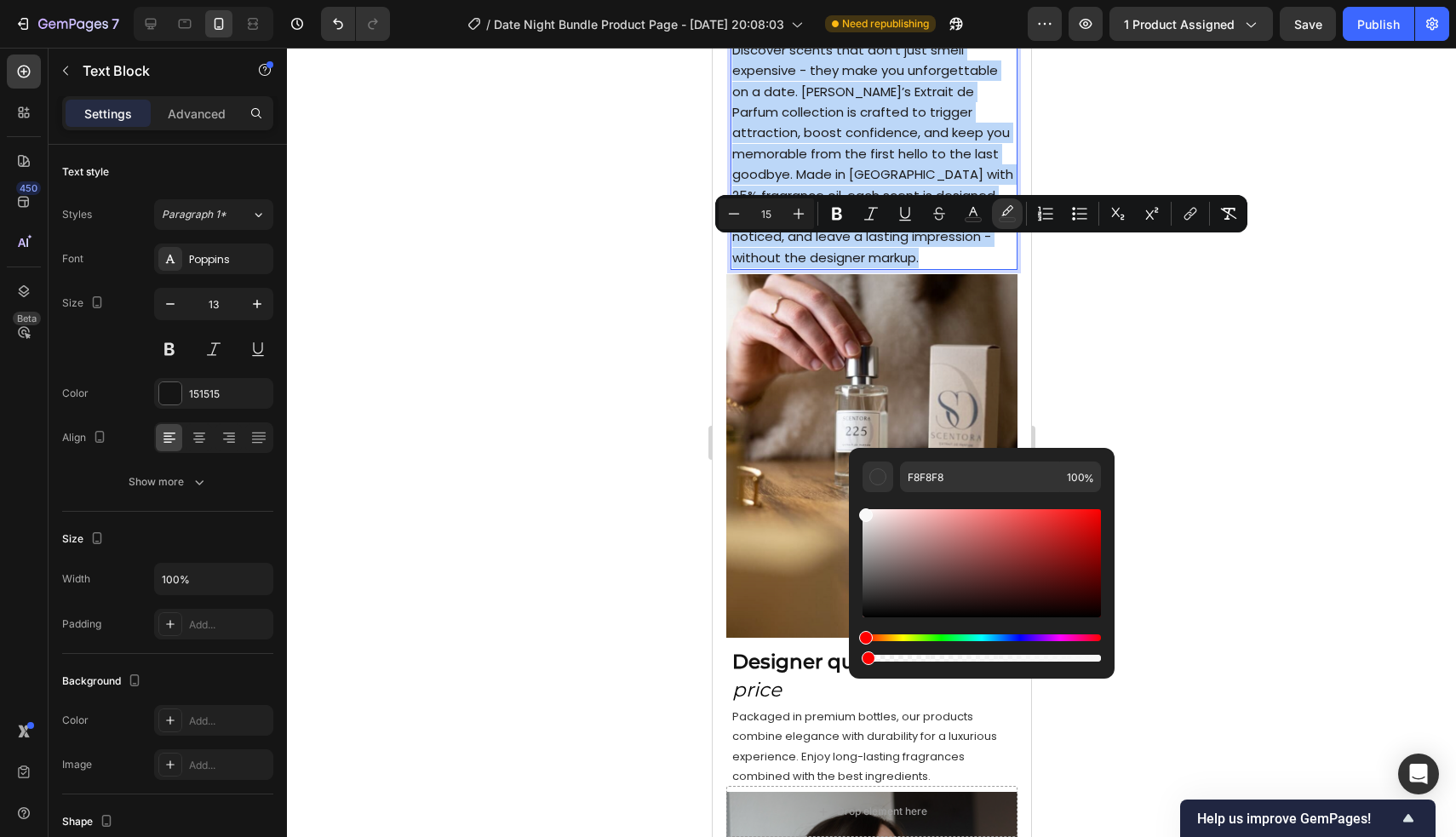
type input "1"
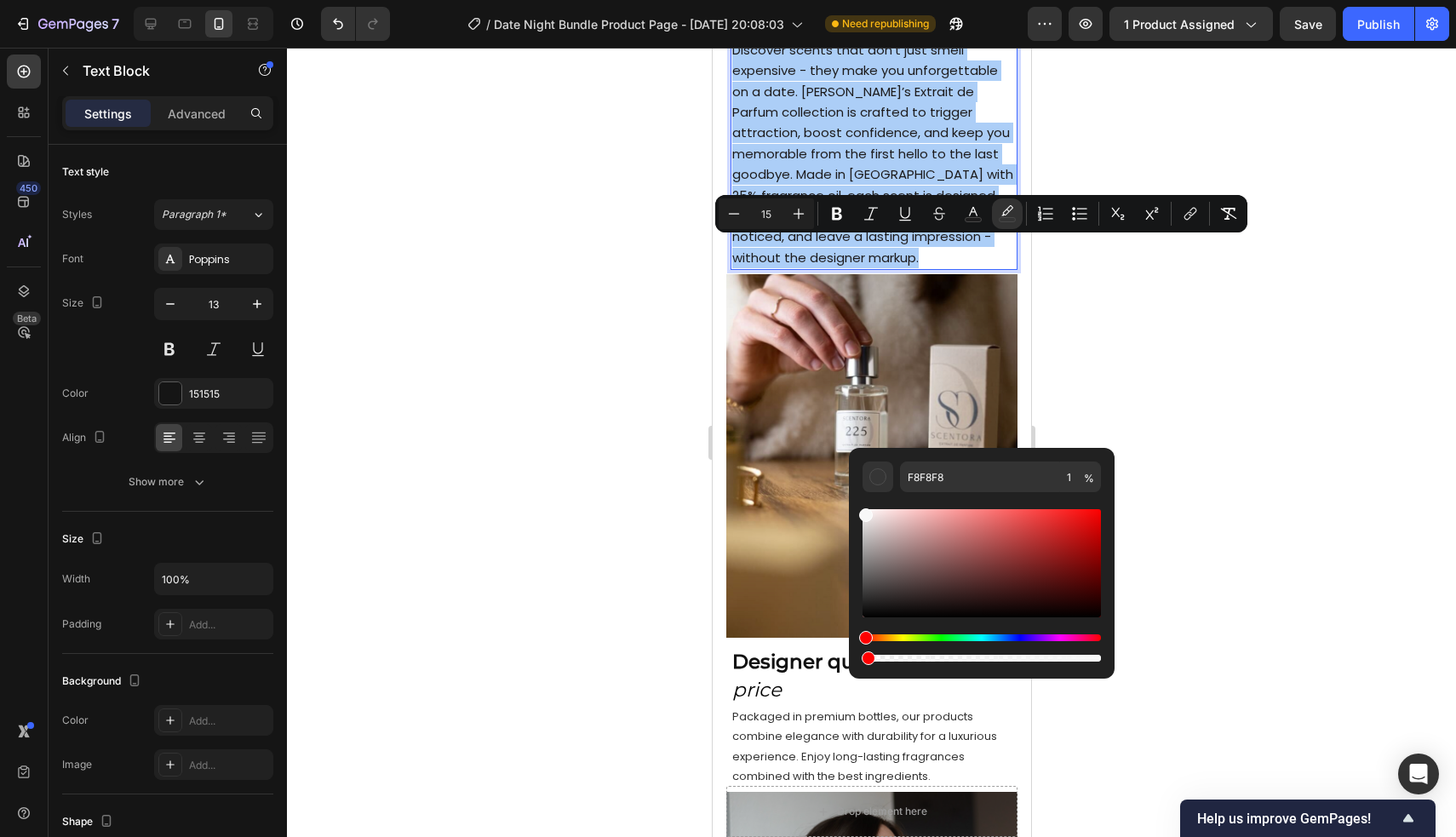
click at [1157, 364] on div at bounding box center [870, 442] width 1169 height 789
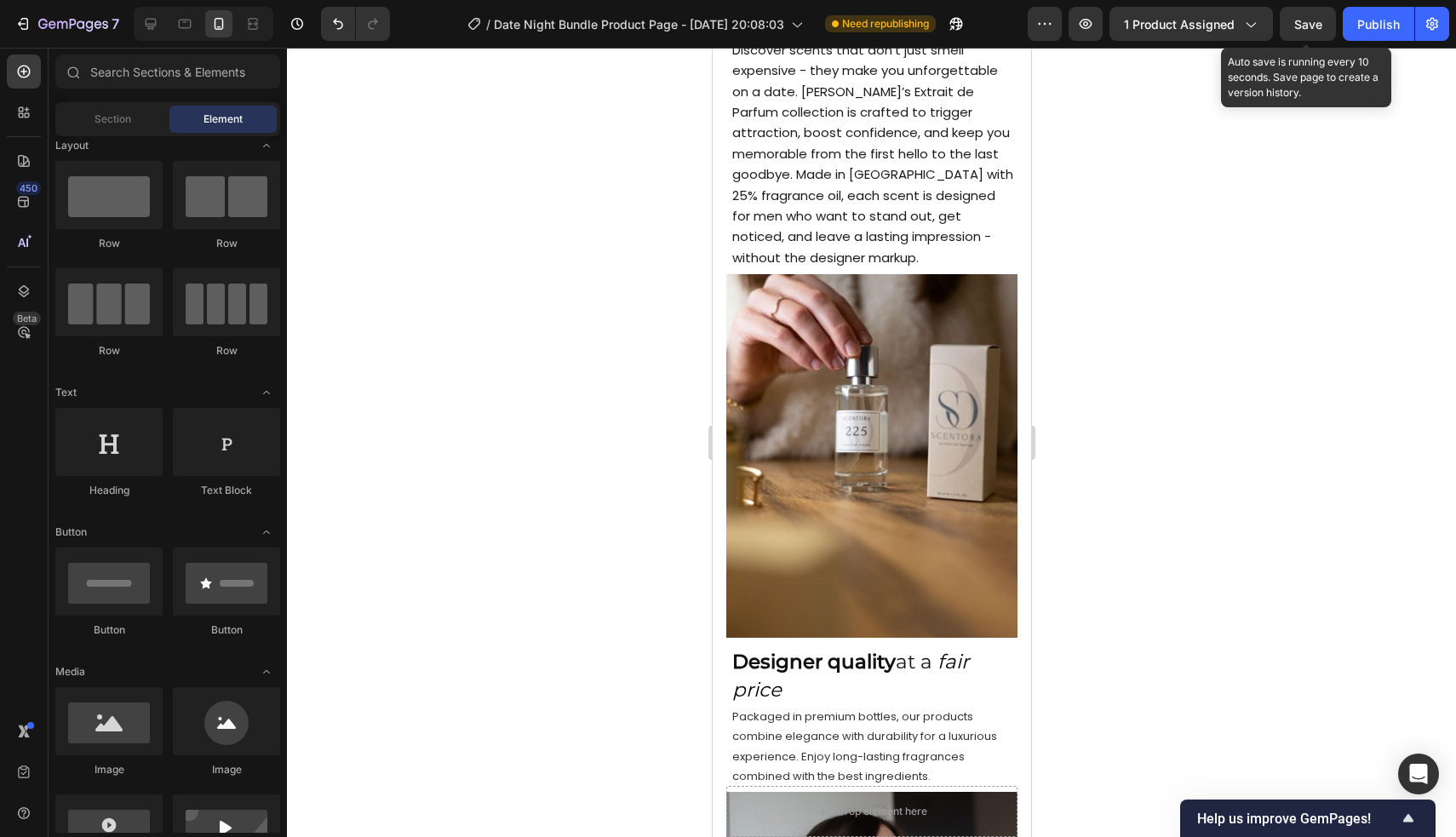
click at [1308, 29] on span "Save" at bounding box center [1308, 24] width 28 height 14
click at [1297, 31] on div "Save" at bounding box center [1308, 24] width 28 height 18
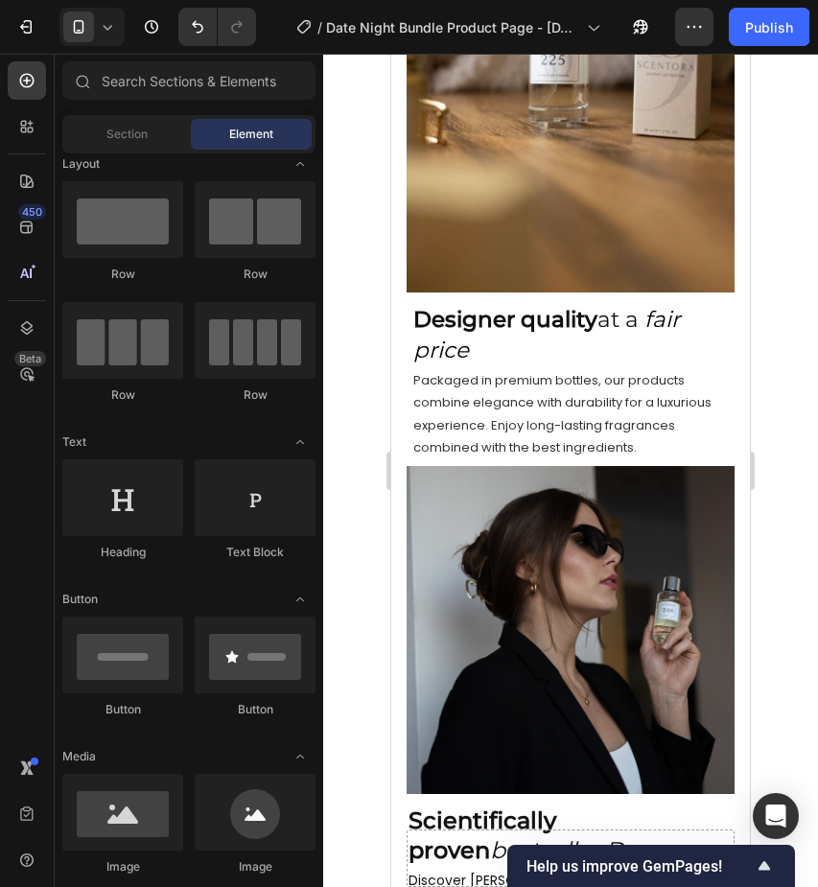
scroll to position [2533, 0]
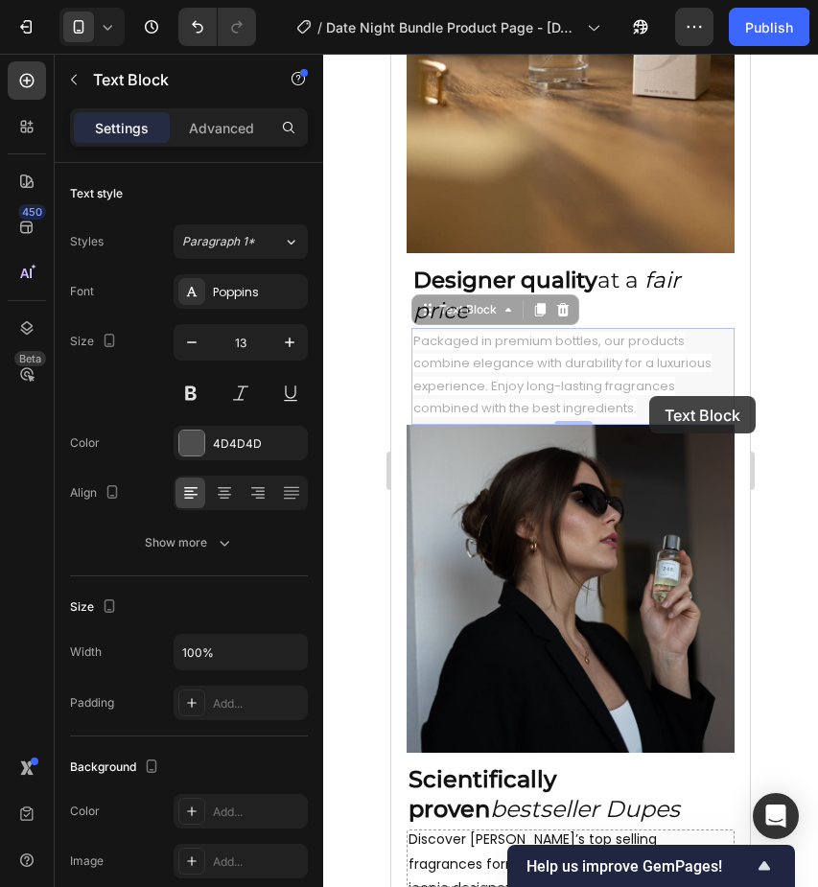
drag, startPoint x: 641, startPoint y: 407, endPoint x: 649, endPoint y: 395, distance: 13.8
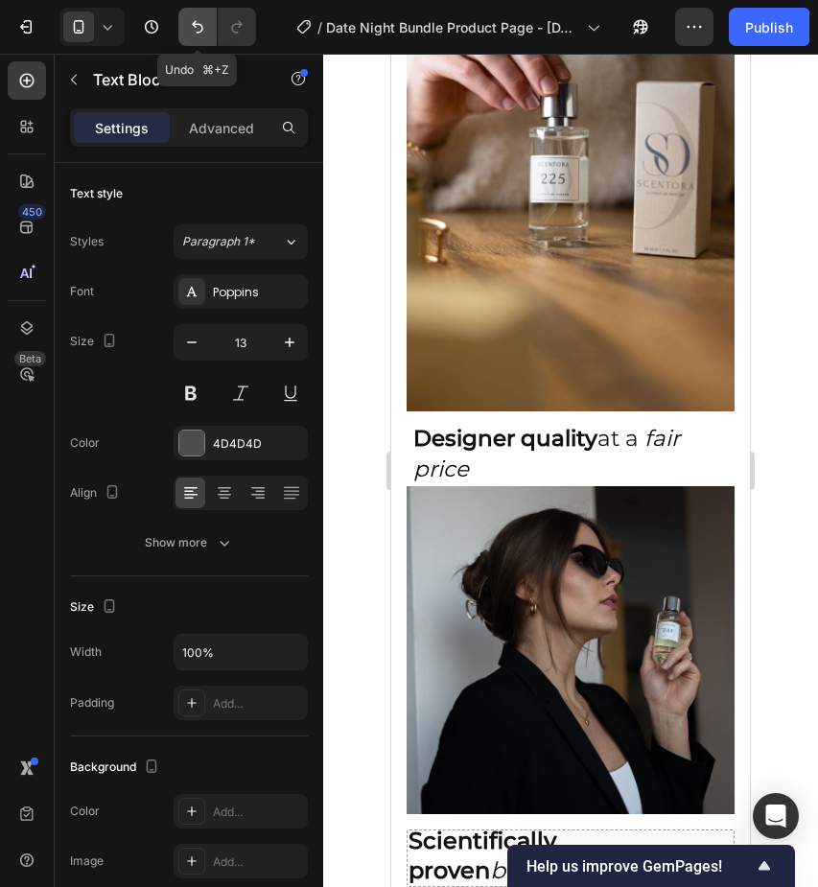
click at [187, 21] on button "Undo/Redo" at bounding box center [197, 27] width 38 height 38
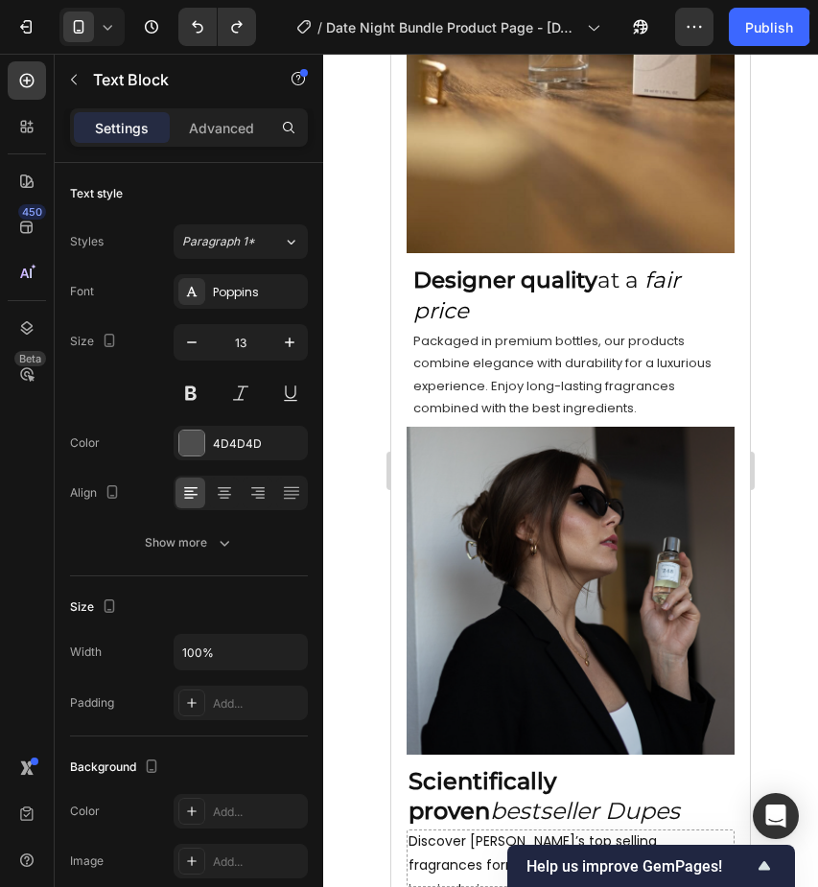
click at [436, 350] on p "Packaged in premium bottles, our products combine elegance with durability for …" at bounding box center [573, 375] width 319 height 90
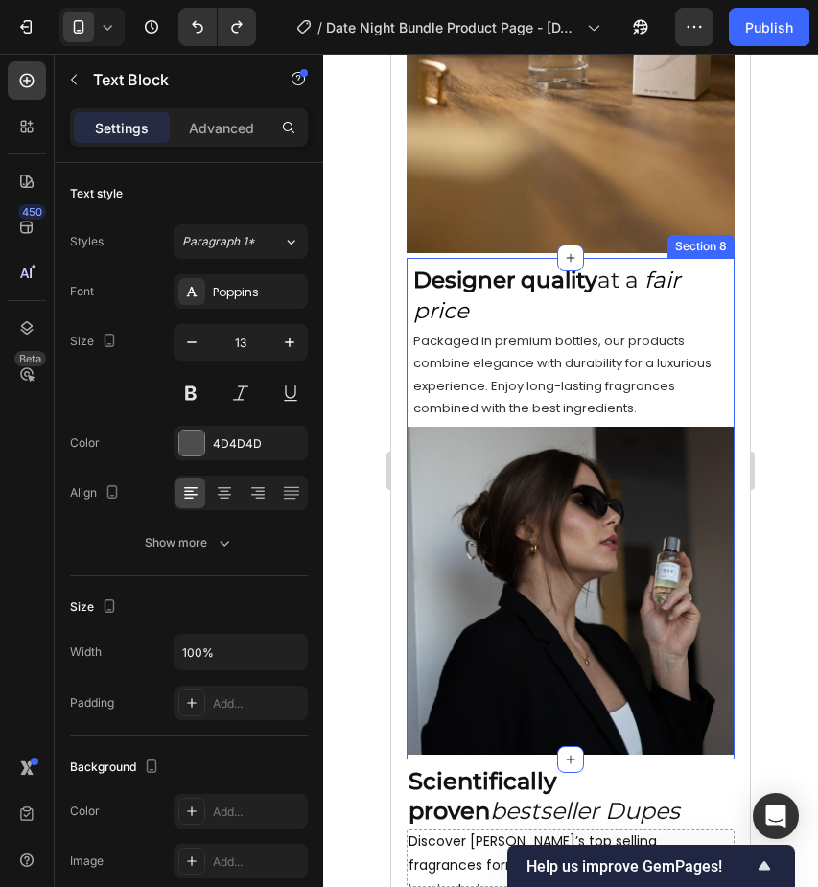
click at [411, 335] on div "Designer quality at a fair price Heading Packaged in premium bottles, our produ…" at bounding box center [571, 509] width 328 height 492
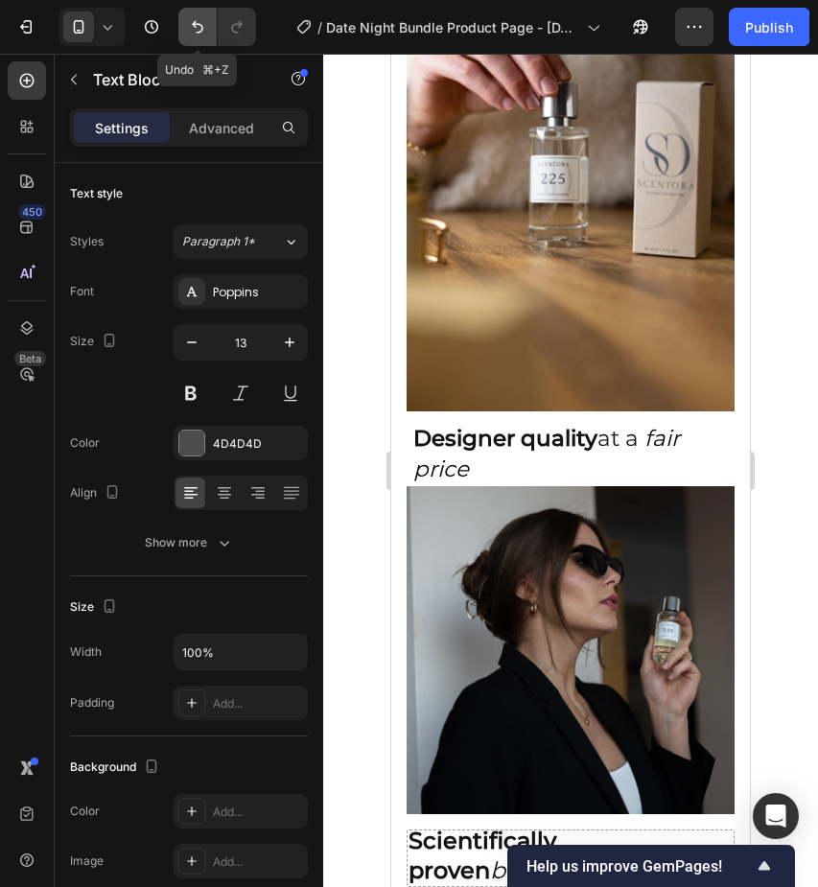
click at [189, 16] on button "Undo/Redo" at bounding box center [197, 27] width 38 height 38
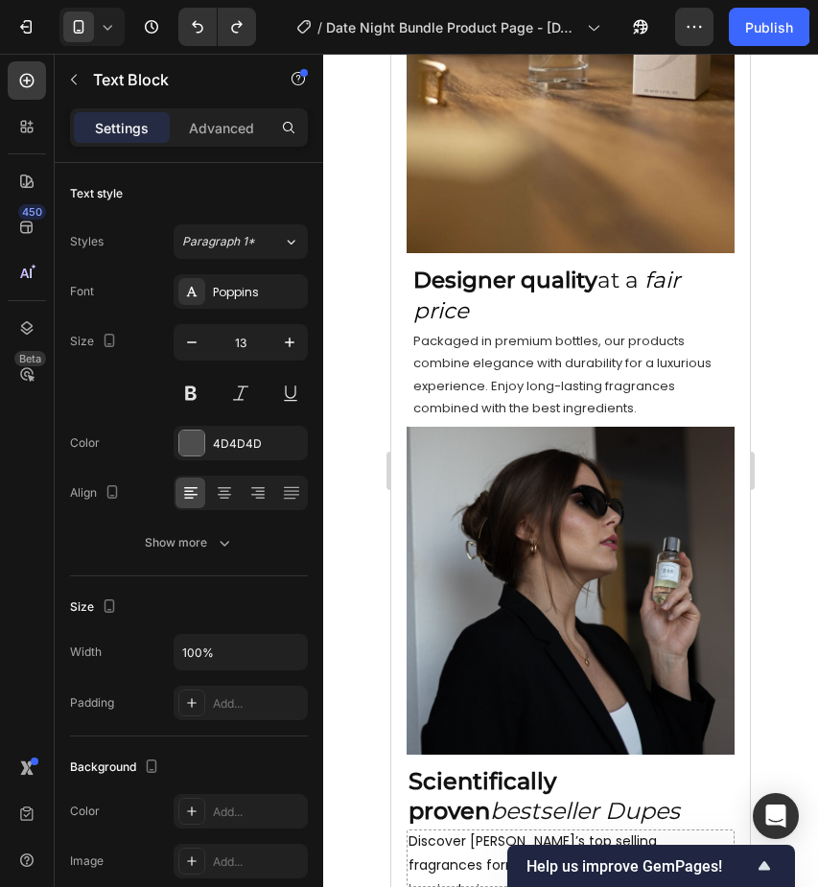
click at [468, 354] on span "Packaged in premium bottles, our products combine elegance with durability for …" at bounding box center [563, 374] width 298 height 85
click at [421, 340] on span "Packaged in premium bottles, our products combine elegance with durability for …" at bounding box center [563, 374] width 298 height 85
click at [416, 339] on span "Packaged in premium bottles, our products combine elegance with durability for …" at bounding box center [563, 374] width 298 height 85
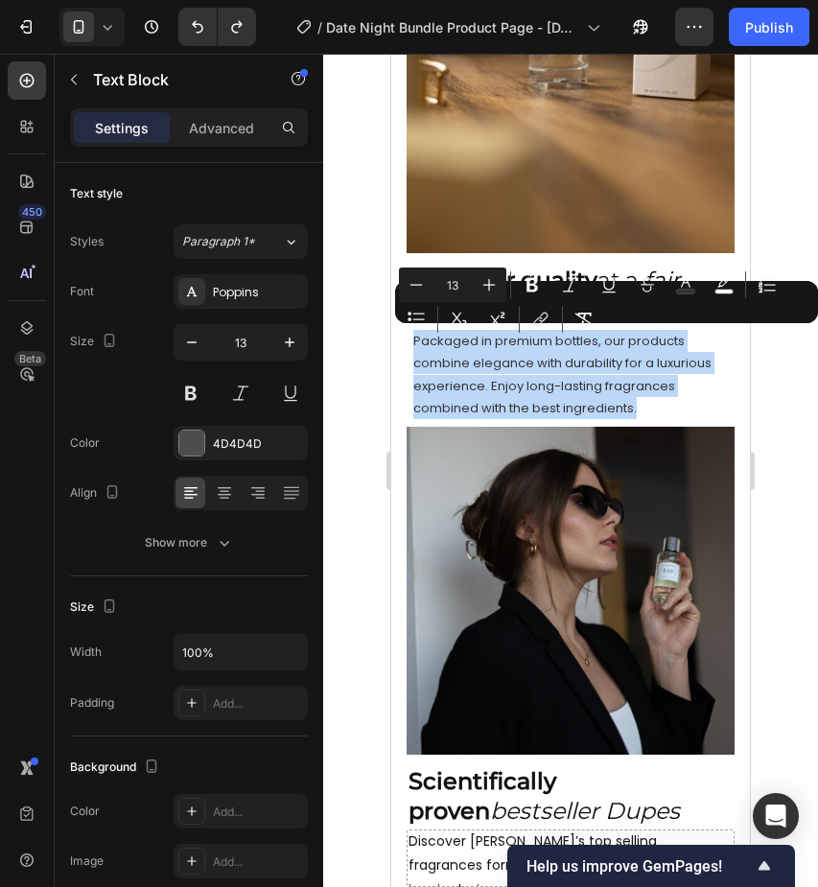
drag, startPoint x: 416, startPoint y: 339, endPoint x: 632, endPoint y: 401, distance: 224.7
click at [632, 401] on span "Packaged in premium bottles, our products combine elegance with durability for …" at bounding box center [563, 374] width 298 height 85
type input "15"
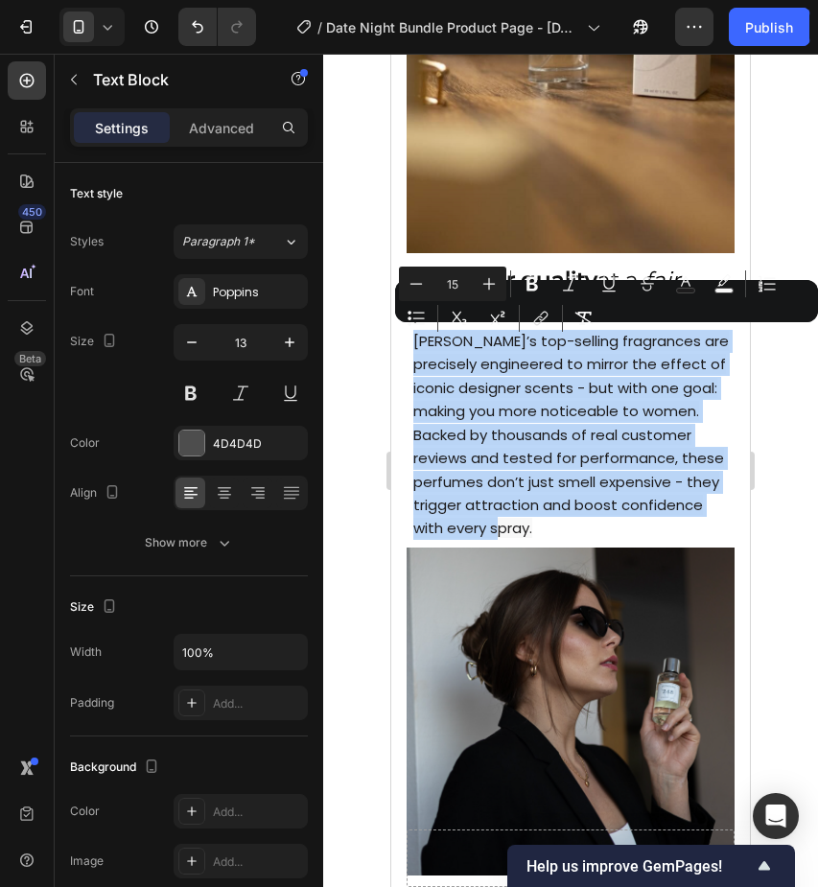
drag, startPoint x: 513, startPoint y: 531, endPoint x: 416, endPoint y: 343, distance: 210.7
click at [416, 343] on p "[PERSON_NAME]’s top-selling fragrances are precisely engineered to mirror the e…" at bounding box center [573, 435] width 319 height 211
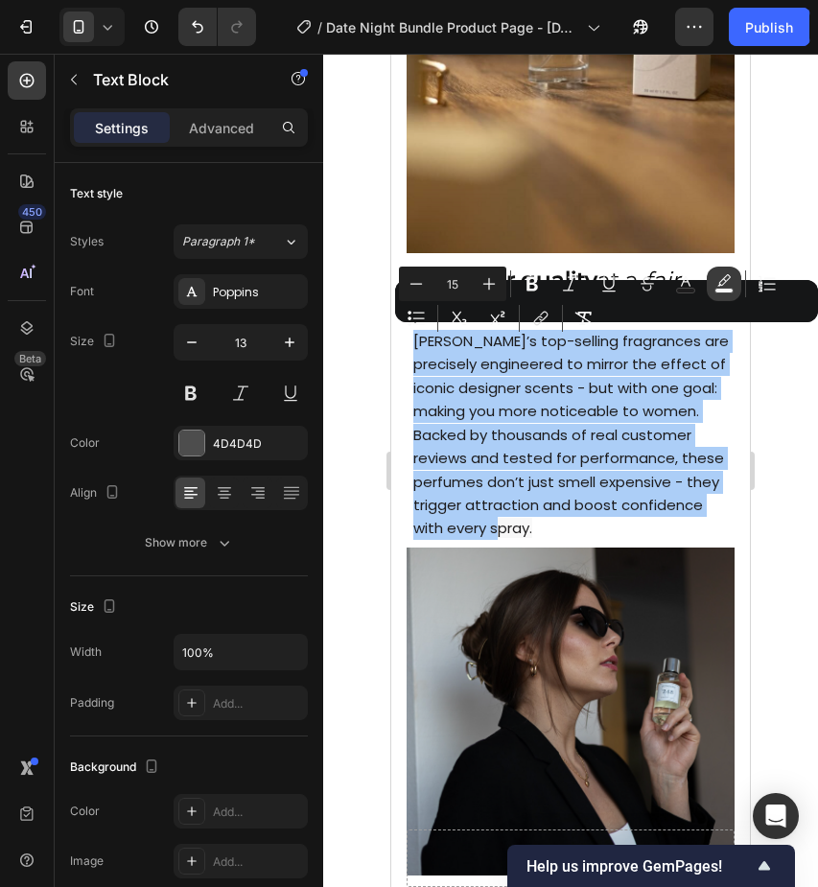
click at [720, 291] on rect "Editor contextual toolbar" at bounding box center [725, 291] width 18 height 5
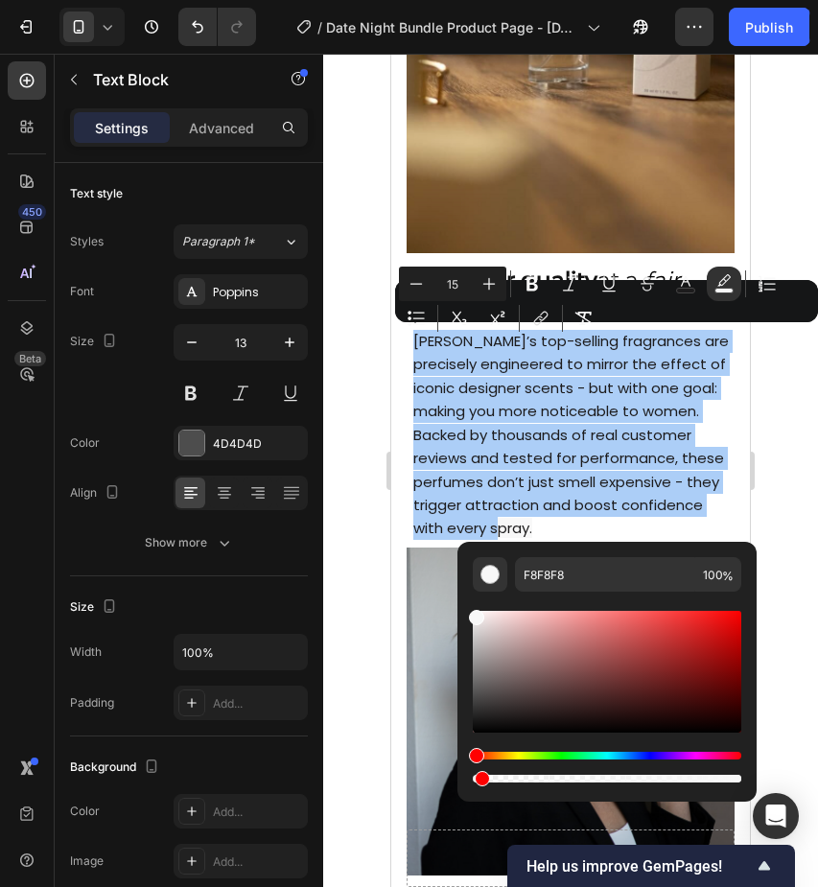
click at [479, 780] on div "Editor contextual toolbar" at bounding box center [607, 779] width 269 height 8
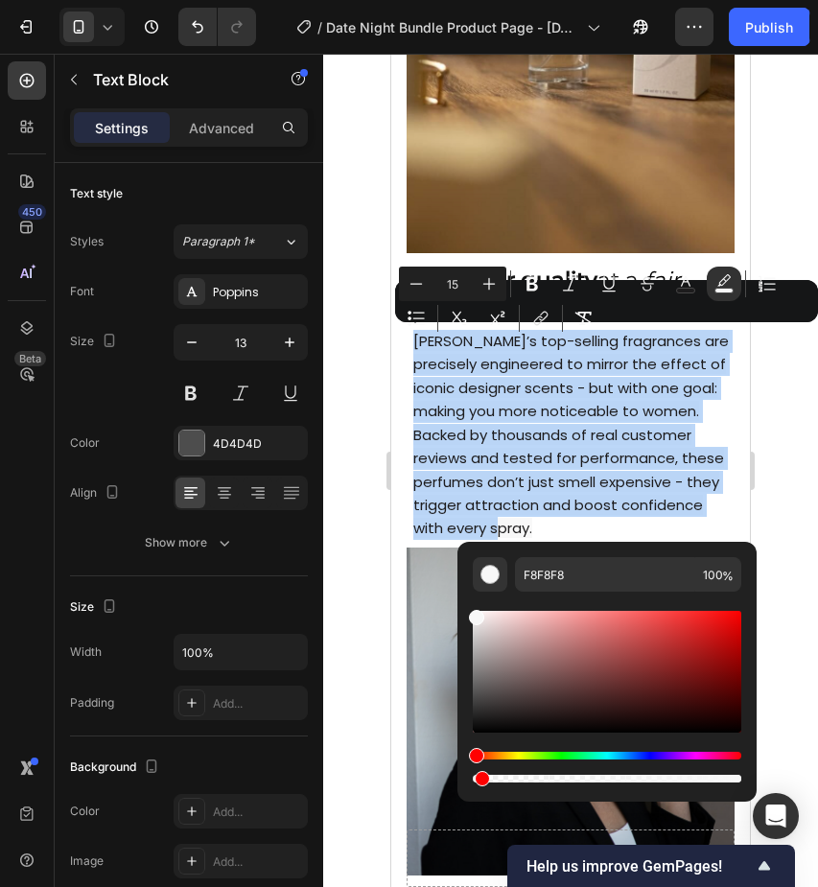
type input "2"
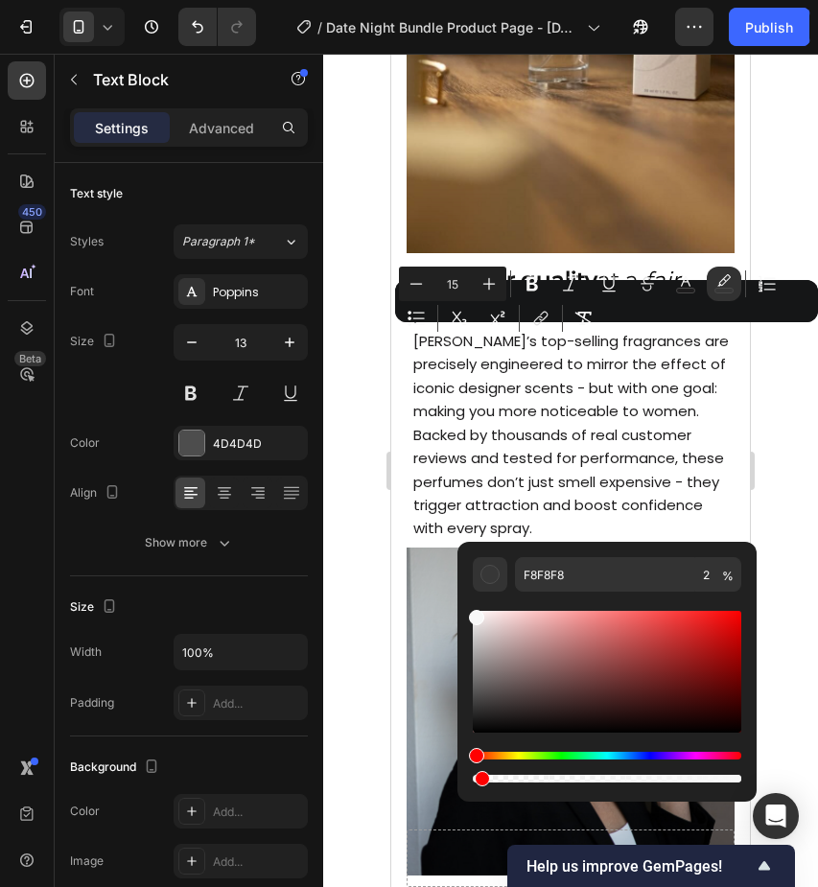
click at [568, 446] on span "[PERSON_NAME]’s top-selling fragrances are precisely engineered to mirror the e…" at bounding box center [572, 434] width 316 height 207
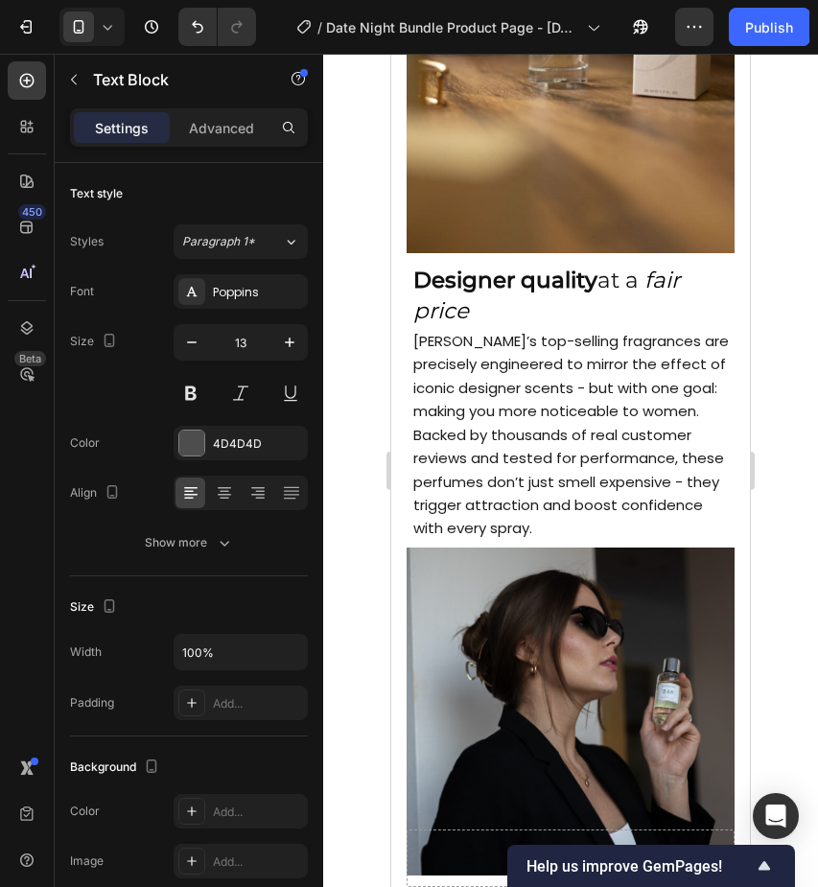
click at [561, 522] on p "[PERSON_NAME]’s top-selling fragrances are precisely engineered to mirror the e…" at bounding box center [573, 435] width 319 height 211
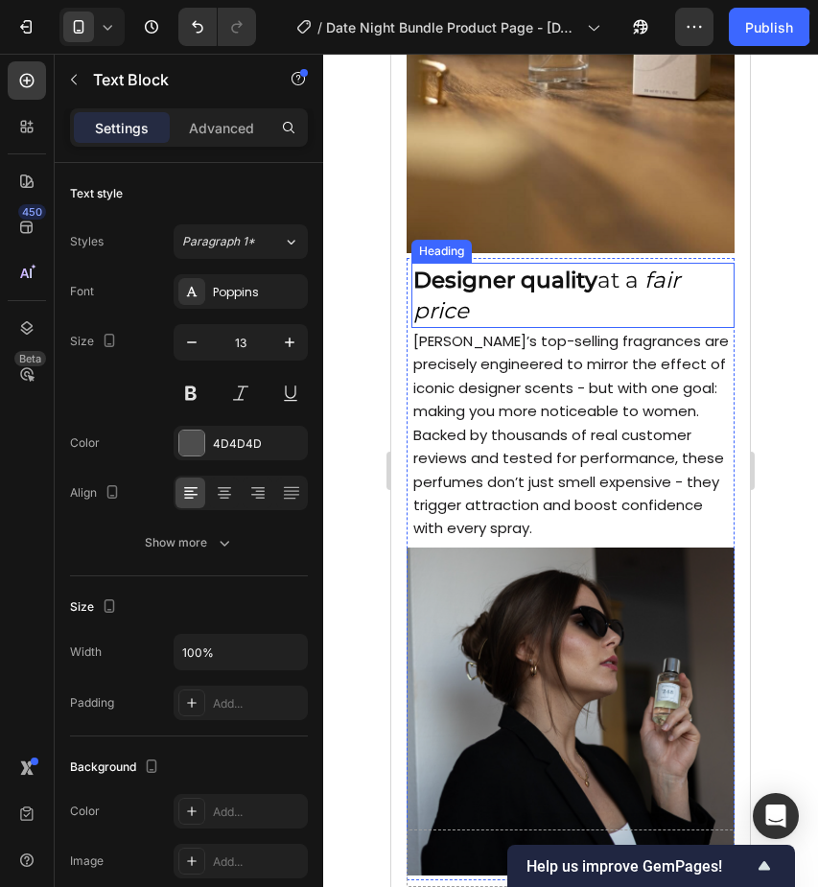
click at [462, 315] on icon "fair price" at bounding box center [547, 296] width 267 height 58
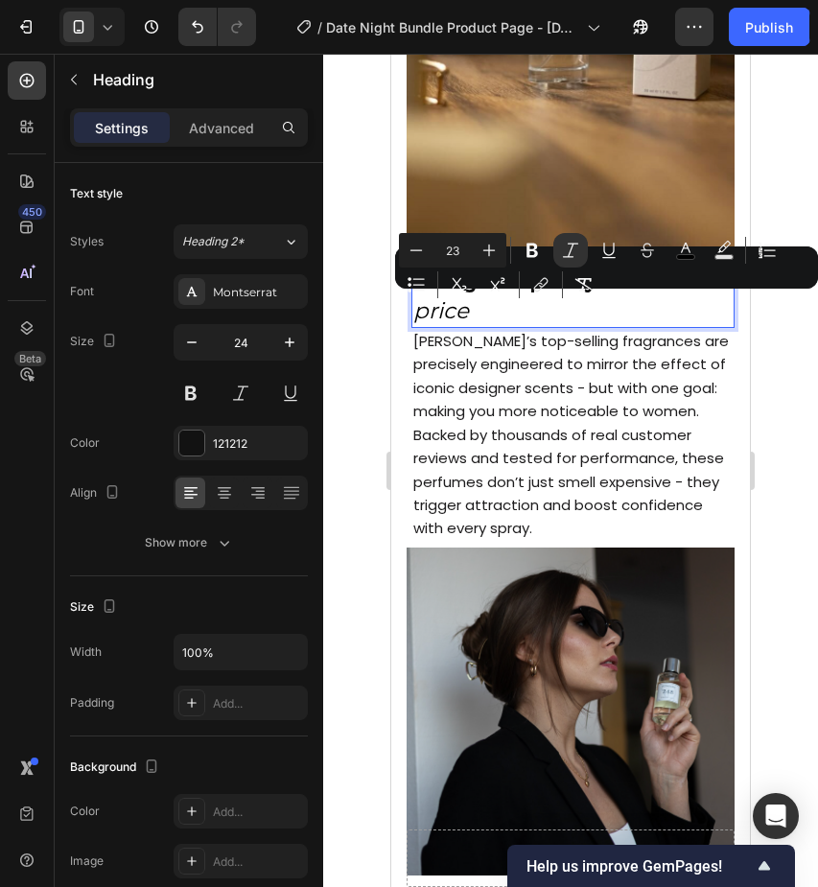
click at [470, 312] on icon "fair price" at bounding box center [547, 296] width 267 height 58
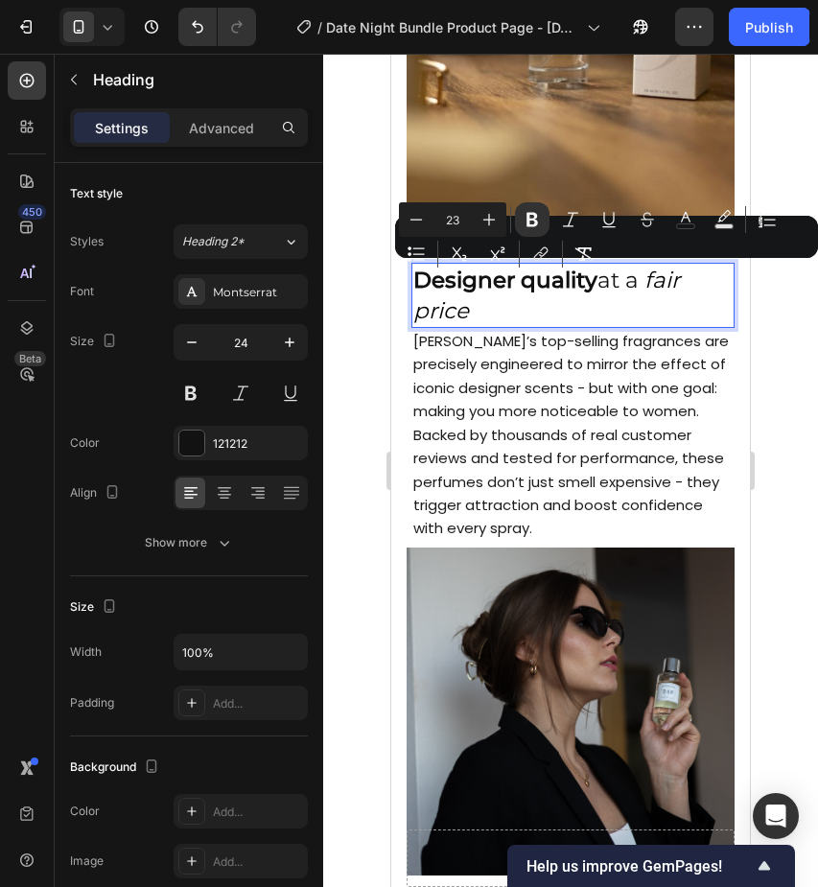
click at [470, 312] on icon "fair price" at bounding box center [547, 296] width 267 height 58
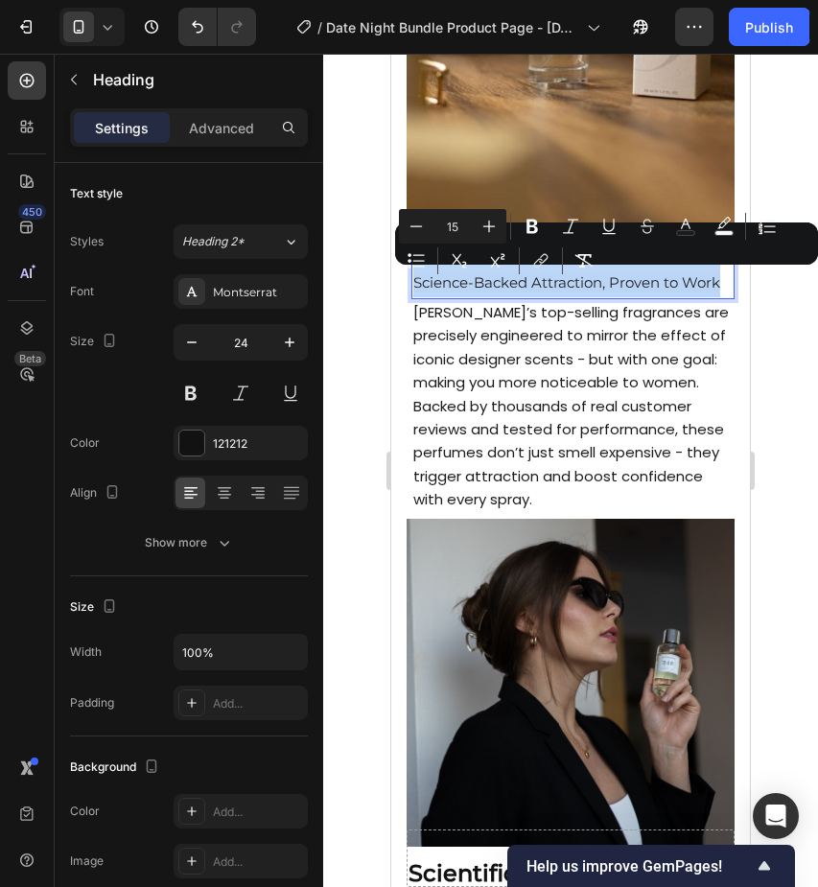
drag, startPoint x: 414, startPoint y: 283, endPoint x: 738, endPoint y: 280, distance: 323.3
click at [719, 228] on icon "Editor contextual toolbar" at bounding box center [724, 223] width 13 height 12
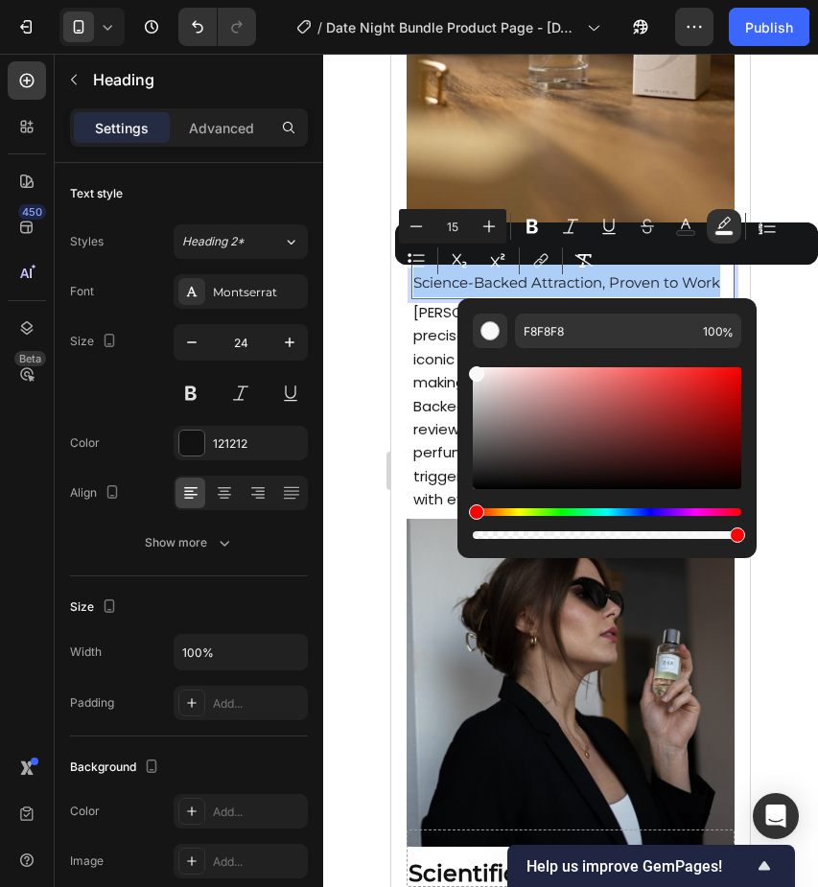
click at [477, 533] on div "Editor contextual toolbar" at bounding box center [607, 536] width 269 height 8
type input "2"
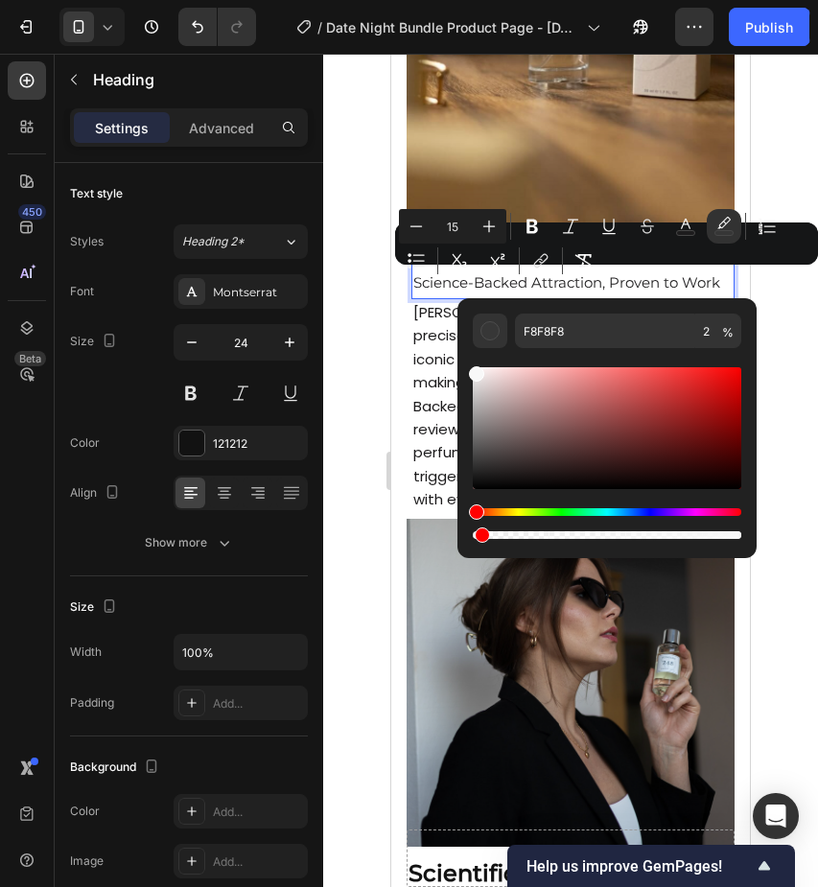
click at [472, 282] on span "Science-Backed Attraction, Proven to Work" at bounding box center [567, 282] width 307 height 18
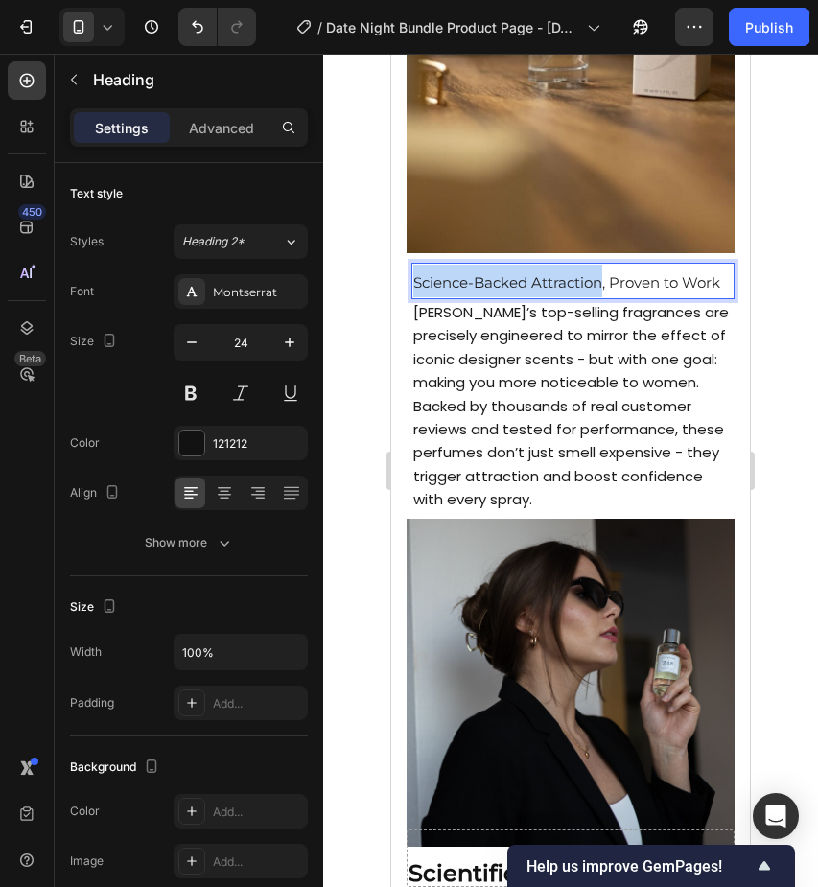
drag, startPoint x: 603, startPoint y: 283, endPoint x: 415, endPoint y: 279, distance: 188.1
click at [415, 279] on span "Science-Backed Attraction, Proven to Work" at bounding box center [567, 282] width 307 height 18
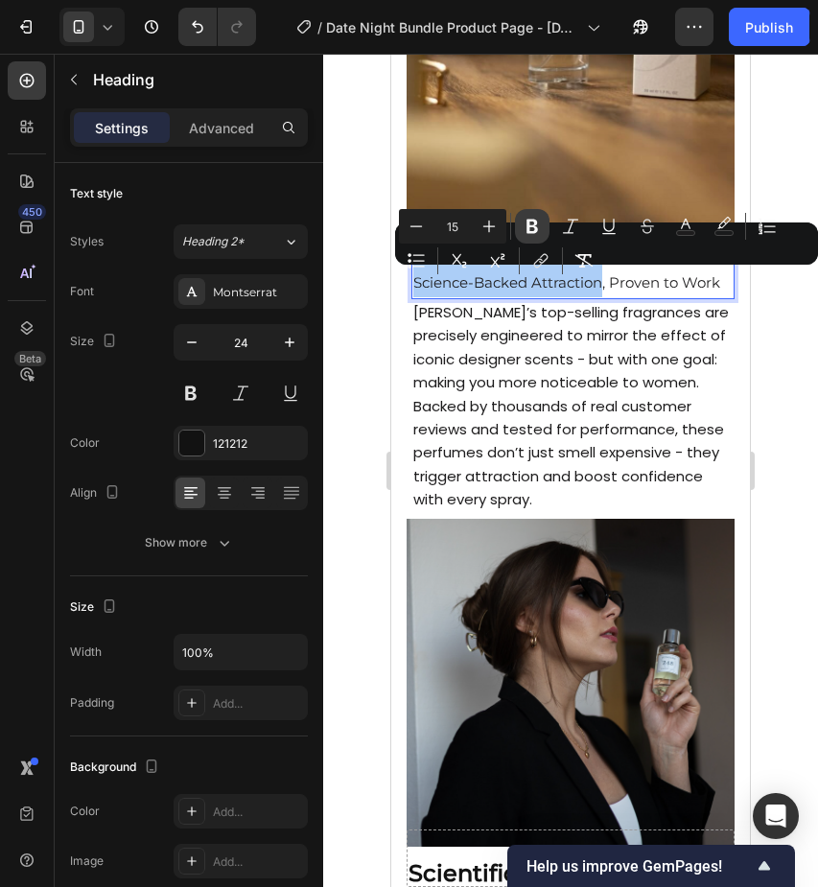
click at [532, 229] on icon "Editor contextual toolbar" at bounding box center [532, 226] width 19 height 19
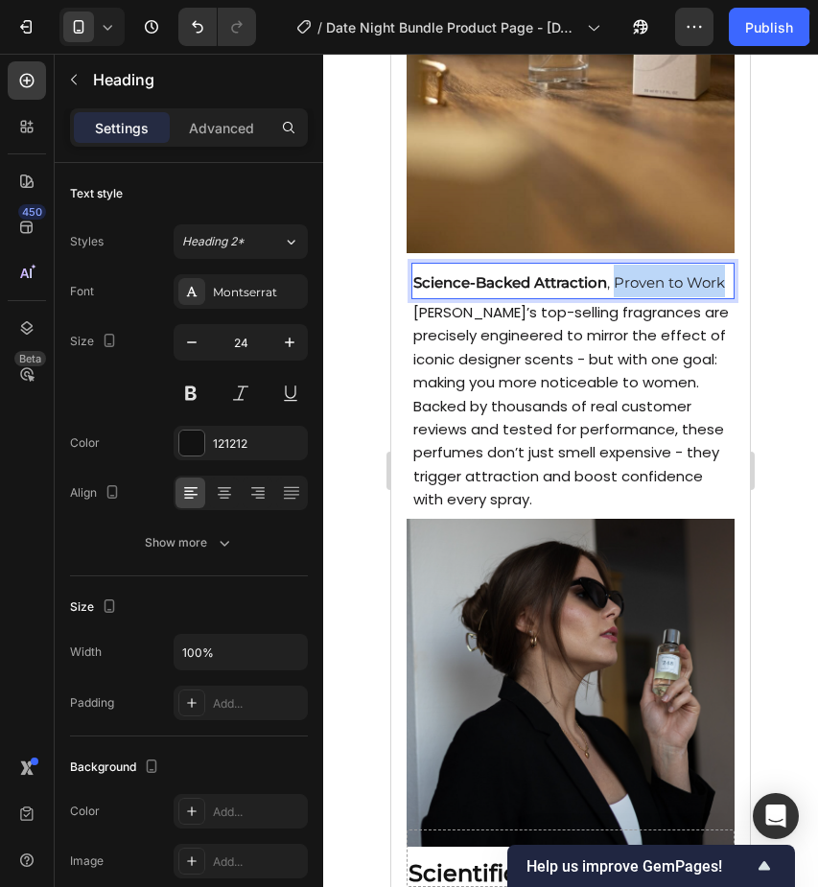
drag, startPoint x: 626, startPoint y: 284, endPoint x: 685, endPoint y: 304, distance: 62.8
click at [685, 297] on p "Science-Backed Attraction , Proven to Work" at bounding box center [573, 281] width 319 height 33
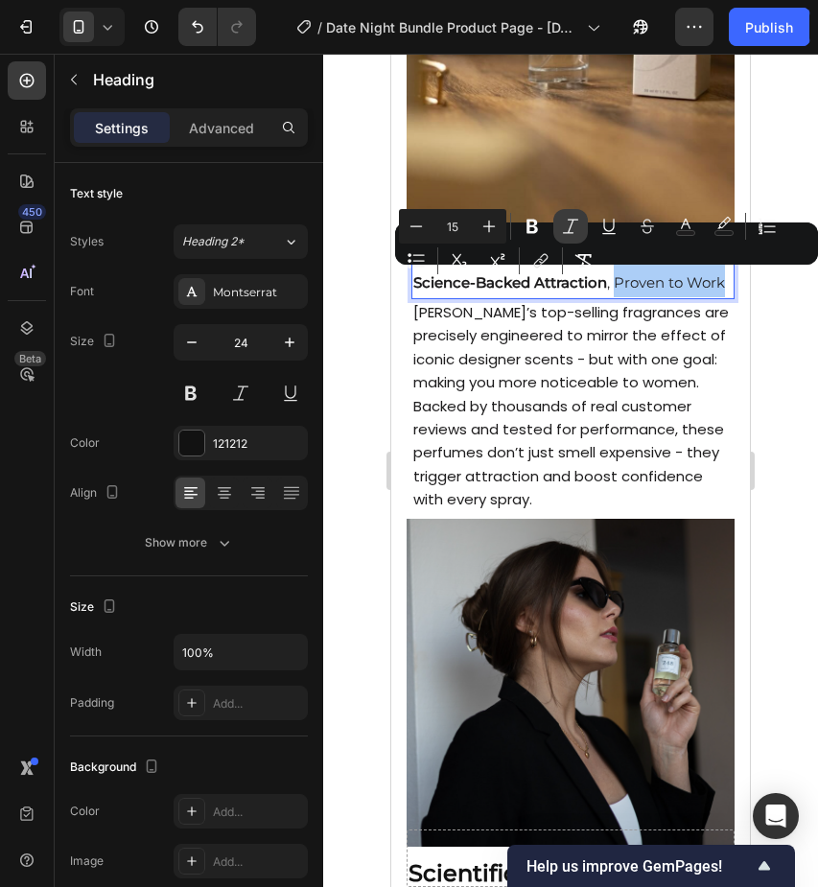
click at [573, 223] on icon "Editor contextual toolbar" at bounding box center [570, 226] width 15 height 14
click at [477, 297] on p "Science-Backed Attraction , Proven to Work" at bounding box center [573, 281] width 319 height 33
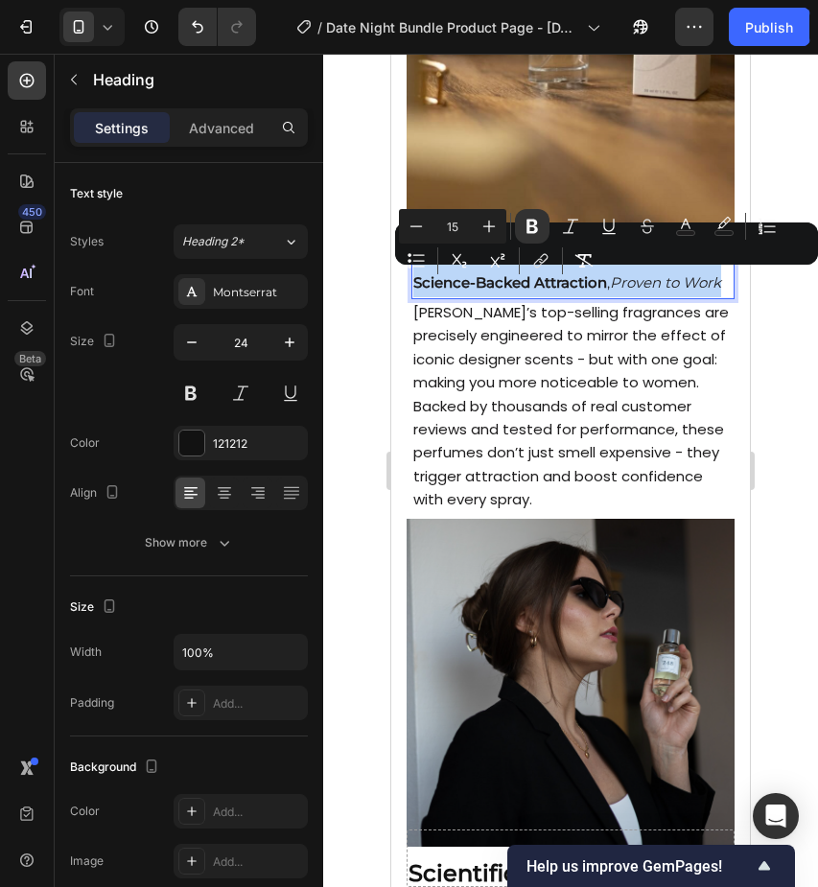
drag, startPoint x: 470, startPoint y: 309, endPoint x: 417, endPoint y: 280, distance: 60.1
click at [417, 280] on p "Science-Backed Attraction , Proven to Work" at bounding box center [573, 281] width 319 height 33
click at [485, 224] on icon "Editor contextual toolbar" at bounding box center [489, 226] width 19 height 19
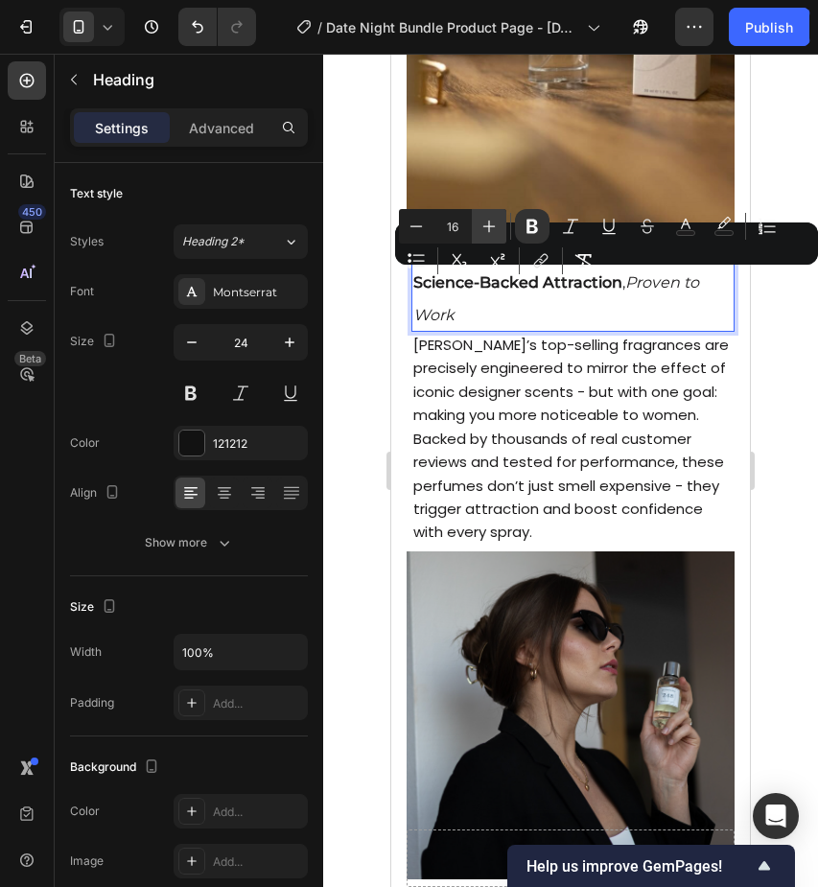
click at [485, 224] on icon "Editor contextual toolbar" at bounding box center [489, 226] width 19 height 19
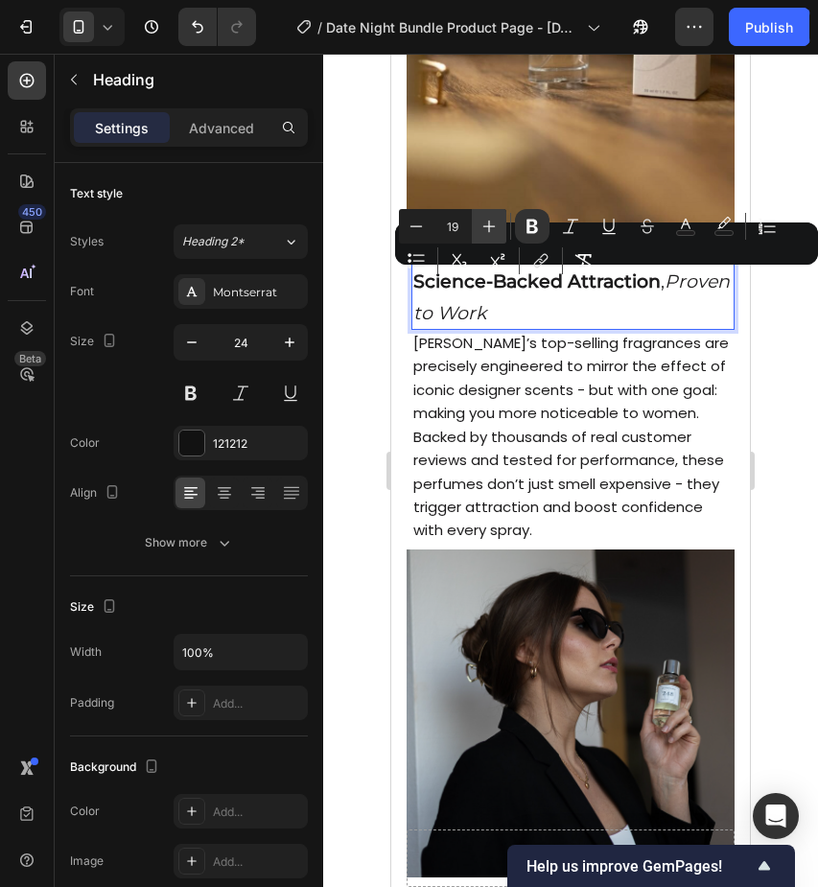
click at [485, 224] on icon "Editor contextual toolbar" at bounding box center [489, 226] width 19 height 19
click at [485, 223] on icon "Editor contextual toolbar" at bounding box center [489, 226] width 19 height 19
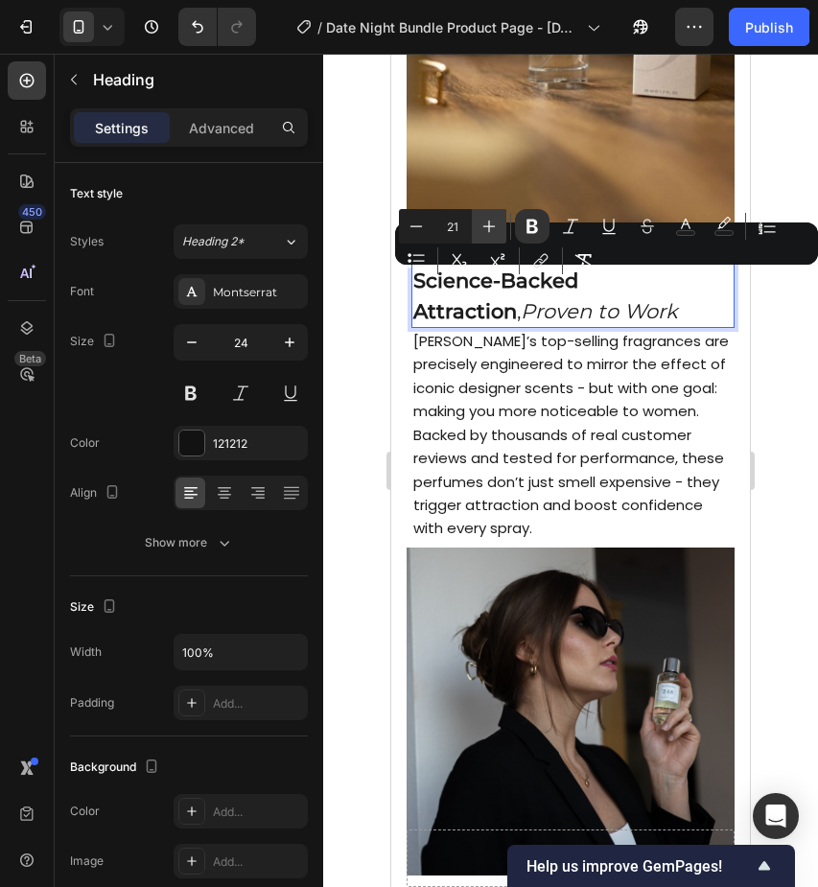
click at [485, 222] on icon "Editor contextual toolbar" at bounding box center [489, 226] width 19 height 19
type input "22"
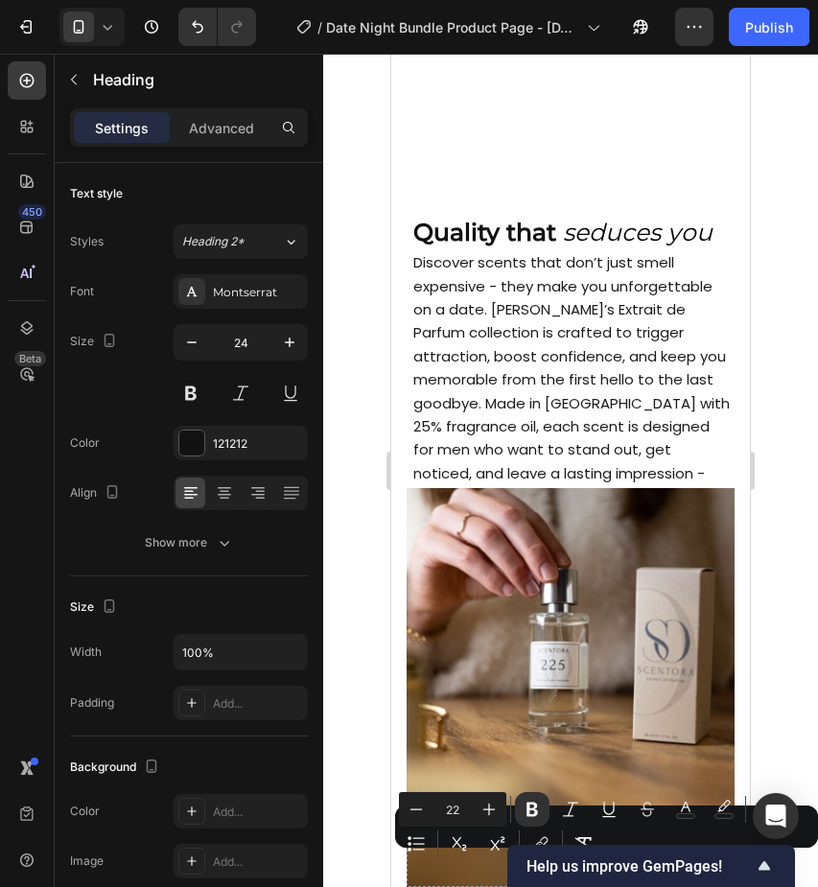
scroll to position [1886, 0]
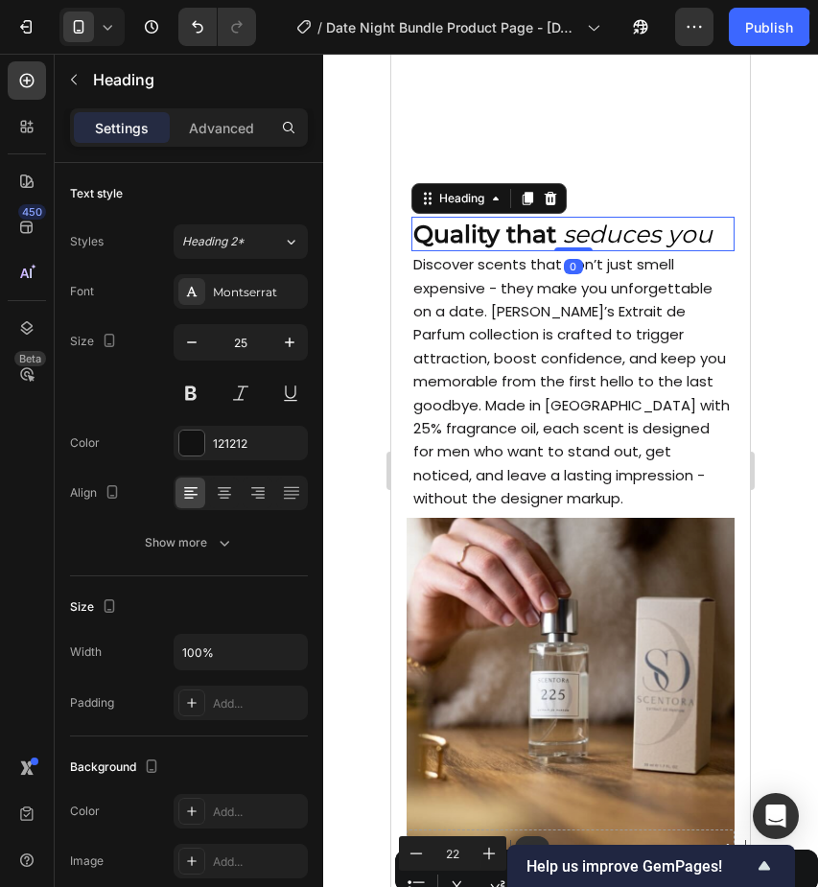
click at [500, 223] on strong "Quality that" at bounding box center [485, 234] width 143 height 29
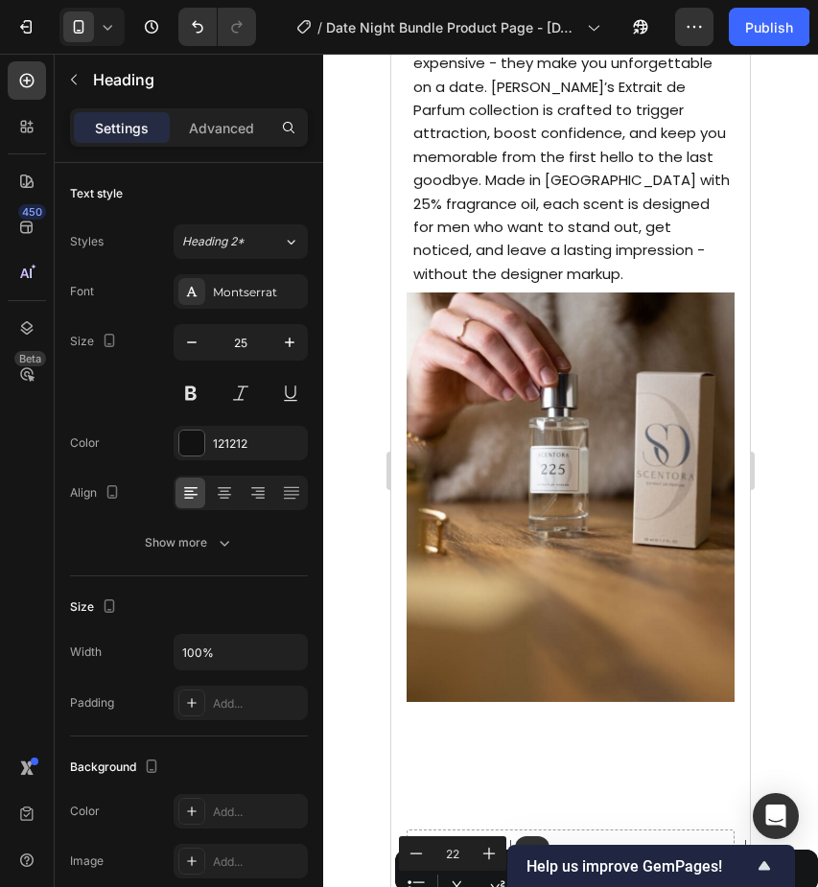
drag, startPoint x: 483, startPoint y: 241, endPoint x: 551, endPoint y: 236, distance: 68.3
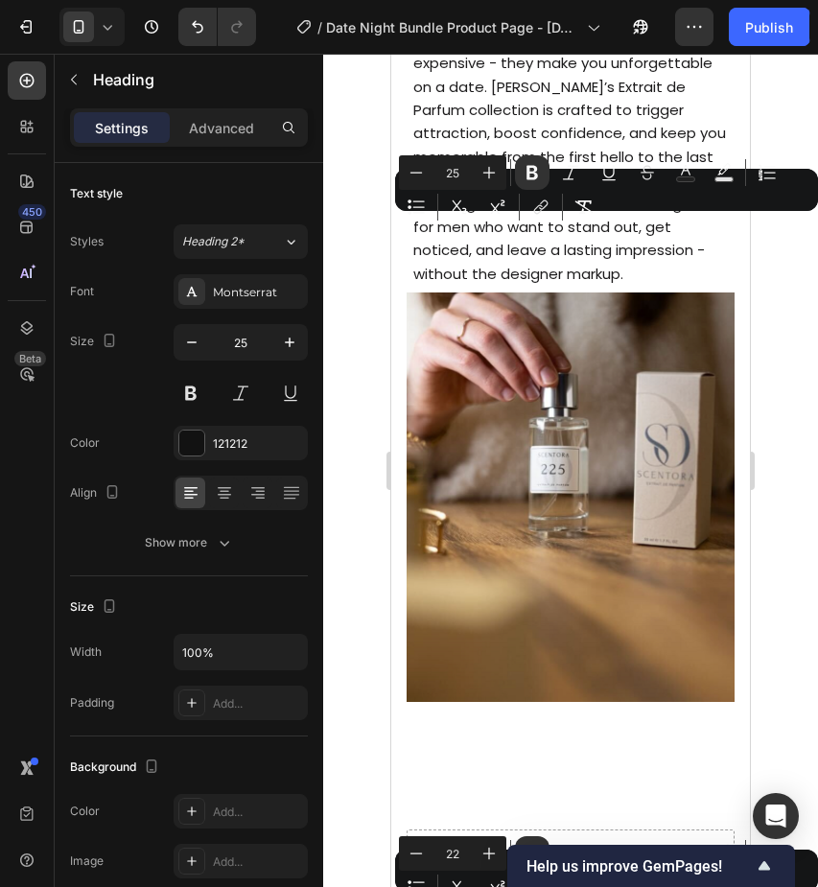
click at [550, 23] on strong "Quality that" at bounding box center [485, 8] width 143 height 29
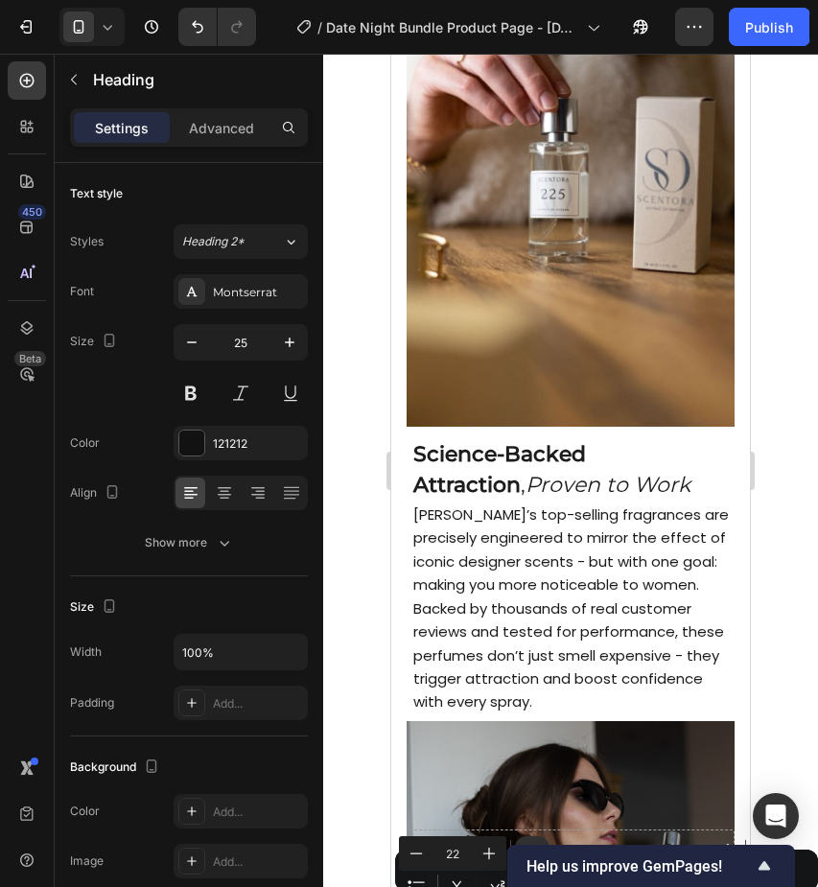
scroll to position [2361, 0]
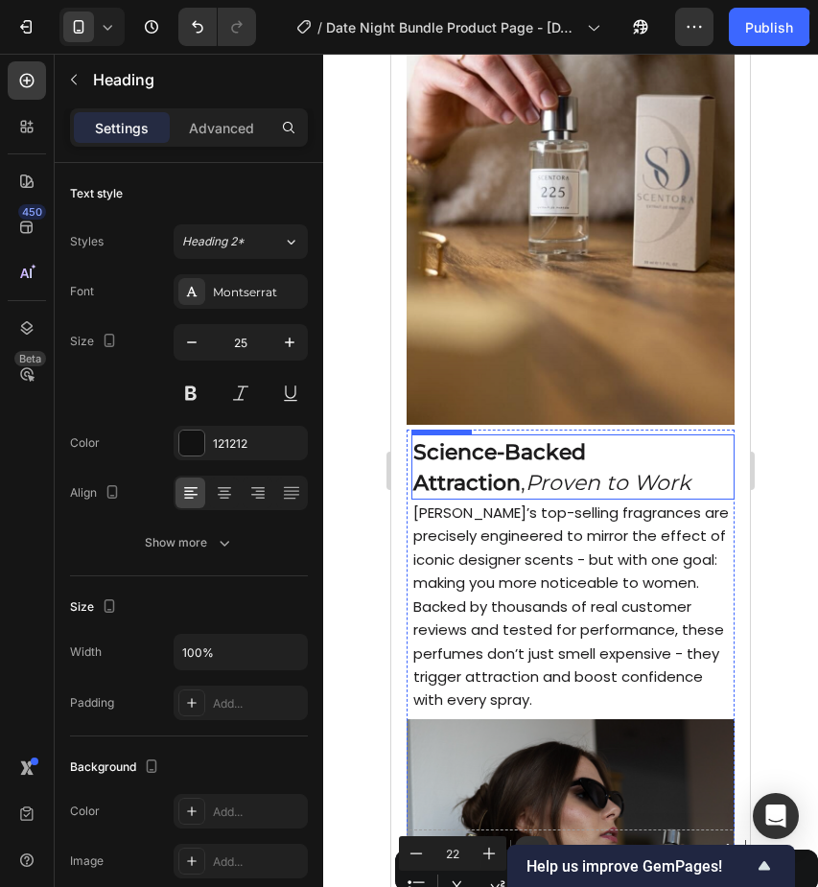
click at [530, 465] on h2 "Science-Backed Attraction , Proven to Work" at bounding box center [573, 467] width 323 height 65
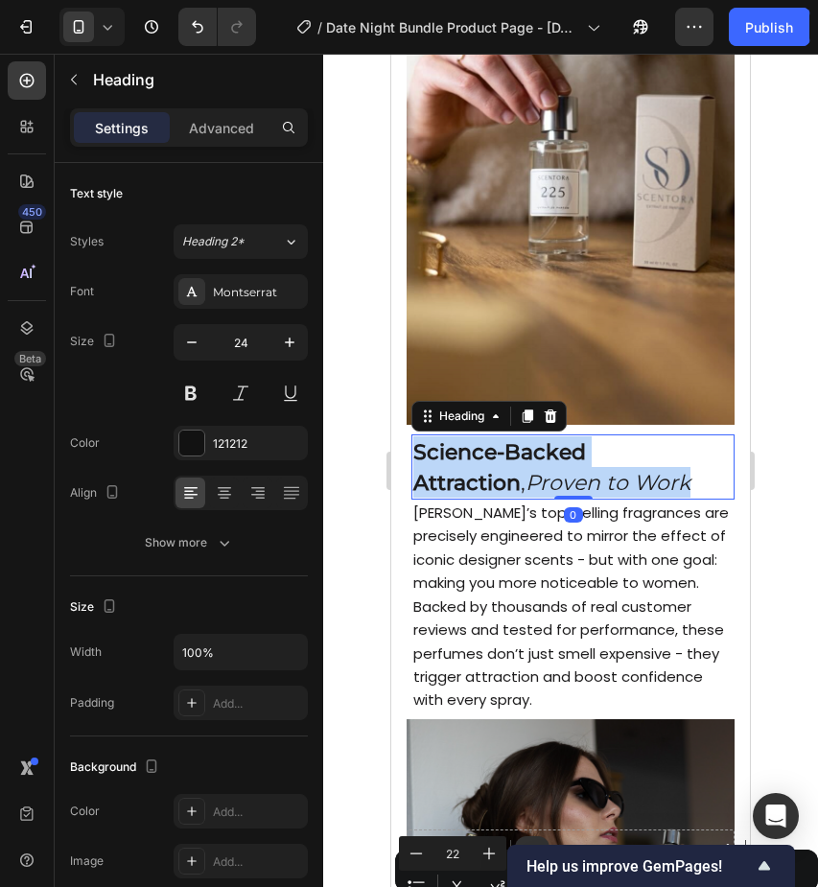
drag, startPoint x: 417, startPoint y: 448, endPoint x: 586, endPoint y: 483, distance: 172.4
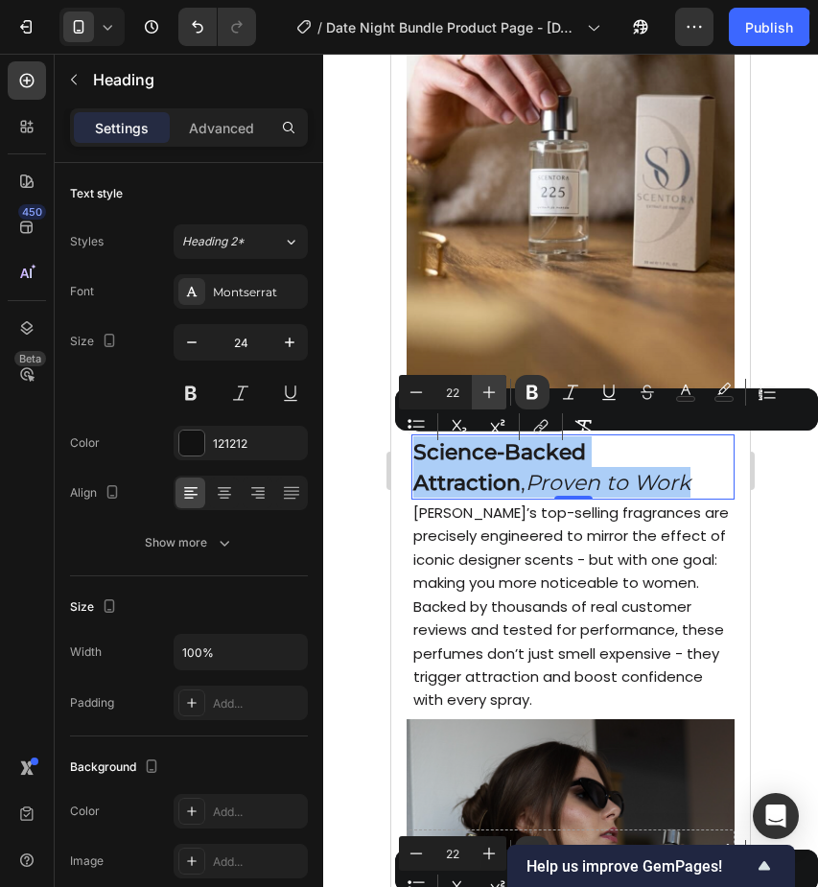
click at [482, 388] on icon "Editor contextual toolbar" at bounding box center [489, 392] width 19 height 19
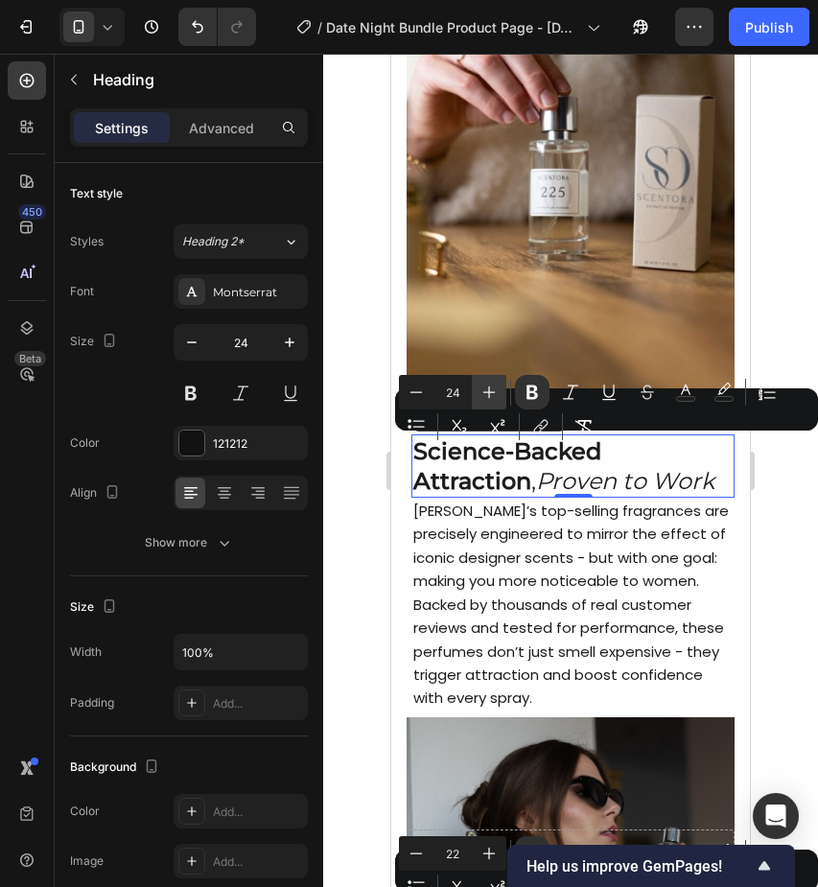
click at [482, 388] on icon "Editor contextual toolbar" at bounding box center [489, 392] width 19 height 19
type input "25"
click at [374, 531] on div at bounding box center [570, 471] width 495 height 834
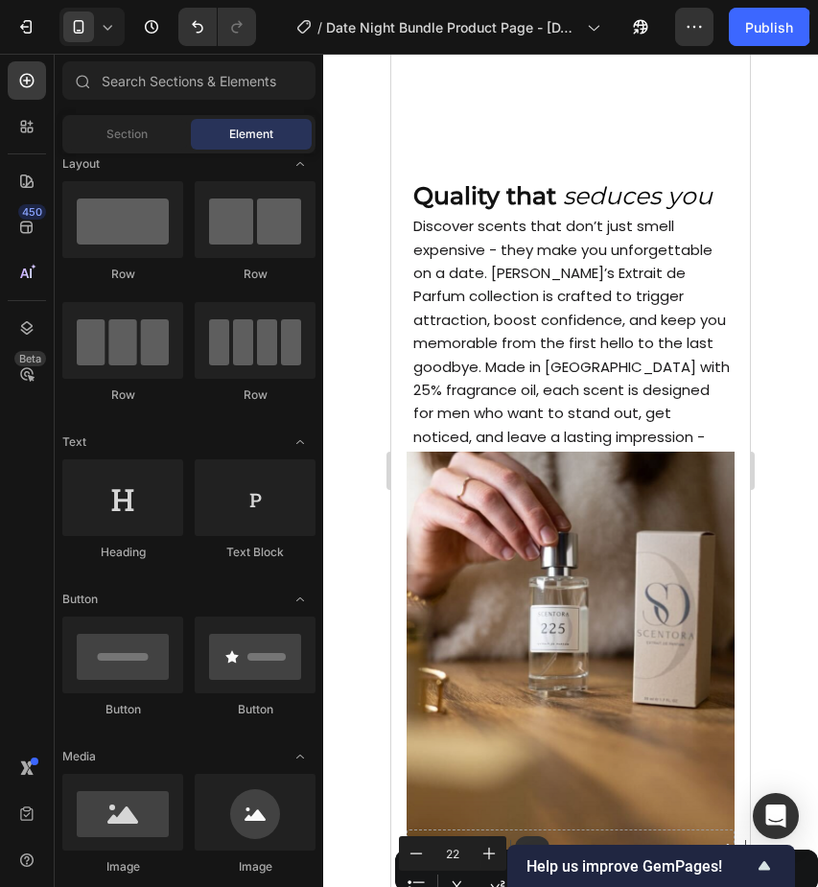
scroll to position [1907, 0]
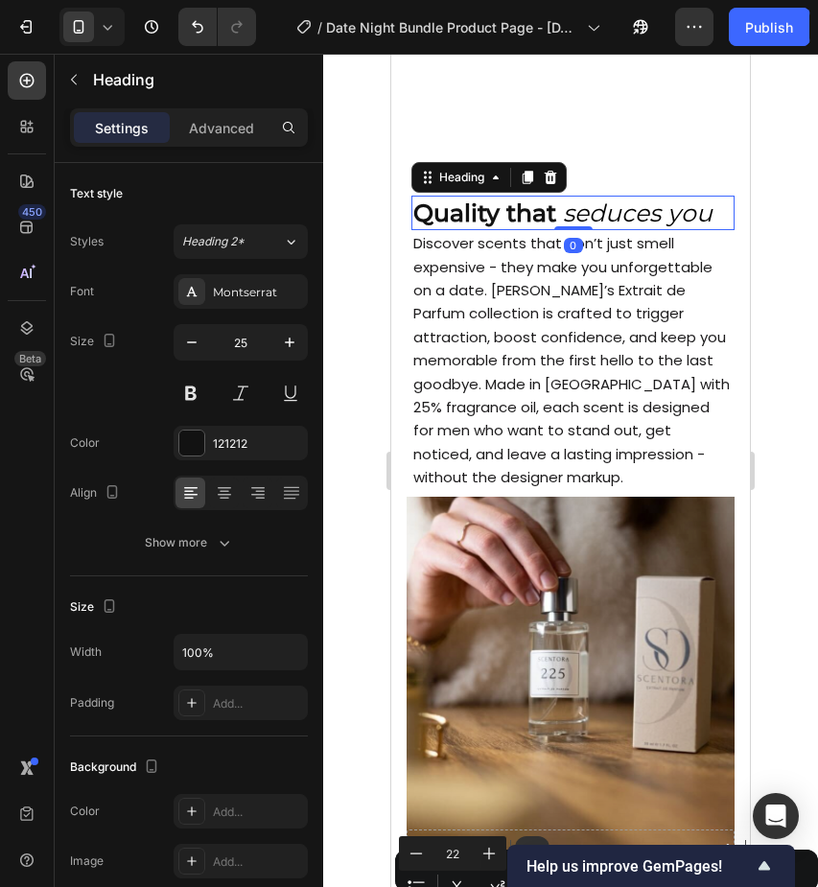
click at [645, 218] on icon "seduces you" at bounding box center [638, 213] width 150 height 29
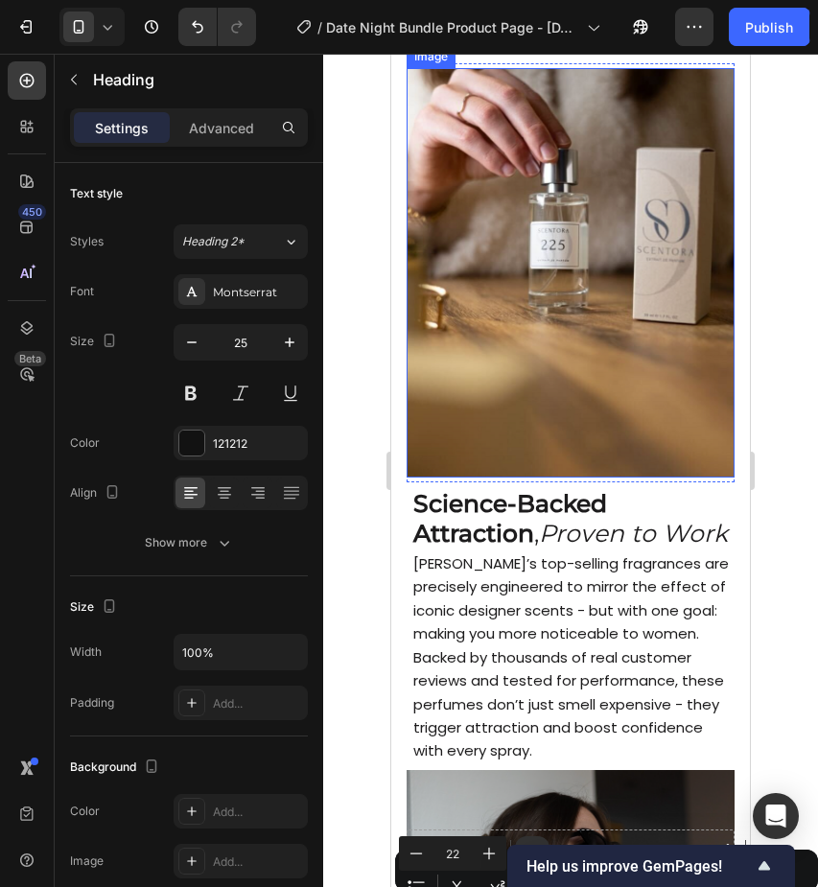
scroll to position [2360, 0]
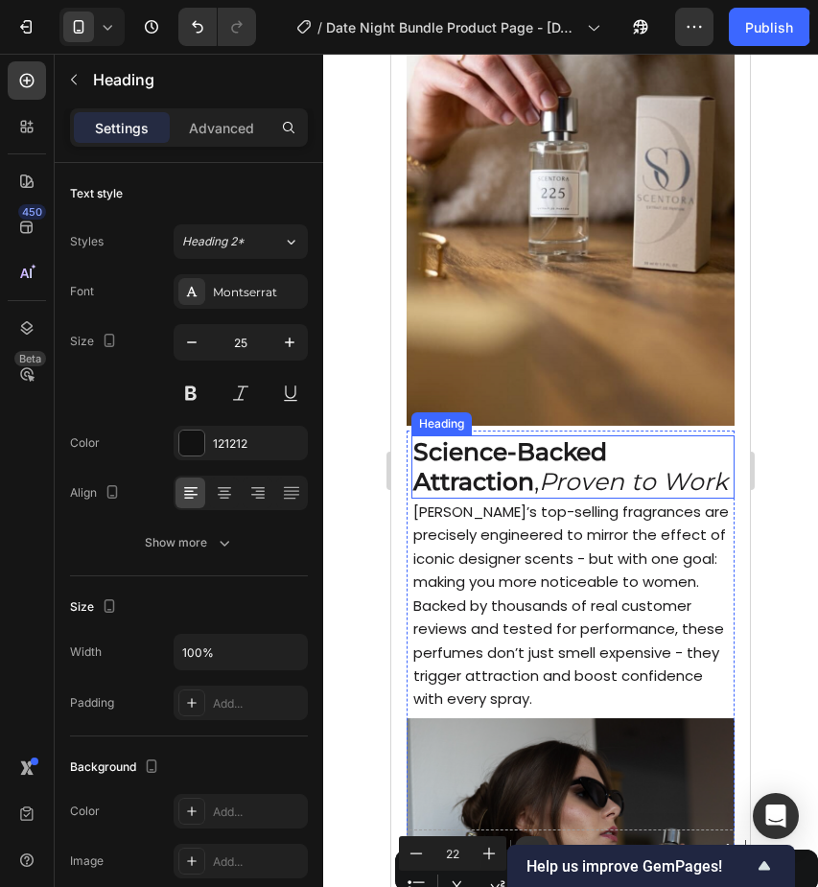
click at [639, 461] on p "⁠⁠⁠⁠⁠⁠⁠ Science-Backed Attraction , Proven to Work" at bounding box center [573, 467] width 319 height 59
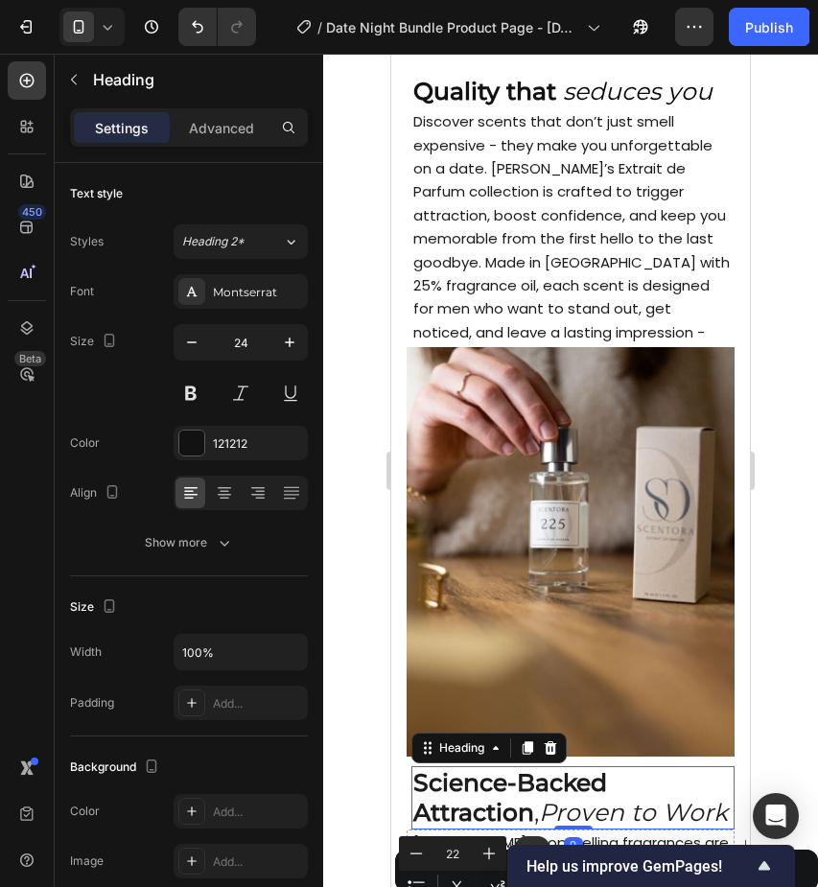
scroll to position [1688, 0]
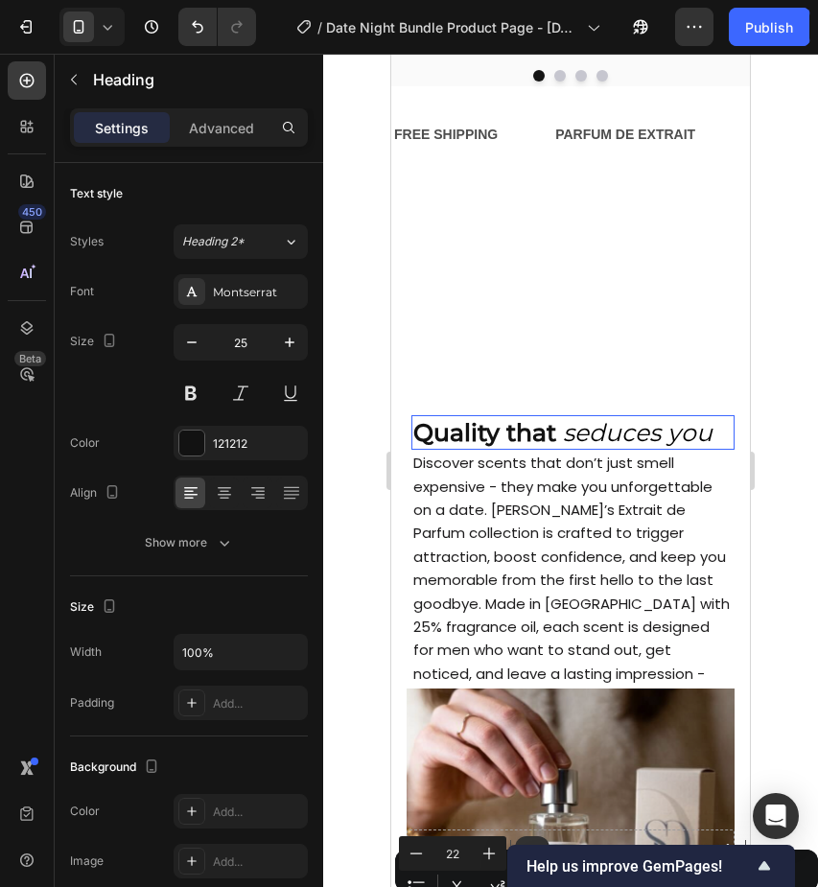
click at [638, 434] on icon "seduces you" at bounding box center [638, 432] width 150 height 29
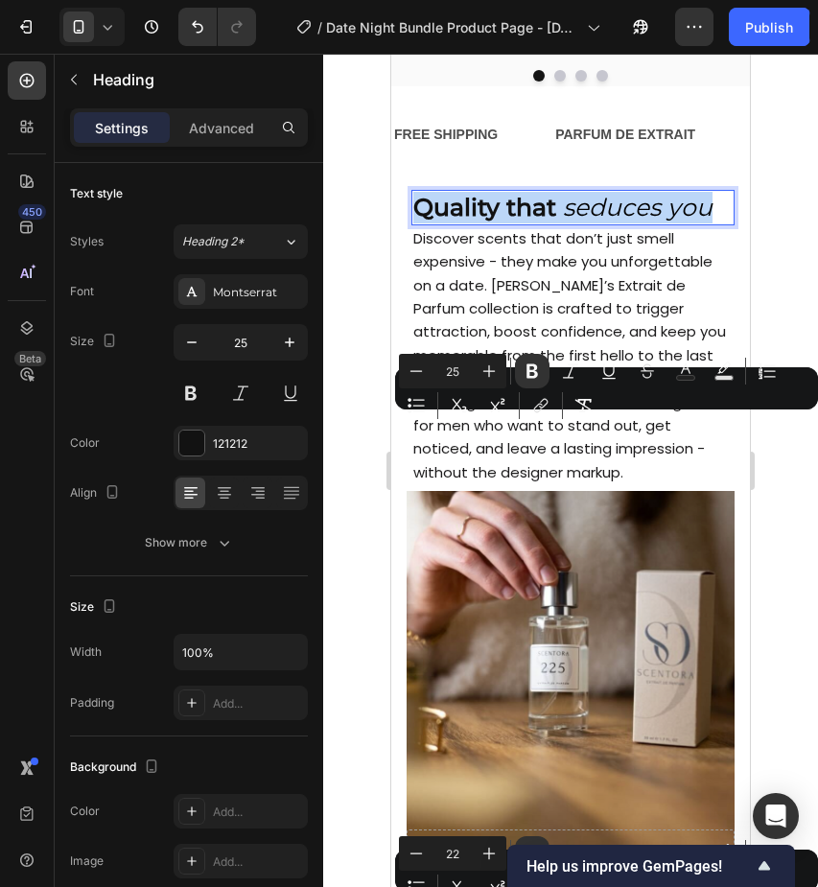
drag, startPoint x: 419, startPoint y: 435, endPoint x: 723, endPoint y: 435, distance: 304.1
click at [722, 224] on p "Quality that seduces you" at bounding box center [573, 208] width 319 height 32
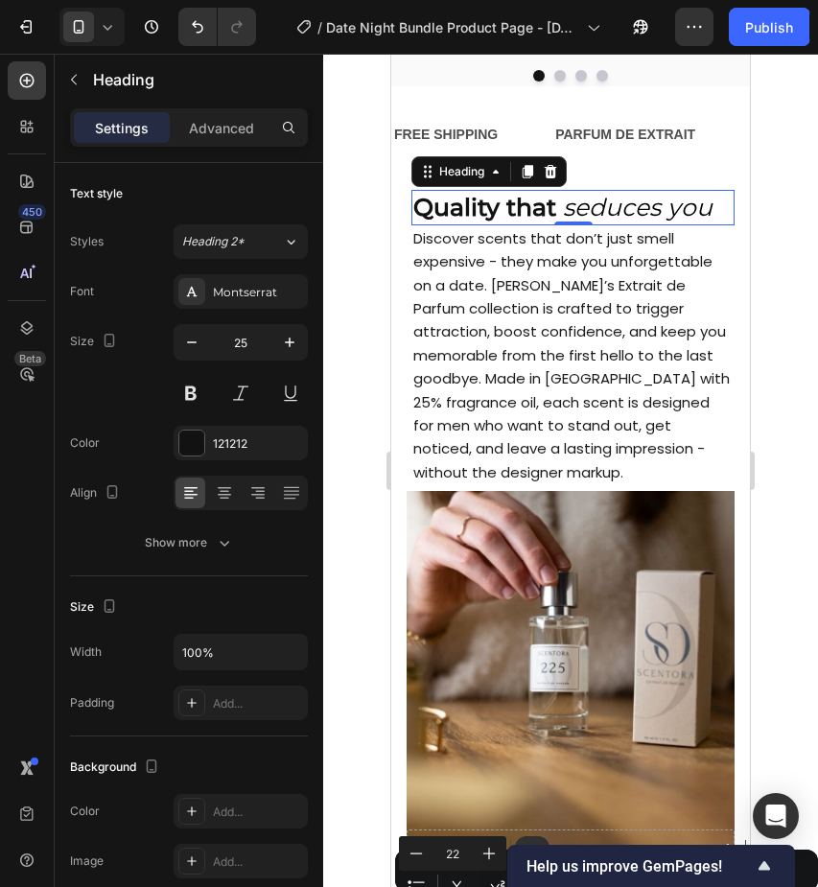
click at [768, 519] on div at bounding box center [570, 471] width 495 height 834
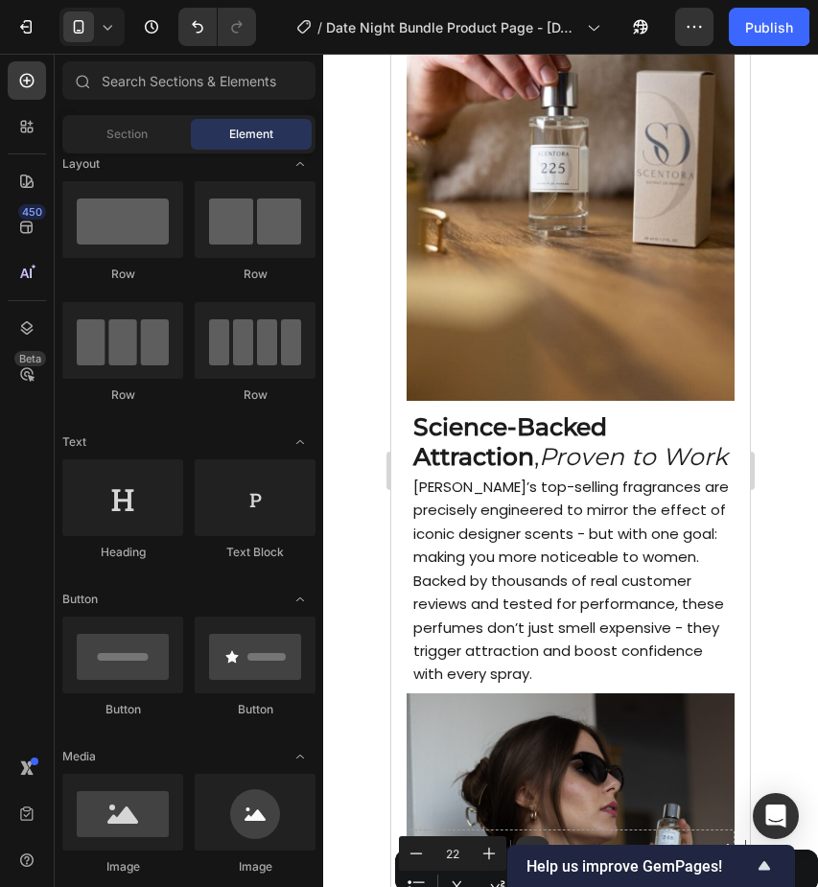
scroll to position [2438, 0]
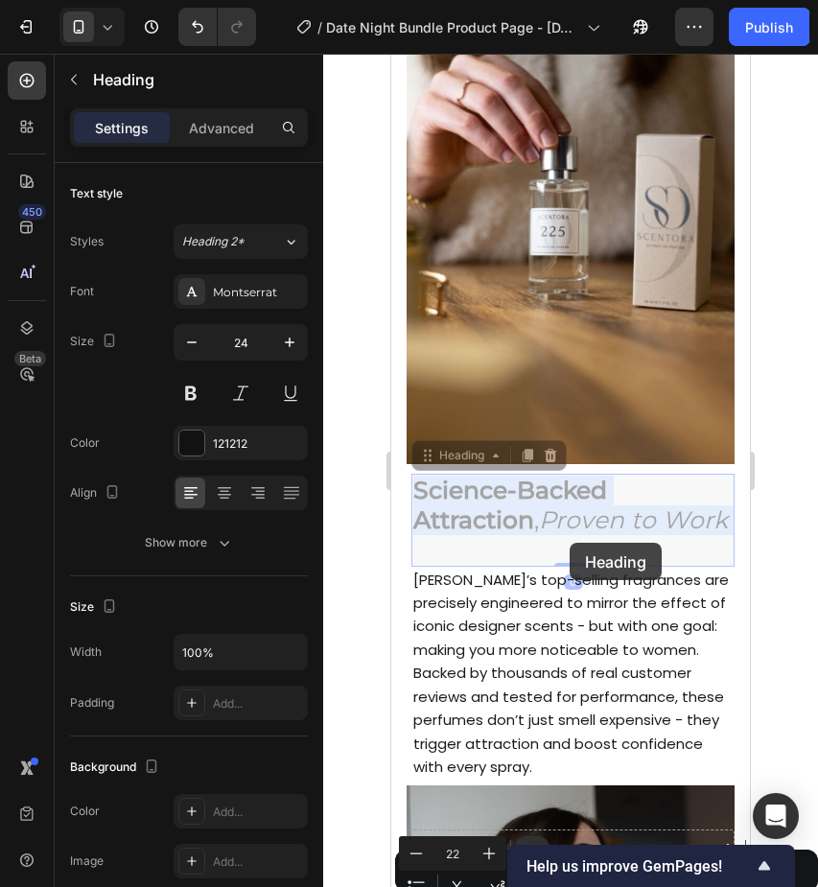
drag, startPoint x: 514, startPoint y: 554, endPoint x: 571, endPoint y: 543, distance: 57.6
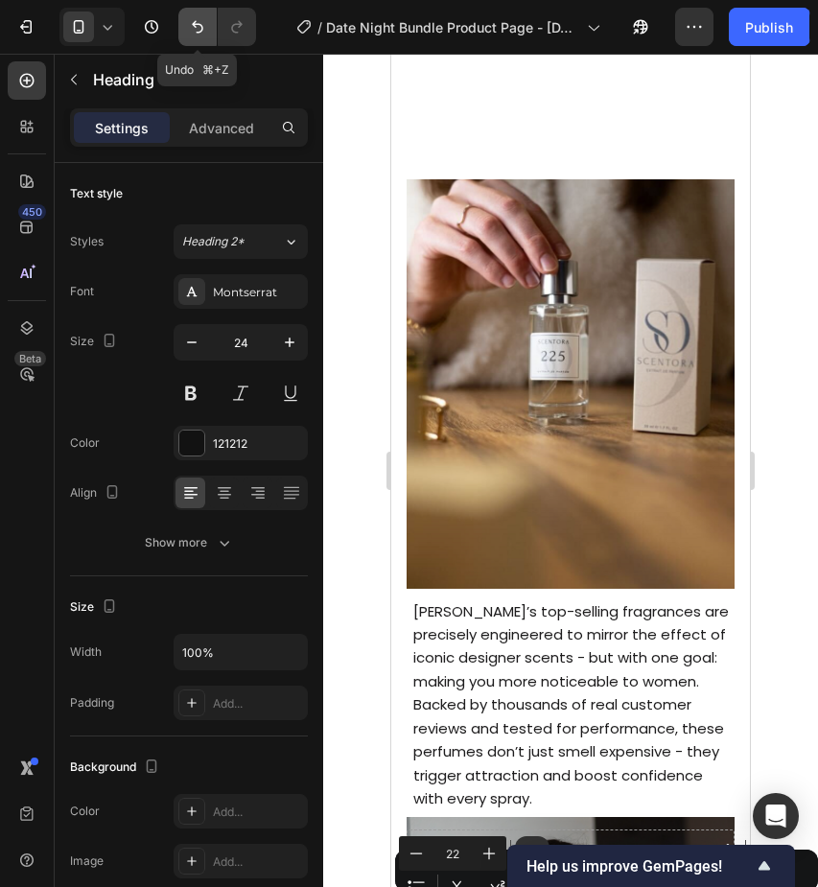
click at [196, 35] on icon "Undo/Redo" at bounding box center [197, 26] width 19 height 19
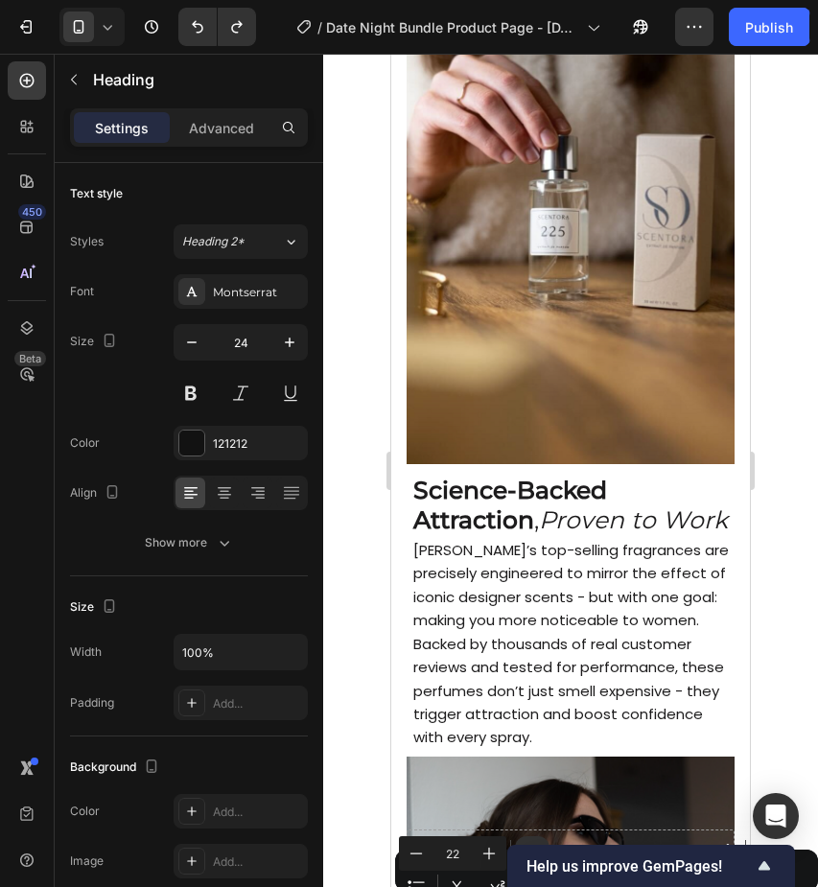
click at [491, 535] on p "Science-Backed Attraction , Proven to Work" at bounding box center [573, 505] width 319 height 59
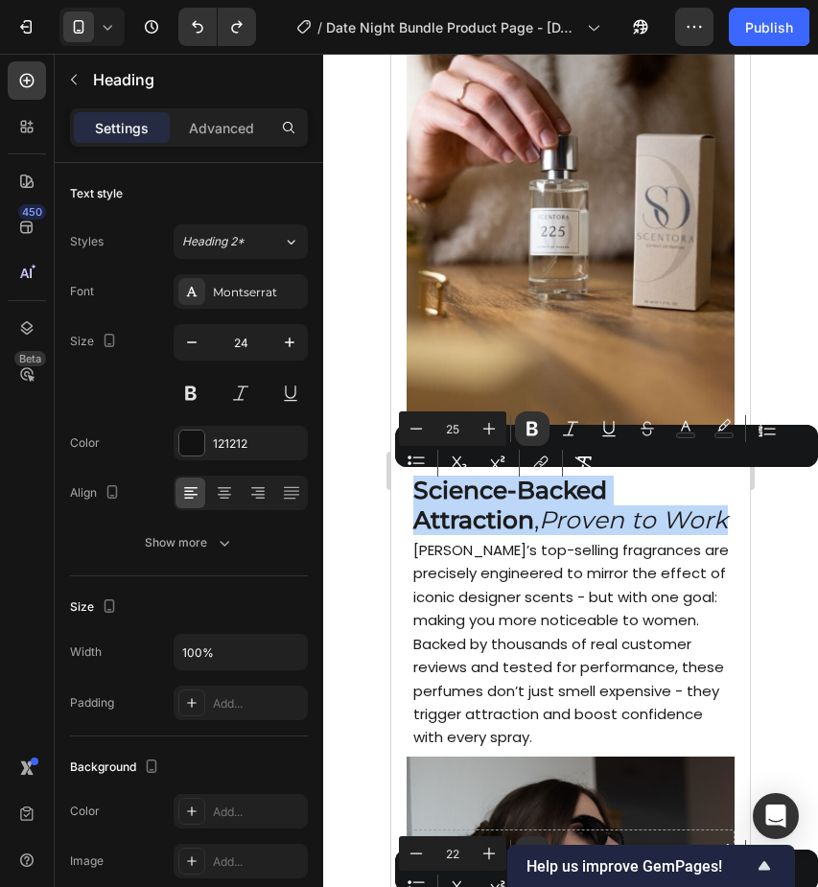
drag, startPoint x: 484, startPoint y: 544, endPoint x: 419, endPoint y: 487, distance: 85.7
click at [419, 487] on p "Science-Backed Attraction , Proven to Work" at bounding box center [573, 505] width 319 height 59
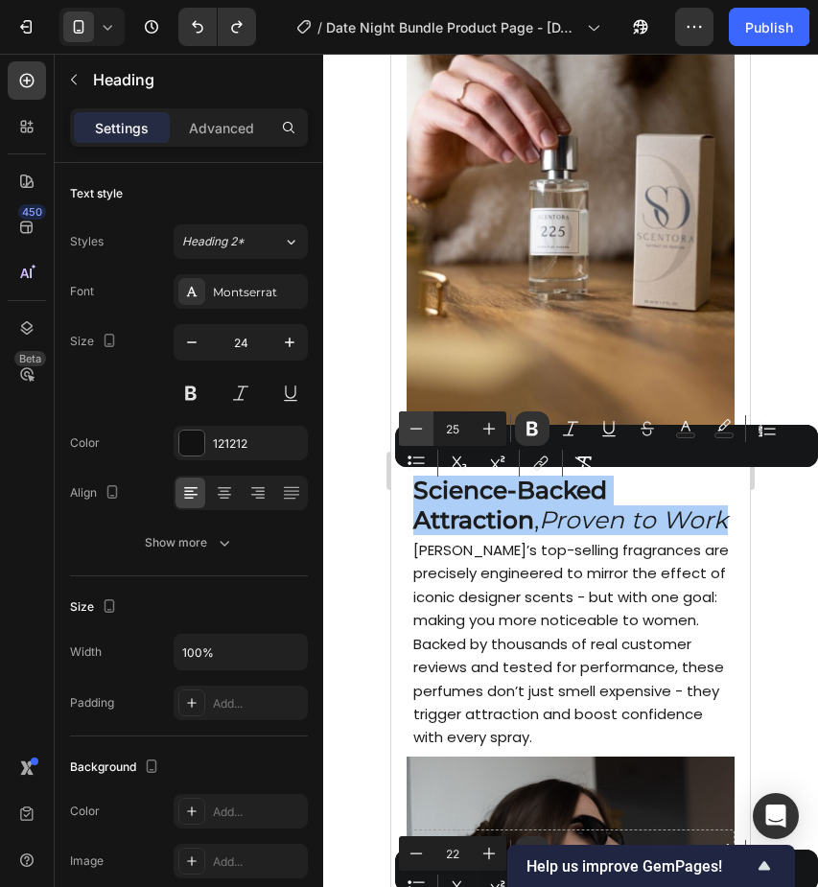
click at [418, 428] on icon "Editor contextual toolbar" at bounding box center [416, 428] width 19 height 19
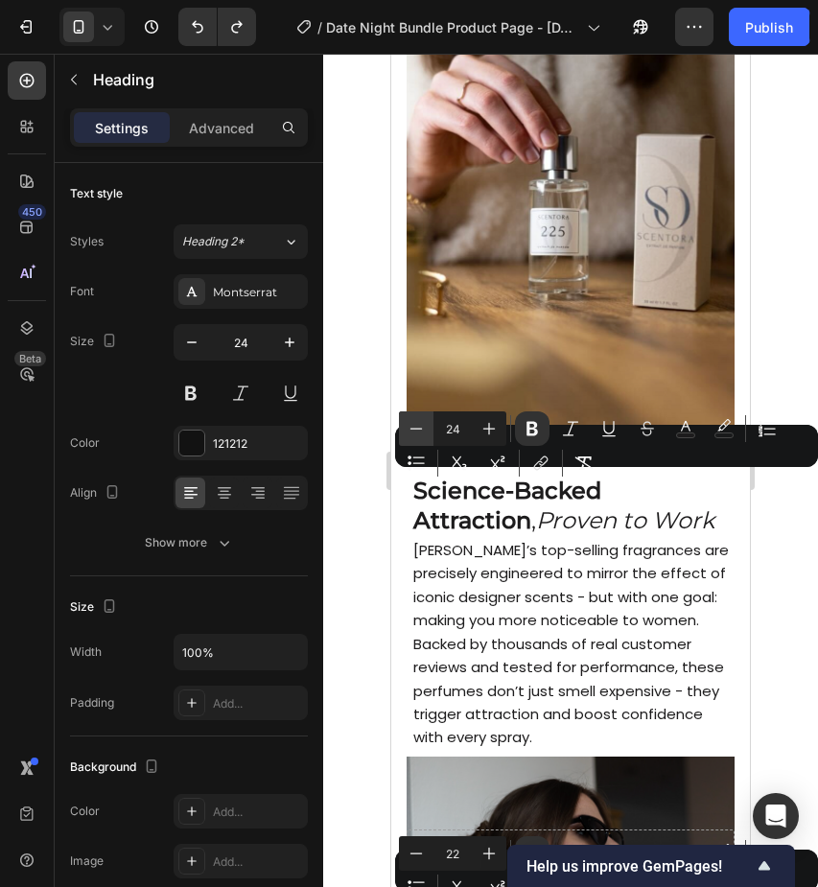
click at [418, 428] on icon "Editor contextual toolbar" at bounding box center [416, 428] width 19 height 19
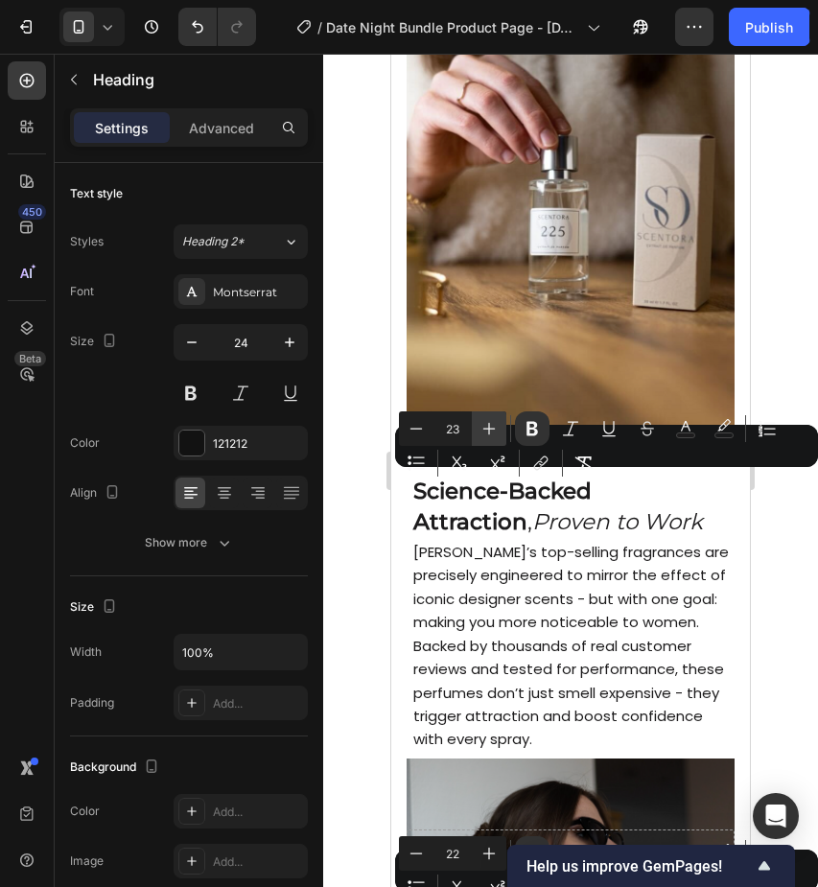
click at [485, 431] on icon "Editor contextual toolbar" at bounding box center [489, 428] width 19 height 19
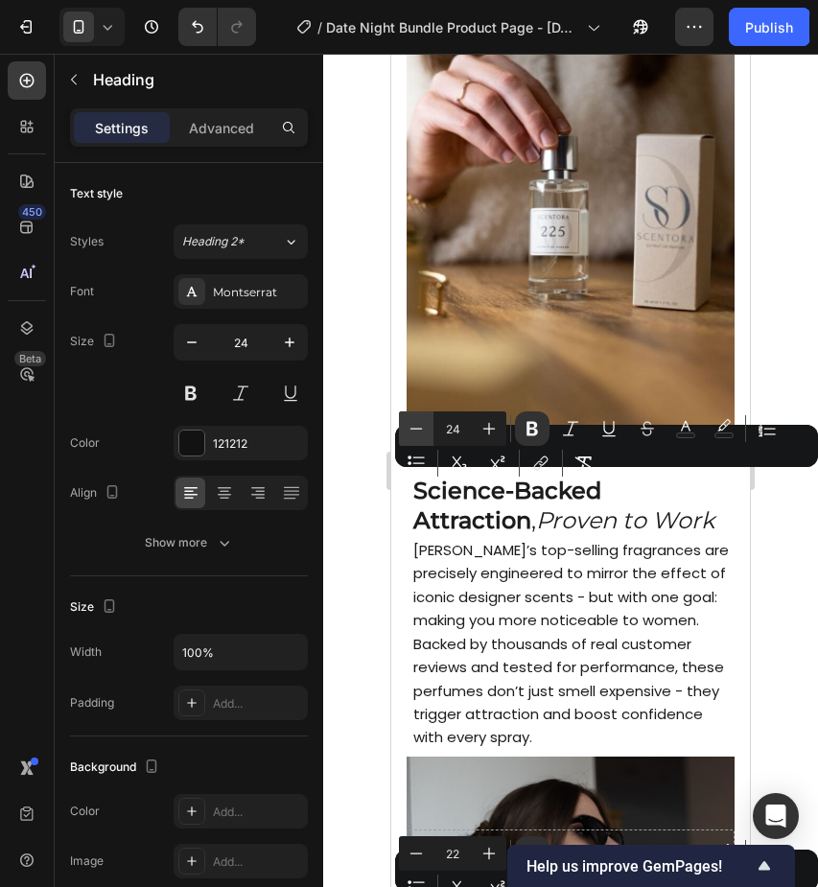
click at [423, 430] on icon "Editor contextual toolbar" at bounding box center [416, 428] width 19 height 19
type input "23"
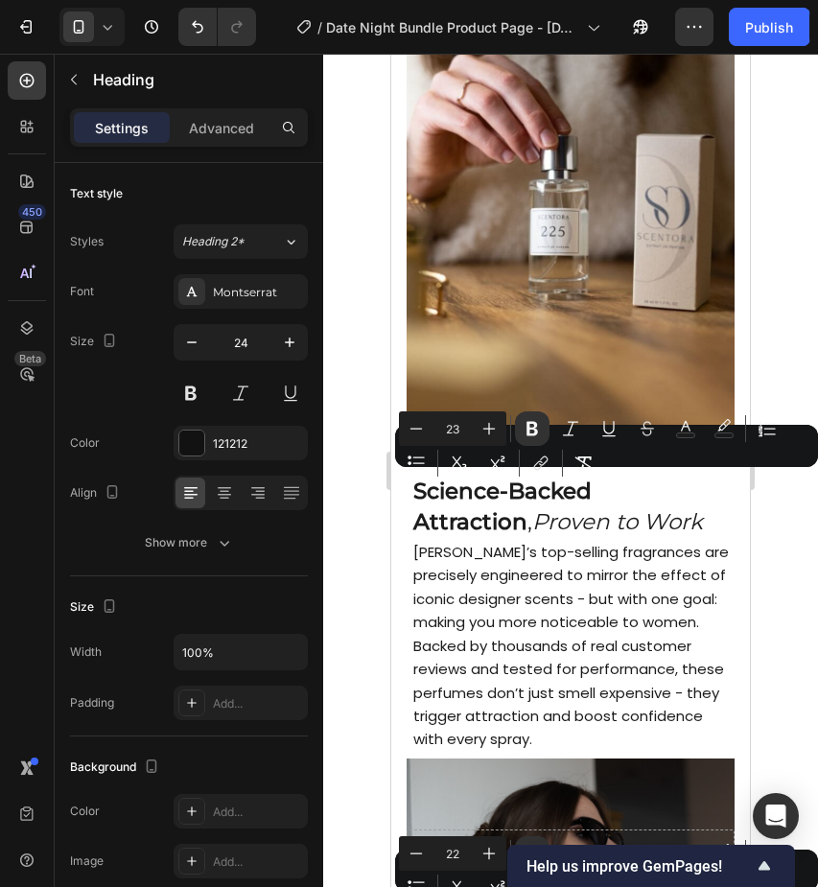
click at [373, 523] on div at bounding box center [570, 471] width 495 height 834
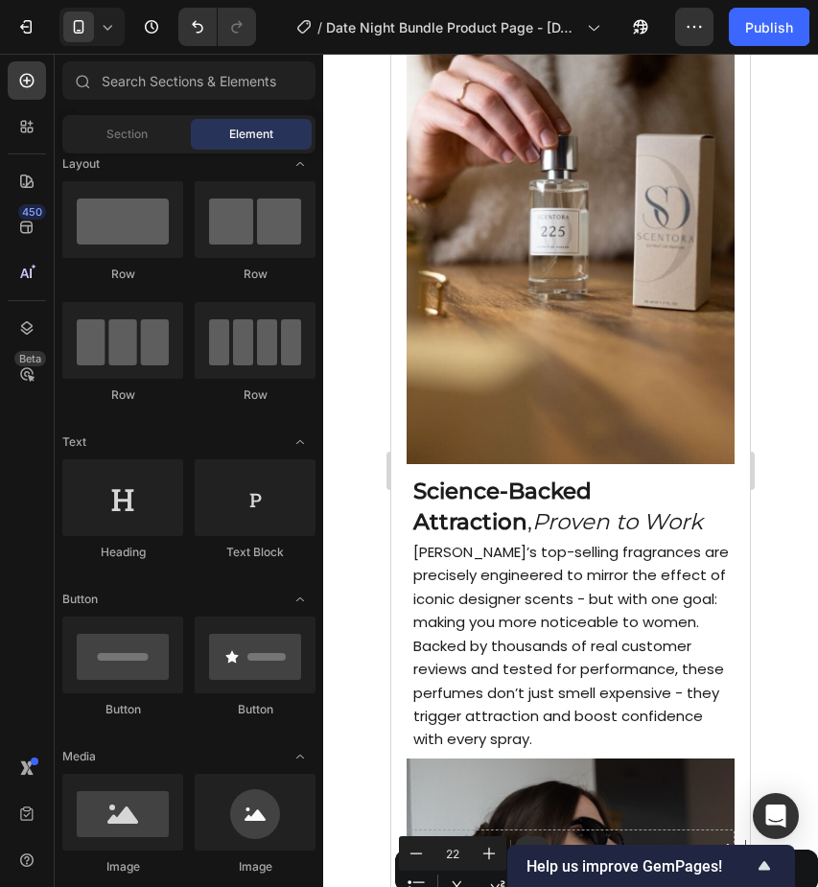
click at [785, 596] on div at bounding box center [570, 471] width 495 height 834
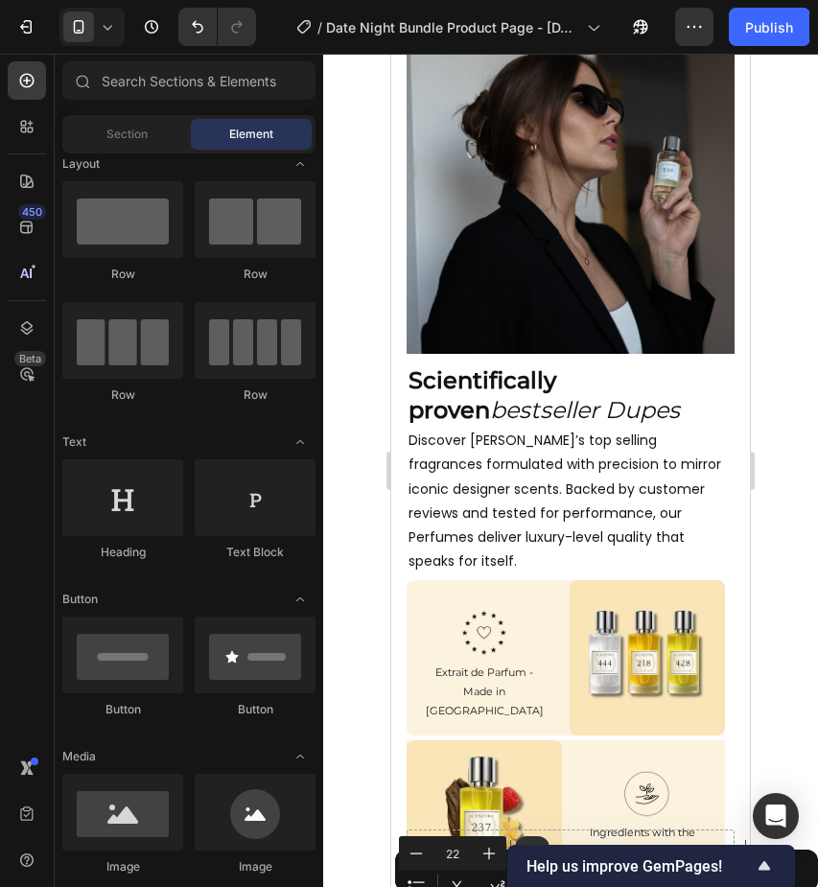
scroll to position [3059, 0]
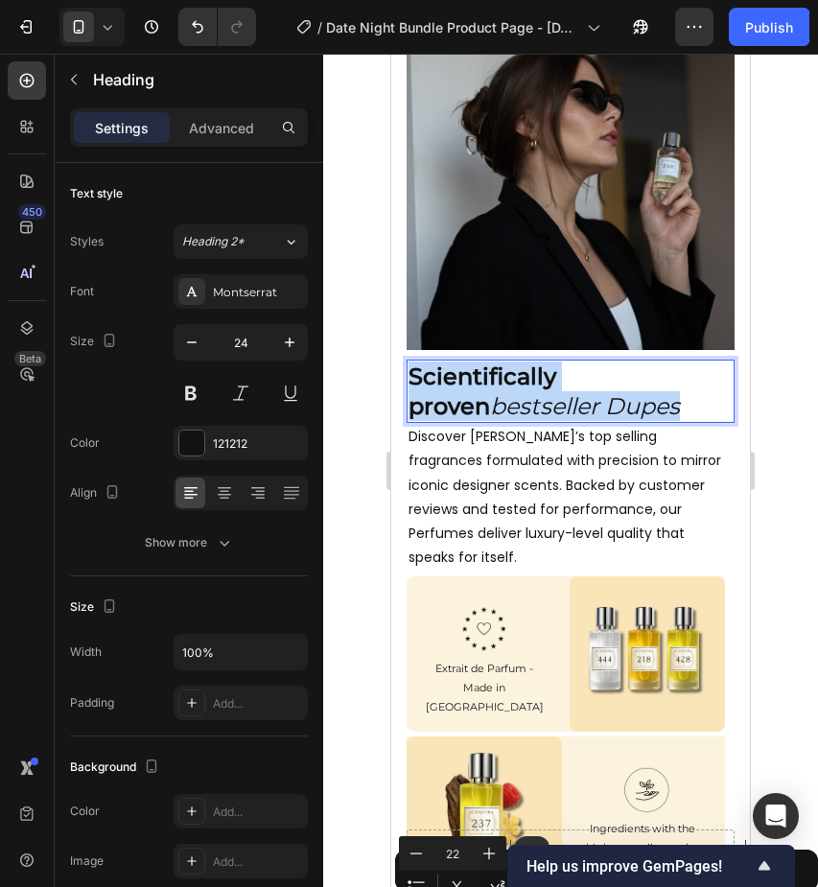
drag, startPoint x: 604, startPoint y: 401, endPoint x: 414, endPoint y: 377, distance: 191.5
click at [414, 377] on p "Scientifically proven bestseller Dupes" at bounding box center [571, 391] width 324 height 59
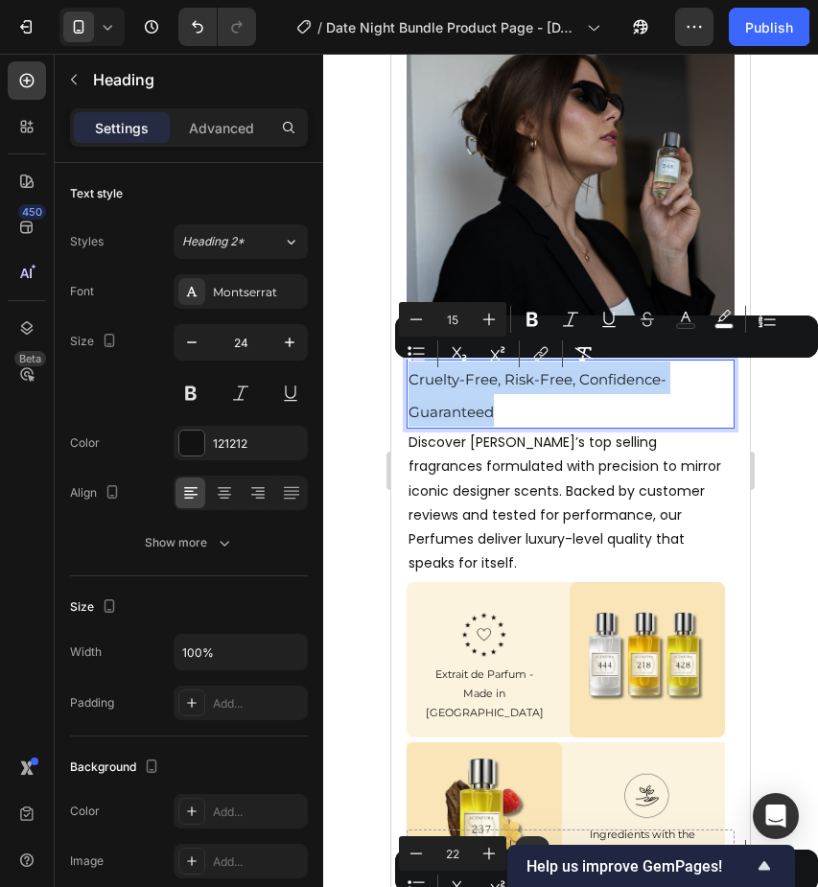
drag, startPoint x: 414, startPoint y: 376, endPoint x: 503, endPoint y: 398, distance: 91.9
click at [525, 410] on p "Cruelty-Free, Risk-Free, Confidence-Guaranteed" at bounding box center [571, 394] width 324 height 65
drag, startPoint x: 409, startPoint y: 375, endPoint x: 575, endPoint y: 378, distance: 166.0
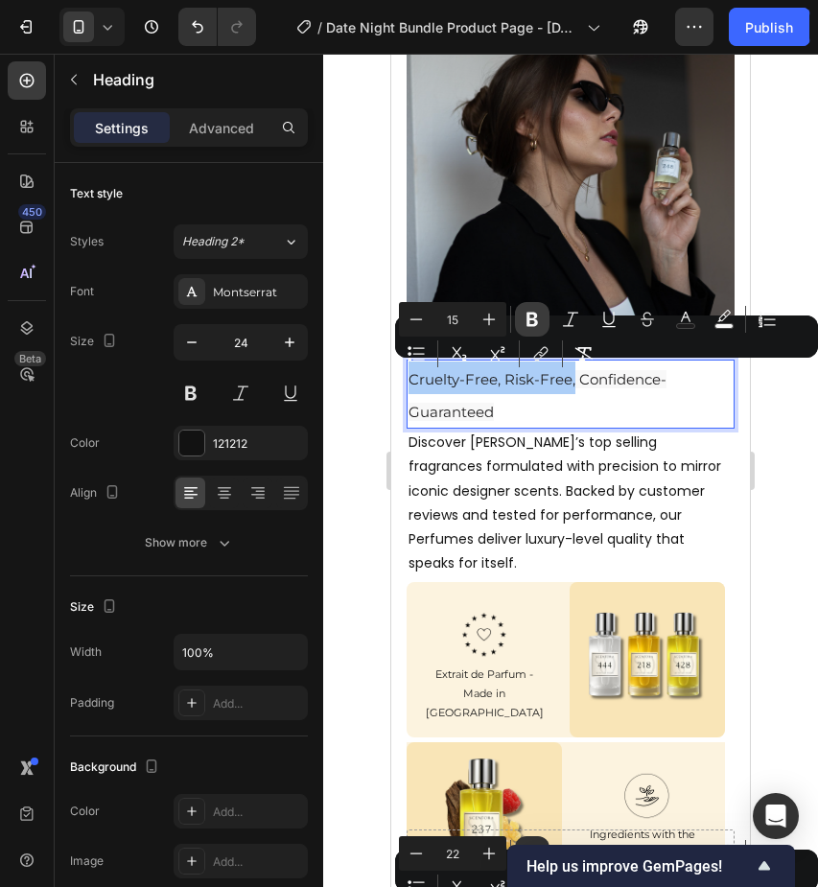
click at [540, 320] on icon "Editor contextual toolbar" at bounding box center [532, 319] width 19 height 19
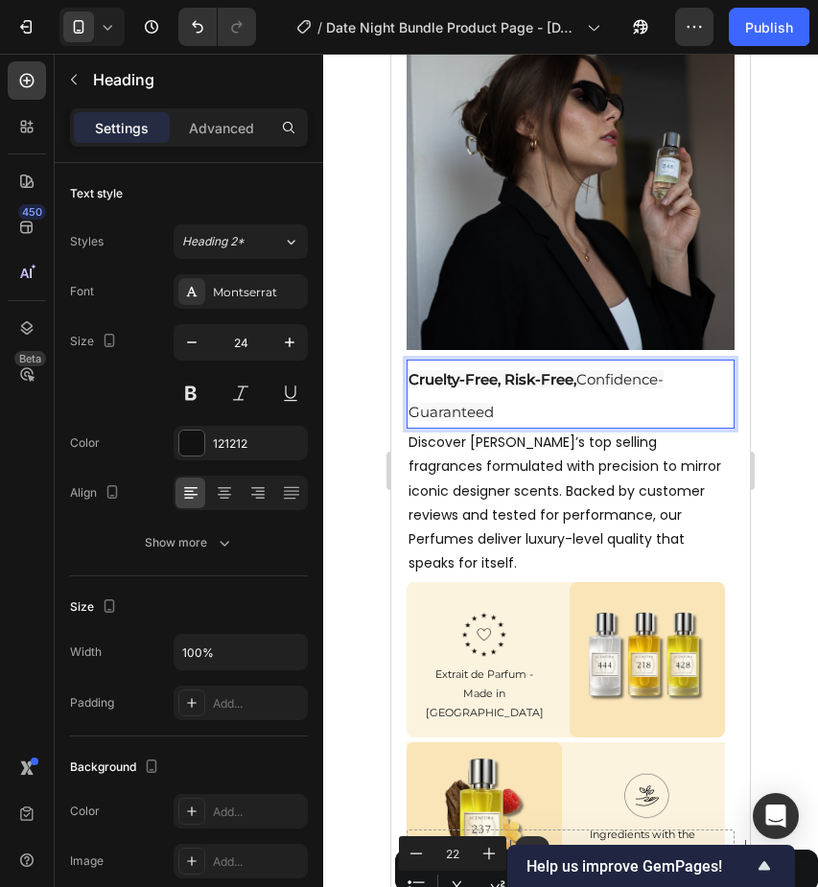
drag, startPoint x: 512, startPoint y: 409, endPoint x: 592, endPoint y: 365, distance: 91.0
click at [592, 365] on p "Cruelty-Free, Risk-Free, Confidence-Guaranteed" at bounding box center [571, 394] width 324 height 65
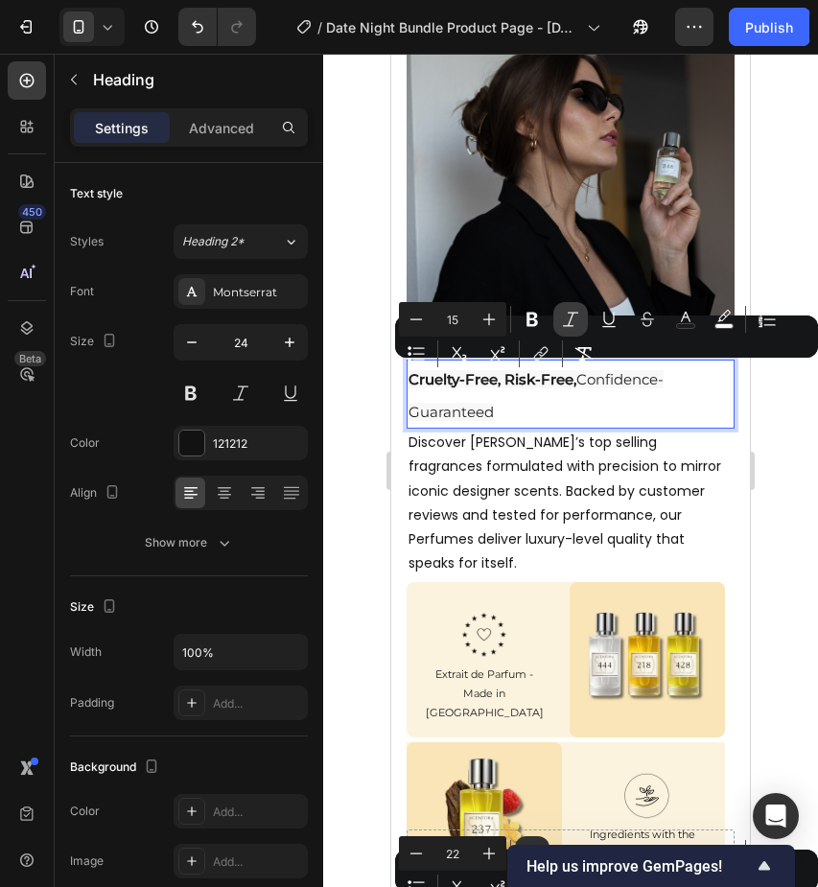
click at [577, 324] on icon "Editor contextual toolbar" at bounding box center [570, 319] width 19 height 19
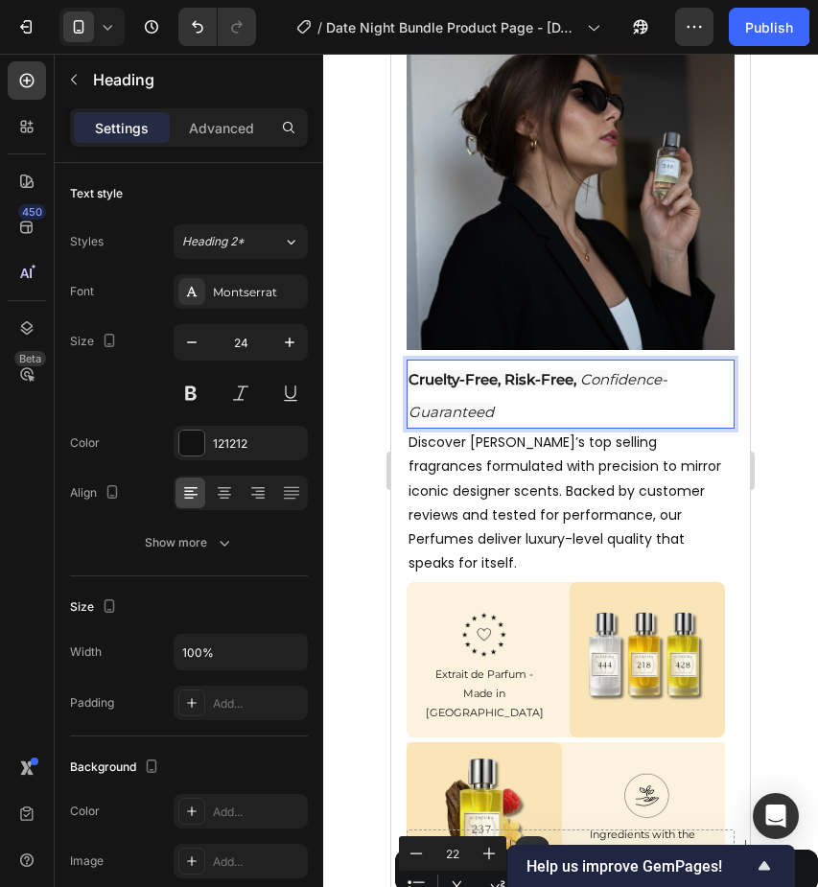
click at [563, 401] on p "Cruelty-Free, Risk-Free, Confidence-Guaranteed" at bounding box center [571, 394] width 324 height 65
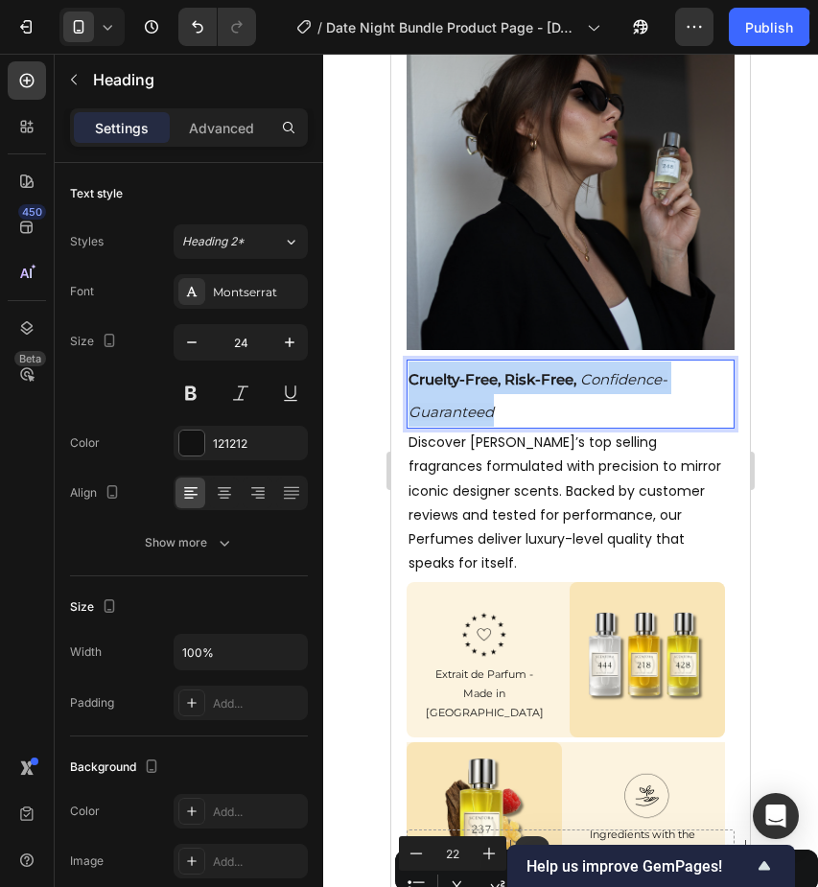
drag, startPoint x: 532, startPoint y: 401, endPoint x: 406, endPoint y: 368, distance: 129.9
click at [406, 368] on section "Cruelty-Free, Risk-Free, Confidence-Guaranteed Heading 0 Discover Scentora’s to…" at bounding box center [570, 469] width 359 height 228
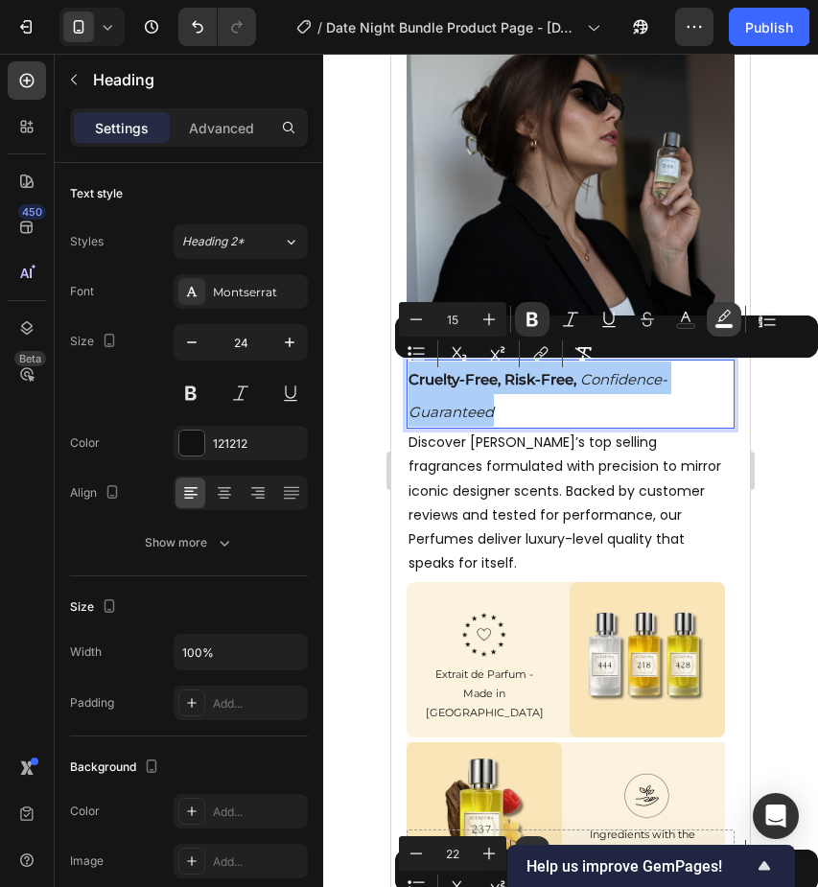
click at [719, 317] on icon "Editor contextual toolbar" at bounding box center [724, 319] width 19 height 19
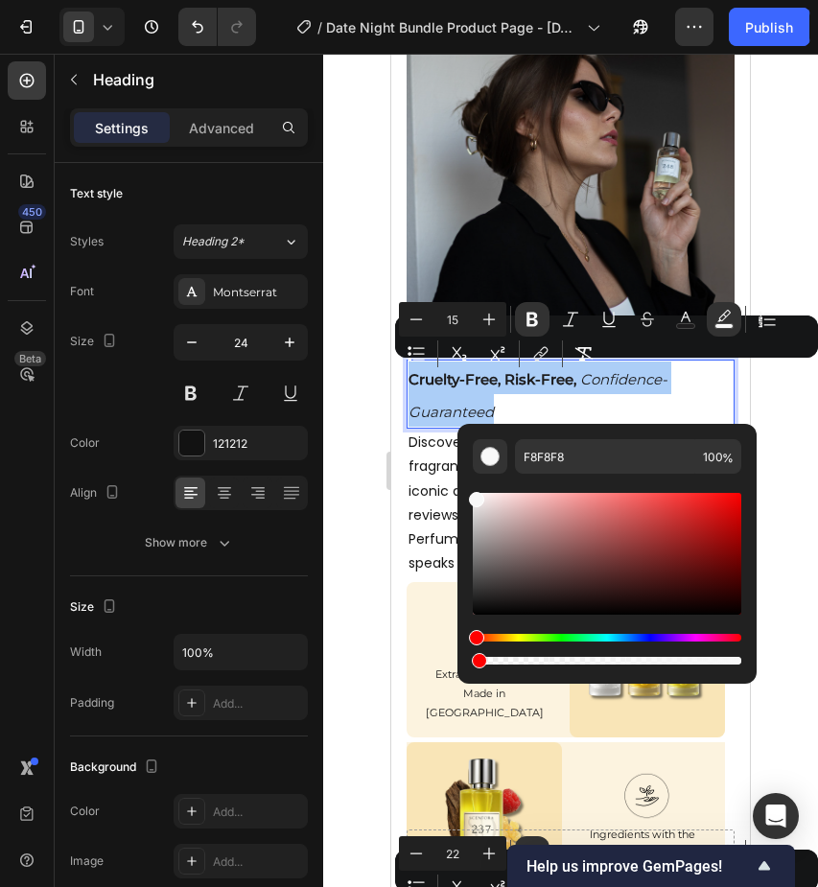
click at [476, 661] on div "Editor contextual toolbar" at bounding box center [607, 661] width 269 height 8
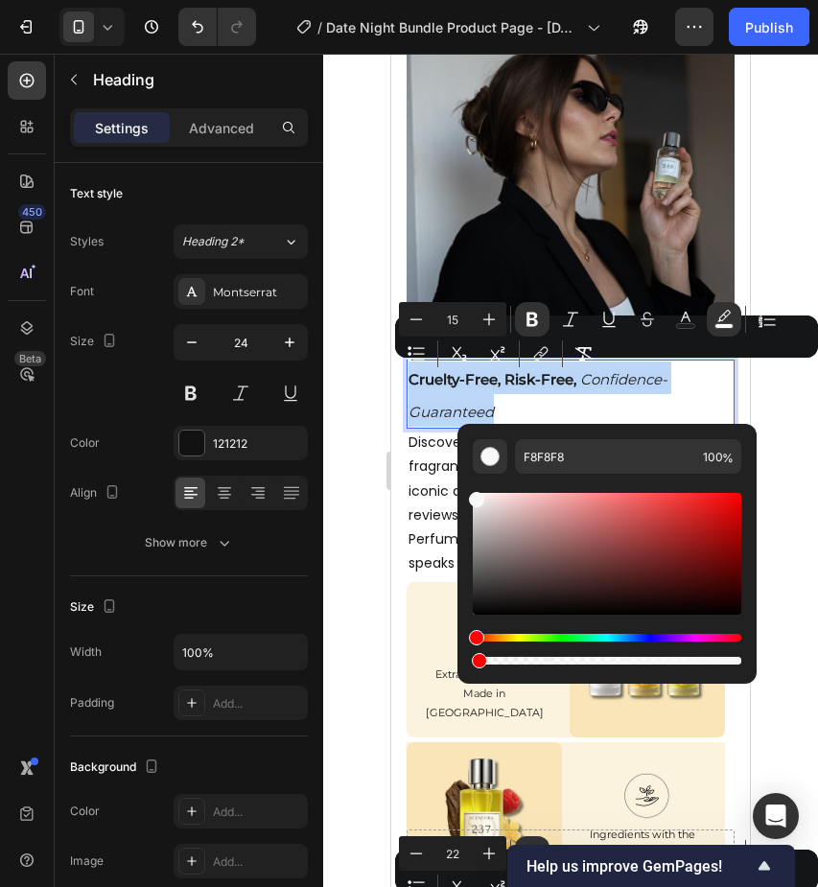
type input "1"
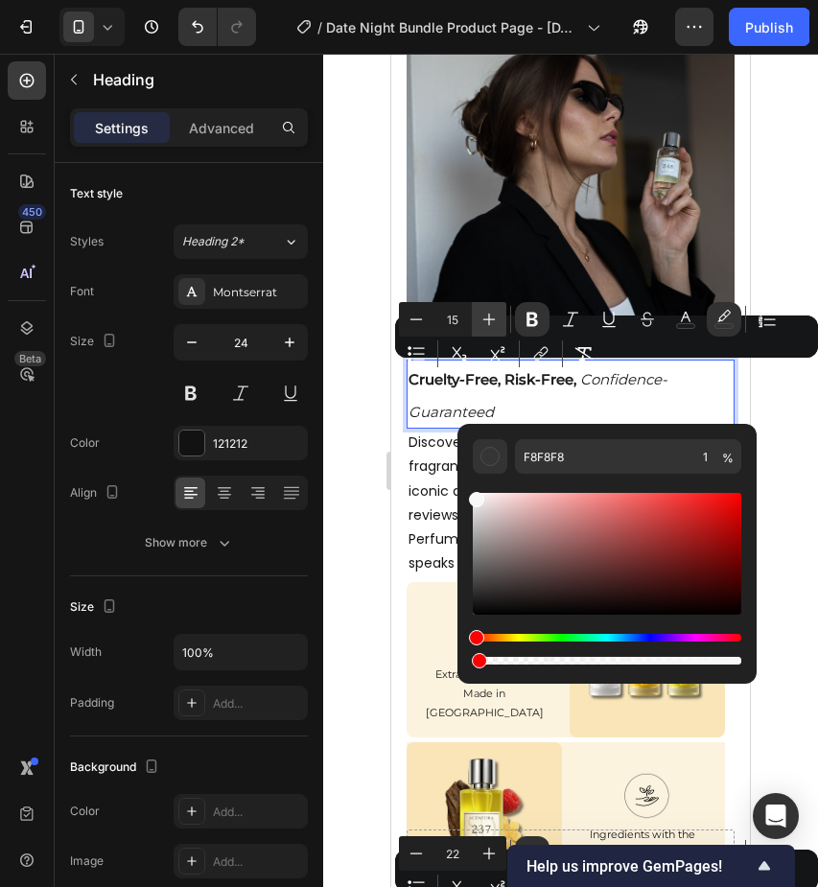
click at [490, 315] on icon "Editor contextual toolbar" at bounding box center [489, 319] width 19 height 19
click at [490, 314] on icon "Editor contextual toolbar" at bounding box center [489, 319] width 19 height 19
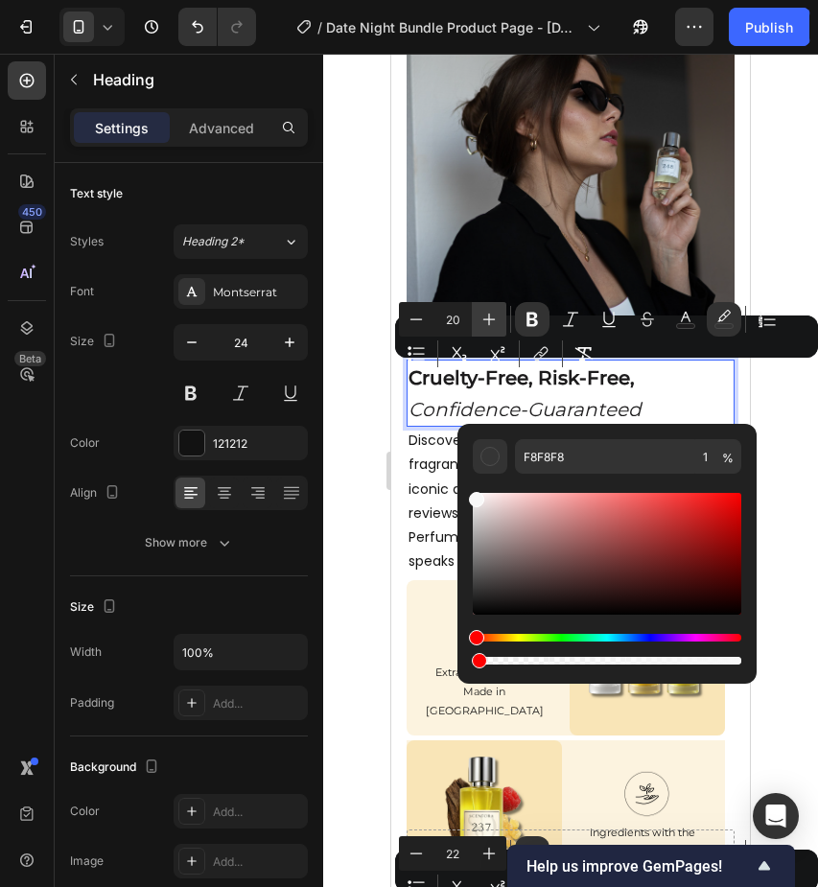
click at [490, 314] on icon "Editor contextual toolbar" at bounding box center [489, 319] width 19 height 19
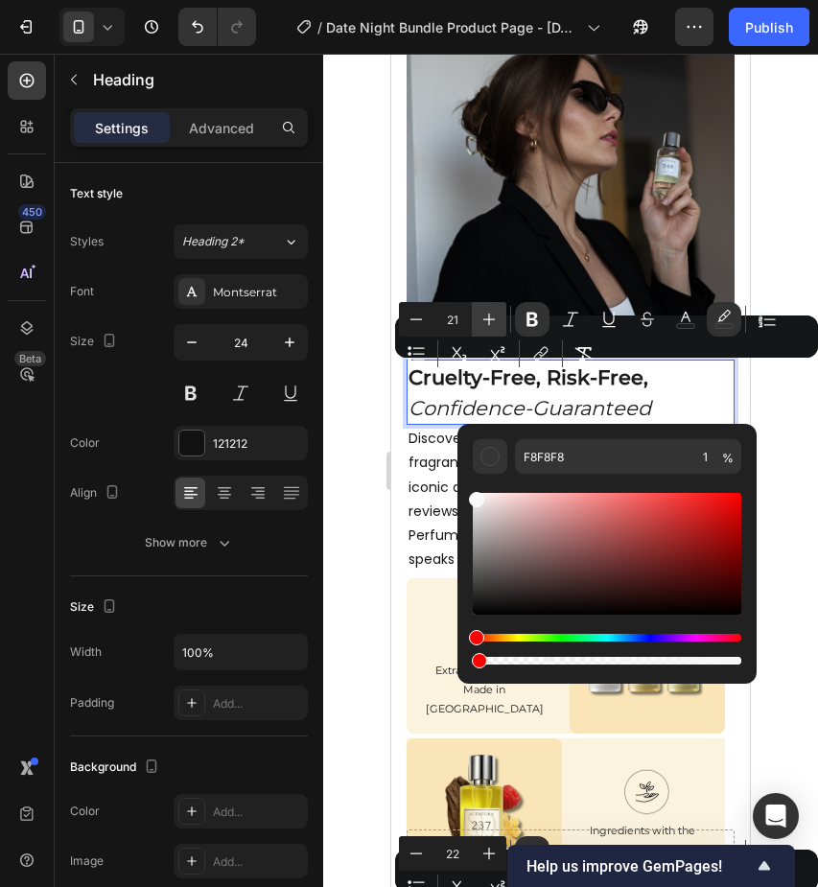
click at [490, 314] on icon "Editor contextual toolbar" at bounding box center [489, 319] width 19 height 19
type input "23"
click at [362, 383] on div at bounding box center [570, 471] width 495 height 834
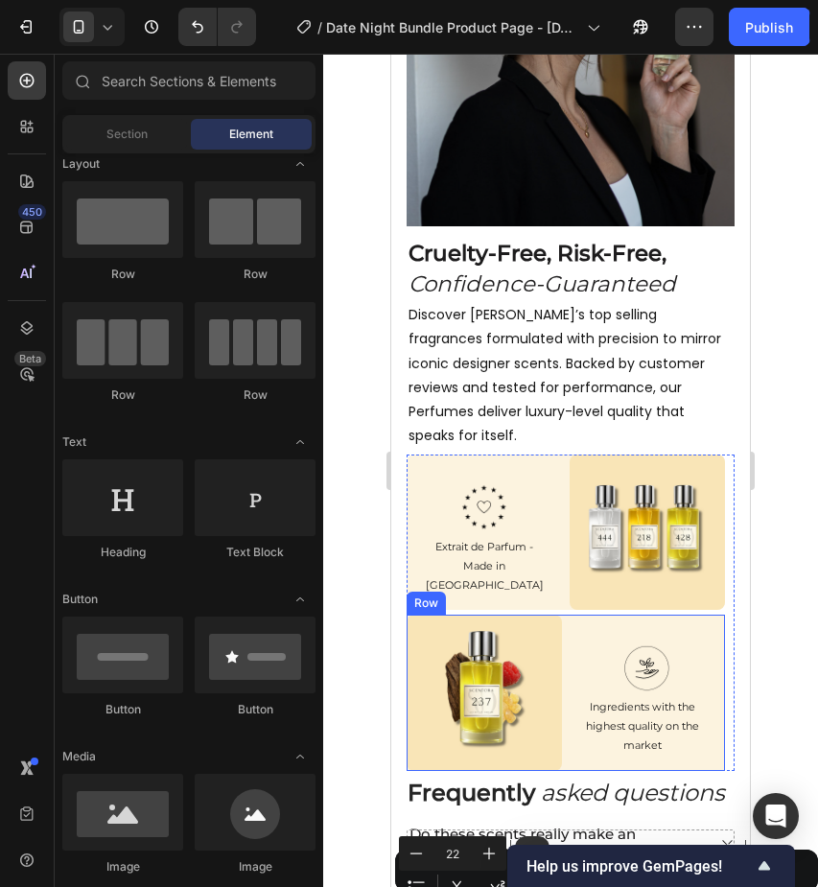
scroll to position [3197, 0]
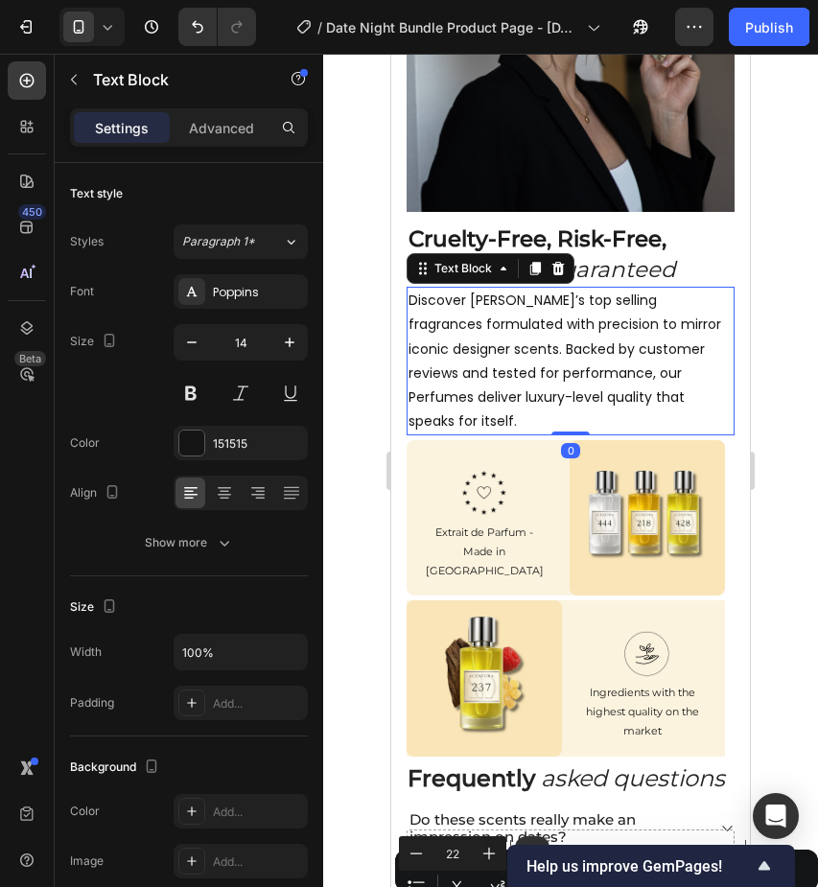
click at [495, 323] on p "Discover [PERSON_NAME]’s top selling fragrances formulated with precision to mi…" at bounding box center [571, 361] width 324 height 145
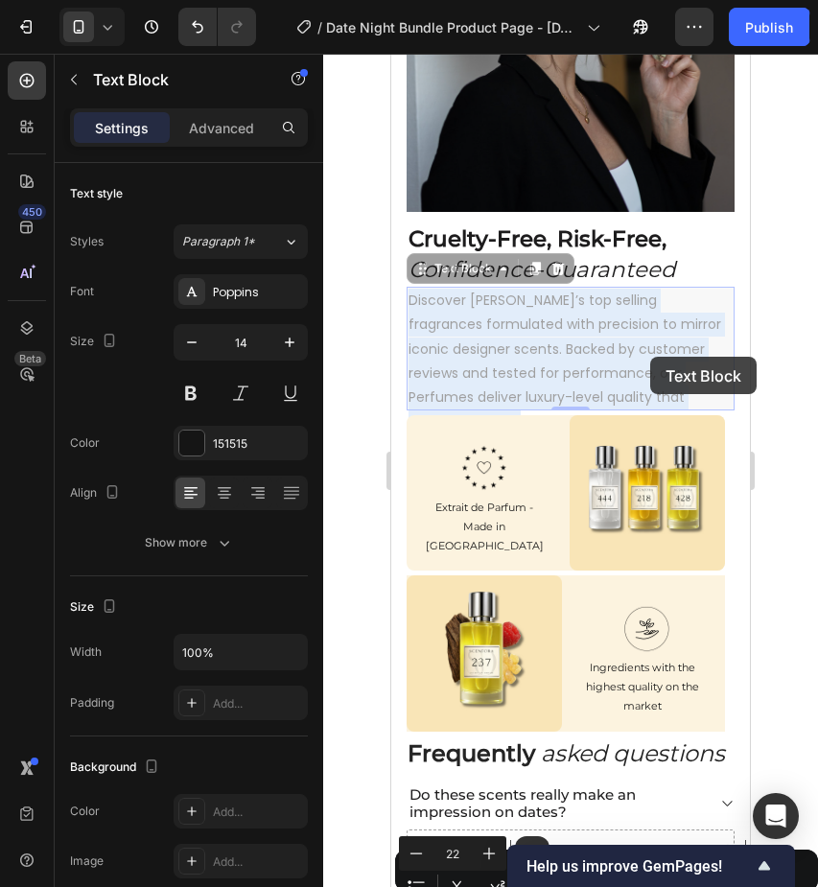
drag, startPoint x: 411, startPoint y: 294, endPoint x: 641, endPoint y: 349, distance: 236.9
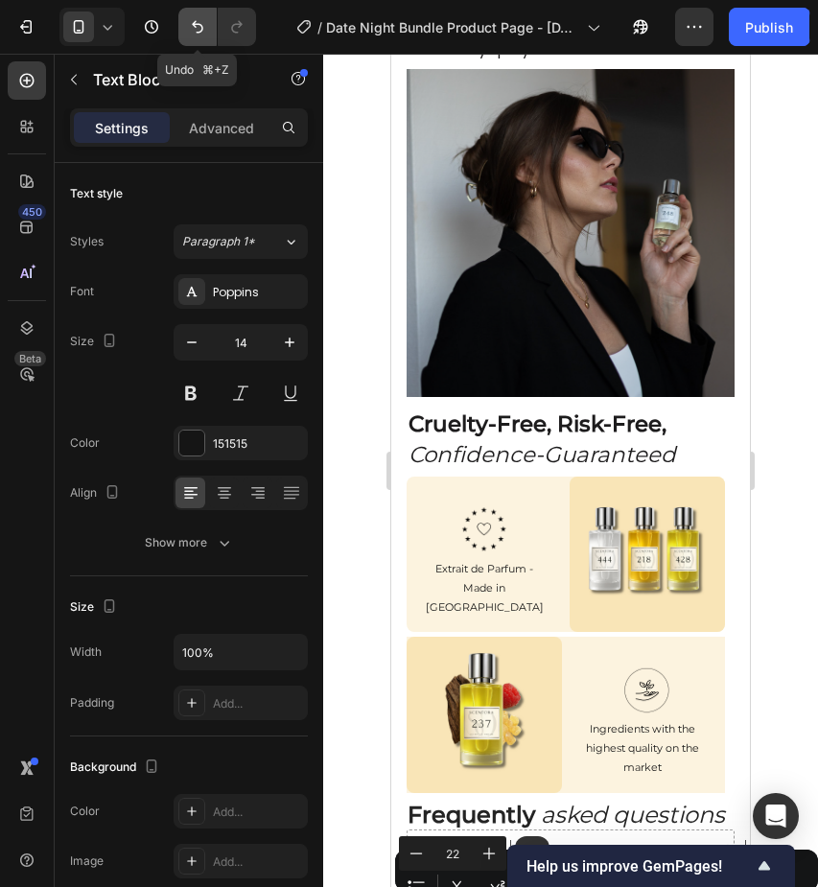
click at [191, 32] on icon "Undo/Redo" at bounding box center [197, 26] width 19 height 19
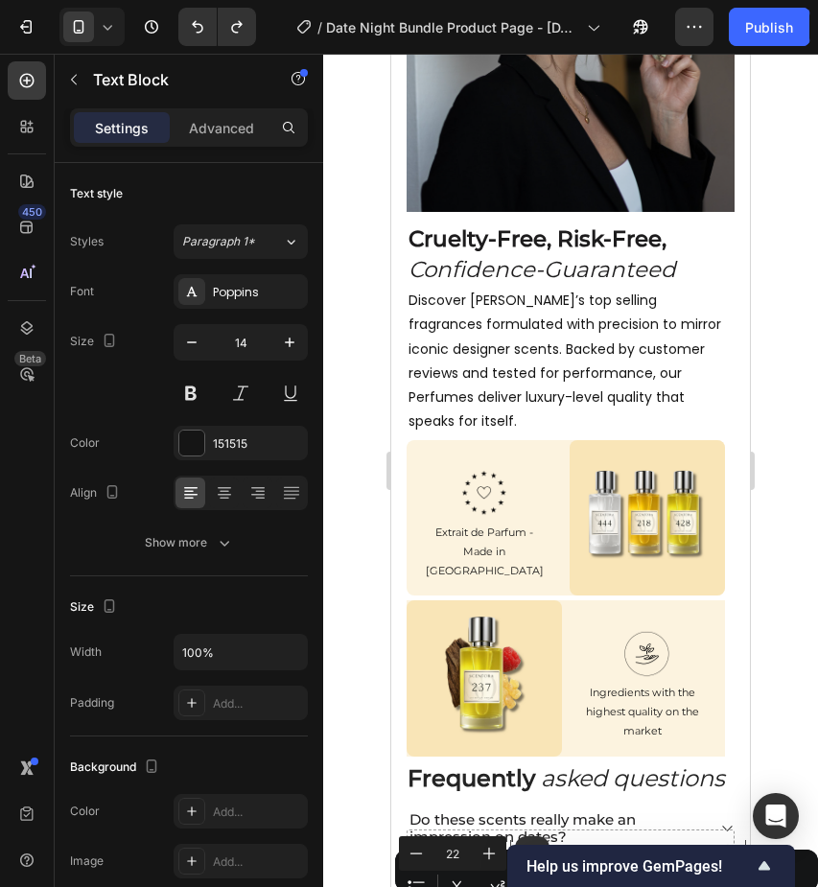
click at [611, 372] on p "Discover [PERSON_NAME]’s top selling fragrances formulated with precision to mi…" at bounding box center [571, 361] width 324 height 145
click at [704, 390] on p "Discover [PERSON_NAME]’s top selling fragrances formulated with precision to mi…" at bounding box center [571, 361] width 324 height 145
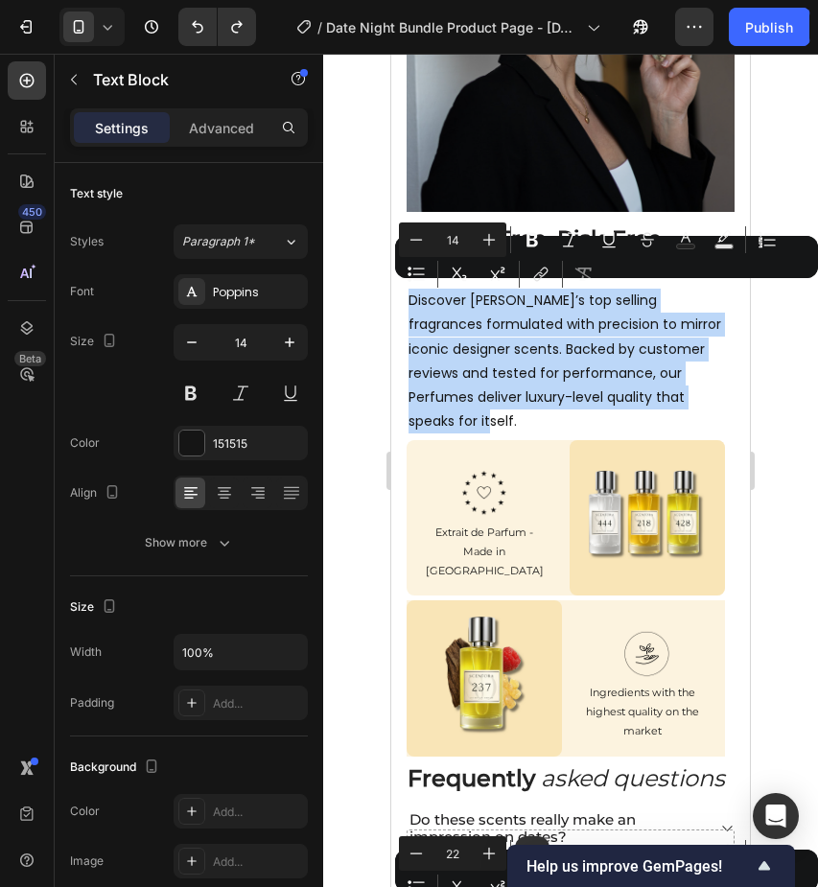
drag, startPoint x: 726, startPoint y: 391, endPoint x: 402, endPoint y: 293, distance: 339.0
click at [402, 293] on section "⁠⁠⁠⁠⁠⁠⁠ Cruelty-Free, Risk-Free, Confidence-Guaranteed Heading Discover Scentor…" at bounding box center [570, 329] width 359 height 225
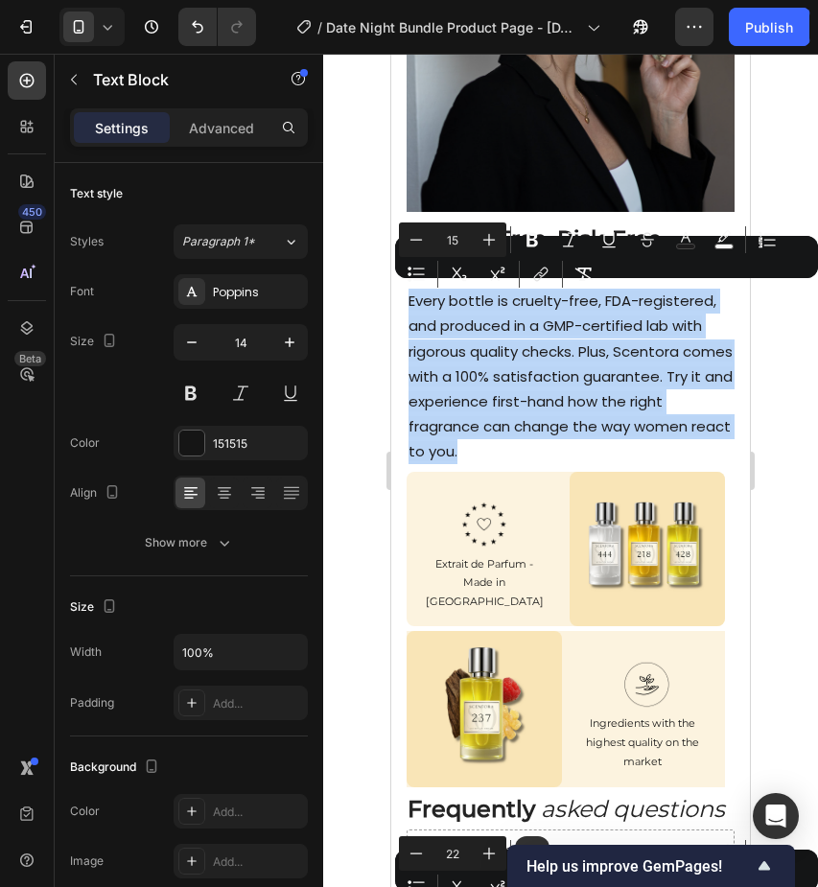
drag, startPoint x: 469, startPoint y: 442, endPoint x: 411, endPoint y: 302, distance: 151.8
click at [411, 302] on p "Every bottle is cruelty-free, FDA-registered, and produced in a GMP-certified l…" at bounding box center [571, 377] width 324 height 176
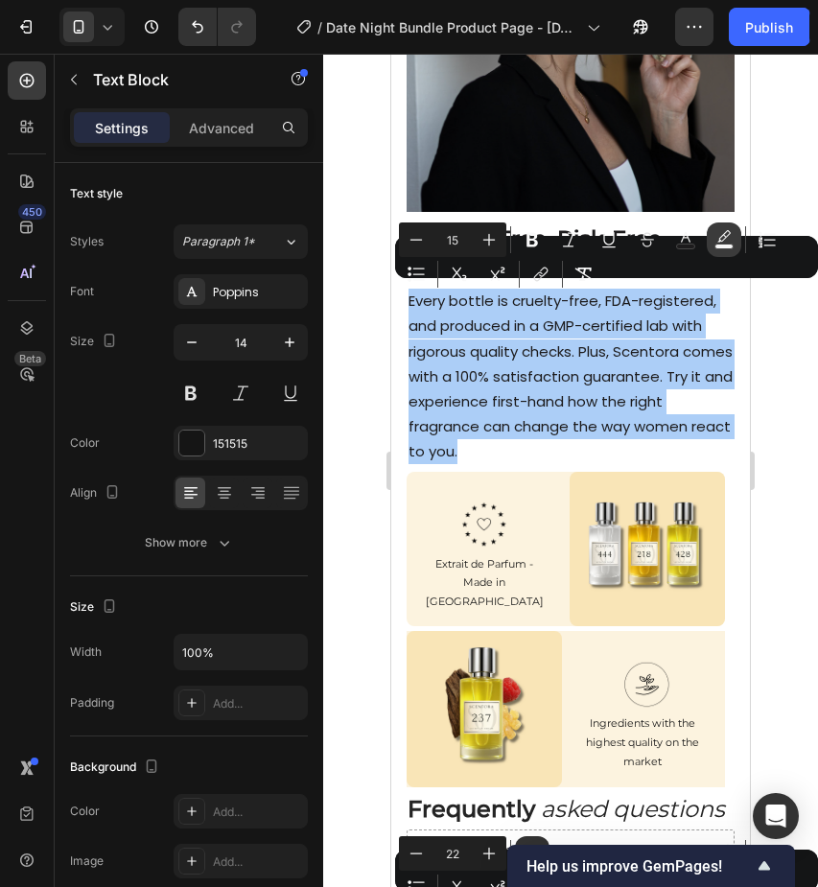
click at [721, 245] on rect "Editor contextual toolbar" at bounding box center [725, 247] width 18 height 5
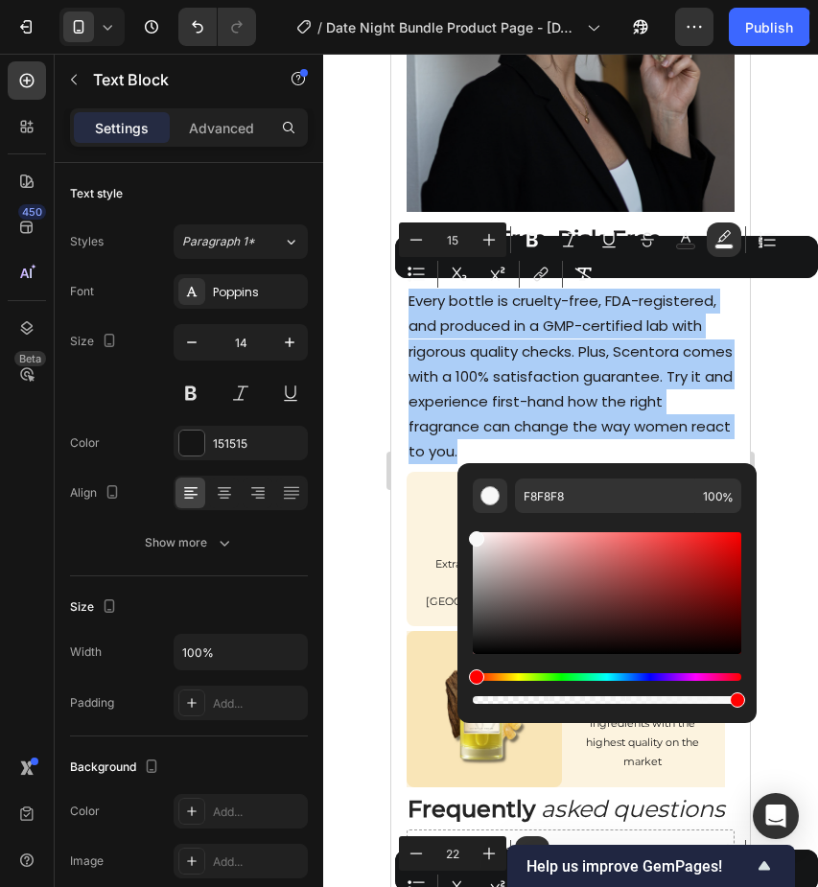
click at [477, 700] on div "Editor contextual toolbar" at bounding box center [607, 701] width 269 height 8
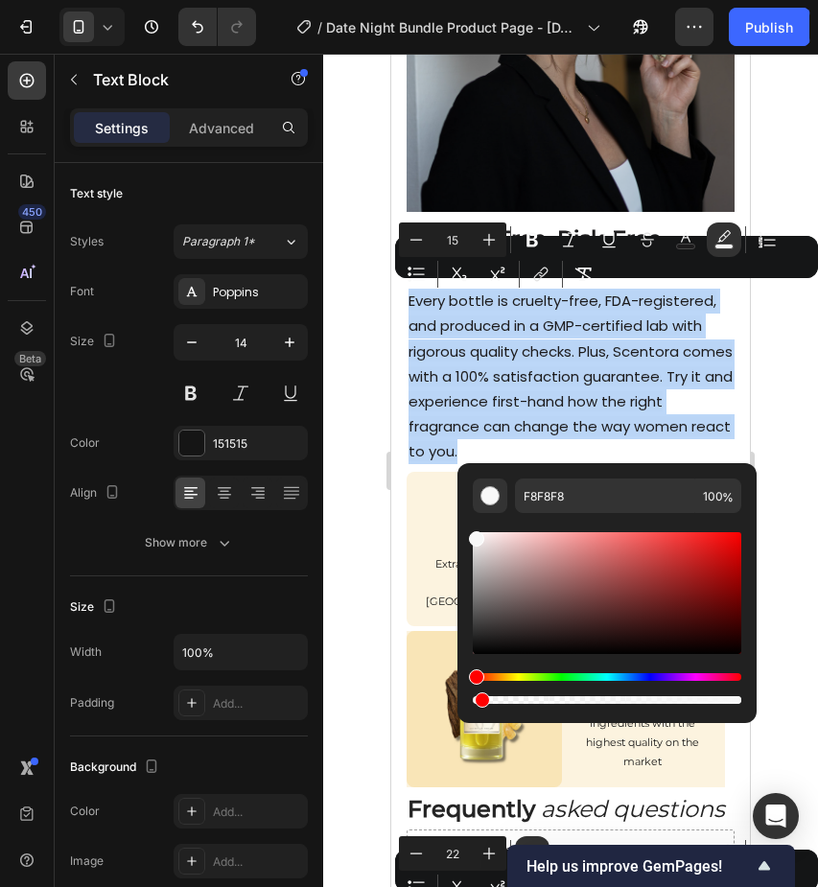
type input "2"
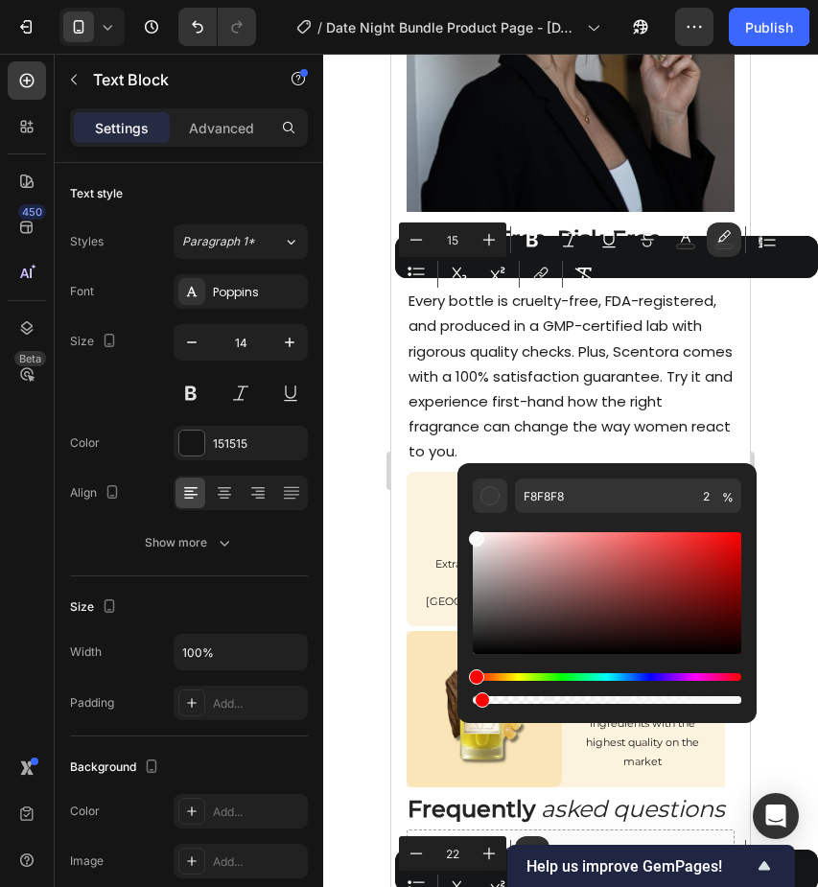
click at [378, 341] on div at bounding box center [570, 471] width 495 height 834
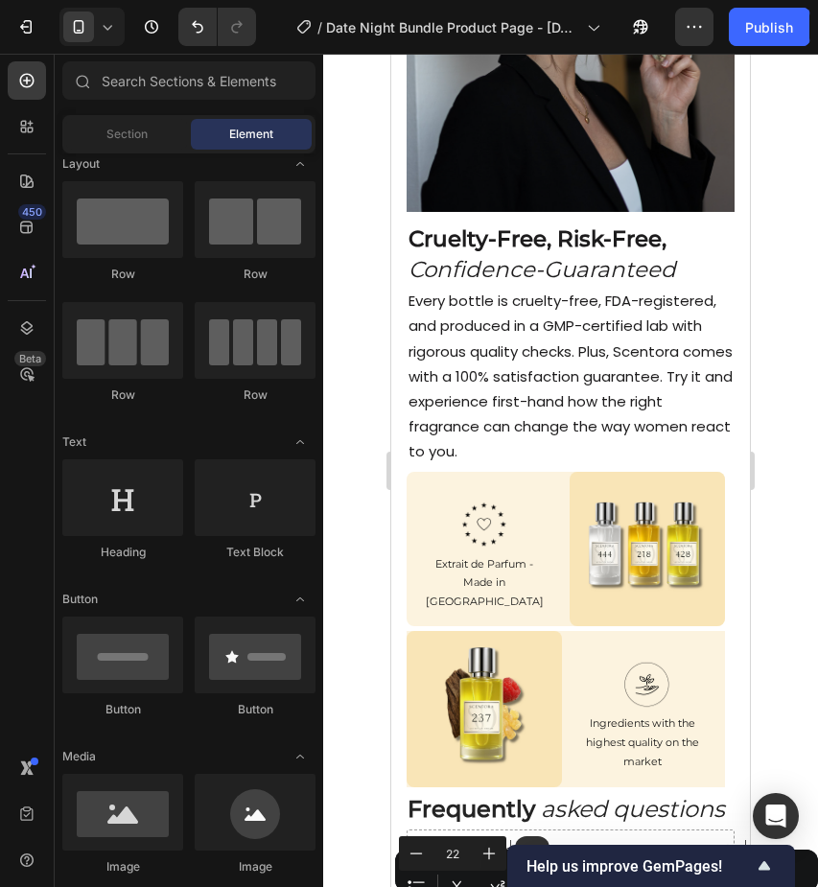
click at [795, 277] on div at bounding box center [570, 471] width 495 height 834
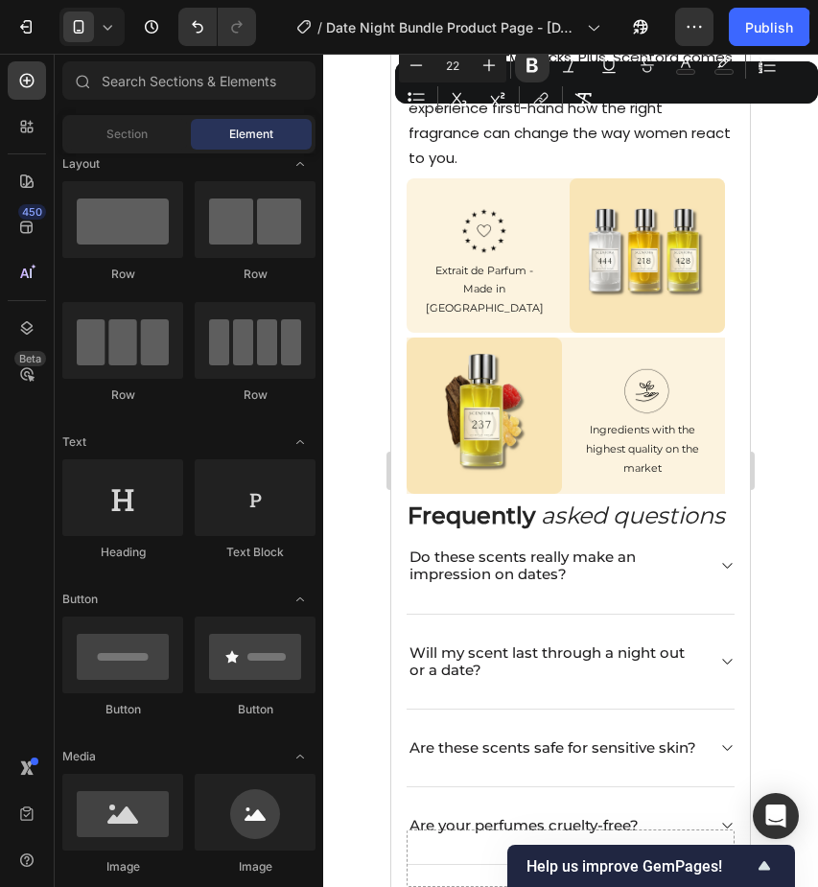
scroll to position [3488, 0]
click at [686, 32] on icon "button" at bounding box center [694, 26] width 19 height 19
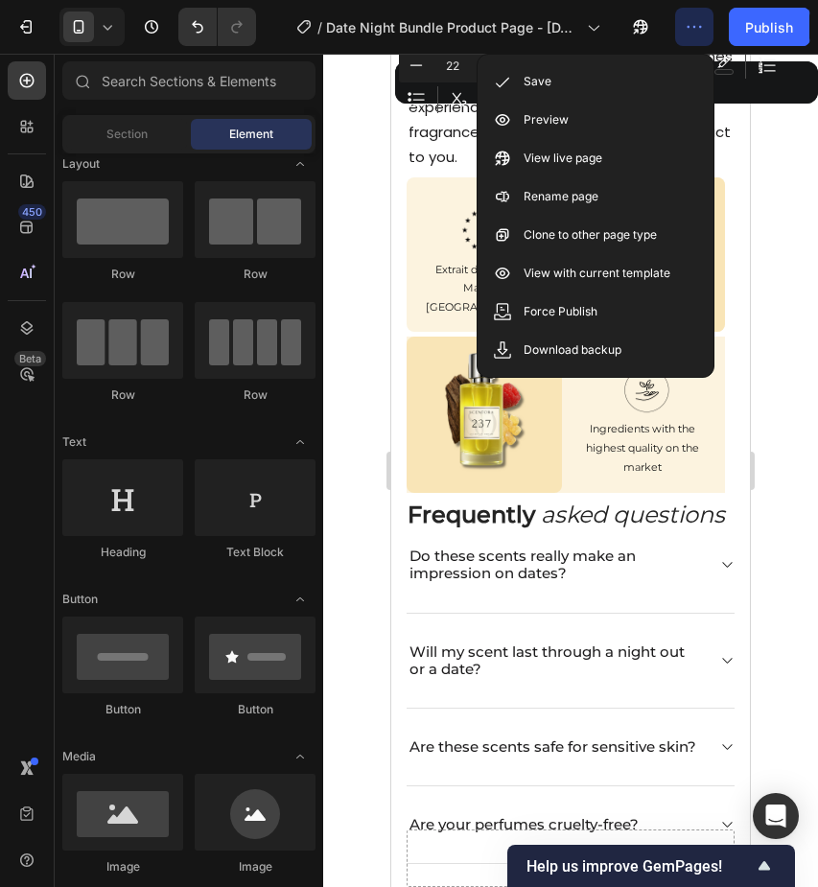
click at [686, 32] on icon "button" at bounding box center [694, 26] width 19 height 19
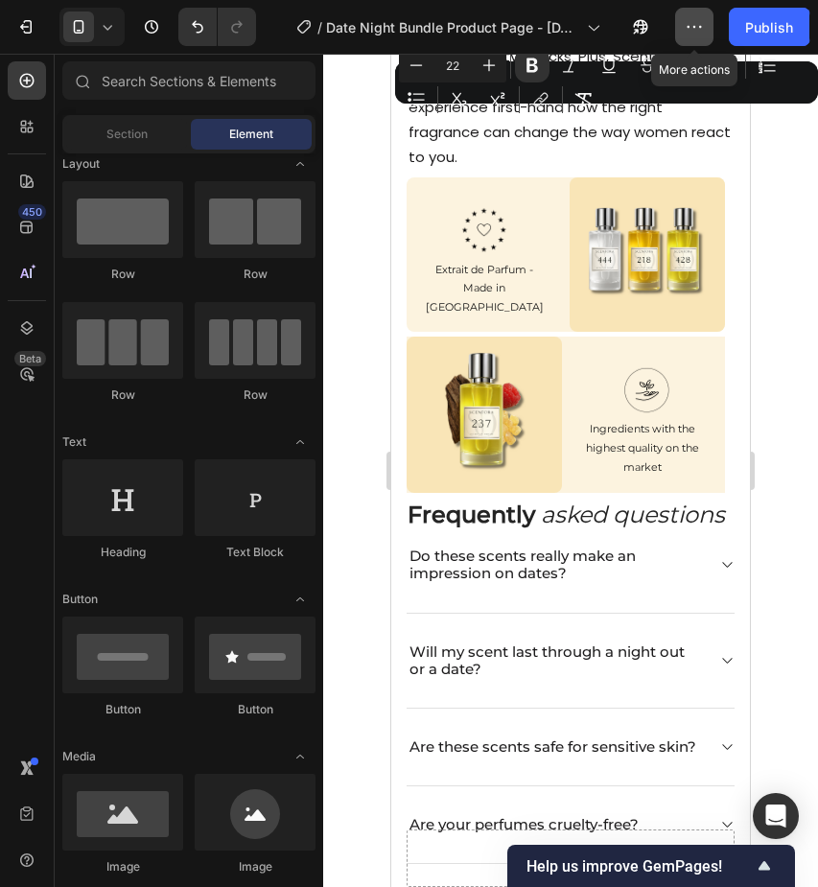
click at [700, 27] on icon "button" at bounding box center [700, 27] width 3 height 2
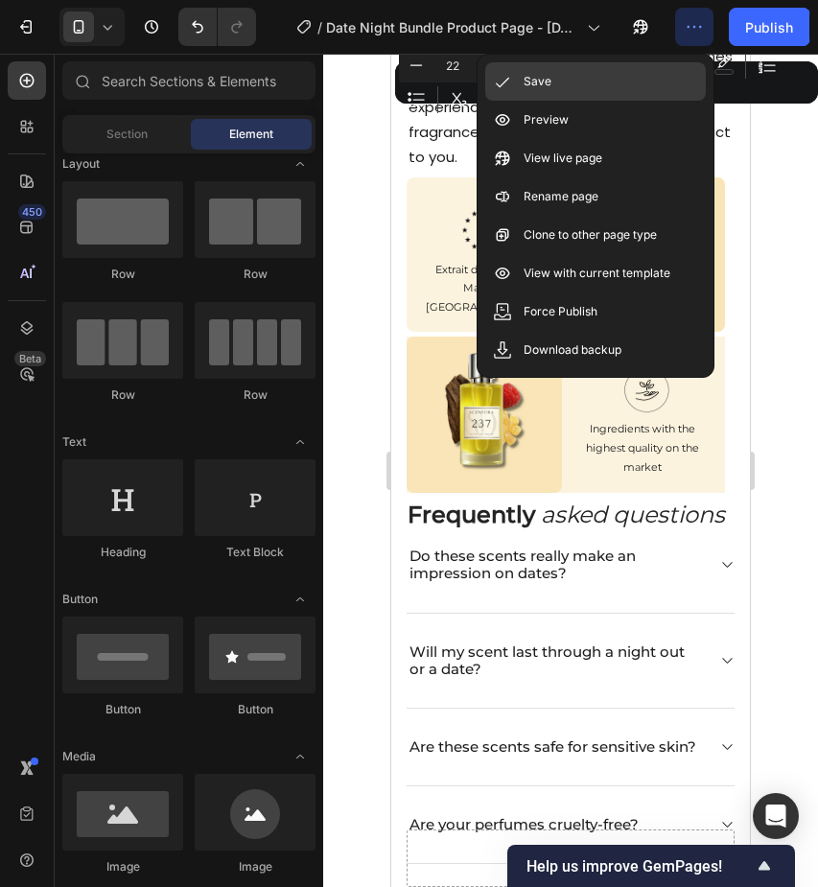
click at [649, 78] on div "Save" at bounding box center [595, 81] width 221 height 38
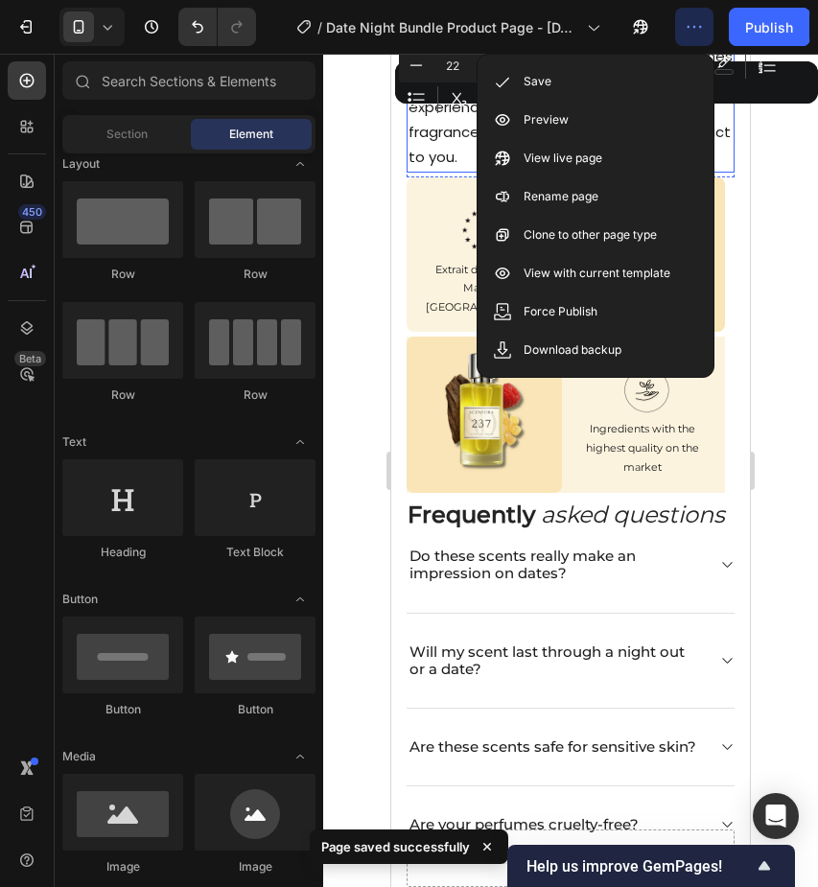
click at [801, 173] on div at bounding box center [570, 471] width 495 height 834
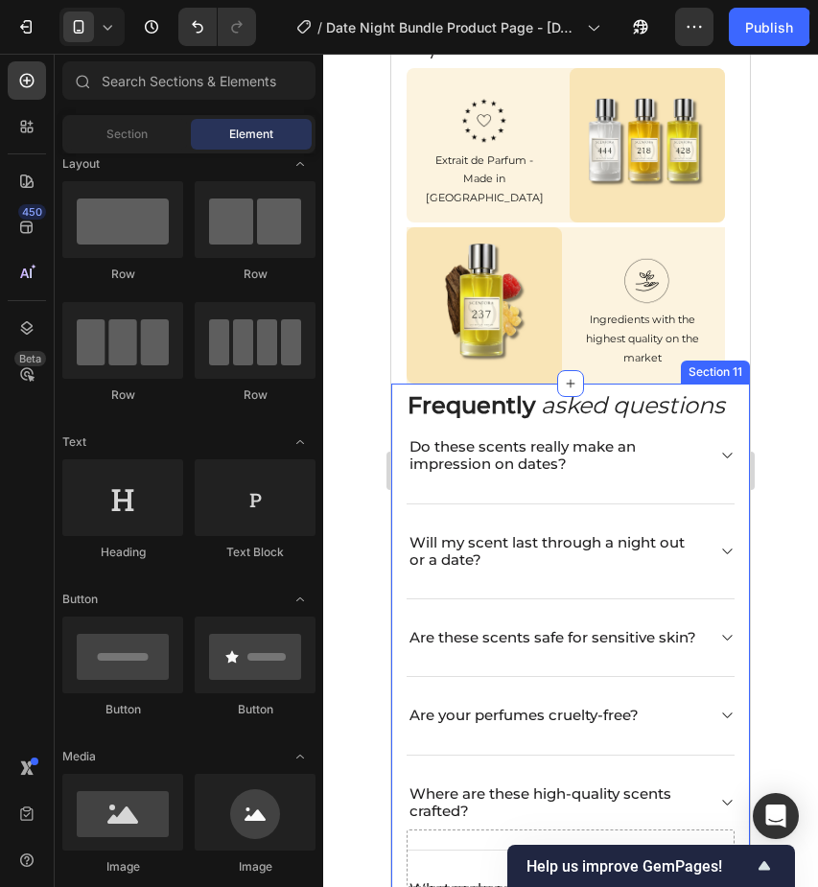
scroll to position [3582, 0]
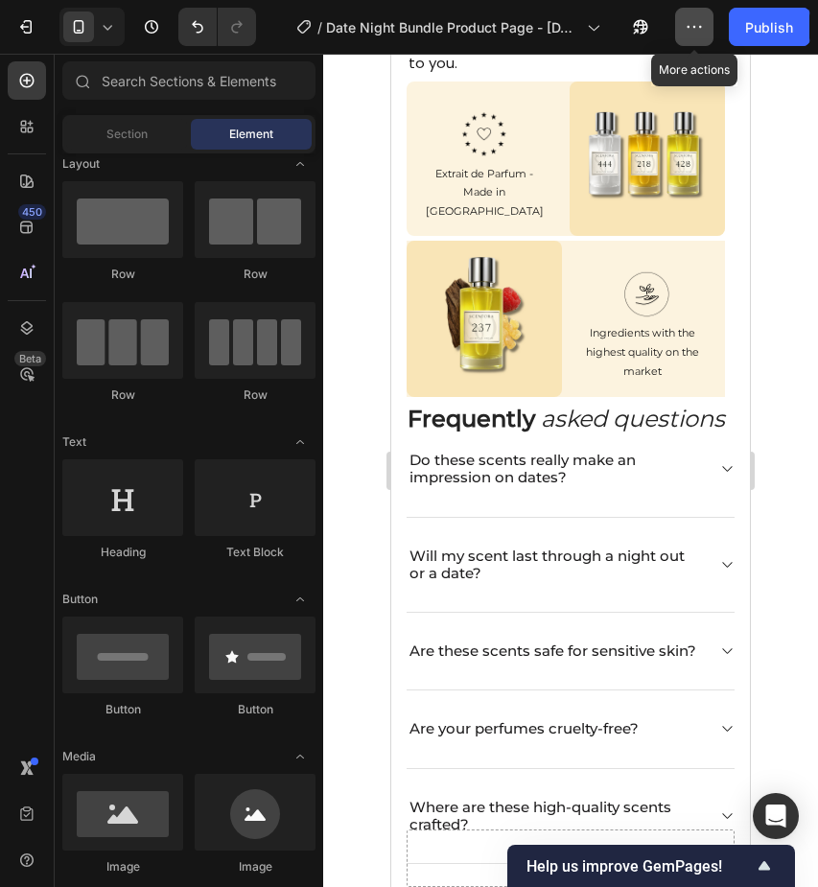
click at [692, 35] on icon "button" at bounding box center [694, 26] width 19 height 19
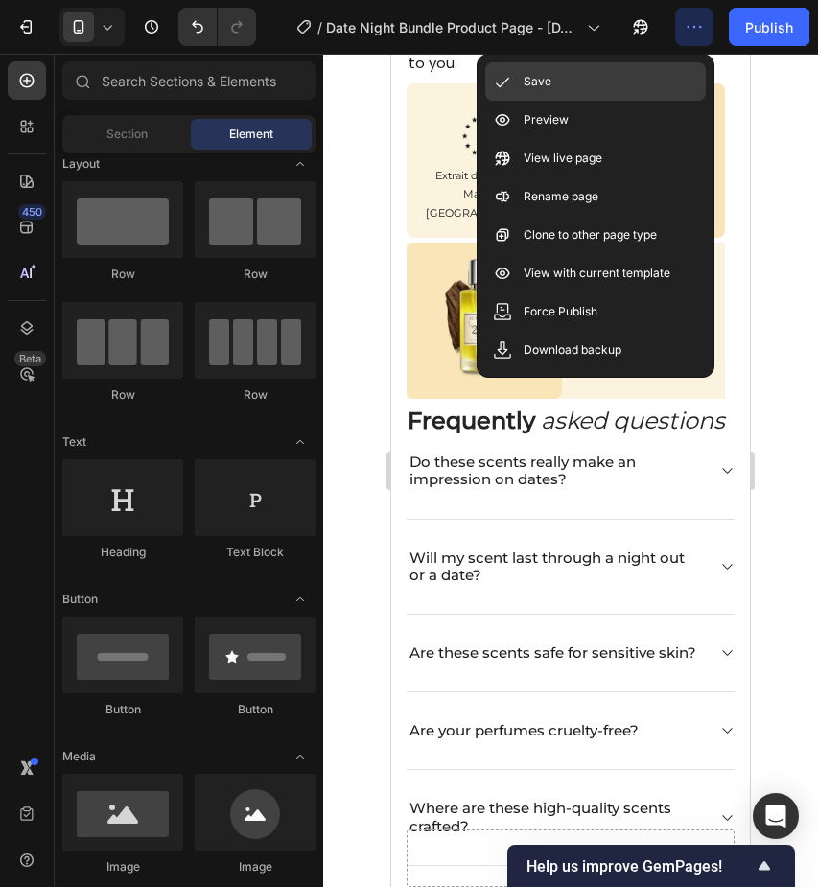
click at [662, 81] on div "Save" at bounding box center [595, 81] width 221 height 38
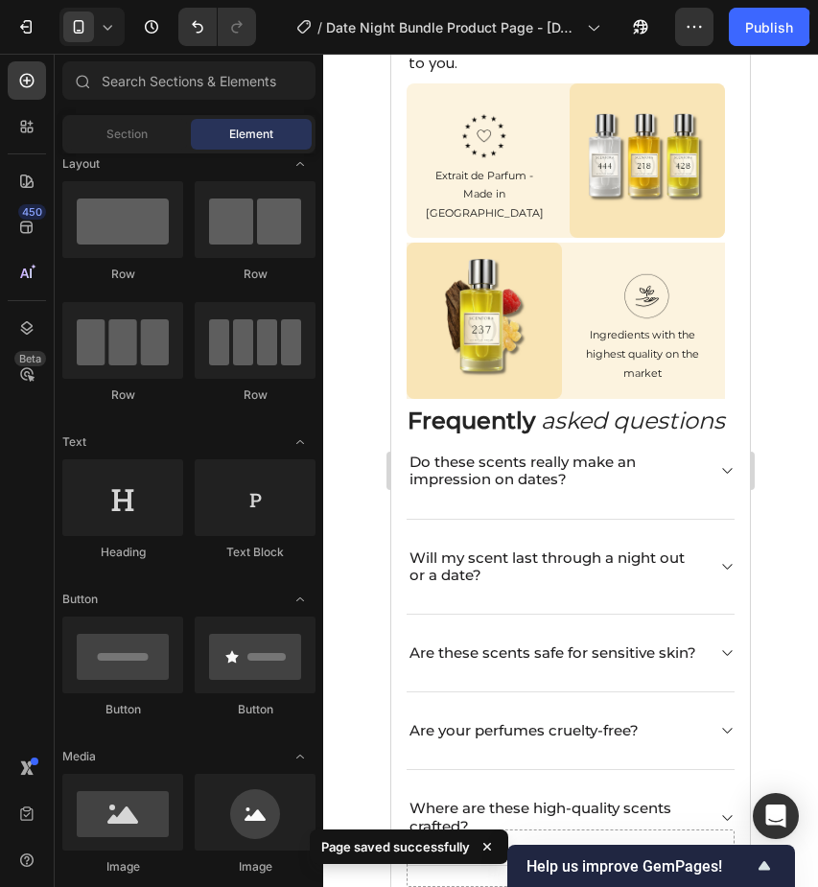
click at [774, 127] on div at bounding box center [570, 471] width 495 height 834
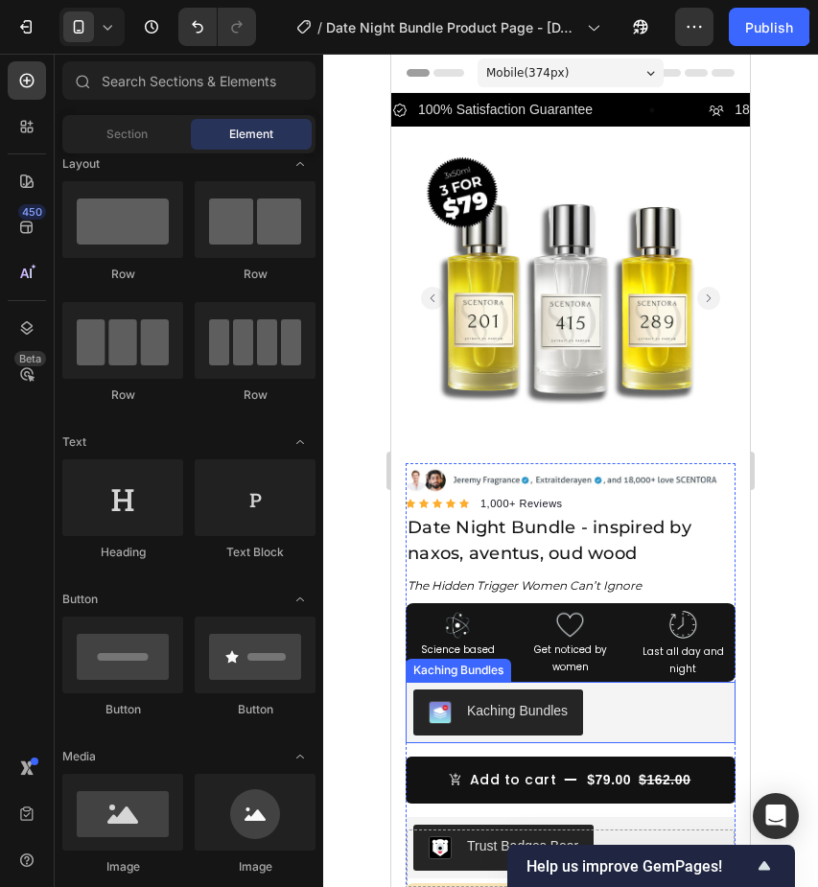
scroll to position [78, 0]
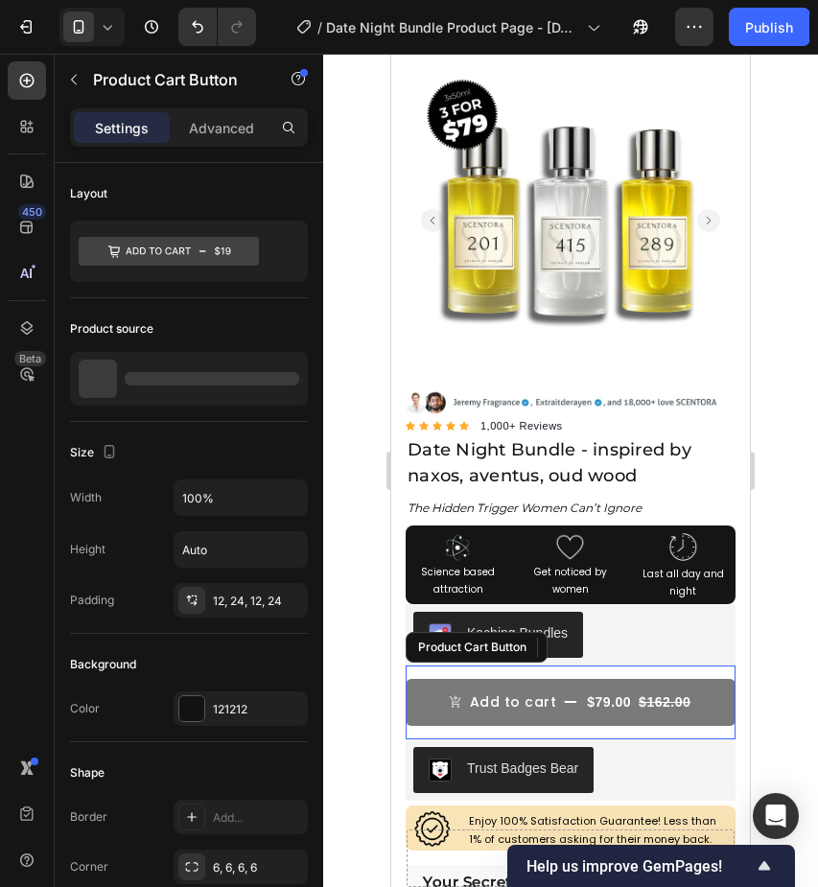
click at [696, 695] on button "Add to cart $79.00 $162.00" at bounding box center [571, 702] width 330 height 47
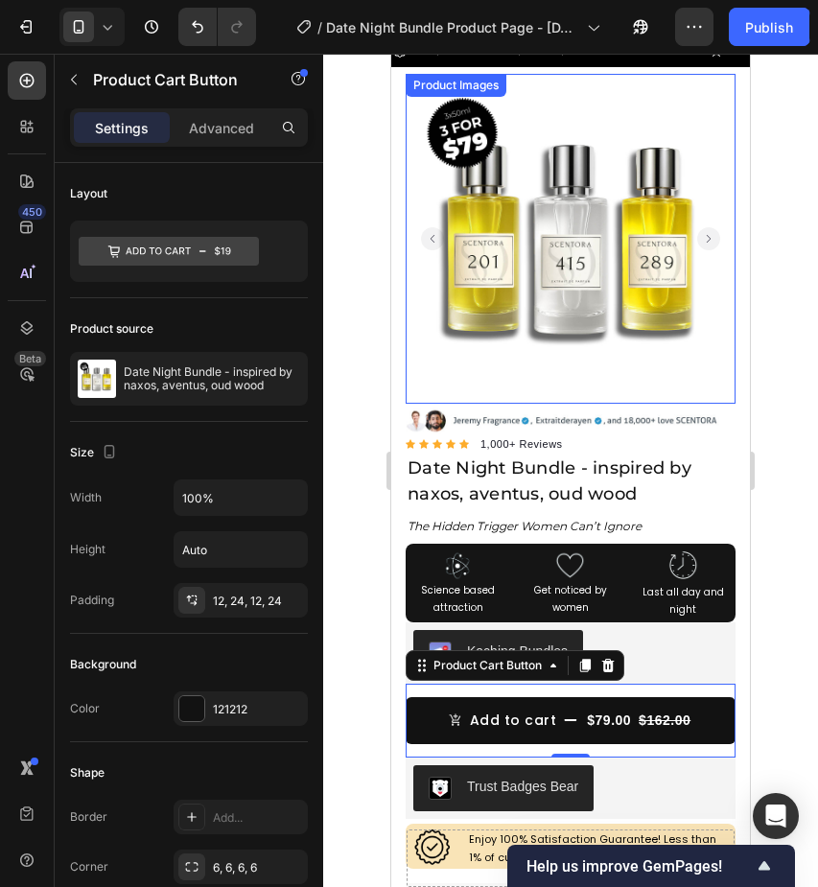
scroll to position [25, 0]
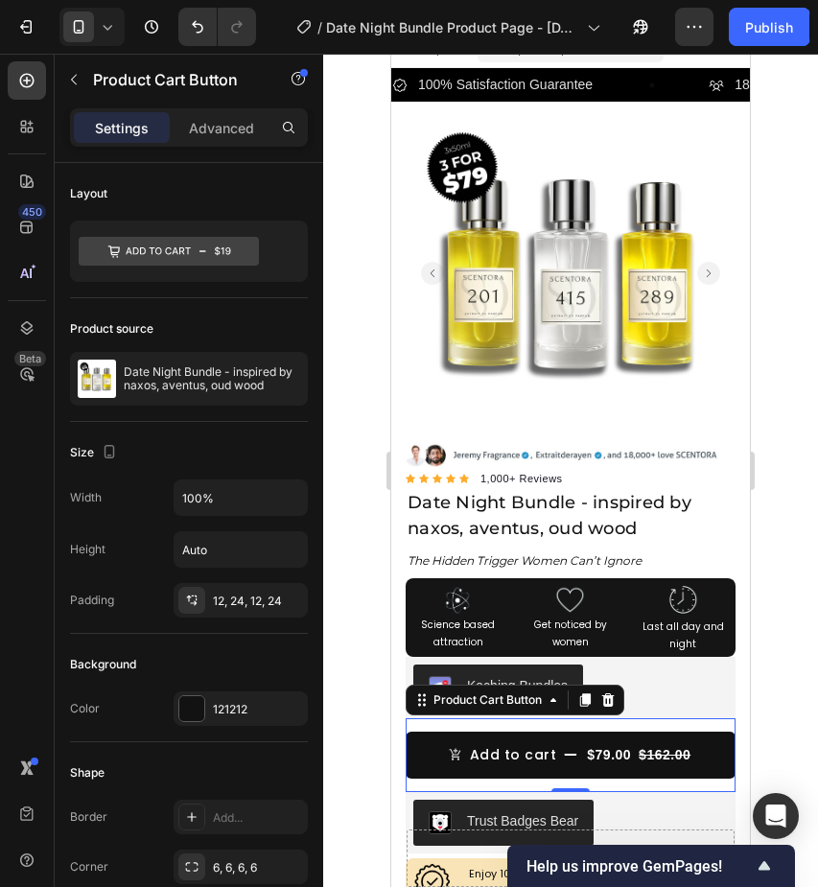
click at [792, 193] on div at bounding box center [570, 471] width 495 height 834
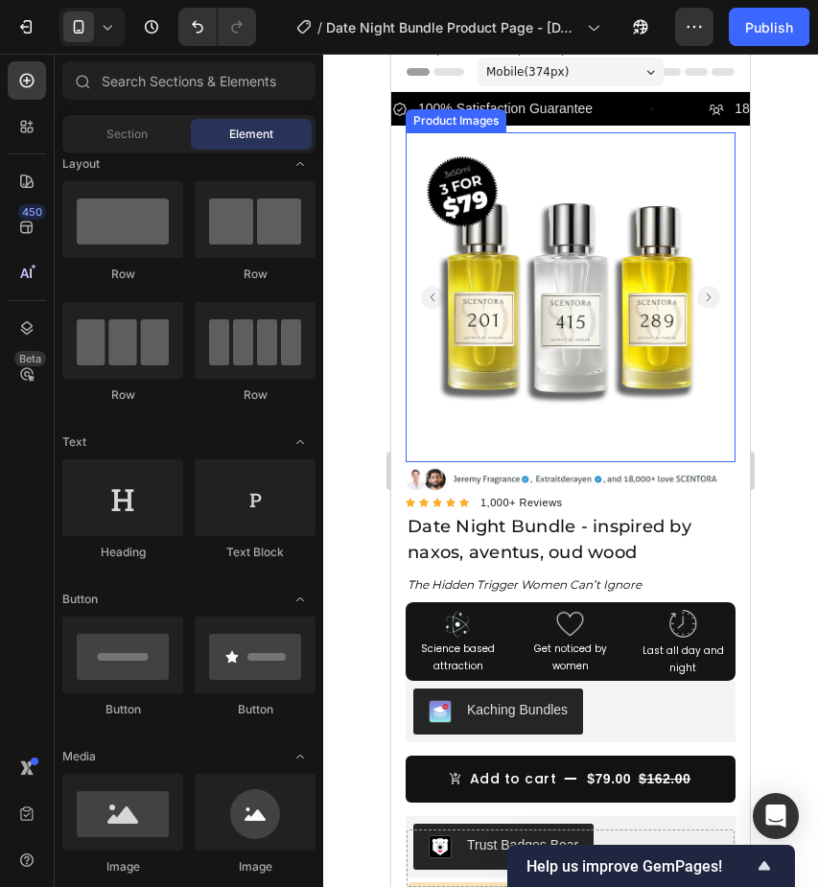
scroll to position [0, 0]
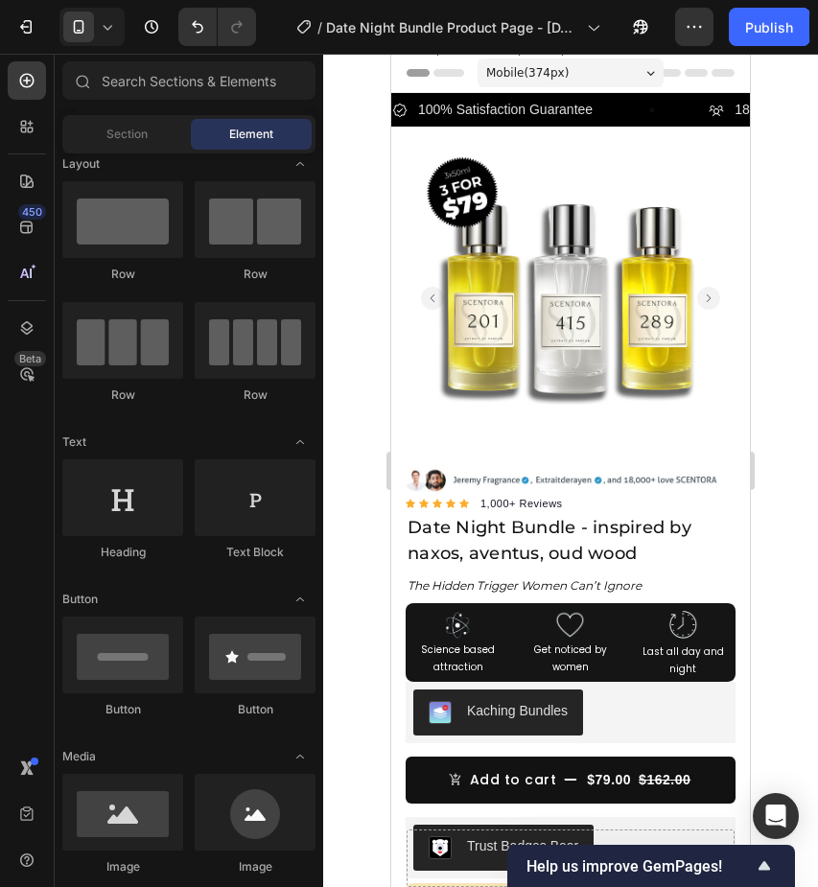
click at [771, 191] on div at bounding box center [570, 471] width 495 height 834
click at [700, 42] on button "button" at bounding box center [694, 27] width 38 height 38
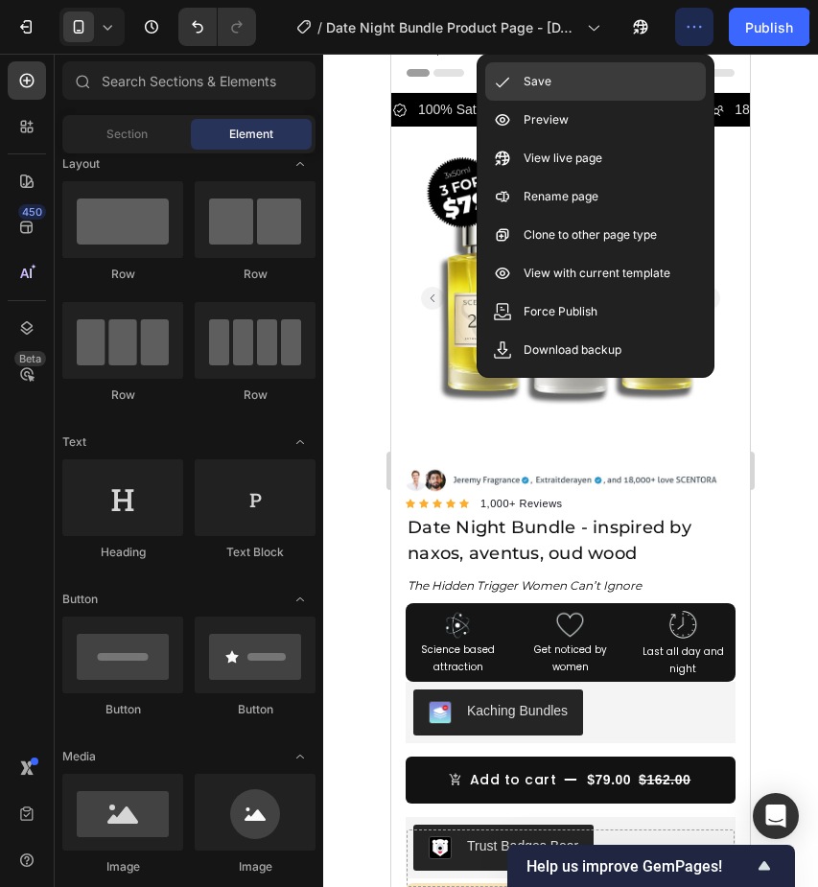
click at [667, 70] on div "Save" at bounding box center [595, 81] width 221 height 38
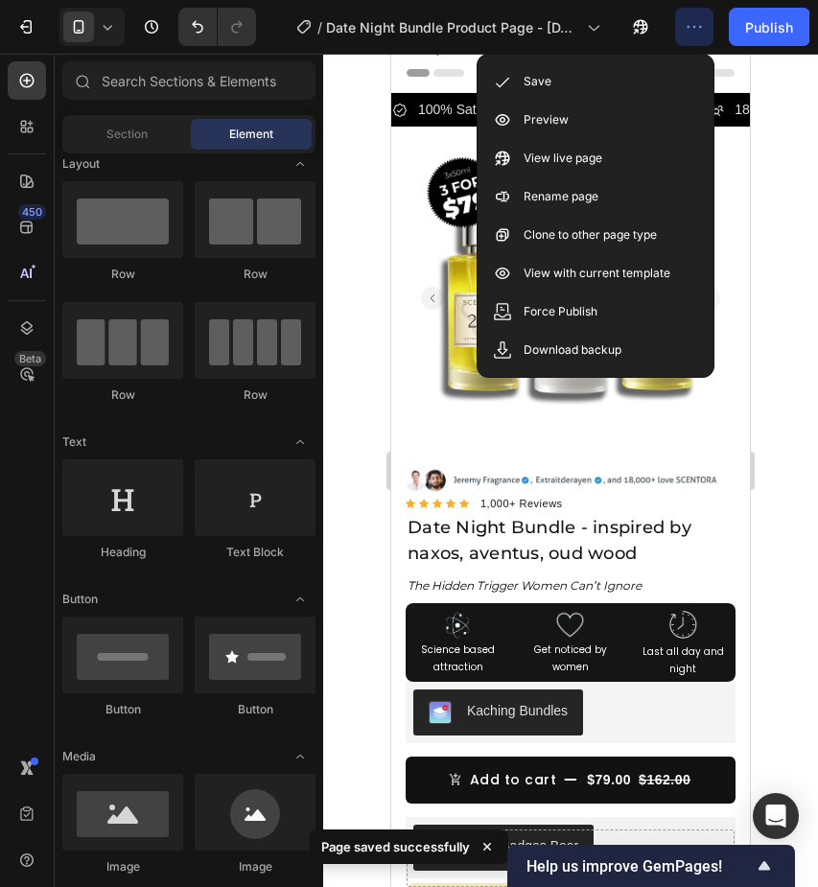
click at [771, 85] on div at bounding box center [570, 471] width 495 height 834
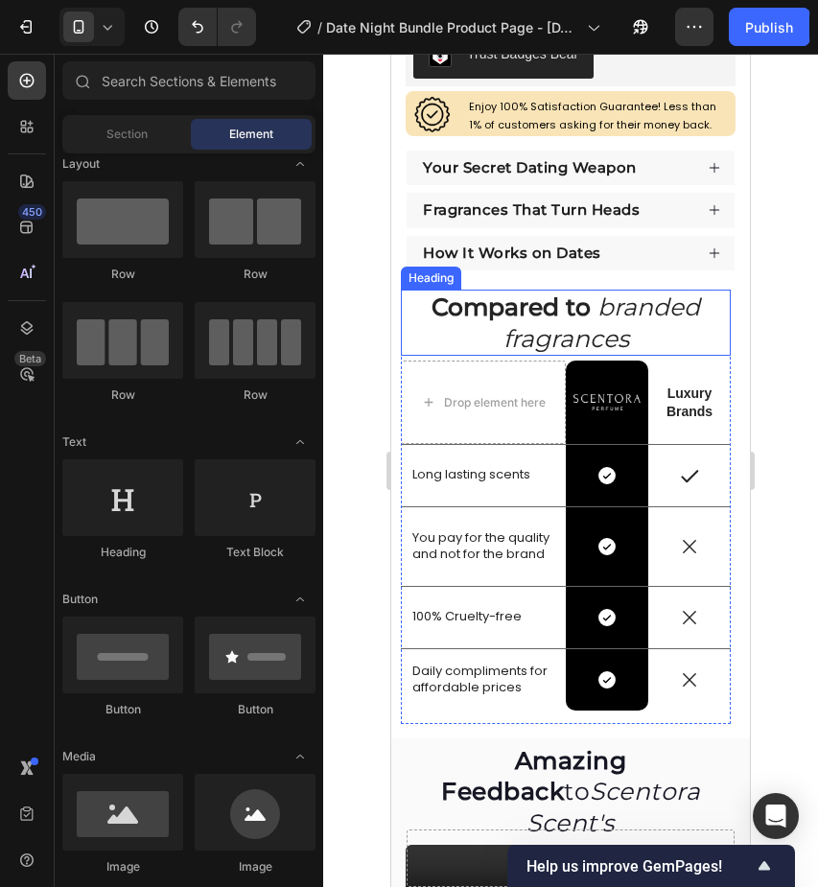
scroll to position [807, 0]
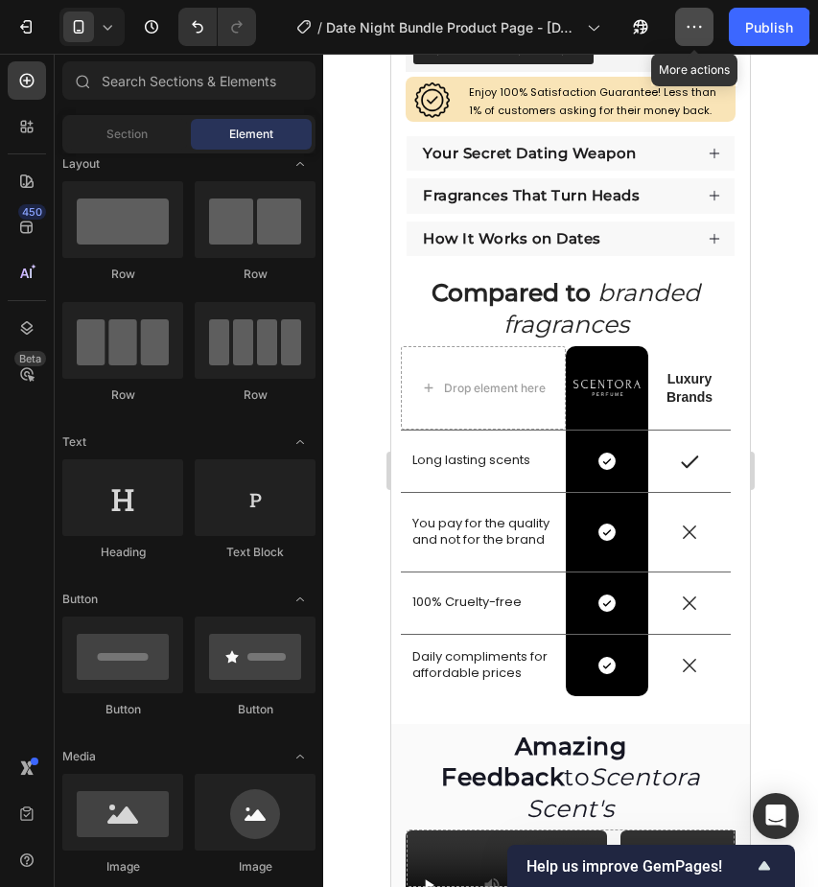
click at [694, 24] on icon "button" at bounding box center [694, 26] width 19 height 19
click at [696, 27] on icon "button" at bounding box center [695, 27] width 3 height 2
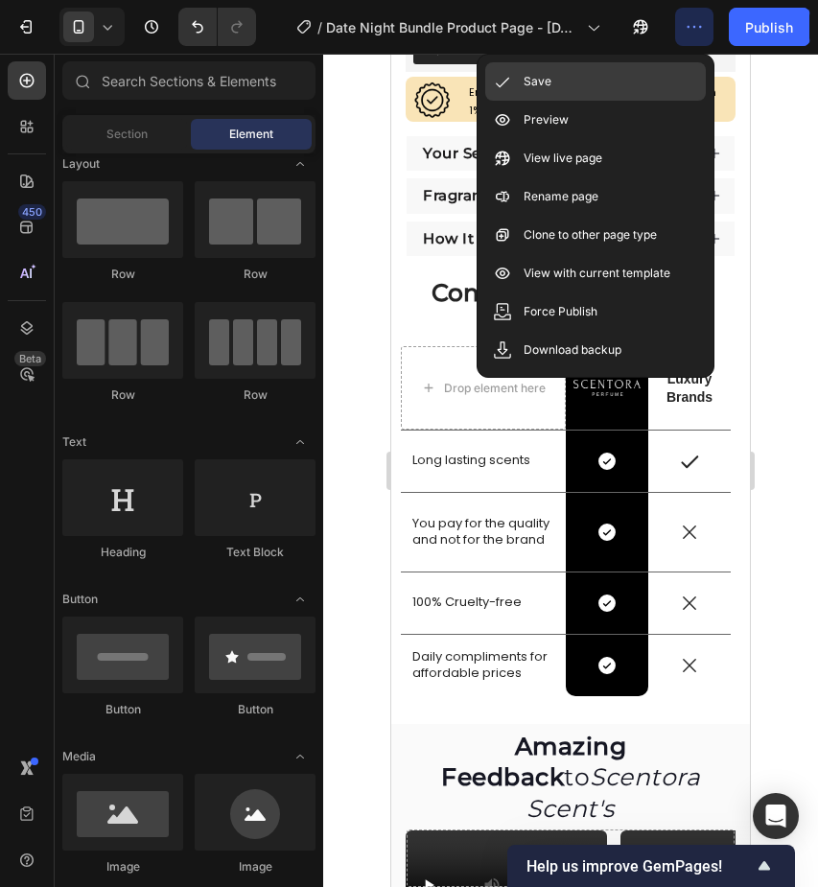
click at [655, 83] on div "Save" at bounding box center [595, 81] width 221 height 38
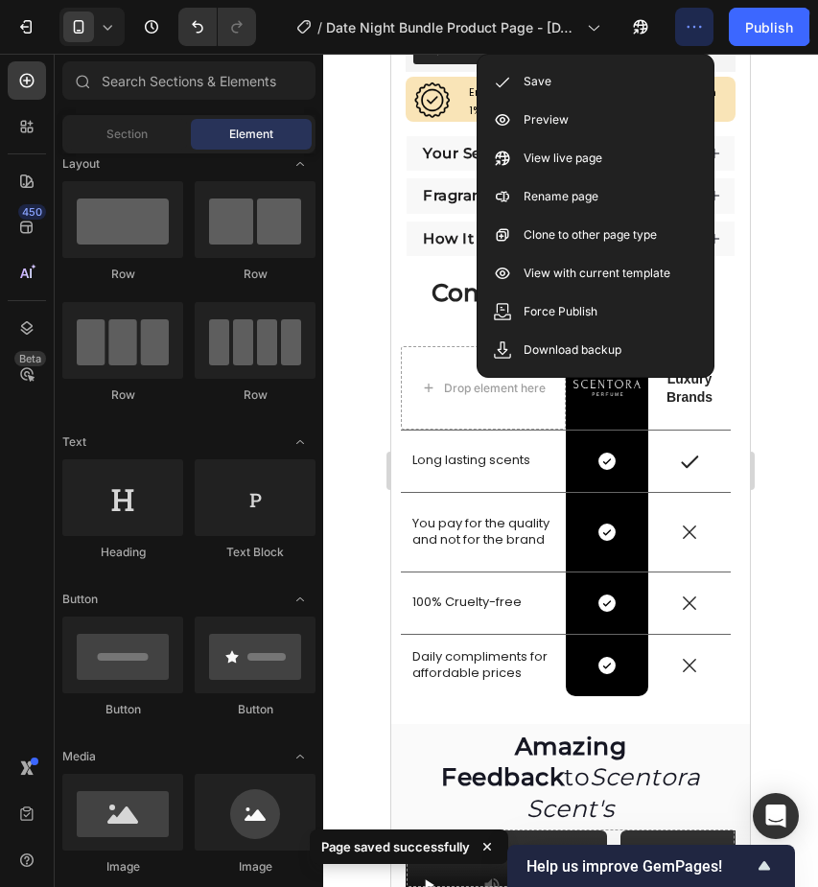
click at [780, 95] on div at bounding box center [570, 471] width 495 height 834
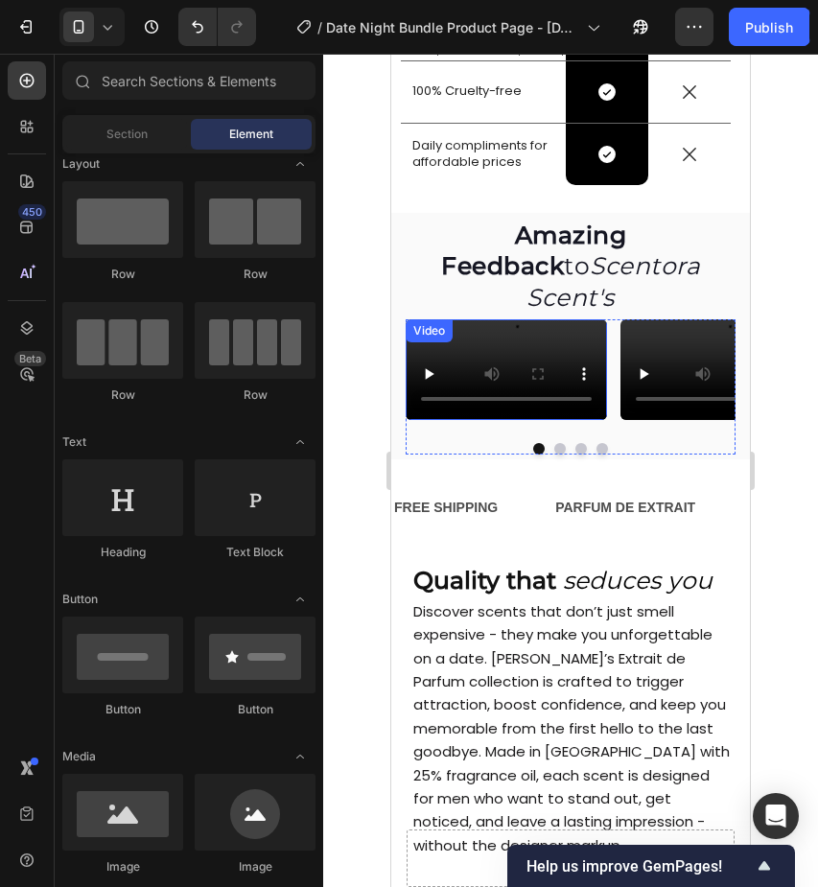
scroll to position [1314, 0]
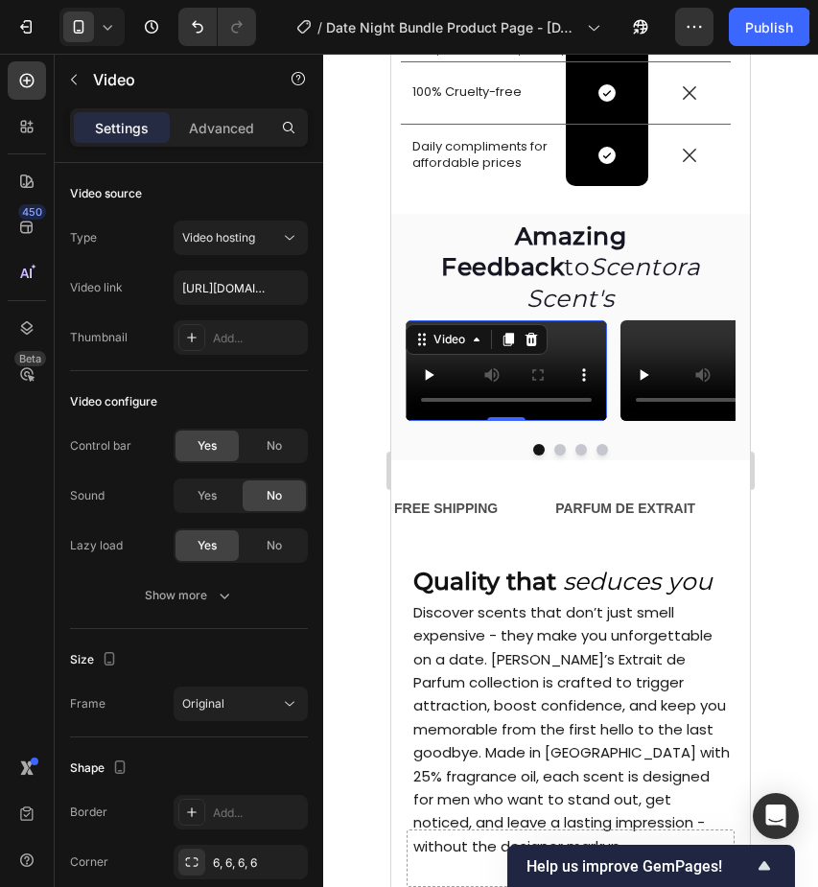
click at [589, 421] on video at bounding box center [506, 370] width 201 height 101
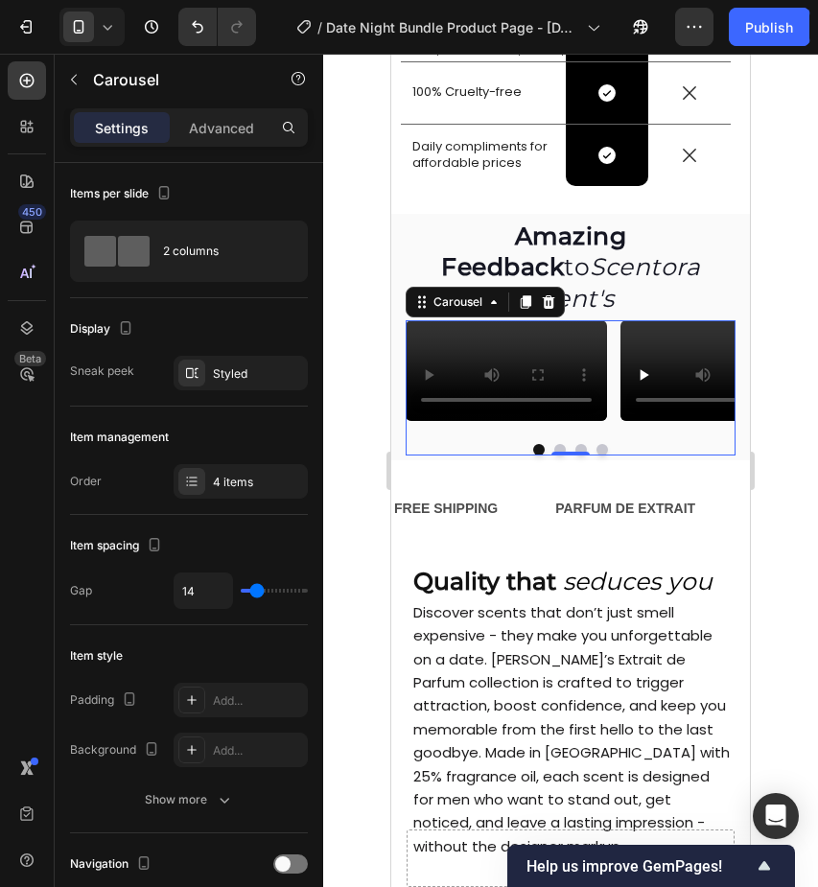
click at [560, 456] on button "Dot" at bounding box center [561, 450] width 12 height 12
click at [580, 456] on button "Dot" at bounding box center [582, 450] width 12 height 12
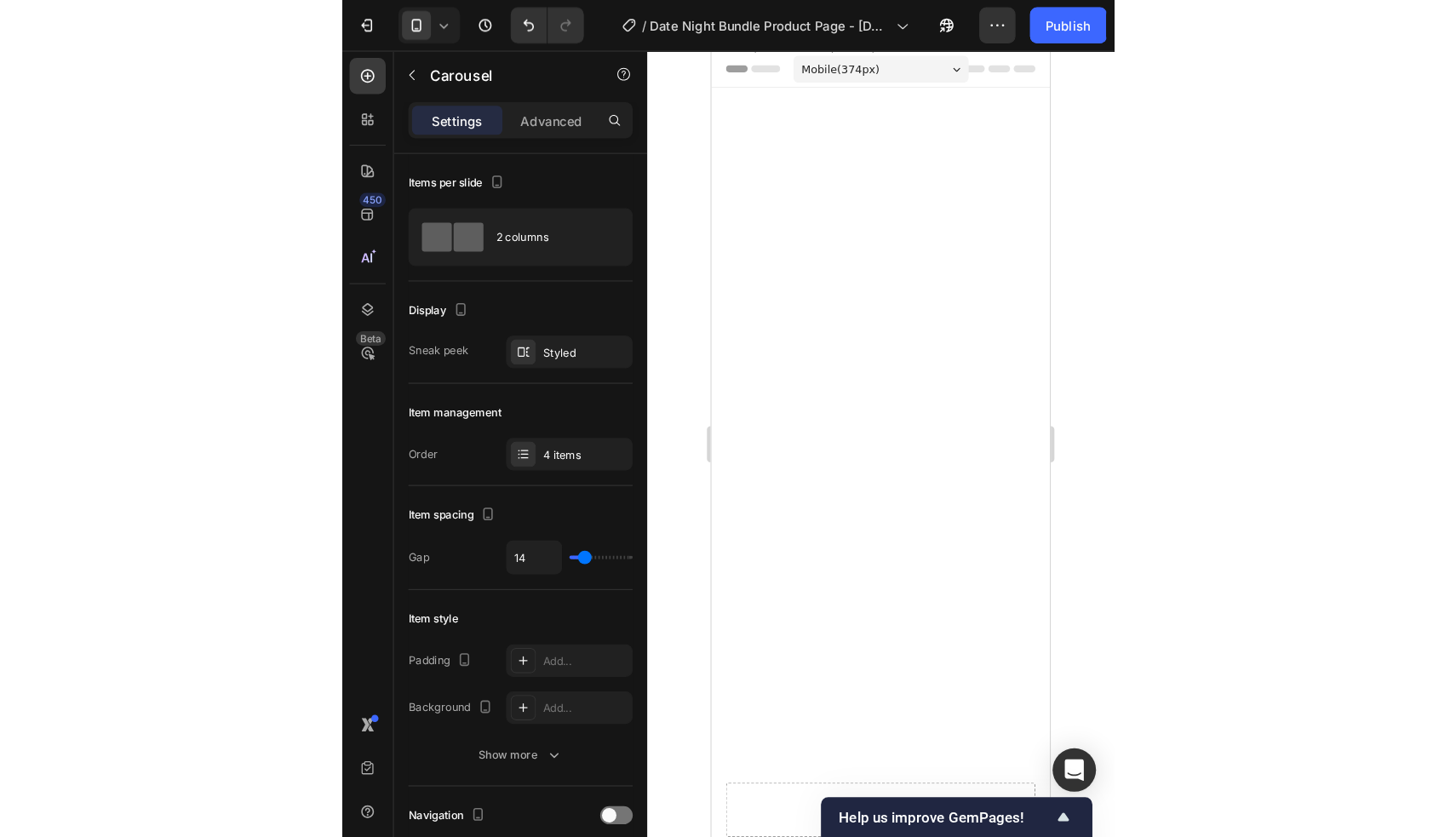
scroll to position [1166, 0]
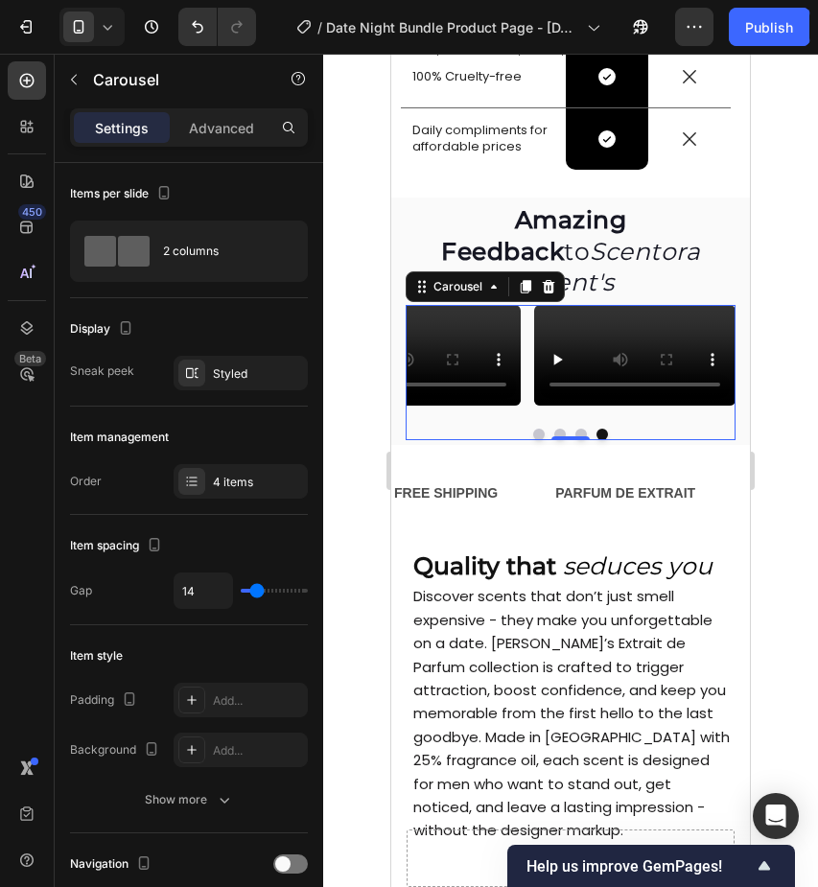
click at [580, 440] on button "Dot" at bounding box center [582, 435] width 12 height 12
click at [559, 440] on button "Dot" at bounding box center [561, 435] width 12 height 12
click at [540, 440] on button "Dot" at bounding box center [539, 435] width 12 height 12
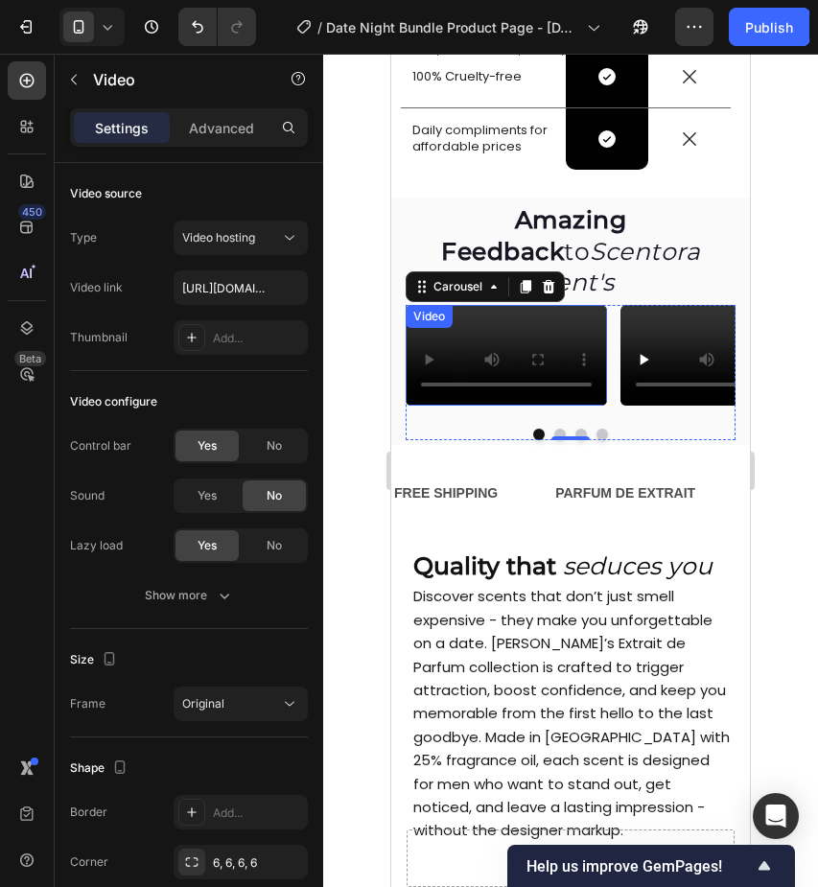
click at [543, 406] on video at bounding box center [506, 355] width 201 height 101
click at [560, 440] on button "Dot" at bounding box center [561, 435] width 12 height 12
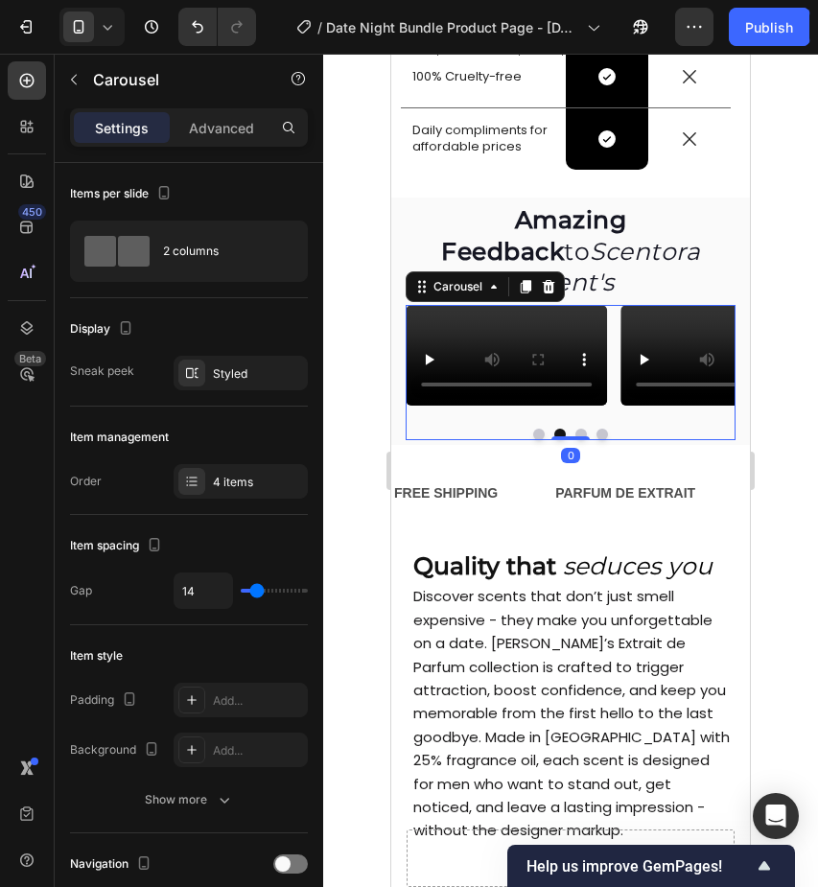
click at [542, 440] on button "Dot" at bounding box center [539, 435] width 12 height 12
click at [560, 440] on button "Dot" at bounding box center [561, 435] width 12 height 12
click at [586, 440] on button "Dot" at bounding box center [582, 435] width 12 height 12
click at [600, 440] on button "Dot" at bounding box center [603, 435] width 12 height 12
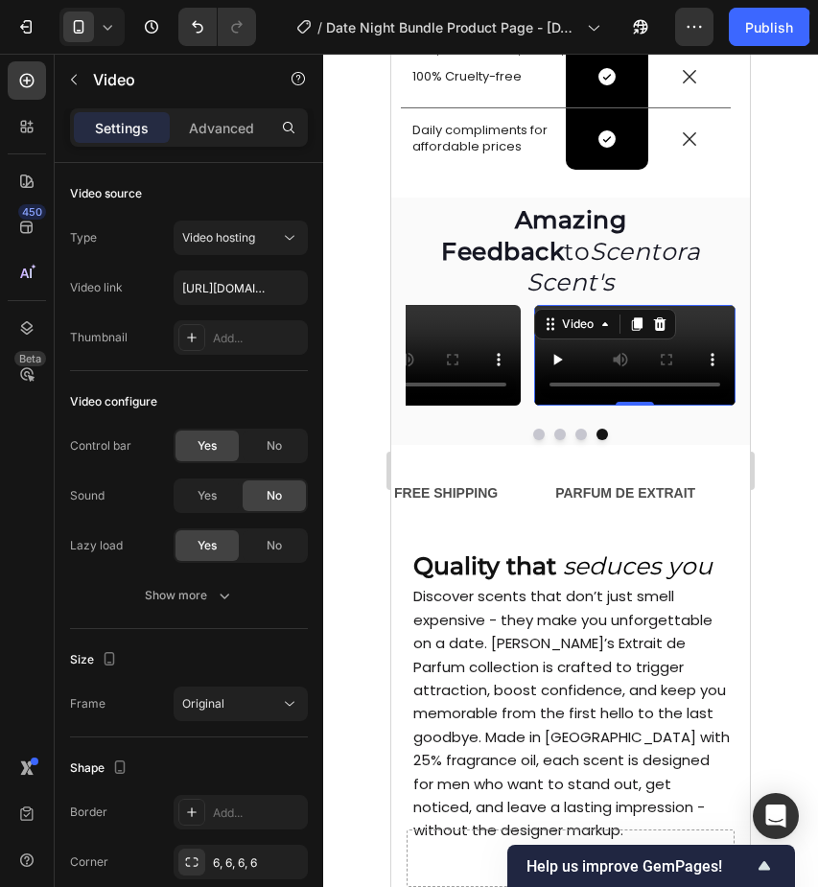
click at [618, 406] on video at bounding box center [634, 355] width 201 height 101
click at [559, 406] on video at bounding box center [634, 355] width 201 height 101
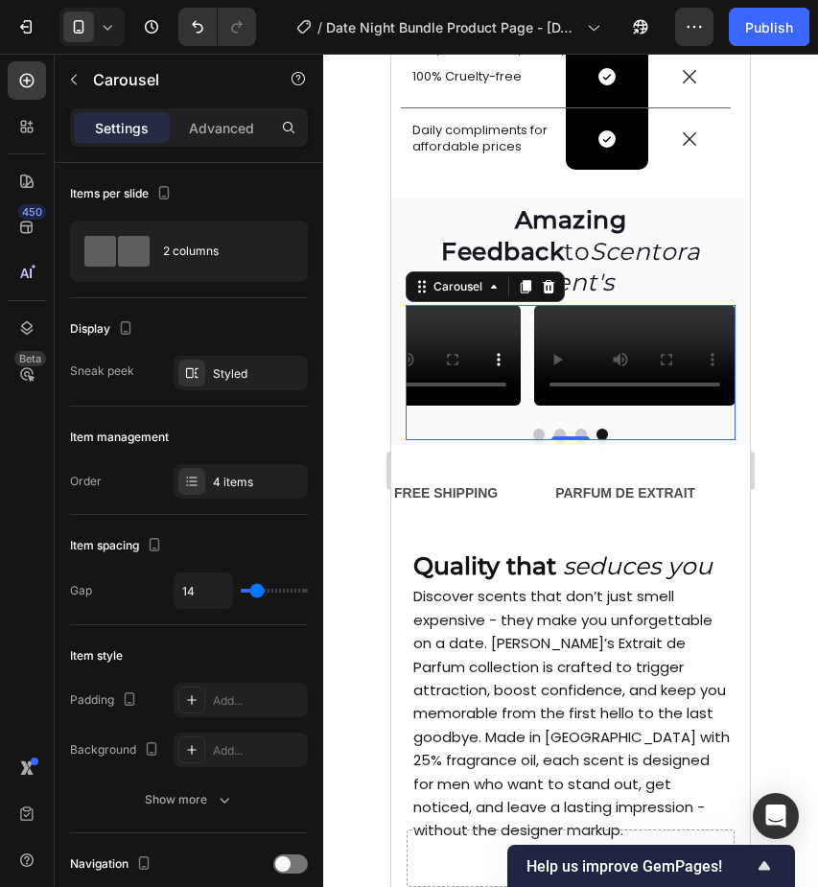
click at [539, 440] on button "Dot" at bounding box center [539, 435] width 12 height 12
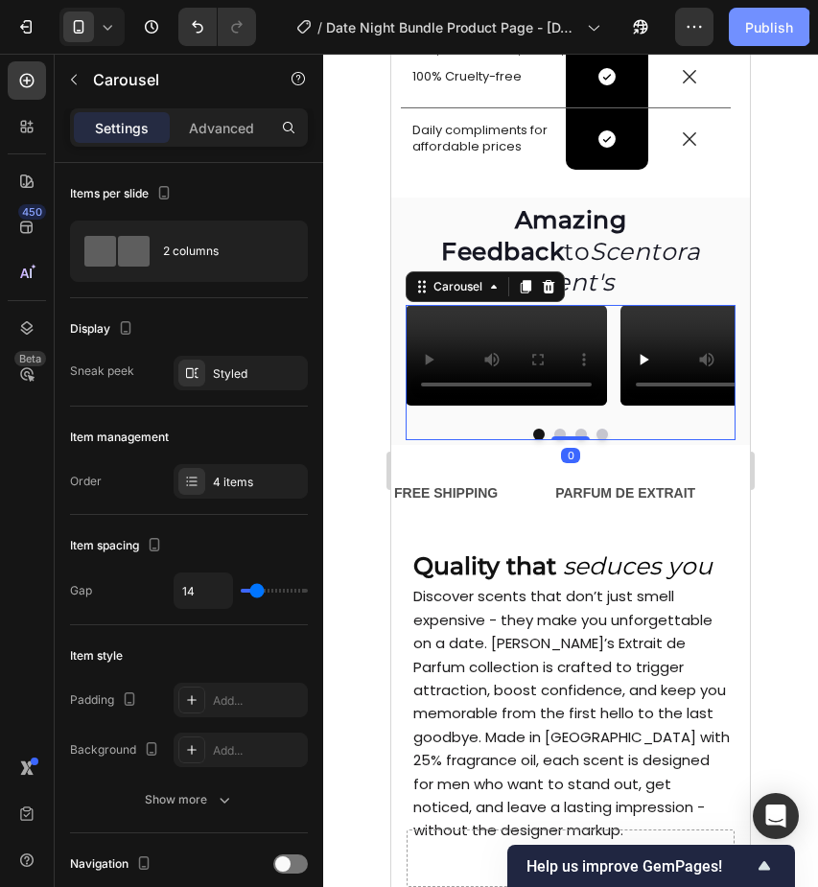
click at [753, 32] on div "Publish" at bounding box center [769, 27] width 48 height 20
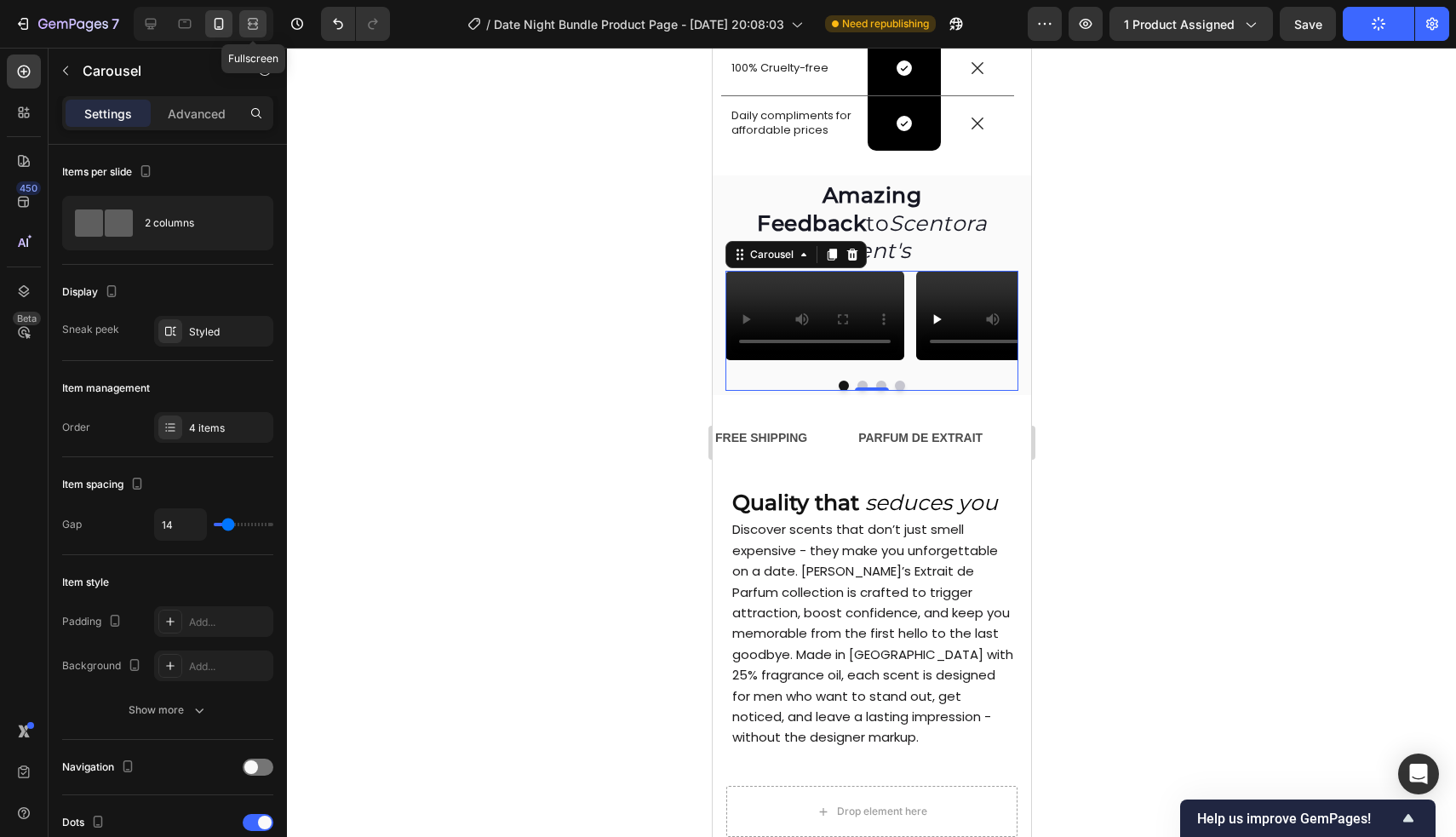
click at [256, 20] on icon at bounding box center [252, 23] width 17 height 17
type input "1200"
type input "30"
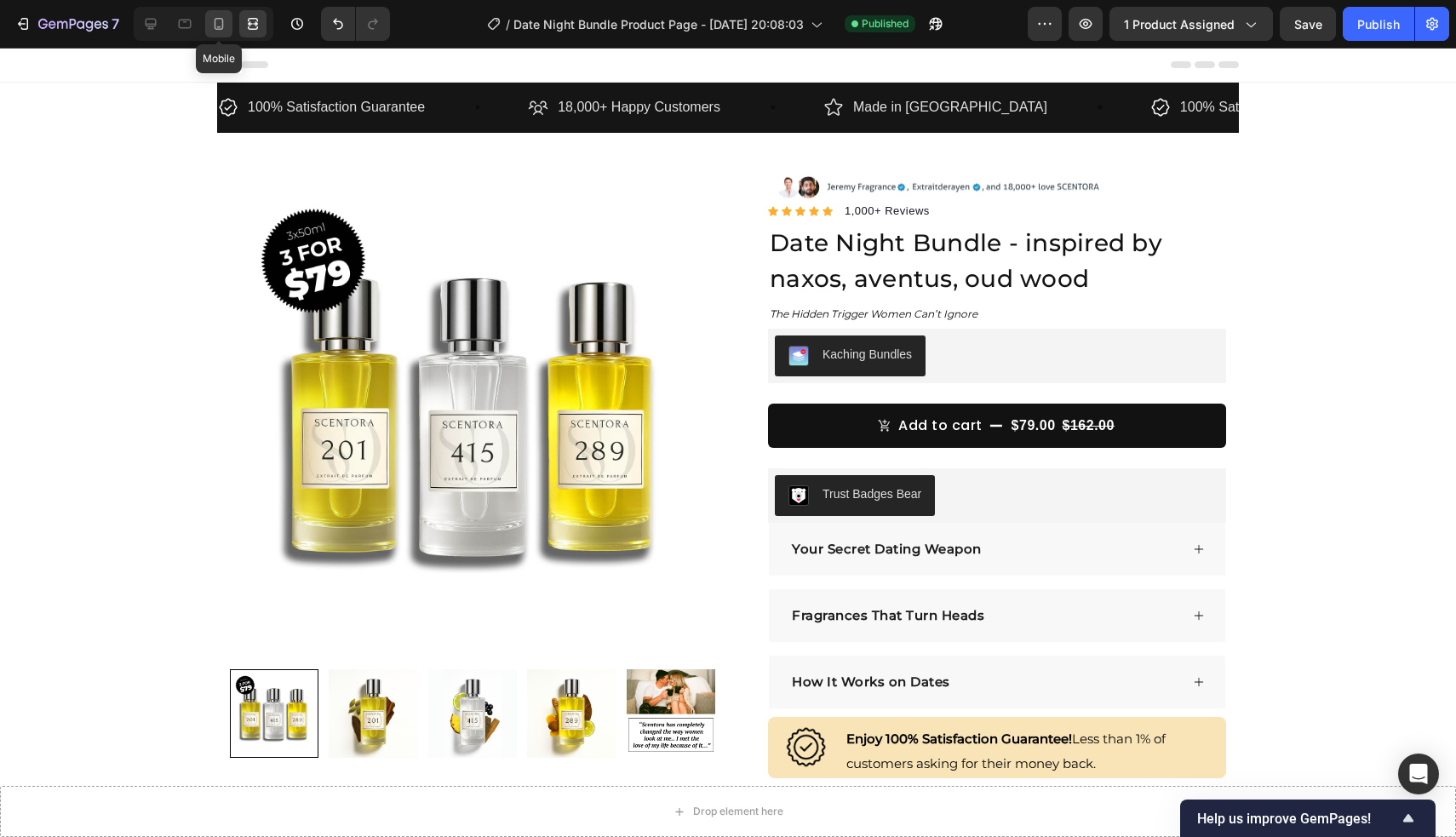
click at [223, 13] on div at bounding box center [218, 24] width 28 height 28
type input "100%"
type input "14"
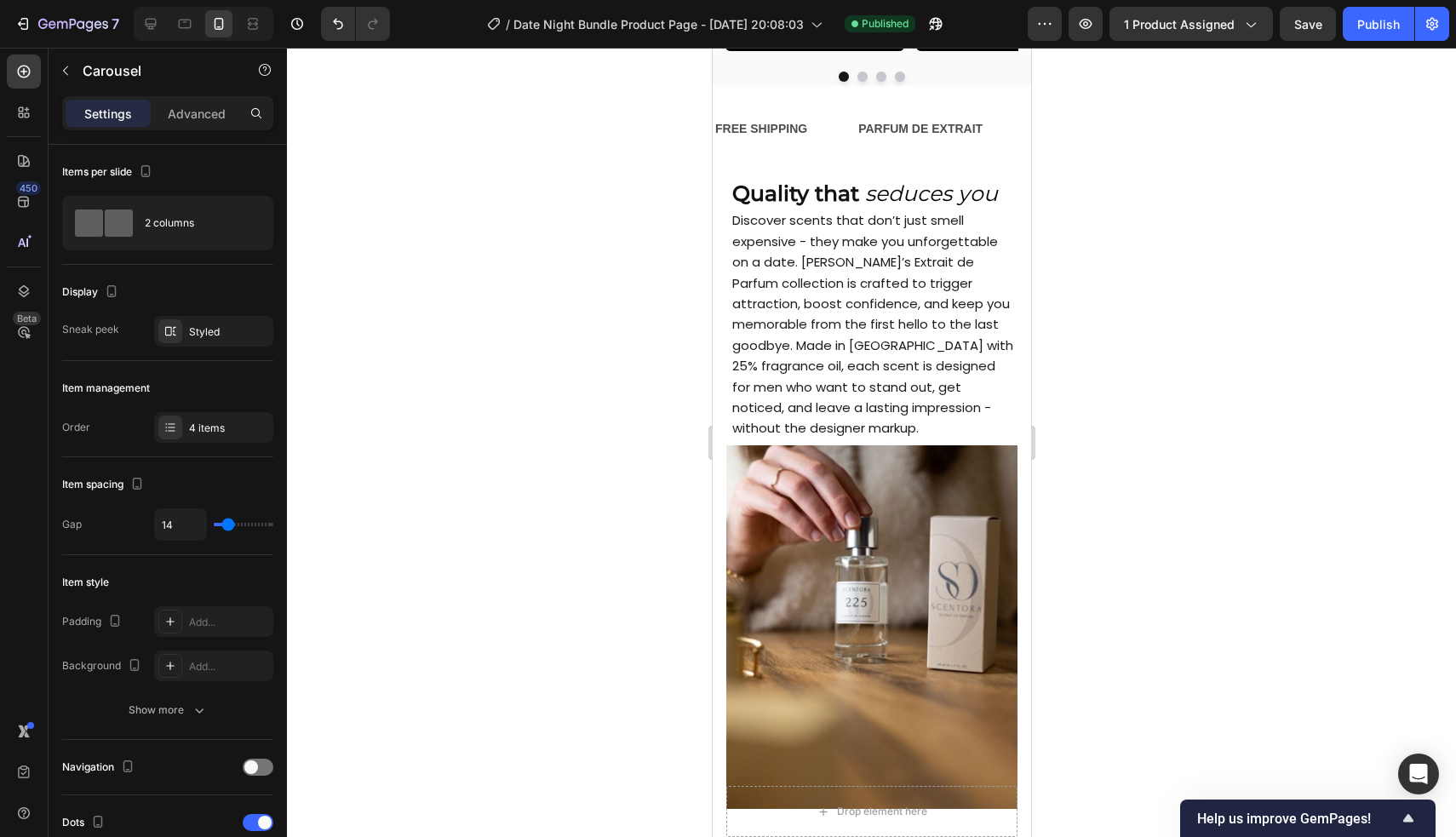
scroll to position [1544, 0]
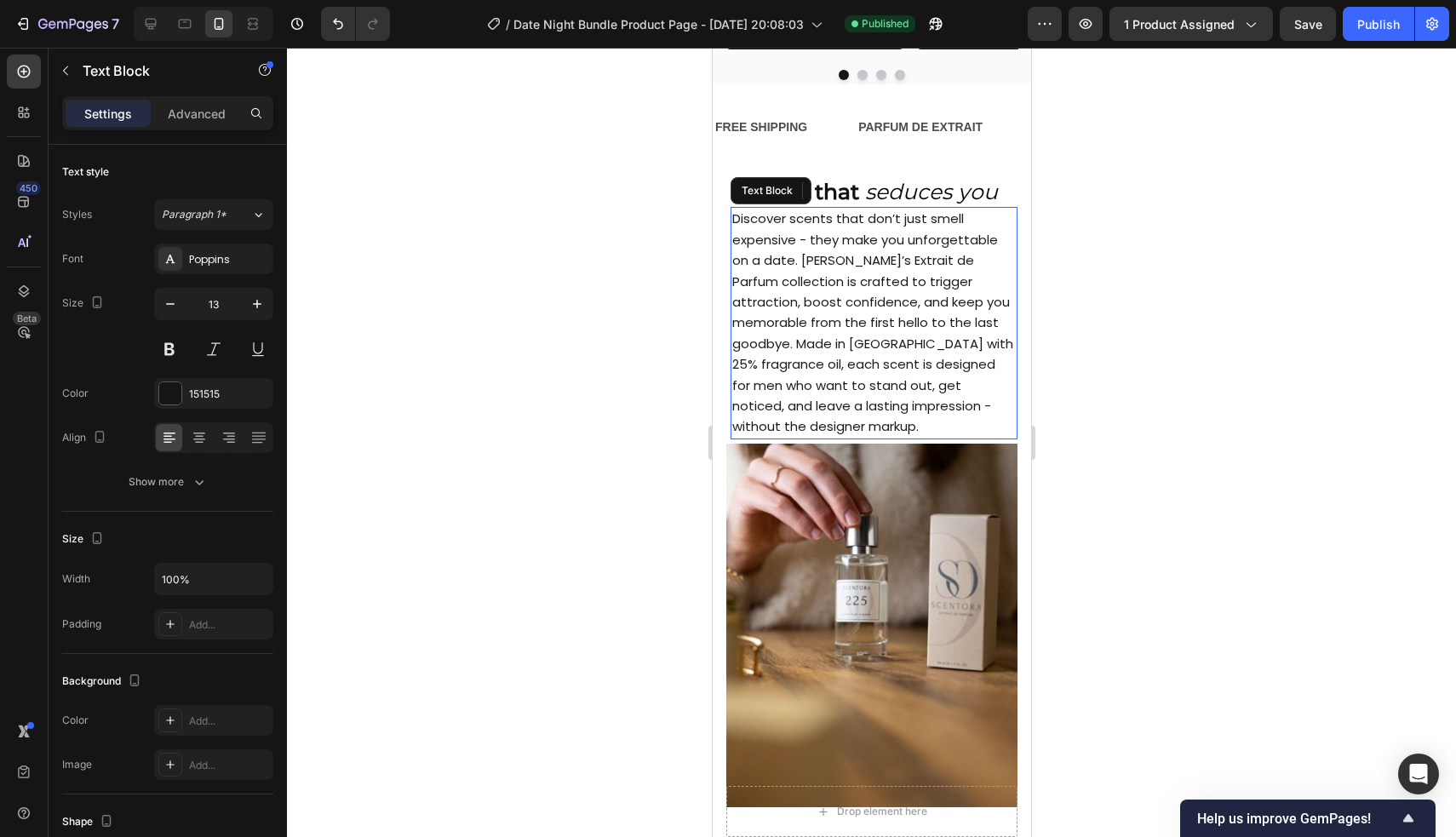
click at [725, 435] on span "Discover scents that don’t just smell expensive - they make you unforgettable o…" at bounding box center [871, 322] width 281 height 225
click at [725, 421] on span "Discover scents that don’t just smell expensive - they make you unforgettable o…" at bounding box center [871, 322] width 281 height 225
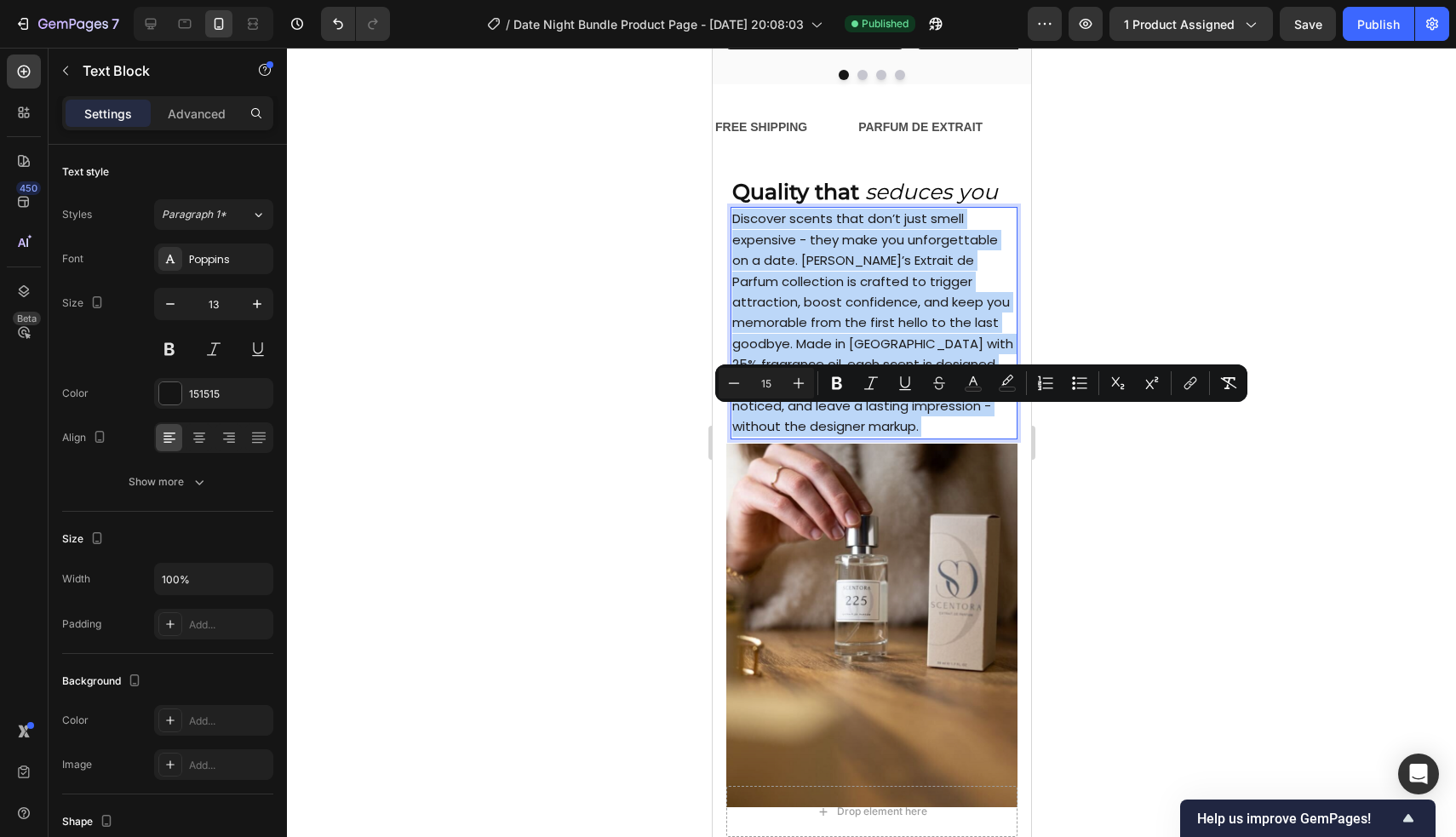
drag, startPoint x: 734, startPoint y: 421, endPoint x: 1010, endPoint y: 602, distance: 330.1
click at [725, 437] on p "Discover scents that don’t just smell expensive - they make you unforgettable o…" at bounding box center [872, 322] width 283 height 228
copy p "Discover scents that don’t just smell expensive - they make you unforgettable o…"
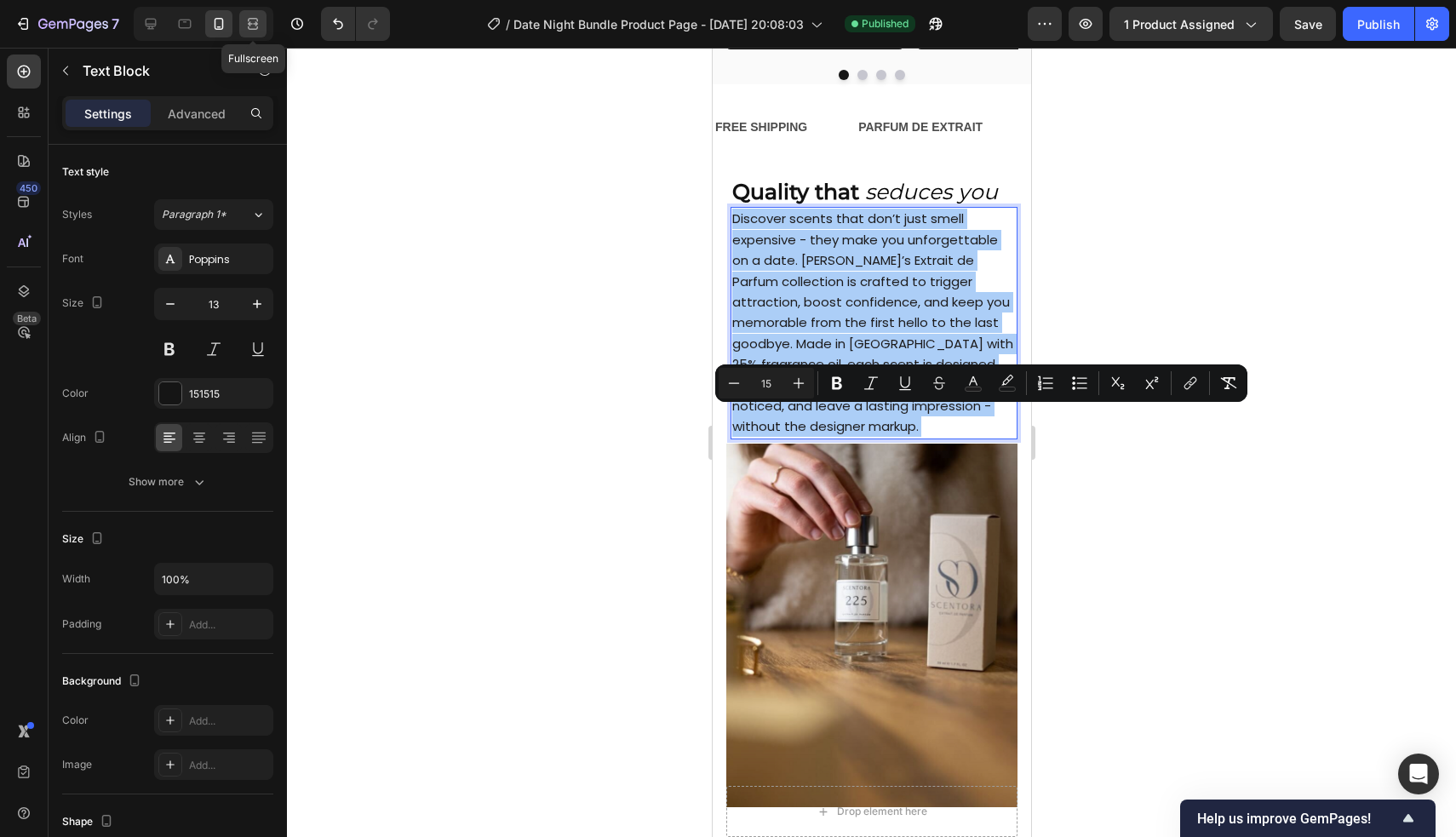
click at [253, 29] on icon at bounding box center [253, 28] width 11 height 4
type input "16"
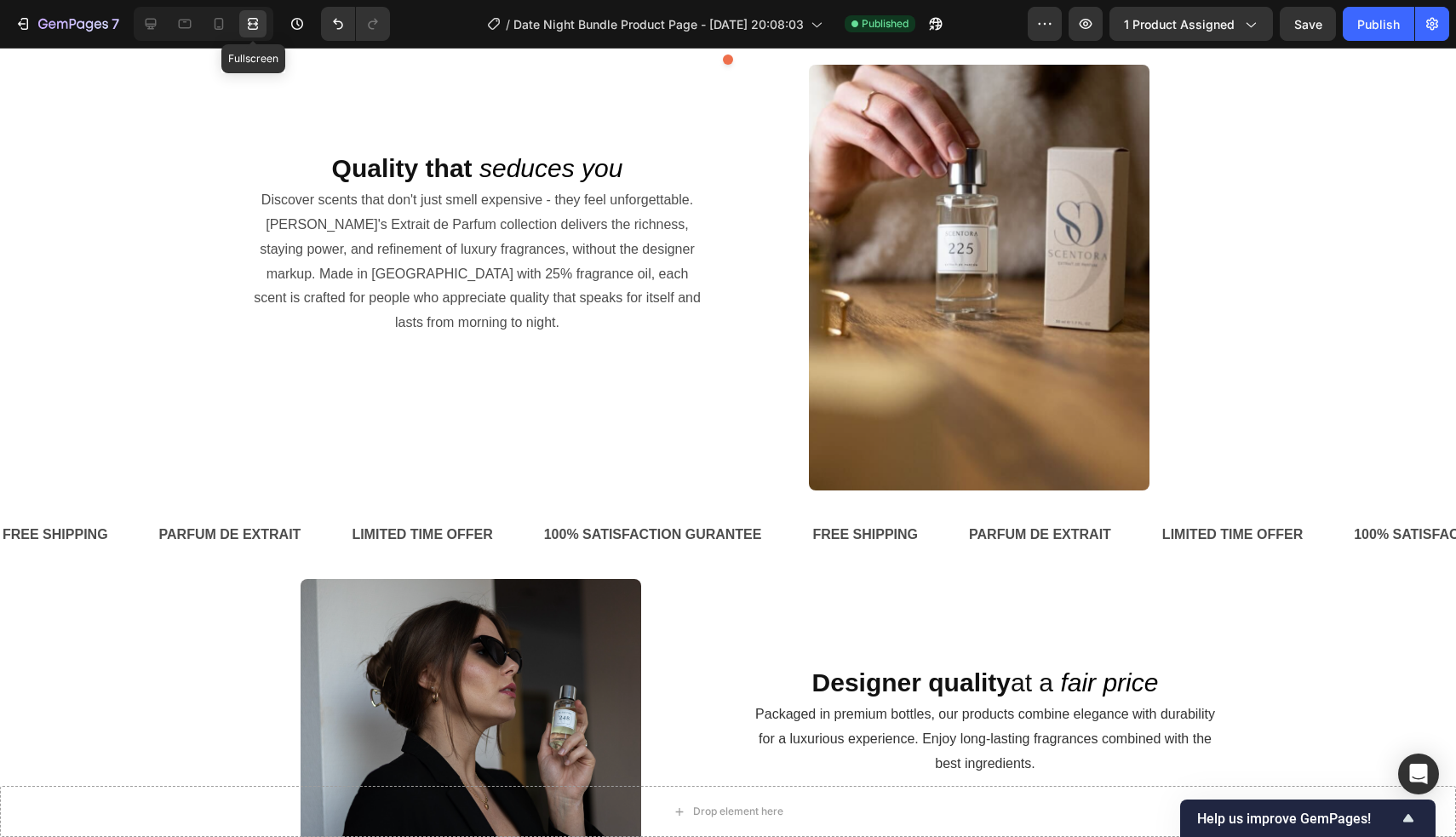
scroll to position [1485, 0]
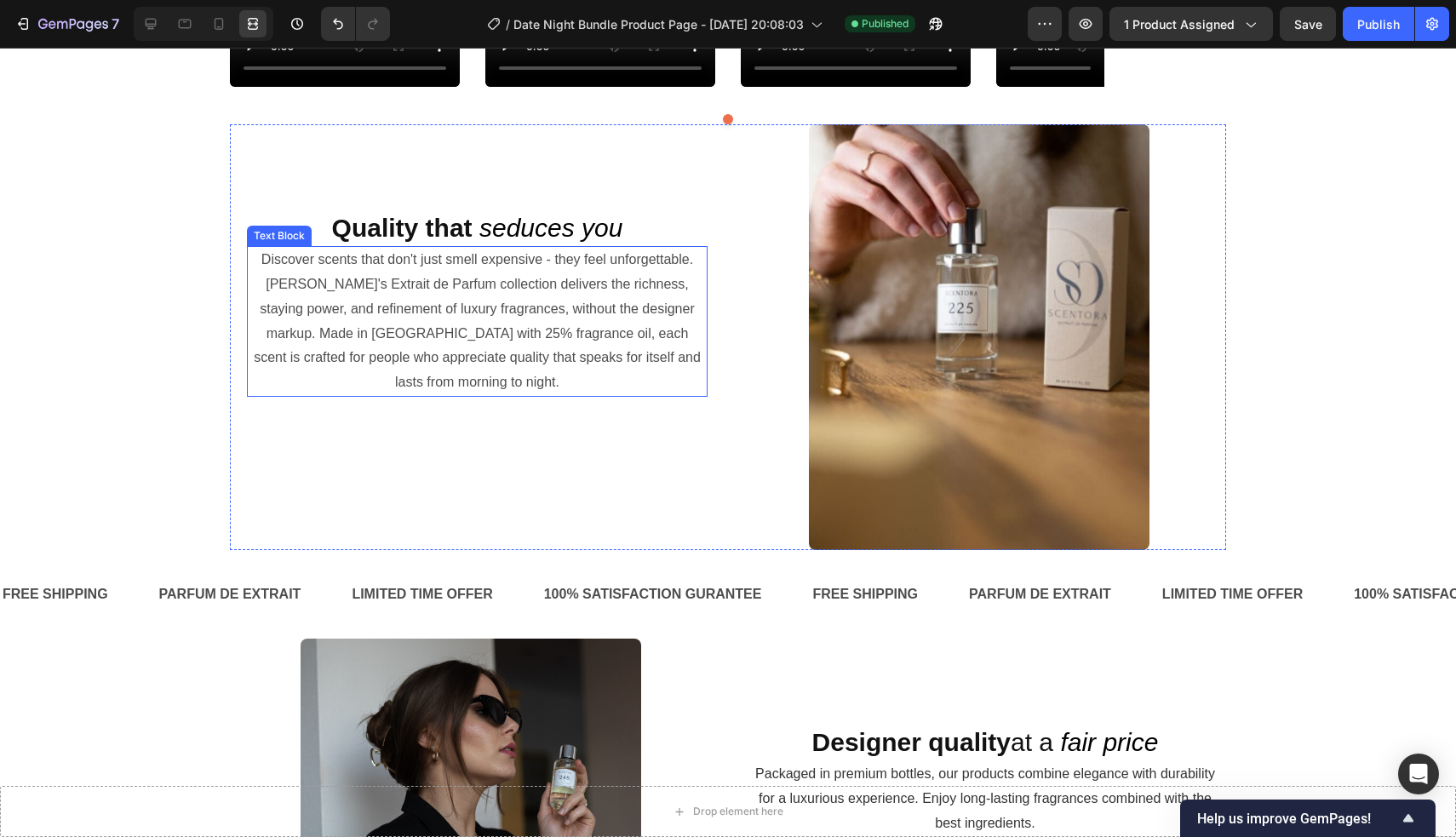
click at [523, 395] on p "Discover scents that don't just smell expensive - they feel unforgettable. [PER…" at bounding box center [476, 321] width 457 height 147
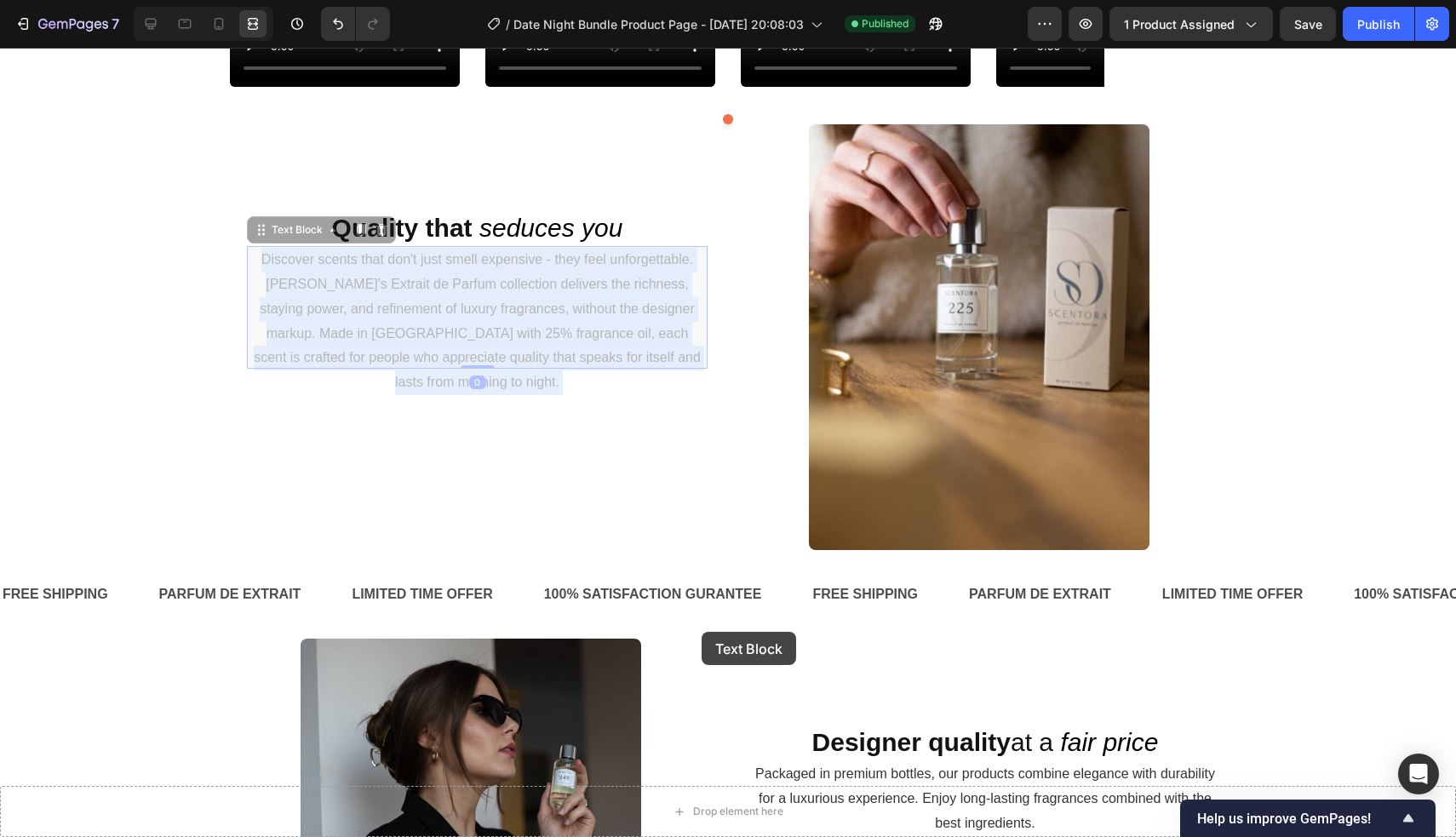
drag, startPoint x: 264, startPoint y: 553, endPoint x: 701, endPoint y: 632, distance: 444.1
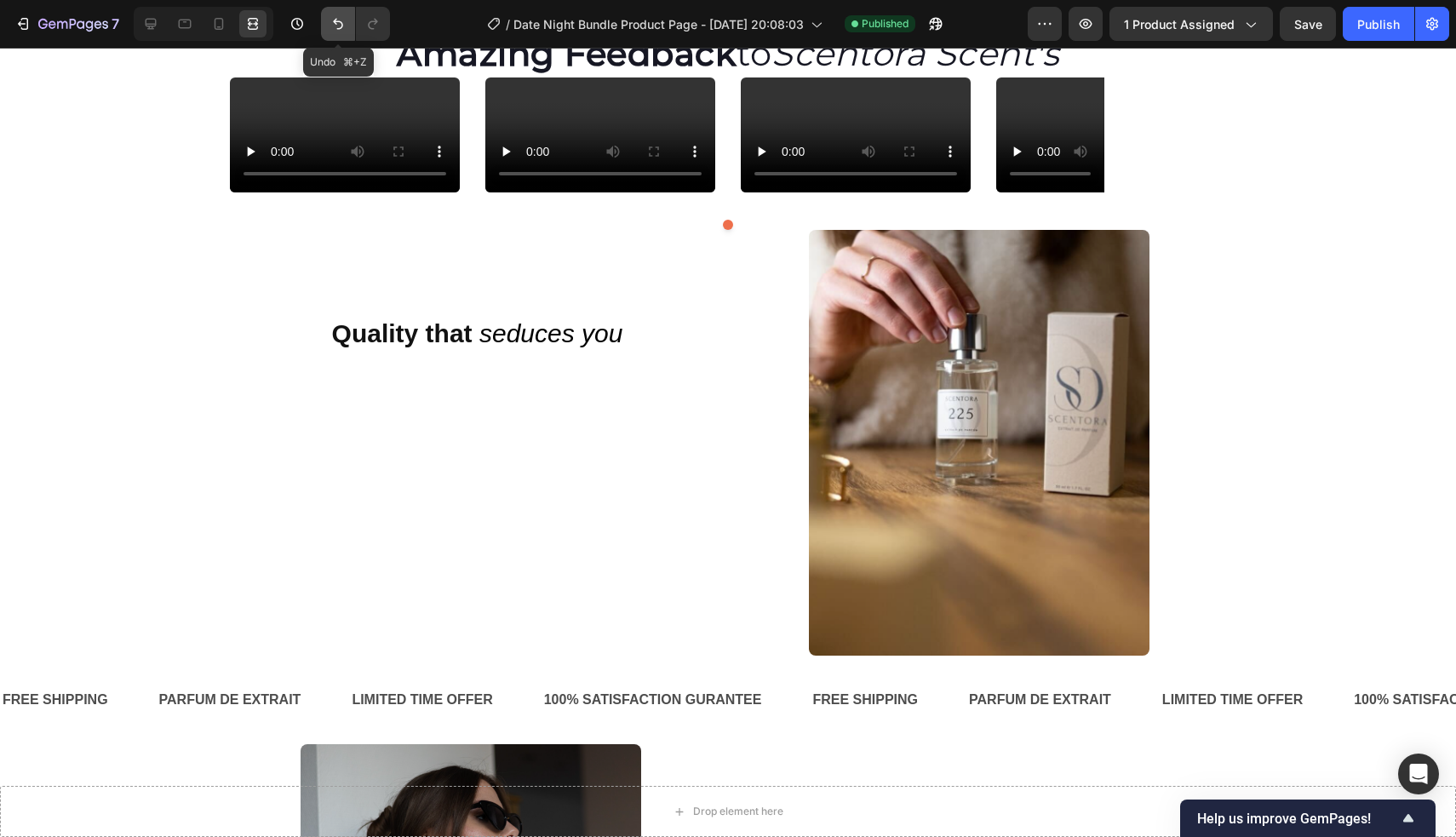
click at [338, 31] on icon "Undo/Redo" at bounding box center [337, 23] width 17 height 17
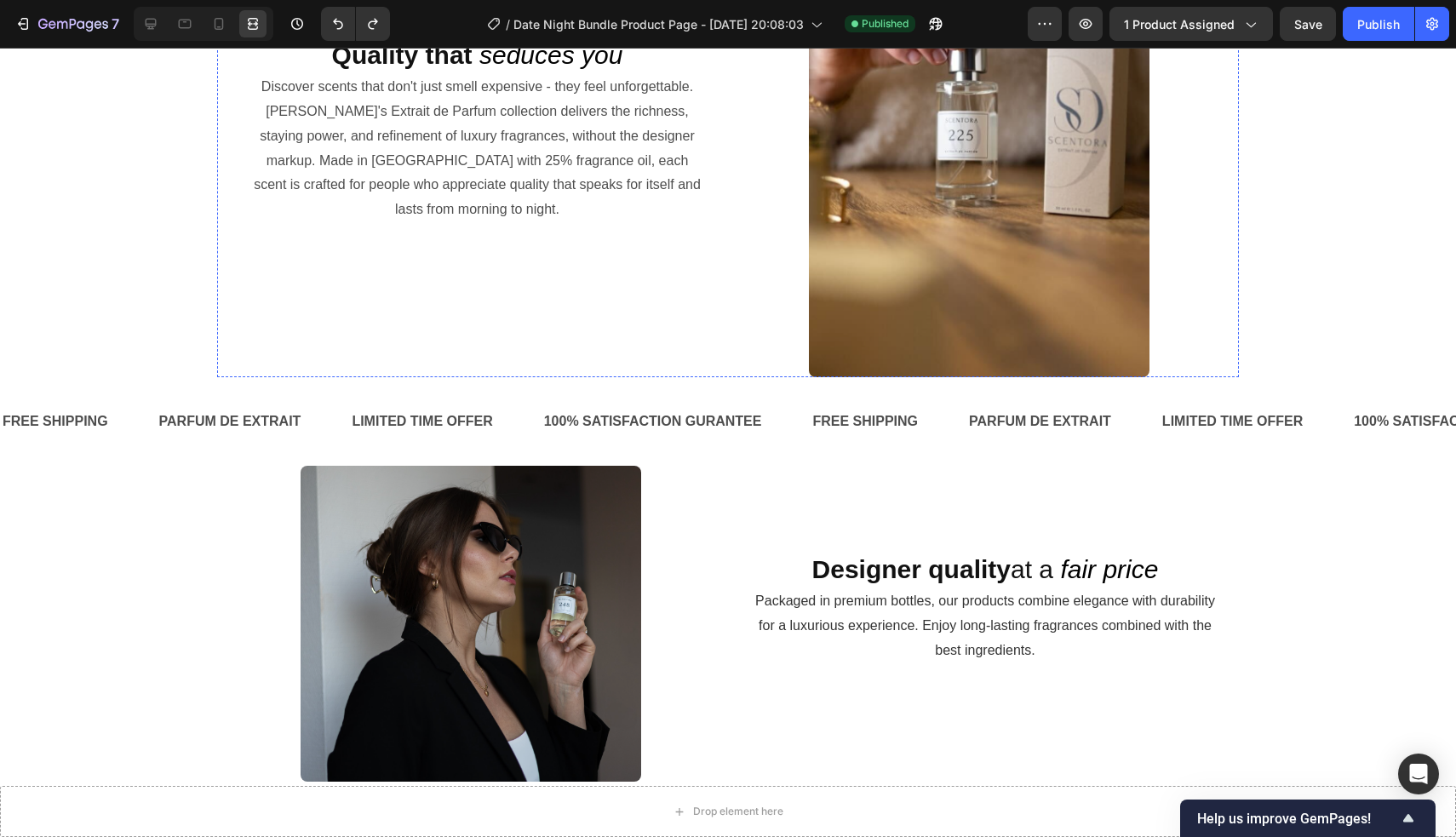
scroll to position [1691, 0]
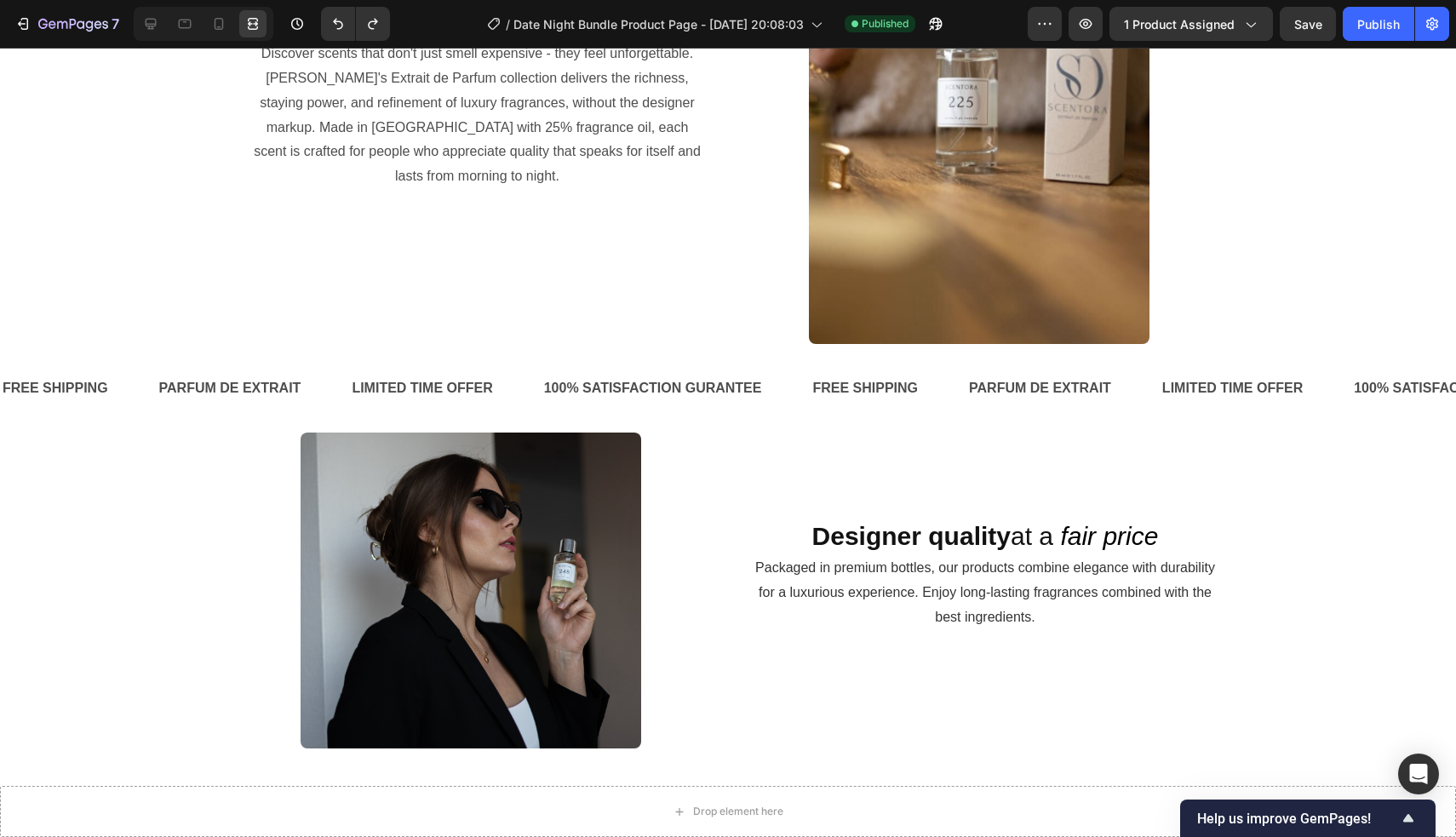
click at [358, 189] on p "Discover scents that don't just smell expensive - they feel unforgettable. [PER…" at bounding box center [476, 115] width 457 height 147
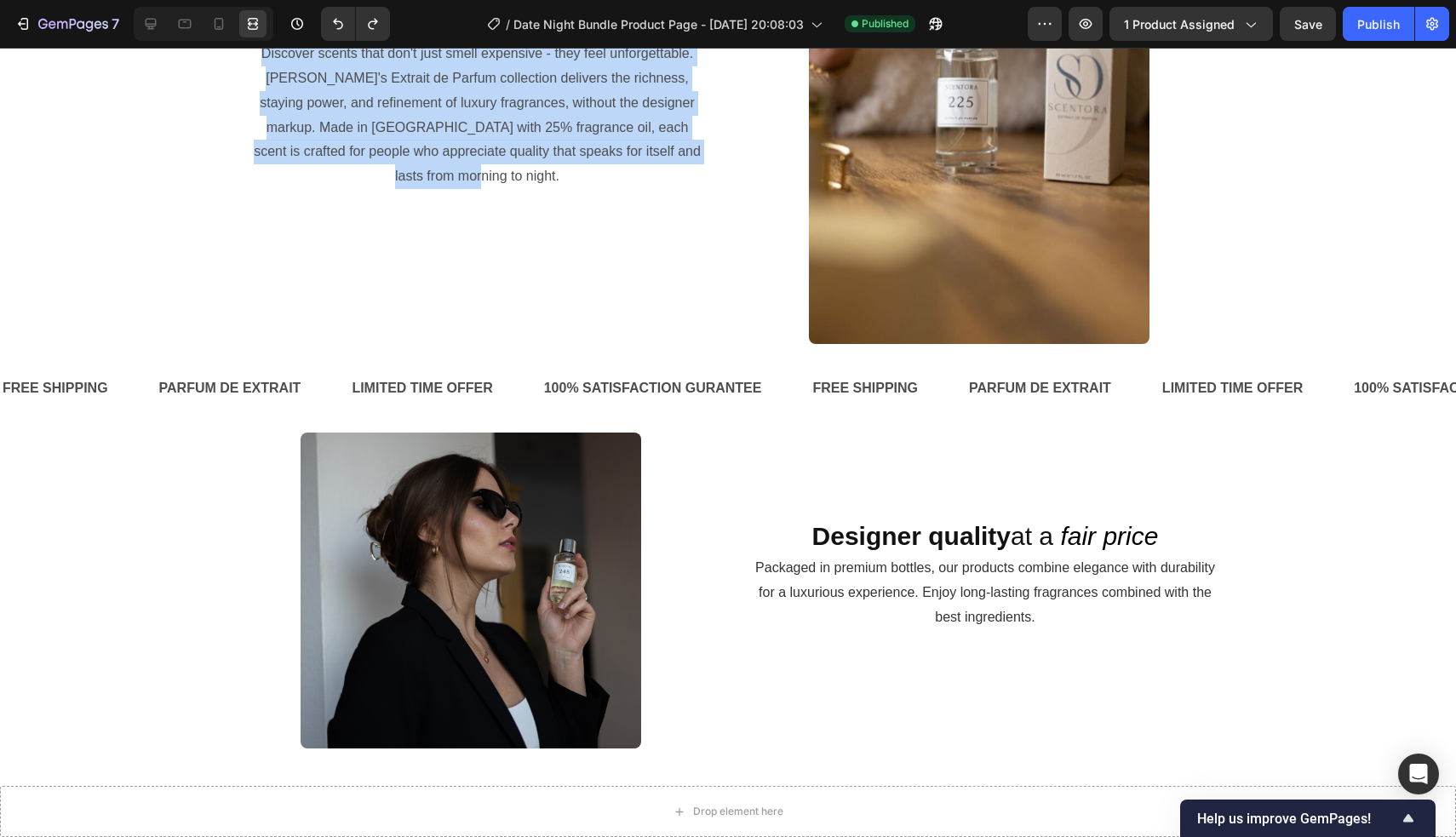
drag, startPoint x: 259, startPoint y: 343, endPoint x: 682, endPoint y: 455, distance: 437.6
click at [682, 191] on div "Discover scents that don't just smell expensive - they feel unforgettable. [PER…" at bounding box center [476, 115] width 460 height 151
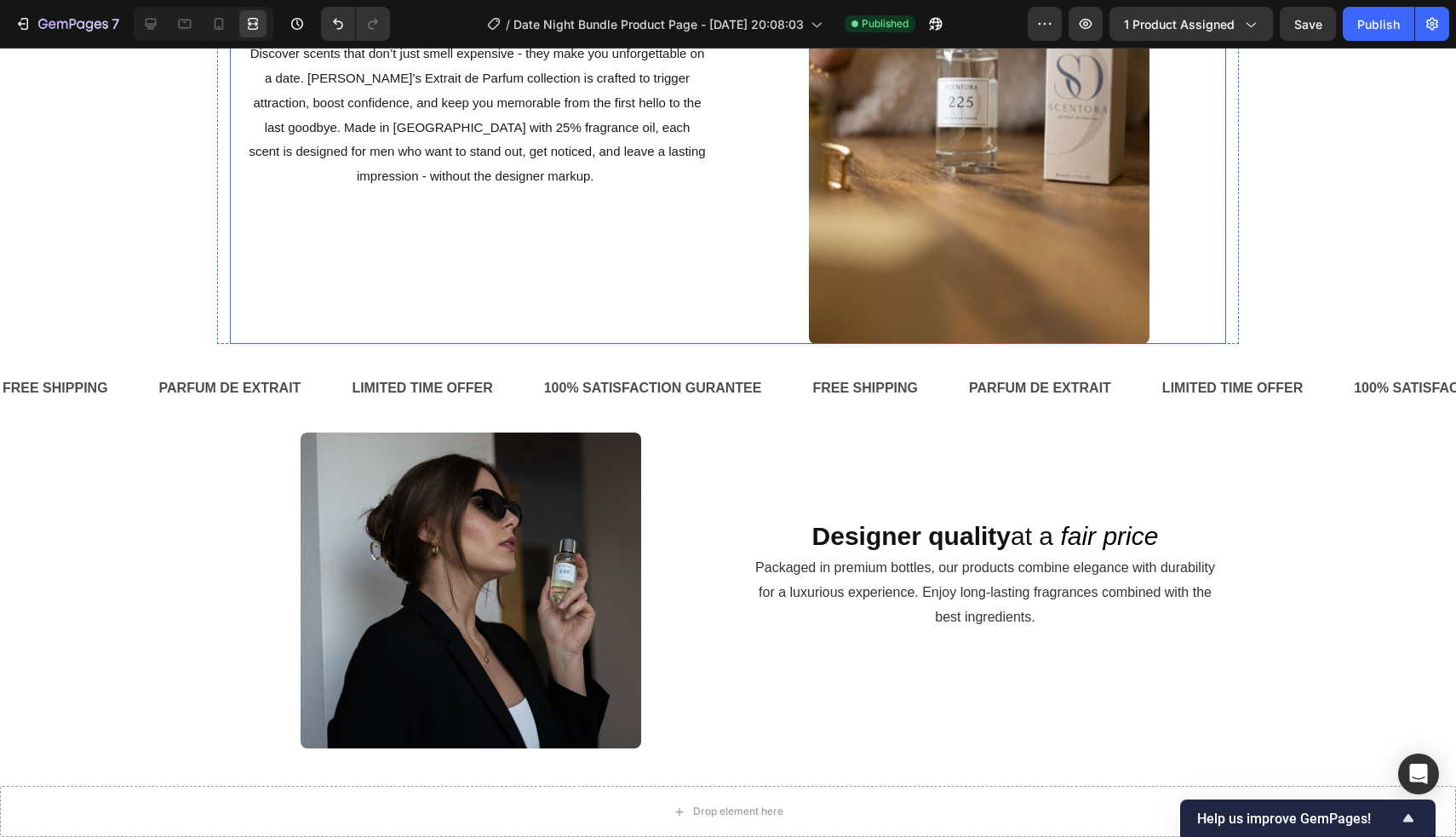
click at [476, 343] on div "Quality that seduces you Heading Discover scents that don’t just smell expensiv…" at bounding box center [476, 130] width 494 height 425
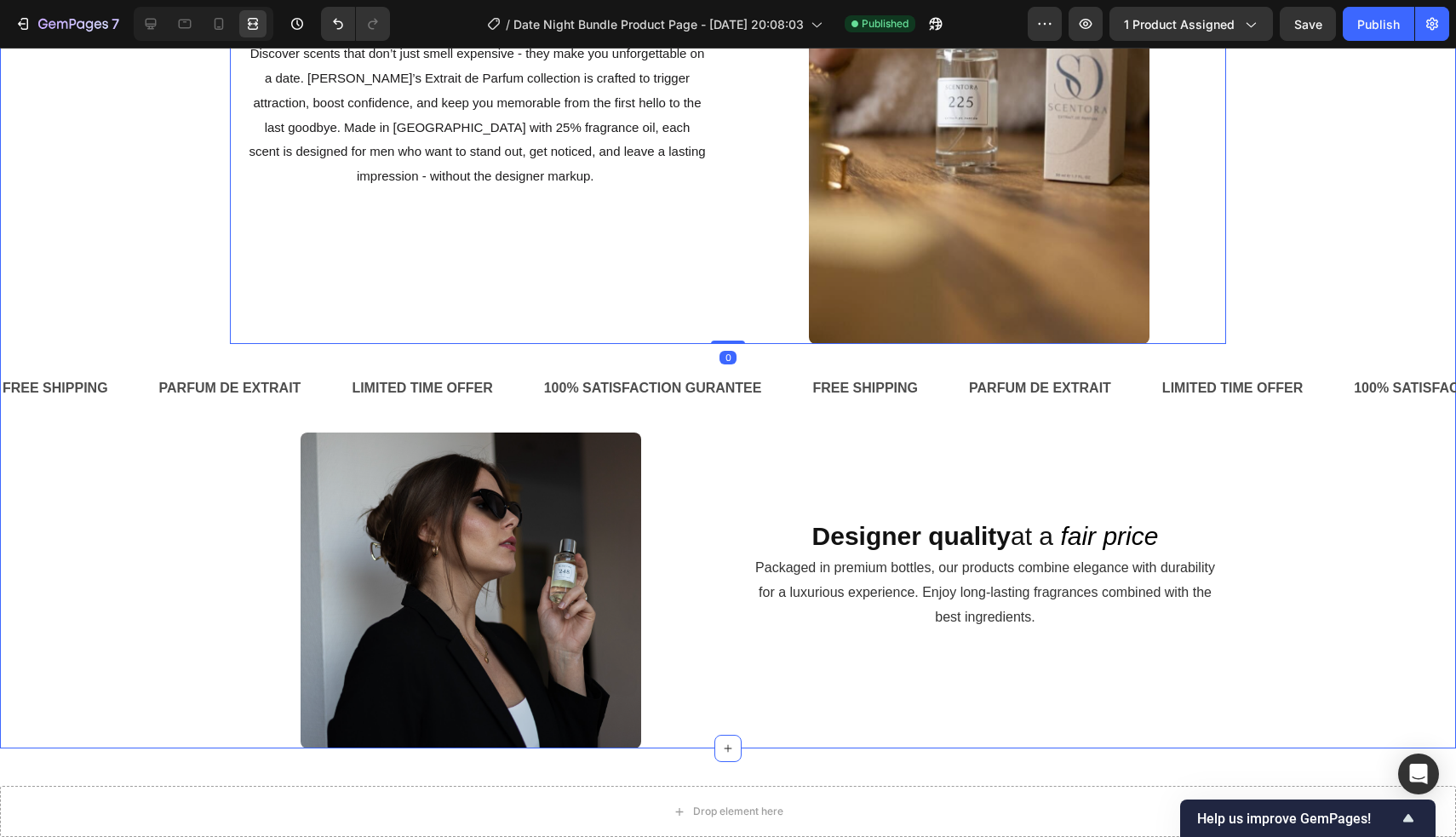
click at [84, 372] on div "Amazing Feedback to Scentora Scent's Heading Video Video Video Video Carousel Q…" at bounding box center [728, 233] width 1456 height 1030
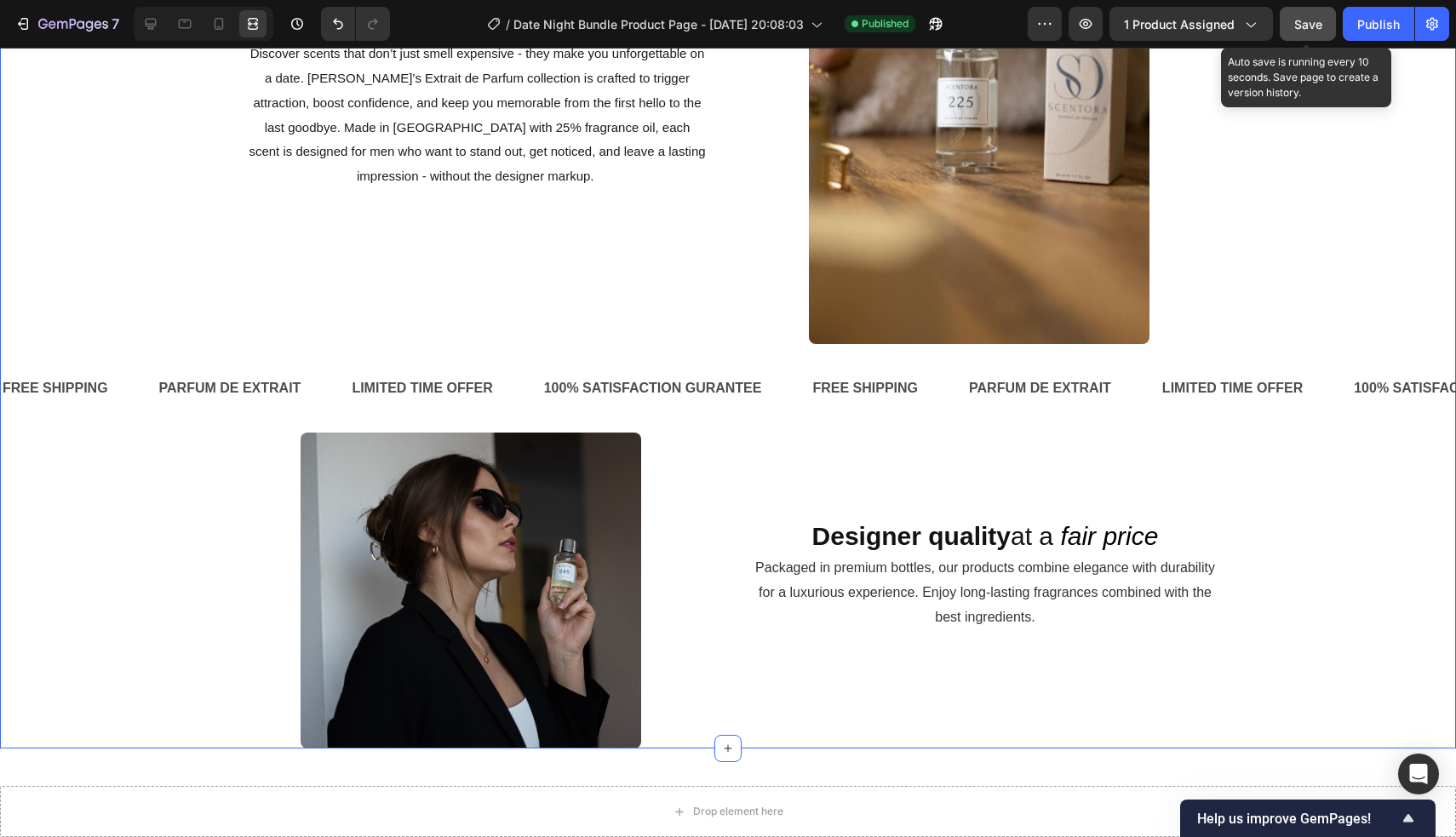
click at [725, 27] on span "Save" at bounding box center [1308, 24] width 28 height 14
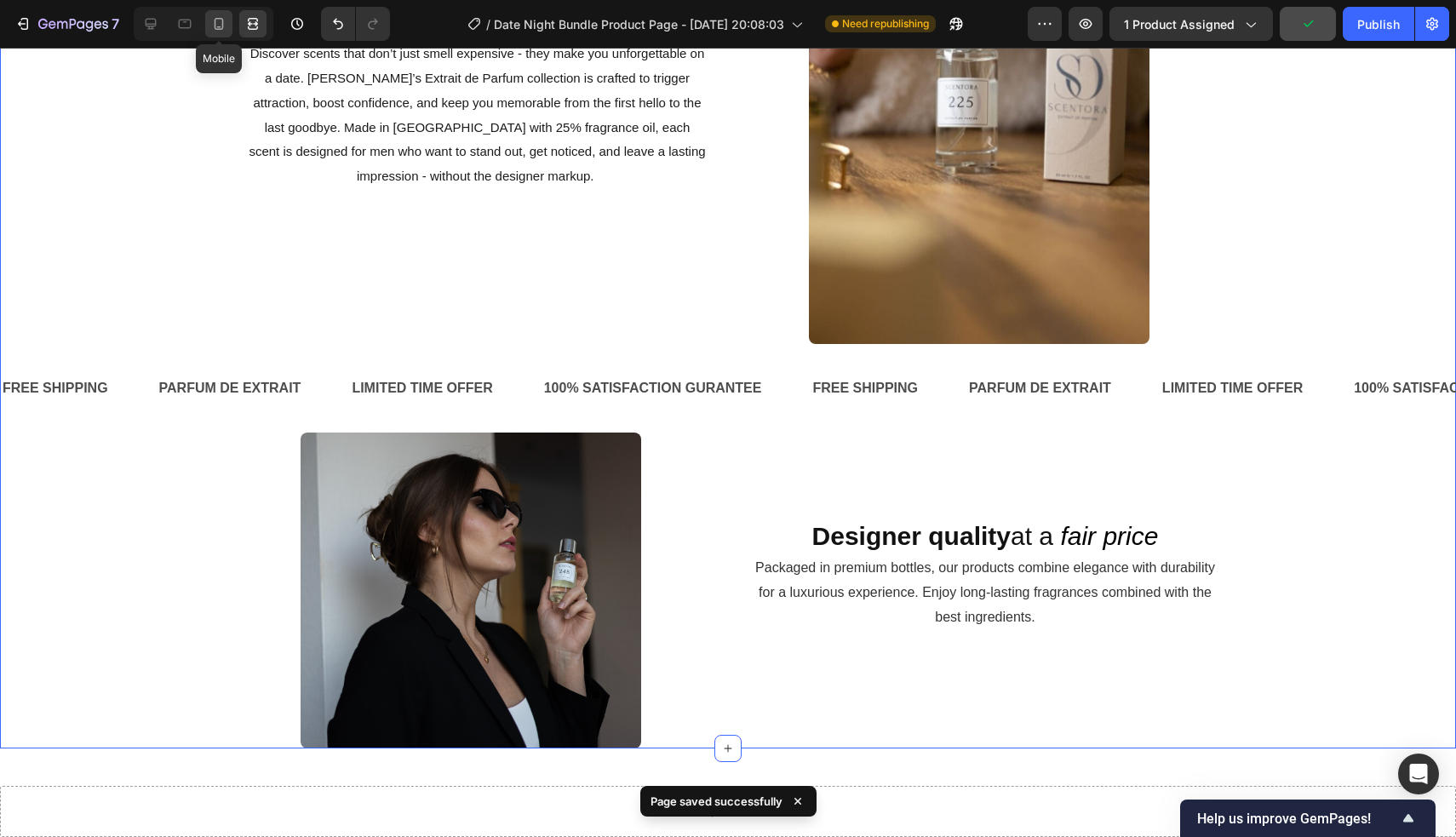
click at [214, 25] on icon at bounding box center [218, 23] width 17 height 17
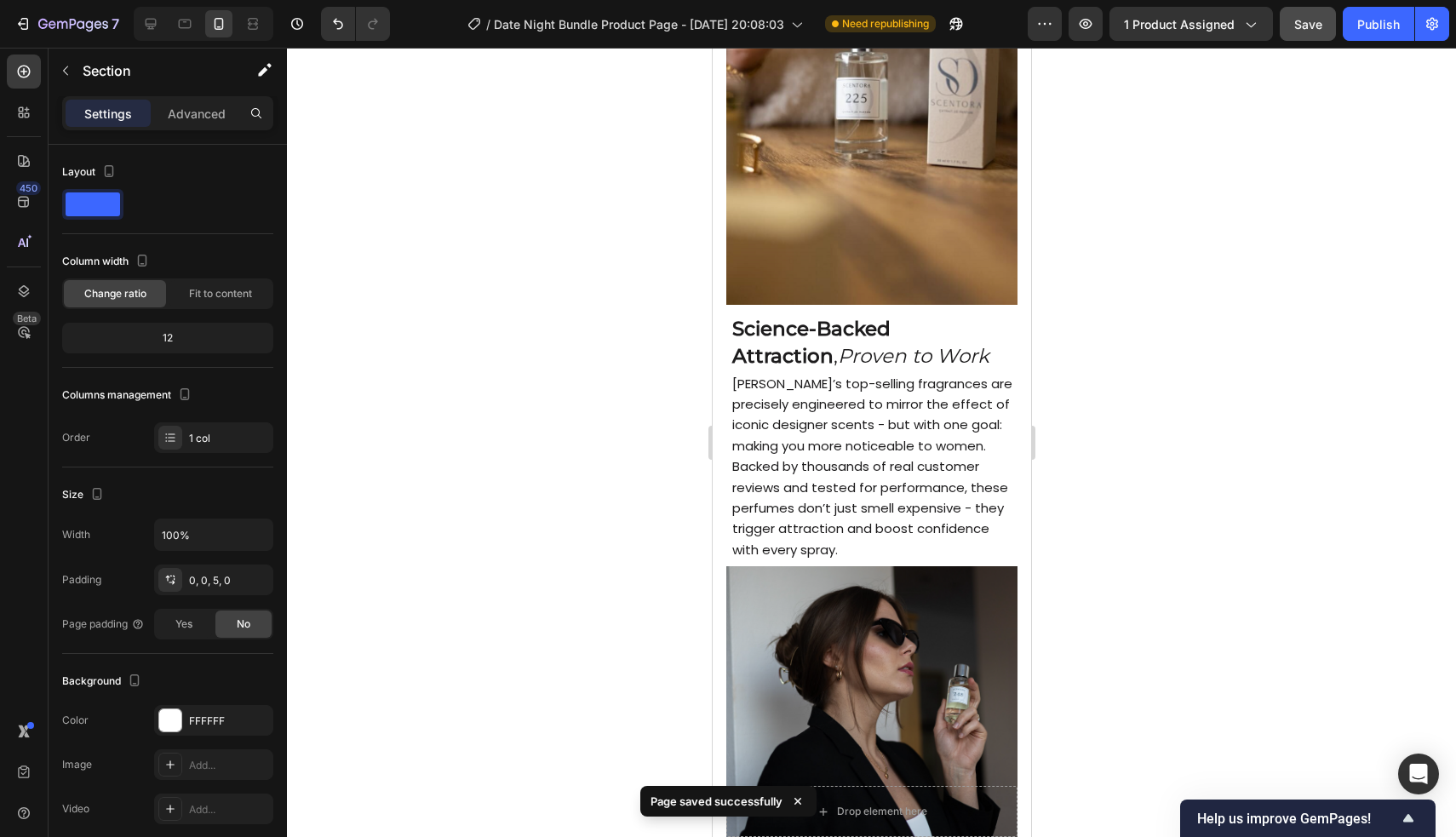
scroll to position [2228, 0]
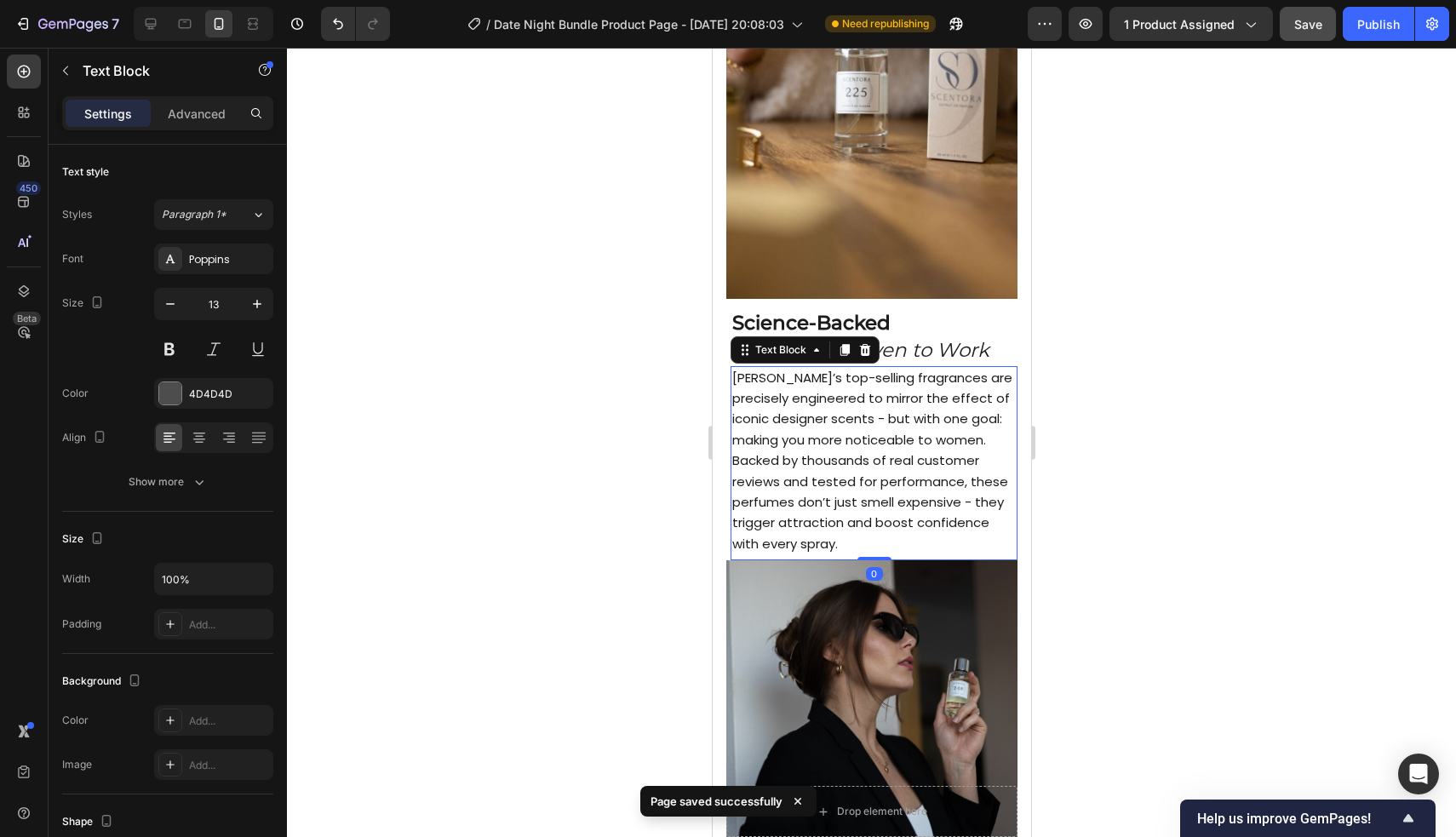
click at [725, 475] on span "[PERSON_NAME]’s top-selling fragrances are precisely engineered to mirror the e…" at bounding box center [871, 460] width 280 height 184
click at [725, 324] on strong "Science-Backed Attraction" at bounding box center [810, 336] width 158 height 51
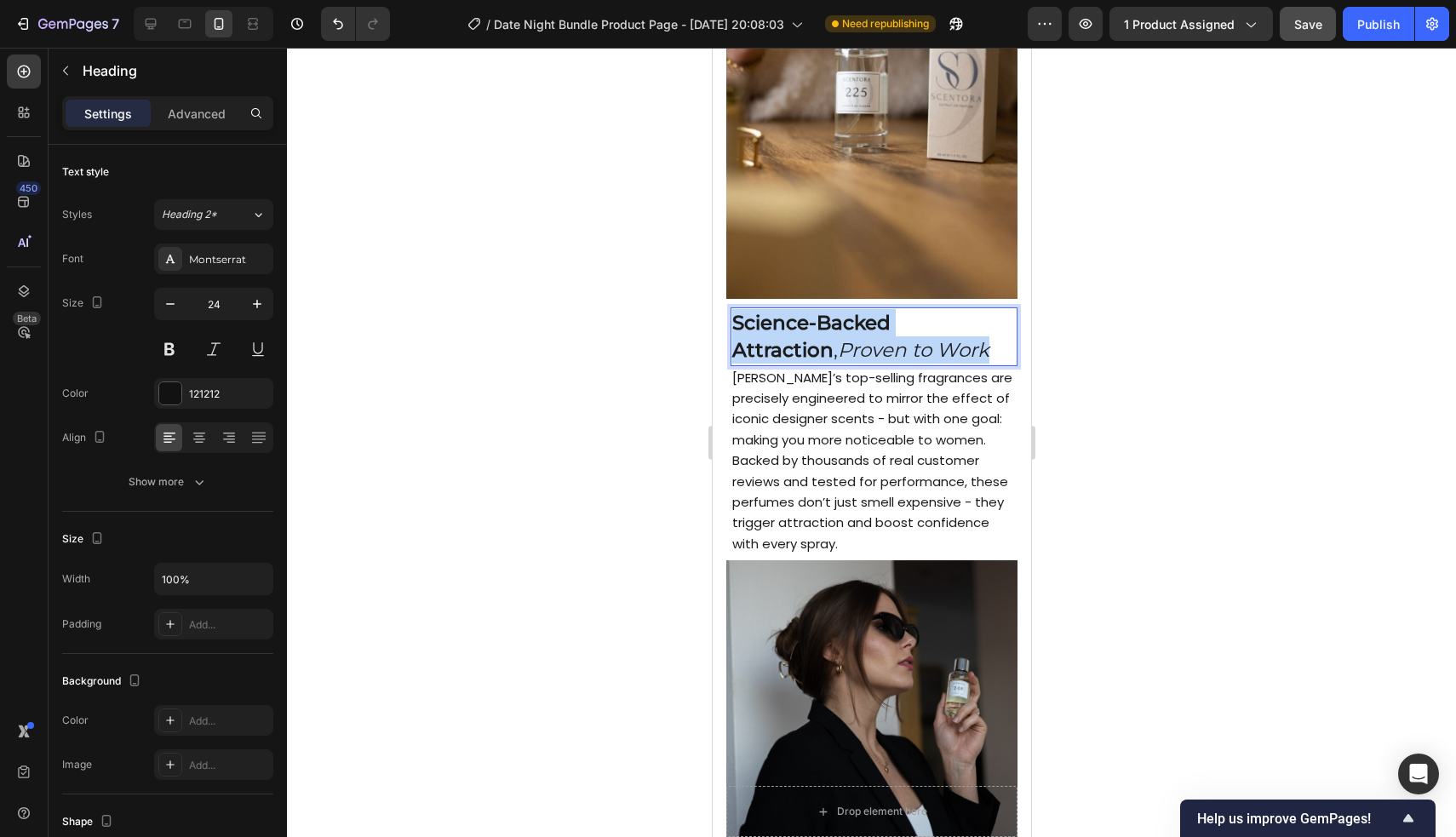
drag, startPoint x: 736, startPoint y: 326, endPoint x: 885, endPoint y: 352, distance: 151.3
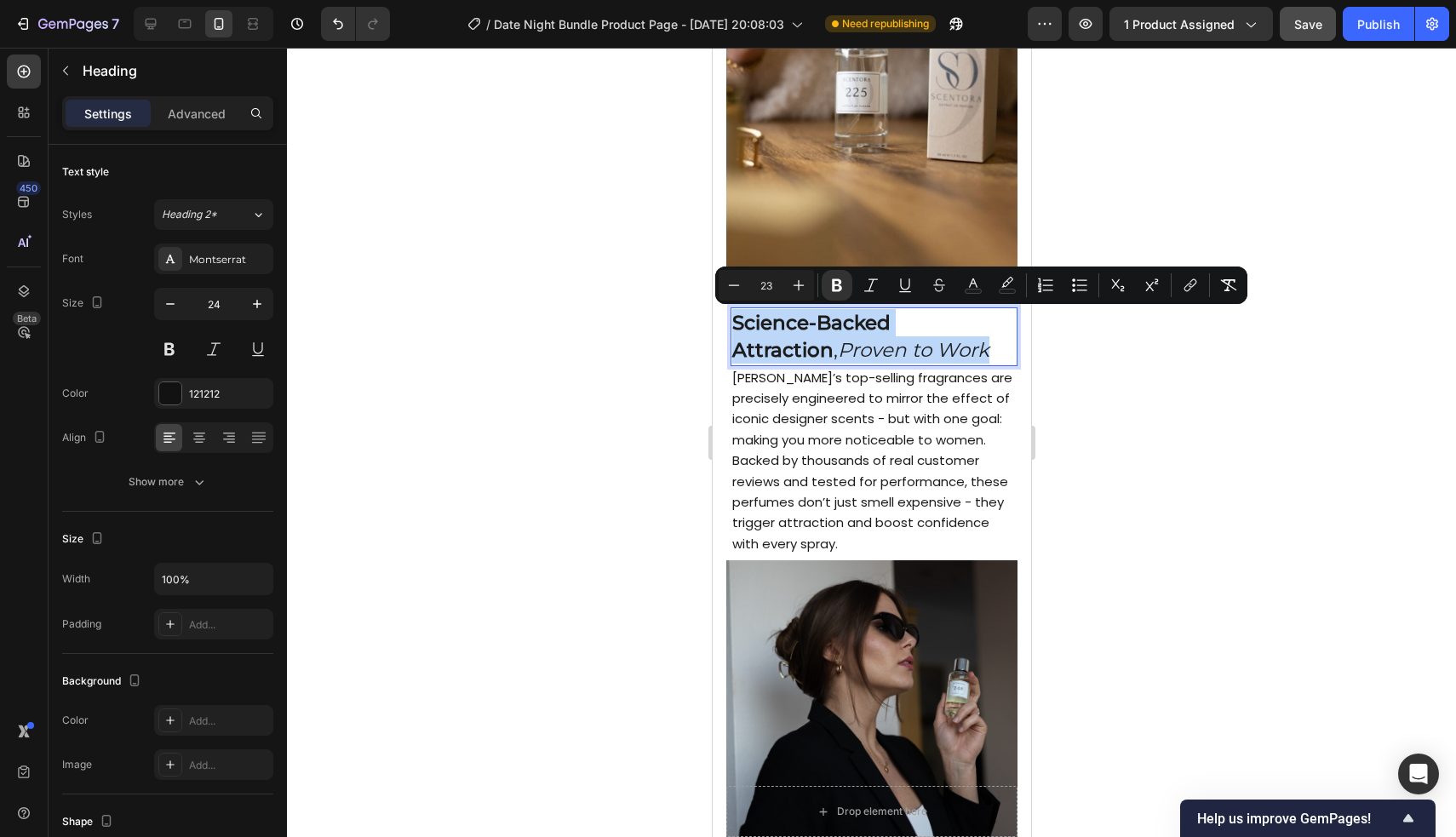
copy span "Science-Backed Attraction , Proven to Work"
click at [247, 24] on icon at bounding box center [252, 23] width 17 height 17
type input "46"
type input "1200"
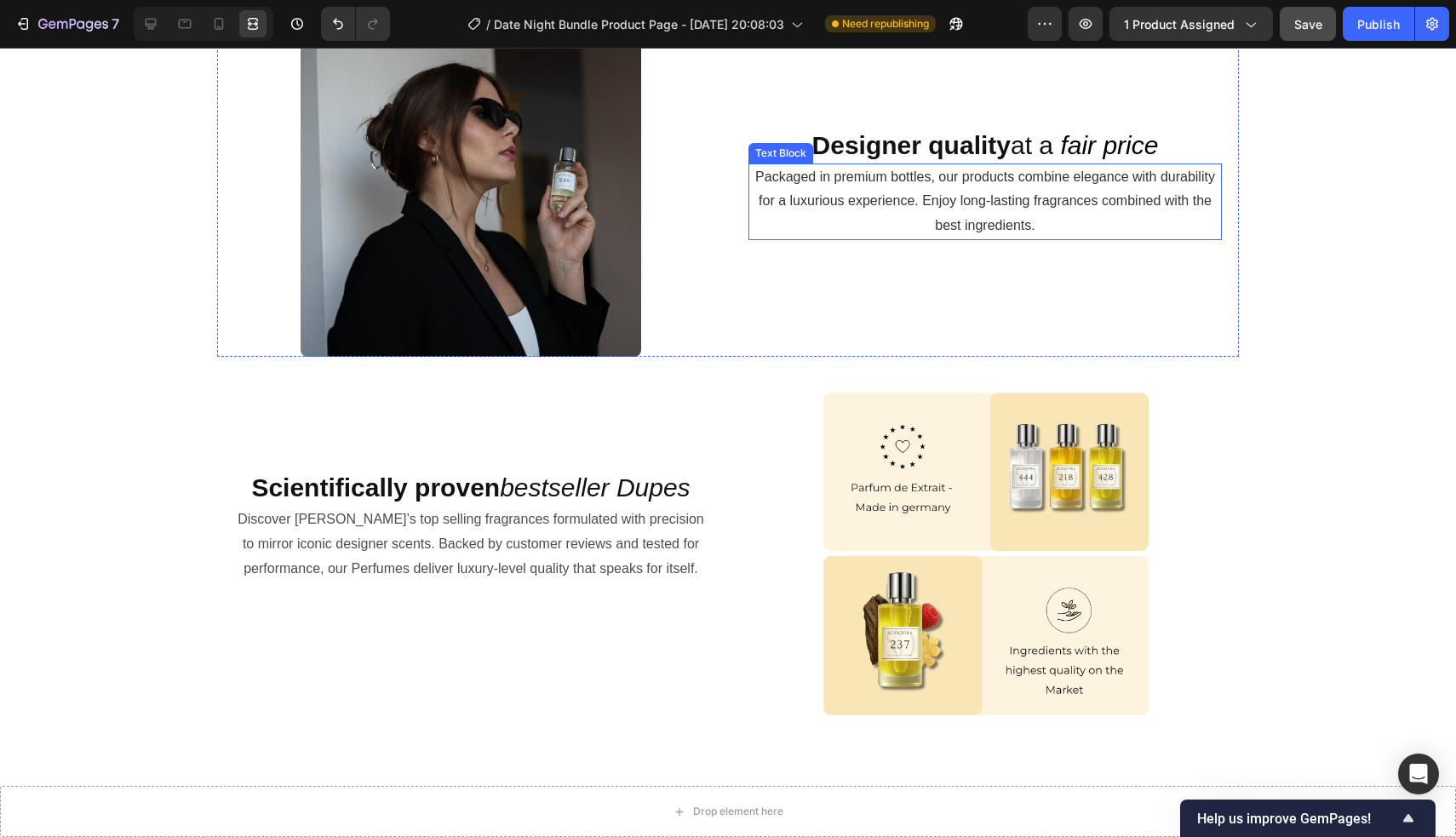
scroll to position [2000, 0]
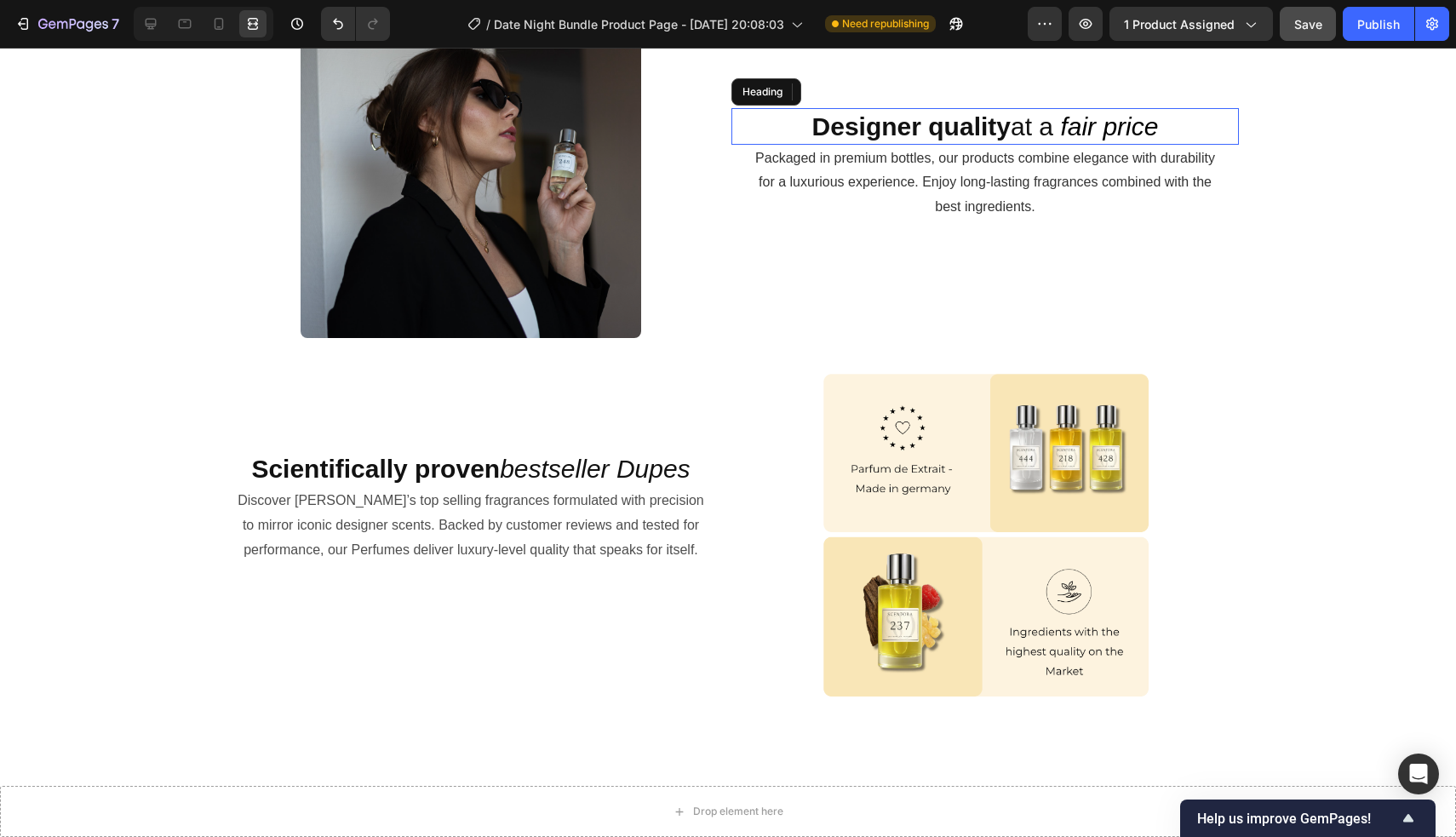
click at [725, 140] on span "Designer quality at a" at bounding box center [933, 127] width 241 height 28
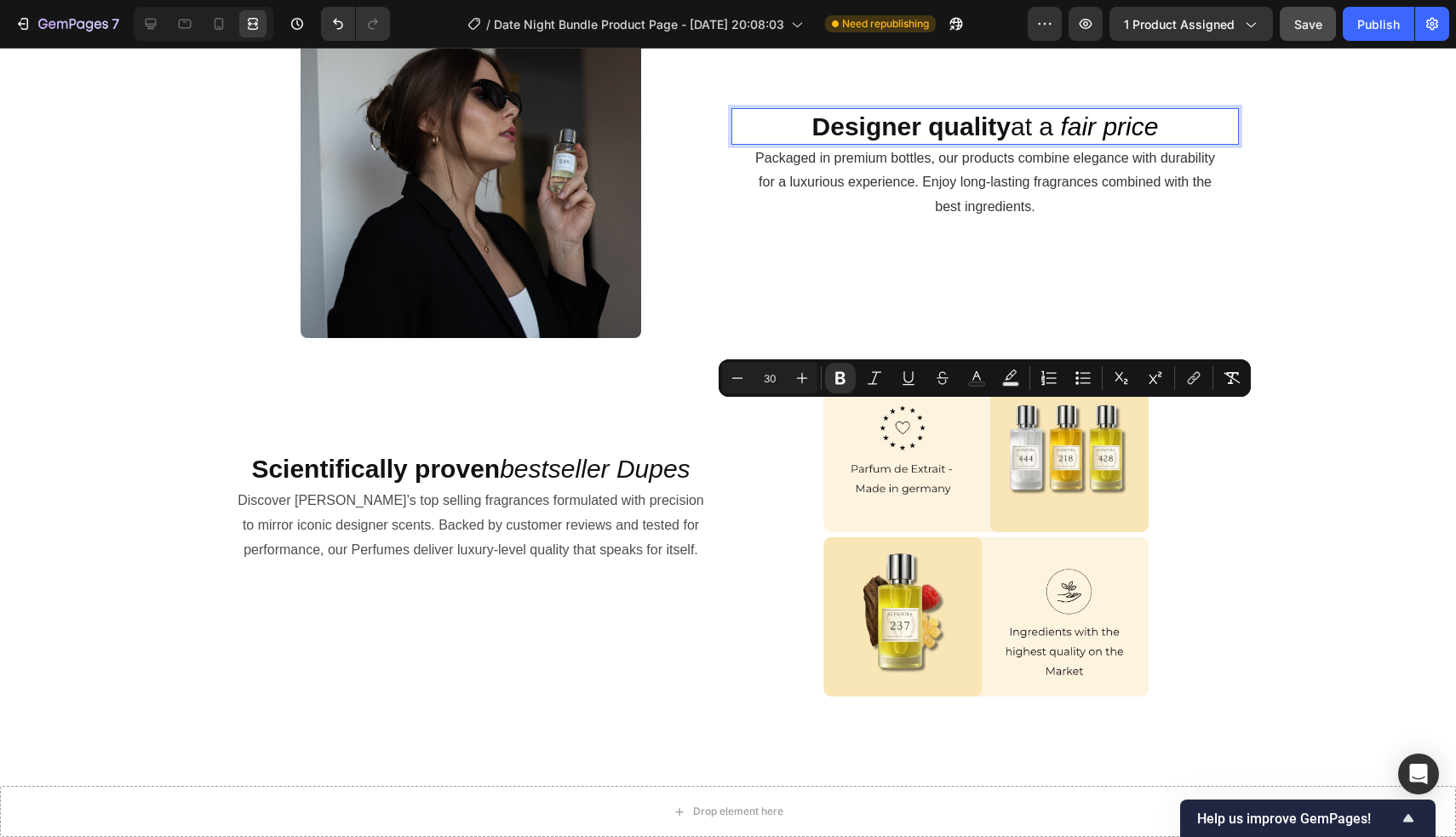
drag, startPoint x: 810, startPoint y: 415, endPoint x: 1216, endPoint y: 434, distance: 406.4
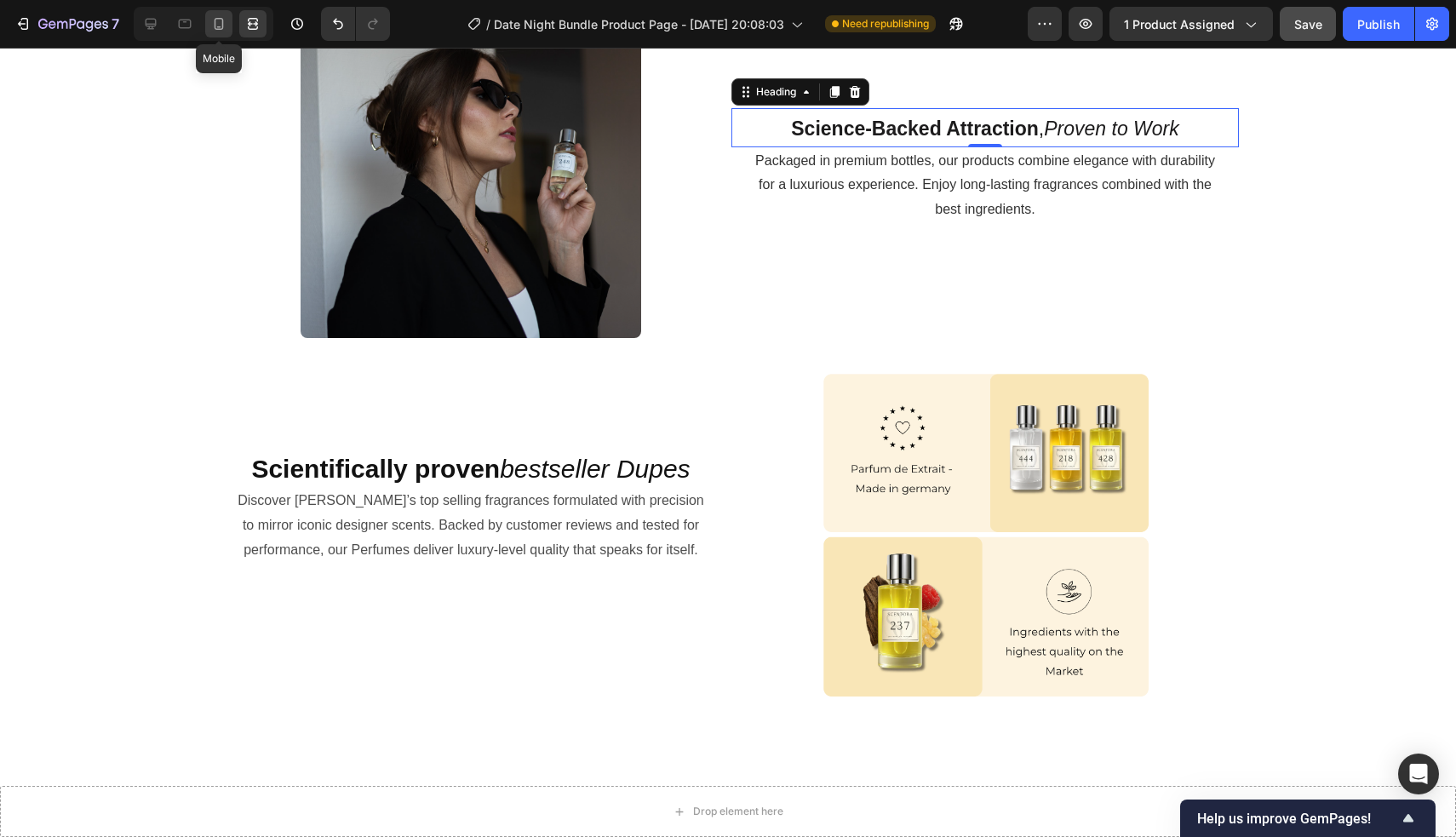
click at [224, 15] on icon at bounding box center [218, 23] width 17 height 17
type input "41"
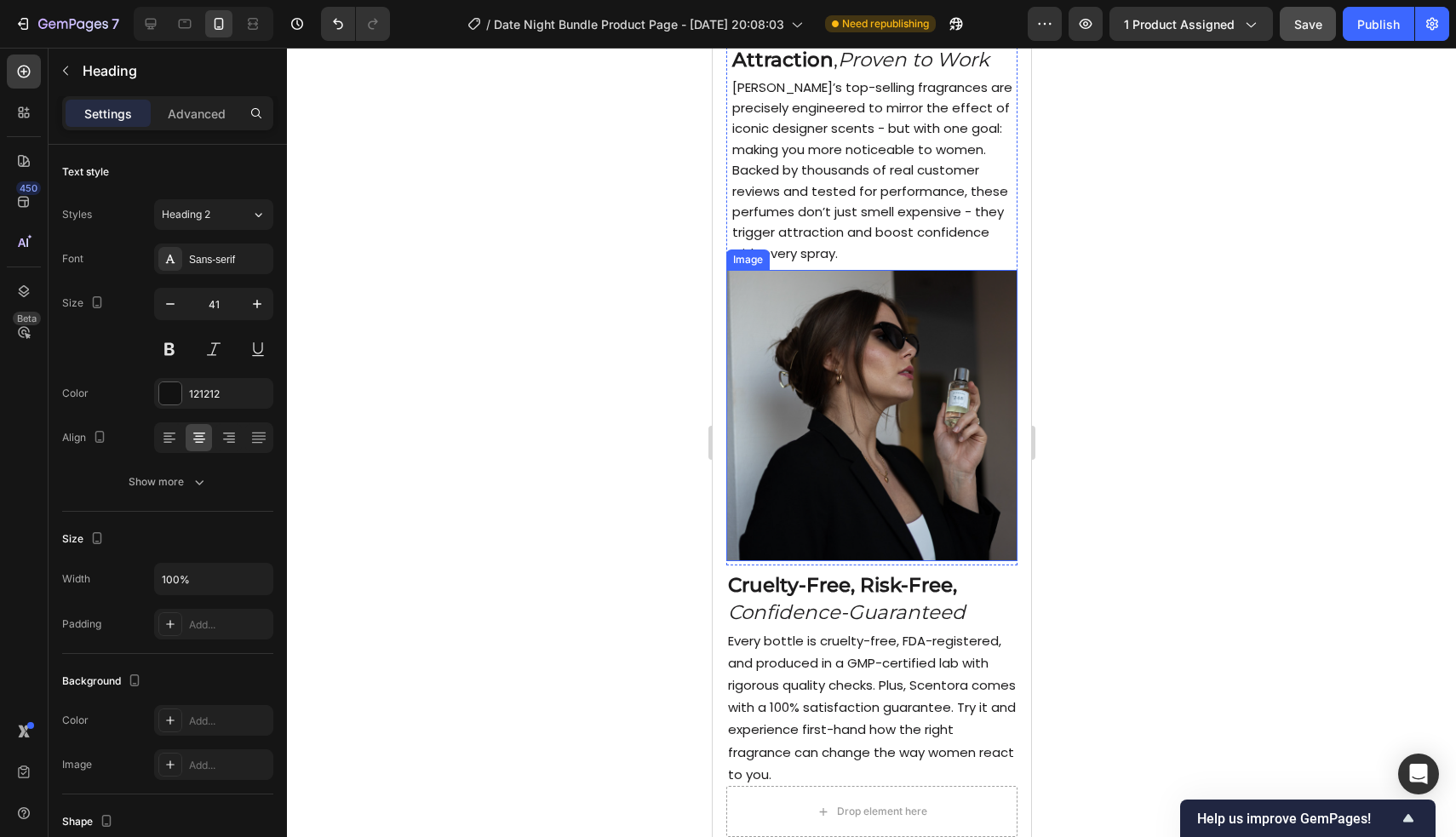
scroll to position [1817, 0]
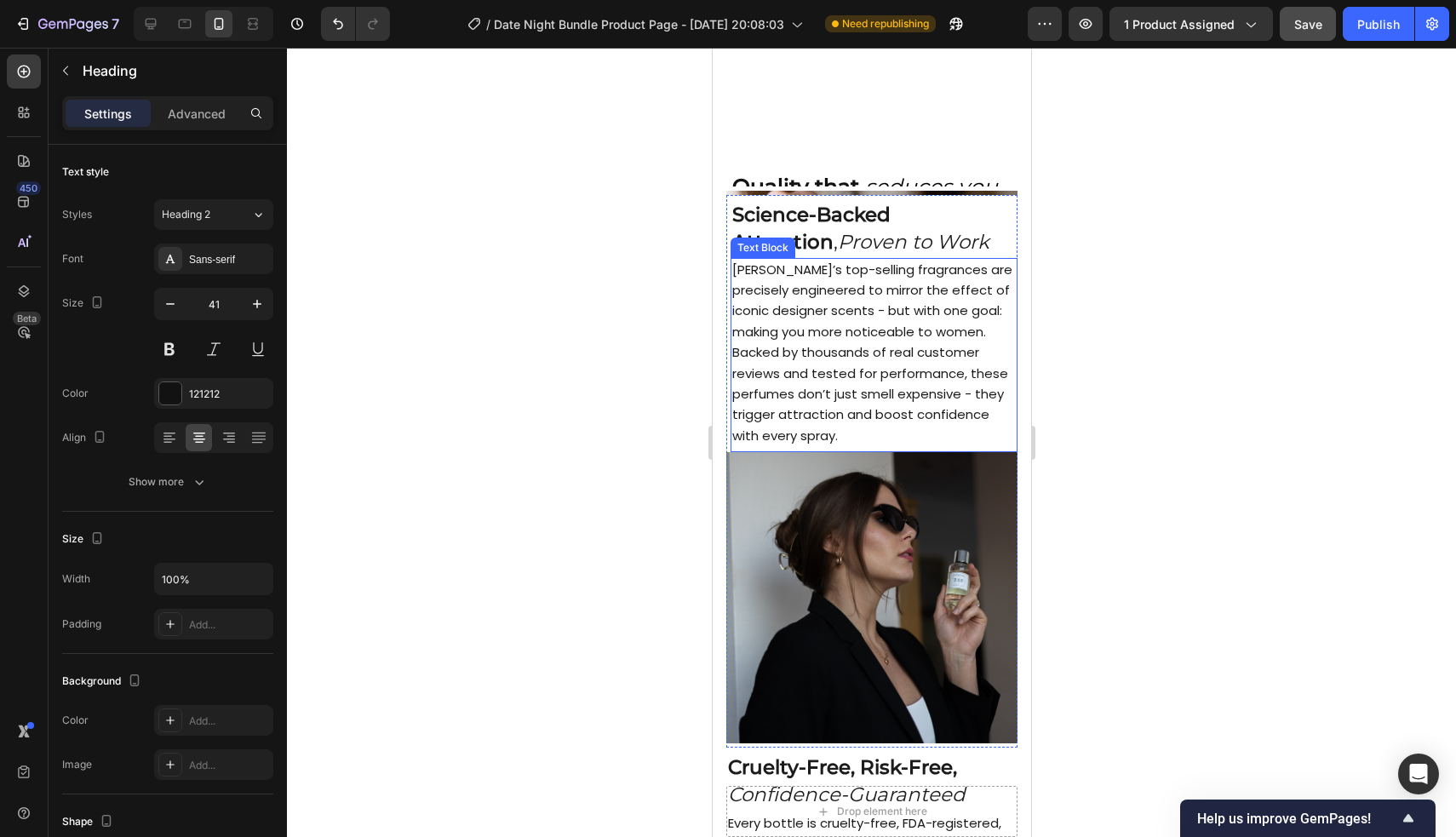
click at [725, 339] on span "[PERSON_NAME]’s top-selling fragrances are precisely engineered to mirror the e…" at bounding box center [871, 352] width 280 height 184
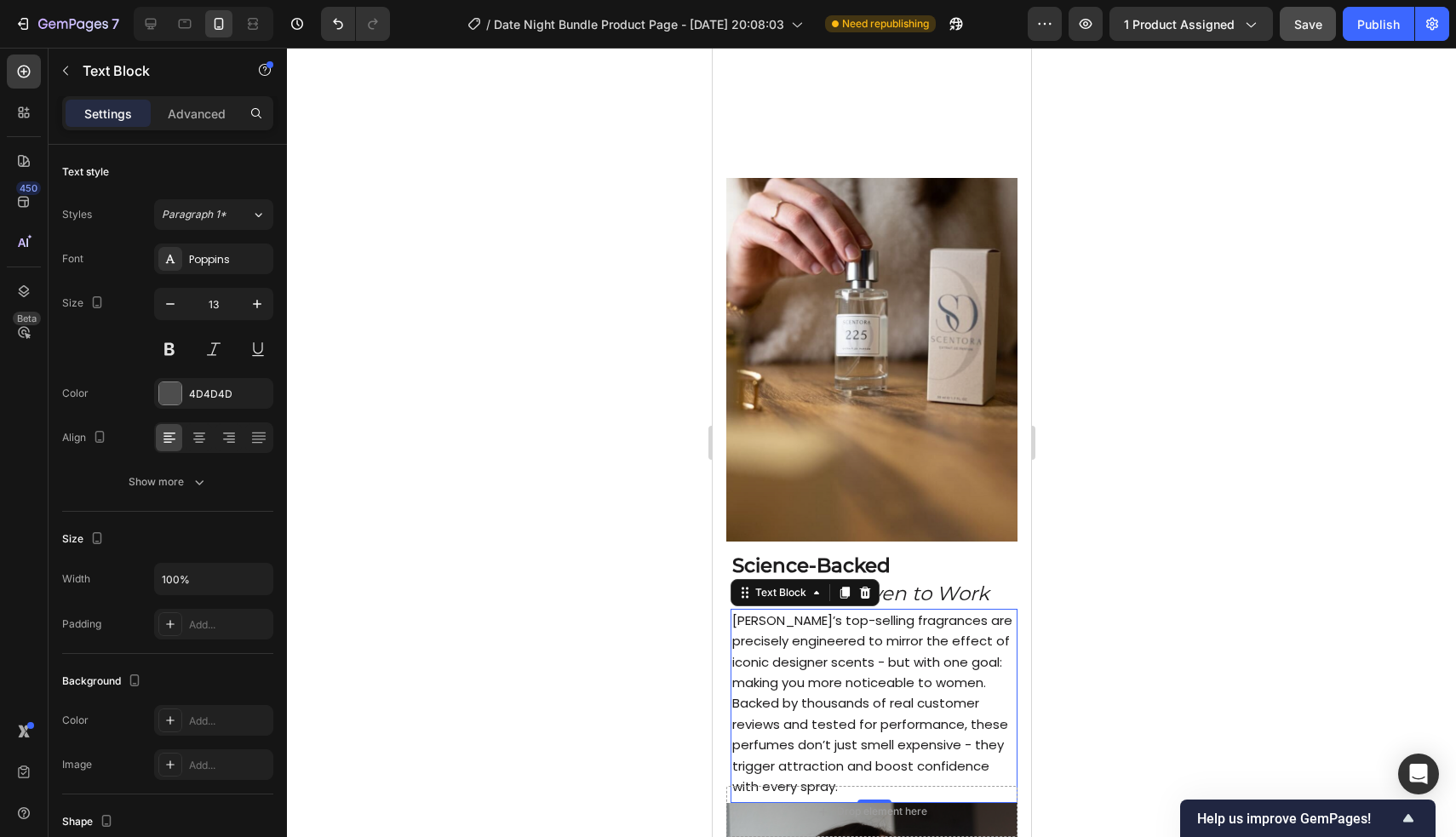
scroll to position [2077, 0]
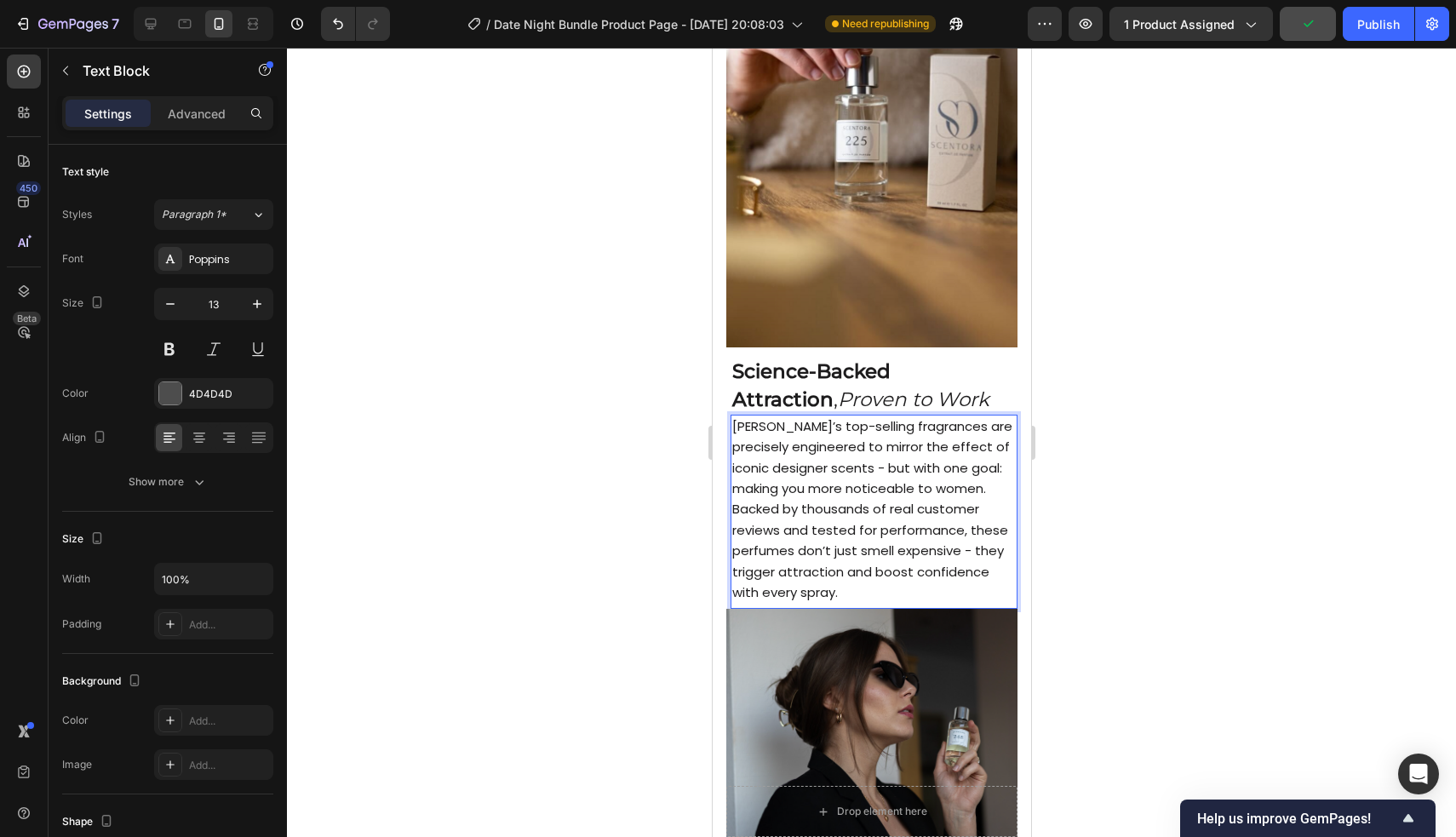
drag, startPoint x: 736, startPoint y: 426, endPoint x: 761, endPoint y: 494, distance: 72.4
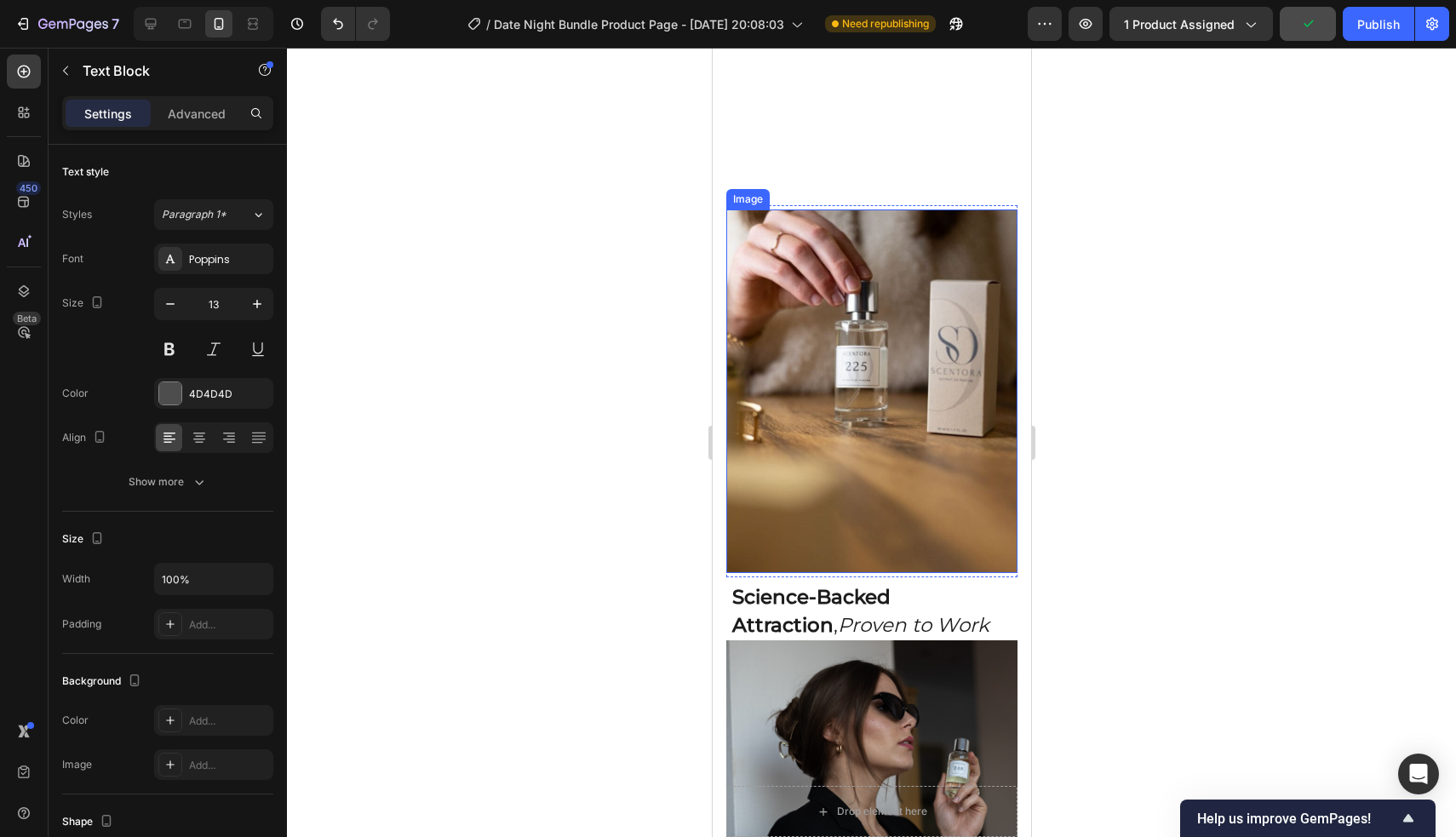
click at [725, 494] on img at bounding box center [870, 391] width 291 height 364
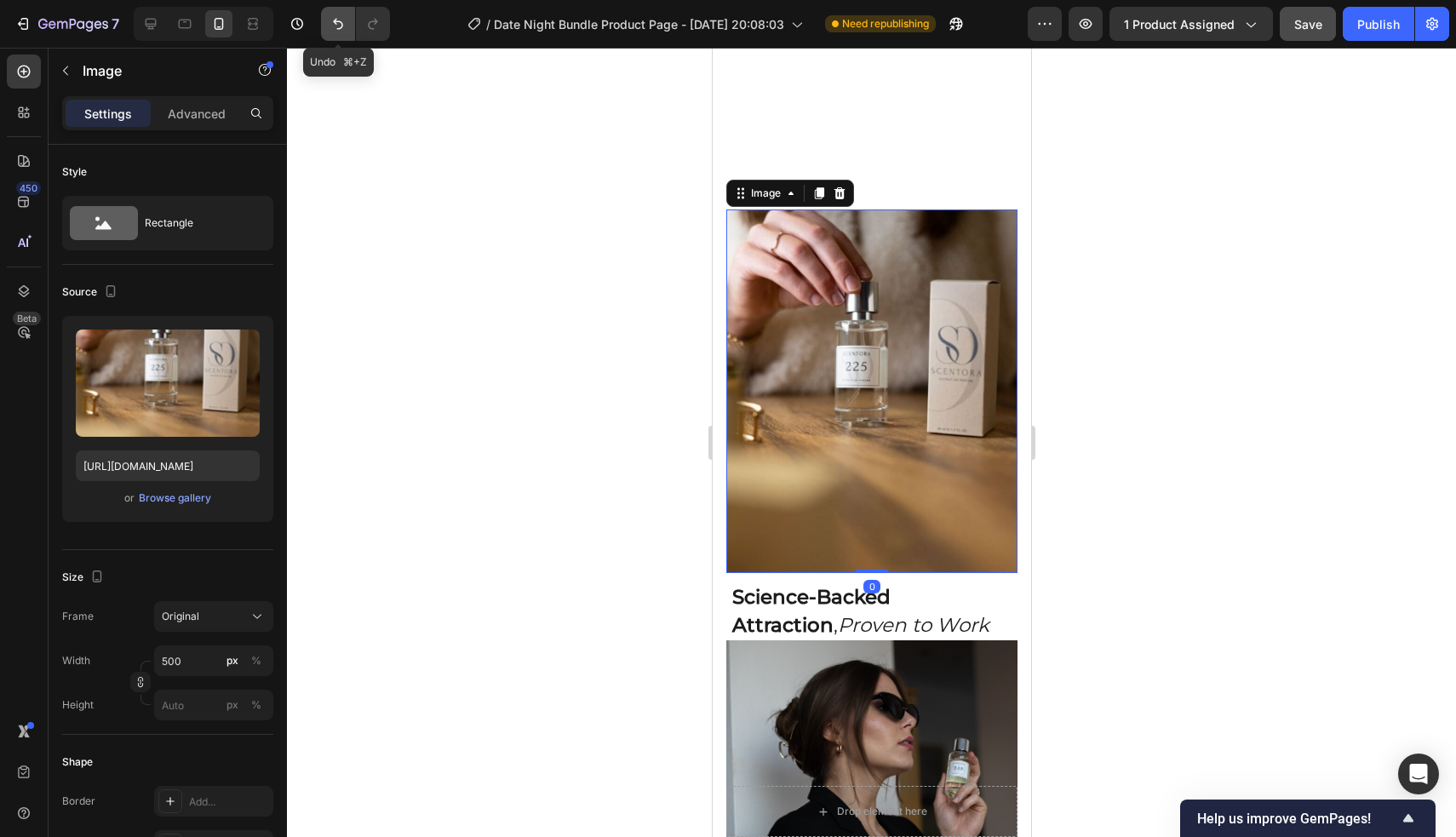
click at [331, 29] on icon "Undo/Redo" at bounding box center [337, 23] width 17 height 17
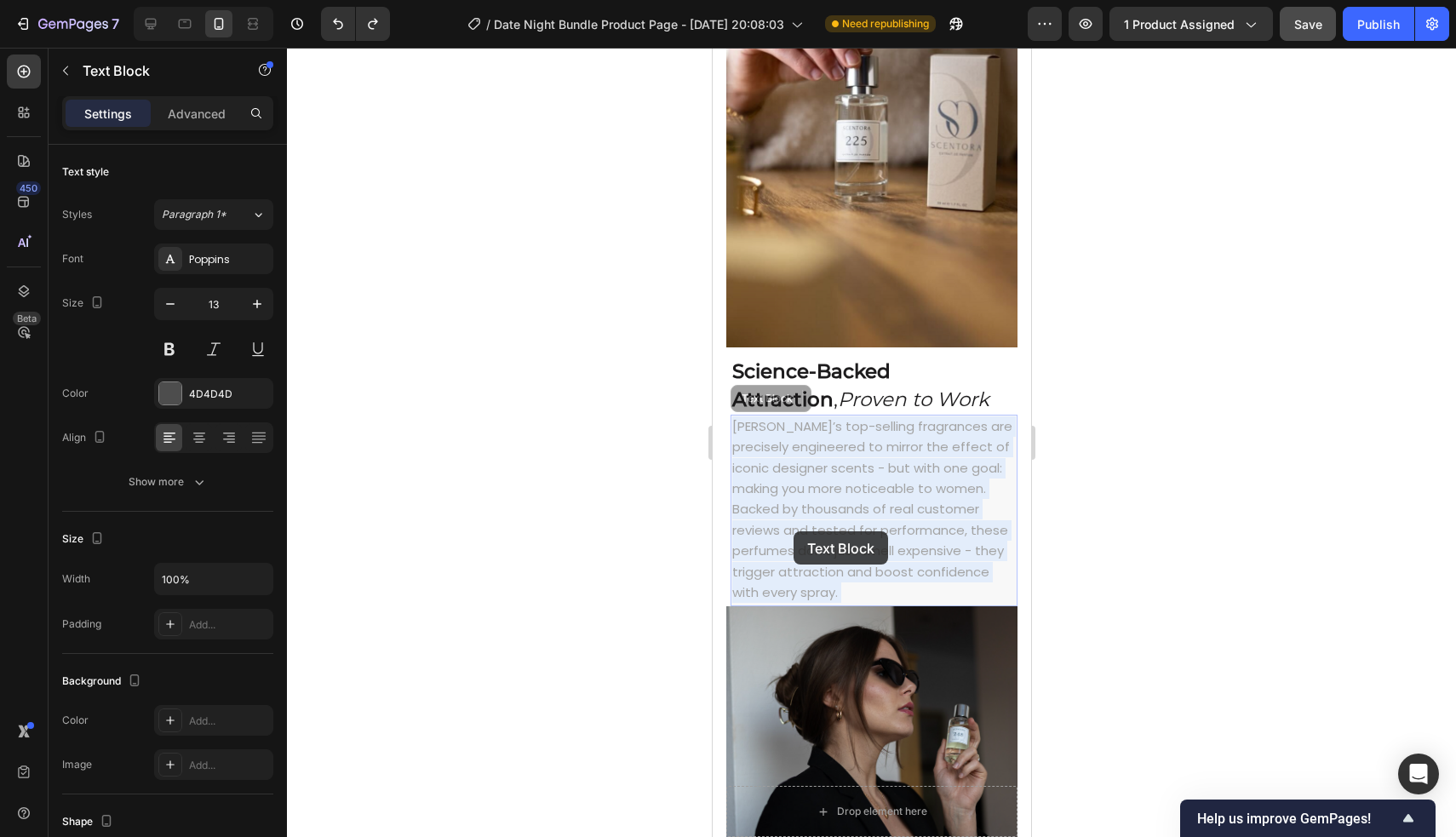
drag, startPoint x: 735, startPoint y: 426, endPoint x: 792, endPoint y: 533, distance: 121.2
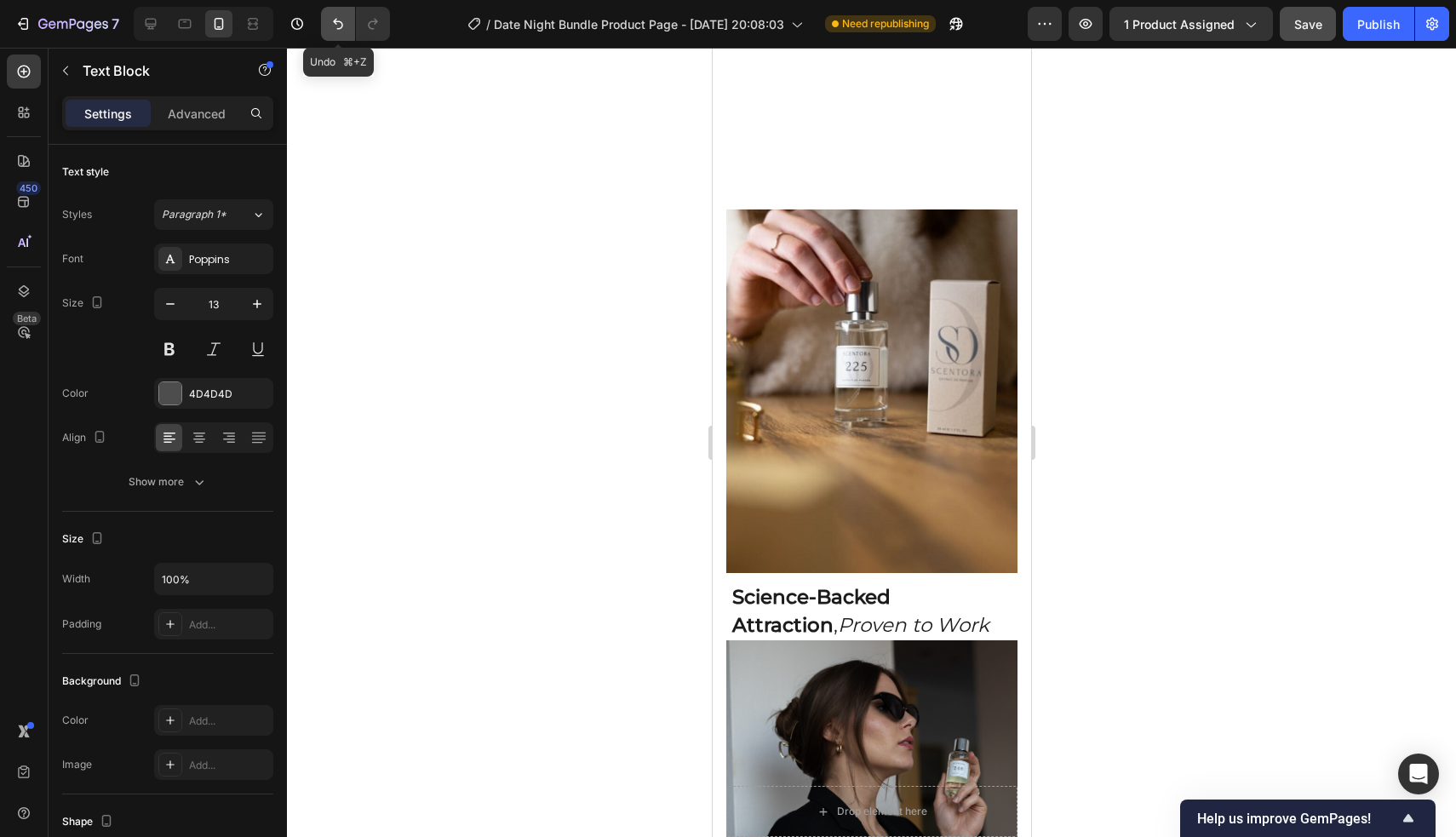
click at [338, 23] on icon "Undo/Redo" at bounding box center [337, 23] width 17 height 17
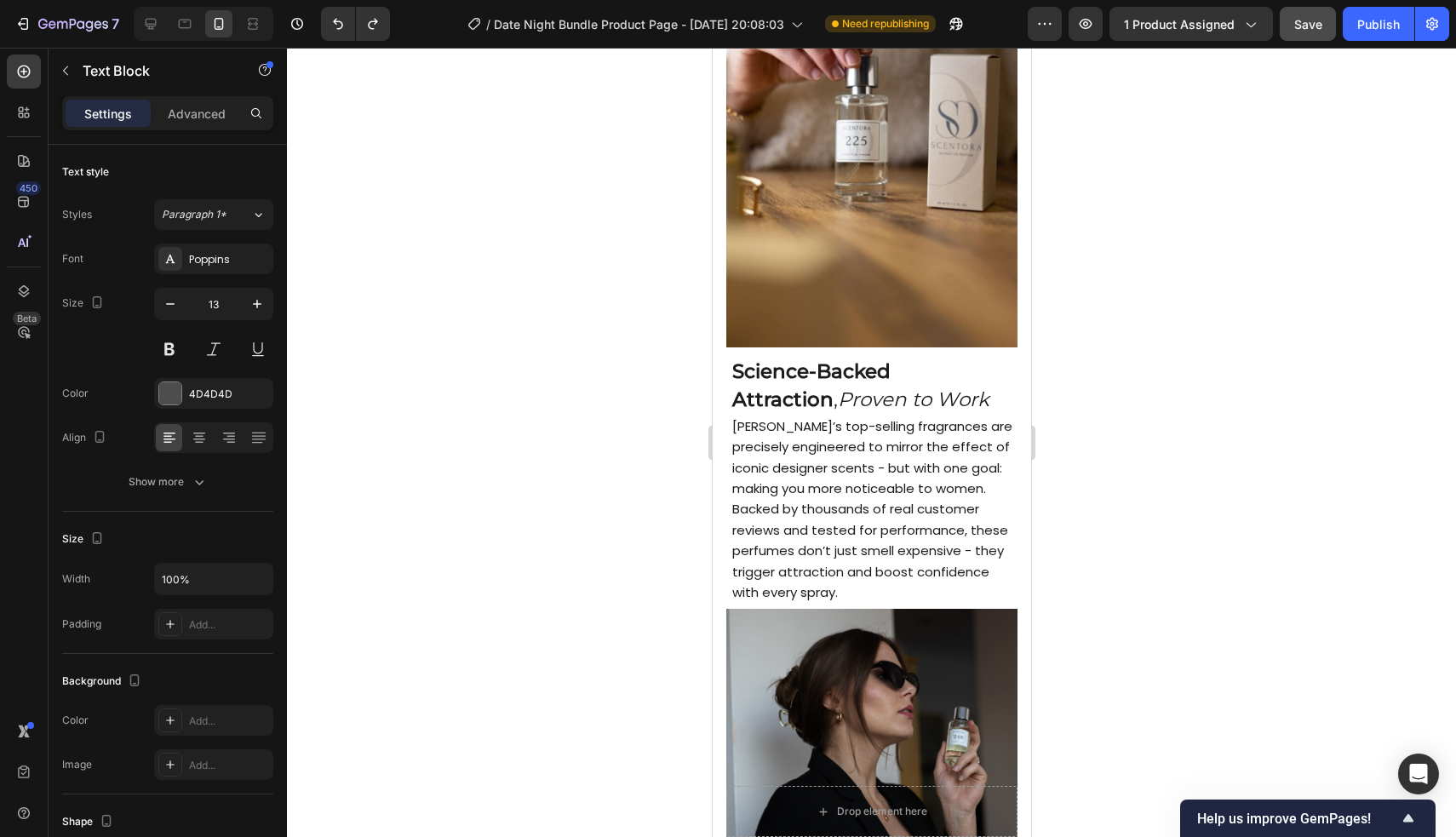
click at [725, 434] on span "[PERSON_NAME]’s top-selling fragrances are precisely engineered to mirror the e…" at bounding box center [871, 509] width 280 height 184
drag, startPoint x: 736, startPoint y: 424, endPoint x: 751, endPoint y: 455, distance: 34.4
click at [725, 455] on p "[PERSON_NAME]’s top-selling fragrances are precisely engineered to mirror the e…" at bounding box center [872, 509] width 283 height 187
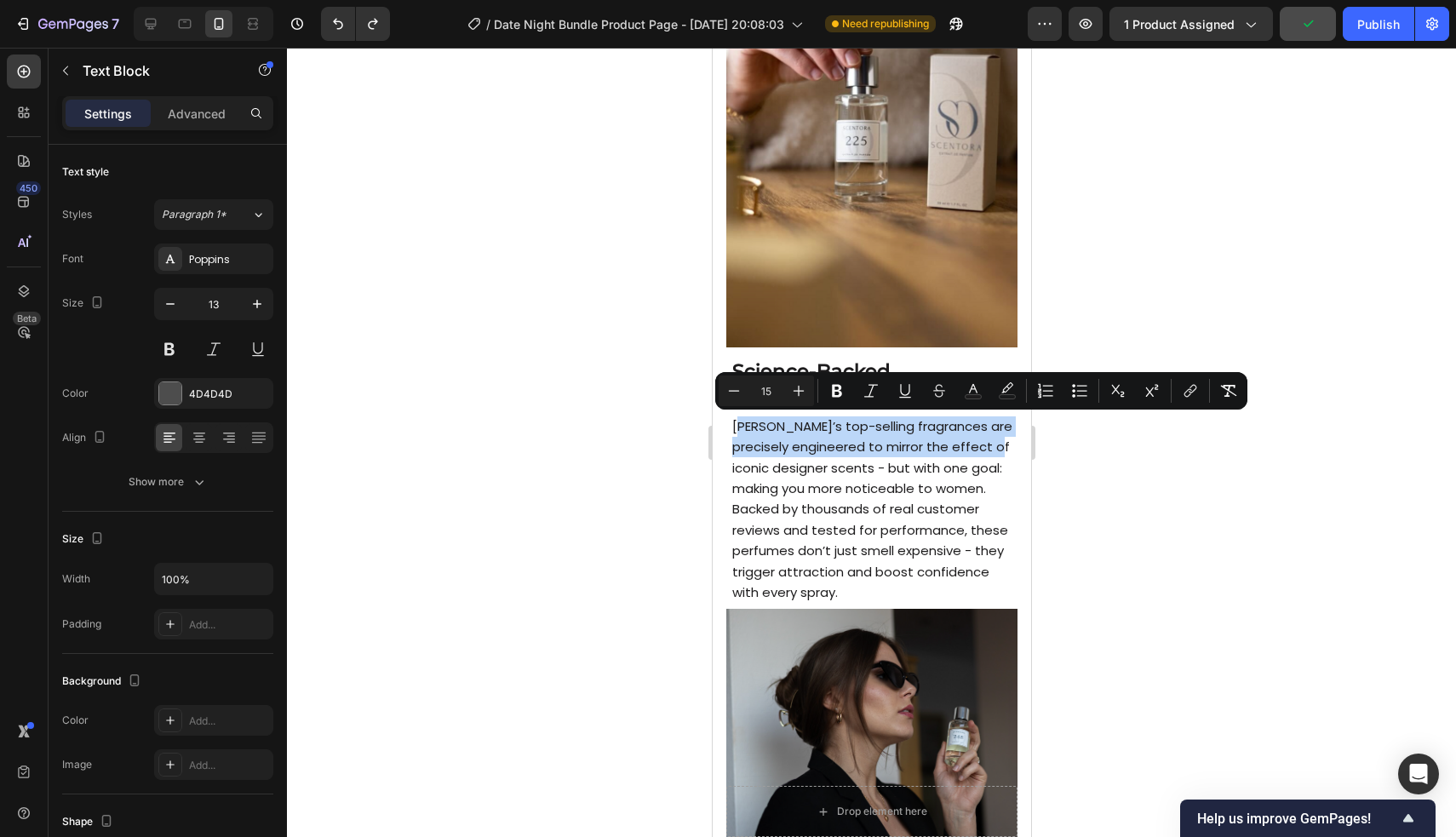
click at [725, 430] on span "[PERSON_NAME]’s top-selling fragrances are precisely engineered to mirror the e…" at bounding box center [871, 509] width 280 height 184
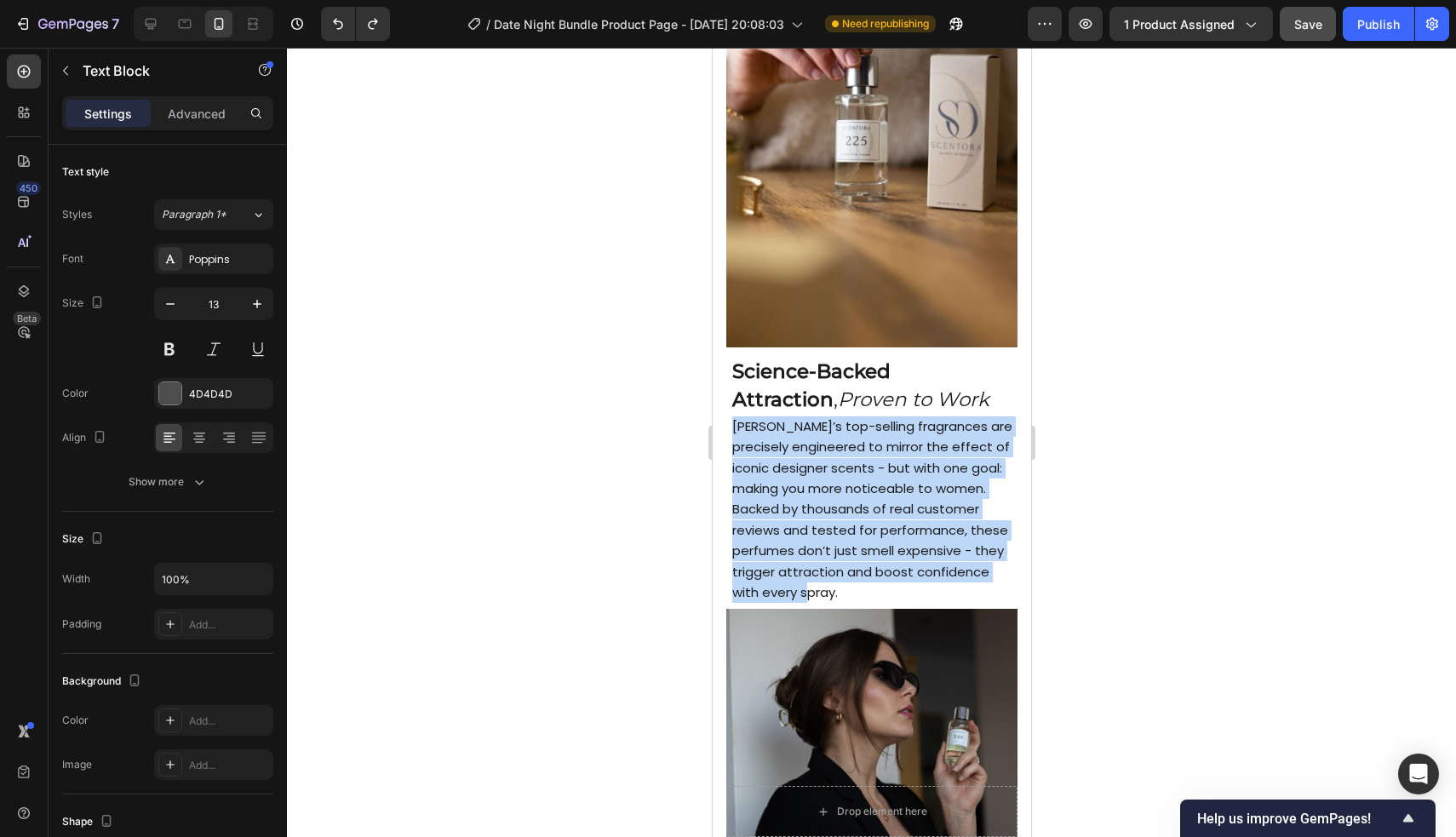
drag, startPoint x: 734, startPoint y: 429, endPoint x: 808, endPoint y: 587, distance: 174.5
click at [725, 587] on span "[PERSON_NAME]’s top-selling fragrances are precisely engineered to mirror the e…" at bounding box center [871, 509] width 280 height 184
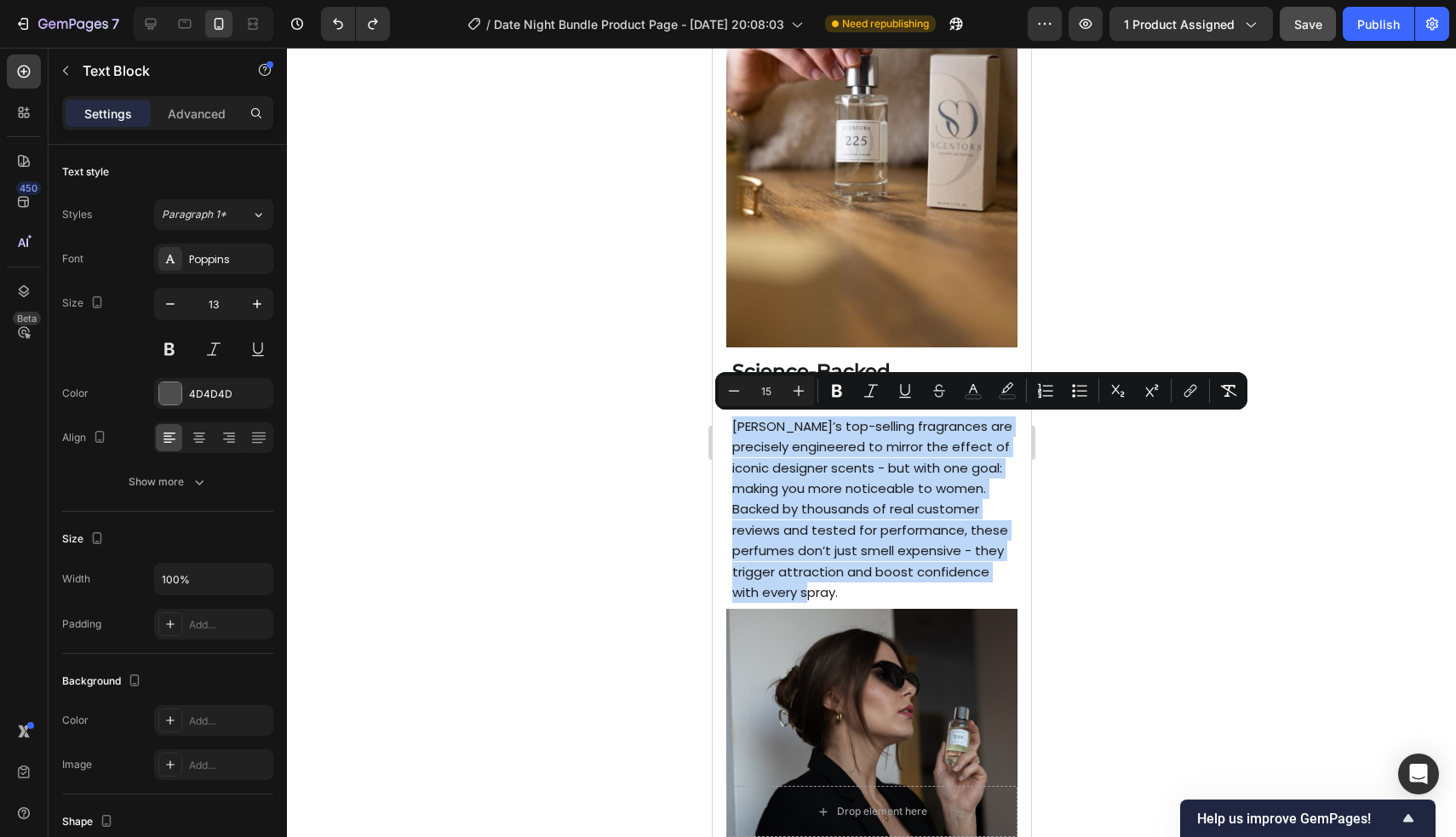
copy span "[PERSON_NAME]’s top-selling fragrances are precisely engineered to mirror the e…"
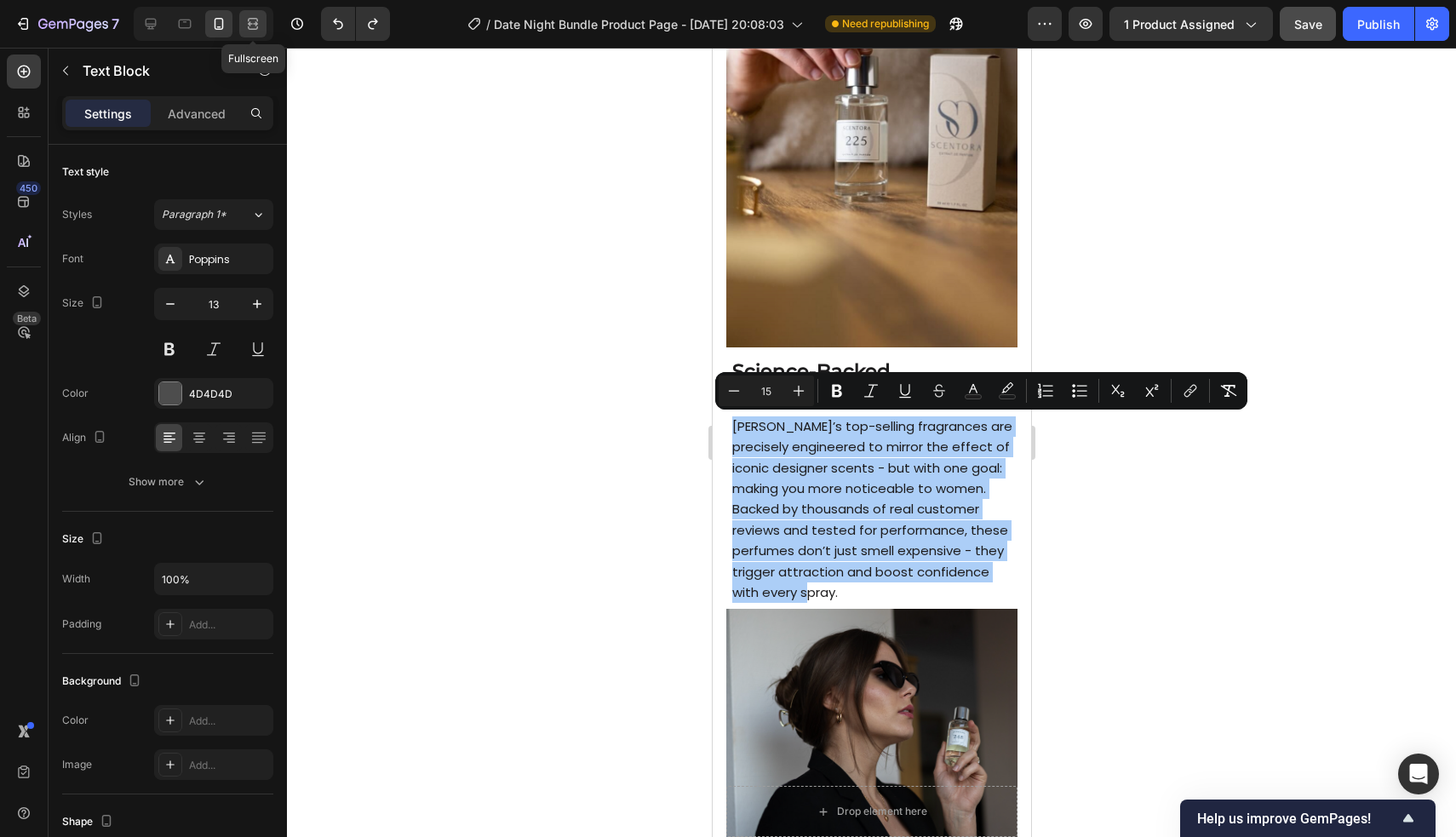
click at [247, 24] on icon at bounding box center [252, 23] width 17 height 17
type input "16"
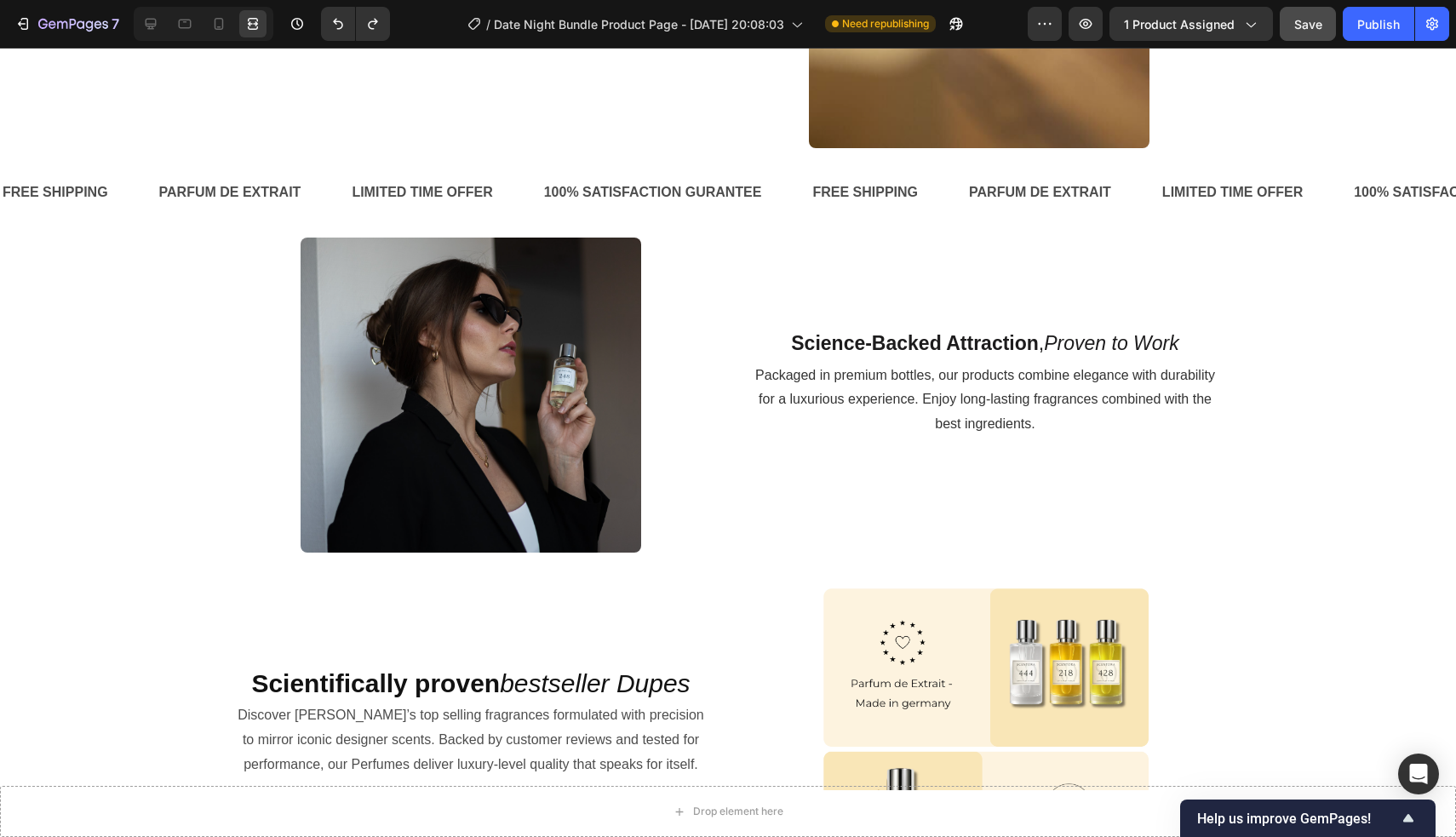
scroll to position [2001, 0]
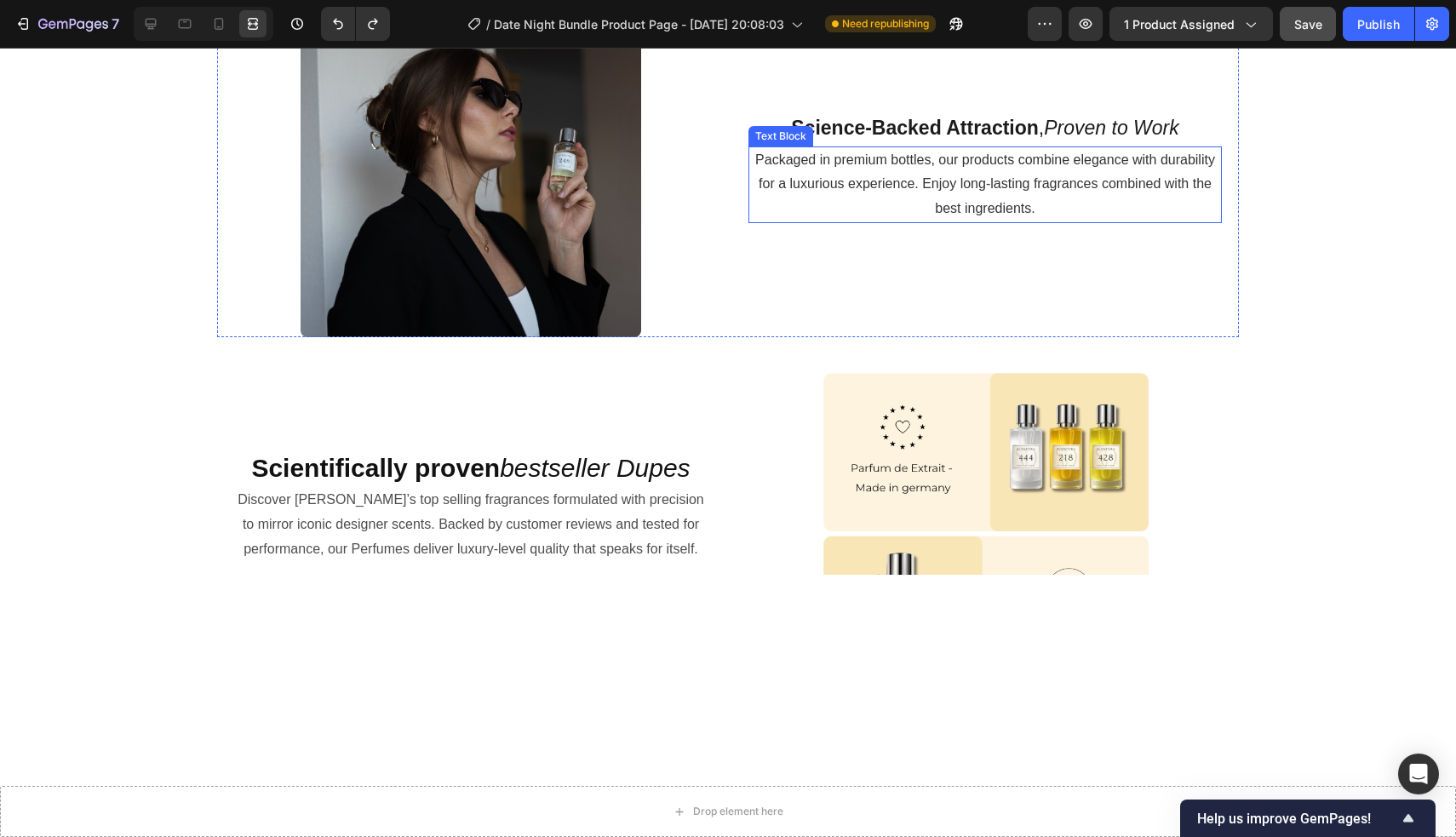
click at [725, 221] on p "Packaged in premium bottles, our products combine elegance with durability for …" at bounding box center [985, 185] width 470 height 74
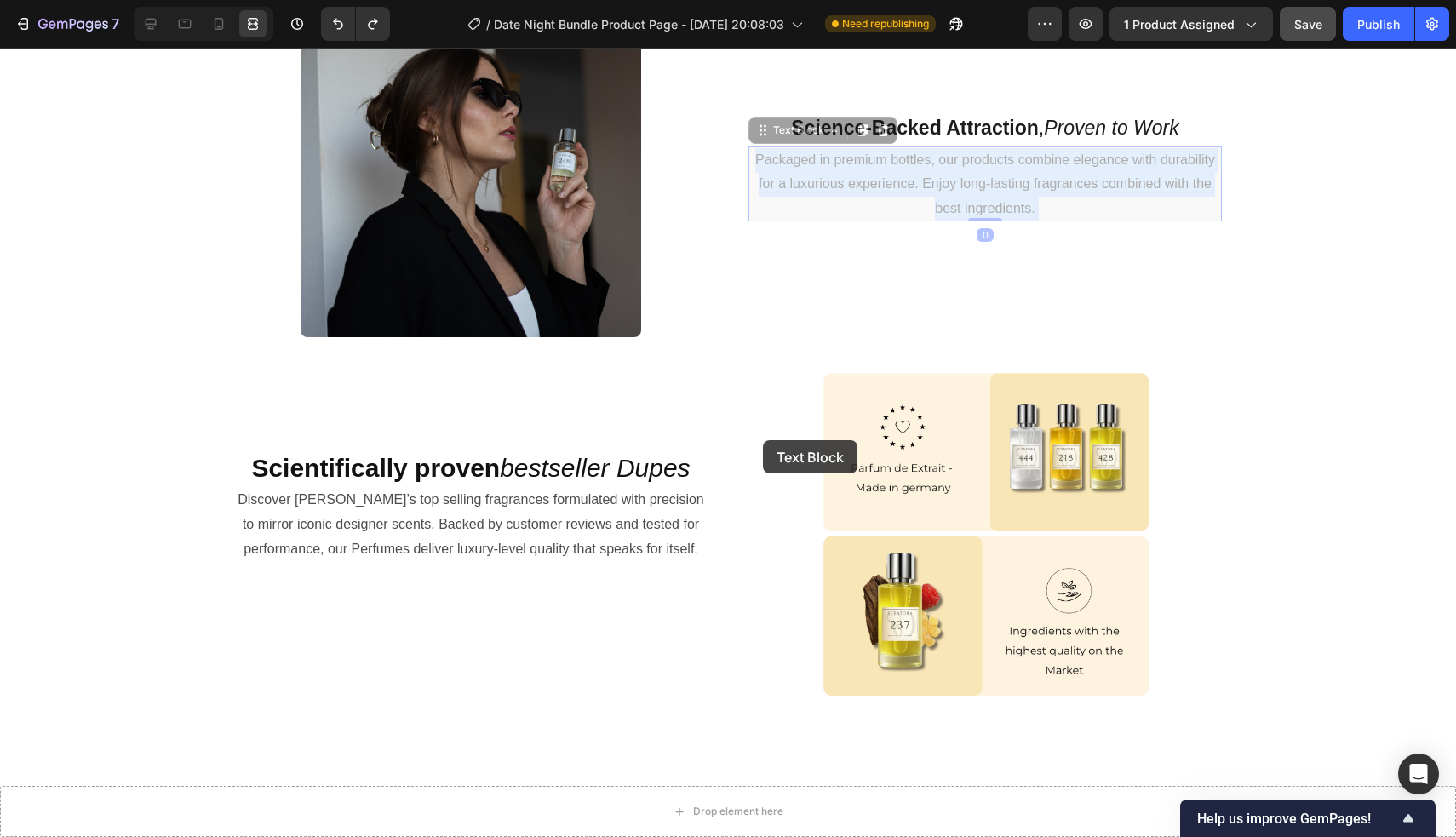
drag, startPoint x: 755, startPoint y: 455, endPoint x: 767, endPoint y: 447, distance: 14.4
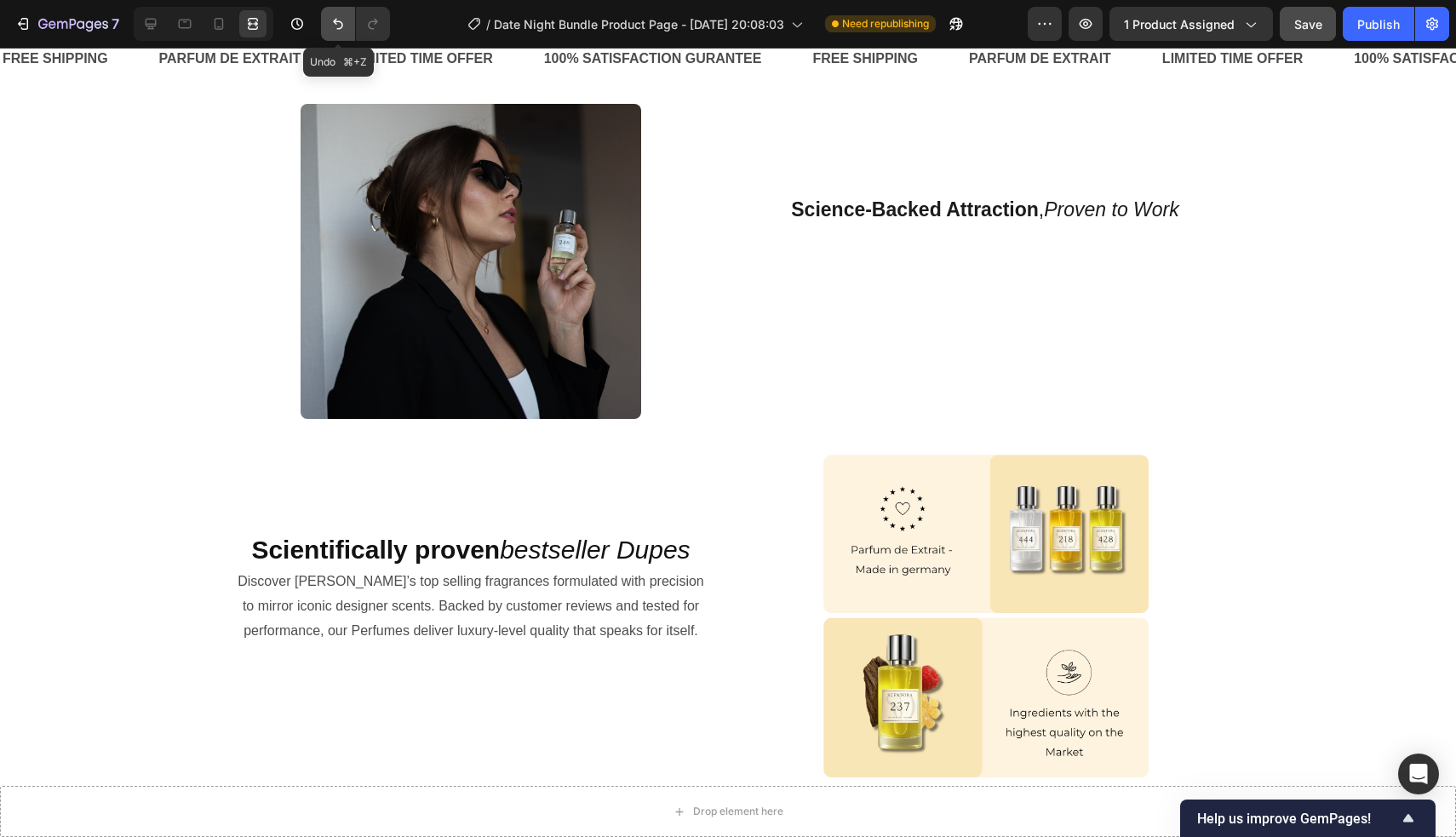
click at [330, 26] on icon "Undo/Redo" at bounding box center [337, 23] width 17 height 17
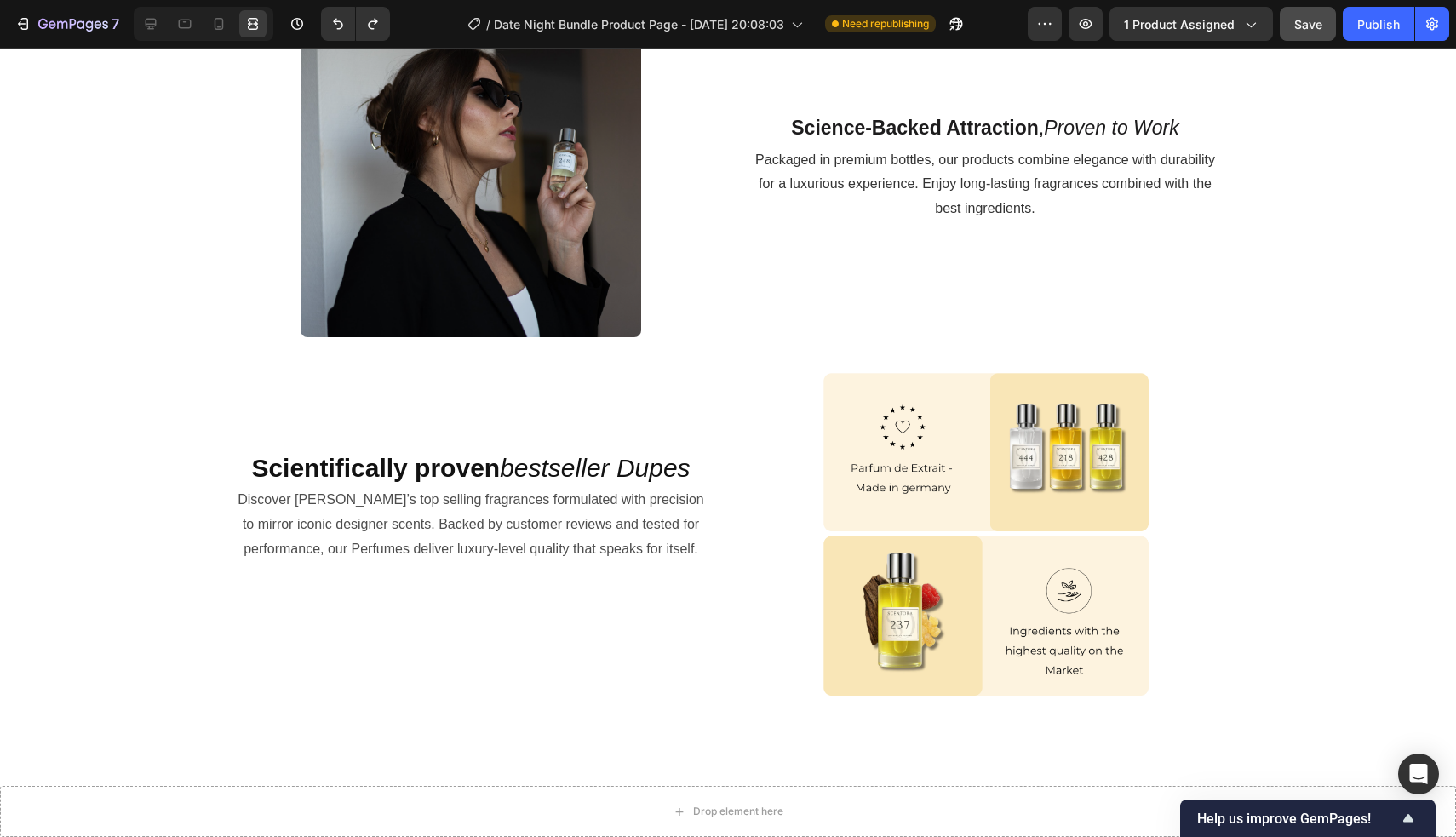
click at [725, 217] on span "Packaged in premium bottles, our products combine elegance with durability for …" at bounding box center [985, 185] width 460 height 64
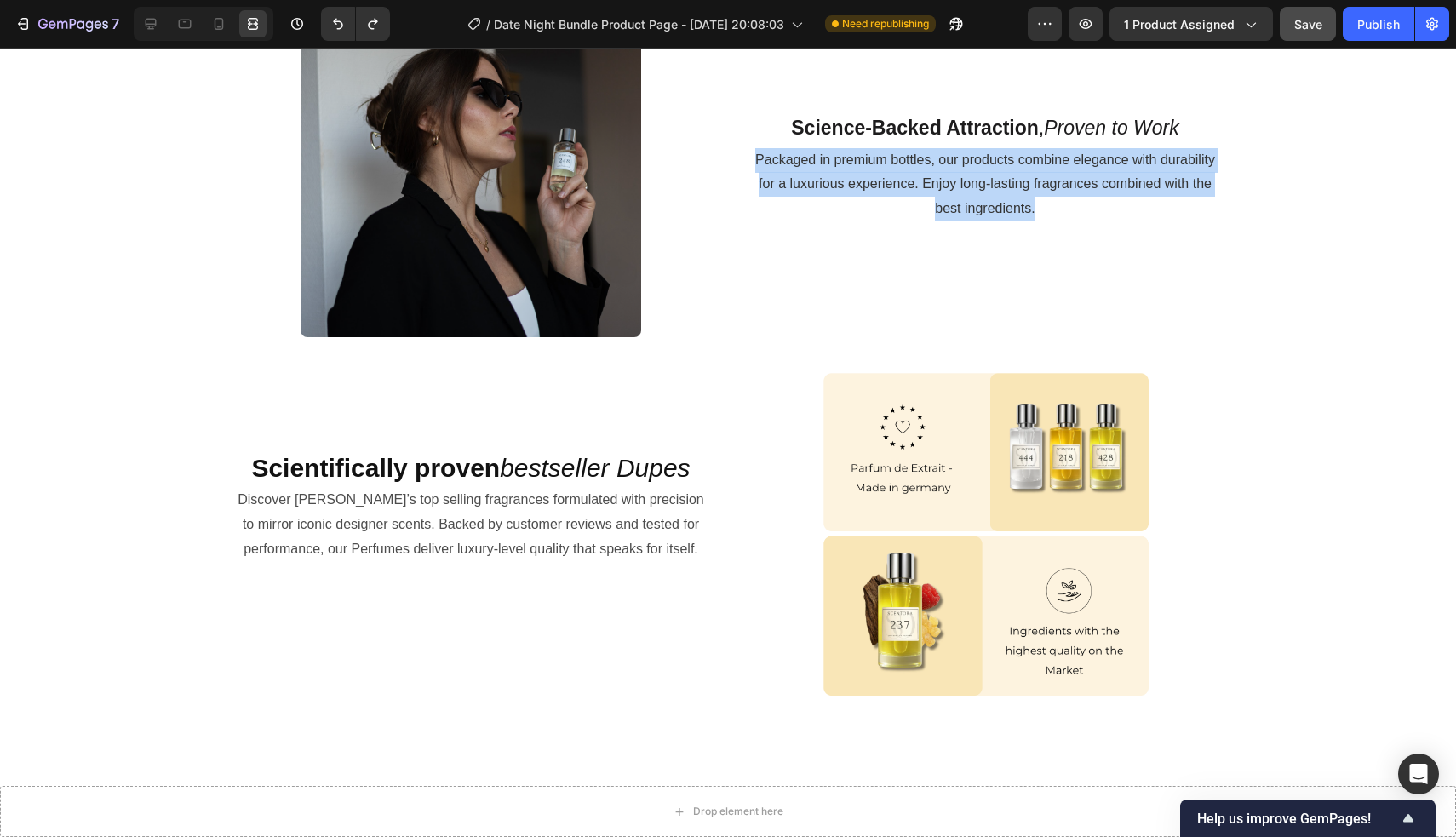
drag, startPoint x: 754, startPoint y: 452, endPoint x: 1039, endPoint y: 497, distance: 288.5
click at [725, 221] on p "Packaged in premium bottles, our products combine elegance with durability for …" at bounding box center [985, 185] width 470 height 74
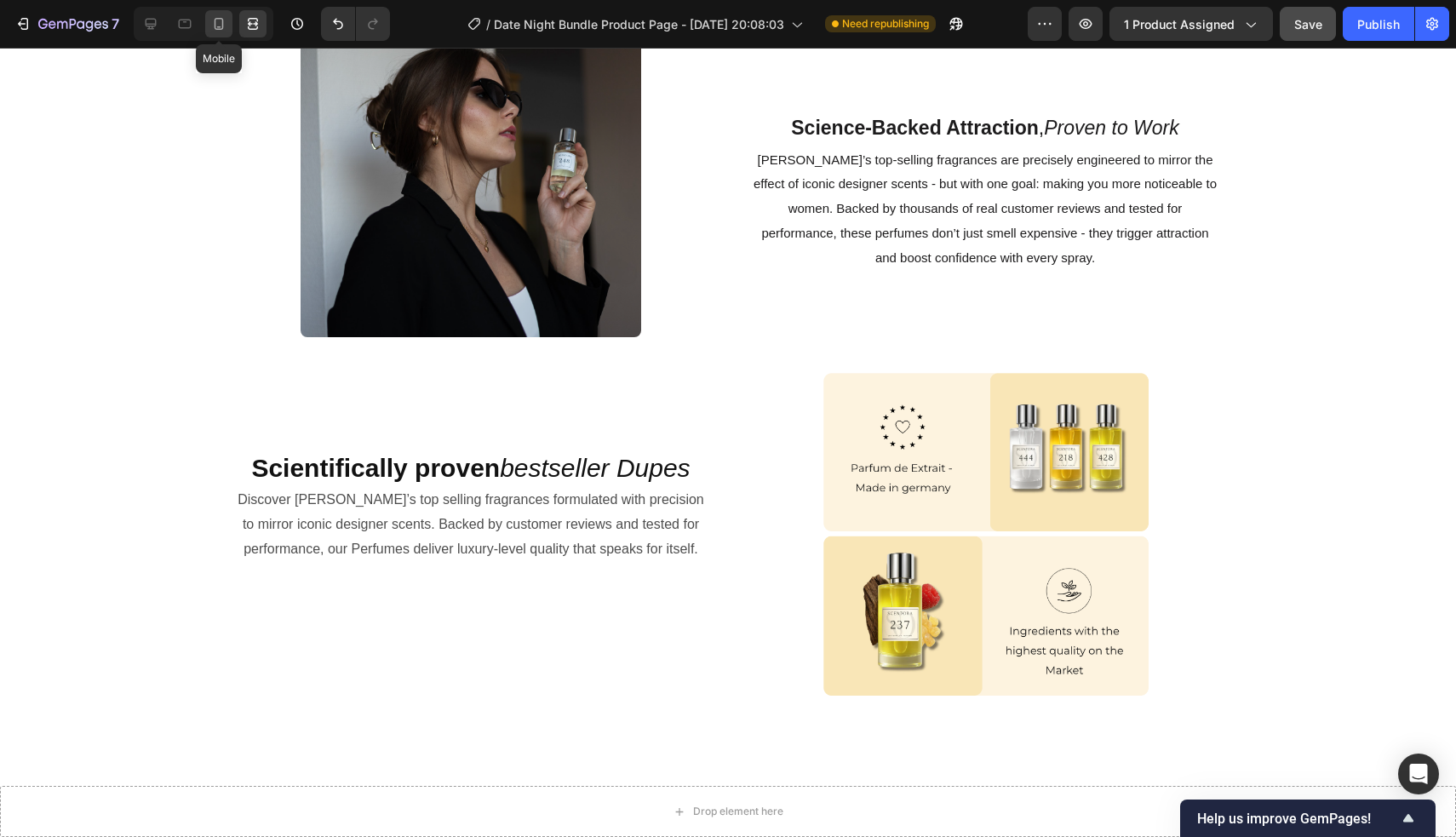
click at [224, 20] on icon at bounding box center [218, 23] width 17 height 17
type input "14"
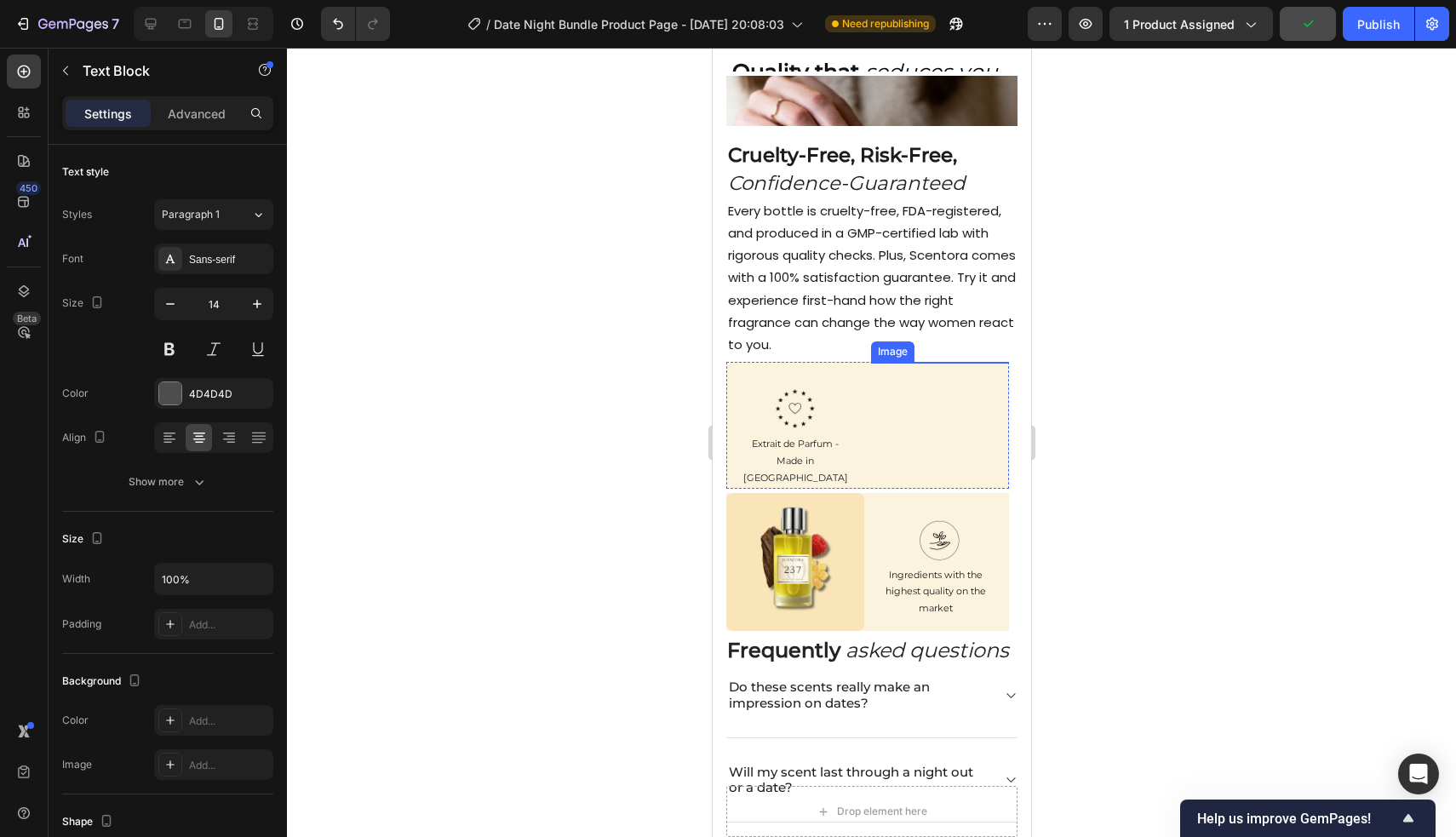
scroll to position [1849, 0]
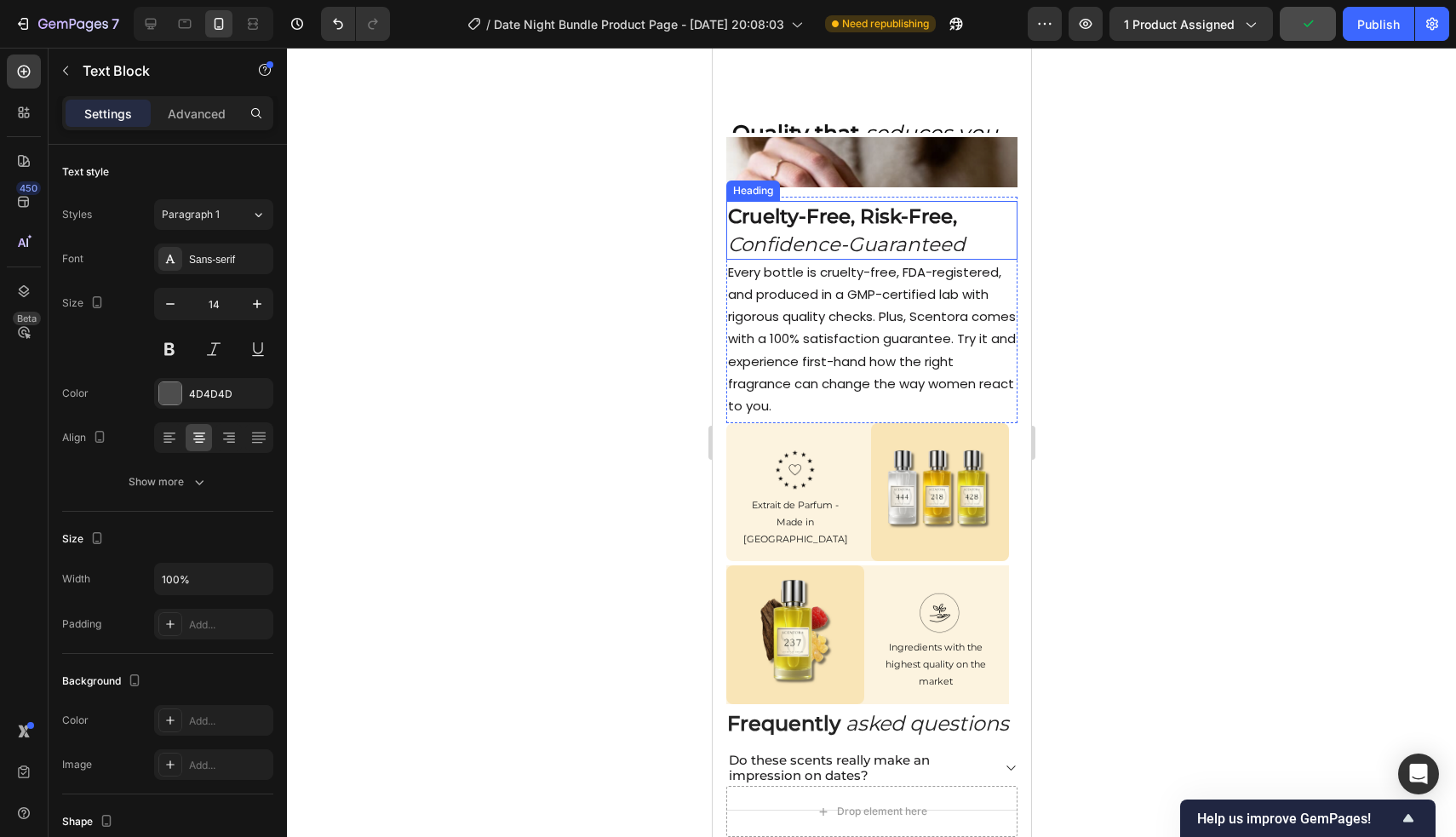
click at [725, 236] on icon "Confidence-Guaranteed" at bounding box center [846, 244] width 238 height 24
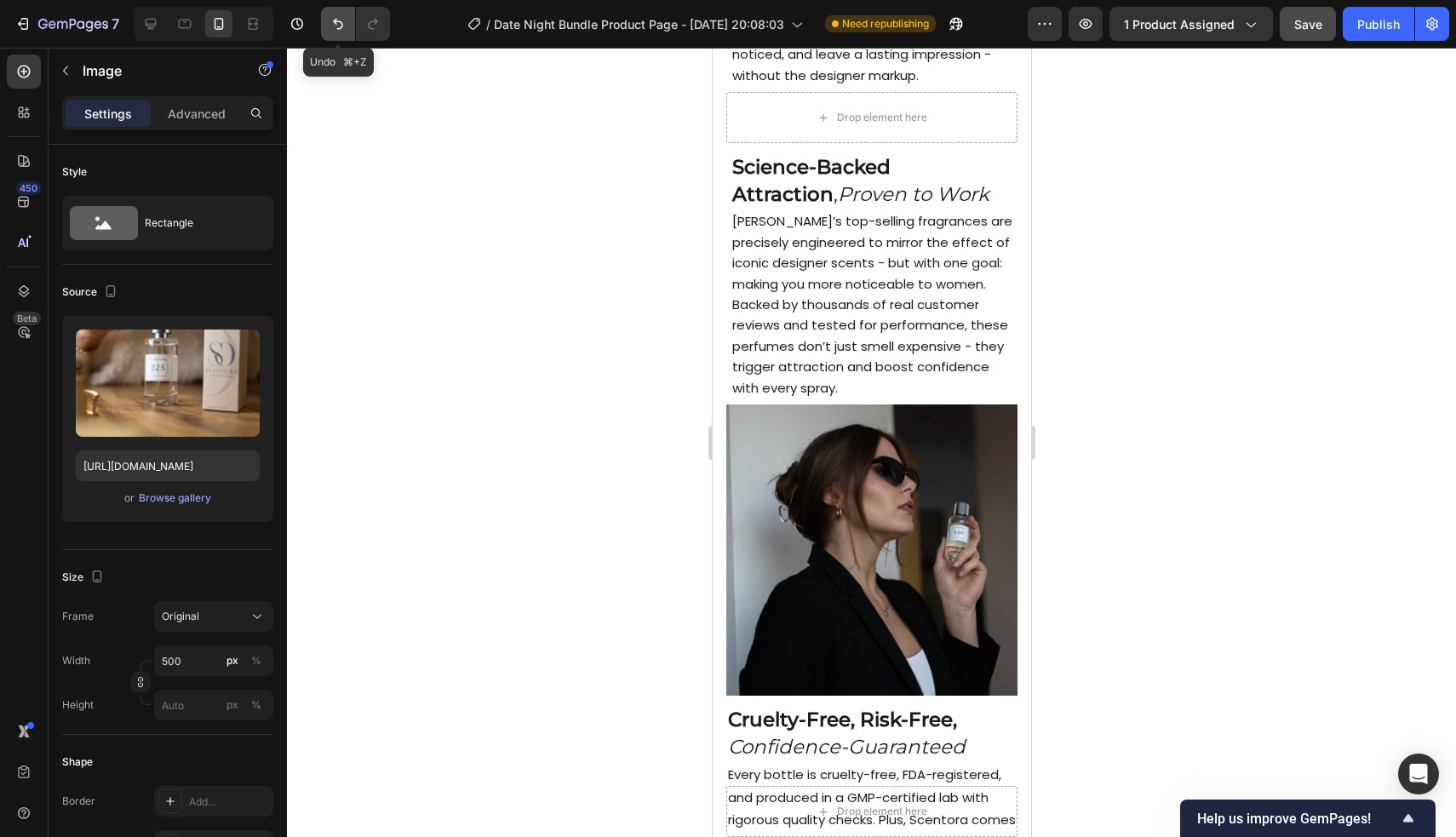
click at [342, 28] on icon "Undo/Redo" at bounding box center [338, 24] width 11 height 11
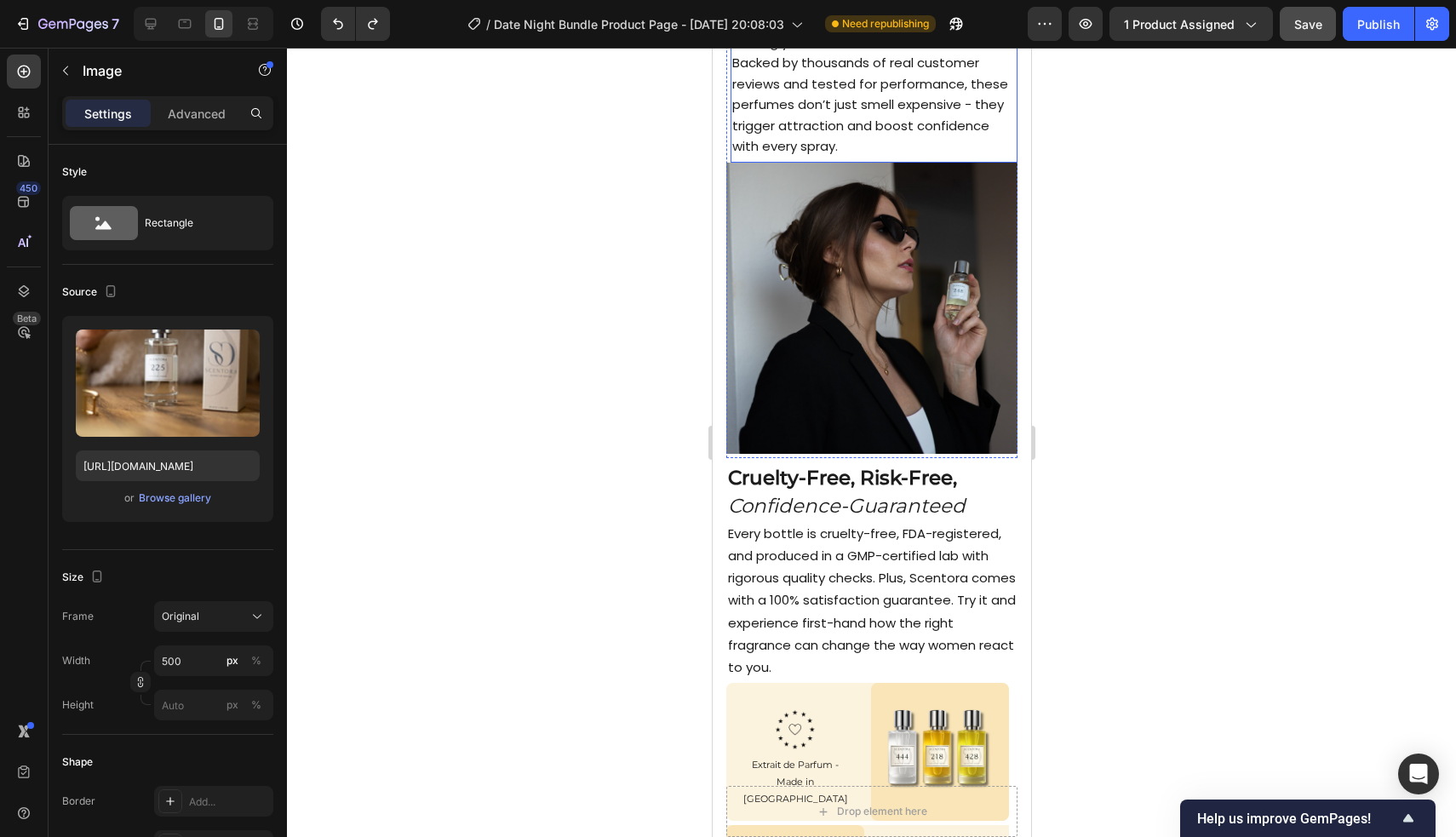
scroll to position [2526, 0]
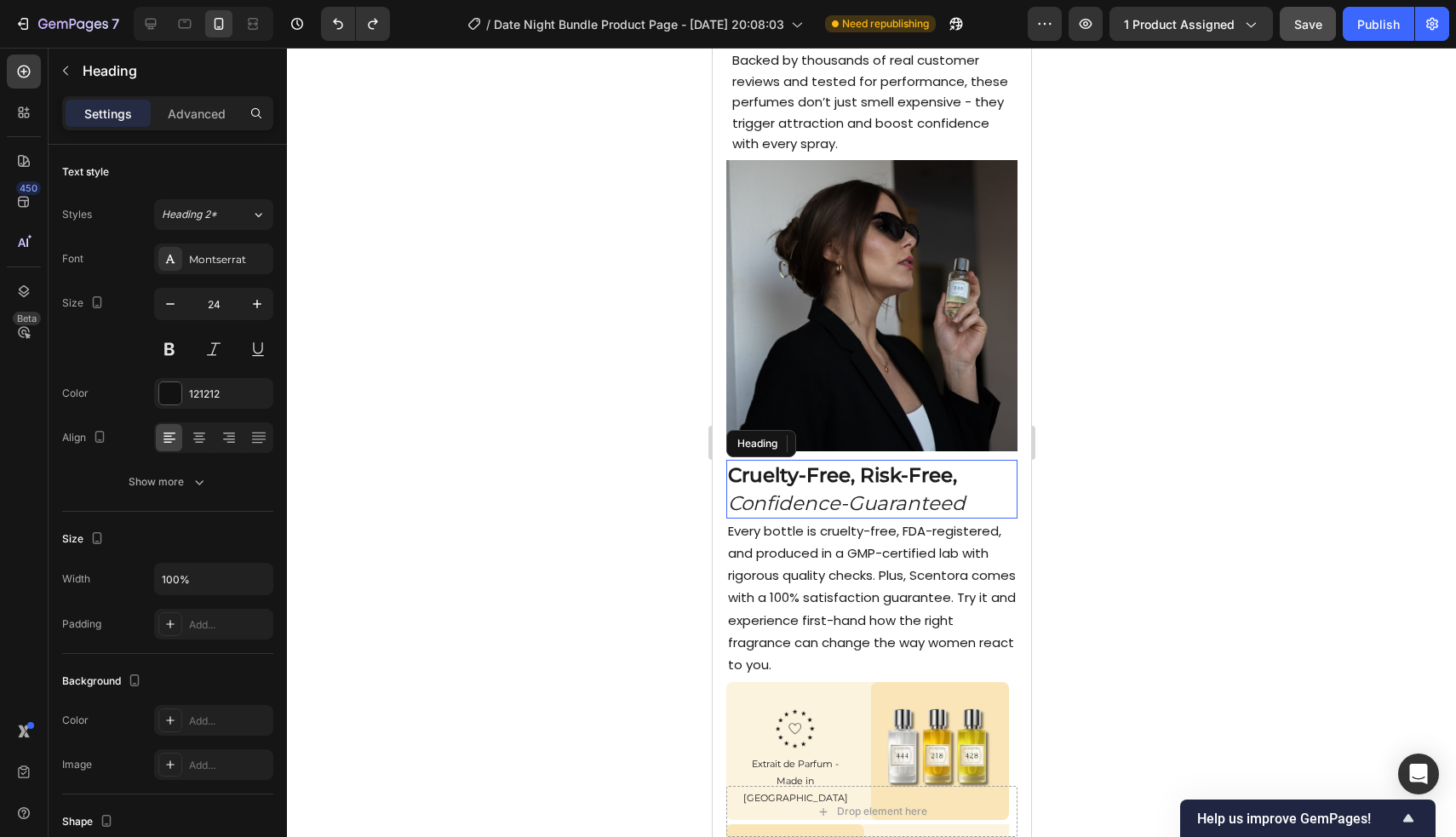
click at [725, 492] on icon "Confidence-Guaranteed" at bounding box center [846, 503] width 238 height 24
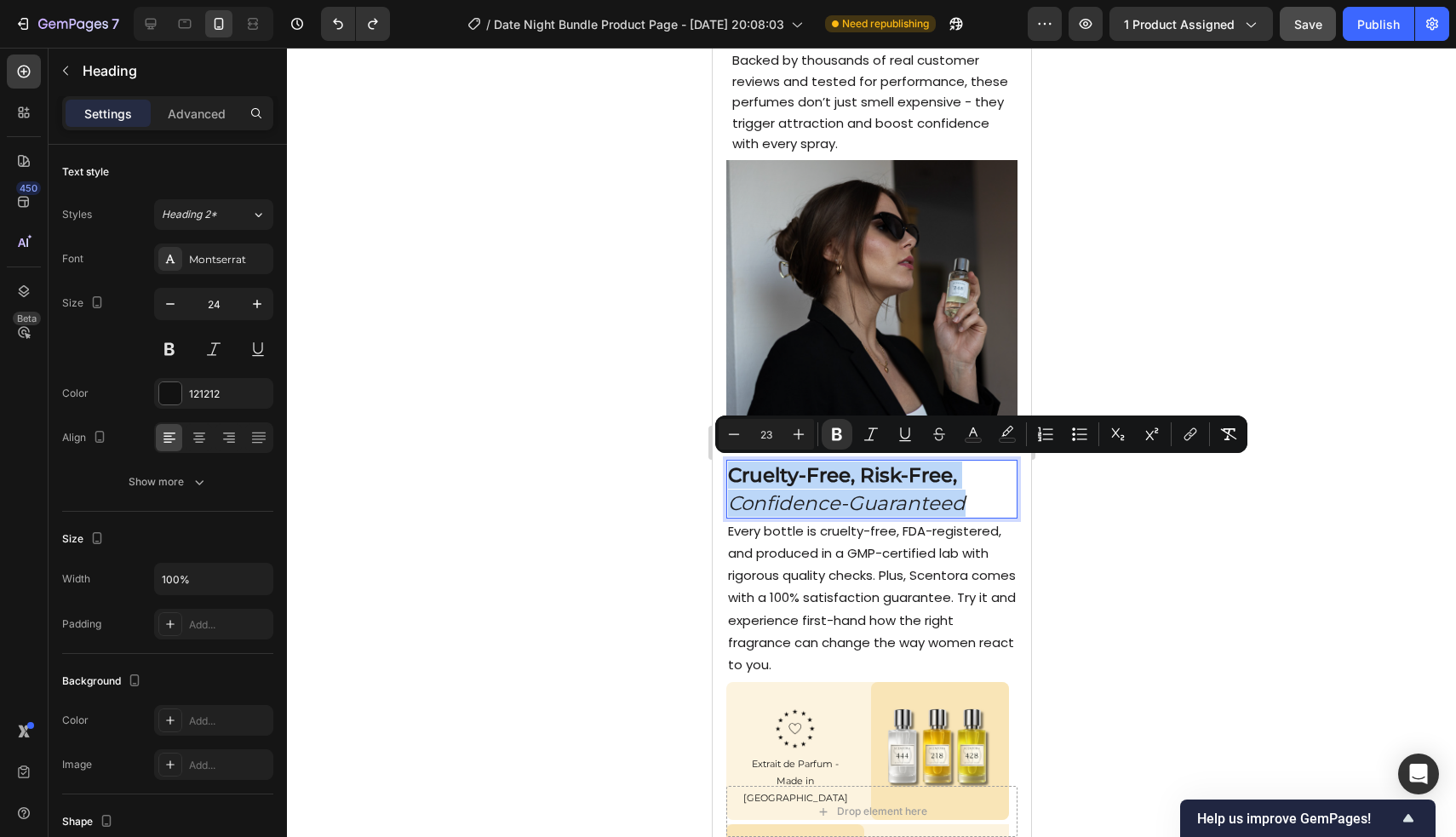
drag, startPoint x: 733, startPoint y: 475, endPoint x: 971, endPoint y: 499, distance: 239.2
copy span "Cruelty-Free, Risk-Free, Confidence-Guaranteed"
click at [243, 32] on div at bounding box center [253, 24] width 28 height 28
type input "37"
type input "1200"
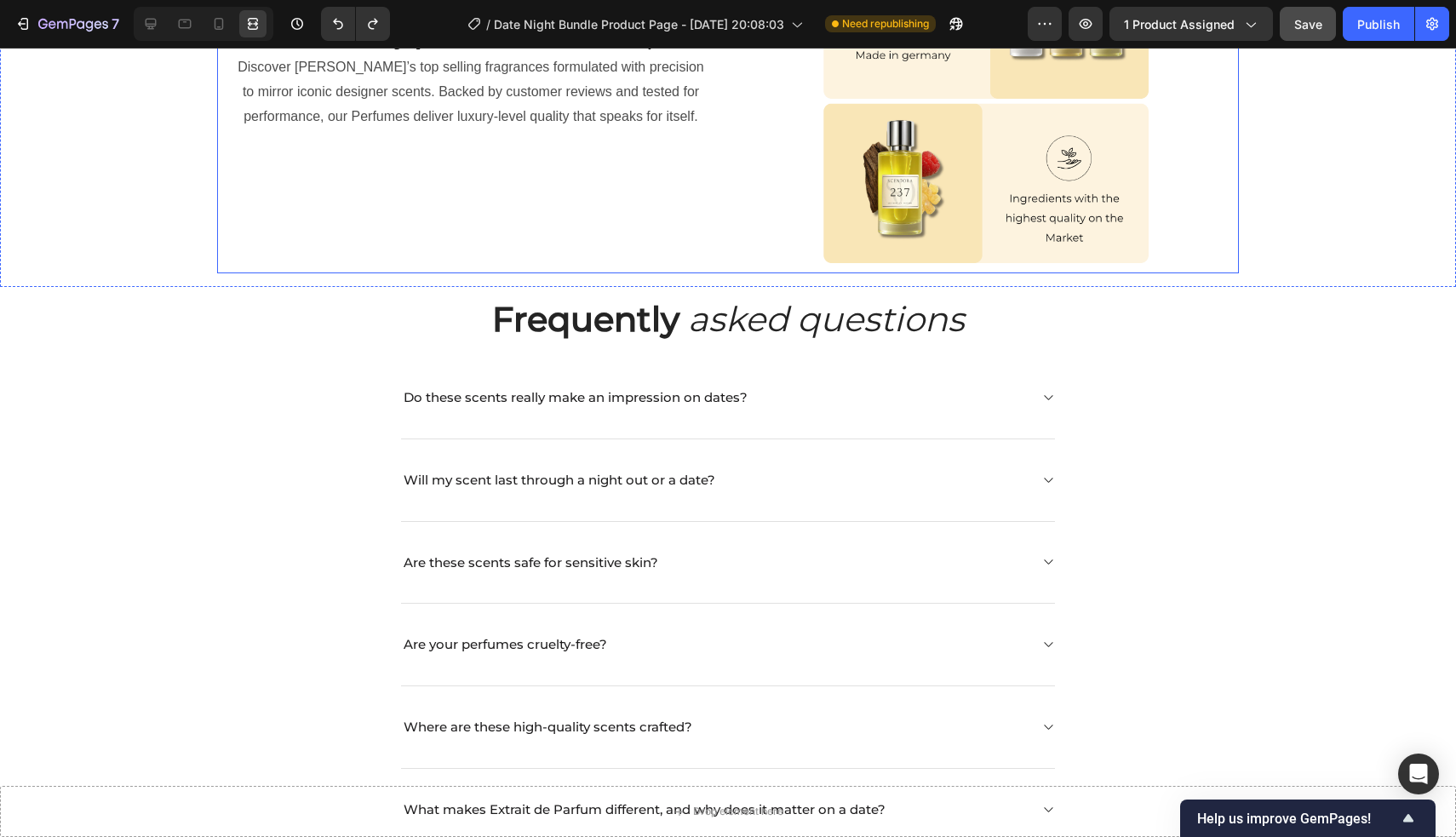
scroll to position [2448, 0]
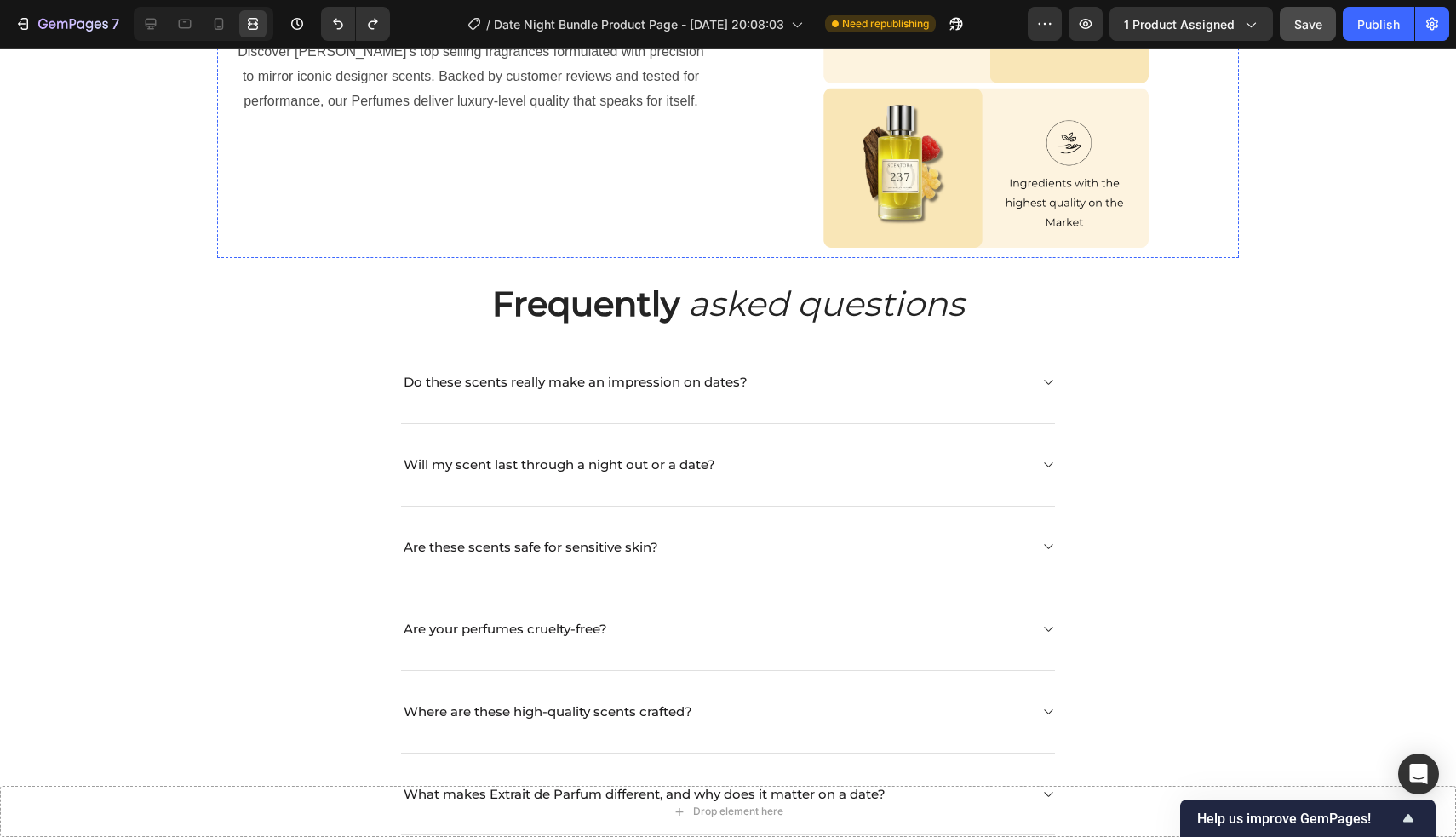
click at [430, 34] on strong "Scientifically proven" at bounding box center [375, 20] width 248 height 28
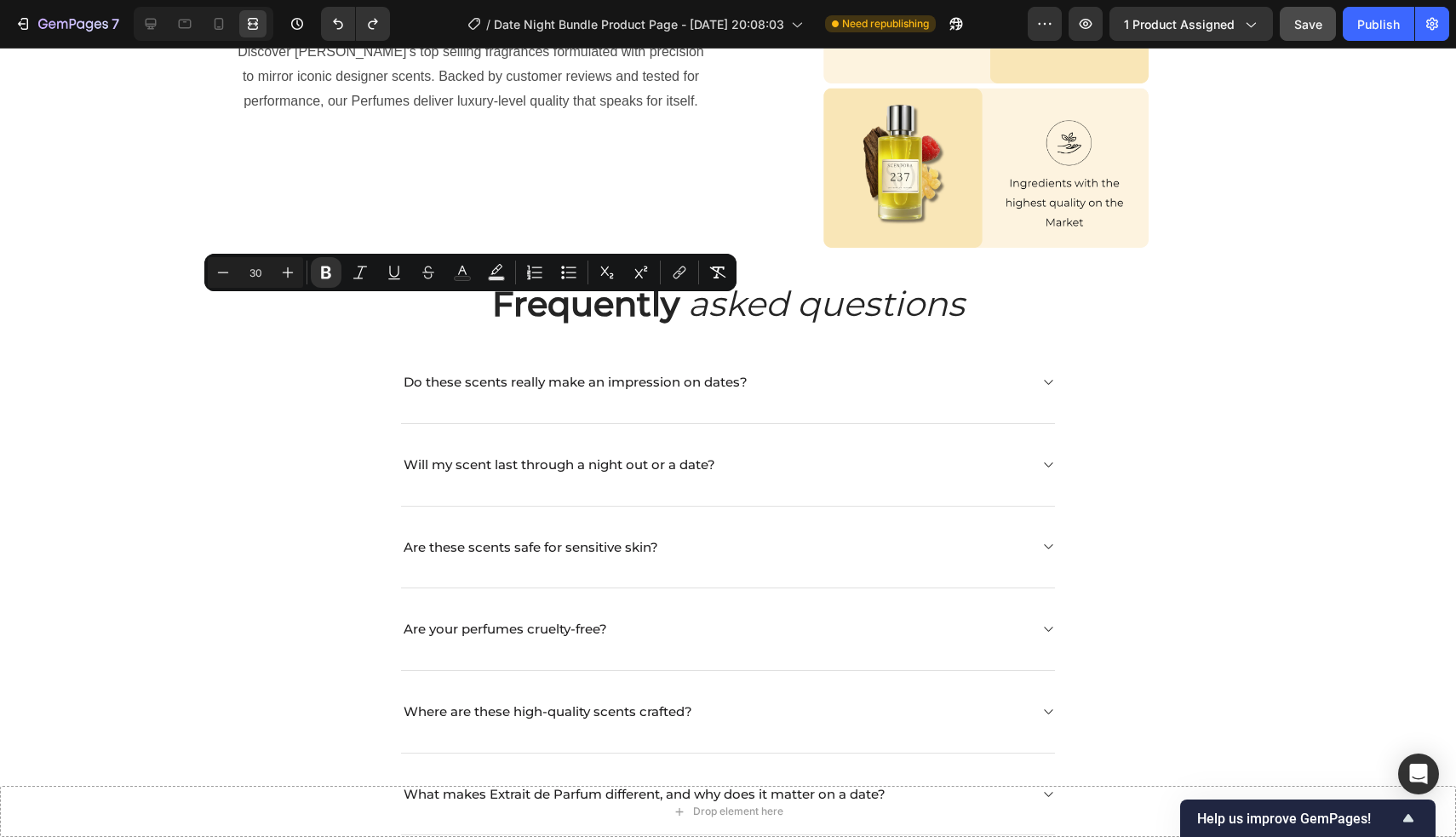
drag, startPoint x: 256, startPoint y: 318, endPoint x: 693, endPoint y: 316, distance: 437.0
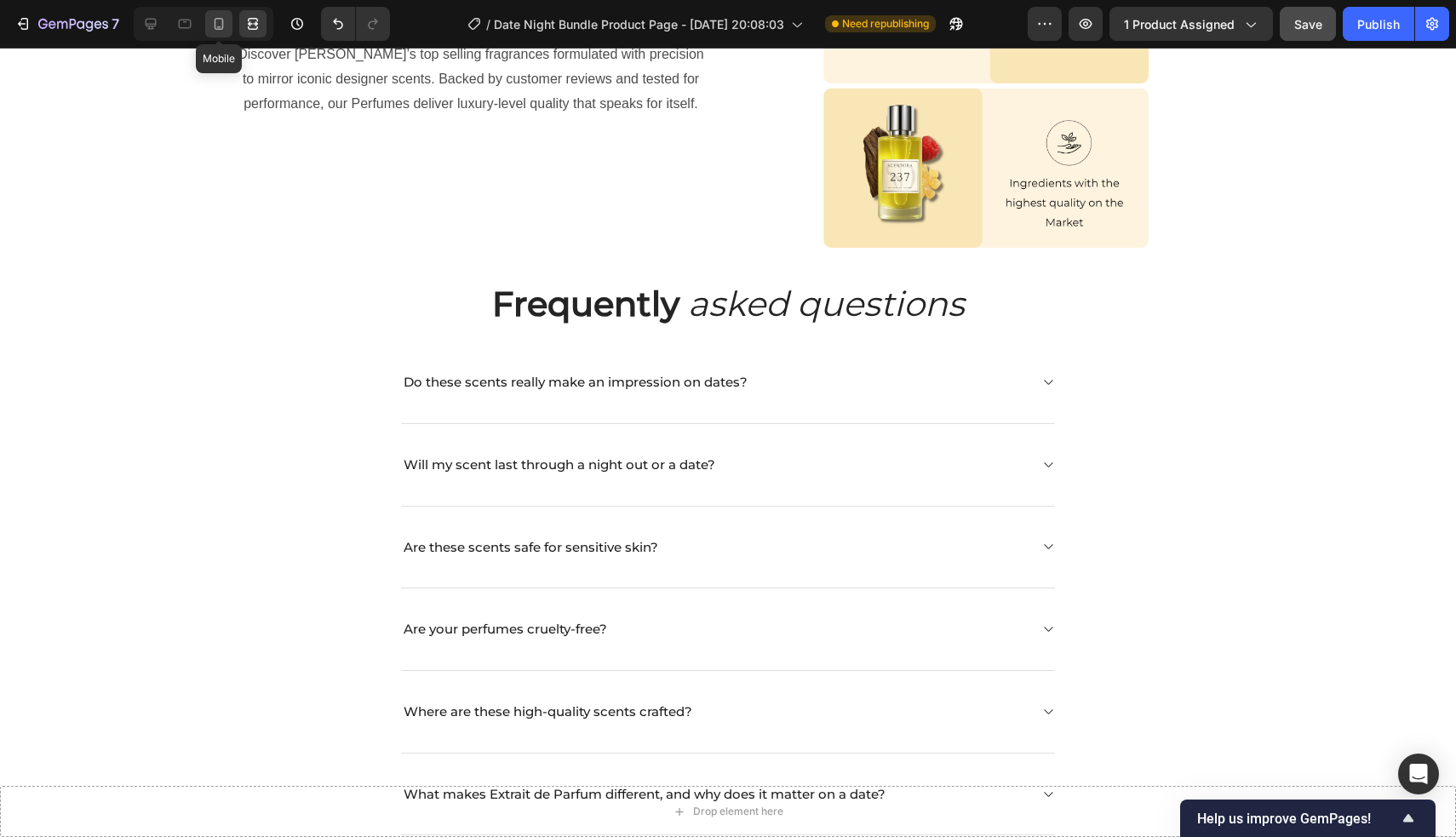
click at [223, 20] on icon at bounding box center [219, 23] width 10 height 12
type input "41"
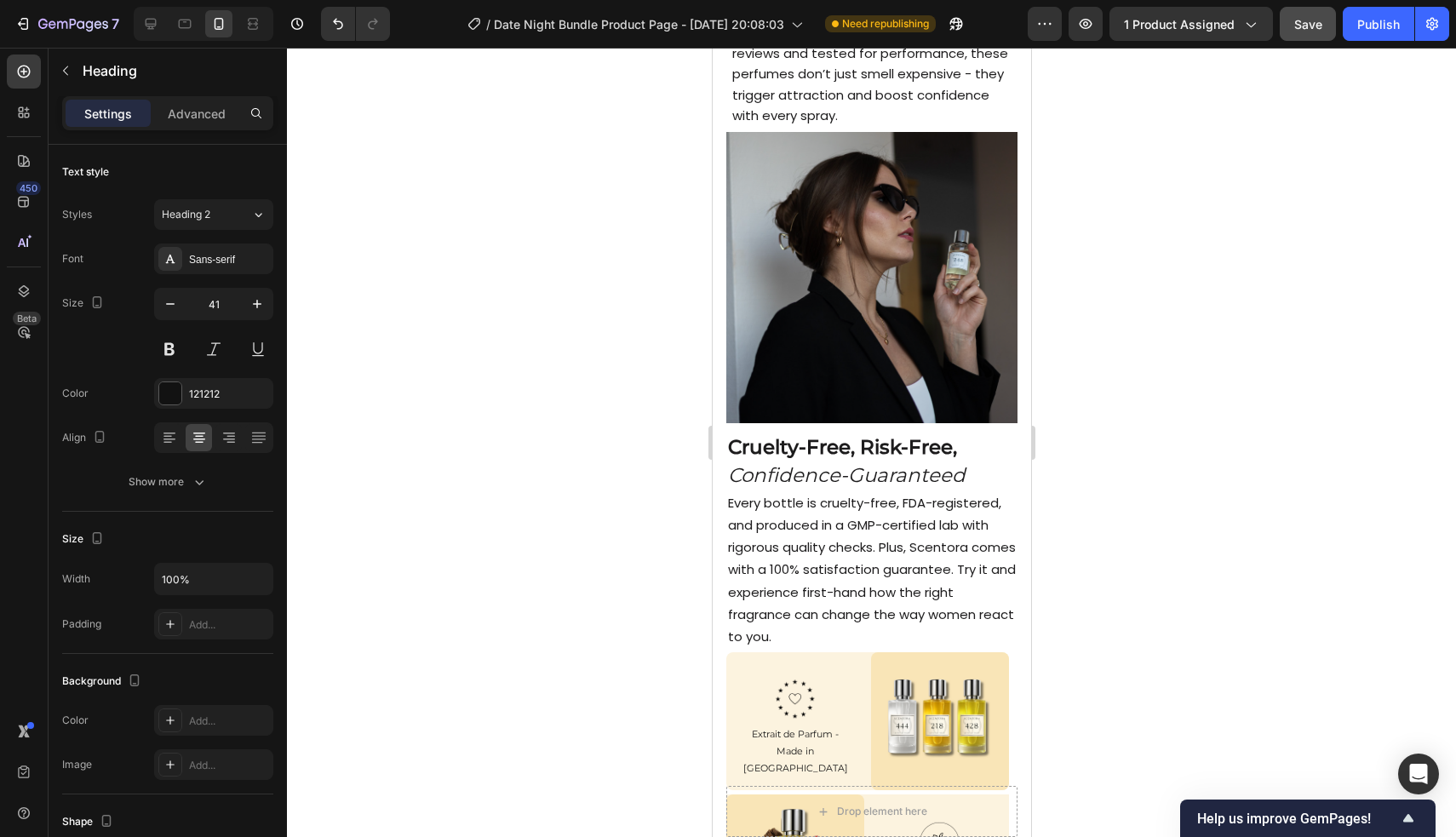
scroll to position [2554, 0]
click at [725, 541] on span "Every bottle is cruelty-free, FDA-registered, and produced in a GMP-certified l…" at bounding box center [870, 569] width 287 height 152
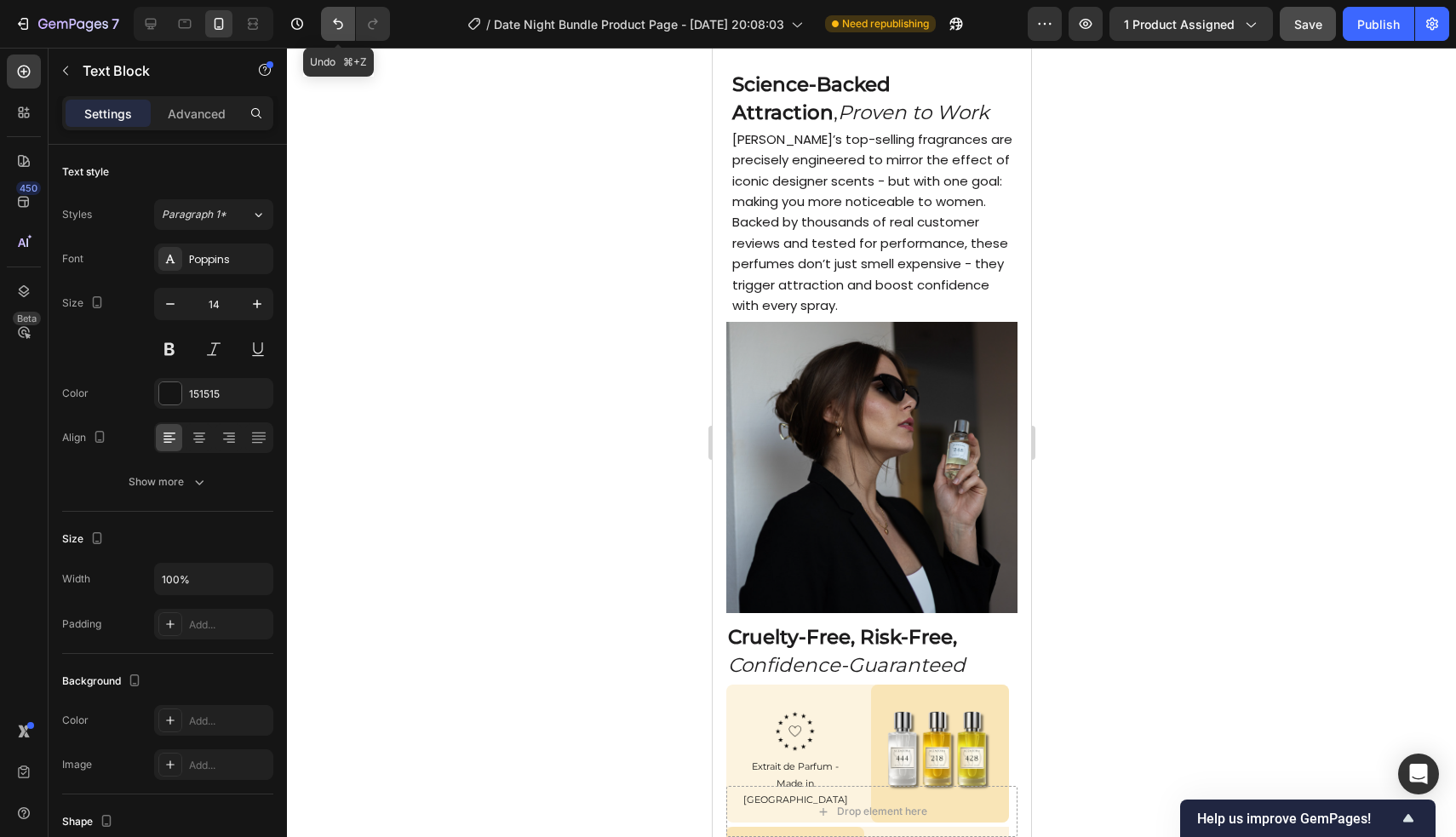
click at [329, 24] on icon "Undo/Redo" at bounding box center [337, 23] width 17 height 17
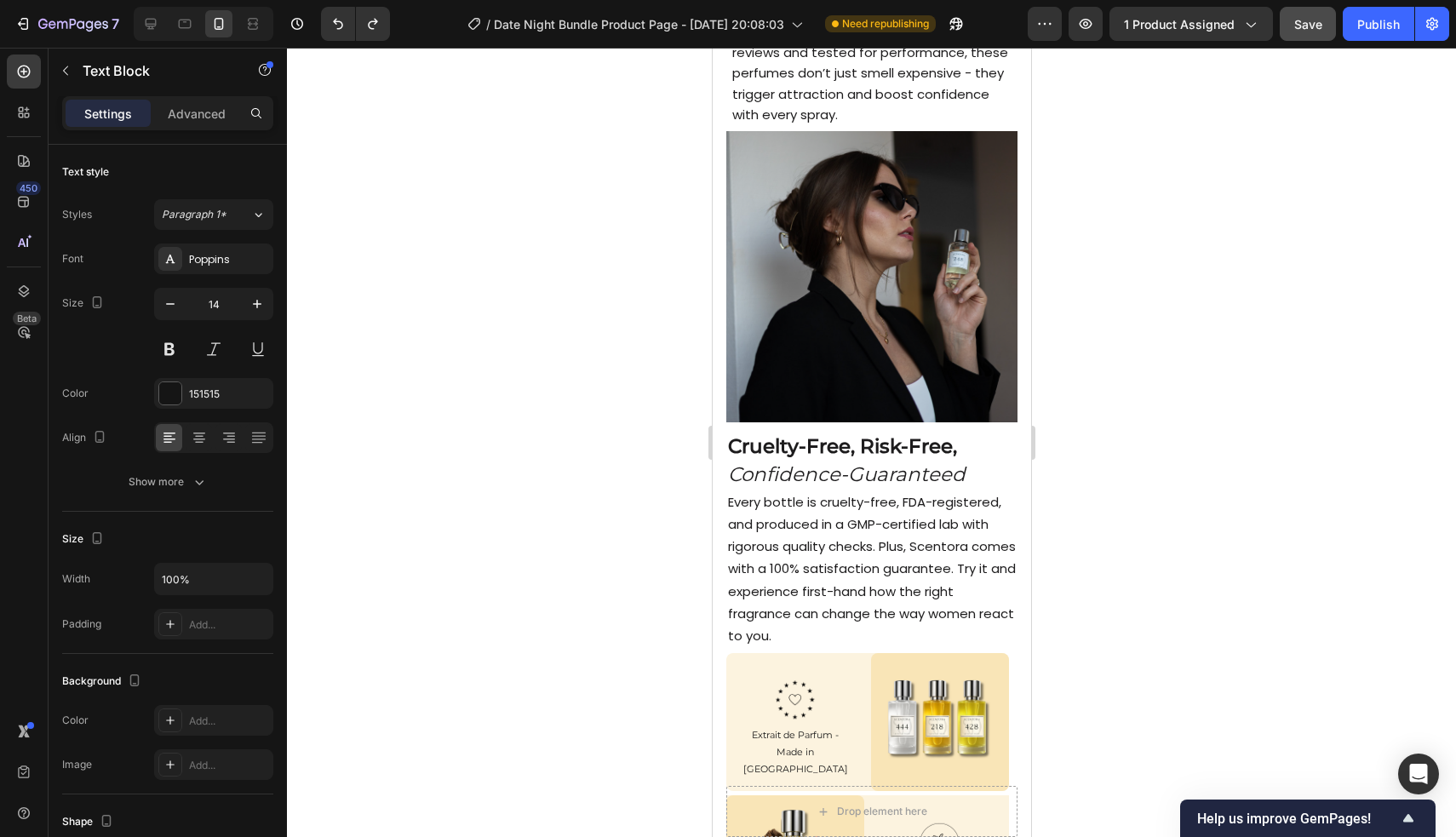
click at [725, 500] on span "Every bottle is cruelty-free, FDA-registered, and produced in a GMP-certified l…" at bounding box center [870, 569] width 287 height 152
click at [725, 498] on span "Every bottle is cruelty-free, FDA-registered, and produced in a GMP-certified l…" at bounding box center [870, 569] width 287 height 152
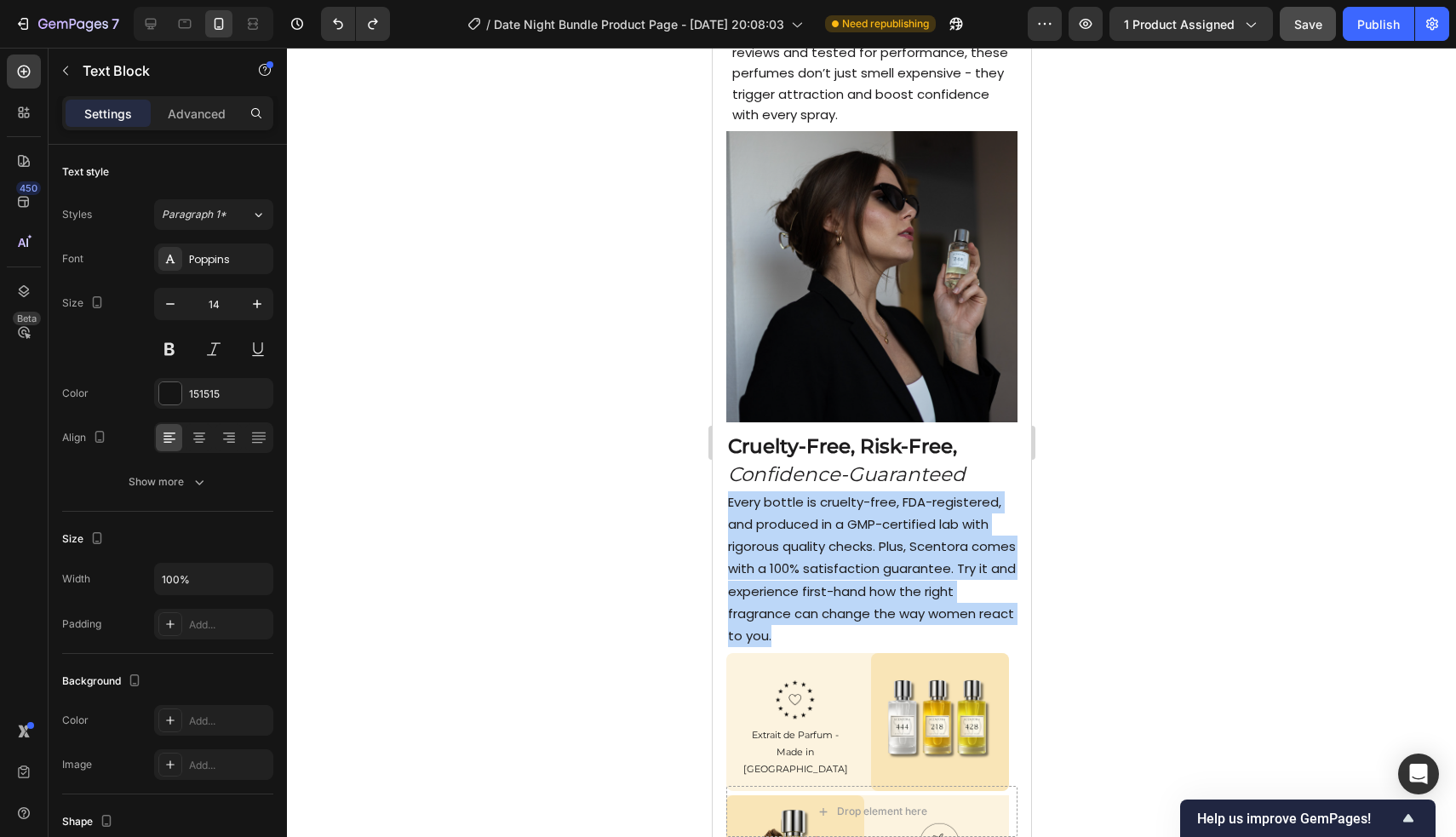
drag, startPoint x: 730, startPoint y: 498, endPoint x: 791, endPoint y: 623, distance: 139.1
click at [725, 623] on p "Every bottle is cruelty-free, FDA-registered, and produced in a GMP-certified l…" at bounding box center [870, 570] width 287 height 156
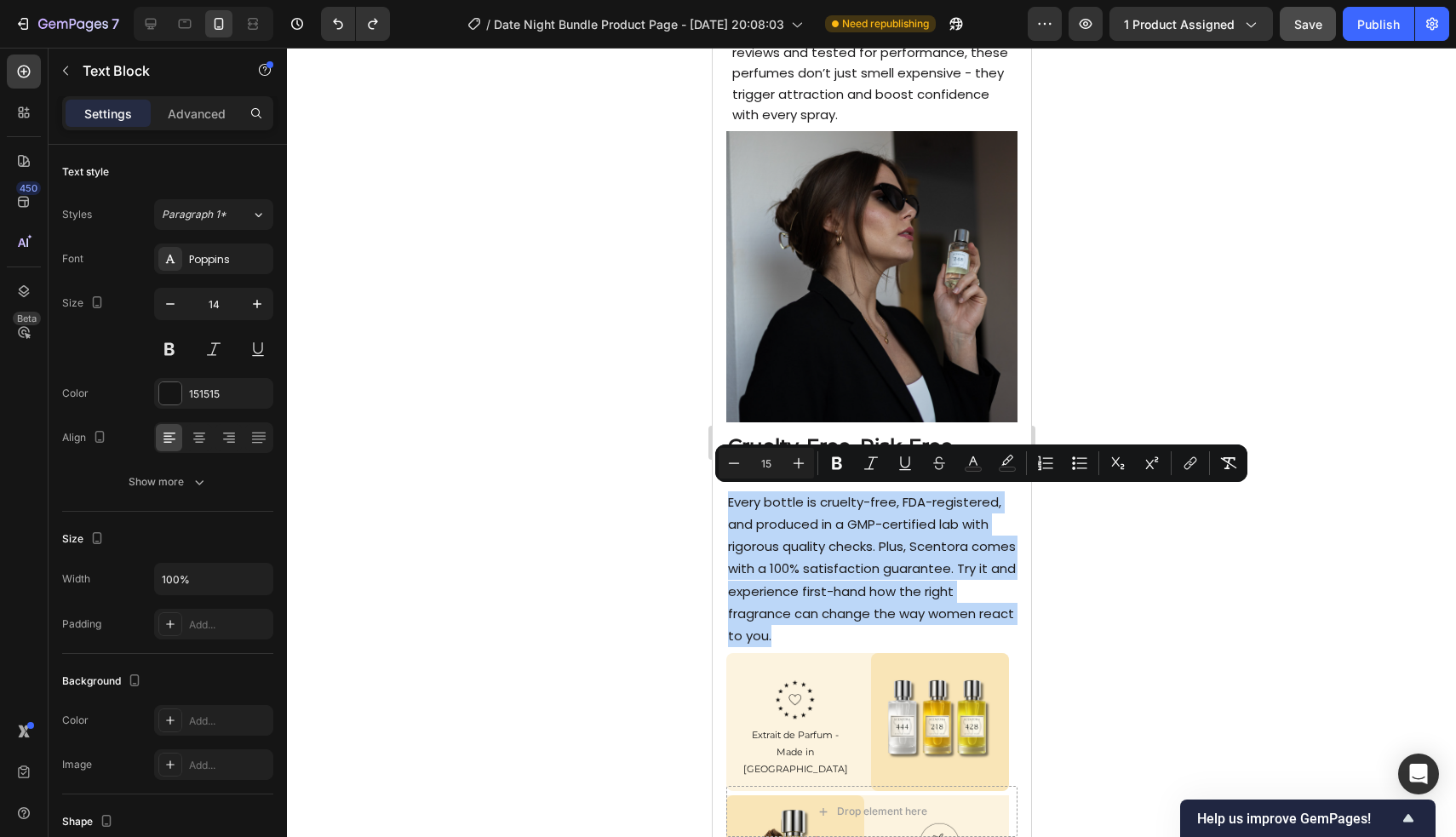
copy span "Every bottle is cruelty-free, FDA-registered, and produced in a GMP-certified l…"
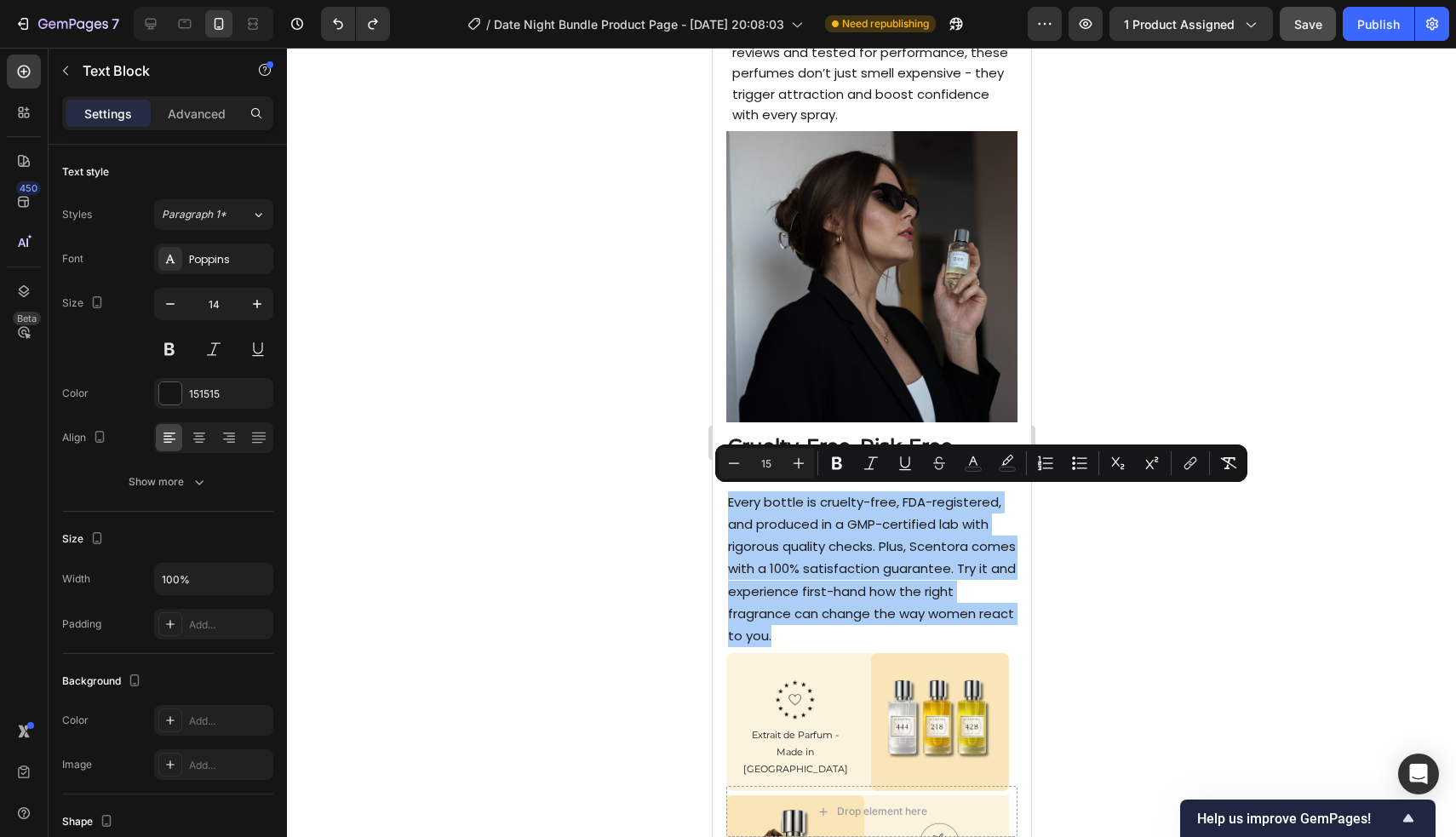
click at [613, 503] on div at bounding box center [870, 442] width 1169 height 789
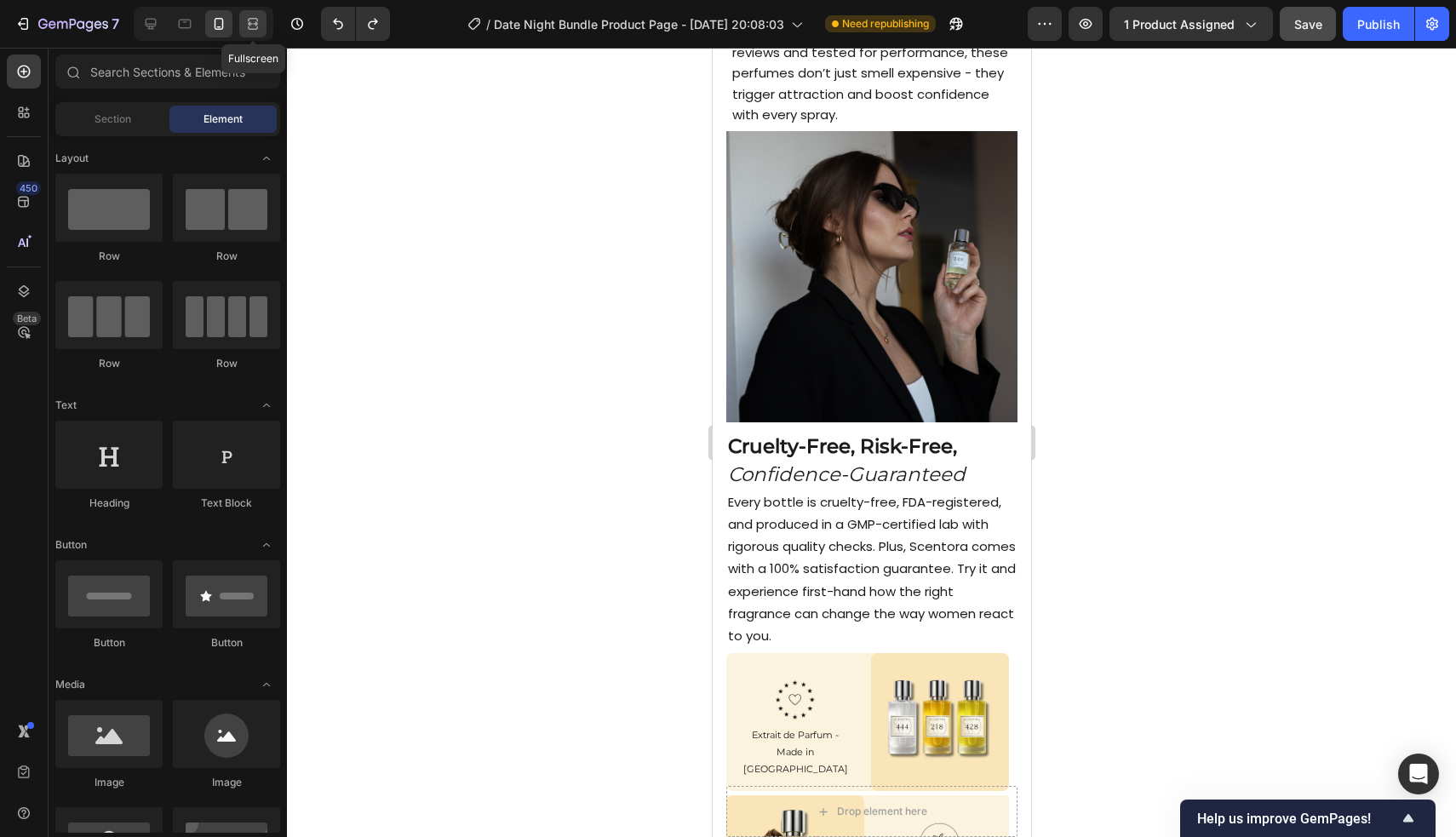
click at [263, 21] on div at bounding box center [253, 24] width 28 height 28
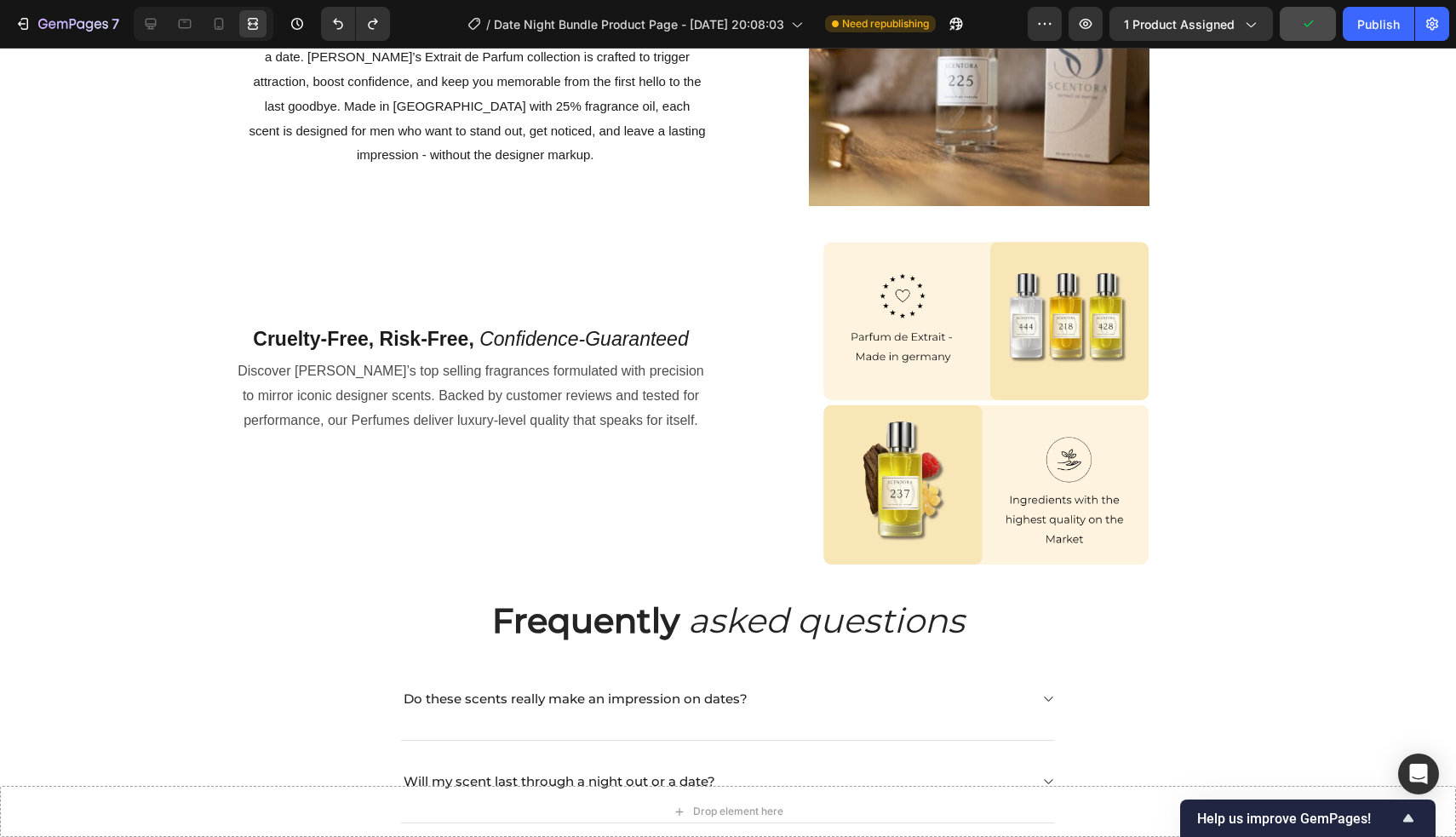
scroll to position [1640, 0]
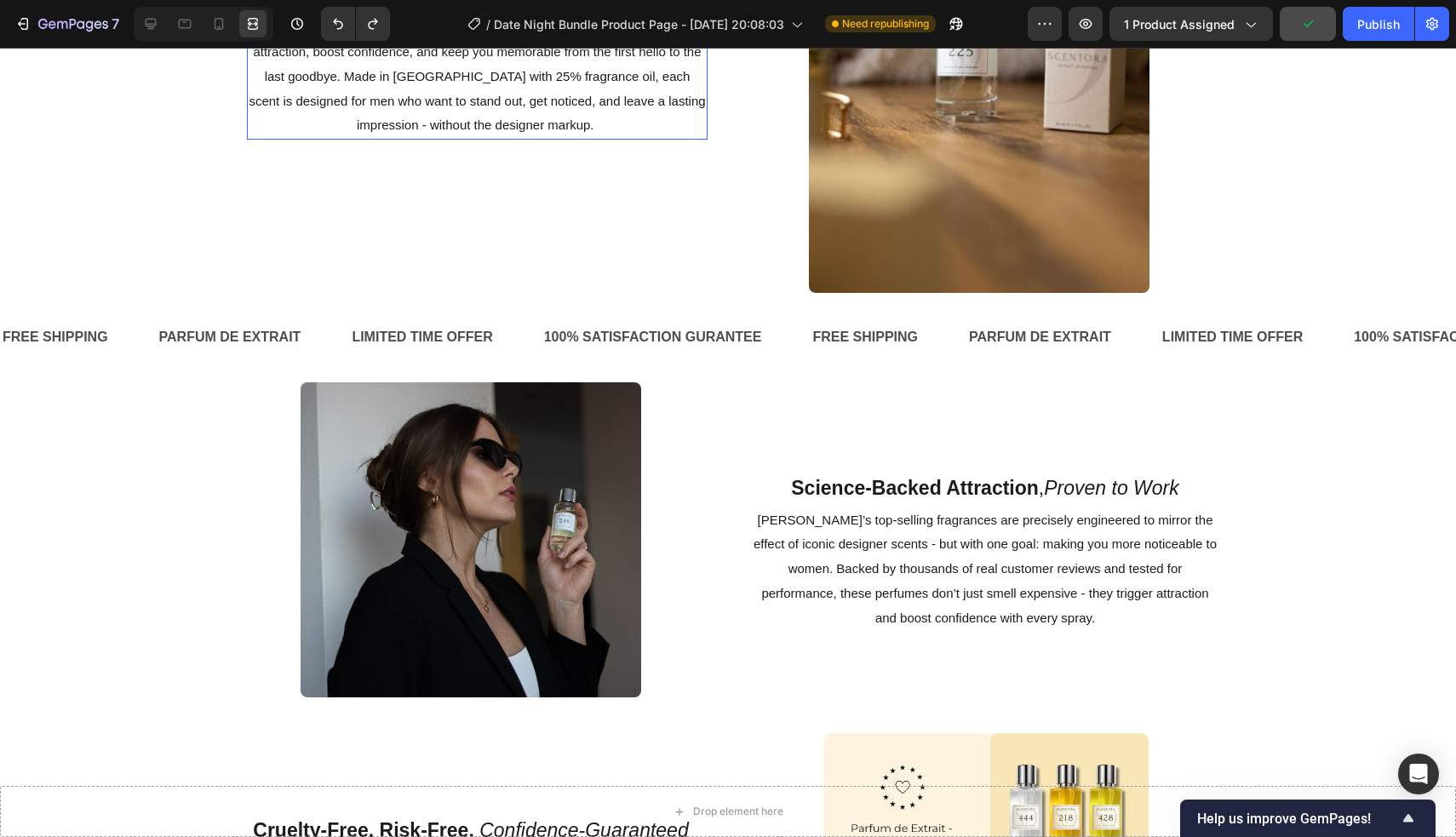
click at [625, 132] on span "Discover scents that don’t just smell expensive - they make you unforgettable o…" at bounding box center [476, 63] width 456 height 137
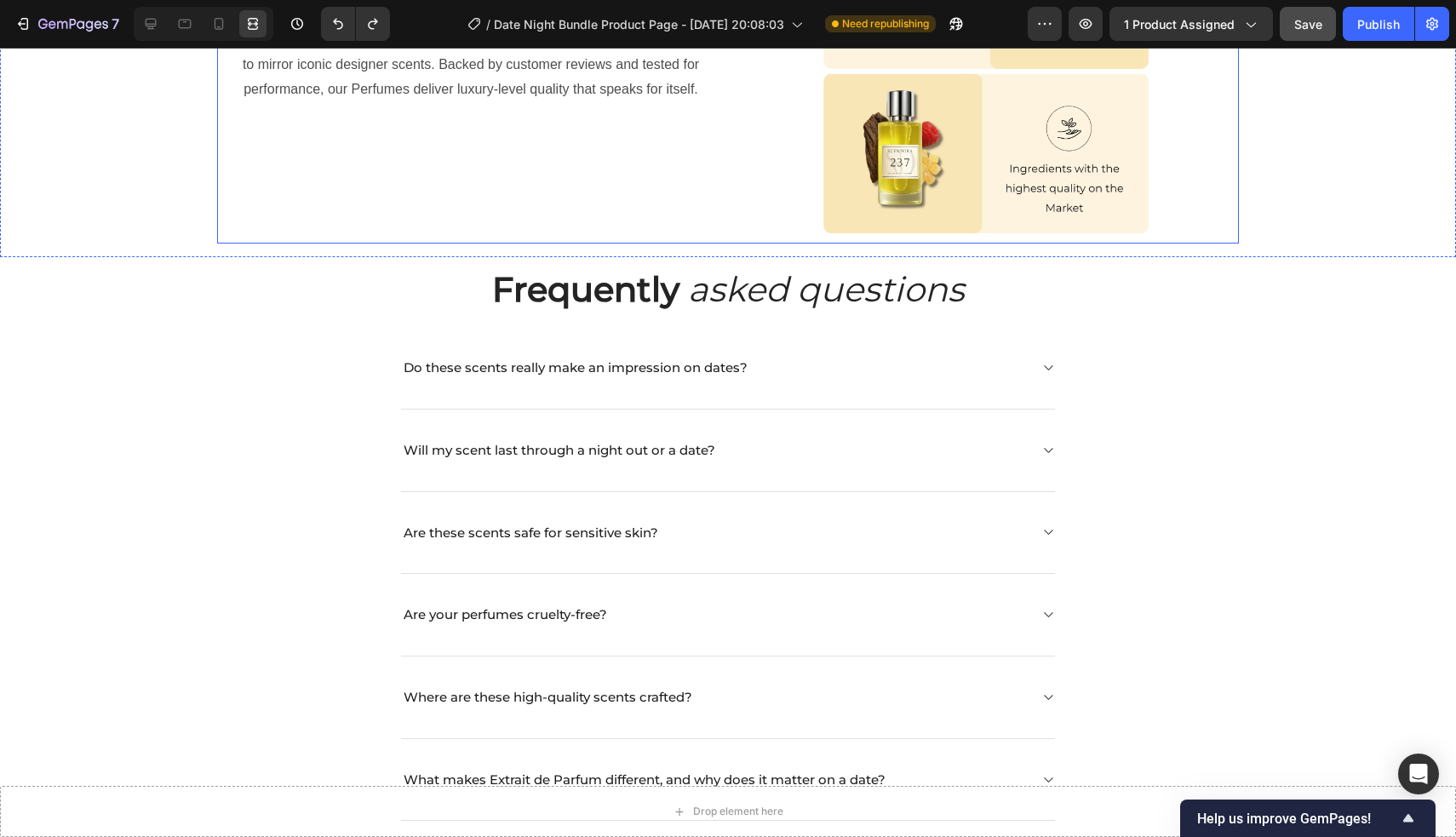
scroll to position [2462, 0]
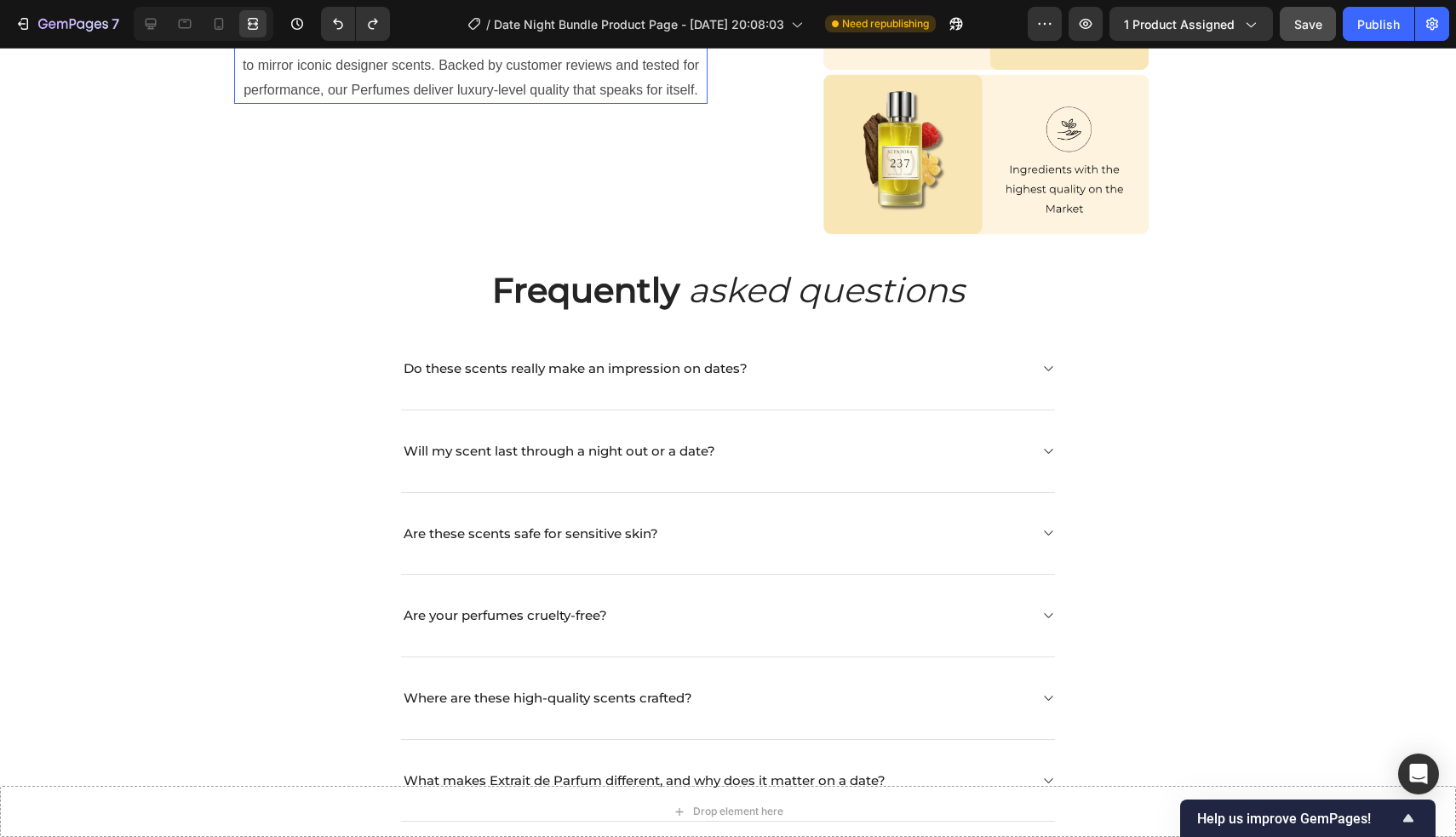
click at [364, 102] on p "Discover [PERSON_NAME]’s top selling fragrances formulated with precision to mi…" at bounding box center [471, 66] width 470 height 74
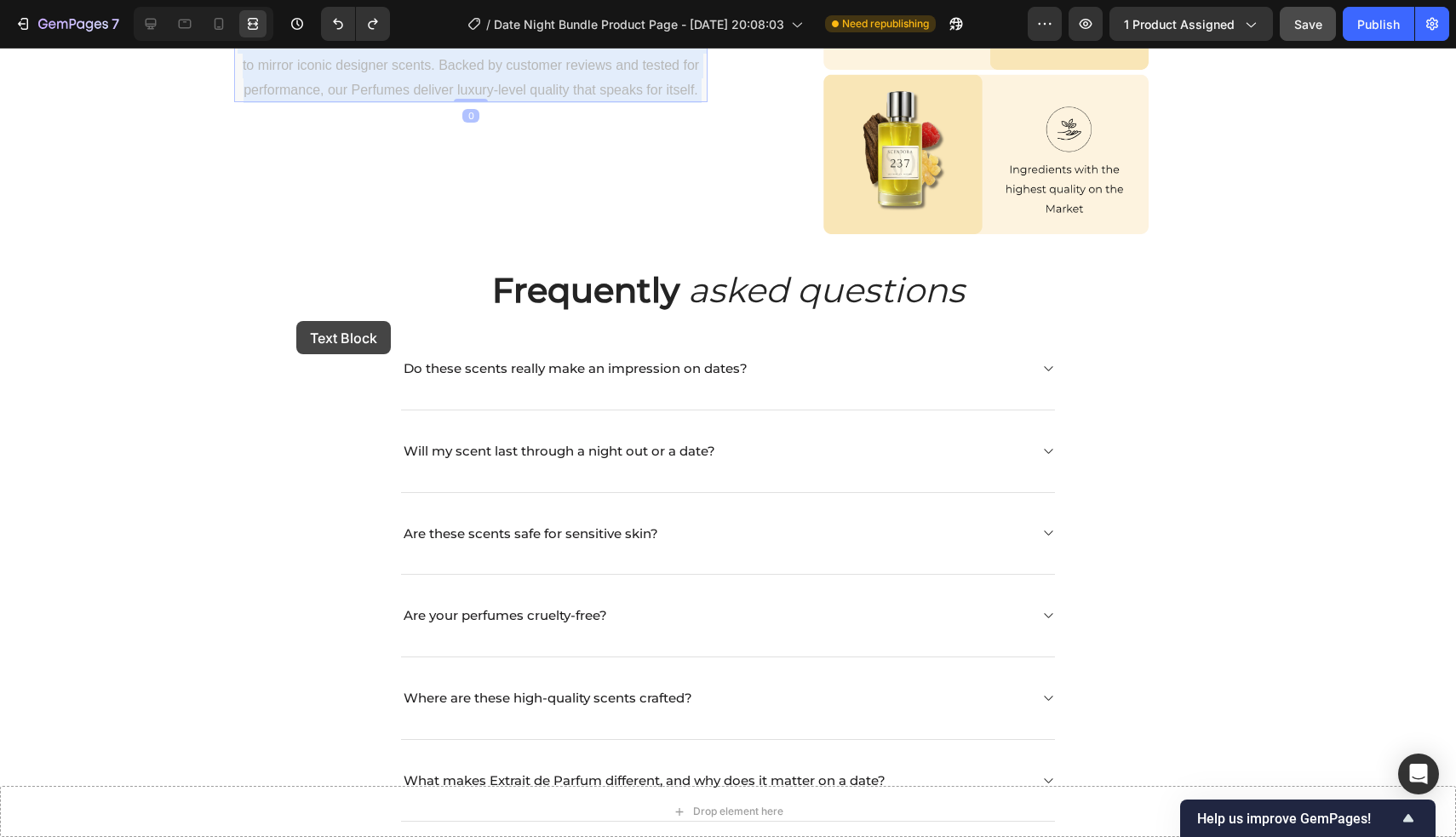
drag, startPoint x: 241, startPoint y: 328, endPoint x: 292, endPoint y: 328, distance: 51.0
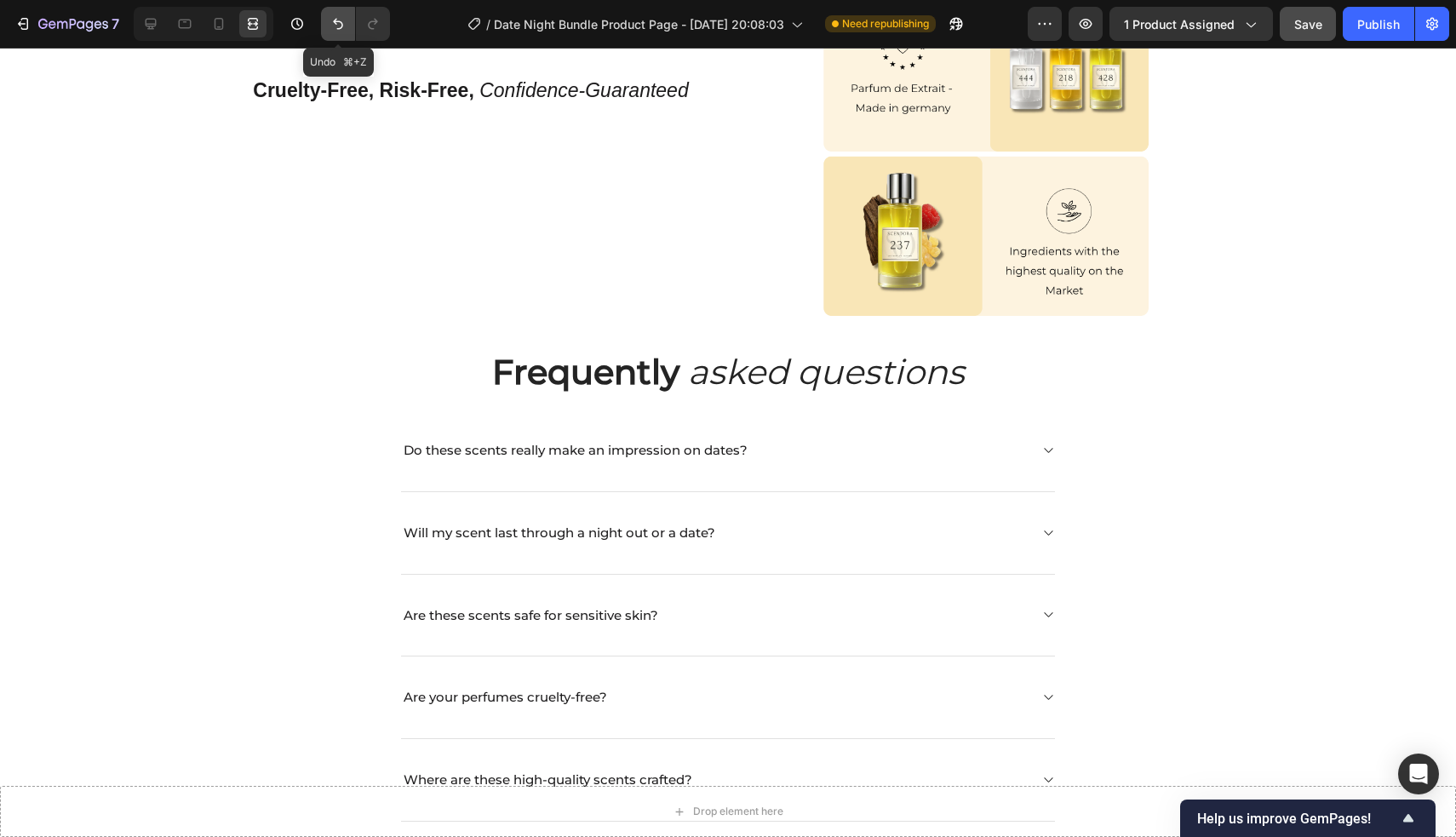
click at [342, 31] on icon "Undo/Redo" at bounding box center [337, 23] width 17 height 17
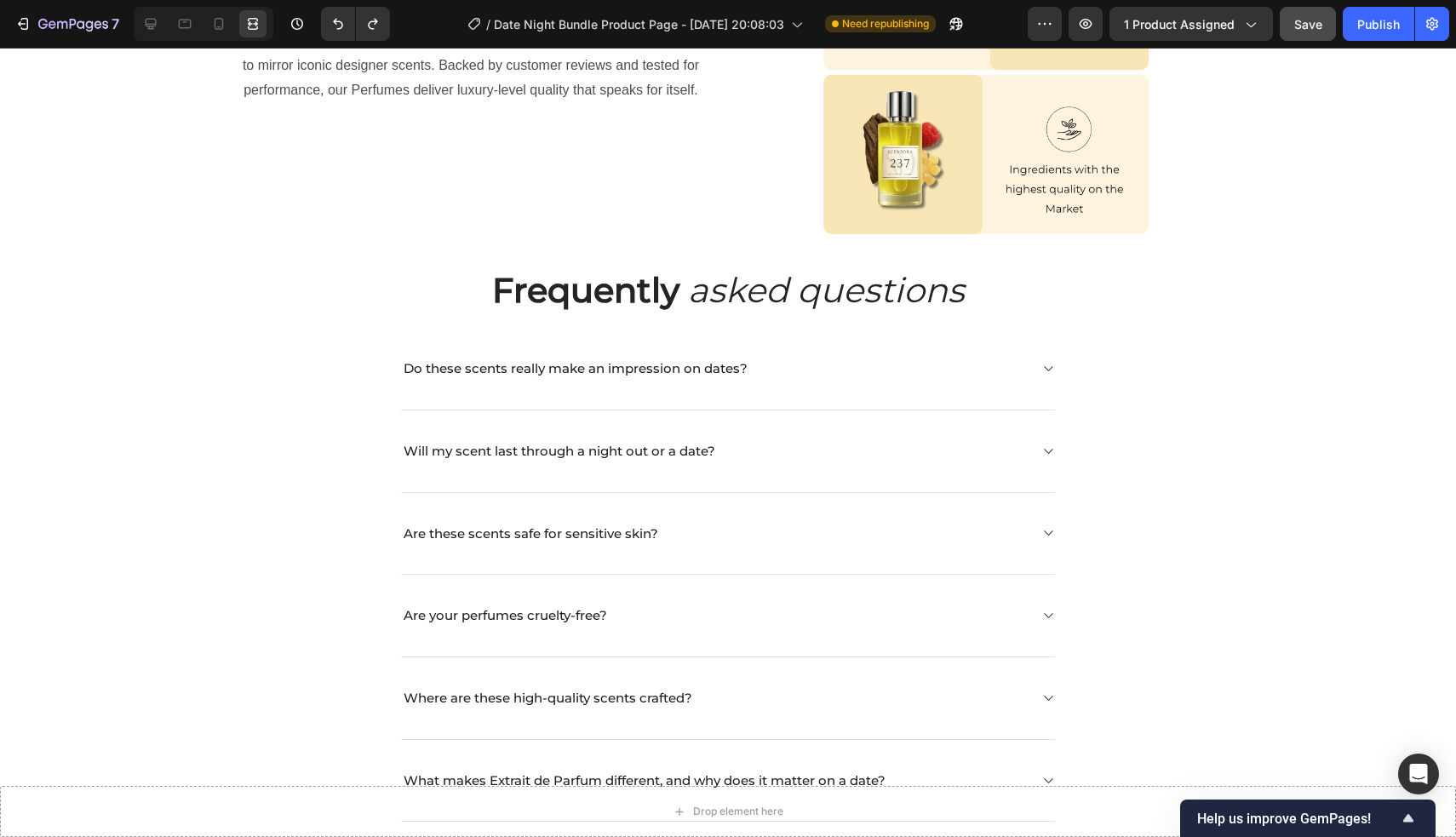
click at [287, 102] on p "Discover [PERSON_NAME]’s top selling fragrances formulated with precision to mi…" at bounding box center [471, 66] width 470 height 74
click at [235, 104] on div "Discover [PERSON_NAME]’s top selling fragrances formulated with precision to mi…" at bounding box center [470, 66] width 473 height 76
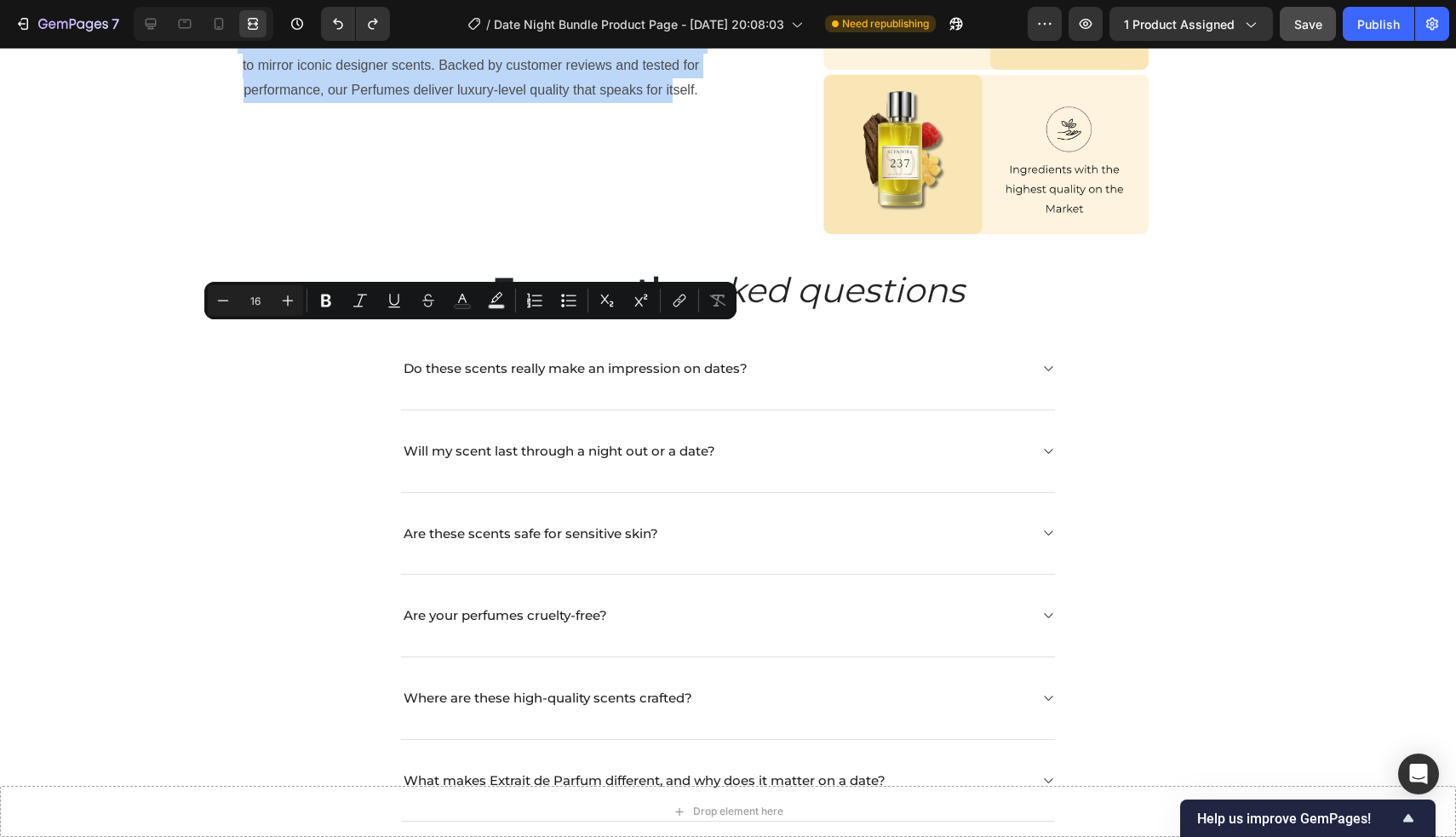
drag, startPoint x: 236, startPoint y: 335, endPoint x: 699, endPoint y: 389, distance: 466.1
click at [699, 102] on p "Discover [PERSON_NAME]’s top selling fragrances formulated with precision to mi…" at bounding box center [471, 66] width 470 height 74
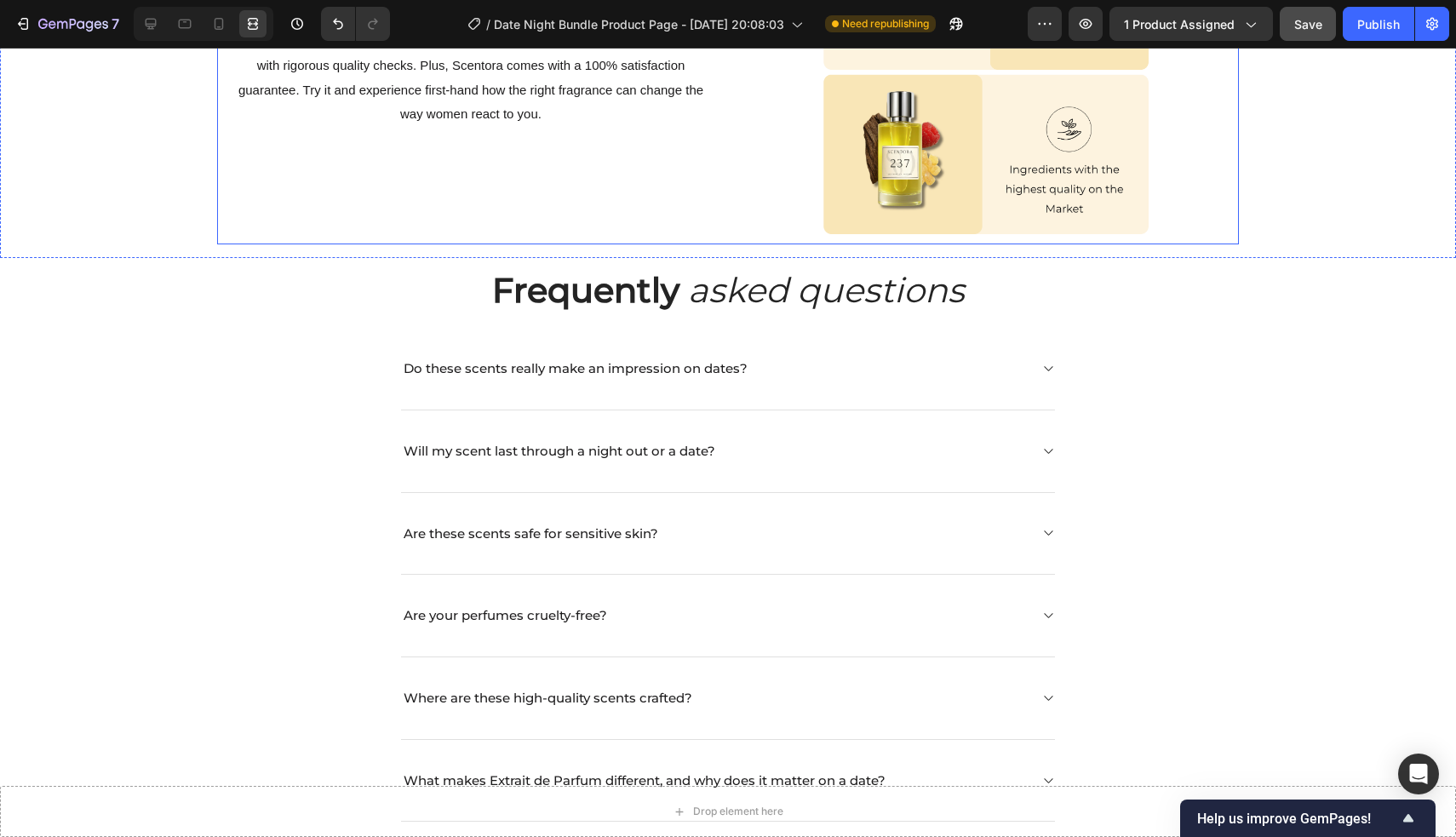
click at [641, 244] on div "Cruelty-Free, Risk-Free, Confidence-Guaranteed Heading Every bottle is cruelty-…" at bounding box center [471, 74] width 508 height 342
click at [725, 29] on span "Save" at bounding box center [1308, 24] width 28 height 14
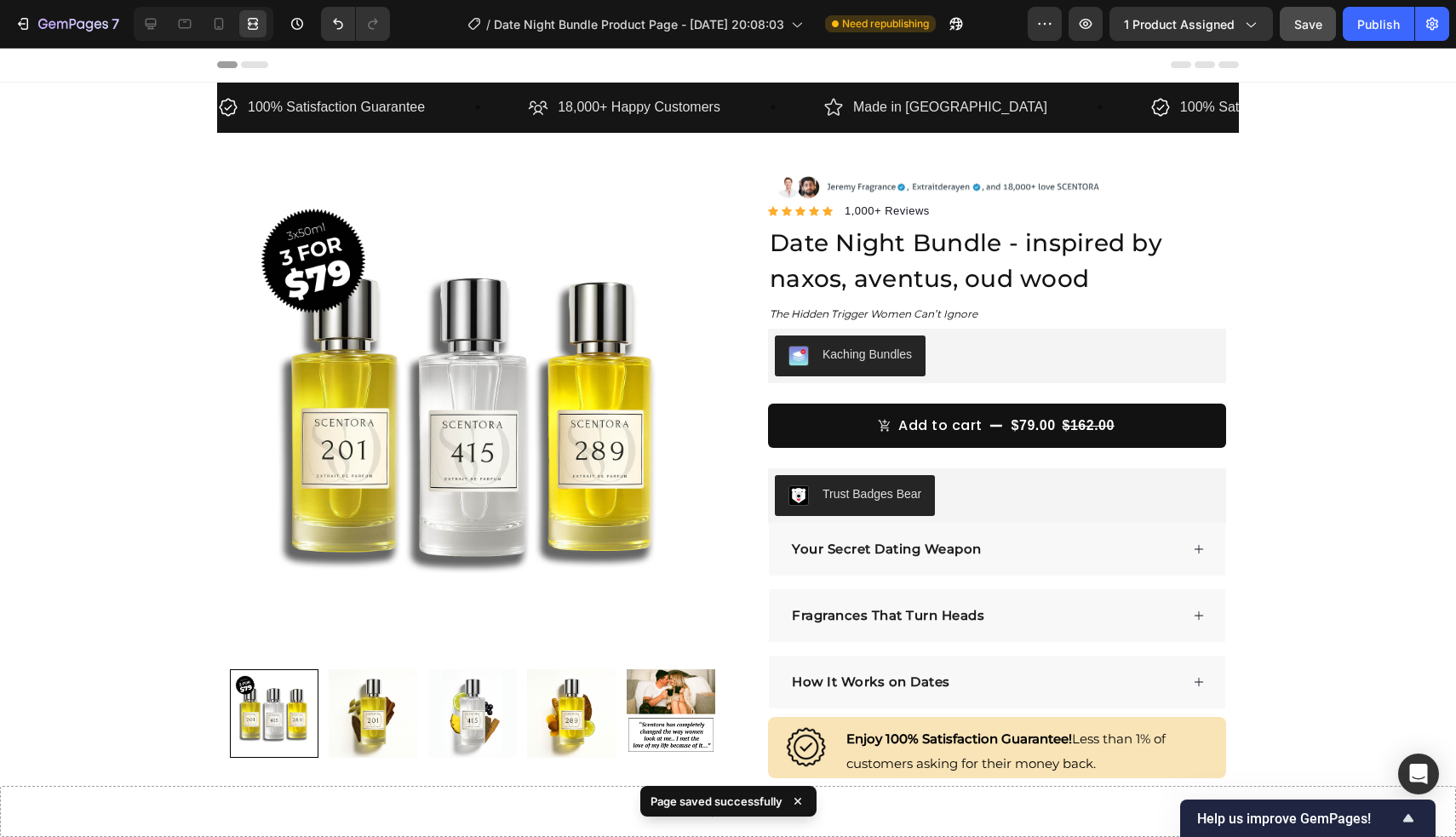
scroll to position [0, 0]
click at [725, 31] on div "Publish" at bounding box center [1378, 24] width 43 height 18
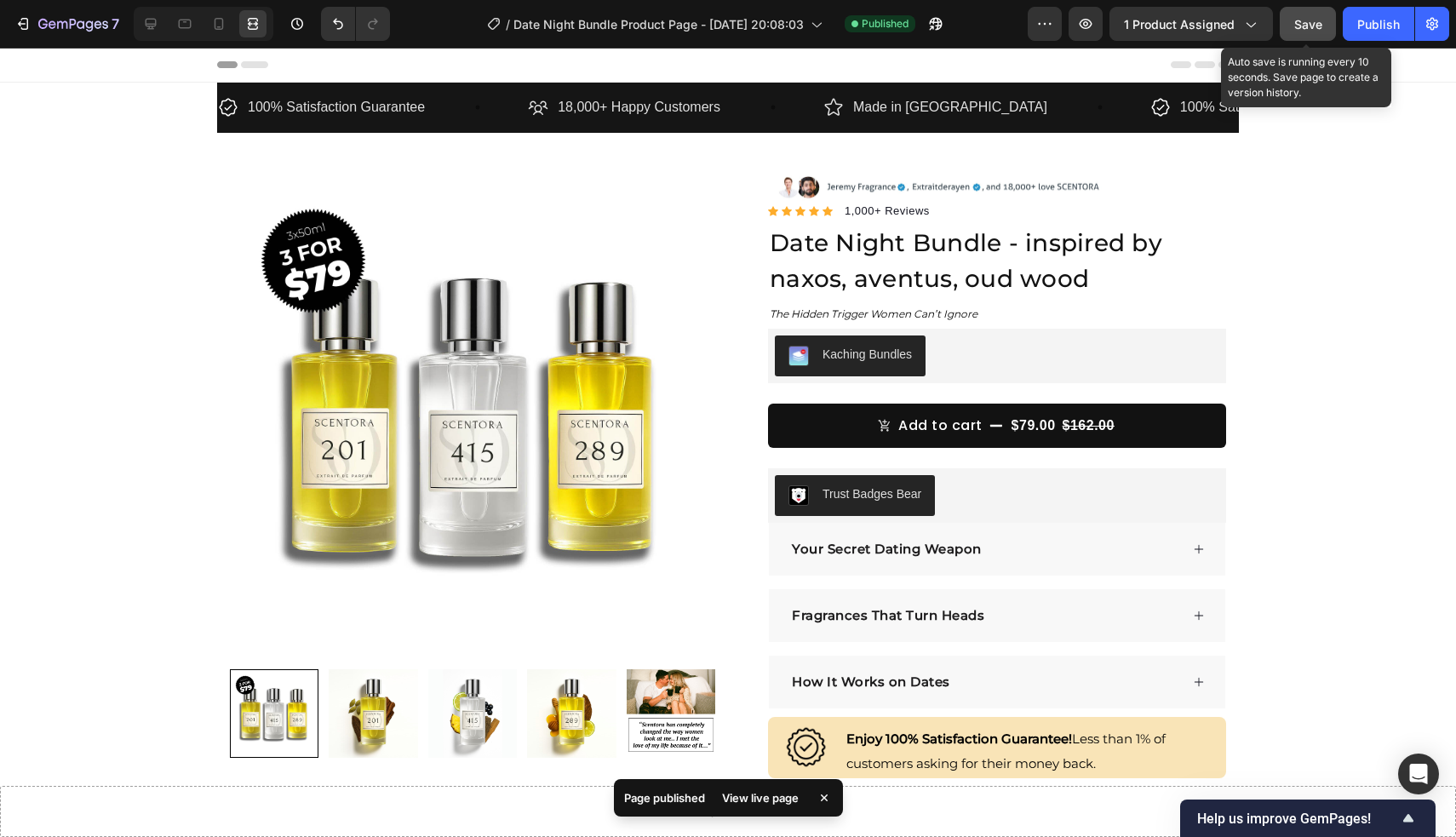
click at [725, 20] on span "Save" at bounding box center [1308, 24] width 28 height 14
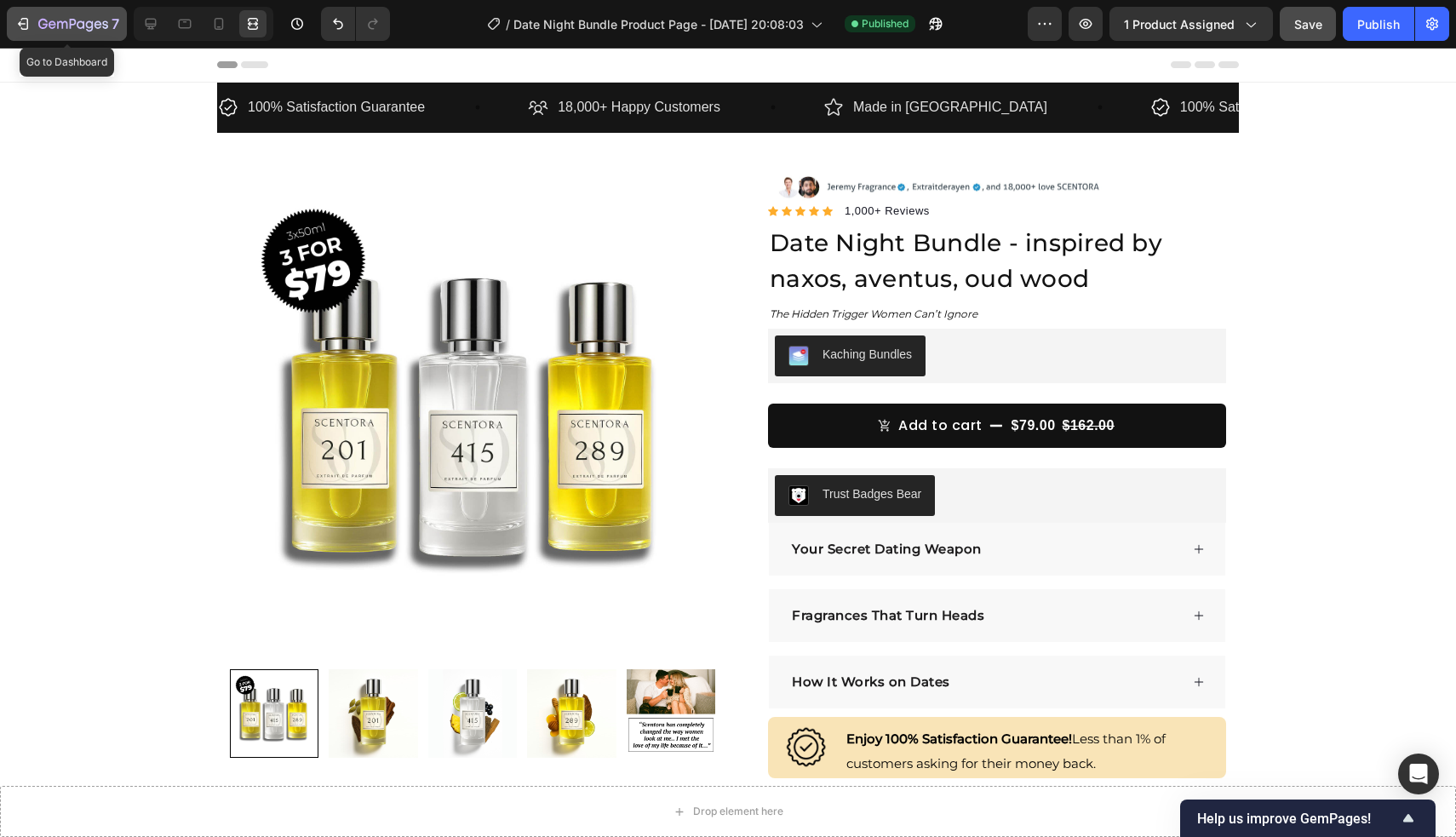
click at [27, 26] on icon "button" at bounding box center [22, 23] width 17 height 17
